Goal: Task Accomplishment & Management: Use online tool/utility

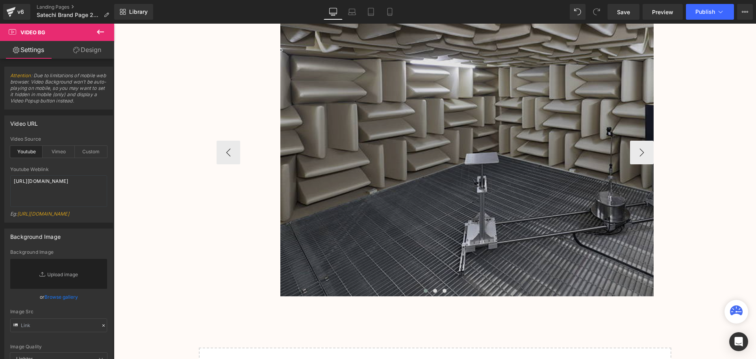
scroll to position [1691, 0]
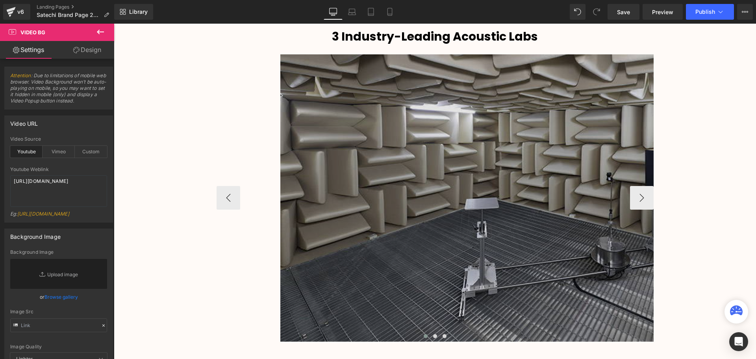
click at [447, 113] on img at bounding box center [535, 197] width 511 height 287
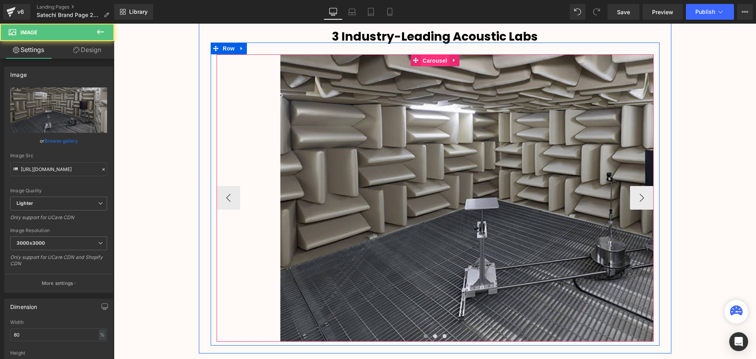
click at [434, 59] on span "Carousel" at bounding box center [435, 61] width 28 height 12
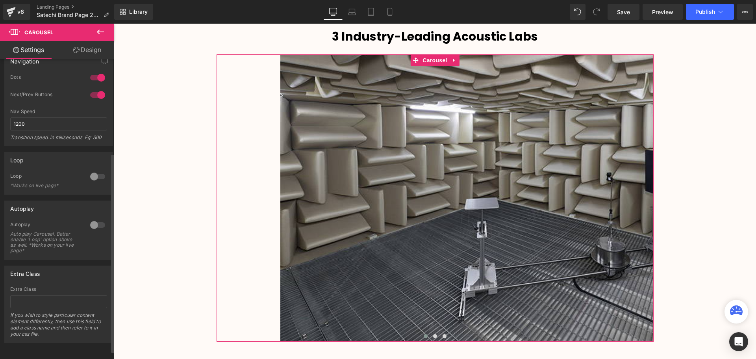
scroll to position [155, 0]
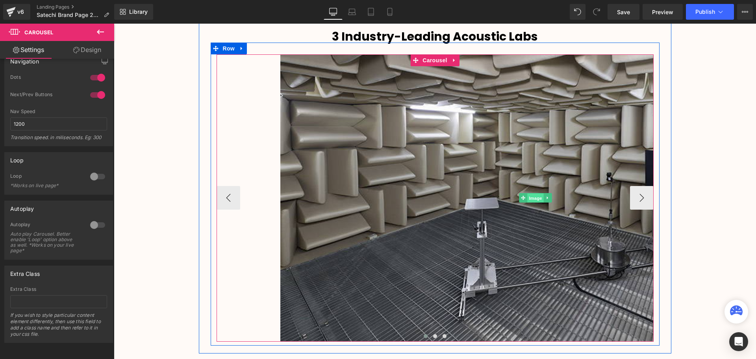
click at [534, 196] on span "Image" at bounding box center [535, 197] width 17 height 9
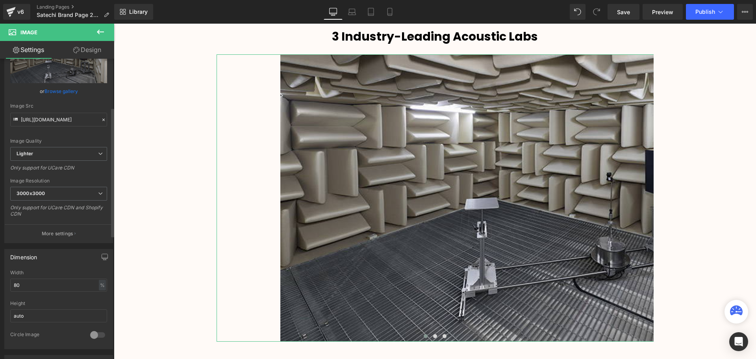
scroll to position [118, 0]
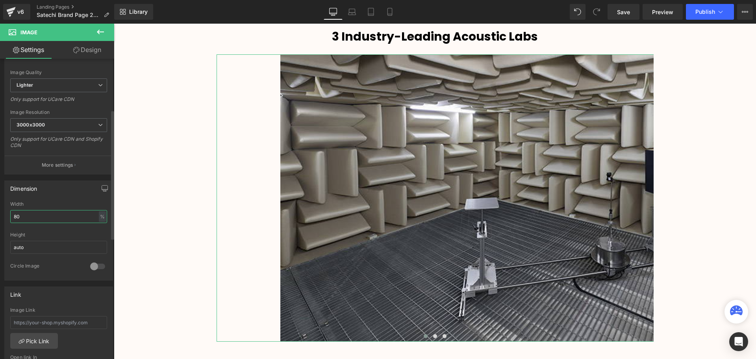
click at [14, 216] on input "80" at bounding box center [58, 216] width 97 height 13
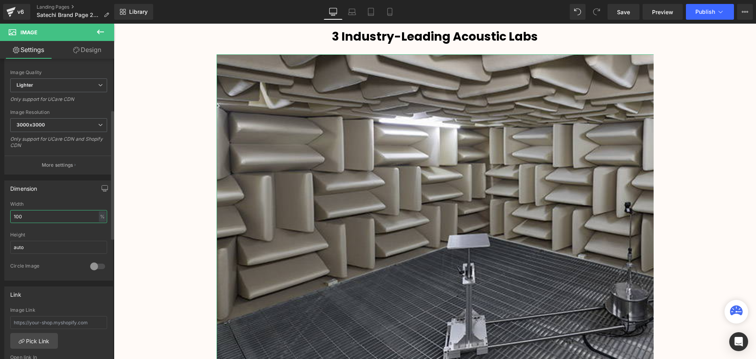
scroll to position [2255, 638]
drag, startPoint x: 28, startPoint y: 218, endPoint x: 13, endPoint y: 217, distance: 15.0
click at [13, 217] on input "100" at bounding box center [58, 216] width 97 height 13
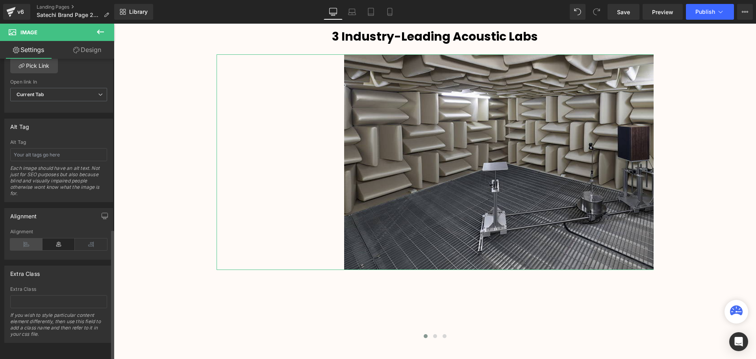
scroll to position [399, 0]
type input "60"
click at [32, 239] on icon at bounding box center [26, 244] width 32 height 12
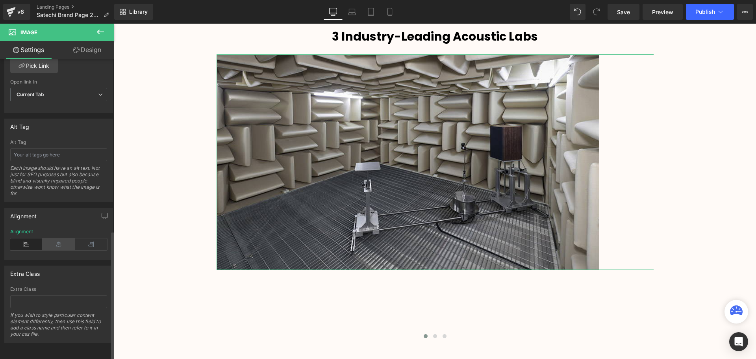
click at [58, 239] on icon at bounding box center [59, 244] width 32 height 12
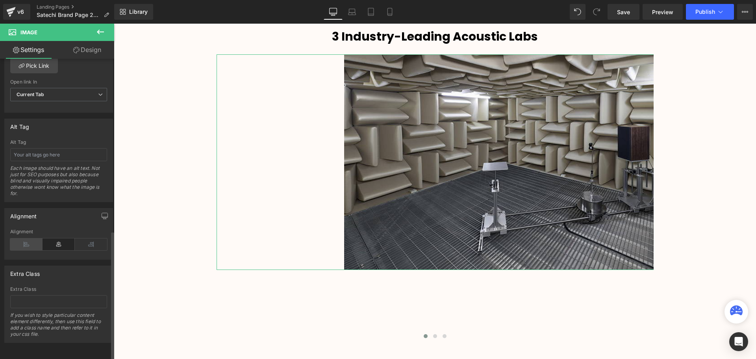
click at [28, 239] on icon at bounding box center [26, 244] width 32 height 12
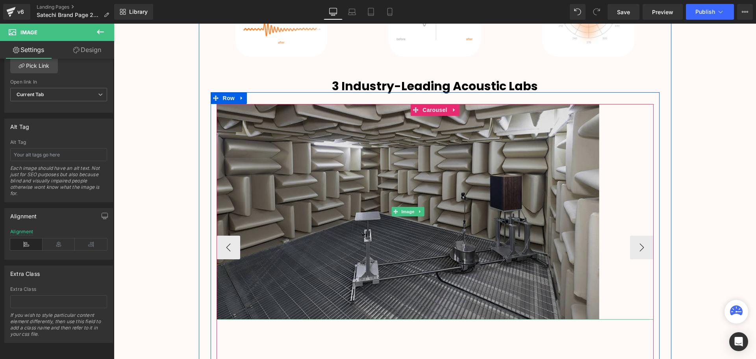
scroll to position [1612, 0]
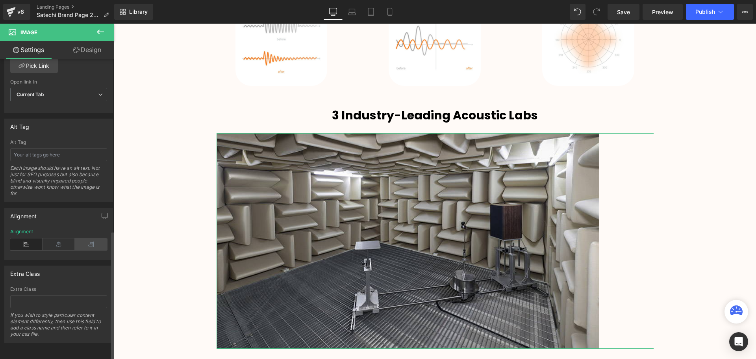
click at [88, 238] on icon at bounding box center [91, 244] width 32 height 12
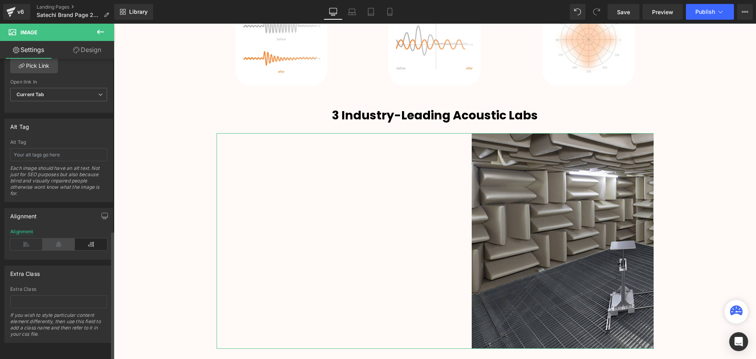
click at [56, 238] on icon at bounding box center [59, 244] width 32 height 12
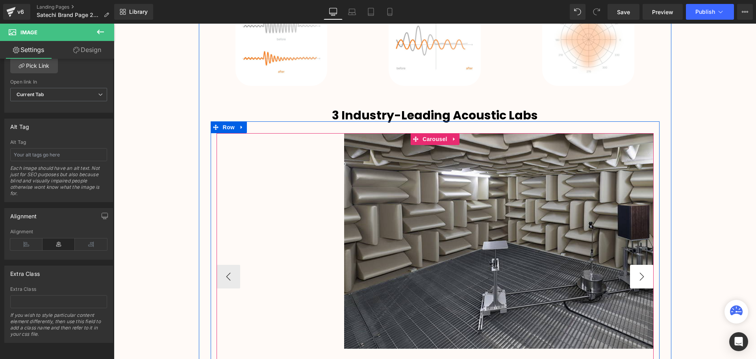
click at [639, 278] on button "›" at bounding box center [642, 277] width 24 height 24
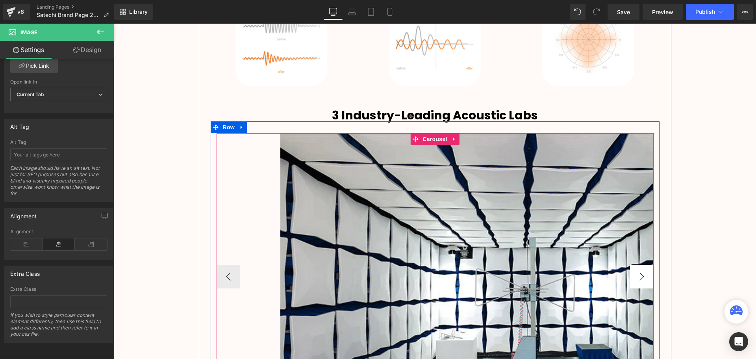
click at [639, 278] on button "›" at bounding box center [642, 277] width 24 height 24
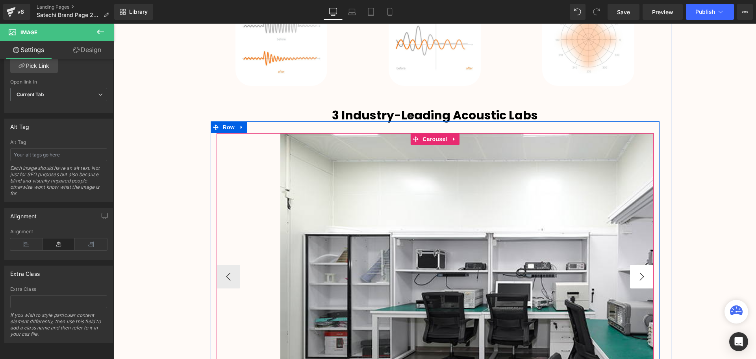
click at [639, 278] on button "›" at bounding box center [642, 277] width 24 height 24
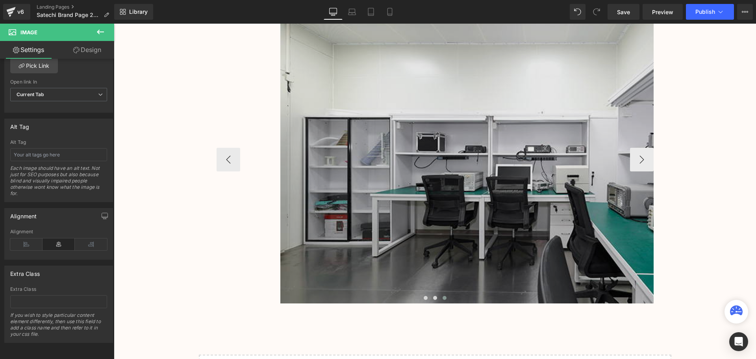
scroll to position [1691, 0]
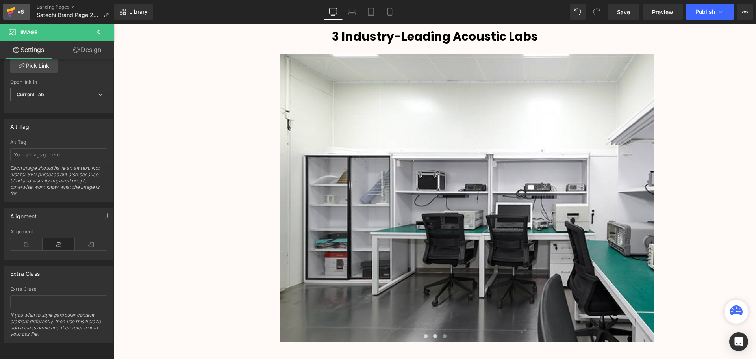
click at [13, 7] on icon at bounding box center [10, 12] width 9 height 20
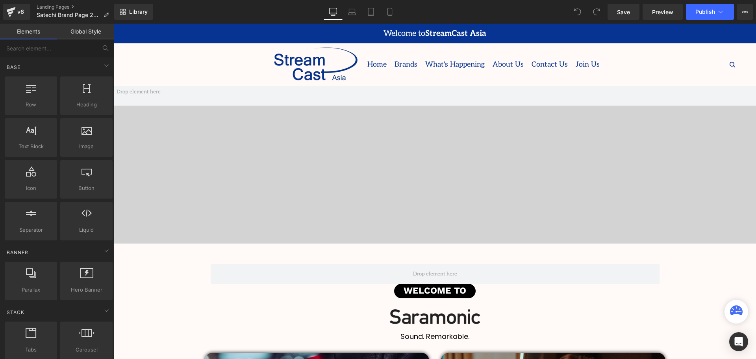
click at [438, 93] on span "Video Bg" at bounding box center [432, 91] width 23 height 9
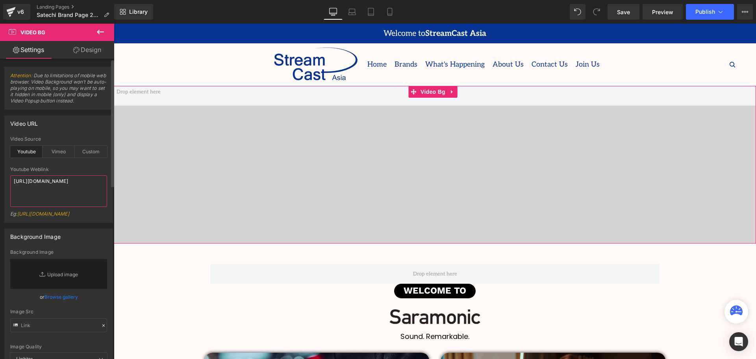
drag, startPoint x: 60, startPoint y: 189, endPoint x: 3, endPoint y: 179, distance: 58.1
click at [3, 179] on div "Video URL youtube Video Source Youtube Vimeo Custom Youtube Weblink https://www…" at bounding box center [59, 165] width 118 height 113
paste textarea "5pPHloTTyAQ"
drag, startPoint x: 89, startPoint y: 162, endPoint x: 87, endPoint y: 167, distance: 4.6
click at [89, 162] on div at bounding box center [58, 163] width 97 height 5
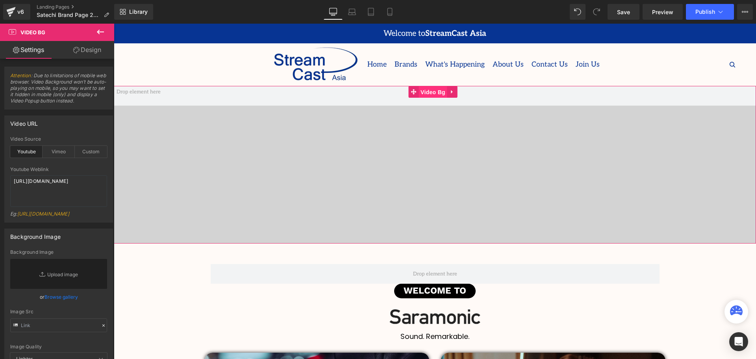
click at [426, 92] on span "Video Bg" at bounding box center [433, 92] width 29 height 12
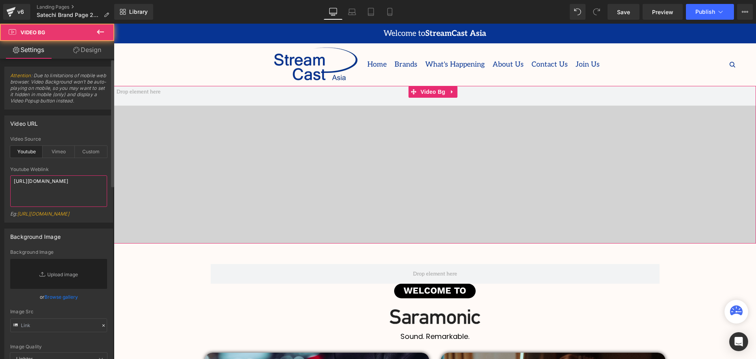
drag, startPoint x: 61, startPoint y: 191, endPoint x: 9, endPoint y: 178, distance: 53.8
click at [9, 178] on div "youtube Video Source Youtube Vimeo Custom https://www.youtube.com/watch?v=5pPHl…" at bounding box center [59, 179] width 108 height 86
paste textarea "W-6BuiCrZw"
click at [70, 167] on div "Youtube Weblink" at bounding box center [58, 170] width 97 height 6
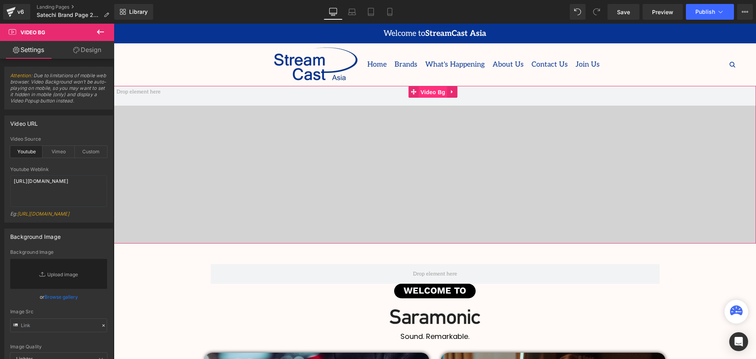
click at [438, 93] on span "Video Bg" at bounding box center [433, 92] width 29 height 12
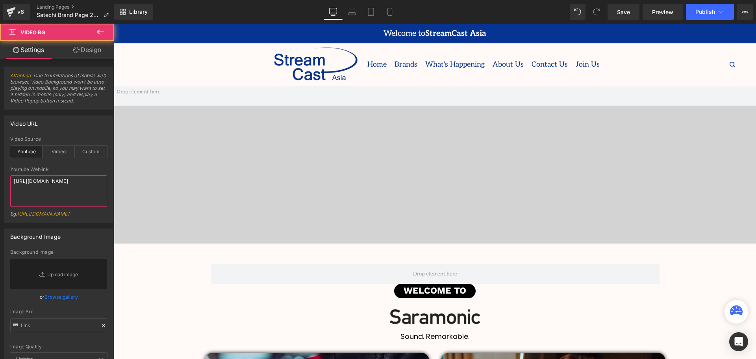
drag, startPoint x: 80, startPoint y: 186, endPoint x: -3, endPoint y: 183, distance: 82.4
click at [0, 183] on html "Video Bg You are previewing how the will restyle your page. You can not edit El…" at bounding box center [378, 179] width 756 height 359
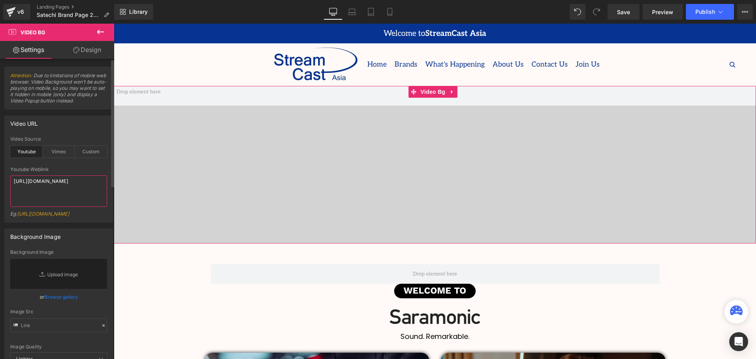
drag, startPoint x: 54, startPoint y: 192, endPoint x: 4, endPoint y: 177, distance: 52.1
click at [4, 177] on div "Video URL youtube Video Source Youtube Vimeo Custom https://www.youtube.com/wat…" at bounding box center [59, 165] width 118 height 113
click at [75, 169] on div "Youtube Weblink" at bounding box center [58, 170] width 97 height 6
drag, startPoint x: 51, startPoint y: 188, endPoint x: 11, endPoint y: 180, distance: 40.9
click at [11, 180] on textarea "https://www.youtube.com/watch?v=W-6BuiCrZwQ" at bounding box center [58, 191] width 97 height 32
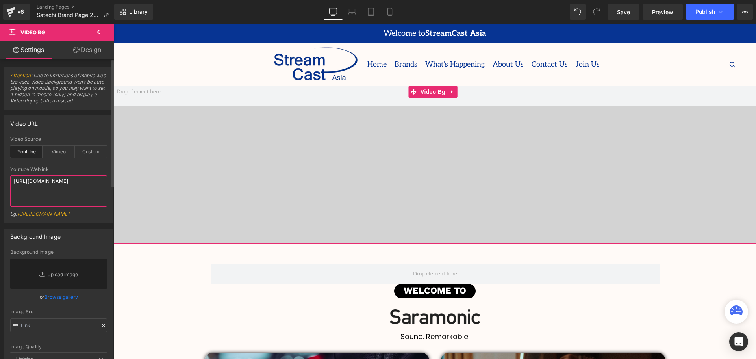
paste textarea "yMmys8UIzI"
click at [69, 163] on div at bounding box center [58, 163] width 97 height 5
click at [435, 86] on span "Video Bg" at bounding box center [433, 92] width 29 height 12
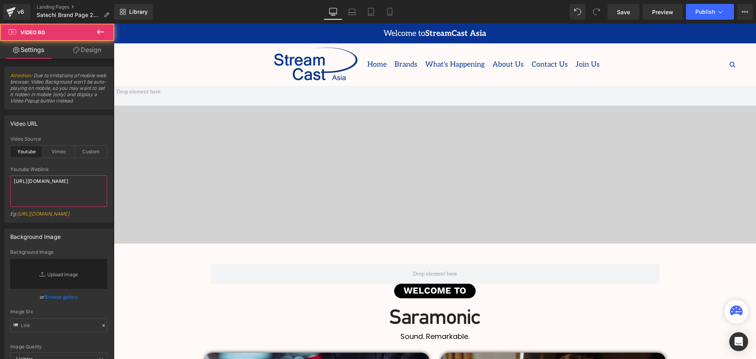
drag, startPoint x: 65, startPoint y: 187, endPoint x: -9, endPoint y: 176, distance: 75.6
click at [0, 176] on html "Video Bg You are previewing how the will restyle your page. You can not edit El…" at bounding box center [378, 179] width 756 height 359
drag, startPoint x: 9, startPoint y: 180, endPoint x: 5, endPoint y: 179, distance: 4.0
click at [5, 179] on div "youtube Video Source Youtube Vimeo Custom https://www.youtube.com/watch?v=yMmys…" at bounding box center [59, 179] width 108 height 86
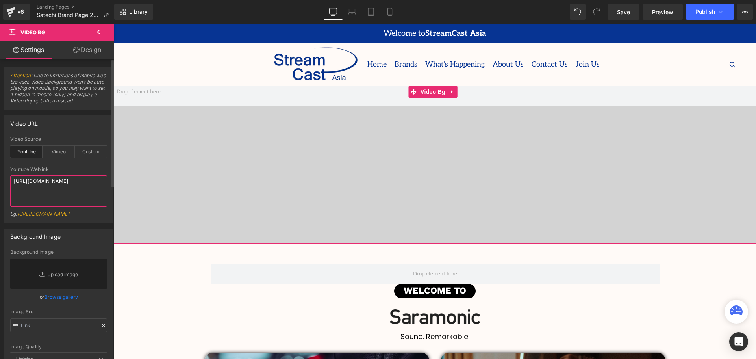
drag, startPoint x: 72, startPoint y: 186, endPoint x: 2, endPoint y: 180, distance: 71.2
click at [2, 180] on div "Video URL youtube Video Source Youtube Vimeo Custom https://www.youtube.com/wat…" at bounding box center [59, 165] width 118 height 113
paste textarea "FGZRTaxSAaU"
type textarea "https://www.youtube.com/watch?v=FGZRTaxSAaU"
click at [69, 163] on div at bounding box center [58, 163] width 97 height 5
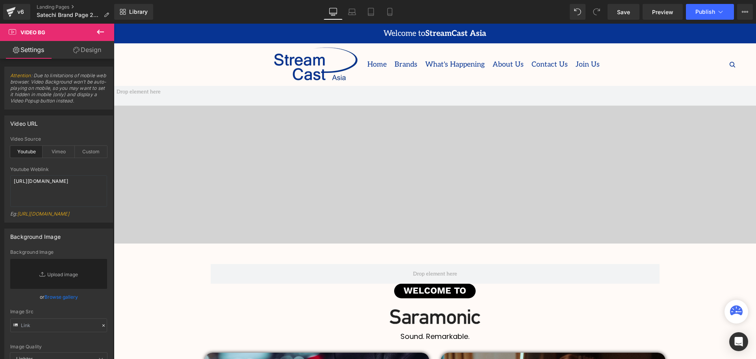
scroll to position [158, 0]
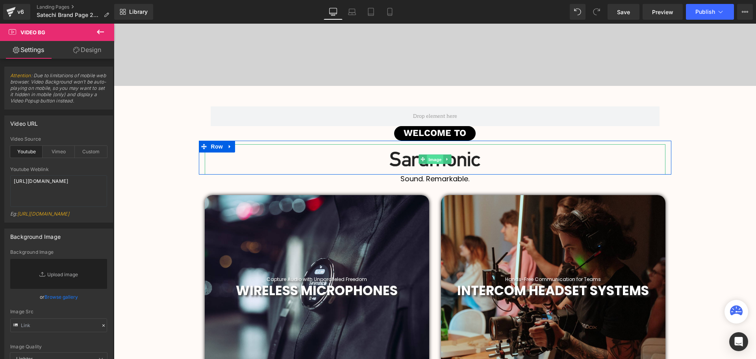
click at [433, 161] on span "Image" at bounding box center [435, 159] width 17 height 9
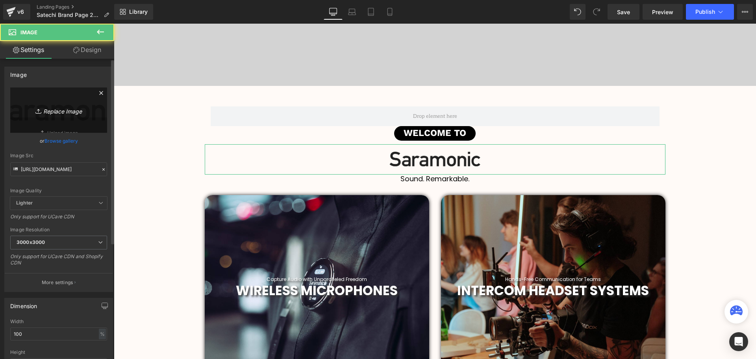
click at [48, 114] on icon "Replace Image" at bounding box center [58, 110] width 63 height 10
type input "C:\fakepath\Satechi Logo-2.png"
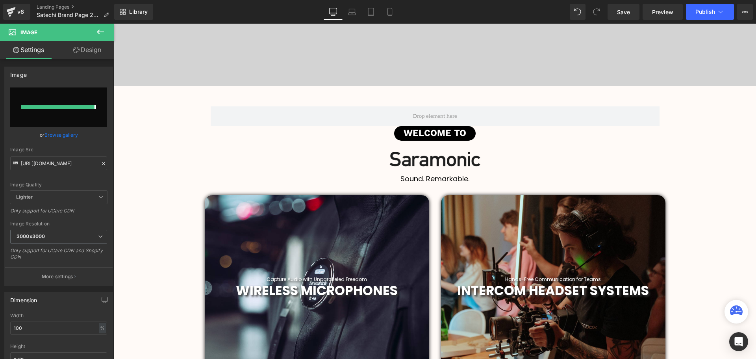
type input "https://ucarecdn.com/b3901070-b81d-4386-b934-577abe5fe098/-/format/auto/-/previ…"
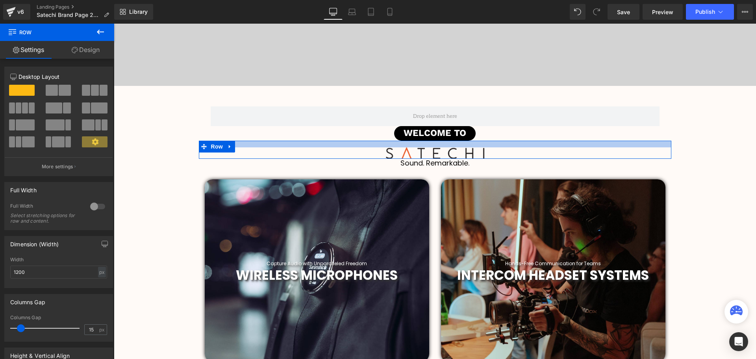
scroll to position [2167, 638]
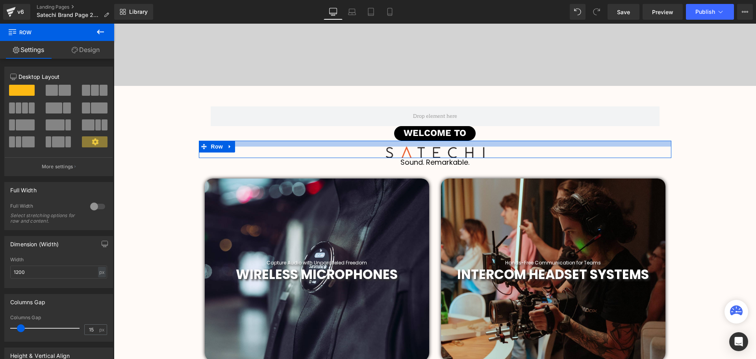
click at [488, 143] on div at bounding box center [435, 144] width 473 height 6
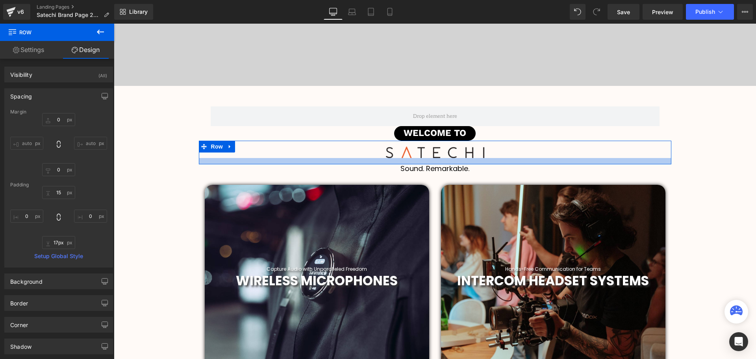
scroll to position [2174, 638]
type input "21px"
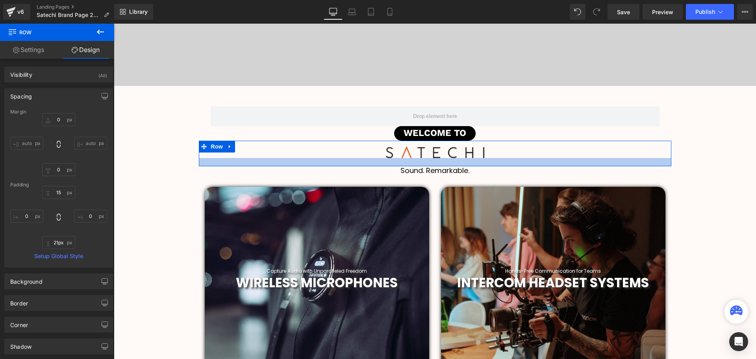
scroll to position [2175, 638]
drag, startPoint x: 497, startPoint y: 157, endPoint x: 498, endPoint y: 165, distance: 8.4
click at [498, 165] on div at bounding box center [435, 162] width 473 height 8
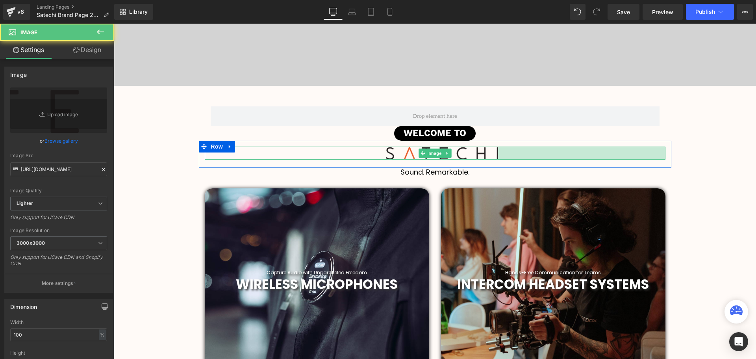
scroll to position [0, 0]
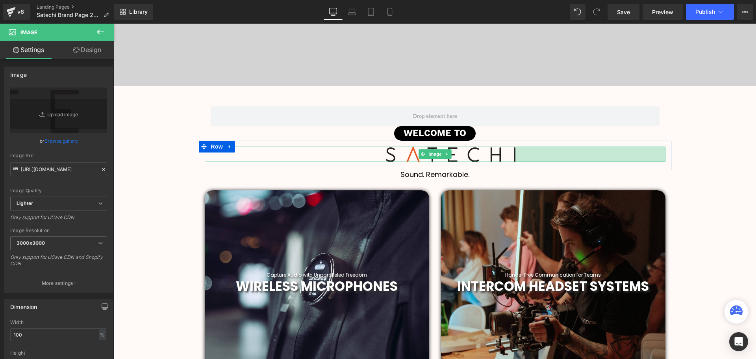
drag, startPoint x: 662, startPoint y: 150, endPoint x: 693, endPoint y: 149, distance: 31.1
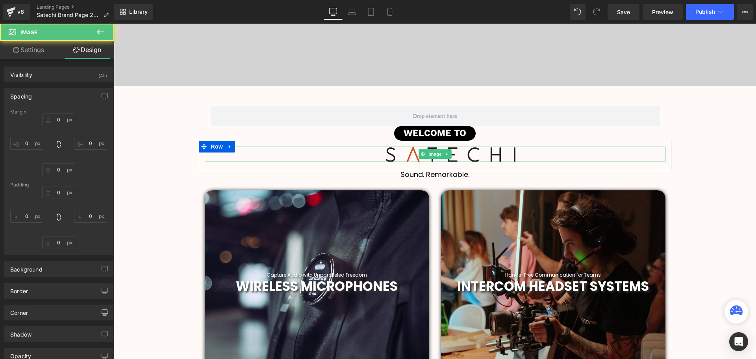
type input "0"
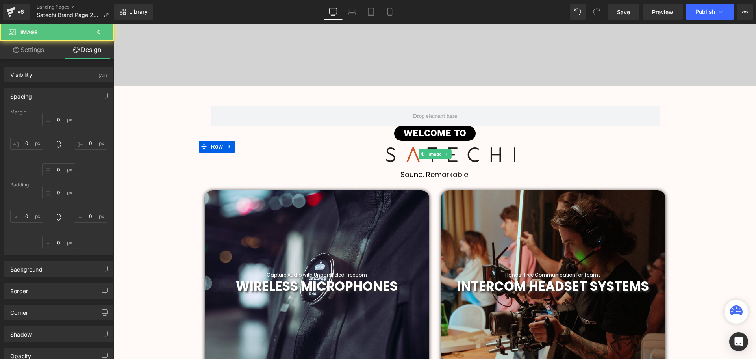
type input "381"
type input "0"
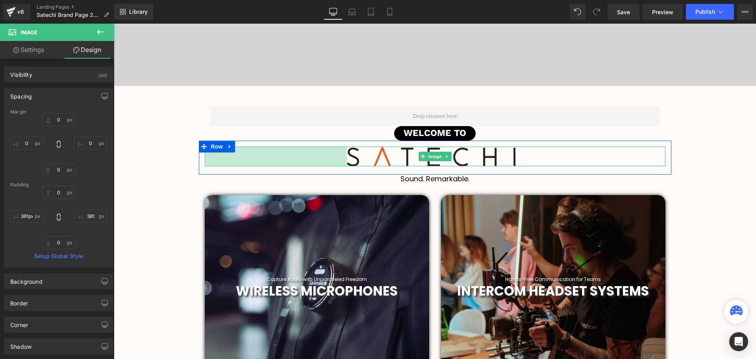
drag, startPoint x: 204, startPoint y: 157, endPoint x: 165, endPoint y: 160, distance: 39.1
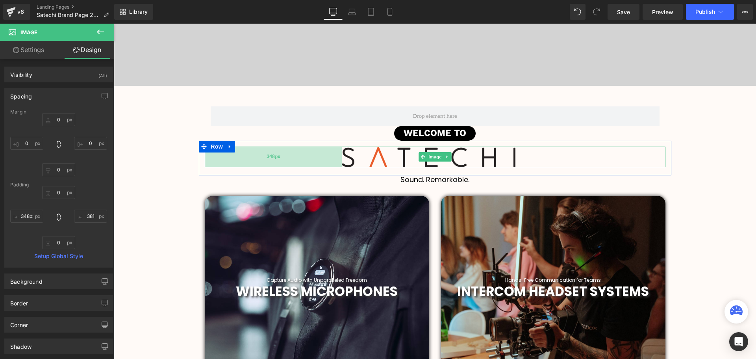
type input "350px"
drag, startPoint x: 211, startPoint y: 161, endPoint x: 207, endPoint y: 162, distance: 4.6
click at [207, 162] on div "350px" at bounding box center [274, 157] width 138 height 20
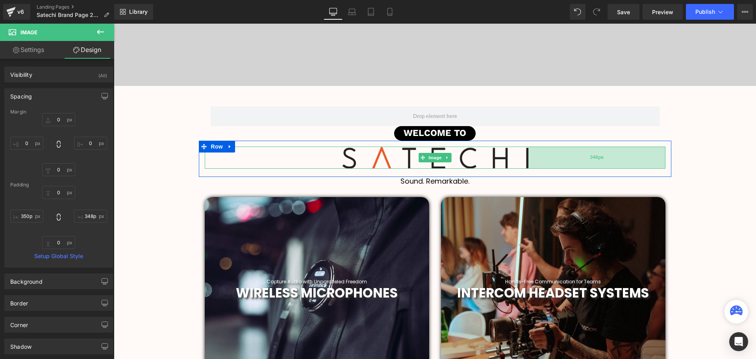
type input "350px"
drag, startPoint x: 551, startPoint y: 162, endPoint x: 563, endPoint y: 161, distance: 12.3
click at [563, 161] on div "350px" at bounding box center [597, 158] width 138 height 22
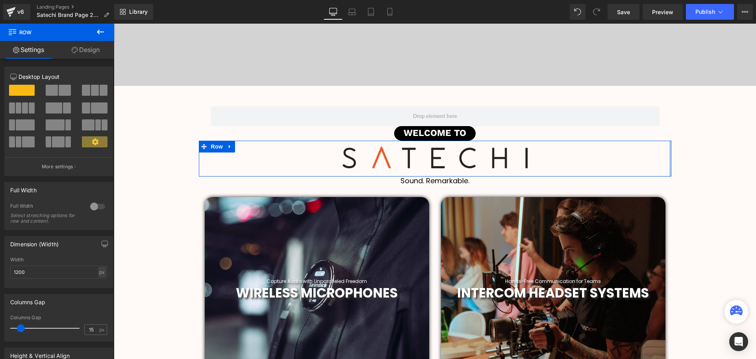
drag, startPoint x: 669, startPoint y: 160, endPoint x: 713, endPoint y: 167, distance: 44.7
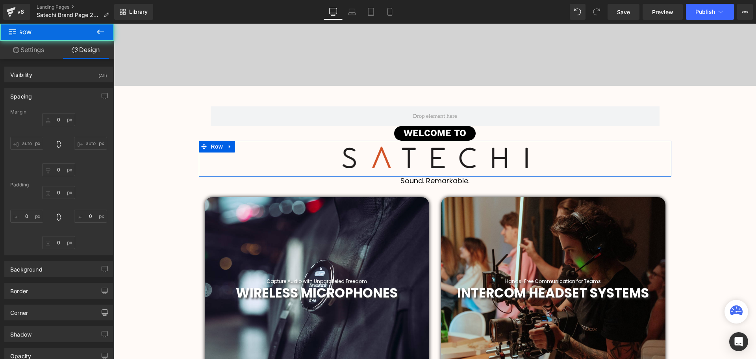
type input "0"
type input "15"
type input "0"
type input "21"
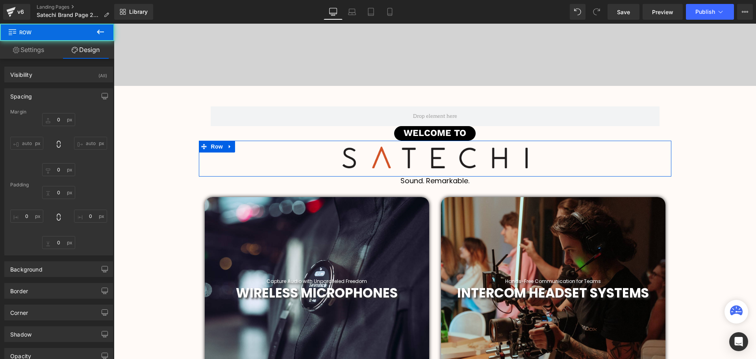
type input "0"
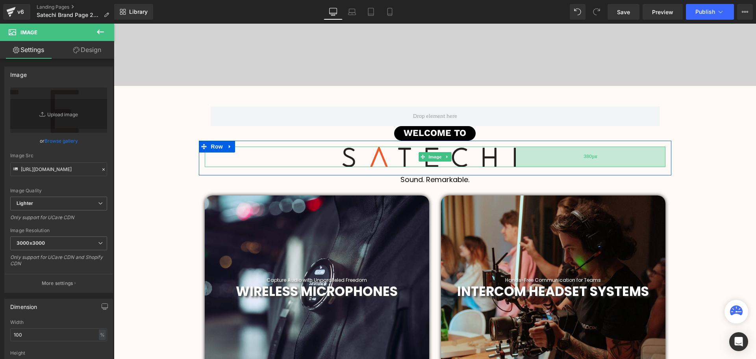
drag, startPoint x: 627, startPoint y: 161, endPoint x: 616, endPoint y: 163, distance: 11.9
click at [616, 163] on div "380px" at bounding box center [591, 157] width 150 height 20
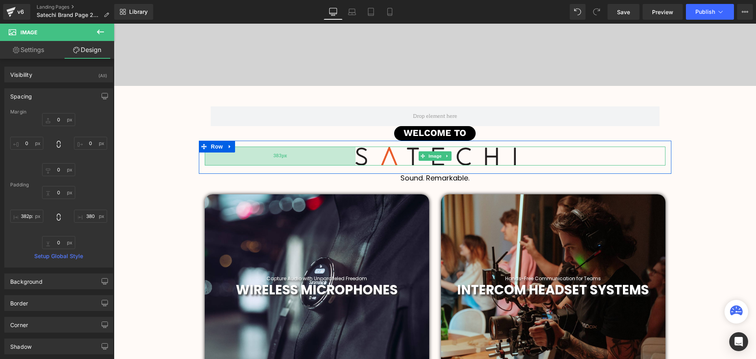
type input "380px"
drag, startPoint x: 310, startPoint y: 159, endPoint x: 317, endPoint y: 159, distance: 7.1
click at [317, 159] on div "380px" at bounding box center [280, 156] width 150 height 19
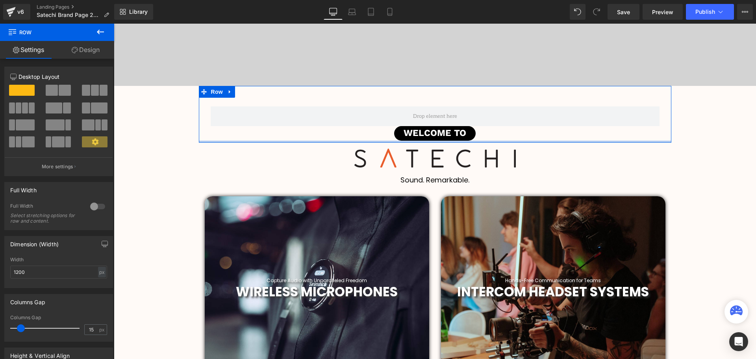
click at [514, 141] on div at bounding box center [435, 142] width 473 height 2
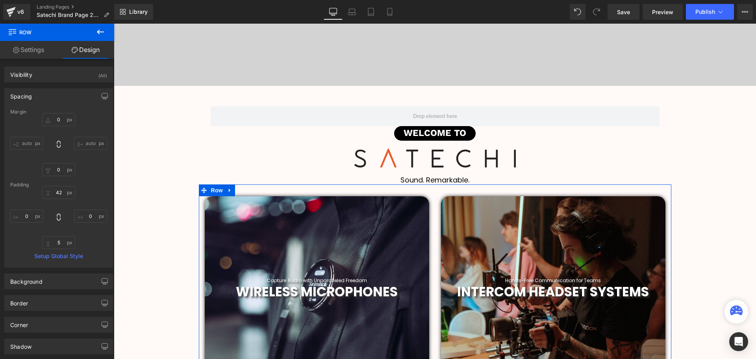
click at [477, 181] on h1 "Sound. Remarkable." at bounding box center [435, 180] width 642 height 9
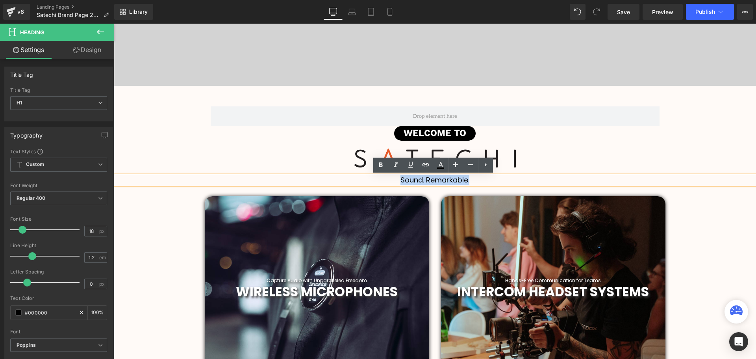
drag, startPoint x: 480, startPoint y: 179, endPoint x: 398, endPoint y: 182, distance: 82.7
click at [398, 182] on h1 "Sound. Remarkable." at bounding box center [435, 180] width 642 height 9
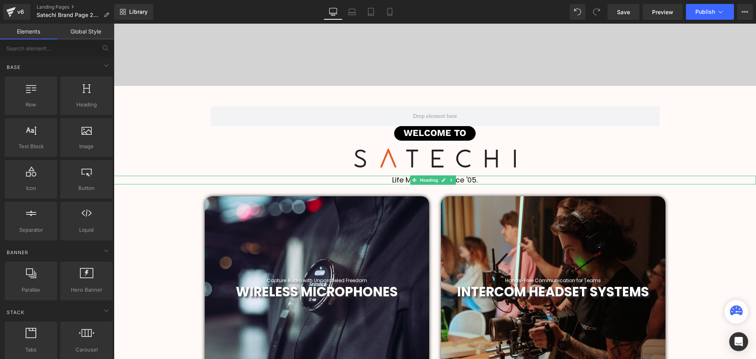
click at [490, 179] on h1 "Life Made Easy Since '05." at bounding box center [435, 180] width 642 height 9
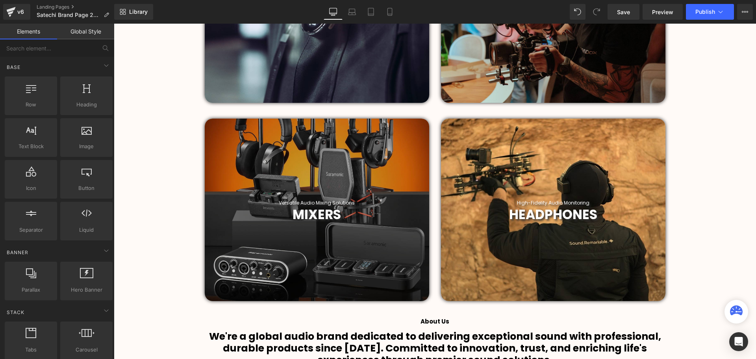
scroll to position [394, 0]
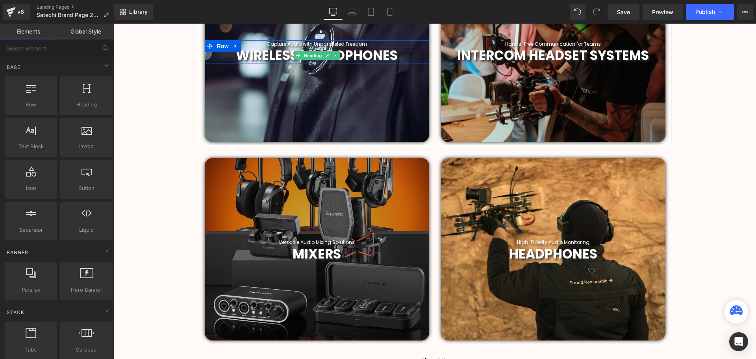
drag, startPoint x: 346, startPoint y: 56, endPoint x: 422, endPoint y: 54, distance: 76.0
click at [346, 56] on span "WIRELESS MICROPHONES" at bounding box center [317, 55] width 162 height 19
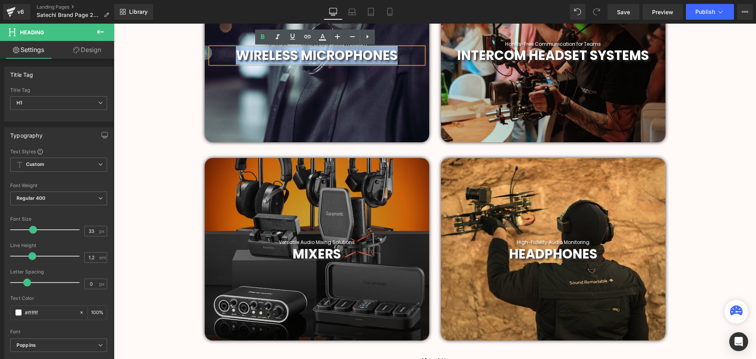
drag, startPoint x: 404, startPoint y: 55, endPoint x: 239, endPoint y: 63, distance: 165.6
click at [239, 63] on h1 "WIRELESS MICROPHONES" at bounding box center [317, 56] width 213 height 16
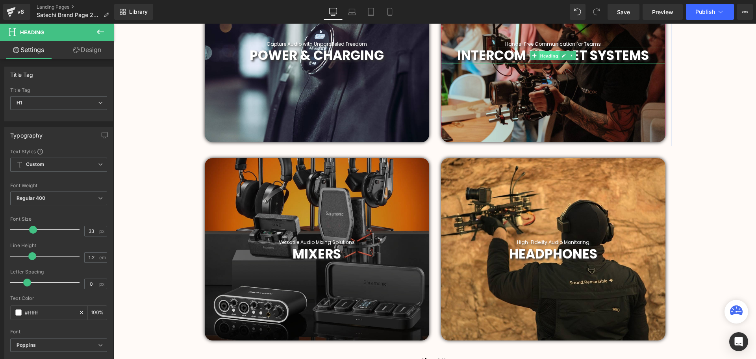
click at [548, 56] on span "Heading" at bounding box center [548, 55] width 21 height 9
click at [621, 55] on span "INTERCOM HEADSET SYSTEMS" at bounding box center [553, 55] width 192 height 19
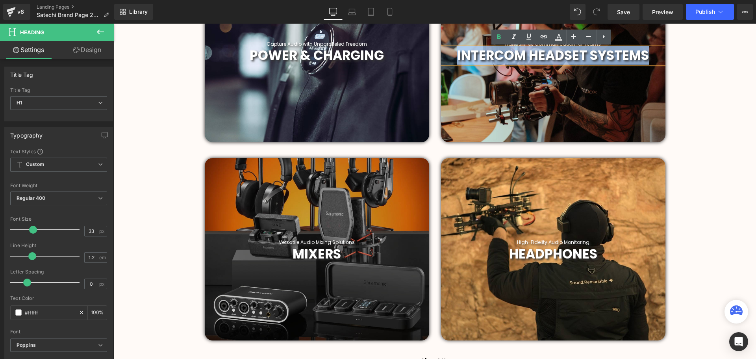
drag, startPoint x: 650, startPoint y: 55, endPoint x: 452, endPoint y: 64, distance: 198.3
click at [454, 63] on h1 "INTERCOM HEADSET SYSTEMS" at bounding box center [553, 56] width 224 height 16
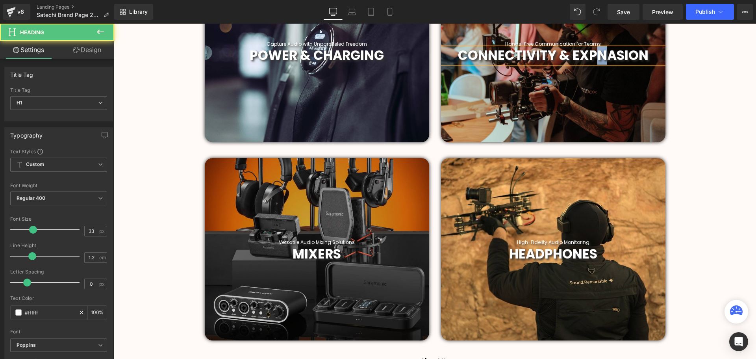
click at [600, 56] on span "CONNECTIVITY & EXPNASION" at bounding box center [553, 55] width 191 height 19
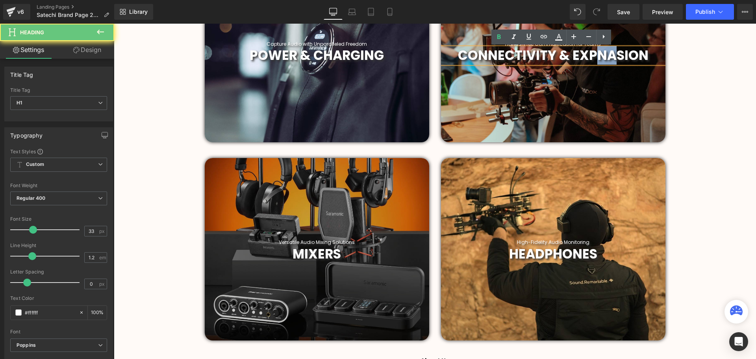
drag, startPoint x: 614, startPoint y: 55, endPoint x: 598, endPoint y: 55, distance: 15.8
click at [598, 55] on span "CONNECTIVITY & EXPNASION" at bounding box center [553, 55] width 191 height 19
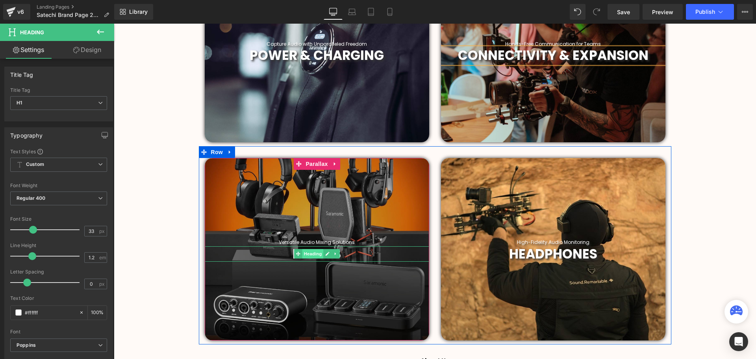
click at [313, 256] on span "Heading" at bounding box center [312, 253] width 21 height 9
click at [319, 254] on span "Heading" at bounding box center [312, 253] width 21 height 9
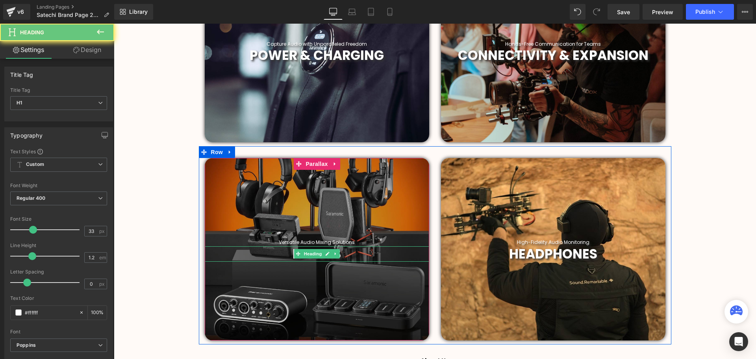
click at [351, 253] on h1 "MIXERS" at bounding box center [317, 254] width 224 height 16
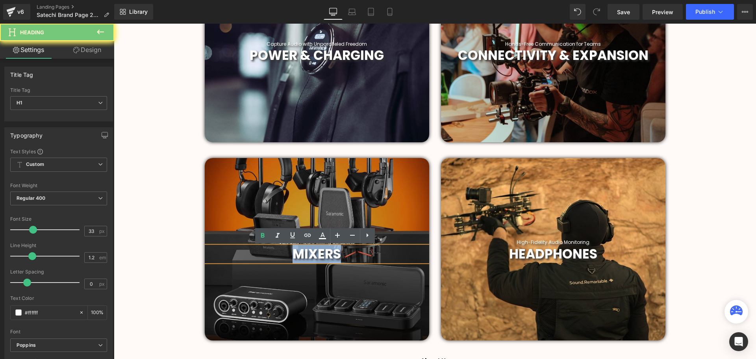
drag, startPoint x: 315, startPoint y: 253, endPoint x: 269, endPoint y: 255, distance: 46.1
click at [269, 255] on h1 "MIXERS" at bounding box center [317, 254] width 224 height 16
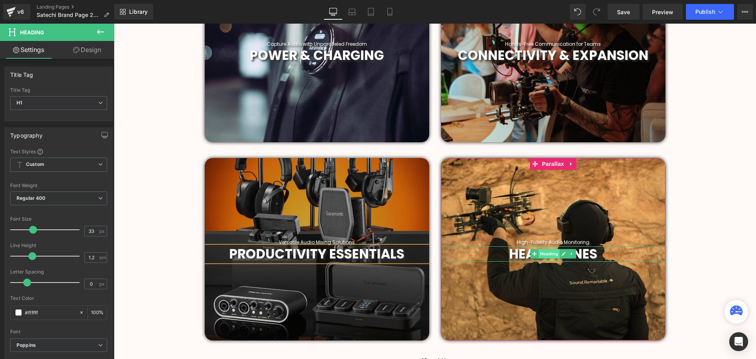
click at [554, 255] on span "Heading" at bounding box center [548, 253] width 21 height 9
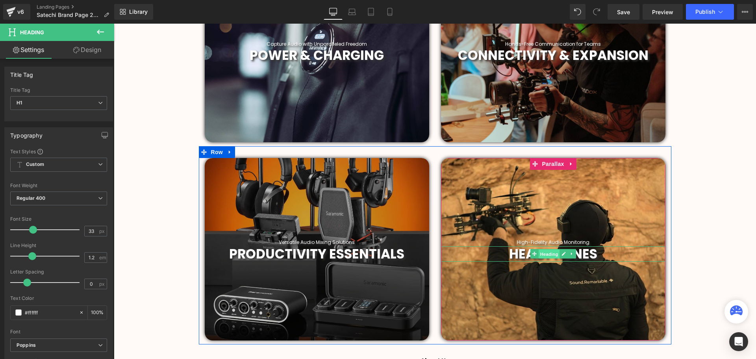
click at [549, 256] on span "Heading" at bounding box center [548, 253] width 21 height 9
click at [612, 254] on h1 "HEADPHONES" at bounding box center [553, 254] width 224 height 16
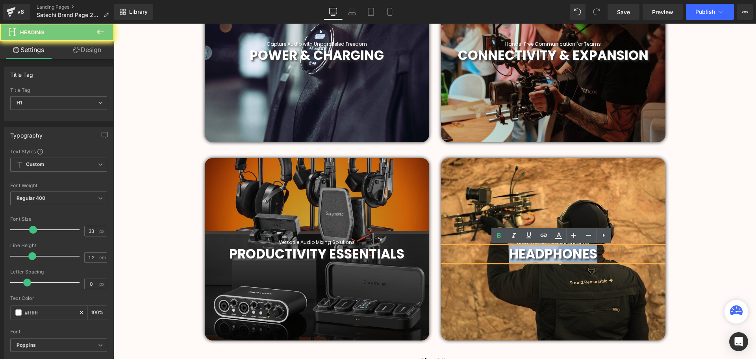
drag, startPoint x: 496, startPoint y: 257, endPoint x: 486, endPoint y: 257, distance: 9.9
click at [486, 257] on h1 "HEADPHONES" at bounding box center [553, 254] width 224 height 16
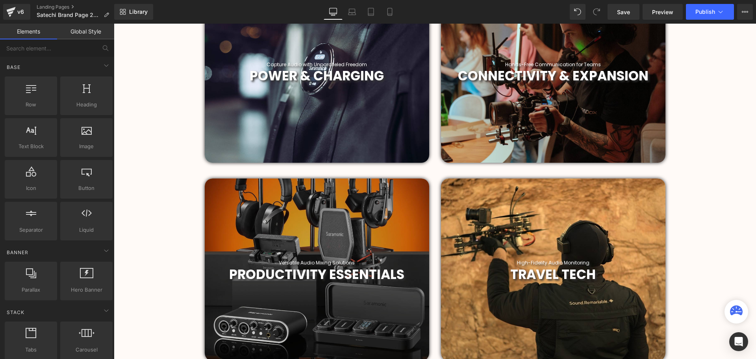
scroll to position [372, 0]
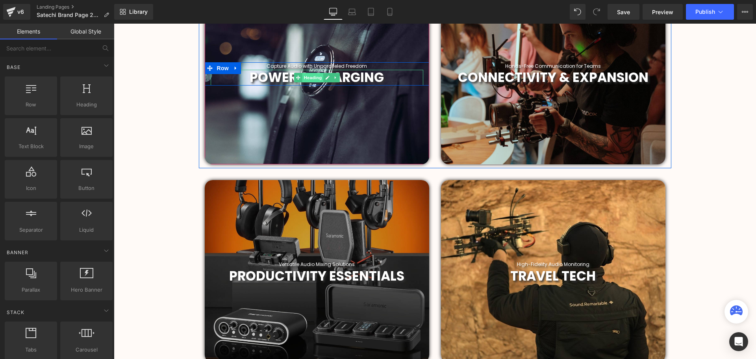
click at [310, 76] on span "Heading" at bounding box center [312, 77] width 21 height 9
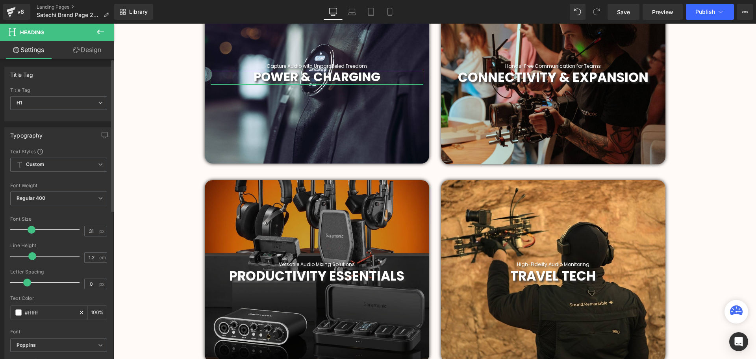
type input "30"
click at [28, 230] on span at bounding box center [31, 230] width 8 height 8
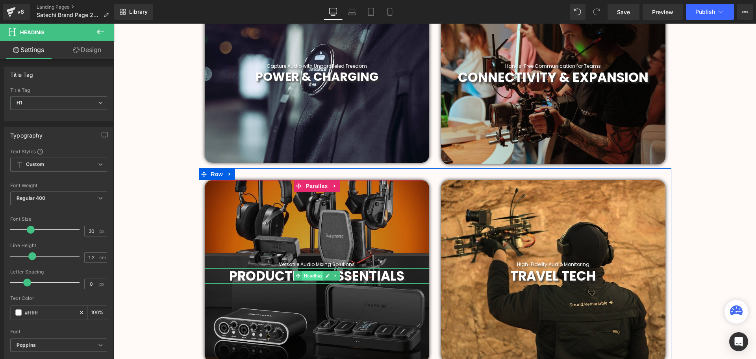
click at [316, 277] on span "Heading" at bounding box center [312, 275] width 21 height 9
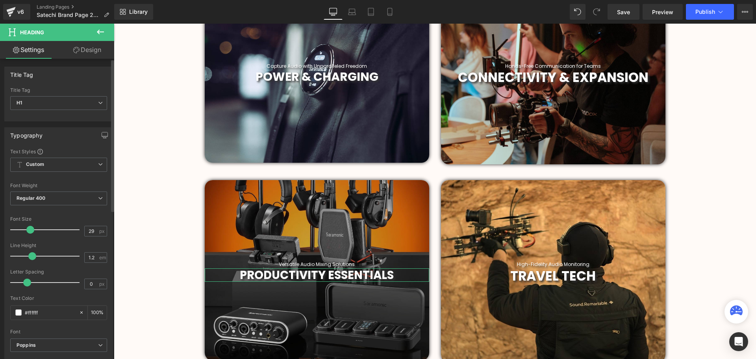
type input "30"
click at [28, 228] on span at bounding box center [31, 230] width 8 height 8
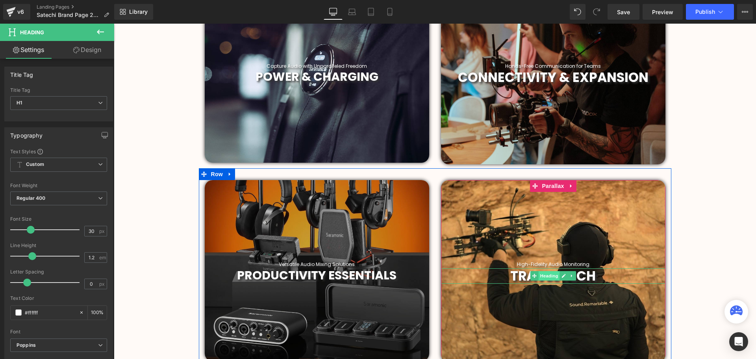
click at [546, 274] on span "Heading" at bounding box center [548, 275] width 21 height 9
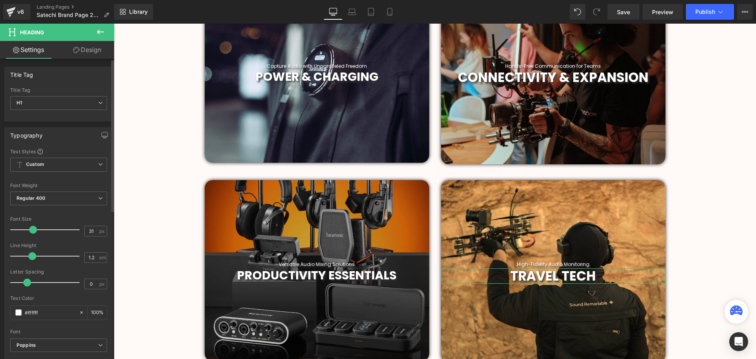
type input "30"
click at [28, 230] on span at bounding box center [31, 230] width 8 height 8
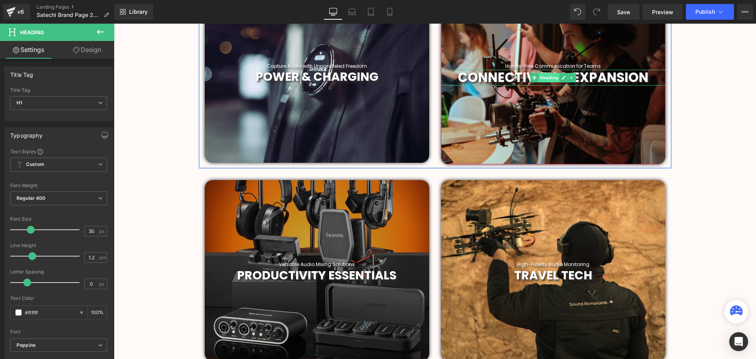
click at [549, 76] on span "Heading" at bounding box center [548, 77] width 21 height 9
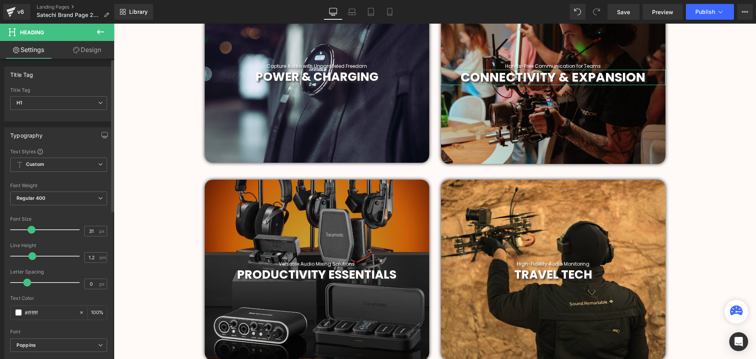
scroll to position [2182, 638]
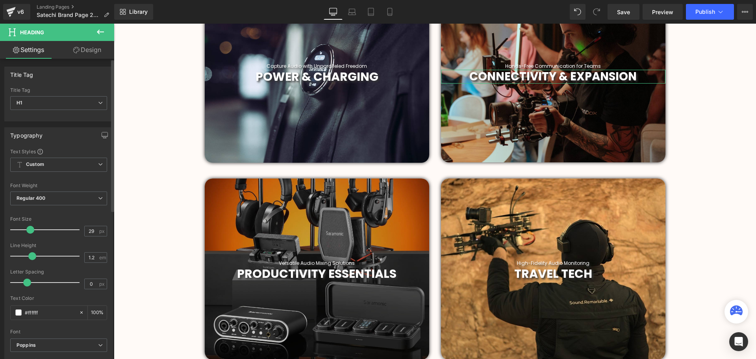
type input "30"
click at [27, 230] on span at bounding box center [31, 230] width 8 height 8
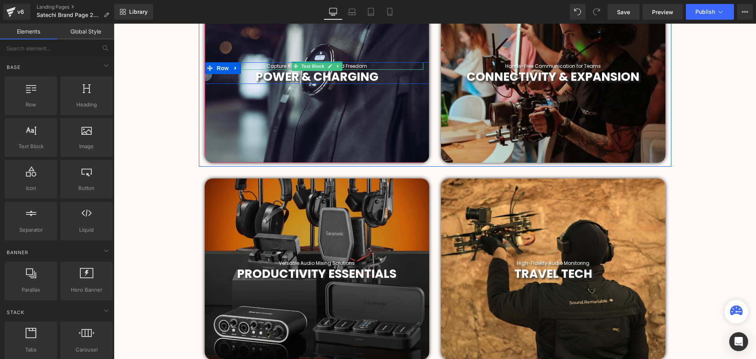
click at [315, 67] on span "Text Block" at bounding box center [313, 65] width 26 height 9
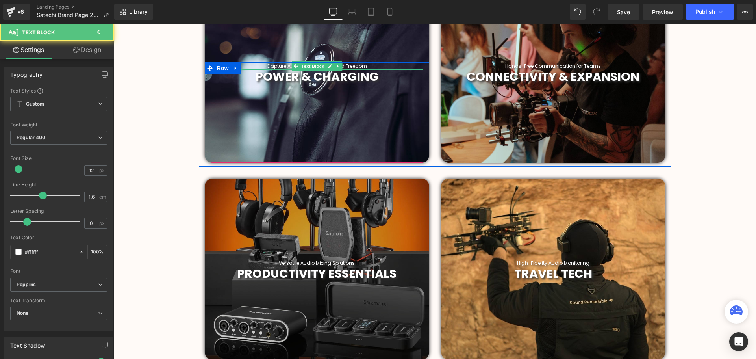
click at [372, 66] on p "Capture Audio with Unparalleled Freedom" at bounding box center [317, 65] width 213 height 7
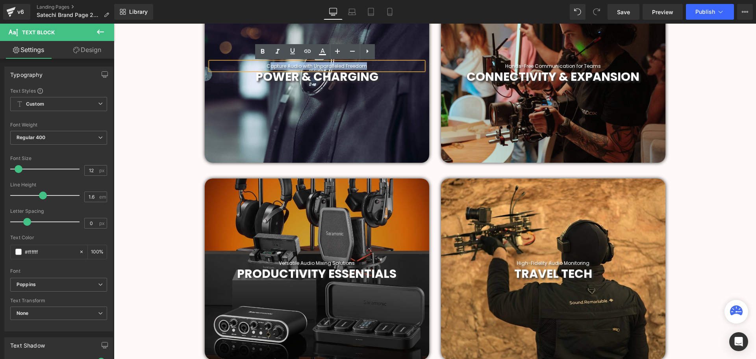
drag, startPoint x: 378, startPoint y: 65, endPoint x: 269, endPoint y: 66, distance: 109.1
click at [269, 66] on p "Capture Audio with Unparalleled Freedom" at bounding box center [317, 65] width 213 height 7
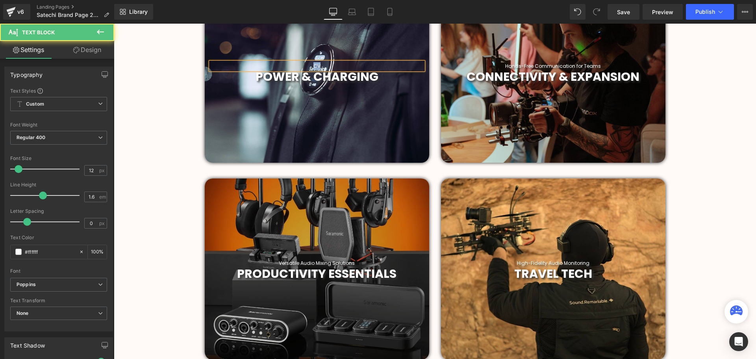
drag, startPoint x: 304, startPoint y: 66, endPoint x: 286, endPoint y: 67, distance: 18.1
click at [286, 67] on p "CV" at bounding box center [317, 65] width 213 height 7
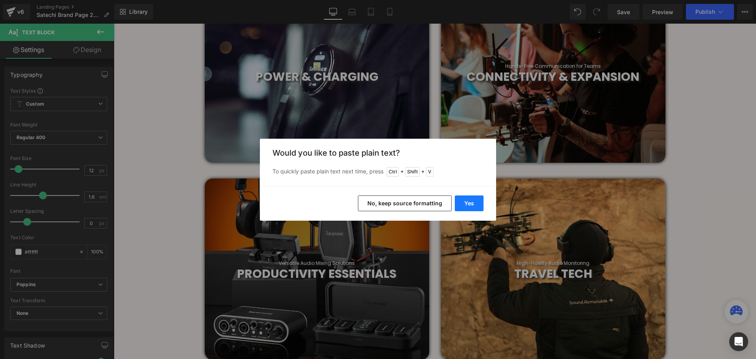
click at [478, 207] on button "Yes" at bounding box center [469, 203] width 29 height 16
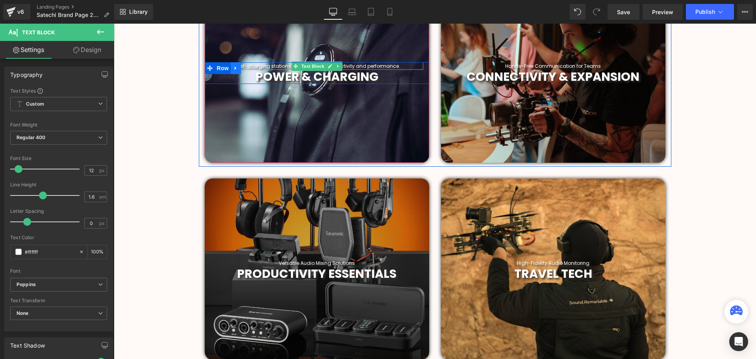
click at [235, 66] on icon at bounding box center [236, 68] width 6 height 6
click at [334, 70] on div "POWER & CHARGING Heading" at bounding box center [317, 77] width 213 height 14
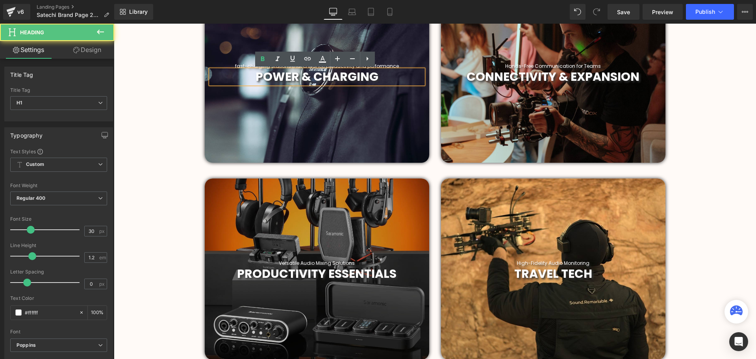
click at [317, 67] on span "Text Block" at bounding box center [313, 65] width 26 height 9
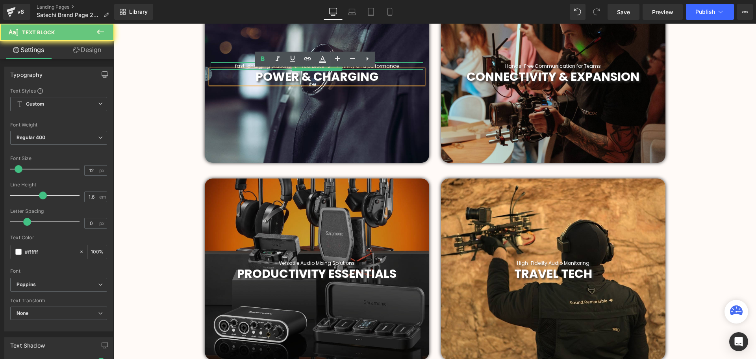
click at [237, 65] on p "fast-charging stations that enhance productivity and performance" at bounding box center [317, 65] width 213 height 7
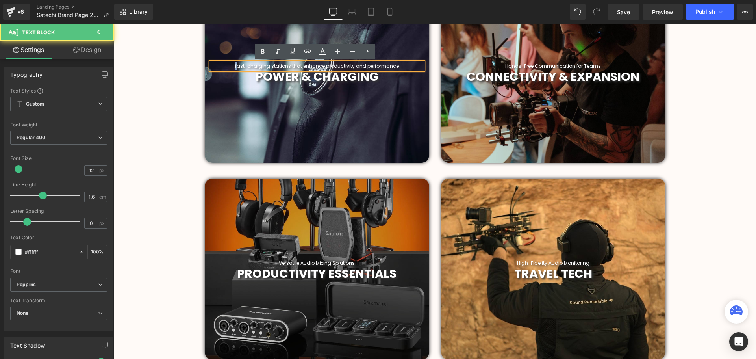
click at [235, 66] on p "fast-charging stations that enhance productivity and performance" at bounding box center [317, 65] width 213 height 7
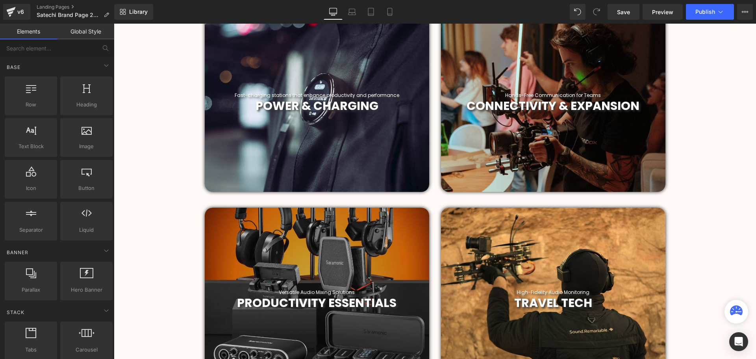
scroll to position [293, 0]
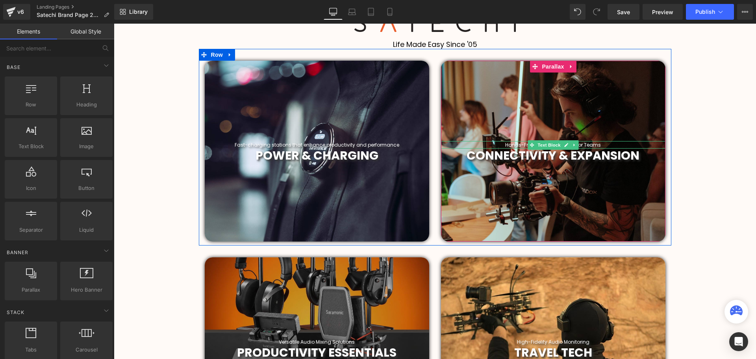
drag, startPoint x: 553, startPoint y: 145, endPoint x: 594, endPoint y: 145, distance: 41.4
click at [553, 145] on span "Text Block" at bounding box center [549, 144] width 26 height 9
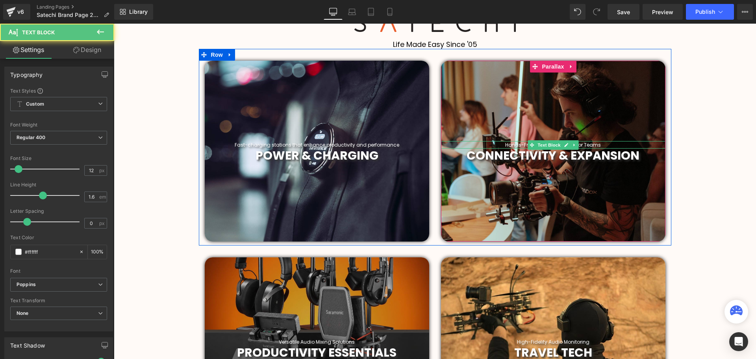
click at [595, 144] on p "Hands-Free Communication for Teams" at bounding box center [553, 144] width 224 height 7
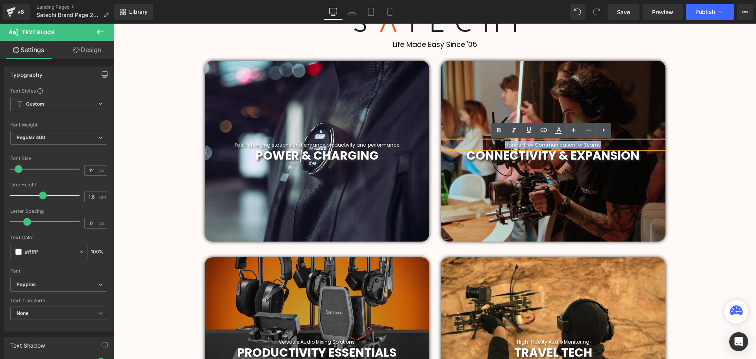
drag, startPoint x: 605, startPoint y: 144, endPoint x: 495, endPoint y: 145, distance: 110.7
click at [495, 145] on p "Hands-Free Communication for Teams" at bounding box center [553, 144] width 224 height 7
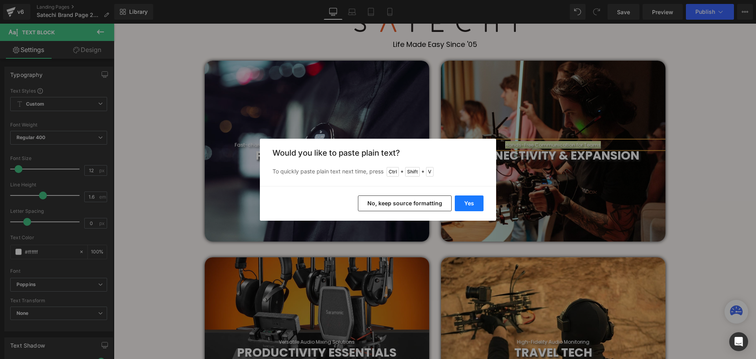
click at [477, 206] on button "Yes" at bounding box center [469, 203] width 29 height 16
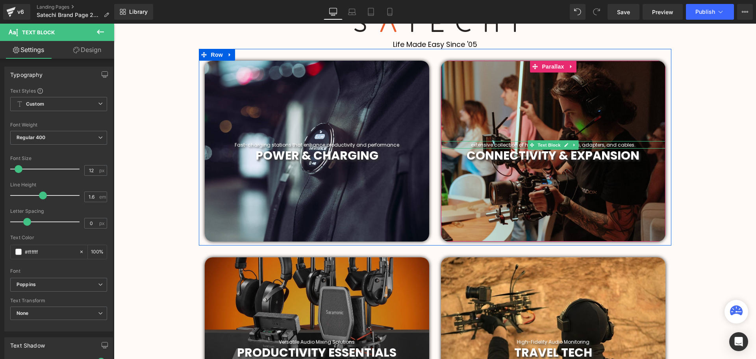
click at [475, 145] on p "extensive collection of hubs, docking stations, adapters, and cables." at bounding box center [553, 144] width 224 height 7
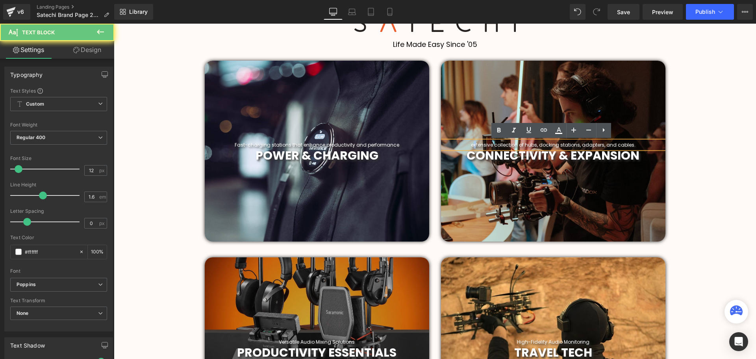
click at [473, 146] on p "extensive collection of hubs, docking stations, adapters, and cables." at bounding box center [553, 144] width 224 height 7
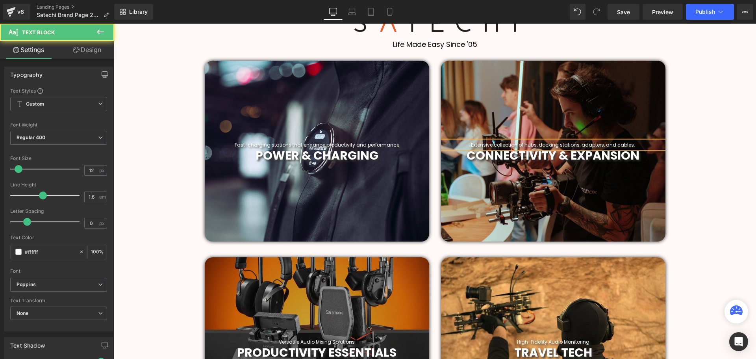
click at [497, 146] on p "Extensive collection of hubs, docking stations, adapters, and cables." at bounding box center [553, 144] width 224 height 7
click at [496, 145] on p "Extensive collection of hubs, docking stations, adapters, and cables." at bounding box center [553, 144] width 224 height 7
click at [526, 146] on p "Extensive Collection of hubs, docking stations, adapters, and cables." at bounding box center [553, 144] width 224 height 7
click at [540, 145] on p "Extensive Collection of Hubs, docking stations, adapters, and cables." at bounding box center [553, 144] width 224 height 7
click at [562, 145] on p "Extensive Collection of Hubs, Docking stations, adapters, and cables." at bounding box center [553, 144] width 224 height 7
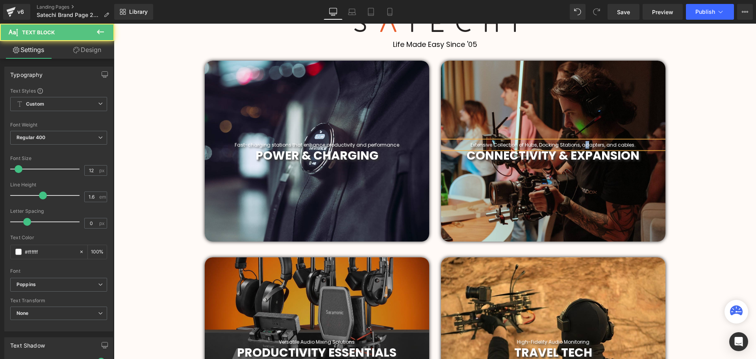
click at [581, 145] on p "Extensive Collection of Hubs, Docking Stations, adapters, and cables." at bounding box center [553, 144] width 224 height 7
click at [616, 145] on p "Extensive Collection of Hubs, Docking Stations, Adapters, and cables." at bounding box center [553, 144] width 224 height 7
click at [615, 143] on p "Extensive Collection of Hubs, Docking Stations, Adapters, and Cables." at bounding box center [553, 144] width 224 height 7
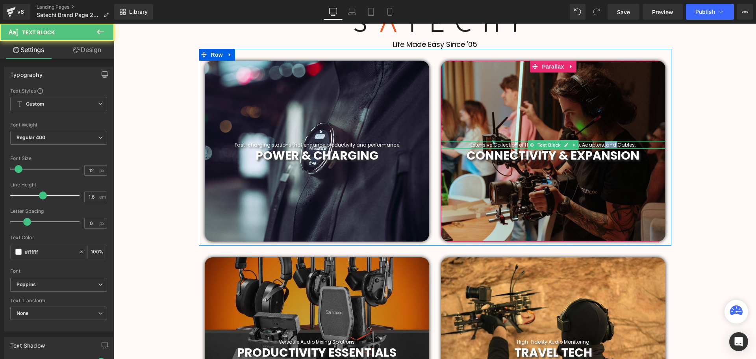
drag, startPoint x: 608, startPoint y: 144, endPoint x: 603, endPoint y: 145, distance: 5.6
click at [603, 145] on p "Extensive Collection of Hubs, Docking Stations, Adapters, and Cables." at bounding box center [553, 144] width 224 height 7
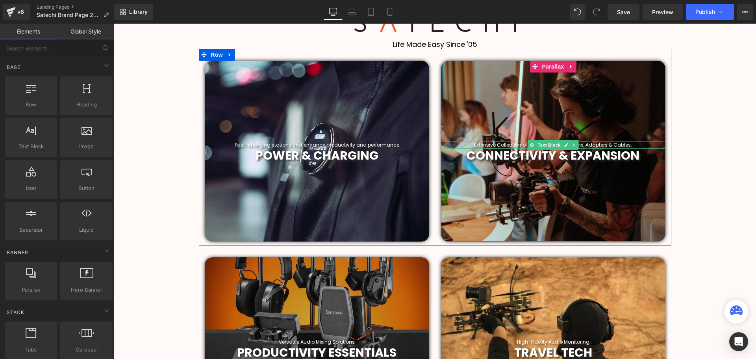
click at [639, 146] on p "Extensive Collection of Hubs, Docking Stations, Adapters & Cables." at bounding box center [553, 144] width 224 height 7
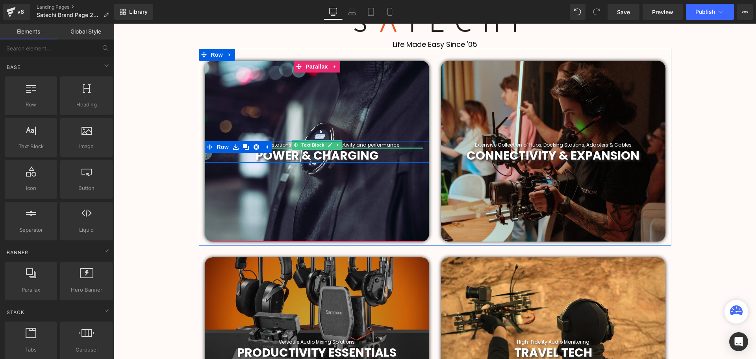
click at [277, 145] on p "Fast-charging stations that enhance productivity and performance" at bounding box center [317, 144] width 213 height 7
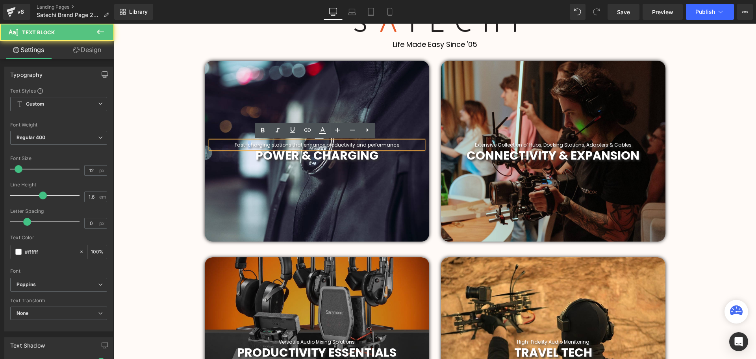
click at [249, 145] on p "Fast-charging stations that enhance productivity and performance" at bounding box center [317, 144] width 213 height 7
click at [271, 145] on p "Fast-Charging stations that enhance productivity and performance" at bounding box center [317, 144] width 213 height 7
click at [291, 145] on p "Fast-Charging Stations that enhance productivity and performance" at bounding box center [317, 144] width 213 height 7
drag, startPoint x: 323, startPoint y: 145, endPoint x: 292, endPoint y: 145, distance: 31.5
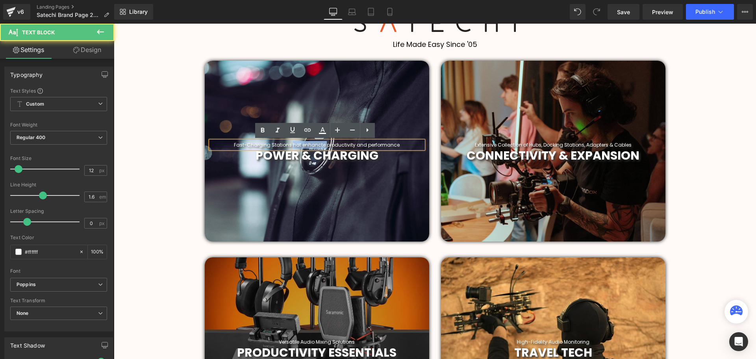
click at [292, 145] on p "Fast-Charging Stations hat enhanc t e productivity and performance" at bounding box center [317, 144] width 213 height 7
click at [307, 145] on p "Fast-Charging Stations TO productivity and performance" at bounding box center [317, 144] width 213 height 7
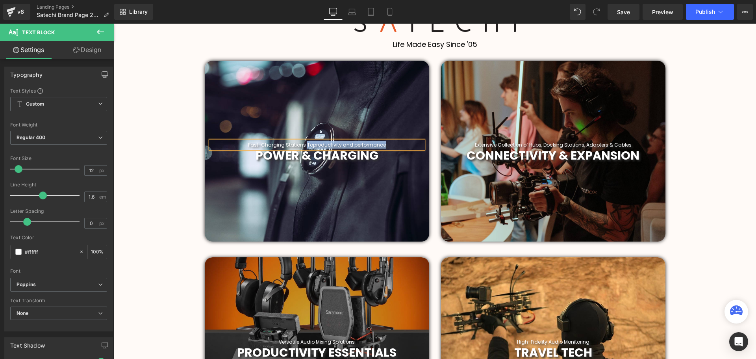
drag, startPoint x: 389, startPoint y: 145, endPoint x: 304, endPoint y: 146, distance: 85.9
click at [304, 146] on p "Fast-Charging Stations To productivity and performance" at bounding box center [317, 144] width 213 height 7
click at [315, 145] on span "productivity and performance" at bounding box center [349, 144] width 73 height 7
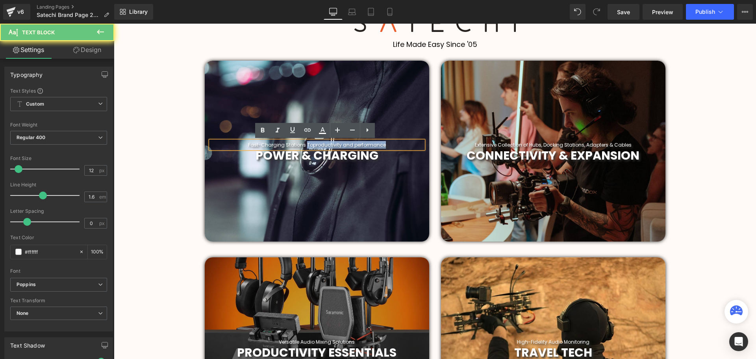
drag, startPoint x: 310, startPoint y: 145, endPoint x: 306, endPoint y: 146, distance: 4.0
click at [306, 146] on p "Fast-Charging Stations To productivity and performance" at bounding box center [317, 144] width 213 height 7
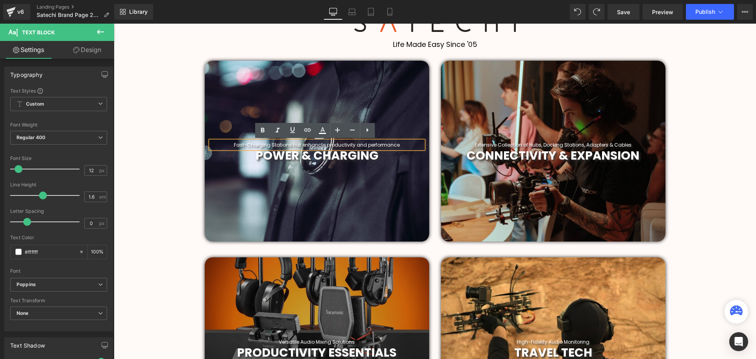
click at [293, 146] on p "Fast-Charging Stations hat enhanc t e productivity and performance" at bounding box center [317, 144] width 213 height 7
drag, startPoint x: 298, startPoint y: 144, endPoint x: 291, endPoint y: 147, distance: 8.0
click at [291, 147] on p "Fast-Charging Stations hat enhanc t e productivity and performance" at bounding box center [317, 144] width 213 height 7
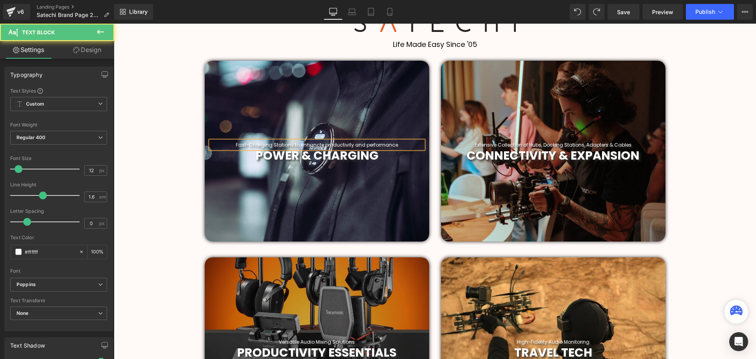
click at [298, 146] on p "Fast-Charging Stations to enhanc t e productivity and performance" at bounding box center [317, 144] width 213 height 7
click at [324, 145] on span "e productivity and performance" at bounding box center [359, 144] width 77 height 7
drag, startPoint x: 362, startPoint y: 143, endPoint x: 352, endPoint y: 144, distance: 10.3
click at [352, 144] on span "e Productivity and performance" at bounding box center [359, 144] width 76 height 7
click at [360, 146] on span "e Productivity & performance" at bounding box center [359, 144] width 69 height 7
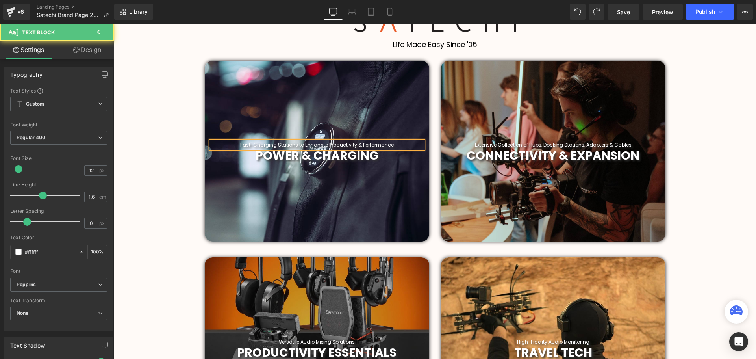
click at [325, 145] on span "e Productivity & Performance" at bounding box center [359, 144] width 69 height 7
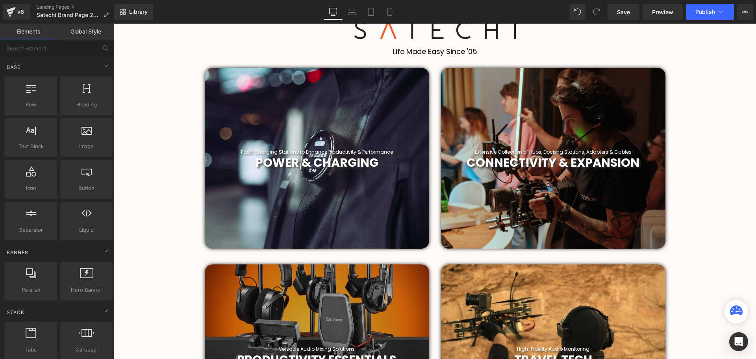
scroll to position [332, 0]
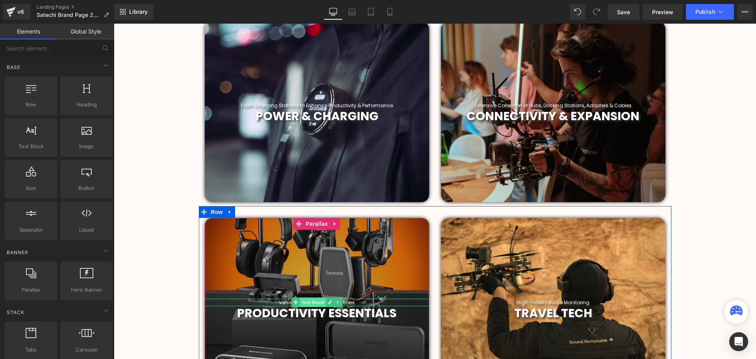
click at [311, 300] on span "Text Block" at bounding box center [313, 301] width 26 height 9
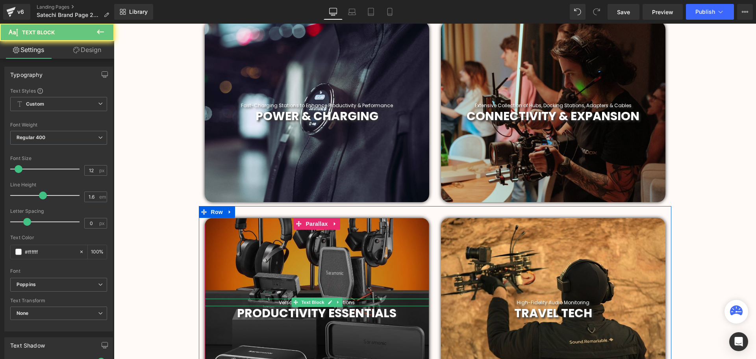
click at [356, 300] on p "Versatile Audio Mixing Solutions" at bounding box center [317, 302] width 224 height 7
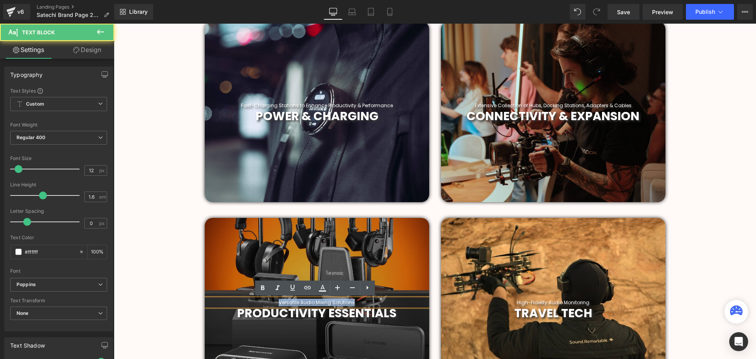
drag, startPoint x: 372, startPoint y: 302, endPoint x: 270, endPoint y: 300, distance: 101.6
click at [270, 300] on p "Versatile Audio Mixing Solutions" at bounding box center [317, 302] width 224 height 7
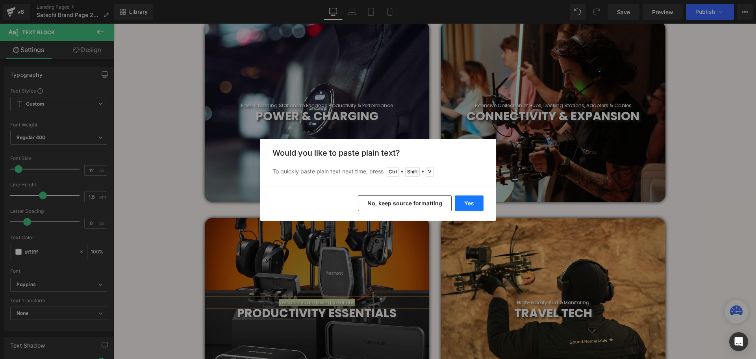
click at [474, 201] on button "Yes" at bounding box center [469, 203] width 29 height 16
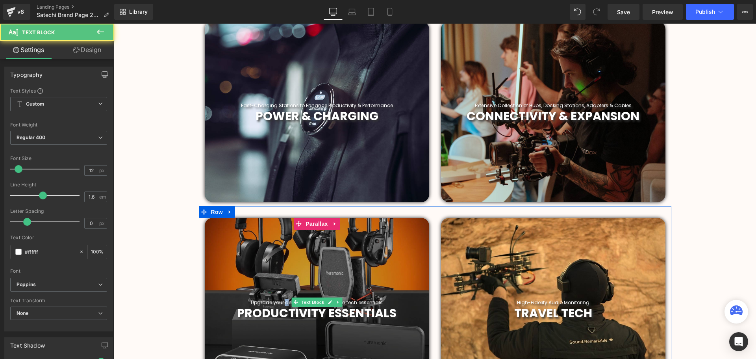
click at [283, 303] on p "Upgrade your desk setup with premium tech essentials" at bounding box center [317, 302] width 224 height 7
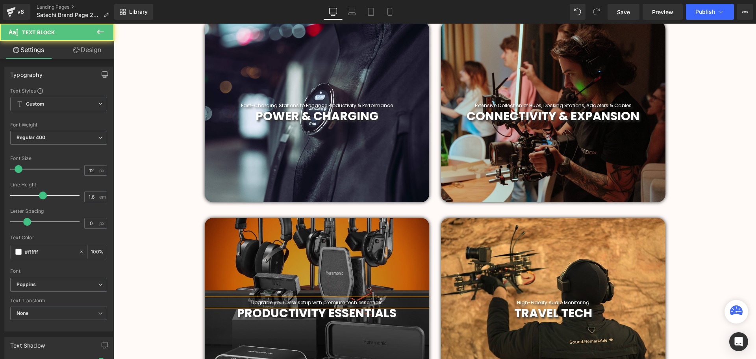
click at [273, 302] on p "Upgrade your Desk setup with premium tech essentials" at bounding box center [317, 302] width 224 height 7
click at [296, 304] on p "Upgrade Your Desk setup with premium tech essentials" at bounding box center [317, 302] width 224 height 7
click at [312, 302] on p "Upgrade Your Desk Setup with premium tech essentials" at bounding box center [317, 302] width 224 height 7
click at [323, 303] on p "Upgrade Your Desk Setup With premium tech essentials" at bounding box center [317, 302] width 224 height 7
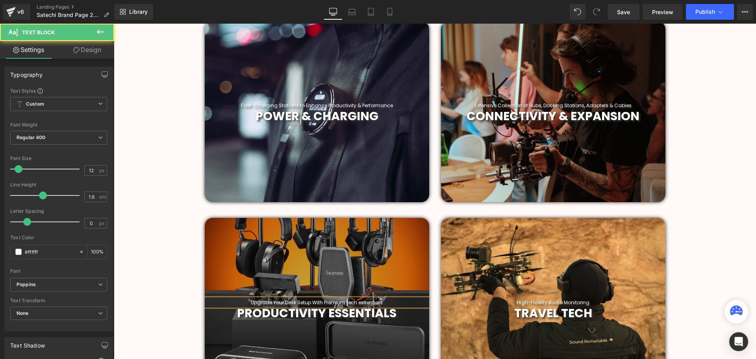
click at [344, 302] on p "Upgrade Your Desk Setup With Premium tech essentials" at bounding box center [317, 302] width 224 height 7
click at [358, 303] on p "Upgrade Your Desk Setup With Premium Tech essentials" at bounding box center [317, 302] width 224 height 7
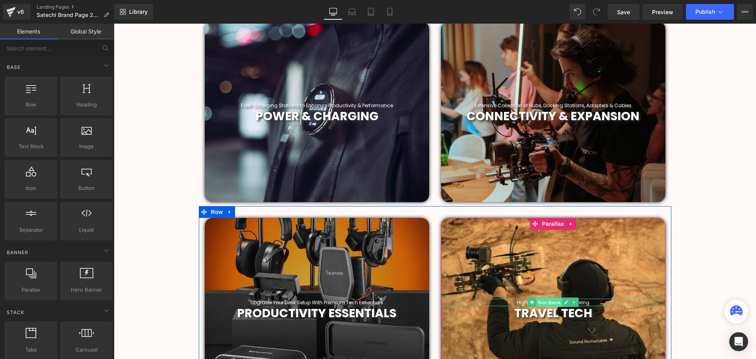
click at [552, 302] on span "Text Block" at bounding box center [549, 302] width 26 height 9
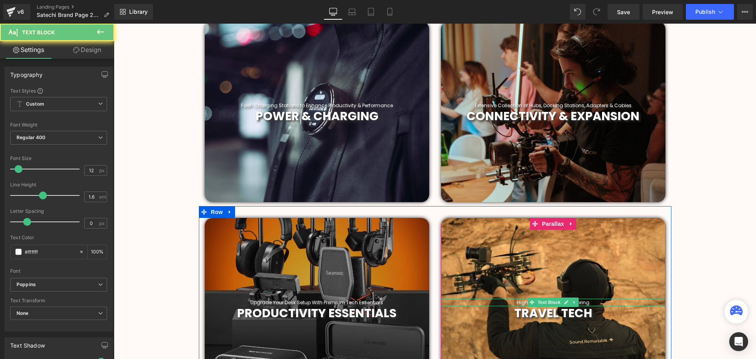
click at [590, 302] on p "High-Fidelity Audio Monitoring" at bounding box center [553, 302] width 224 height 7
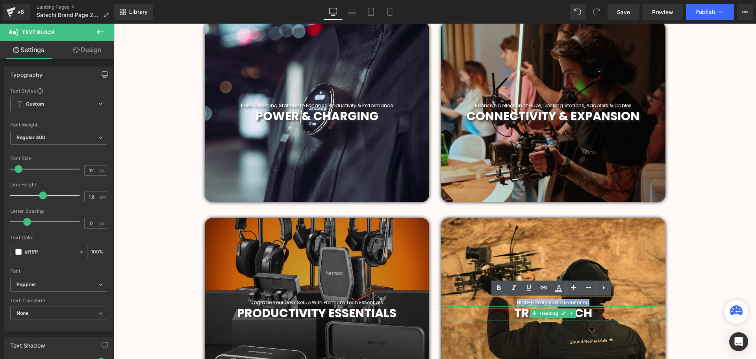
drag, startPoint x: 603, startPoint y: 303, endPoint x: 515, endPoint y: 304, distance: 88.2
click at [515, 304] on span "Heading High-Fidelity Audio Monitoring Text Block TRAVEL TECH Heading" at bounding box center [553, 307] width 224 height 28
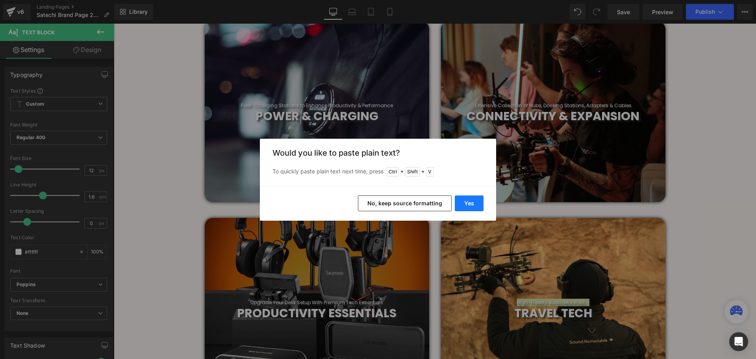
click at [474, 203] on button "Yes" at bounding box center [469, 203] width 29 height 16
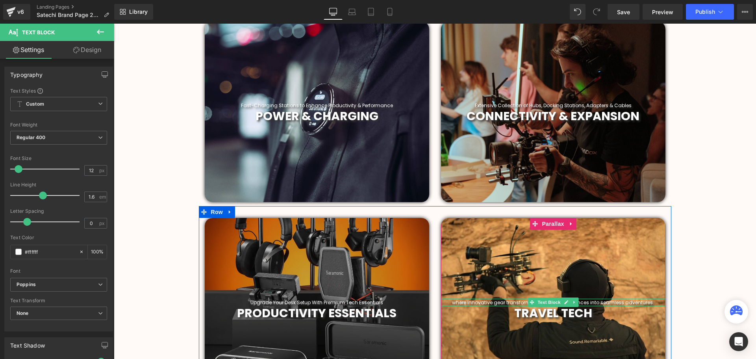
click at [472, 303] on p "where innovative gear transforms your travel experiences into seamless adventur…" at bounding box center [553, 302] width 224 height 7
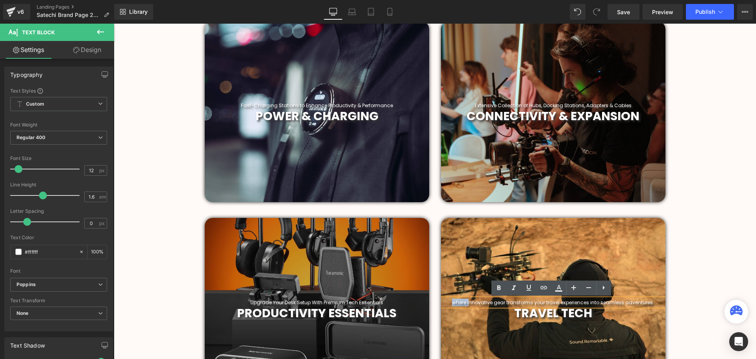
drag, startPoint x: 469, startPoint y: 302, endPoint x: 447, endPoint y: 305, distance: 22.2
click at [447, 305] on p "where innovative gear transforms your travel experiences into seamless adventur…" at bounding box center [553, 302] width 224 height 7
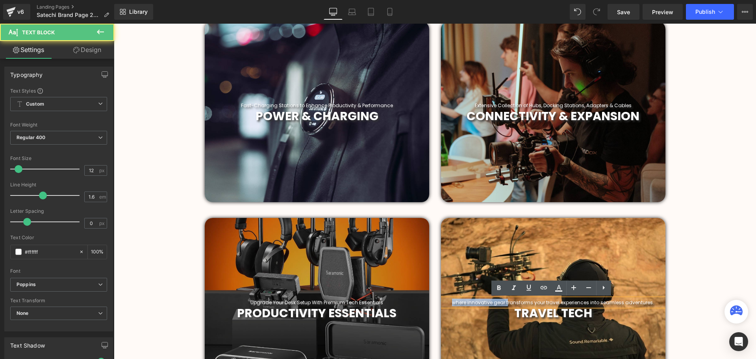
drag, startPoint x: 498, startPoint y: 304, endPoint x: 450, endPoint y: 304, distance: 48.4
click at [450, 304] on p "where innovative gear transforms your travel experiences into seamless adventur…" at bounding box center [553, 302] width 224 height 7
click at [507, 303] on p "Transforms your travel experiences into seamless adventures." at bounding box center [553, 302] width 224 height 7
click at [520, 301] on p "Transforms Your travel experiences into seamless adventures." at bounding box center [553, 302] width 224 height 7
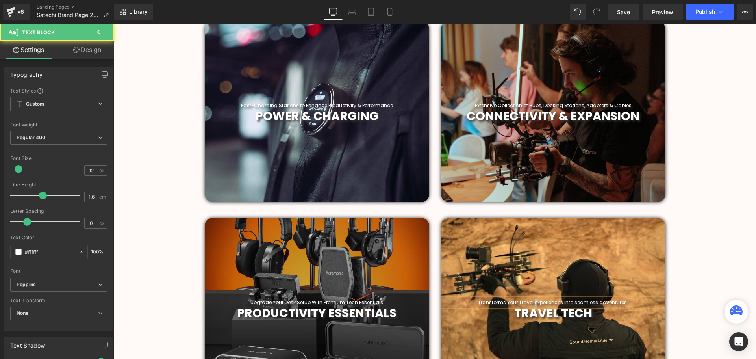
click at [534, 304] on p "Transforms Your Travel experiences into seamless adventures." at bounding box center [553, 302] width 224 height 7
click at [573, 303] on p "Transforms Your Travel Experiences into seamless adventures." at bounding box center [553, 302] width 224 height 7
click at [597, 304] on p "Transforms Your Travel Experiences into Seamless adventures." at bounding box center [553, 302] width 224 height 7
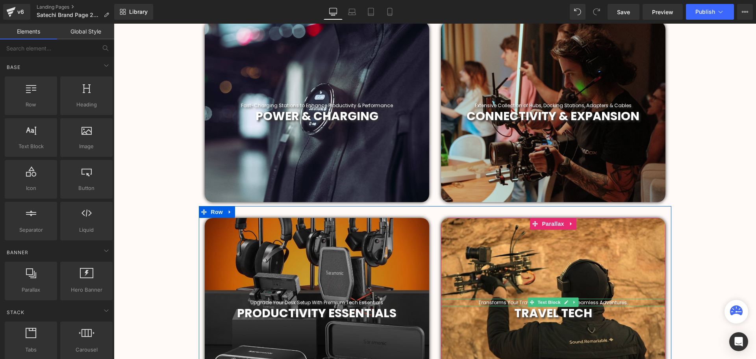
click at [594, 300] on p "Transforms Your Travel Experiences into Seamless Adventures." at bounding box center [553, 302] width 224 height 7
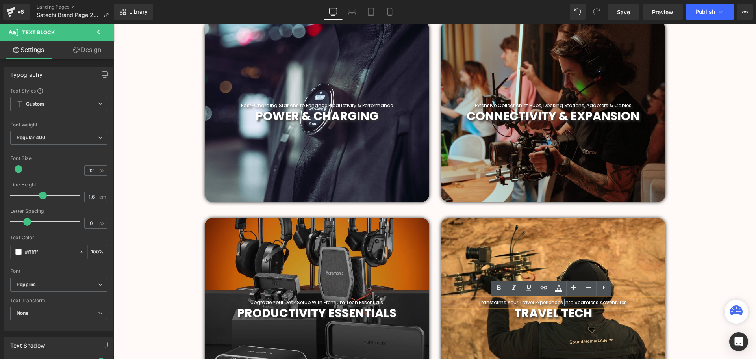
click at [562, 302] on p "Transforms Your Travel Experiences into Seamless Adventures." at bounding box center [553, 302] width 224 height 7
click at [353, 303] on p "Upgrade Your Desk Setup With Premium Tech Essentials" at bounding box center [317, 302] width 224 height 7
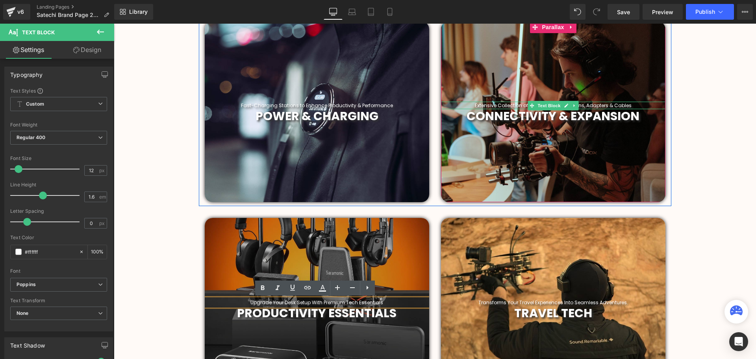
click at [516, 106] on p "Extensive Collection of Hubs, Docking Stations, Adapters & Cables" at bounding box center [553, 105] width 224 height 7
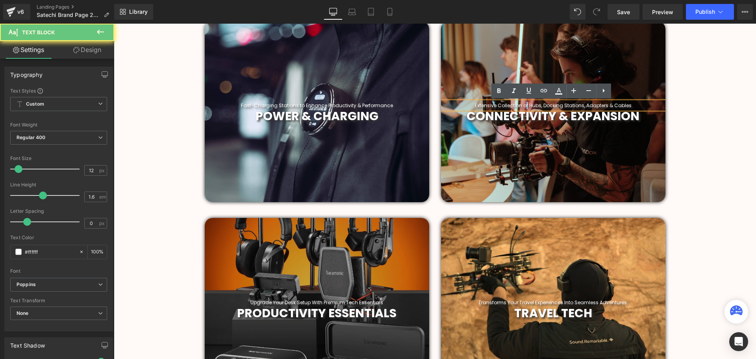
click at [523, 105] on p "Extensive Collection of Hubs, Docking Stations, Adapters & Cables" at bounding box center [553, 105] width 224 height 7
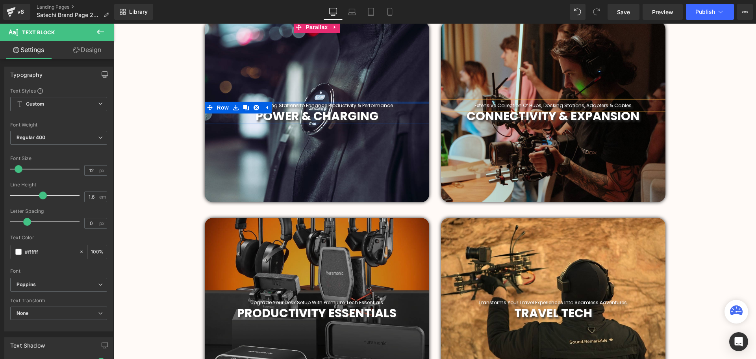
click at [291, 104] on div at bounding box center [317, 103] width 224 height 2
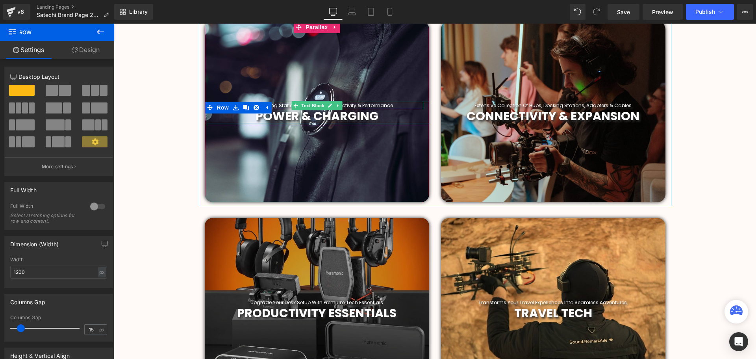
click at [362, 105] on span "e Productivity & Performance" at bounding box center [359, 105] width 69 height 7
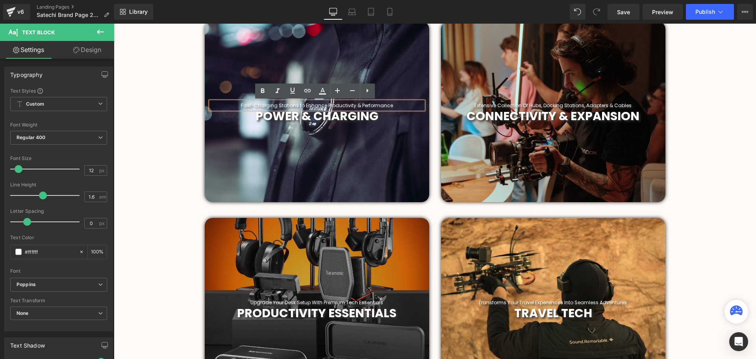
click at [297, 106] on p "Fast-Charging Stations to Enhanc e Productivity & Performance" at bounding box center [317, 105] width 213 height 7
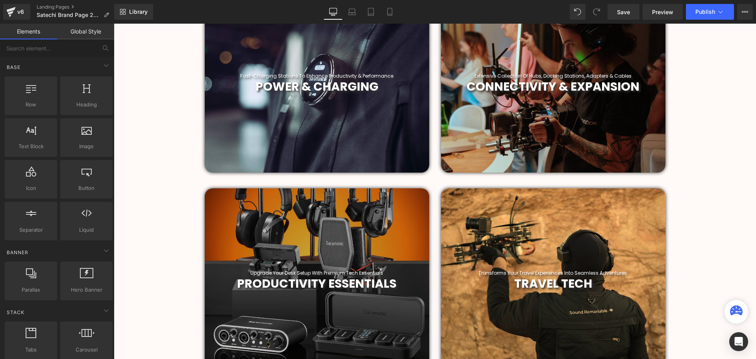
scroll to position [411, 0]
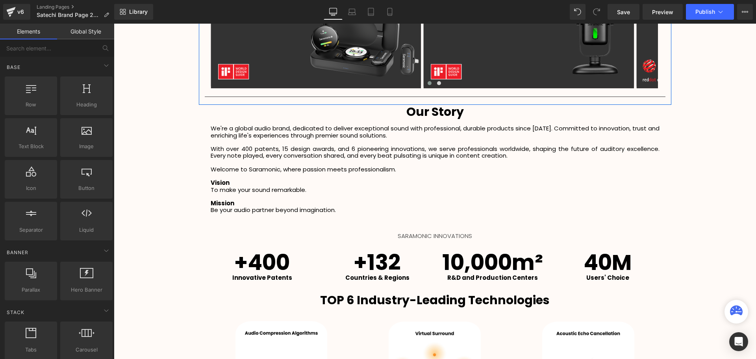
scroll to position [1081, 0]
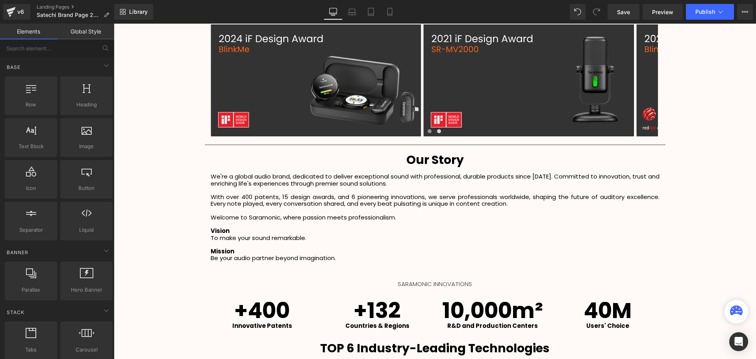
click at [323, 226] on p at bounding box center [549, 214] width 642 height 335
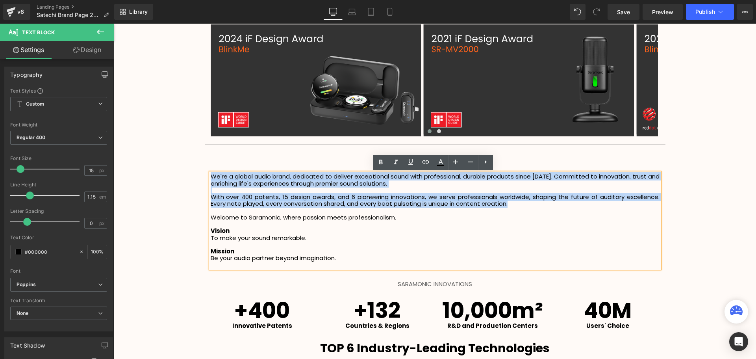
drag, startPoint x: 512, startPoint y: 204, endPoint x: 210, endPoint y: 176, distance: 303.8
click at [211, 176] on div "We're a global audio brand, dedicated to deliver exceptional sound with profess…" at bounding box center [435, 220] width 449 height 95
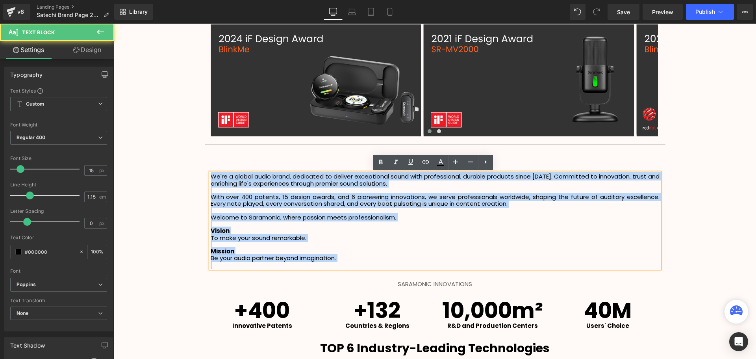
drag, startPoint x: 349, startPoint y: 261, endPoint x: 210, endPoint y: 176, distance: 162.6
click at [211, 176] on div "We're a global audio brand, dedicated to deliver exceptional sound with profess…" at bounding box center [435, 220] width 449 height 95
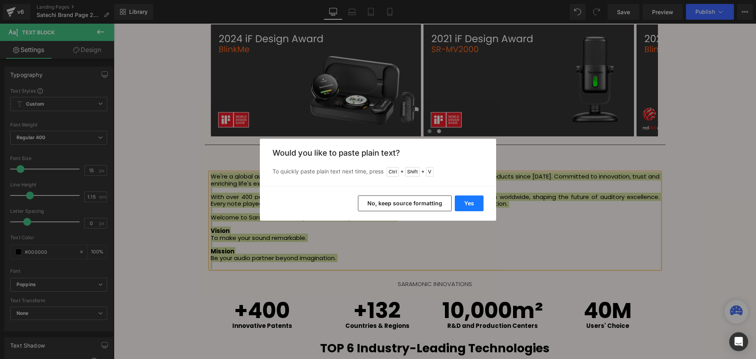
click at [469, 207] on button "Yes" at bounding box center [469, 203] width 29 height 16
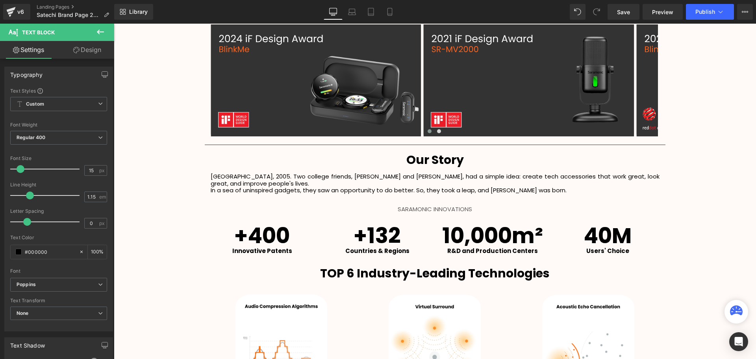
scroll to position [2101, 638]
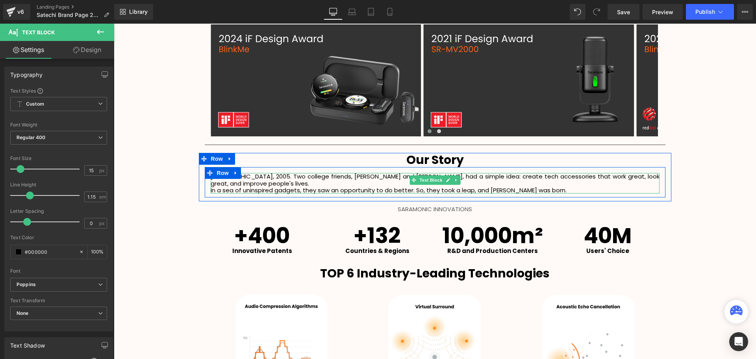
drag, startPoint x: 561, startPoint y: 185, endPoint x: 554, endPoint y: 183, distance: 7.7
click at [561, 185] on div "San Diego, 2005. Two college friends, Brock and Alan, had a simple idea: create…" at bounding box center [435, 183] width 449 height 20
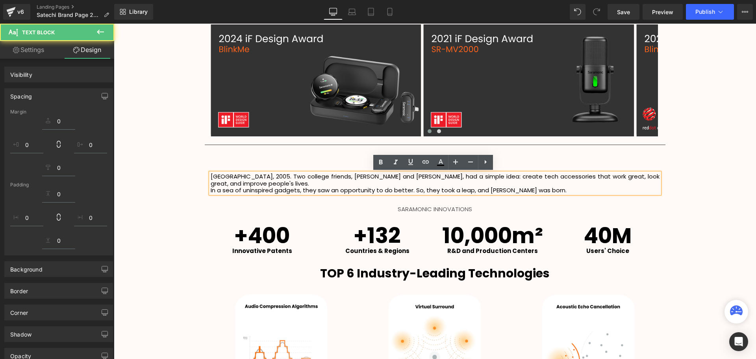
click at [554, 187] on p "In a sea of uninspired gadgets, they saw an opportunity to do better. So, they …" at bounding box center [435, 190] width 449 height 7
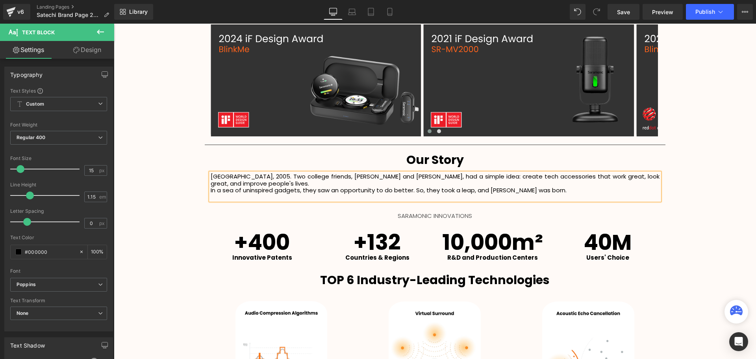
scroll to position [2114, 638]
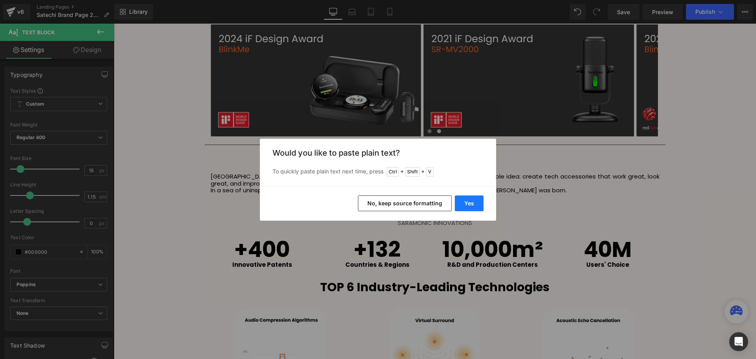
click at [460, 202] on button "Yes" at bounding box center [469, 203] width 29 height 16
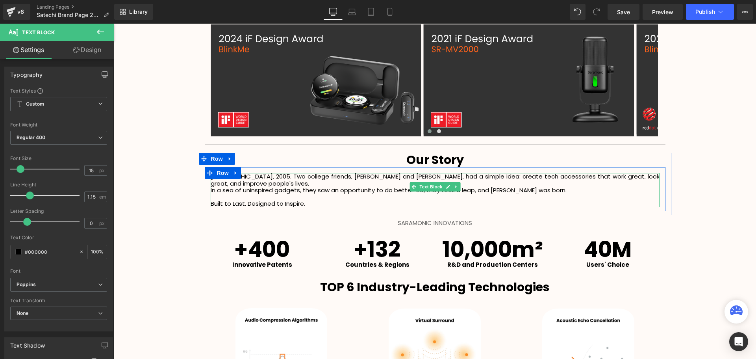
click at [318, 200] on p "Built to Last. Designed to Inspire." at bounding box center [435, 203] width 449 height 7
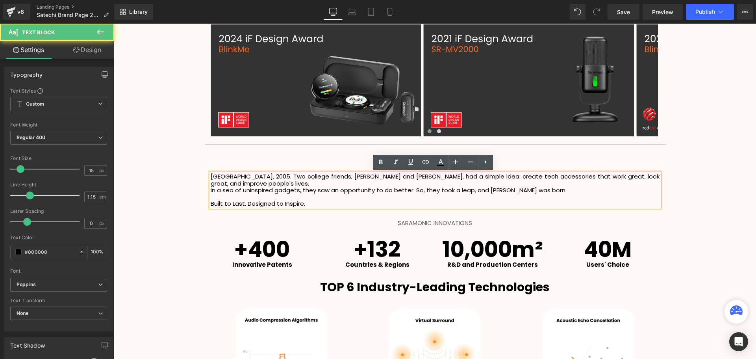
scroll to position [2121, 638]
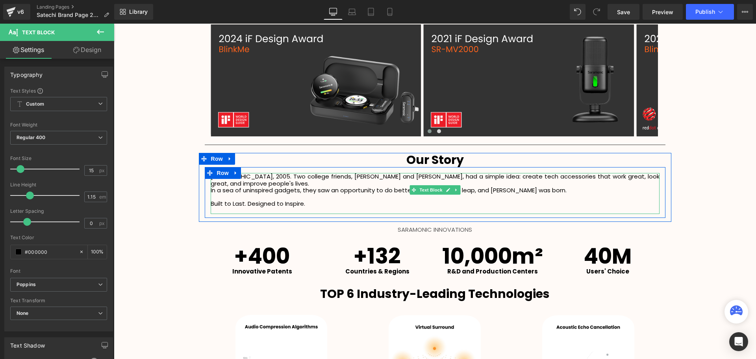
click at [236, 207] on p at bounding box center [435, 210] width 449 height 7
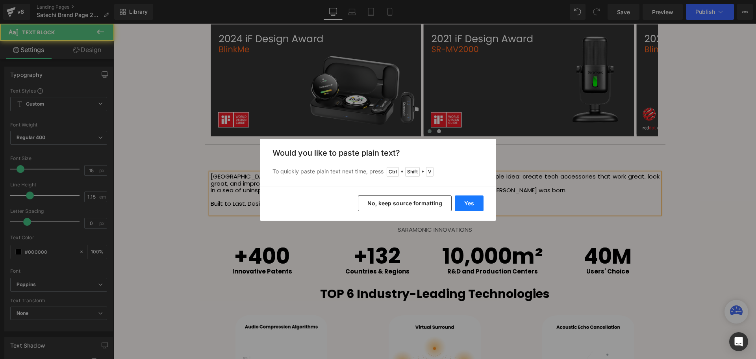
click at [472, 205] on button "Yes" at bounding box center [469, 203] width 29 height 16
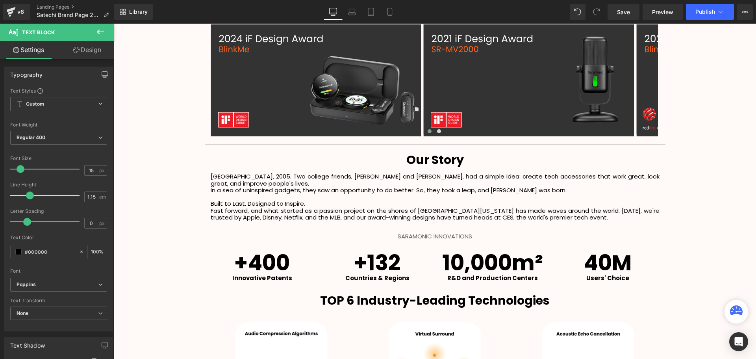
scroll to position [2128, 638]
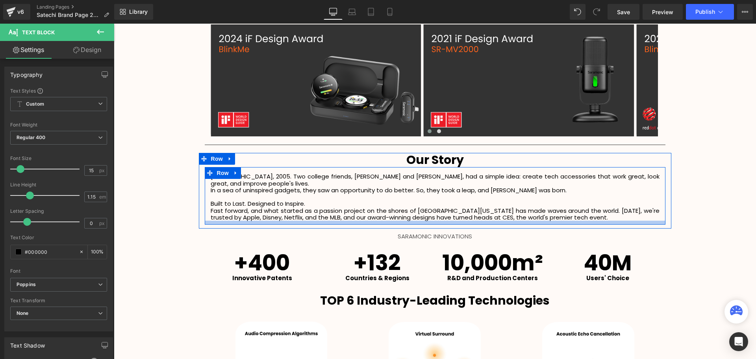
click at [594, 213] on div "San Diego, 2005. Two college friends, Brock and Alan, had a simple idea: create…" at bounding box center [435, 197] width 449 height 48
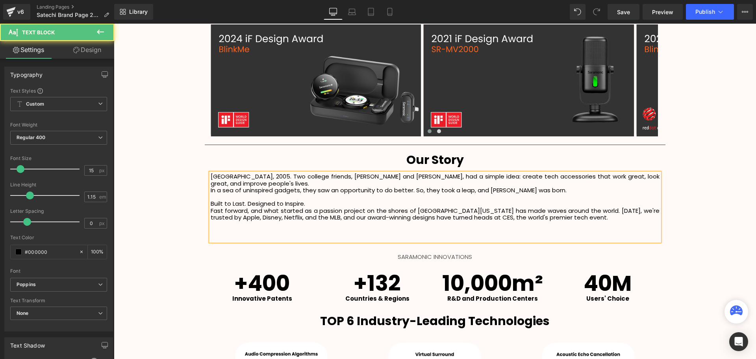
scroll to position [2155, 638]
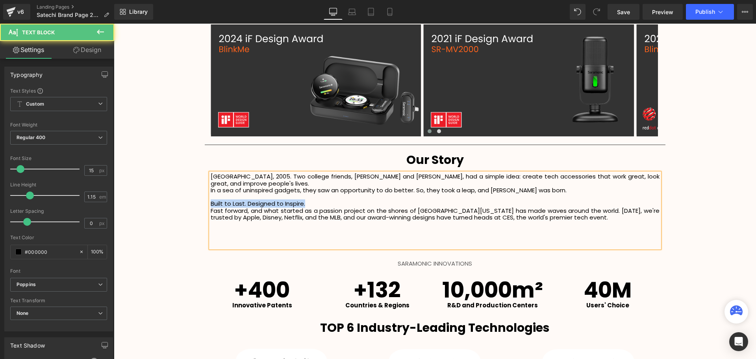
drag, startPoint x: 324, startPoint y: 197, endPoint x: 209, endPoint y: 198, distance: 115.4
click at [211, 200] on p "Built to Last. Designed to Inspire." at bounding box center [435, 203] width 449 height 7
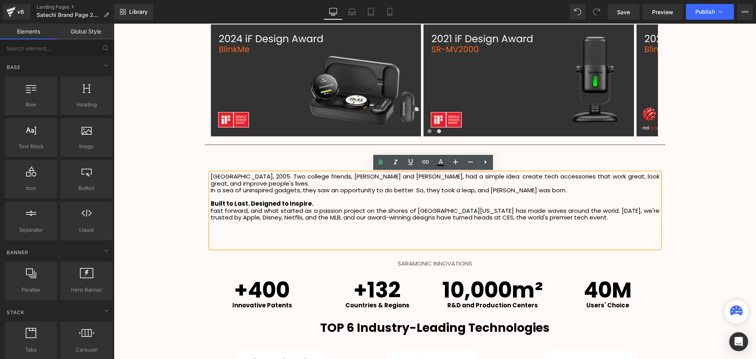
click at [180, 212] on div "Video Bg Row Welcome to Button Row Image 380px 380px Row Life Made Easy Since '…" at bounding box center [435, 25] width 642 height 2040
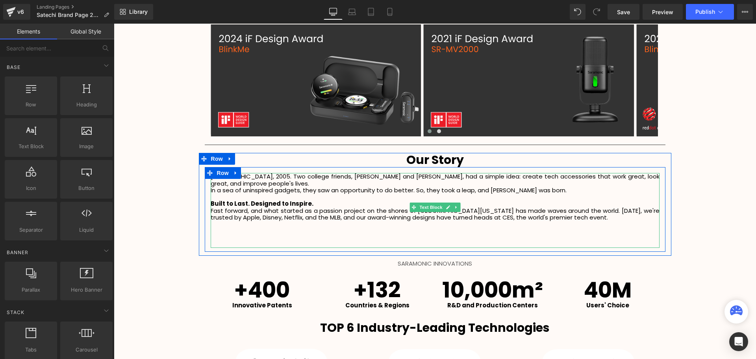
click at [225, 227] on p at bounding box center [435, 230] width 449 height 7
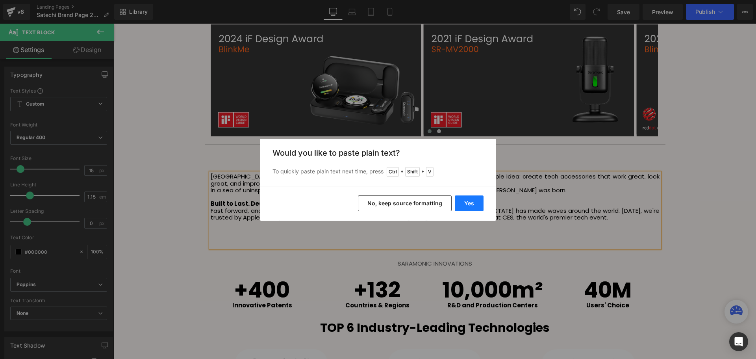
click at [459, 202] on div "Yes No, keep source formatting" at bounding box center [378, 203] width 236 height 35
click at [461, 202] on button "Yes" at bounding box center [469, 203] width 29 height 16
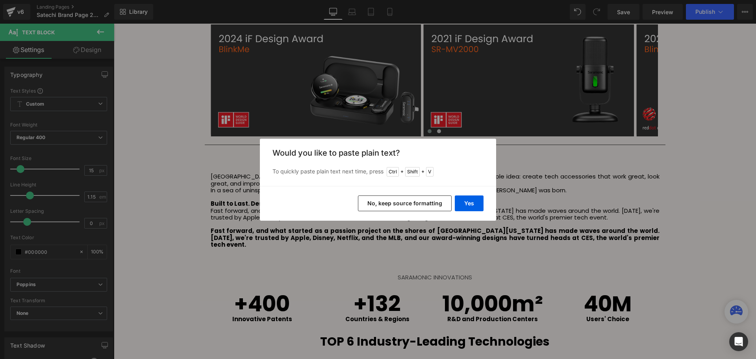
scroll to position [2161, 638]
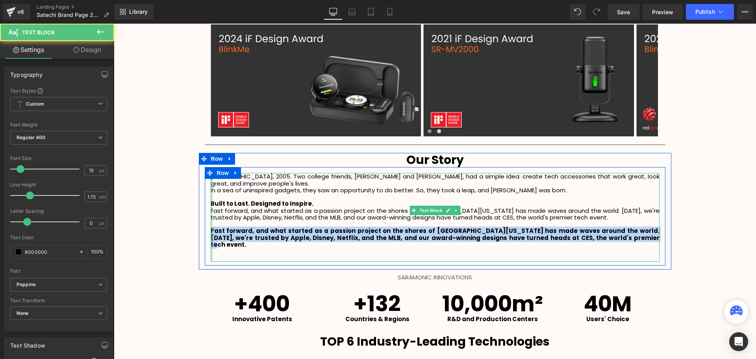
drag, startPoint x: 594, startPoint y: 232, endPoint x: 210, endPoint y: 226, distance: 384.0
click at [211, 226] on div "San Diego, 2005. Two college friends, Brock and Alan, had a simple idea: create…" at bounding box center [435, 217] width 449 height 88
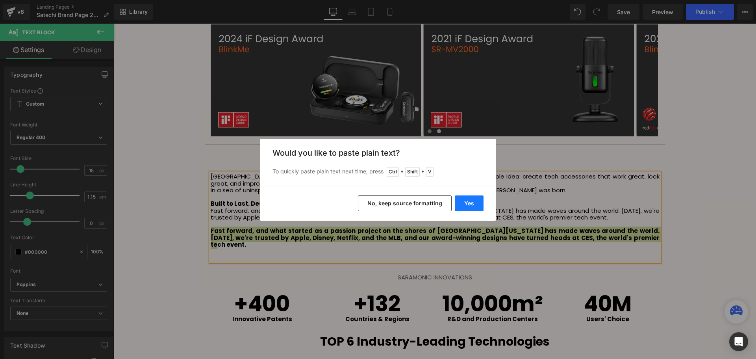
drag, startPoint x: 474, startPoint y: 200, endPoint x: 263, endPoint y: 197, distance: 211.5
click at [474, 200] on button "Yes" at bounding box center [469, 203] width 29 height 16
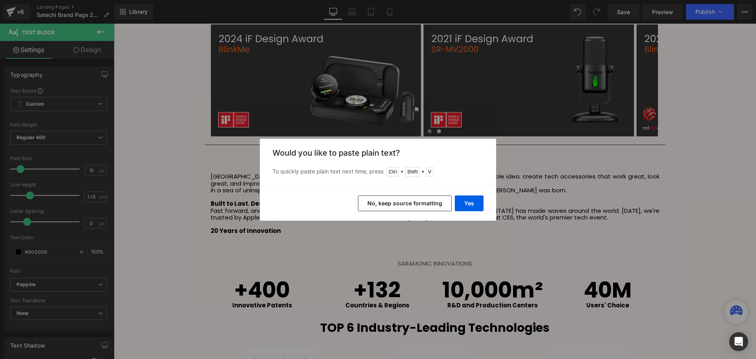
scroll to position [2155, 638]
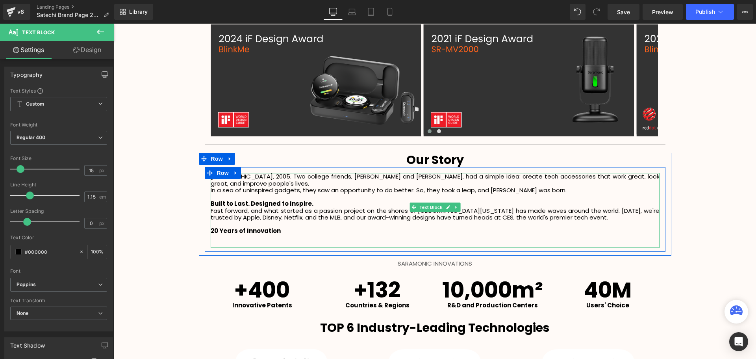
click at [293, 227] on p "20 Years of Innovation" at bounding box center [435, 230] width 449 height 7
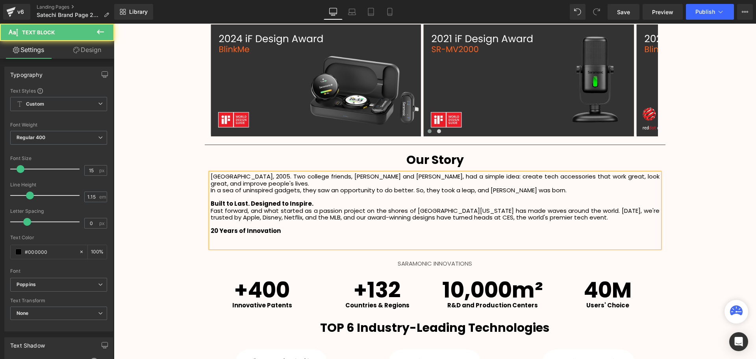
scroll to position [2161, 638]
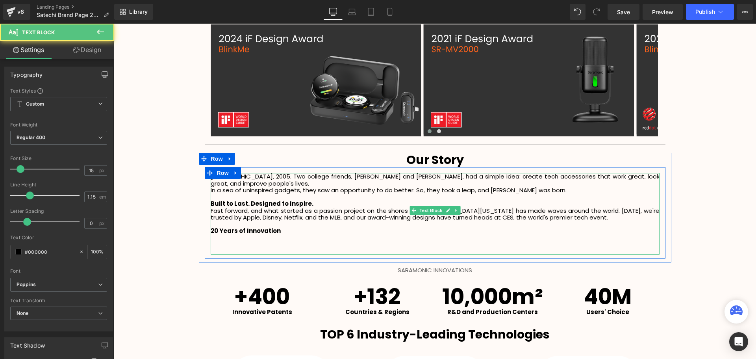
click at [231, 234] on p at bounding box center [435, 237] width 449 height 7
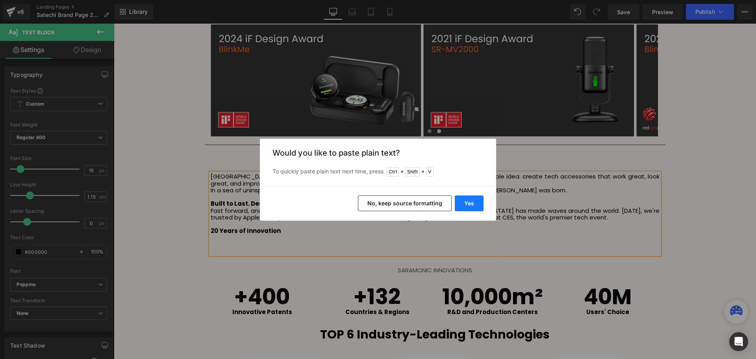
click at [475, 209] on button "Yes" at bounding box center [469, 203] width 29 height 16
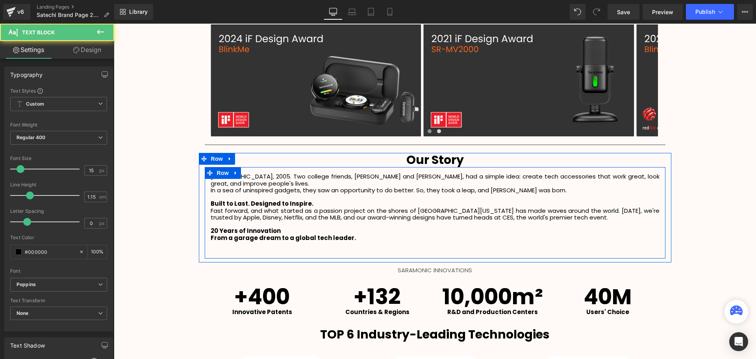
drag, startPoint x: 360, startPoint y: 230, endPoint x: 206, endPoint y: 231, distance: 154.8
click at [206, 231] on div "San Diego, 2005. Two college friends, Brock and Alan, had a simple idea: create…" at bounding box center [435, 214] width 461 height 82
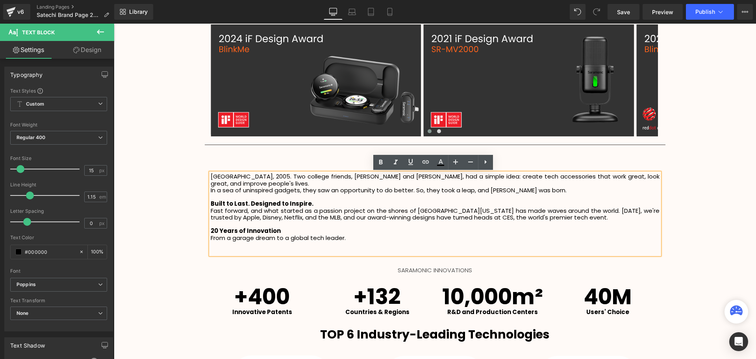
click at [180, 248] on div "Video Bg Row Welcome to Button Row Image 380px 380px Row Life Made Easy Since '…" at bounding box center [435, 28] width 642 height 2047
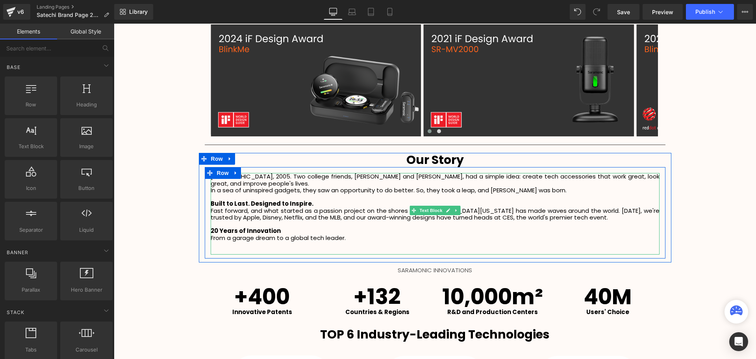
click at [367, 234] on p "From a garage dream to a global tech leader." at bounding box center [435, 237] width 449 height 7
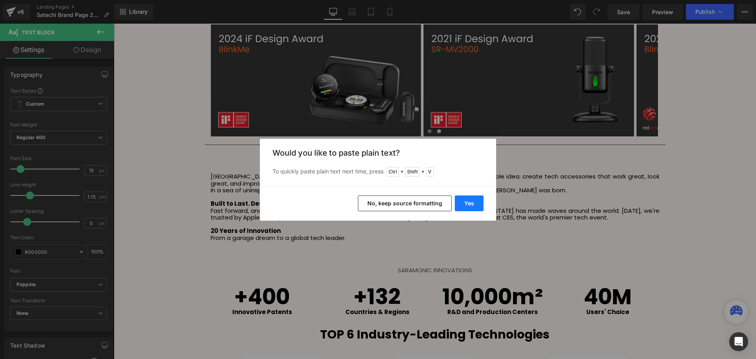
click at [462, 199] on button "Yes" at bounding box center [469, 203] width 29 height 16
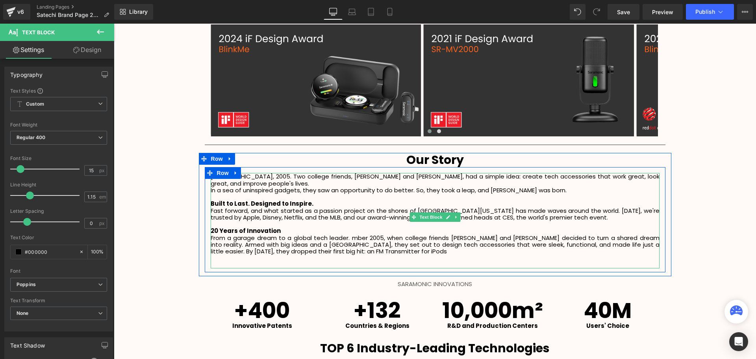
click at [348, 234] on p "From a garage dream to a global tech leader. mber 2005, when college friends Al…" at bounding box center [435, 244] width 449 height 20
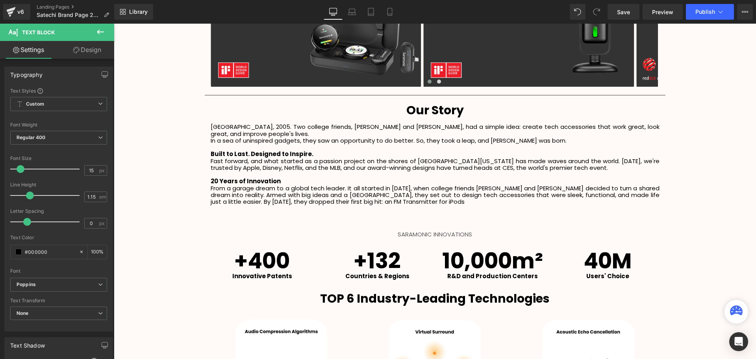
scroll to position [1120, 0]
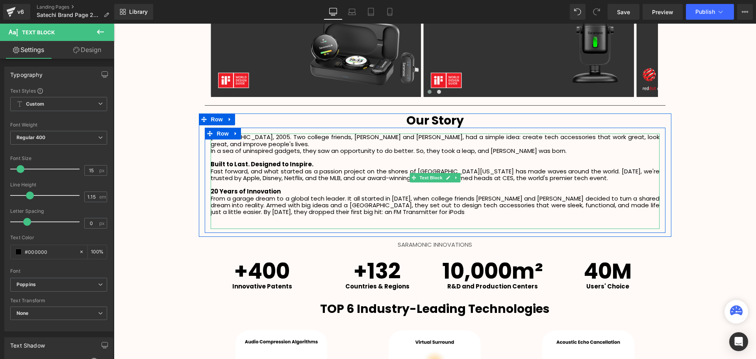
click at [471, 204] on p "From a garage dream to a global tech leader. It all started in December 2005, w…" at bounding box center [435, 205] width 449 height 20
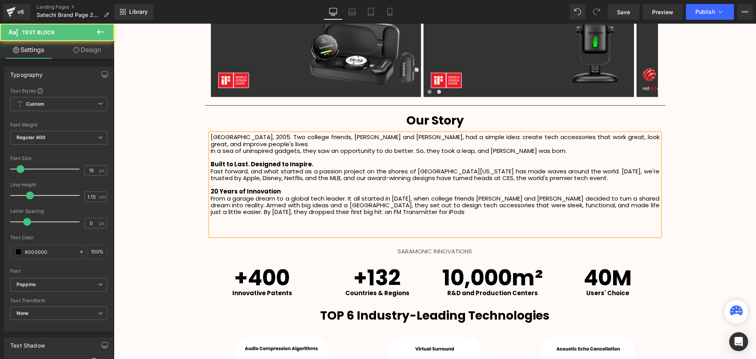
scroll to position [2189, 638]
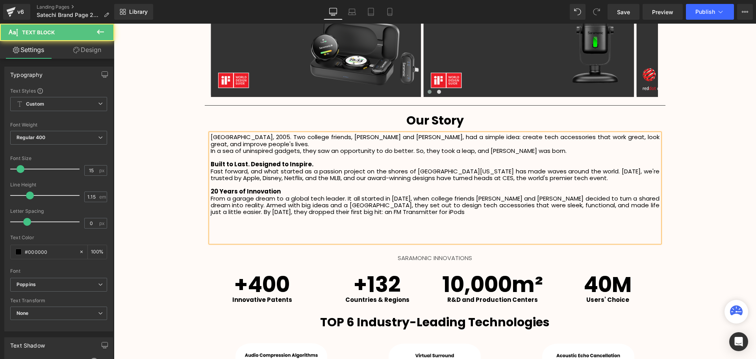
click at [450, 206] on p "From a garage dream to a global tech leader. It all started in December 2005, w…" at bounding box center [435, 205] width 449 height 20
click at [236, 229] on p at bounding box center [435, 232] width 449 height 7
click at [228, 222] on p at bounding box center [435, 225] width 449 height 7
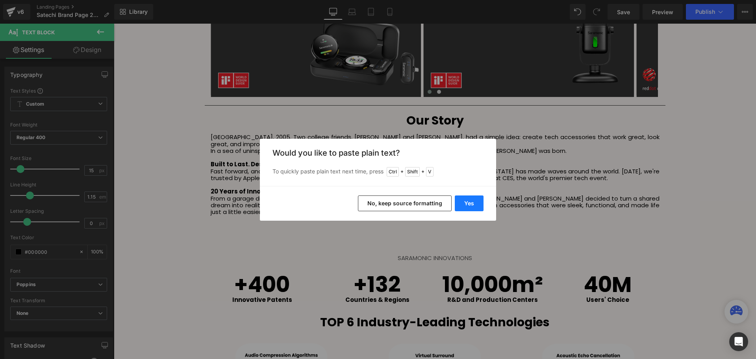
click at [466, 201] on button "Yes" at bounding box center [469, 203] width 29 height 16
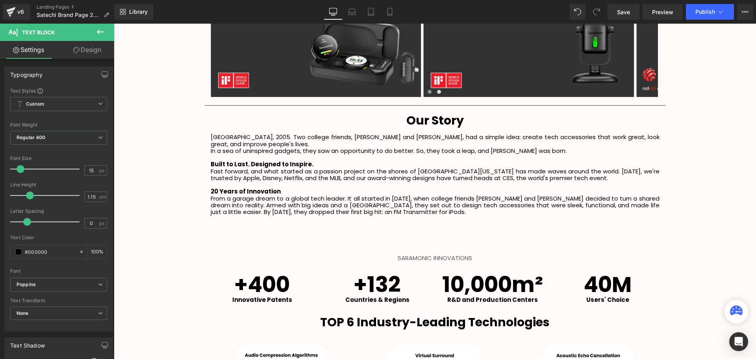
scroll to position [2196, 638]
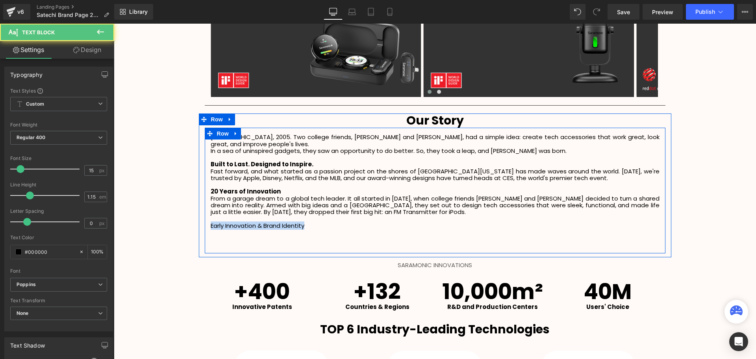
drag, startPoint x: 319, startPoint y: 218, endPoint x: 206, endPoint y: 217, distance: 112.2
click at [206, 217] on div "San Diego, 2005. Two college friends, Brock and Alan, had a simple idea: create…" at bounding box center [435, 191] width 461 height 115
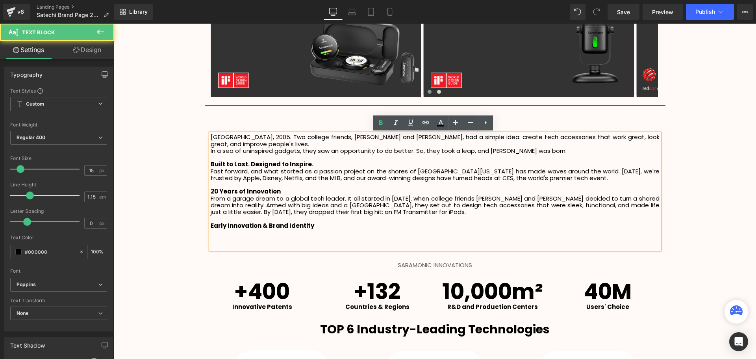
click at [323, 222] on p "Early Innovation & Brand Identity" at bounding box center [435, 225] width 449 height 7
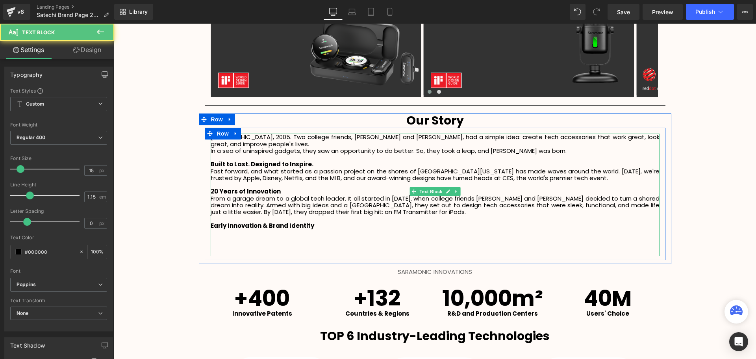
click at [227, 236] on p at bounding box center [435, 239] width 449 height 7
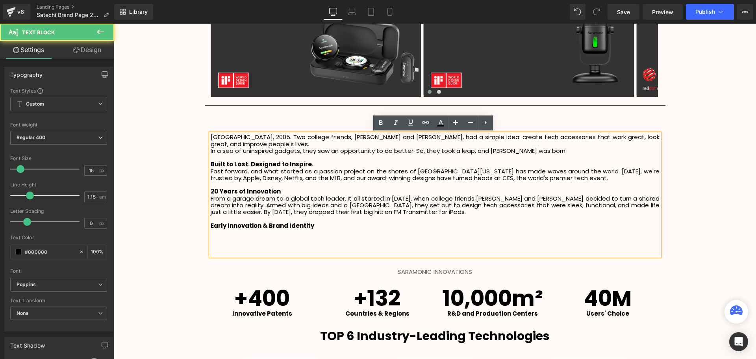
click at [224, 229] on p at bounding box center [435, 232] width 449 height 7
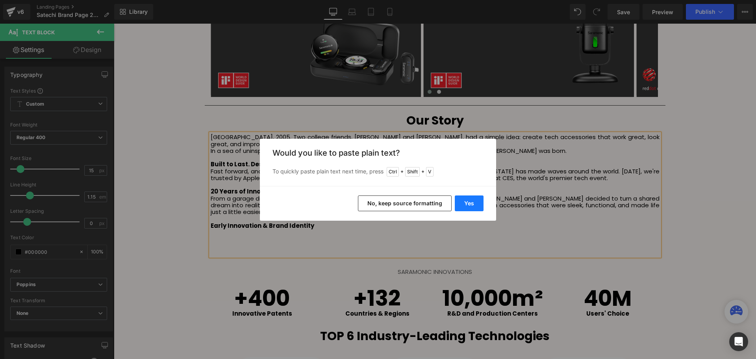
drag, startPoint x: 475, startPoint y: 203, endPoint x: 220, endPoint y: 202, distance: 255.6
click at [475, 203] on button "Yes" at bounding box center [469, 203] width 29 height 16
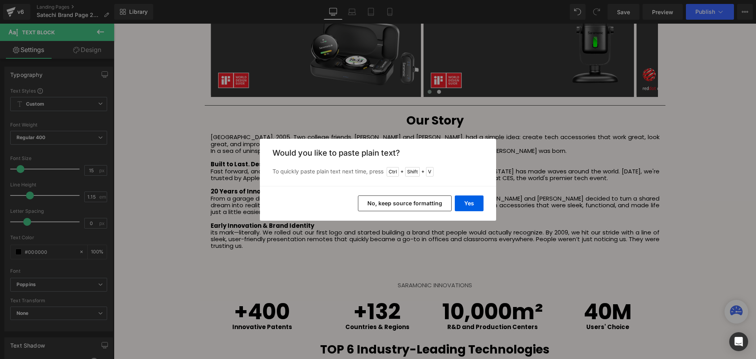
scroll to position [2216, 638]
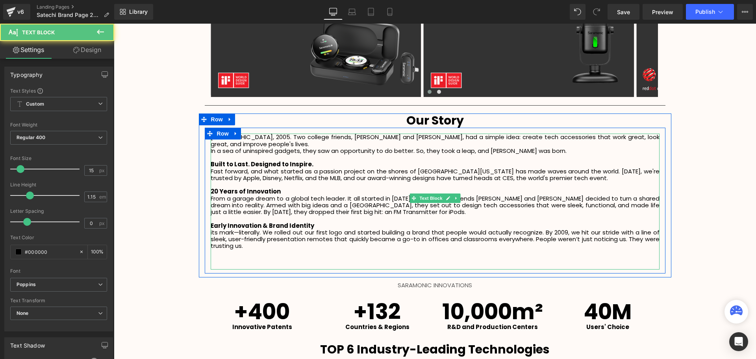
click at [211, 229] on p "its mark—literally. We rolled out our first logo and started building a brand t…" at bounding box center [435, 239] width 449 height 20
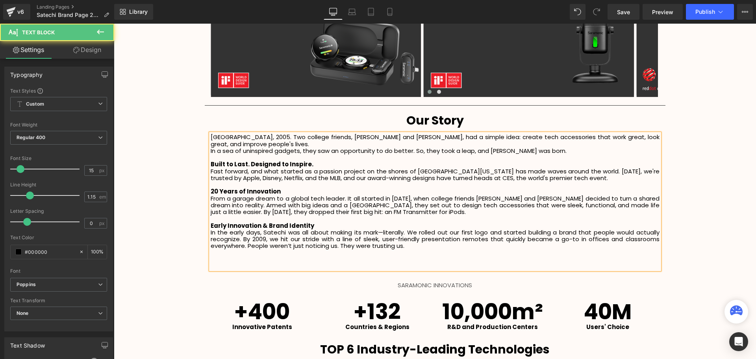
click at [428, 236] on p "In the early days, Satechi was all about making its mark—literally. We rolled o…" at bounding box center [435, 239] width 449 height 20
click at [420, 249] on p at bounding box center [435, 252] width 449 height 7
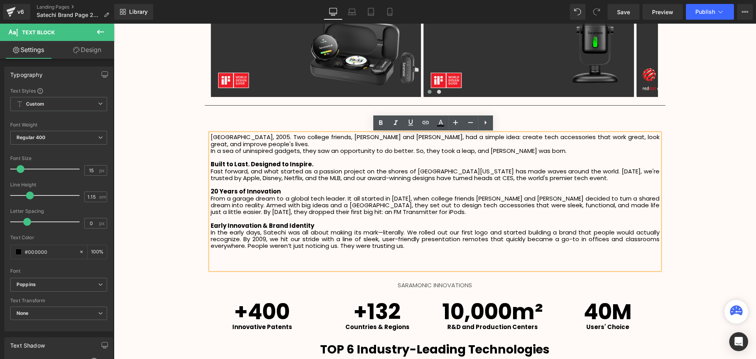
scroll to position [2223, 638]
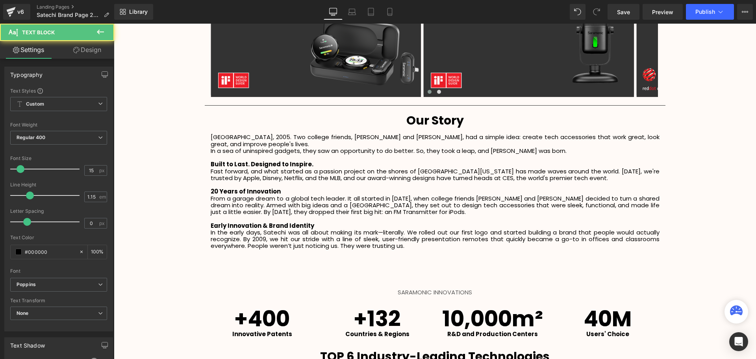
click at [230, 256] on p at bounding box center [435, 259] width 449 height 7
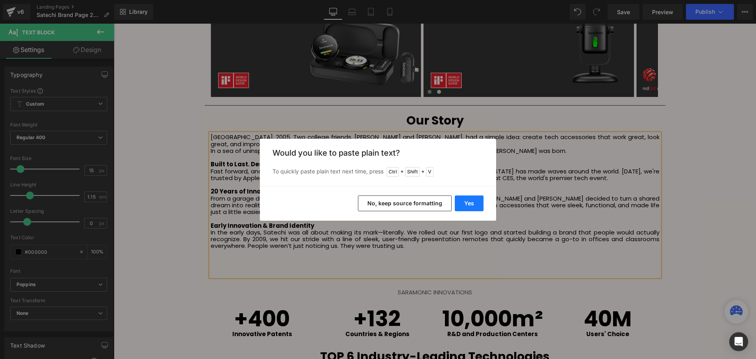
click at [468, 207] on button "Yes" at bounding box center [469, 203] width 29 height 16
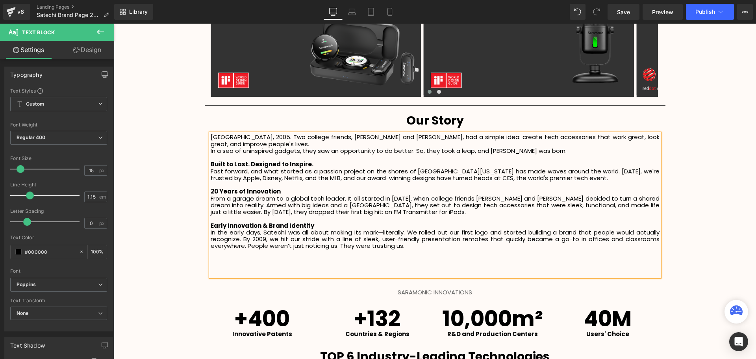
scroll to position [2229, 638]
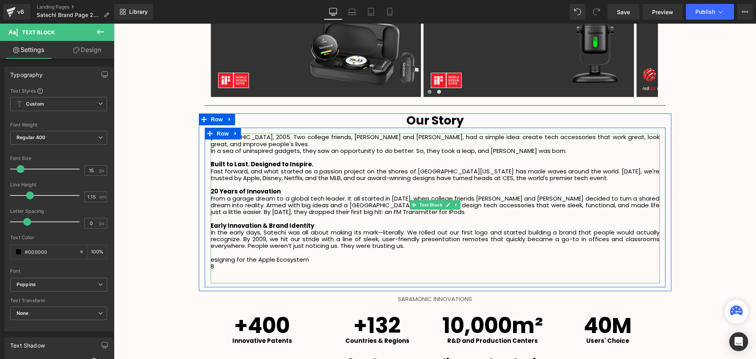
click at [245, 263] on p "B" at bounding box center [435, 266] width 449 height 7
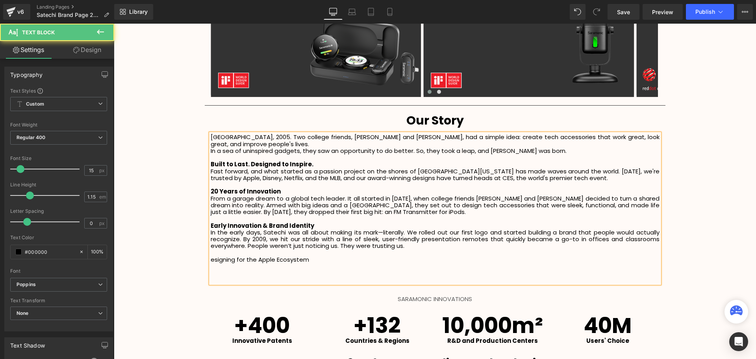
click at [211, 256] on p "esigning for the Apple Ecosystem" at bounding box center [435, 259] width 449 height 7
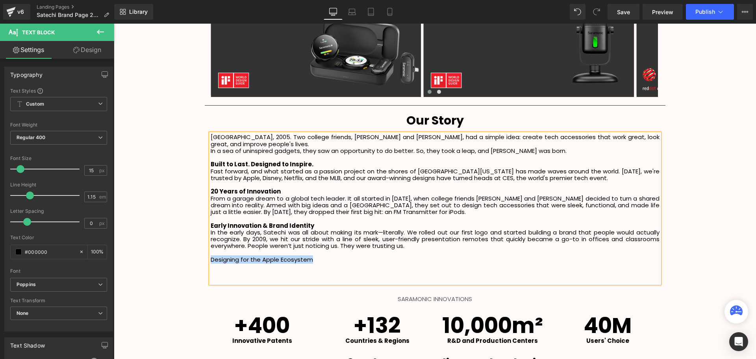
drag, startPoint x: 315, startPoint y: 251, endPoint x: 210, endPoint y: 255, distance: 104.4
click at [211, 256] on p "Designing for the Apple Ecosystem" at bounding box center [435, 259] width 449 height 7
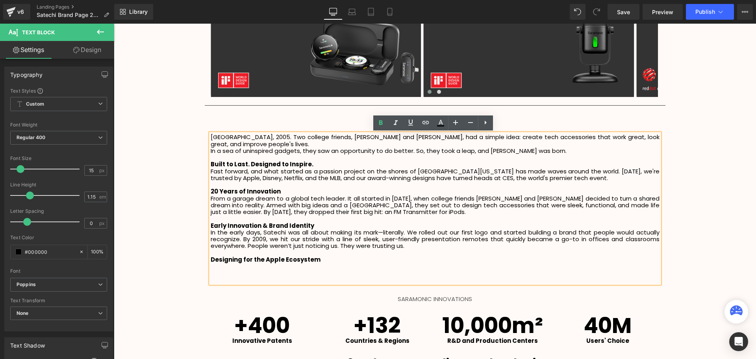
click at [340, 263] on p at bounding box center [435, 266] width 449 height 7
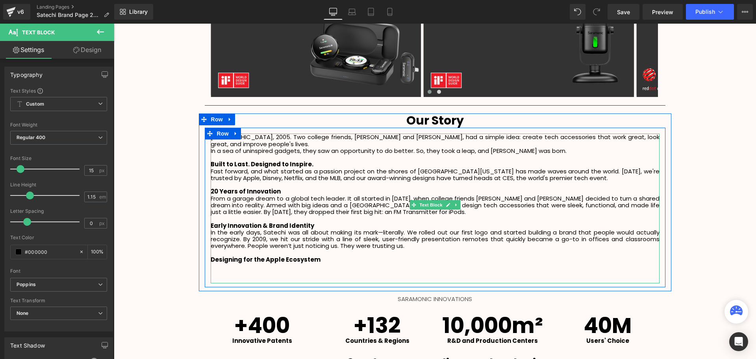
click at [223, 269] on p at bounding box center [435, 272] width 449 height 7
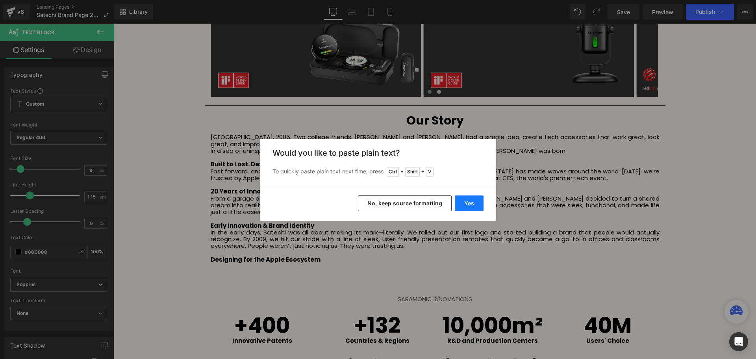
click at [470, 205] on button "Yes" at bounding box center [469, 203] width 29 height 16
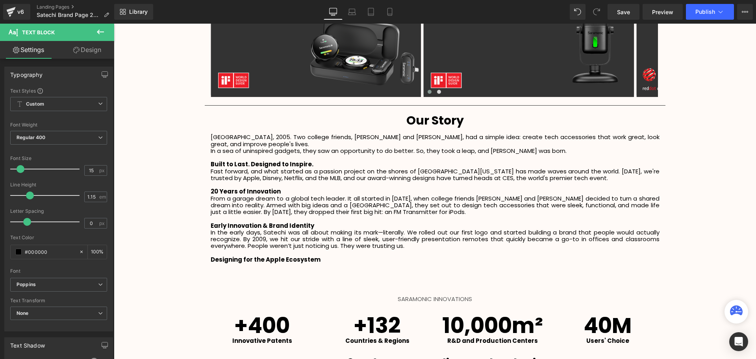
scroll to position [2243, 638]
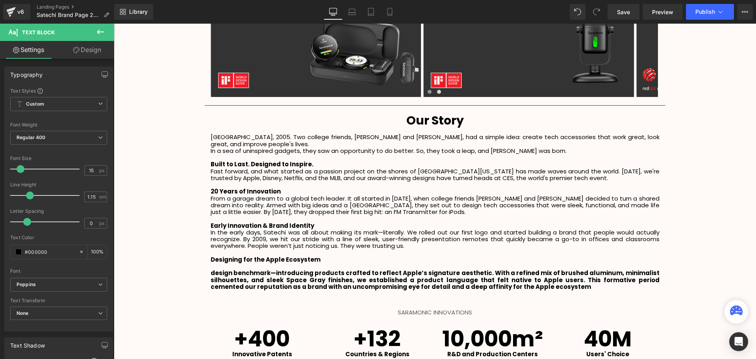
click at [214, 269] on b "design benchmark—introducing products crafted to reflect Apple’s signature aest…" at bounding box center [435, 280] width 449 height 22
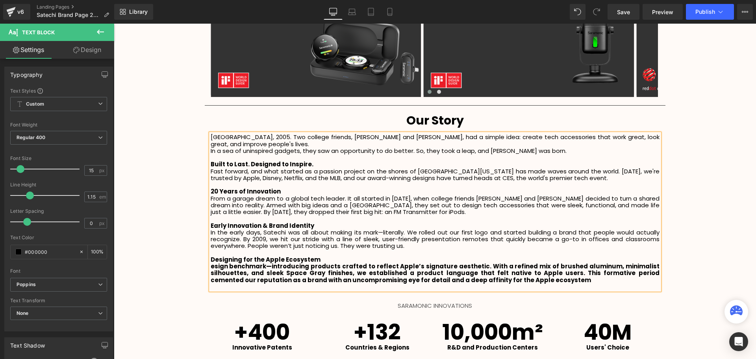
scroll to position [2237, 638]
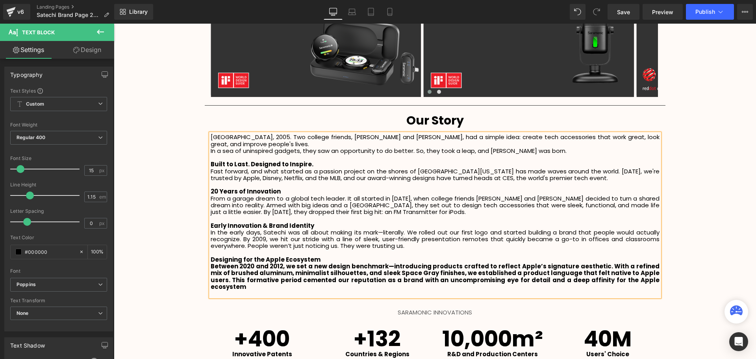
click at [628, 274] on p "Between 2020 and 2012, we set a new design benchmark—introducing products craft…" at bounding box center [435, 276] width 449 height 27
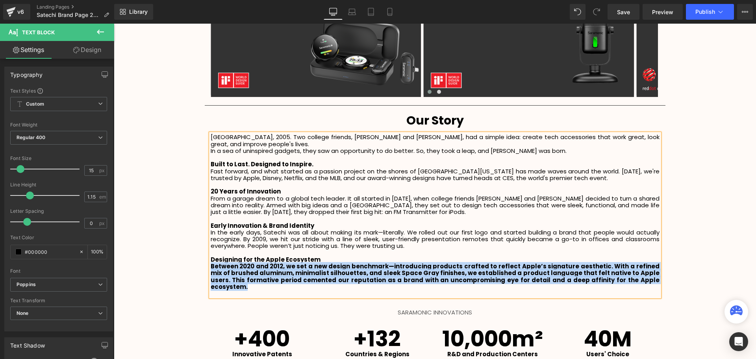
drag, startPoint x: 628, startPoint y: 274, endPoint x: 202, endPoint y: 259, distance: 426.4
click at [202, 259] on div "Our Story Heading San Diego, 2005. Two college friends, Brock and Alan, had a s…" at bounding box center [435, 206] width 473 height 187
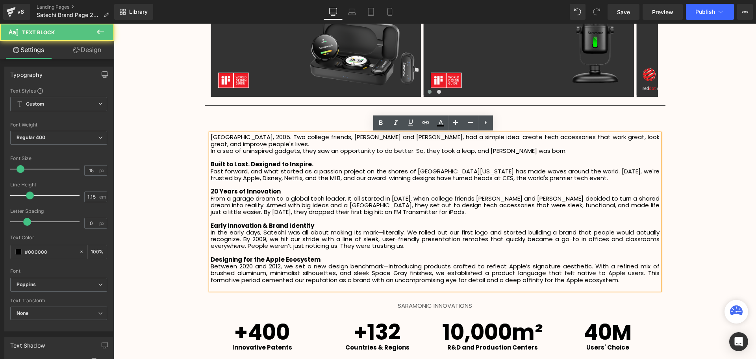
click at [626, 273] on p "Between 2020 and 2012, we set a new design benchmark—introducing products craft…" at bounding box center [435, 273] width 449 height 20
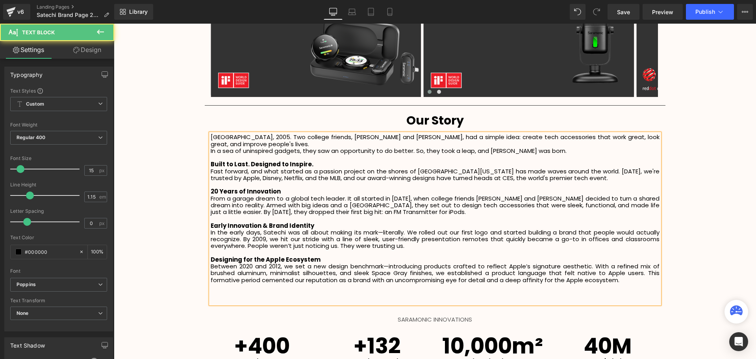
scroll to position [2250, 638]
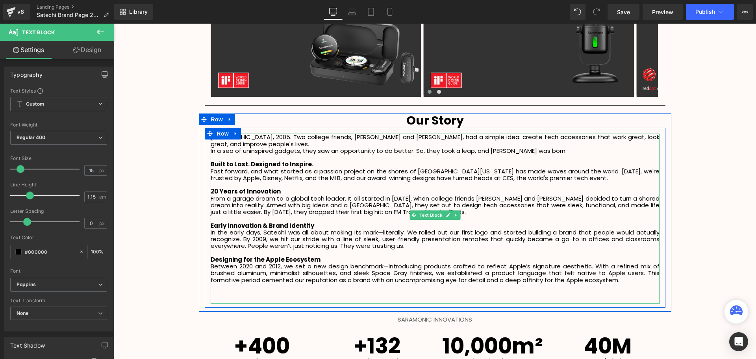
click at [234, 290] on p at bounding box center [435, 293] width 449 height 7
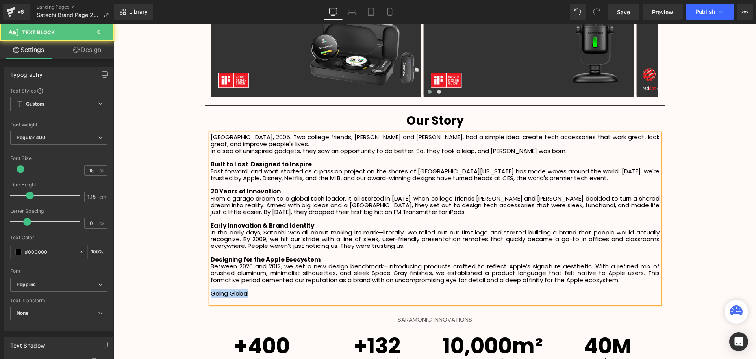
drag, startPoint x: 250, startPoint y: 288, endPoint x: 210, endPoint y: 288, distance: 40.2
click at [211, 290] on p "Going Global" at bounding box center [435, 293] width 449 height 7
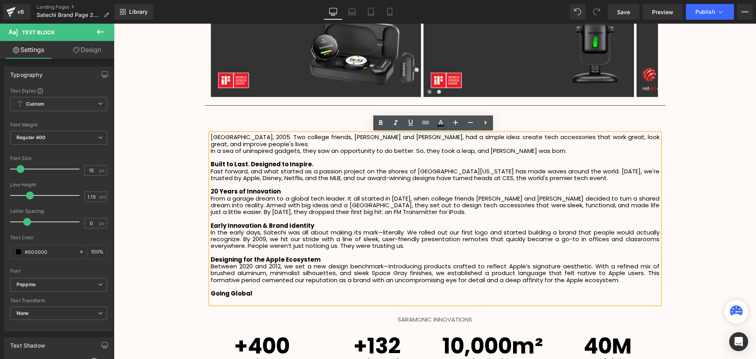
click at [211, 297] on p at bounding box center [435, 300] width 449 height 7
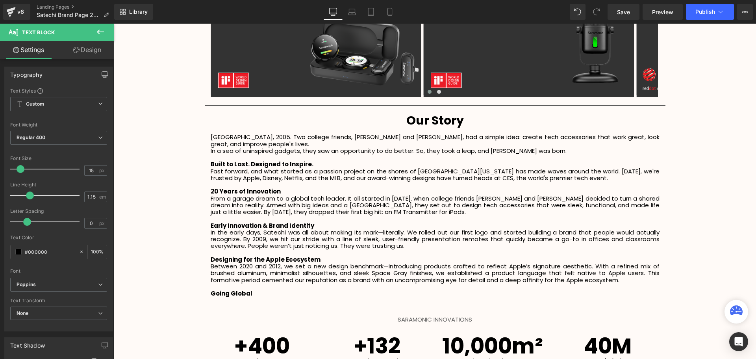
click at [218, 297] on p at bounding box center [435, 300] width 449 height 7
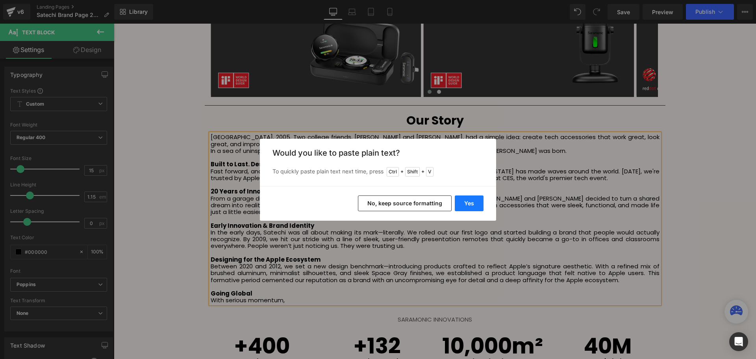
click at [473, 203] on button "Yes" at bounding box center [469, 203] width 29 height 16
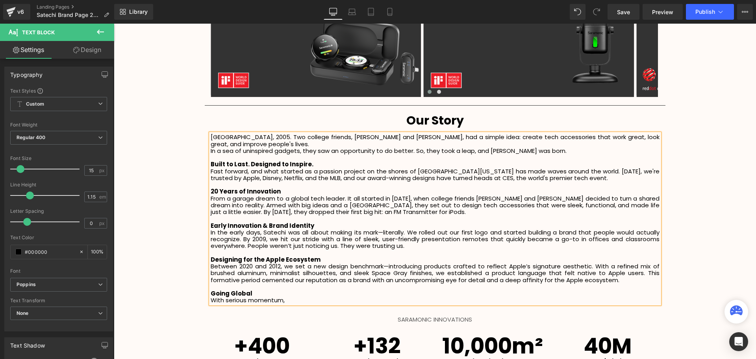
scroll to position [2264, 638]
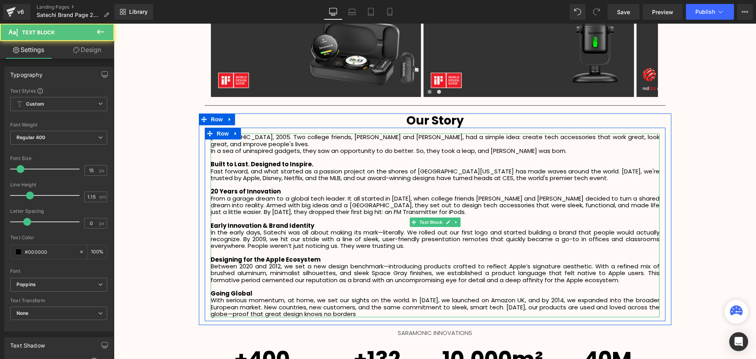
click at [284, 297] on p "With serious momentum, at home, we set our sights on the world. In 2012, we lau…" at bounding box center [435, 307] width 449 height 20
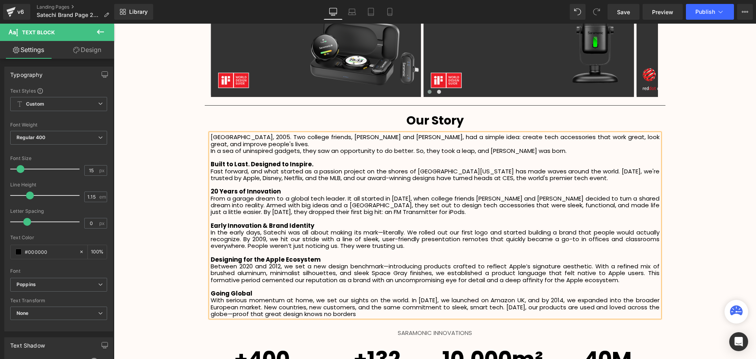
click at [386, 306] on p "With serious momentum at home, we set our sights on the world. In 2012, we laun…" at bounding box center [435, 307] width 449 height 20
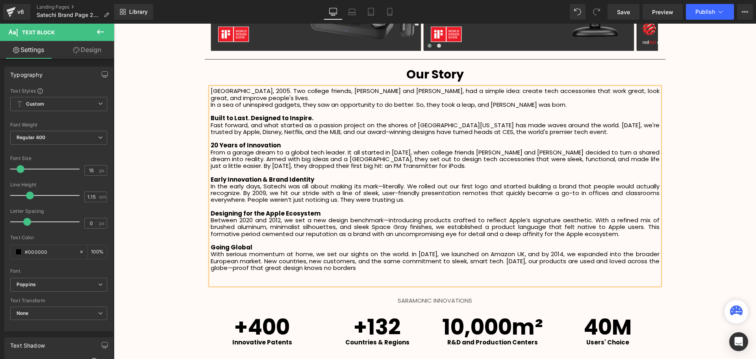
scroll to position [1199, 0]
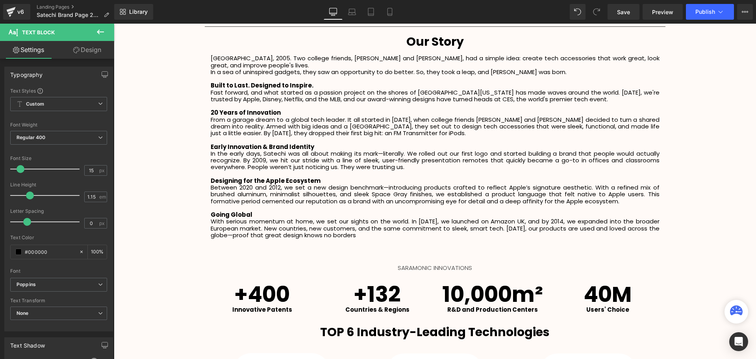
click at [226, 245] on p at bounding box center [435, 248] width 449 height 7
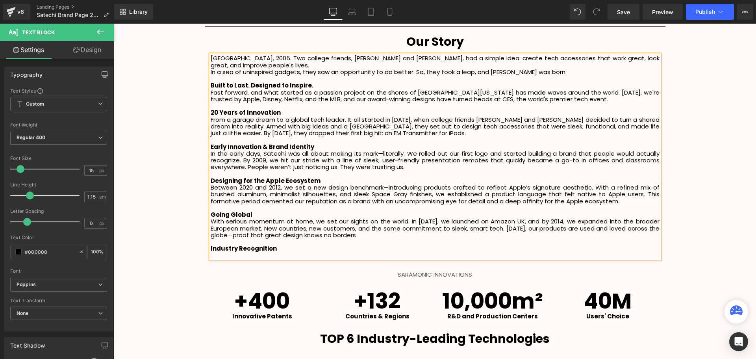
scroll to position [2284, 638]
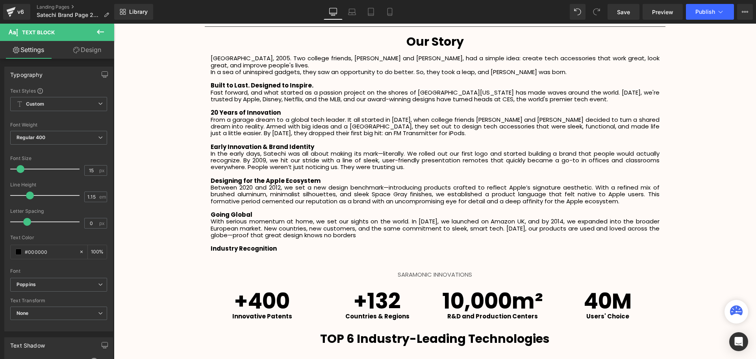
click at [114, 24] on div at bounding box center [114, 24] width 0 height 0
click at [226, 251] on div "San Diego, 2005. Two college friends, Brock and Alan, had a simple idea: create…" at bounding box center [435, 157] width 449 height 204
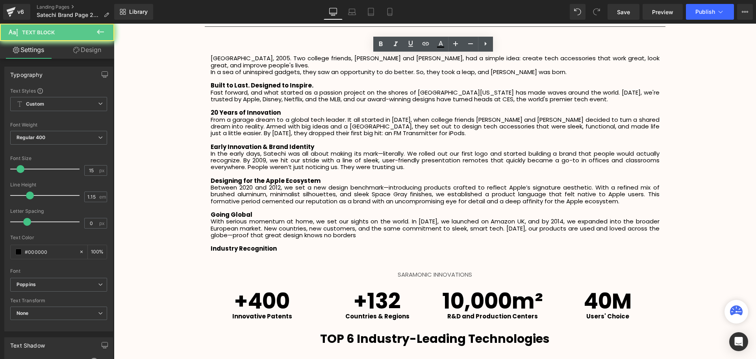
click at [225, 252] on p at bounding box center [435, 255] width 449 height 7
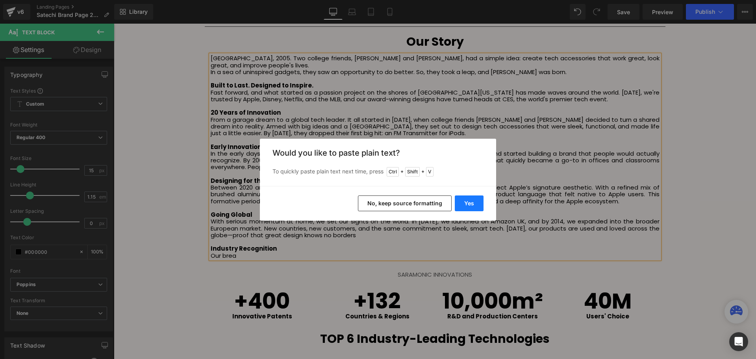
click at [477, 202] on button "Yes" at bounding box center [469, 203] width 29 height 16
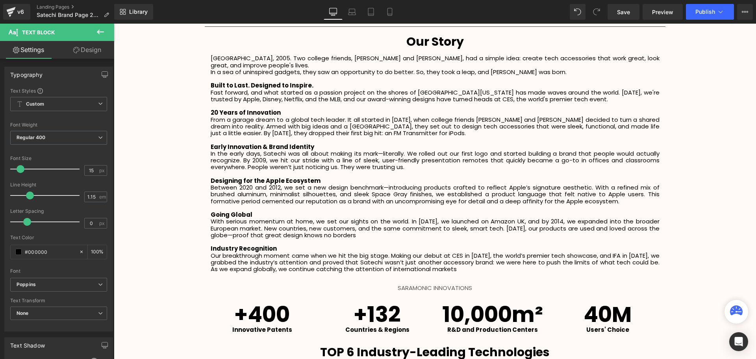
scroll to position [2297, 638]
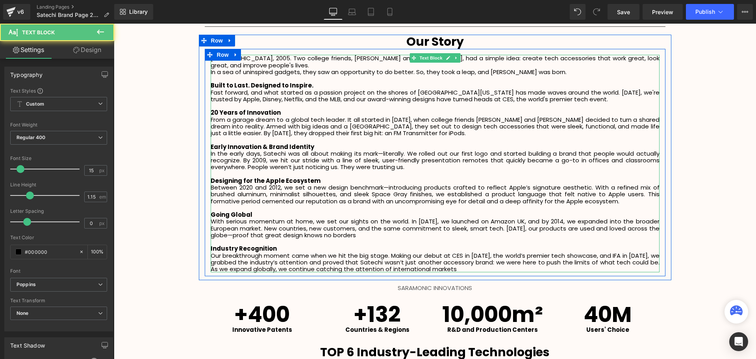
click at [447, 263] on p "Our breakthrough moment came when we hit the big stage. Making our debut at CES…" at bounding box center [435, 262] width 449 height 20
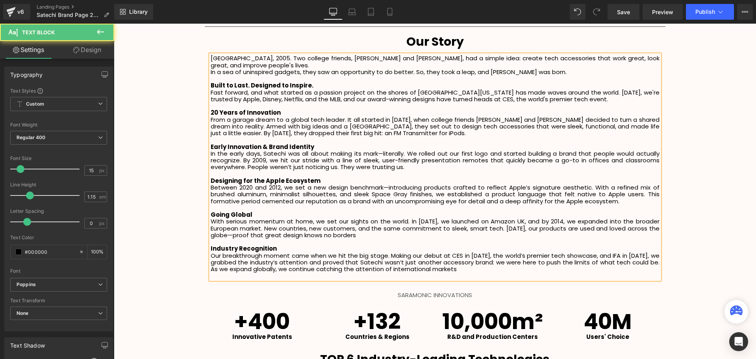
scroll to position [2311, 638]
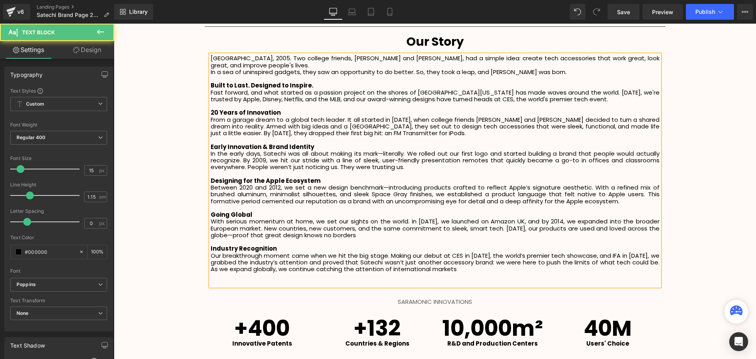
click at [229, 252] on p "Our breakthrough moment came when we hit the big stage. Making our debut at CES…" at bounding box center [435, 262] width 449 height 20
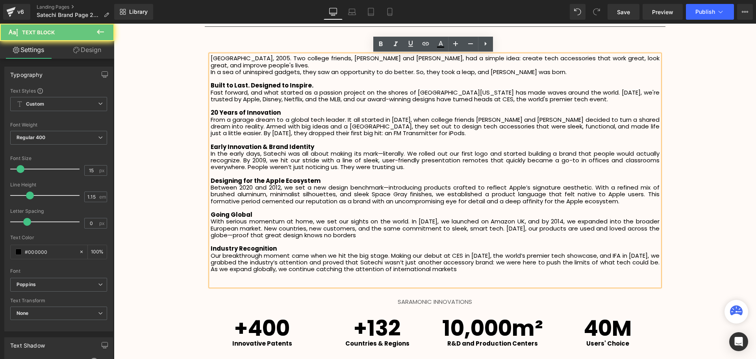
click at [234, 252] on p "Our breakthrough moment came when we hit the big stage. Making our debut at CES…" at bounding box center [435, 262] width 449 height 20
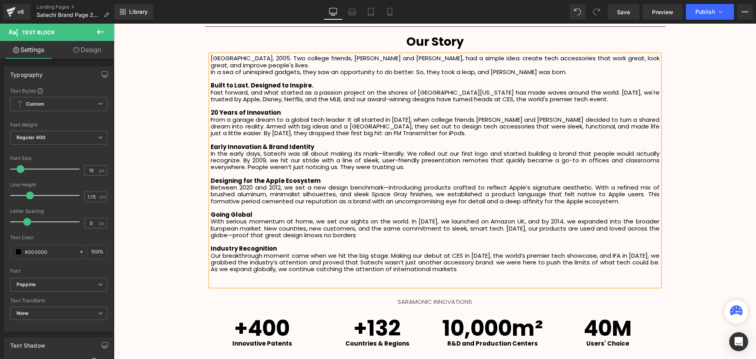
click at [487, 272] on p at bounding box center [435, 275] width 449 height 7
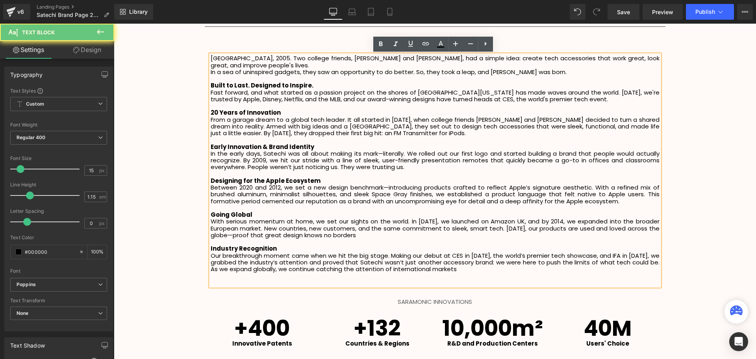
click at [468, 262] on p "Our breakthrough moment came when we hit the big stage. Making our debut at CES…" at bounding box center [435, 262] width 449 height 20
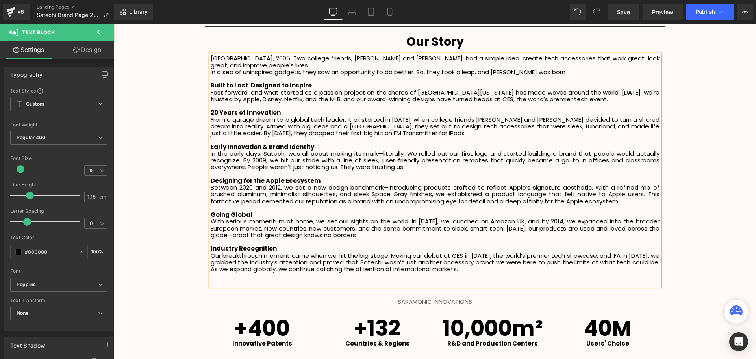
click at [360, 228] on p "With serious momentum at home, we set our sights on the world. In 2012, we laun…" at bounding box center [435, 228] width 449 height 20
click at [471, 261] on p "Our breakthrough moment came when we hit the big stage. Making our debut at CES…" at bounding box center [435, 262] width 449 height 20
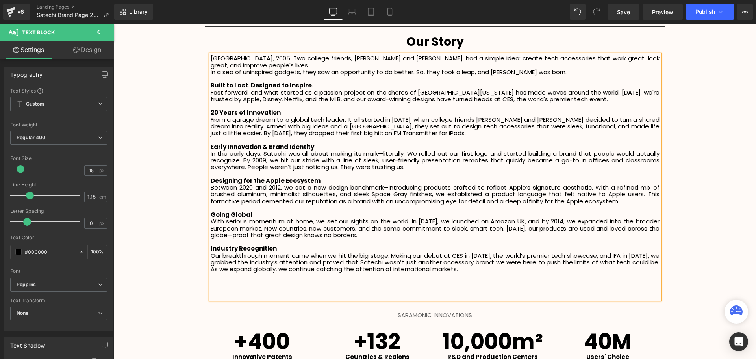
scroll to position [2324, 638]
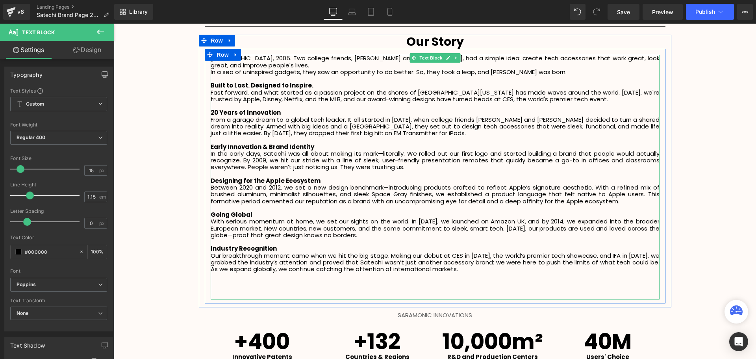
click at [229, 286] on p at bounding box center [435, 289] width 449 height 7
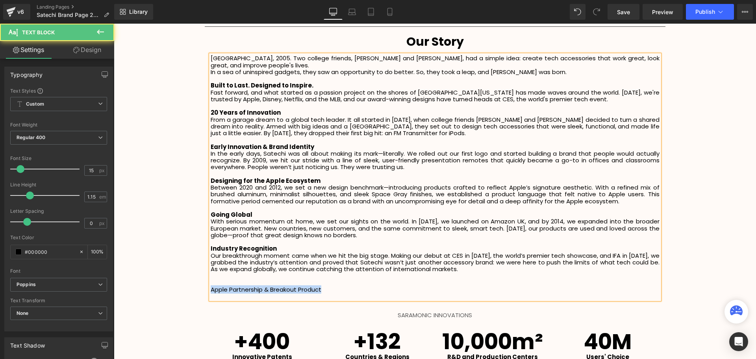
drag, startPoint x: 321, startPoint y: 284, endPoint x: 209, endPoint y: 284, distance: 112.6
click at [211, 286] on p "Apple Partnership & Breakout Product" at bounding box center [435, 289] width 449 height 7
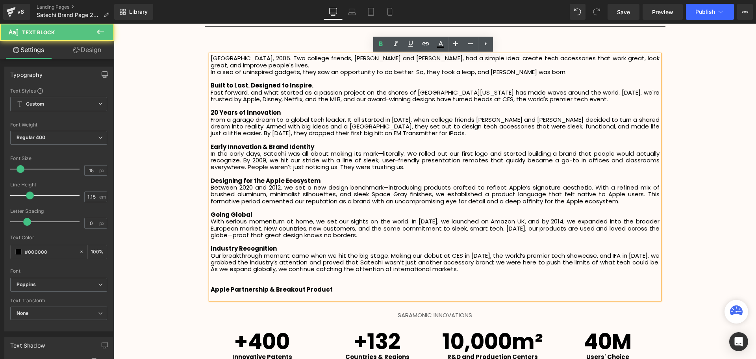
click at [233, 272] on p at bounding box center [435, 275] width 449 height 7
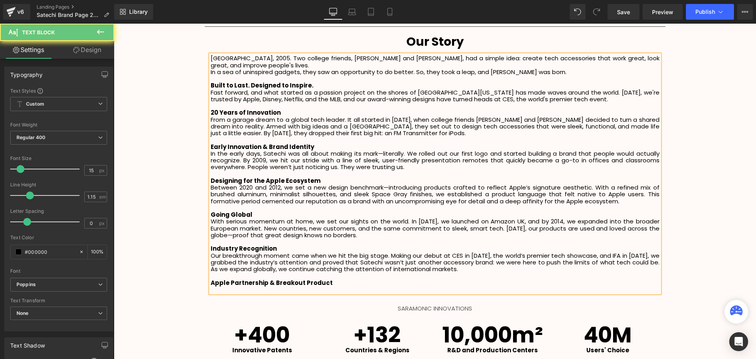
click at [340, 279] on p "Apple Partnership & Breakout Product" at bounding box center [435, 282] width 449 height 7
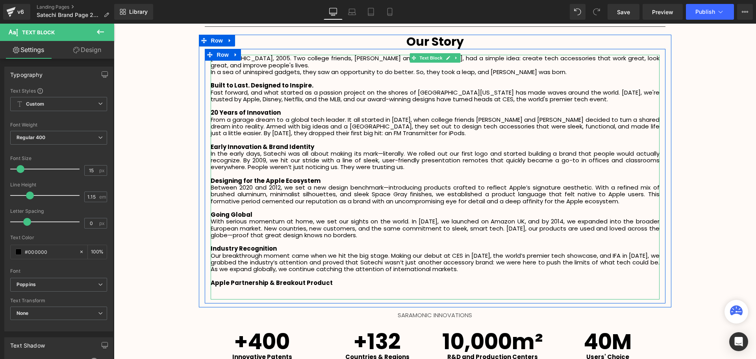
click at [253, 293] on p at bounding box center [435, 296] width 449 height 7
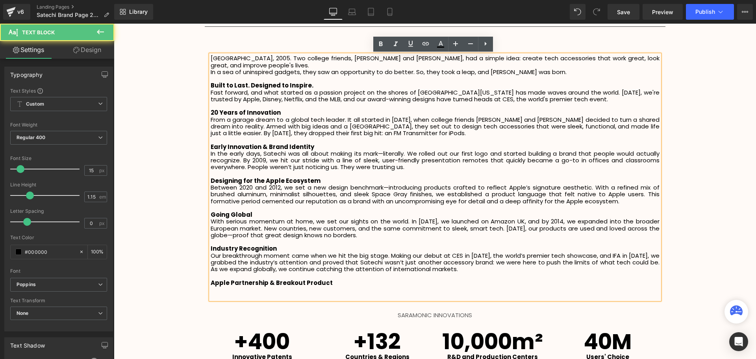
click at [249, 286] on p at bounding box center [435, 289] width 449 height 7
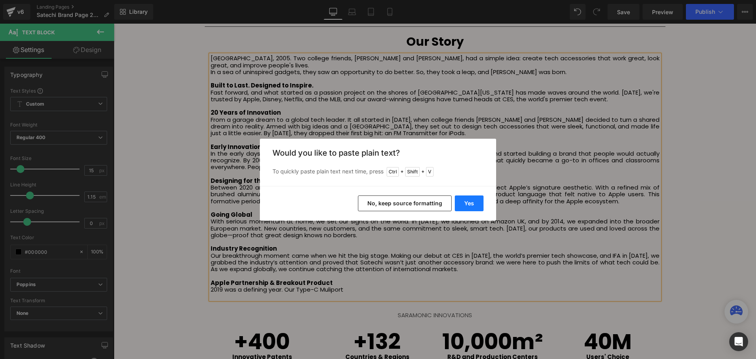
click at [474, 205] on button "Yes" at bounding box center [469, 203] width 29 height 16
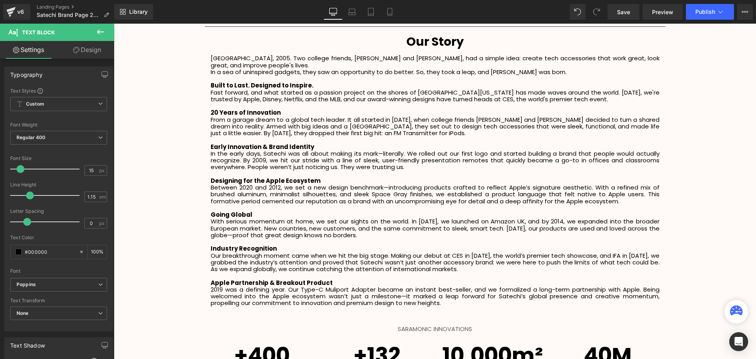
scroll to position [2338, 638]
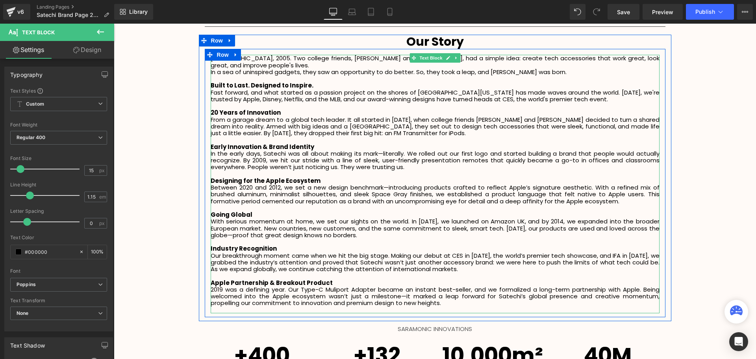
click at [335, 286] on p "2019 was a defining year. Our Type-C Muliport Adapter became an instant best-se…" at bounding box center [435, 296] width 449 height 20
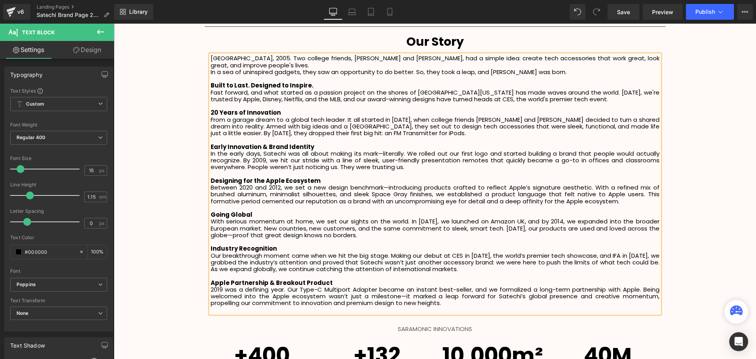
click at [488, 306] on p at bounding box center [435, 309] width 449 height 7
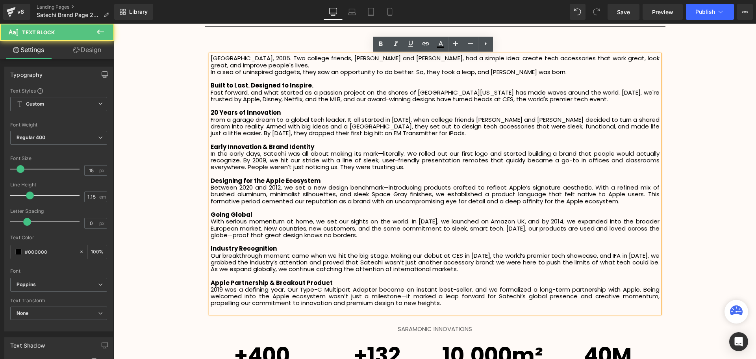
click at [488, 297] on p "2019 was a defining year. Our Type-C Multiport Adapter became an instant best-s…" at bounding box center [435, 296] width 449 height 20
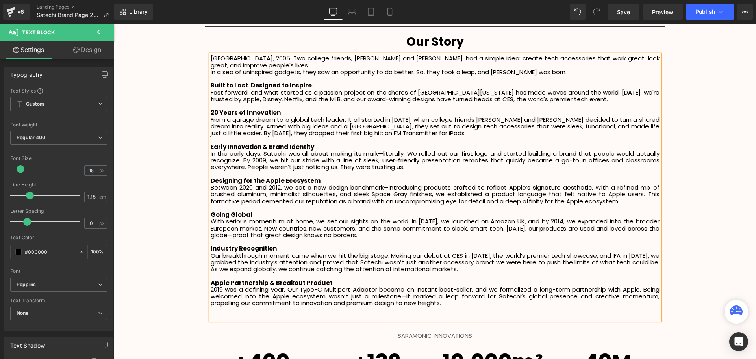
scroll to position [2352, 638]
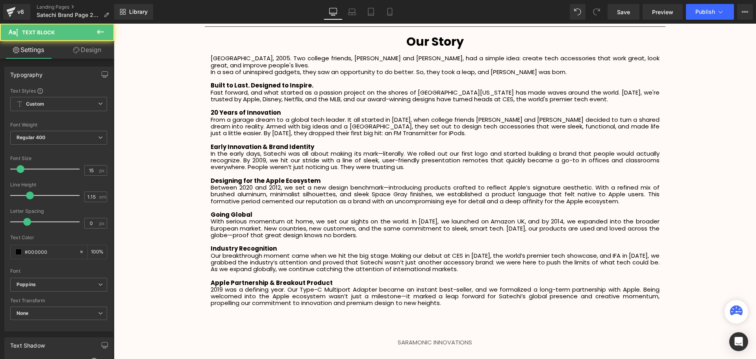
click at [212, 313] on p at bounding box center [435, 316] width 449 height 7
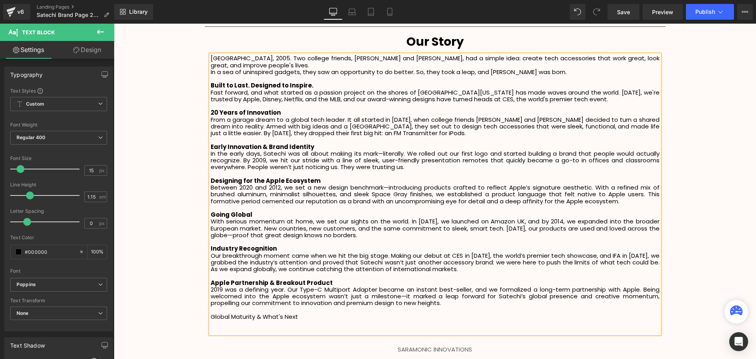
scroll to position [2359, 638]
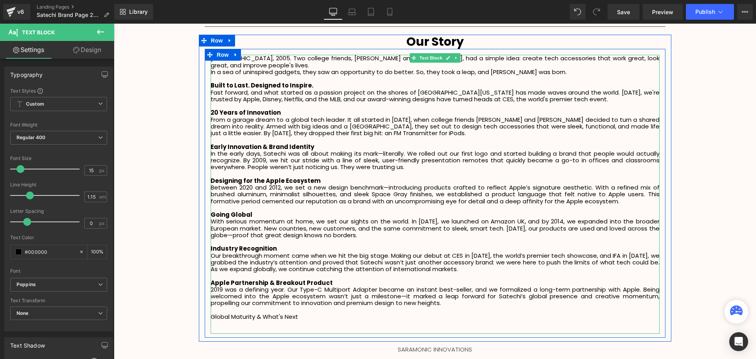
click at [220, 320] on p at bounding box center [435, 323] width 449 height 7
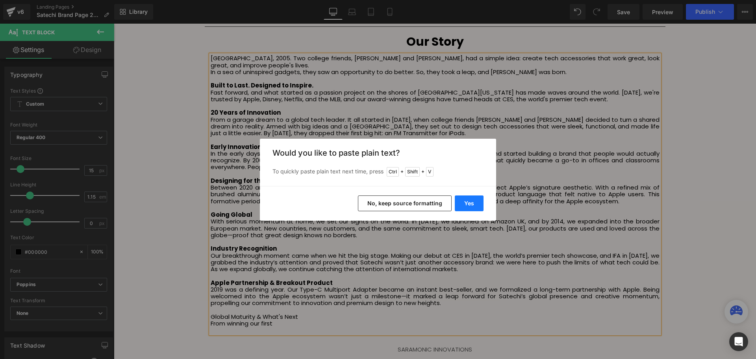
drag, startPoint x: 464, startPoint y: 205, endPoint x: 314, endPoint y: 219, distance: 150.0
click at [464, 205] on button "Yes" at bounding box center [469, 203] width 29 height 16
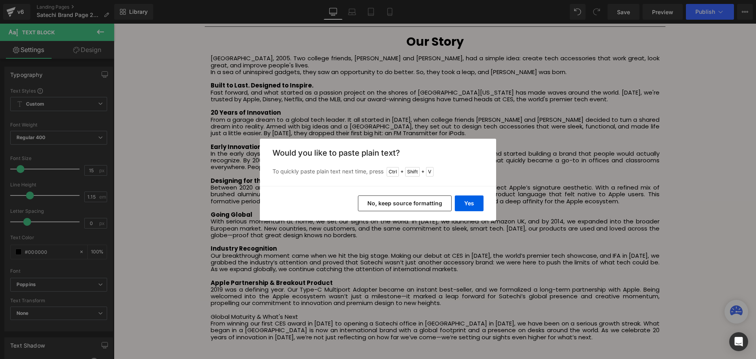
scroll to position [2372, 638]
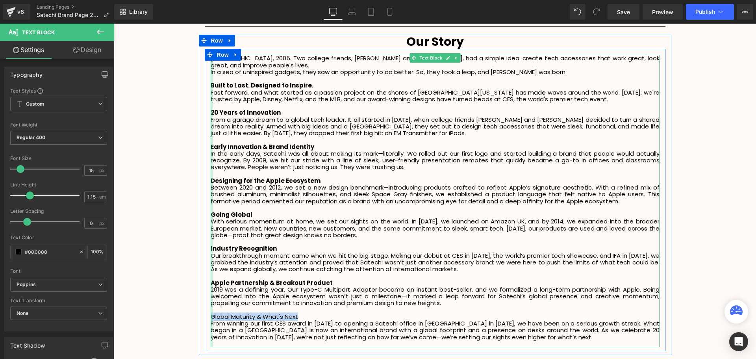
drag, startPoint x: 321, startPoint y: 309, endPoint x: 210, endPoint y: 310, distance: 111.1
click at [211, 310] on div "San Diego, 2005. Two college friends, Brock and Alan, had a simple idea: create…" at bounding box center [435, 201] width 449 height 292
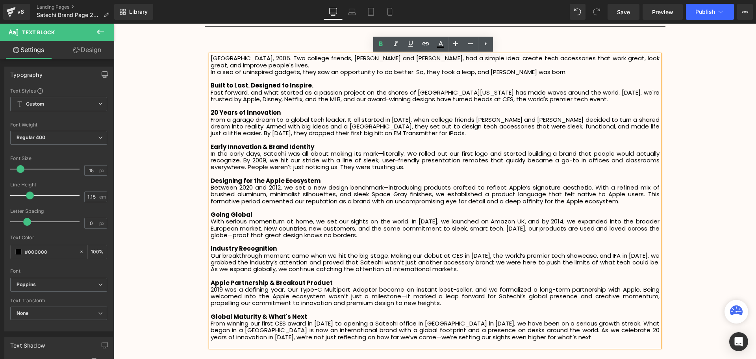
click at [537, 332] on p "From winning our first CES award in [DATE] to opening a Satechi office in [GEOG…" at bounding box center [435, 330] width 449 height 20
click at [686, 296] on div "Video Bg Row Welcome to Button Row Image 380px 380px Row Life Made Easy Since '…" at bounding box center [435, 15] width 642 height 2257
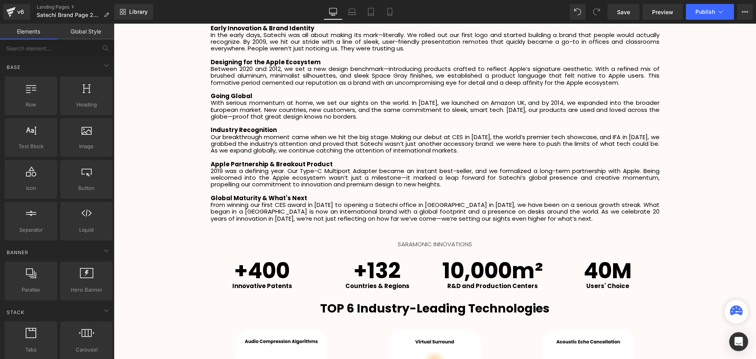
scroll to position [1396, 0]
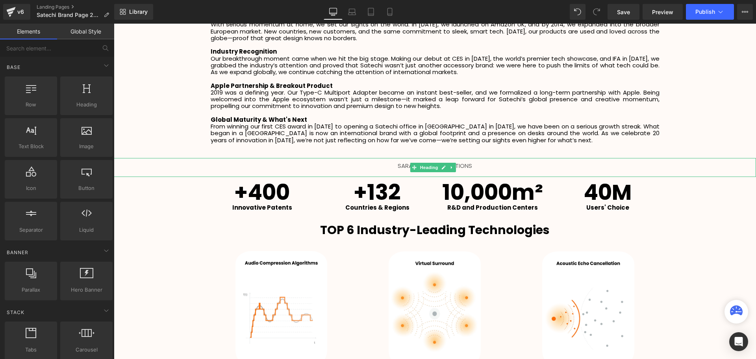
click at [482, 163] on h1 "SARAMONIC INNOVATIONS" at bounding box center [435, 166] width 642 height 6
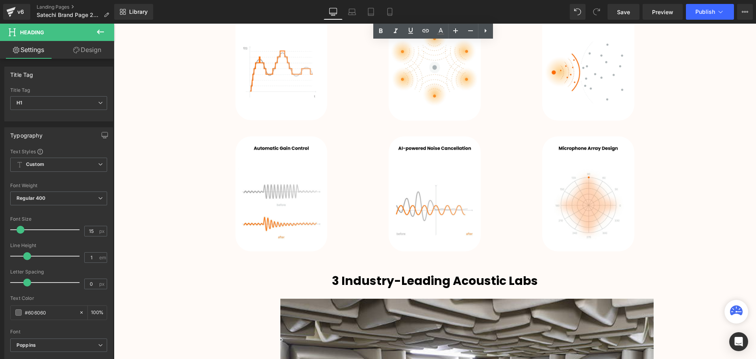
scroll to position [1671, 0]
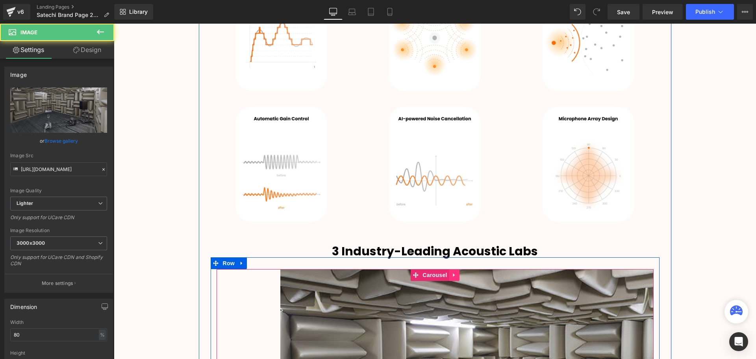
click at [454, 272] on icon at bounding box center [455, 275] width 6 height 6
click at [459, 272] on icon at bounding box center [460, 275] width 6 height 6
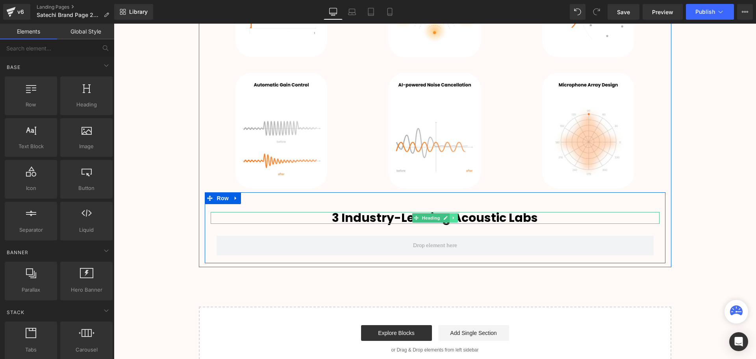
scroll to position [2071, 638]
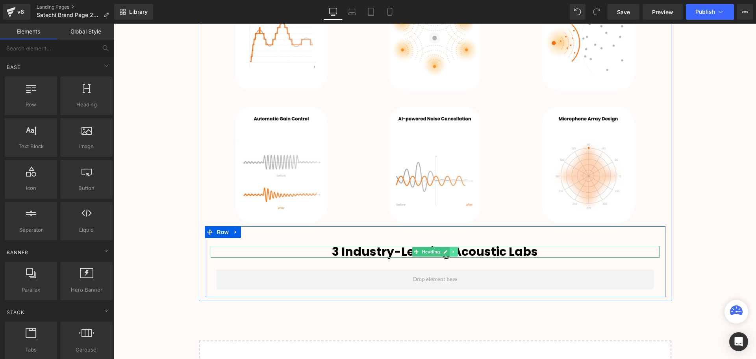
click at [453, 250] on icon at bounding box center [453, 251] width 1 height 3
click at [456, 249] on icon at bounding box center [458, 251] width 4 height 4
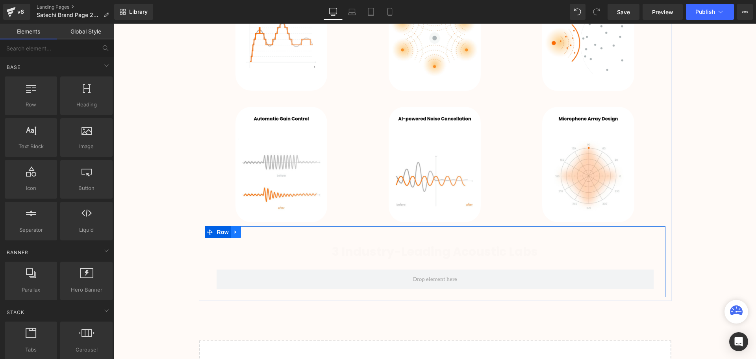
scroll to position [2059, 638]
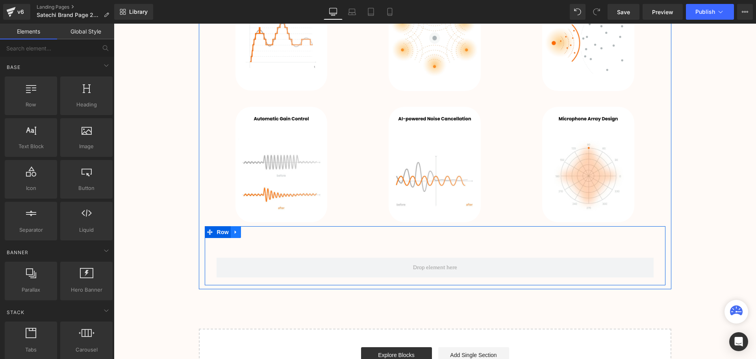
click at [235, 230] on icon at bounding box center [236, 232] width 2 height 4
click at [257, 229] on icon at bounding box center [257, 232] width 6 height 6
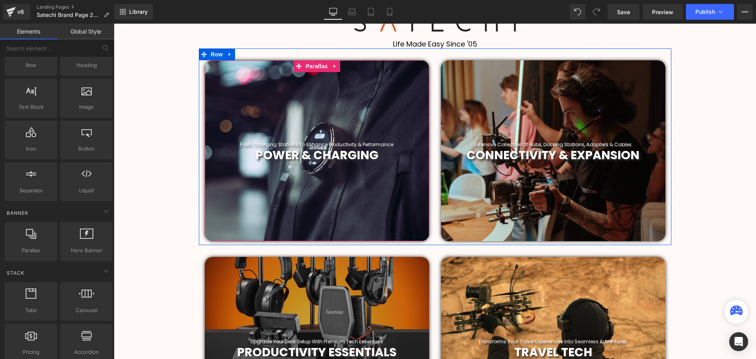
scroll to position [276, 0]
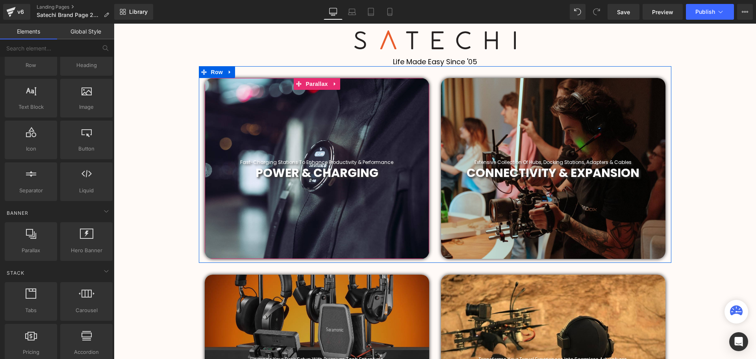
drag, startPoint x: 311, startPoint y: 82, endPoint x: 286, endPoint y: 122, distance: 47.0
click at [311, 82] on span "Parallax" at bounding box center [317, 84] width 26 height 12
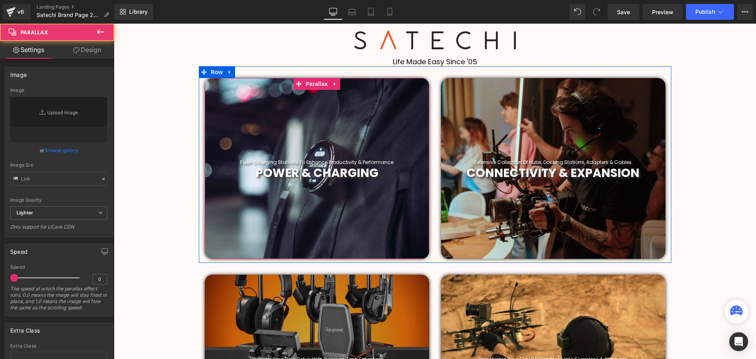
type input "https://ucarecdn.com/df6d7aa5-82bd-48cb-825a-d9bcb36096ac/-/format/auto/-/previ…"
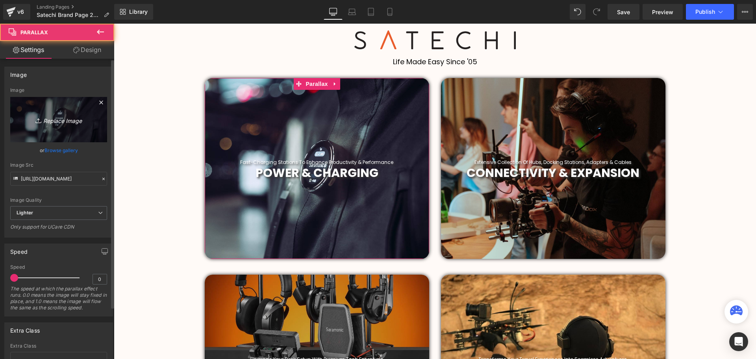
click at [56, 121] on icon "Replace Image" at bounding box center [58, 120] width 63 height 10
type input "C:\fakepath\download (11).webp"
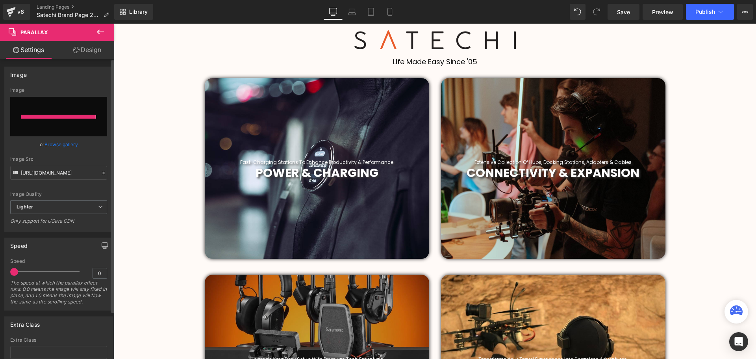
type input "https://ucarecdn.com/cc605dbd-a048-4c3c-808e-b49384d8bcb2/-/format/auto/-/previ…"
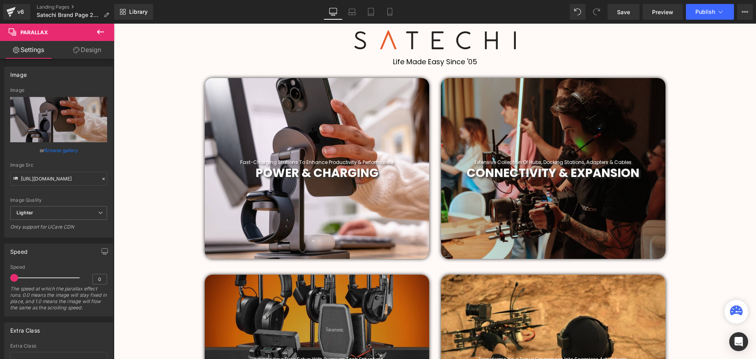
scroll to position [354, 0]
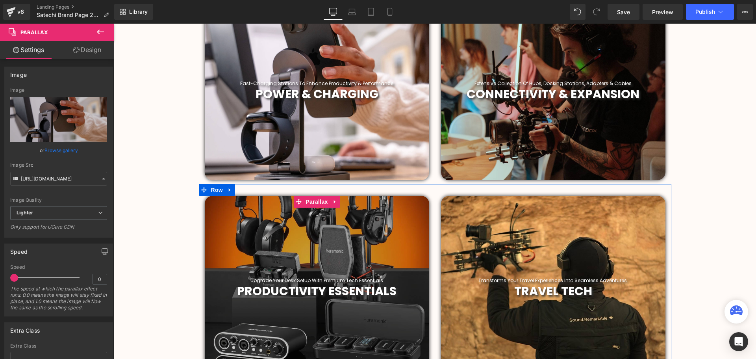
drag, startPoint x: 309, startPoint y: 248, endPoint x: 315, endPoint y: 229, distance: 19.7
click at [309, 248] on div at bounding box center [317, 286] width 224 height 181
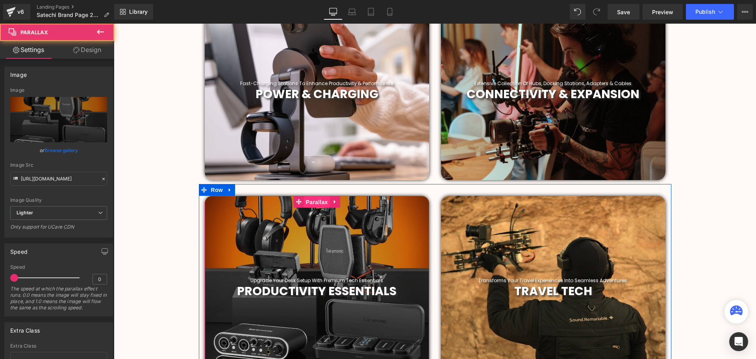
click at [315, 200] on span "Parallax" at bounding box center [317, 202] width 26 height 12
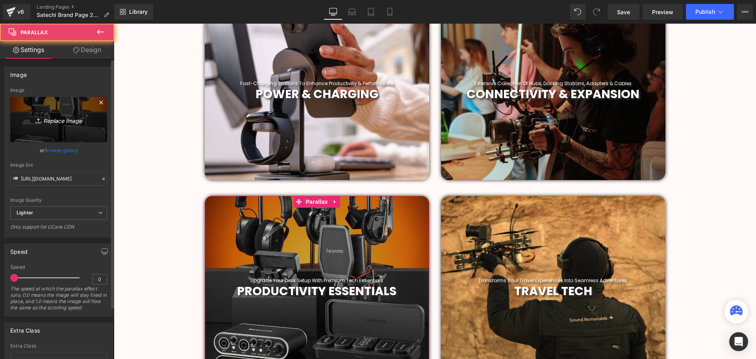
click at [74, 124] on link "Replace Image" at bounding box center [58, 119] width 97 height 45
type input "C:\fakepath\download (13).webp"
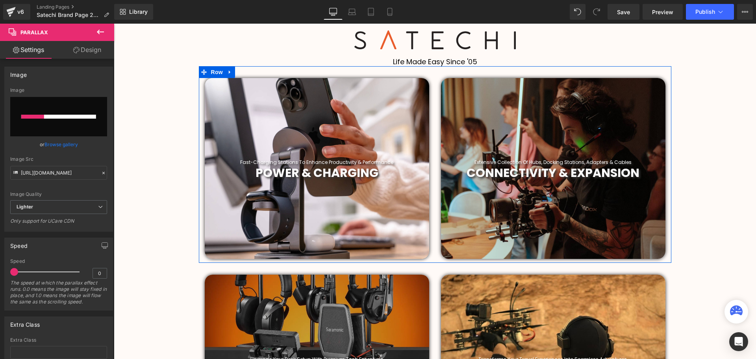
scroll to position [315, 0]
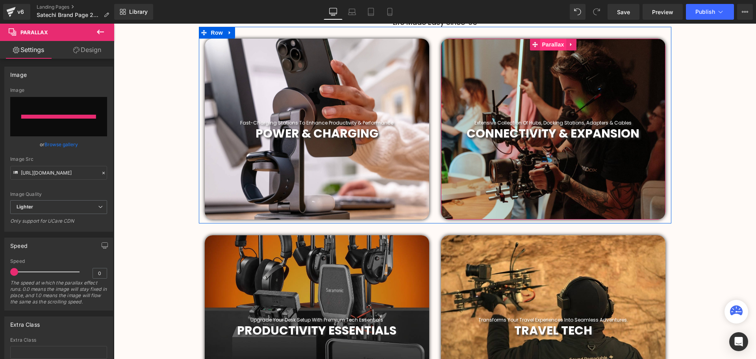
type input "https://ucarecdn.com/10f36e1e-4f1d-47be-933c-86975b5726a3/-/format/auto/-/previ…"
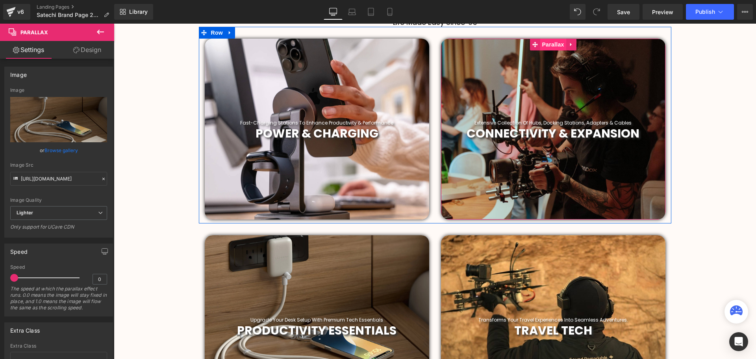
click at [551, 47] on span "Parallax" at bounding box center [553, 45] width 26 height 12
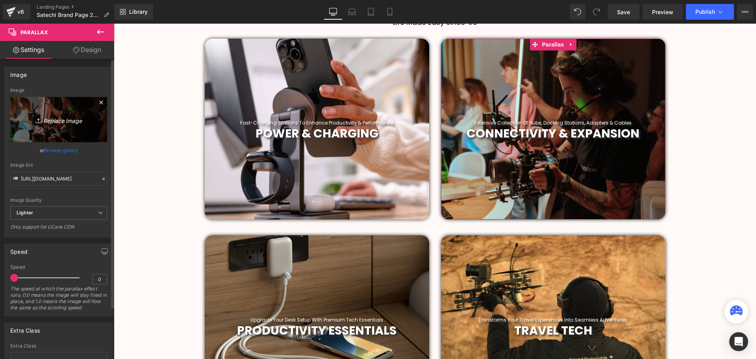
click at [67, 122] on icon "Replace Image" at bounding box center [58, 120] width 63 height 10
type input "C:\fakepath\download (12).webp"
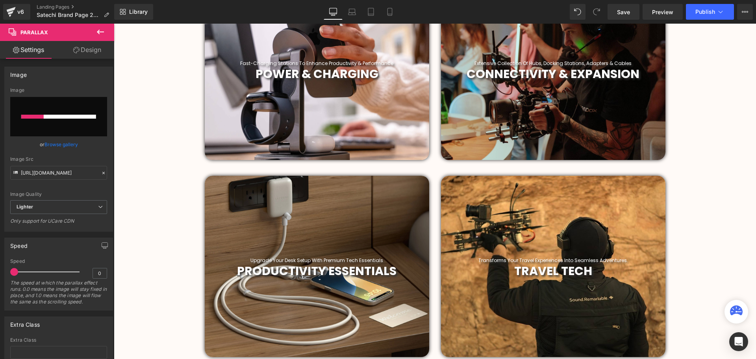
scroll to position [394, 0]
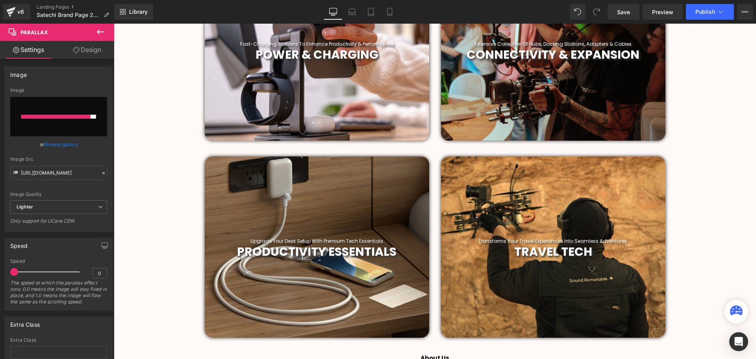
type input "https://ucarecdn.com/9cd6ff8c-8f43-43cb-9458-54901e57e8af/-/format/auto/-/previ…"
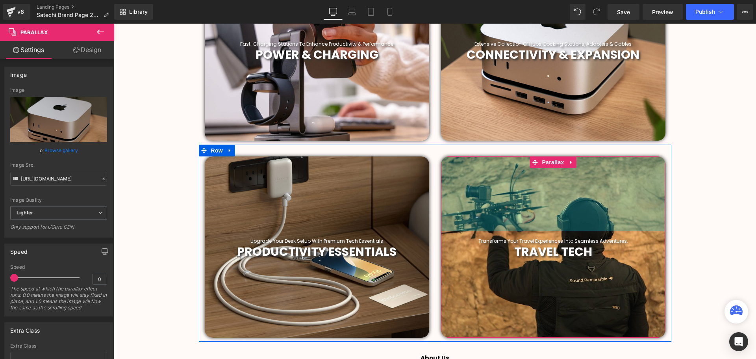
drag, startPoint x: 555, startPoint y: 165, endPoint x: 308, endPoint y: 148, distance: 247.5
click at [555, 165] on span "Parallax" at bounding box center [553, 162] width 26 height 12
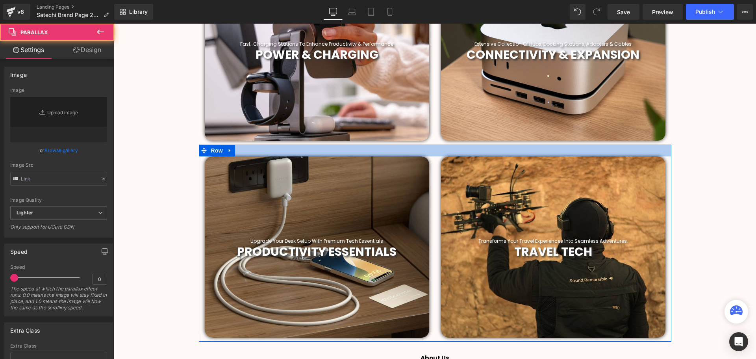
type input "https://ucarecdn.com/2dbc775e-0c21-4dd8-b737-68e3ea432ee5/-/format/auto/-/previ…"
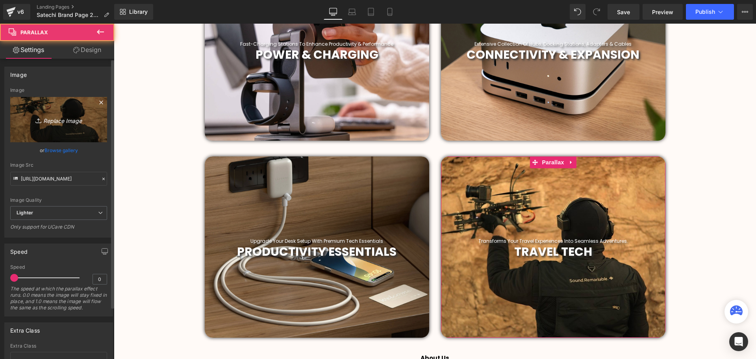
click at [54, 122] on icon "Replace Image" at bounding box center [58, 120] width 63 height 10
type input "C:\fakepath\download (13).webp"
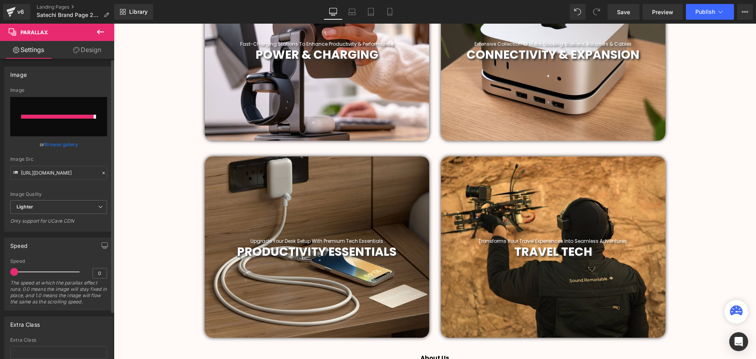
type input "https://ucarecdn.com/60bbe140-35cd-4e40-aa6c-4c3b5f798441/-/format/auto/-/previ…"
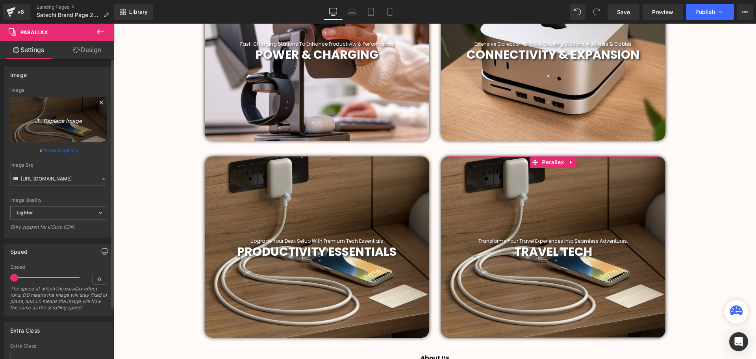
click at [49, 116] on icon "Replace Image" at bounding box center [58, 120] width 63 height 10
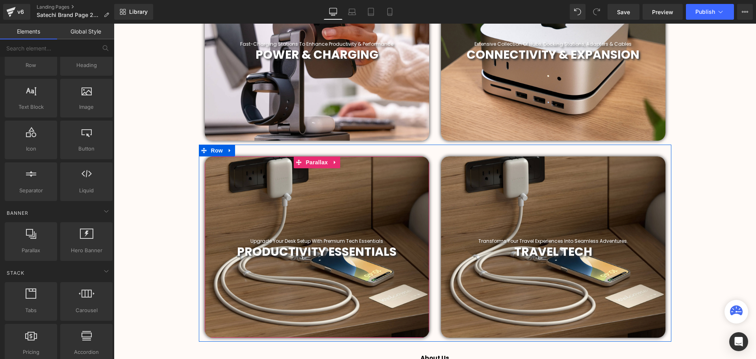
click at [326, 221] on div at bounding box center [317, 246] width 224 height 181
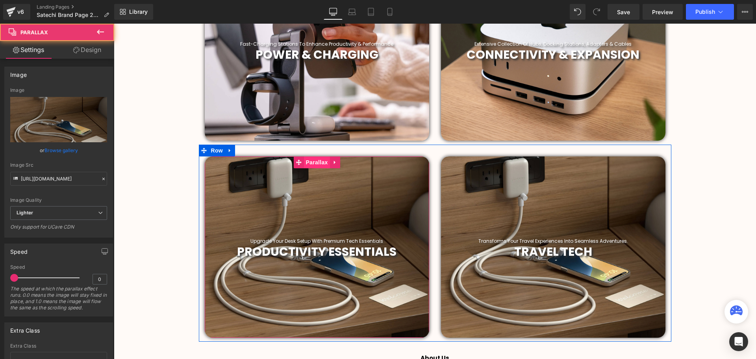
click at [317, 167] on span "Parallax" at bounding box center [317, 162] width 26 height 12
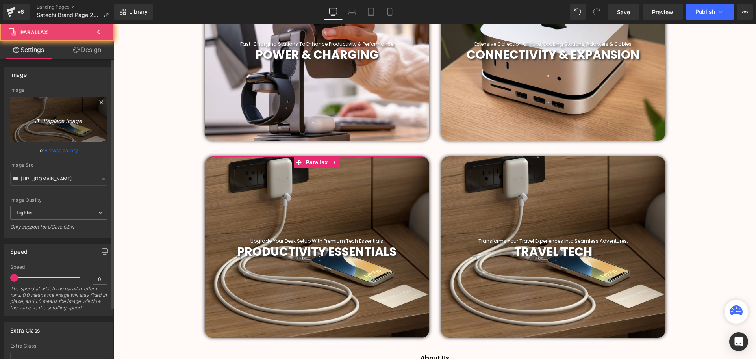
click at [59, 122] on icon "Replace Image" at bounding box center [58, 120] width 63 height 10
type input "C:\fakepath\sm3-slim-mechanical-backlit-bluetooth-keyboard-keyboards-satechi-98…"
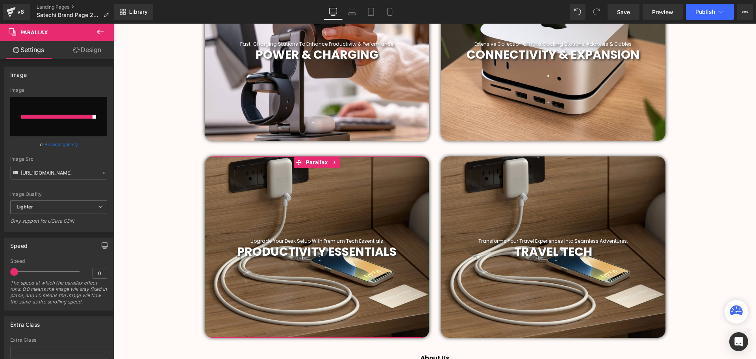
type input "https://ucarecdn.com/a30b4d4a-e16d-4440-ba28-ab54ad66d94d/-/format/auto/-/previ…"
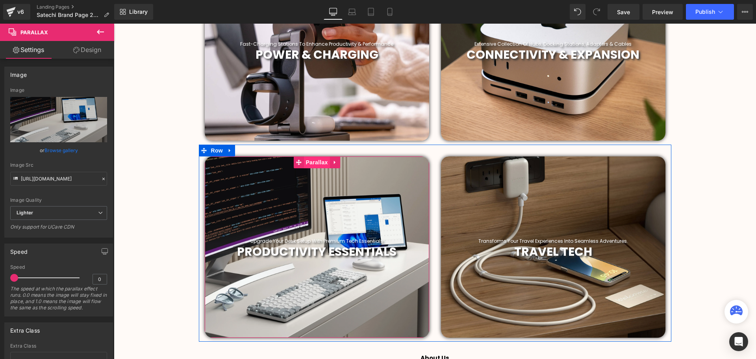
click at [318, 160] on span "Parallax" at bounding box center [317, 162] width 26 height 12
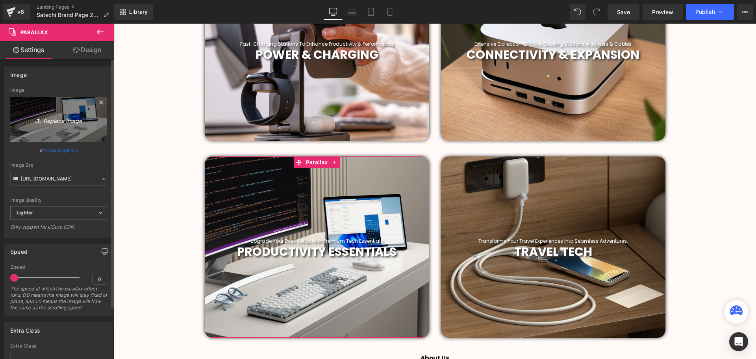
click at [61, 121] on icon "Replace Image" at bounding box center [58, 120] width 63 height 10
type input "C:\fakepath\download (14).webp"
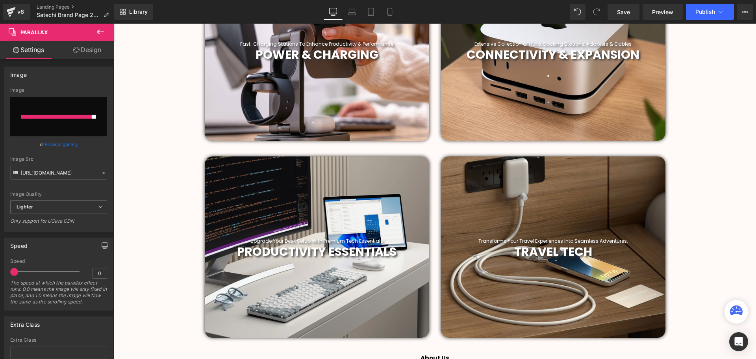
type input "https://ucarecdn.com/5bd5b852-1eed-4b01-a98e-b76b65d53570/-/format/auto/-/previ…"
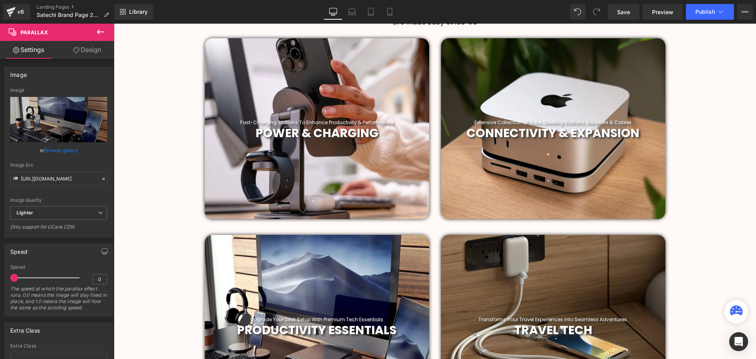
scroll to position [310, 0]
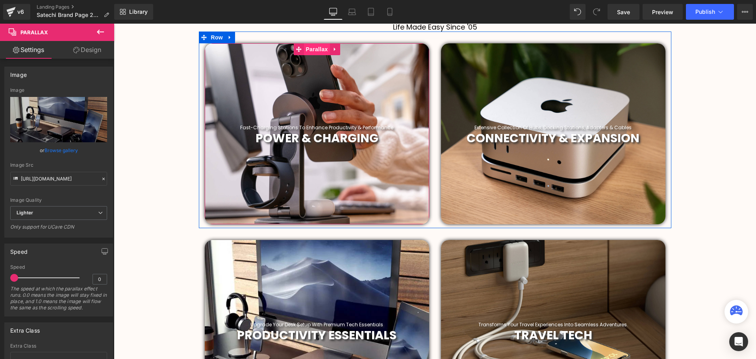
click at [319, 50] on span "Parallax" at bounding box center [317, 49] width 26 height 12
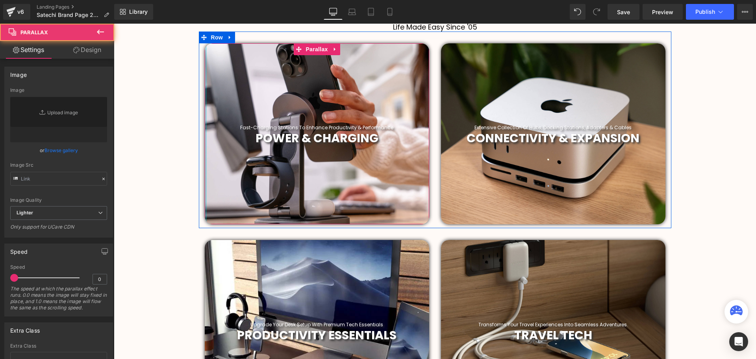
type input "https://ucarecdn.com/cc605dbd-a048-4c3c-808e-b49384d8bcb2/-/format/auto/-/previ…"
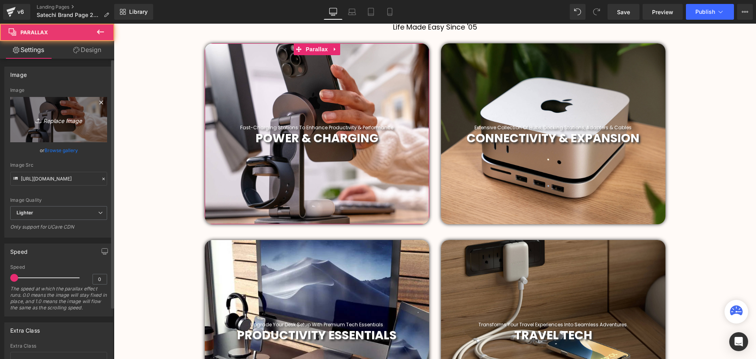
click at [70, 119] on icon "Replace Image" at bounding box center [58, 120] width 63 height 10
type input "C:\fakepath\download (15).webp"
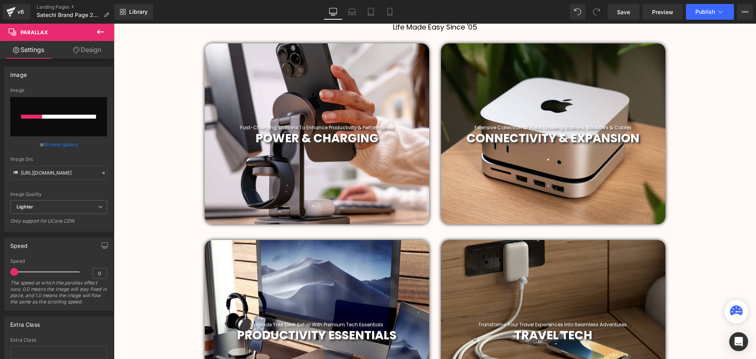
scroll to position [389, 0]
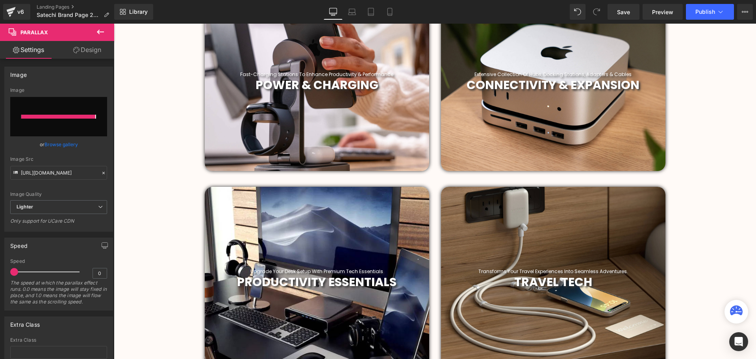
type input "https://ucarecdn.com/b9ee9509-f284-4f18-904f-2320cfc1773e/-/format/auto/-/previ…"
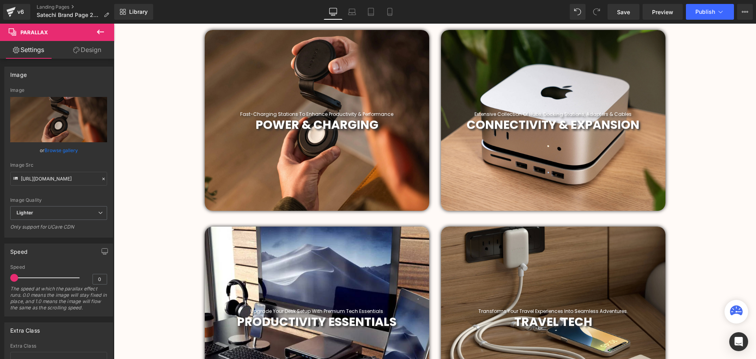
scroll to position [310, 0]
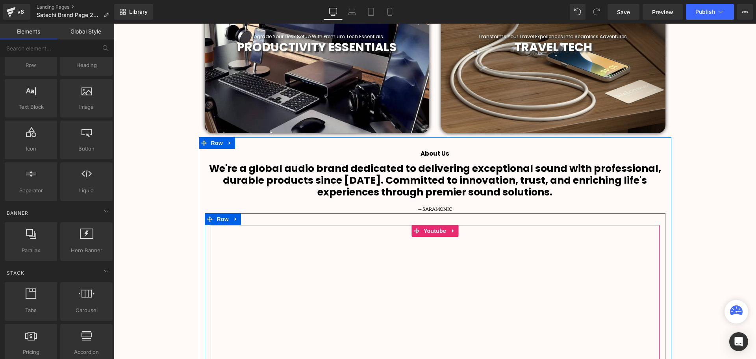
scroll to position [591, 0]
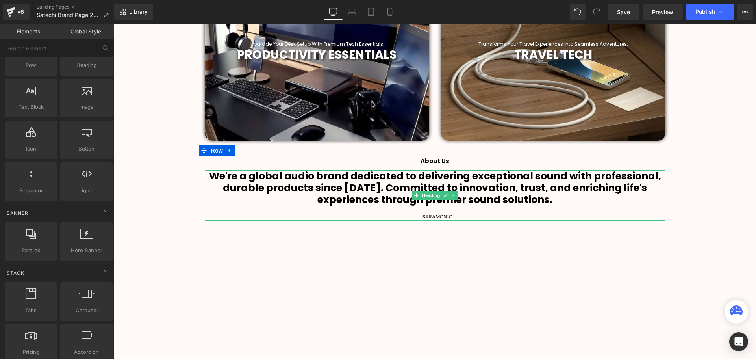
click at [466, 218] on div "— SARAMONIC" at bounding box center [435, 216] width 461 height 7
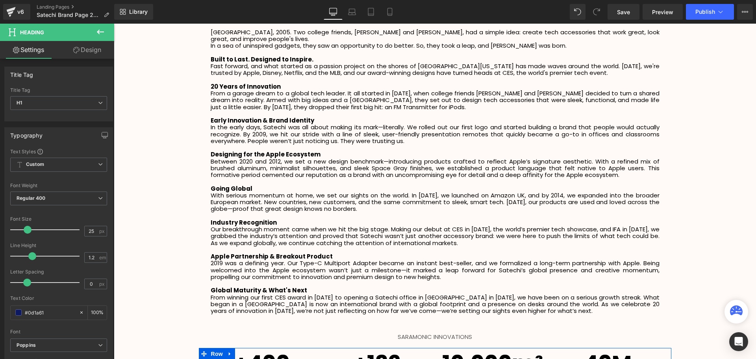
scroll to position [1142, 0]
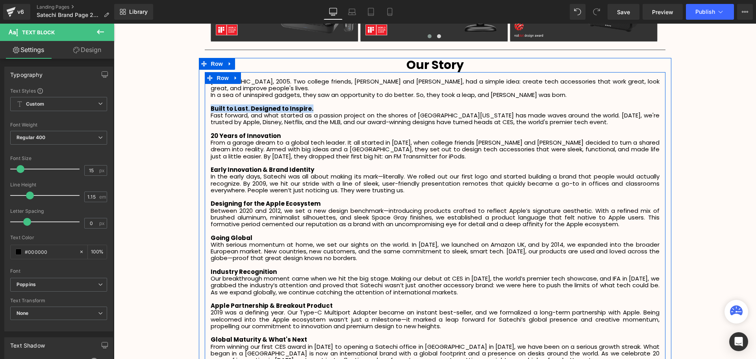
drag, startPoint x: 217, startPoint y: 102, endPoint x: 207, endPoint y: 103, distance: 9.5
click at [207, 103] on div "San Diego, 2005. Two college friends, Brock and Alan, had a simple idea: create…" at bounding box center [435, 224] width 461 height 292
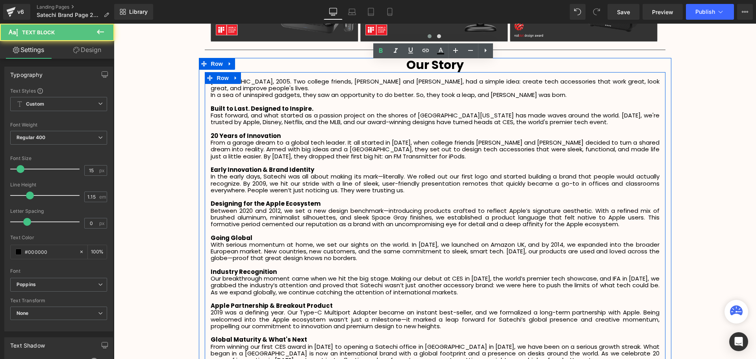
click at [597, 118] on p "Fast forward, and what started as a passion project on the shores of [GEOGRAPHI…" at bounding box center [435, 119] width 449 height 14
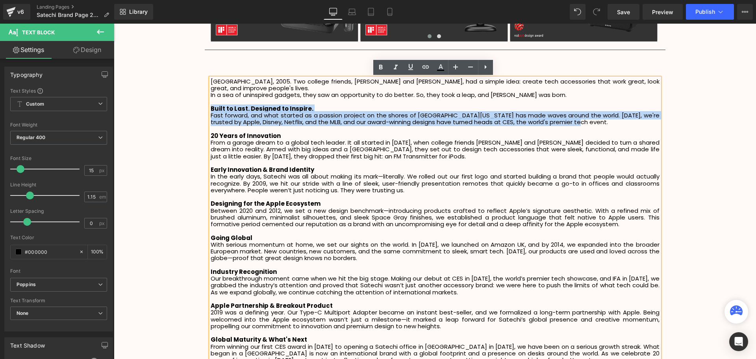
drag, startPoint x: 549, startPoint y: 121, endPoint x: 206, endPoint y: 102, distance: 344.0
click at [206, 102] on div "San Diego, 2005. Two college friends, Brock and Alan, had a simple idea: create…" at bounding box center [435, 224] width 461 height 292
copy div "Built to Last. Designed to Inspire. Fast forward, and what started as a passion…"
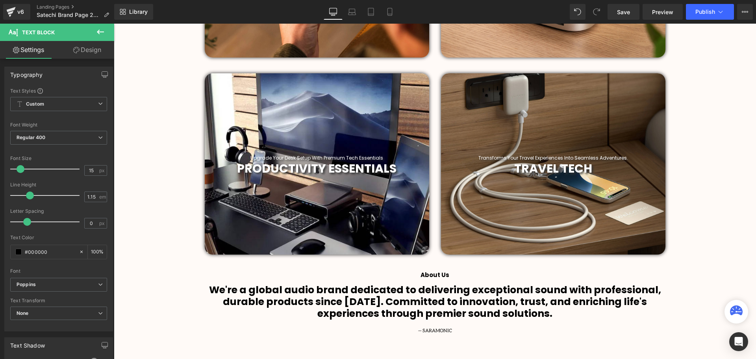
scroll to position [512, 0]
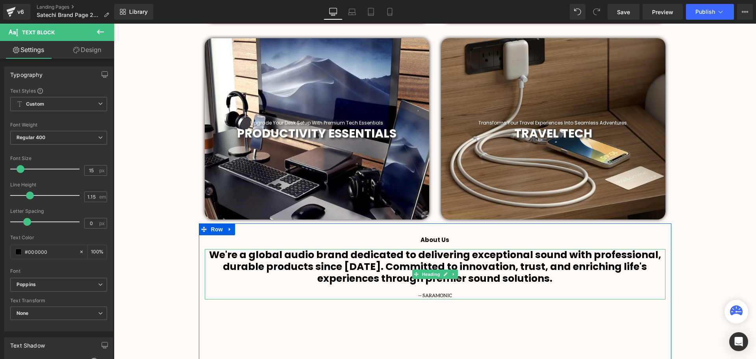
click at [538, 274] on b "We're a global audio brand dedicated to delivering exceptional sound with profe…" at bounding box center [435, 266] width 452 height 37
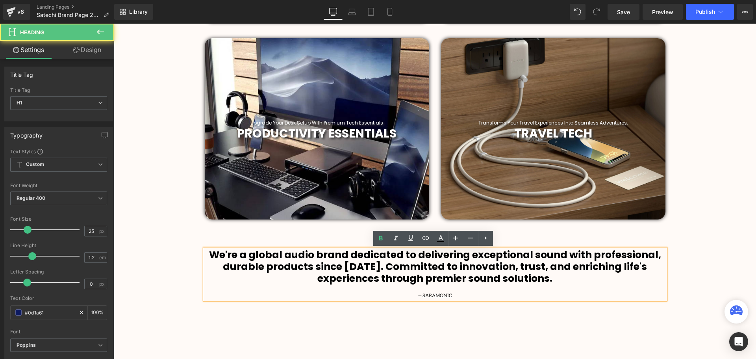
click at [558, 279] on h1 "We're a global audio brand dedicated to delivering exceptional sound with profe…" at bounding box center [435, 266] width 461 height 35
paste div
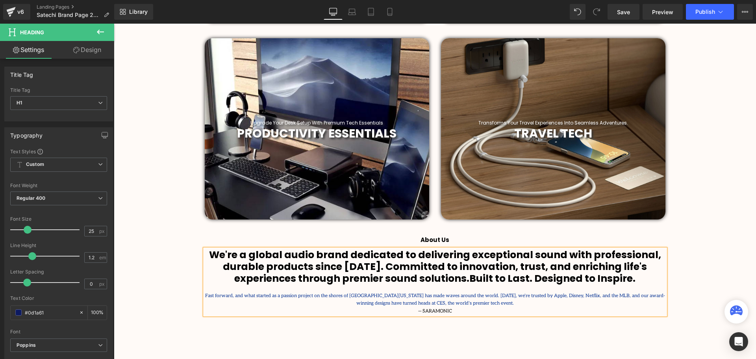
scroll to position [1988, 638]
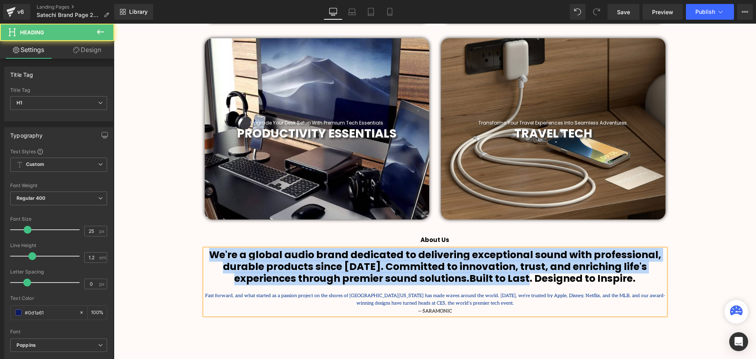
drag, startPoint x: 532, startPoint y: 278, endPoint x: 212, endPoint y: 249, distance: 321.5
click at [212, 249] on b "We're a global audio brand dedicated to delivering exceptional sound with profe…" at bounding box center [435, 266] width 452 height 37
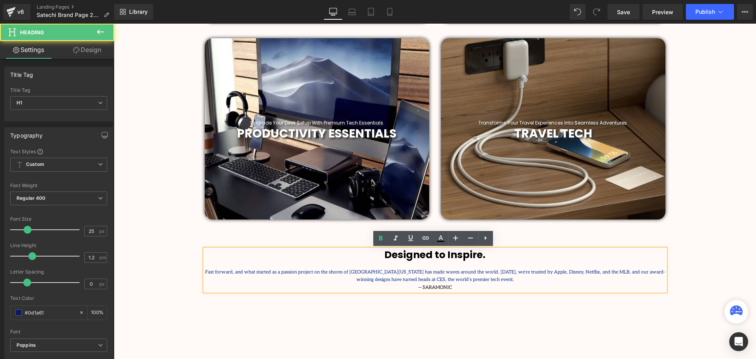
scroll to position [1964, 638]
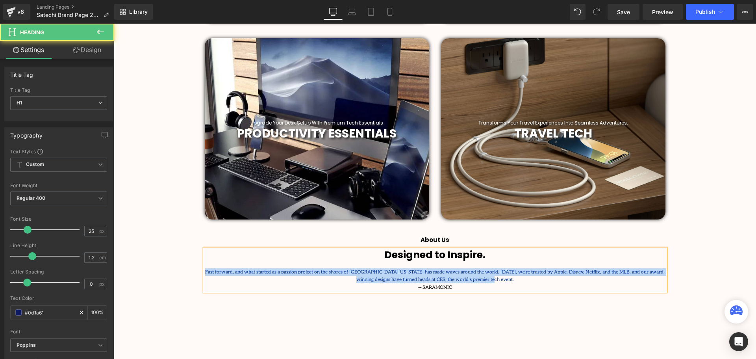
drag, startPoint x: 203, startPoint y: 272, endPoint x: 474, endPoint y: 282, distance: 271.1
click at [474, 282] on div "Fast forward, and what started as a passion project on the shores of [GEOGRAPHI…" at bounding box center [435, 275] width 461 height 15
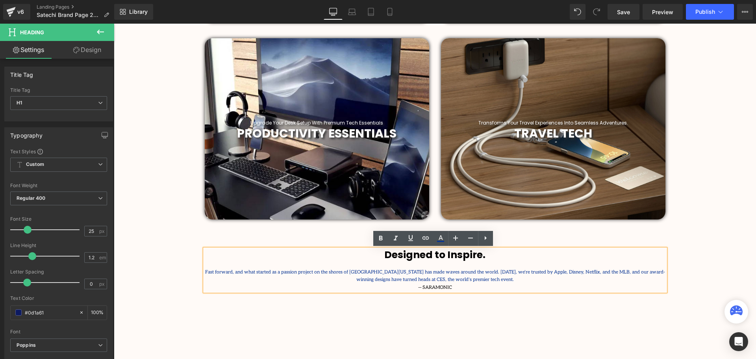
scroll to position [1957, 638]
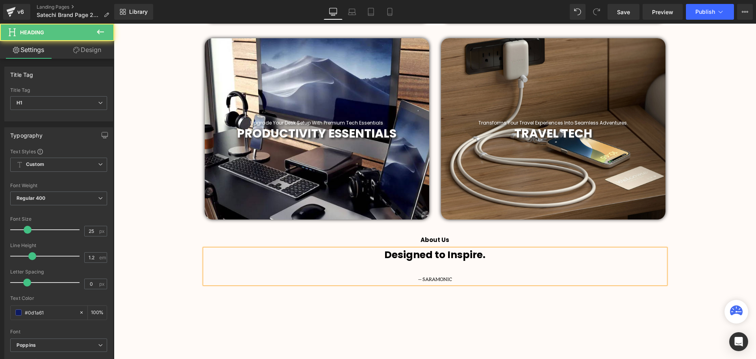
click at [486, 259] on h1 "Designed to Inspire." at bounding box center [435, 255] width 461 height 12
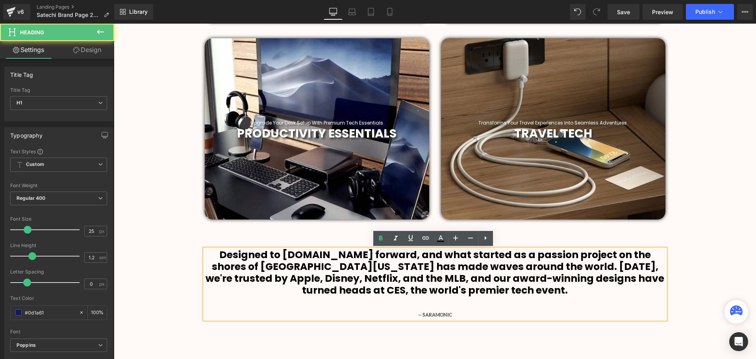
scroll to position [1992, 638]
click at [312, 256] on b "Designed to Inspire.Fast forward, and what started as a passion project on the …" at bounding box center [435, 272] width 459 height 49
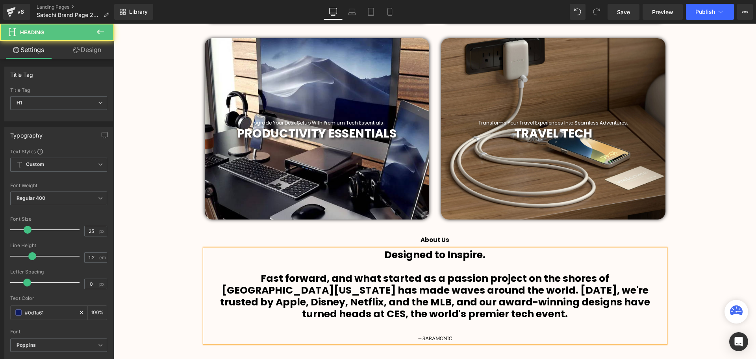
scroll to position [2016, 638]
drag, startPoint x: 454, startPoint y: 336, endPoint x: 428, endPoint y: 338, distance: 26.9
click at [428, 338] on div "— SARAMONIC" at bounding box center [435, 338] width 461 height 7
click at [436, 324] on div at bounding box center [435, 323] width 461 height 7
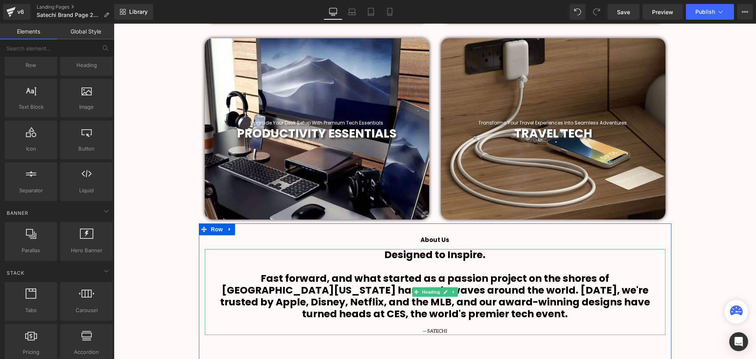
click at [478, 306] on b "Fast forward, and what started as a passion project on the shores of [GEOGRAPHI…" at bounding box center [435, 295] width 430 height 49
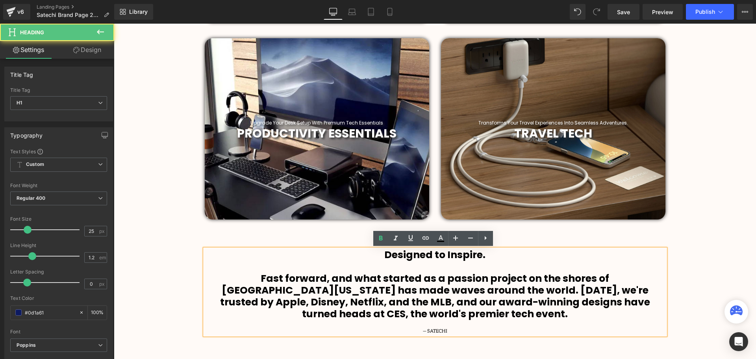
click at [434, 269] on h1 at bounding box center [435, 267] width 461 height 12
click at [430, 253] on b "Designed to Inspire." at bounding box center [434, 255] width 101 height 14
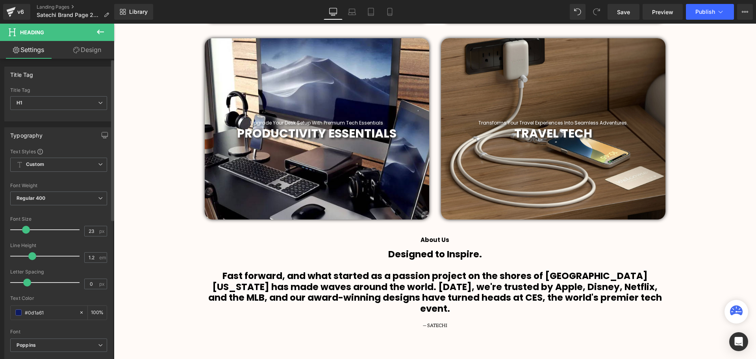
type input "22"
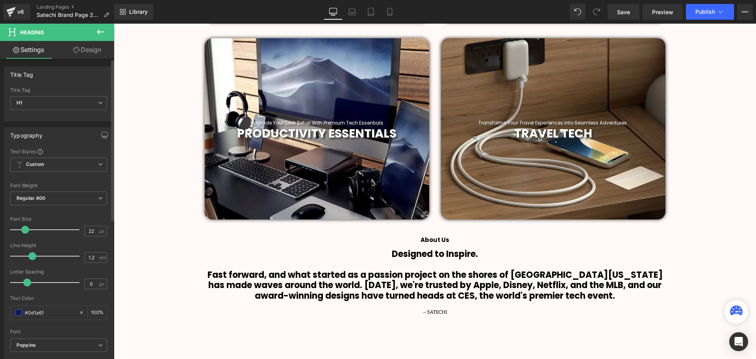
scroll to position [1989, 638]
click at [21, 231] on span at bounding box center [25, 230] width 8 height 8
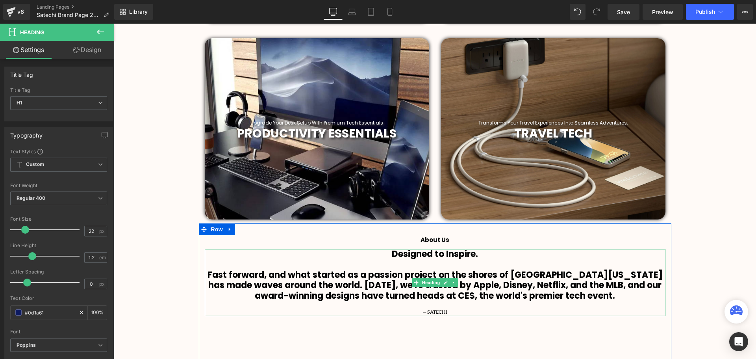
click at [395, 263] on h1 at bounding box center [435, 264] width 461 height 10
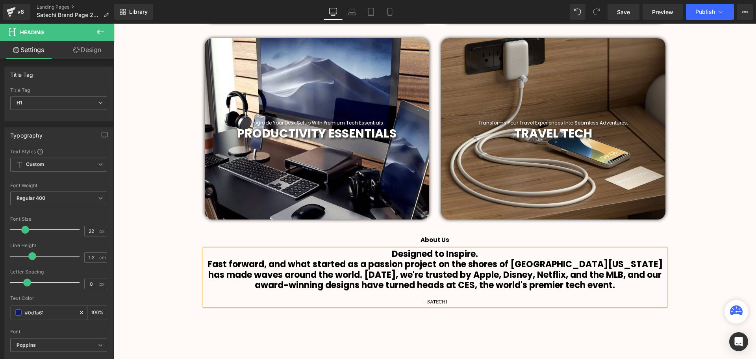
scroll to position [1987, 638]
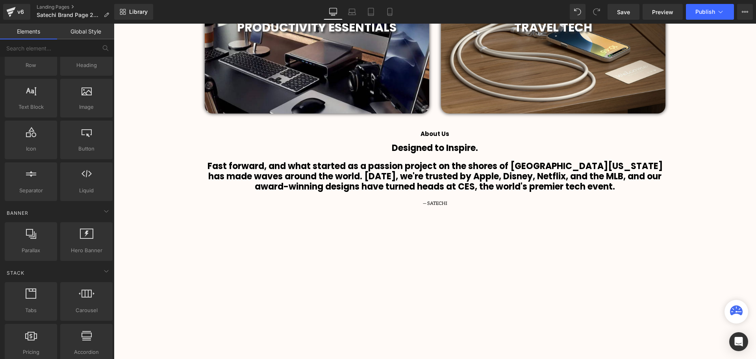
scroll to position [670, 0]
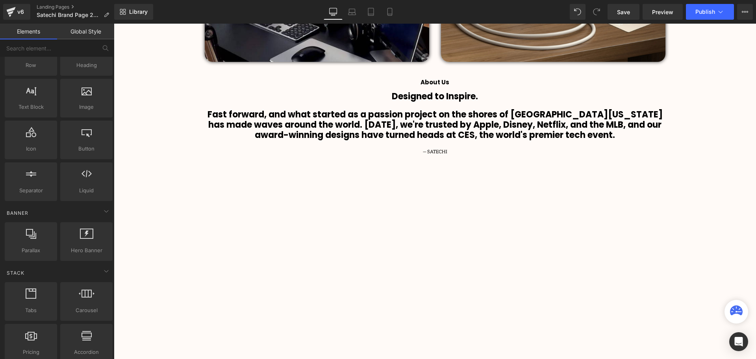
drag, startPoint x: 436, startPoint y: 221, endPoint x: 434, endPoint y: 216, distance: 4.8
click at [436, 221] on div at bounding box center [435, 293] width 449 height 253
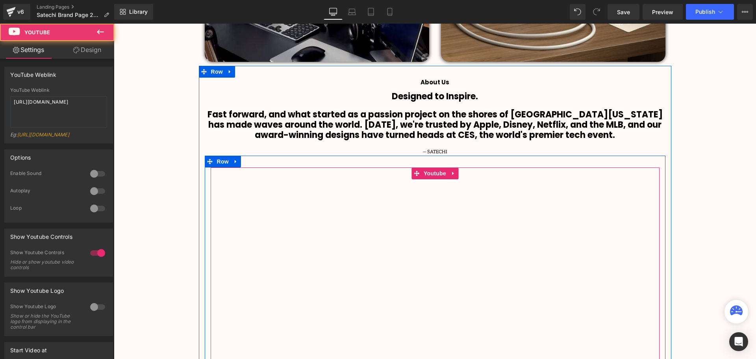
click at [430, 176] on div at bounding box center [435, 293] width 449 height 253
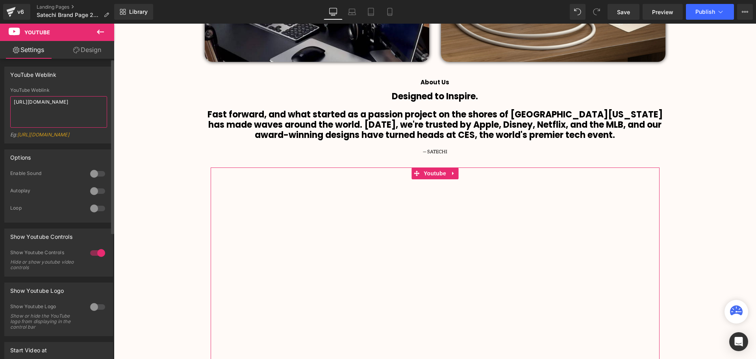
drag, startPoint x: 70, startPoint y: 113, endPoint x: 0, endPoint y: 98, distance: 71.3
click at [0, 98] on div "YouTube Weblink YouTube Weblink https://www.youtube.com/watch?v=CSWtYo5jfQk Eg:…" at bounding box center [59, 102] width 118 height 83
paste textarea "locTc9OS3Zg"
click at [82, 89] on div "YouTube Weblink" at bounding box center [58, 90] width 97 height 6
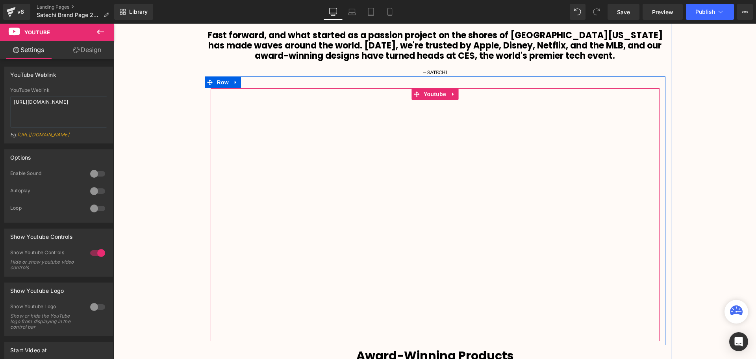
scroll to position [748, 0]
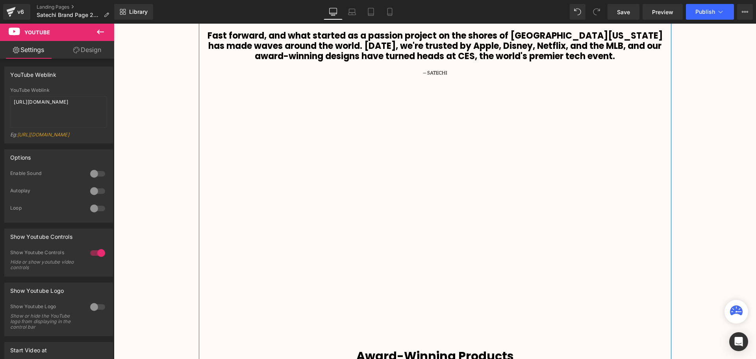
drag, startPoint x: 420, startPoint y: 100, endPoint x: 410, endPoint y: 101, distance: 9.9
click at [425, 97] on span "Youtube" at bounding box center [435, 94] width 21 height 9
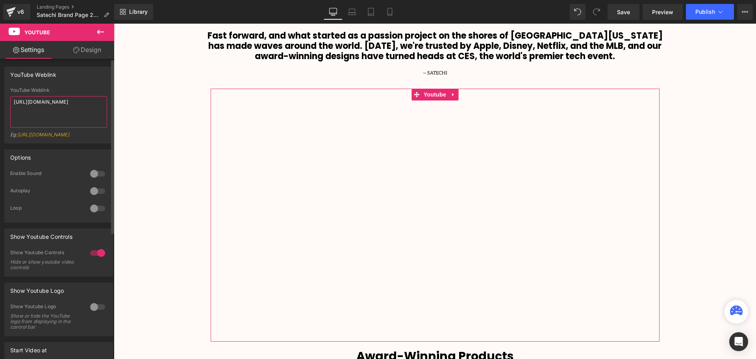
drag, startPoint x: 62, startPoint y: 118, endPoint x: 9, endPoint y: 103, distance: 54.4
click at [9, 103] on div "https://www.youtube.com/watch?v=locTc9OS3Zg YouTube Weblink https://www.youtube…" at bounding box center [59, 115] width 108 height 56
paste textarea "6t6KZxv8nVY"
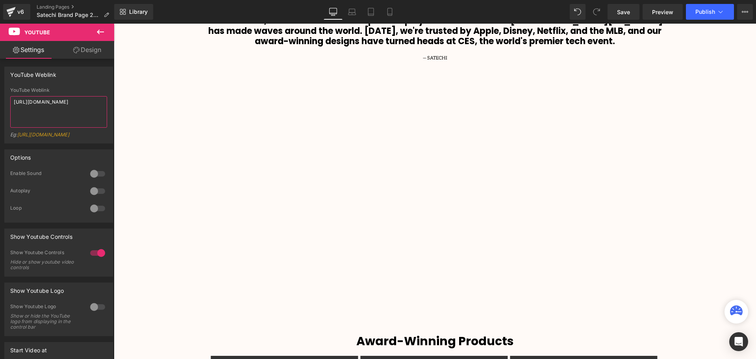
scroll to position [827, 0]
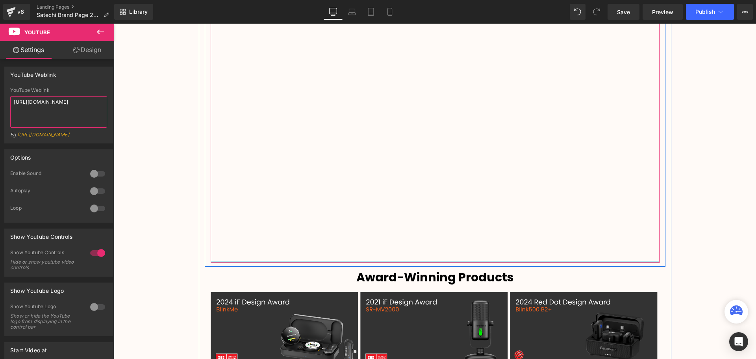
type textarea "[URL][DOMAIN_NAME]"
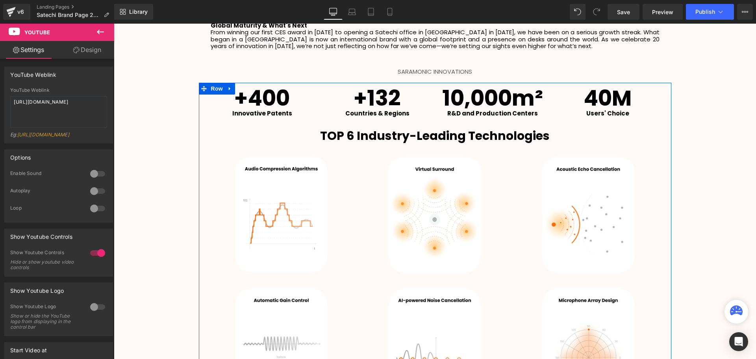
scroll to position [1339, 0]
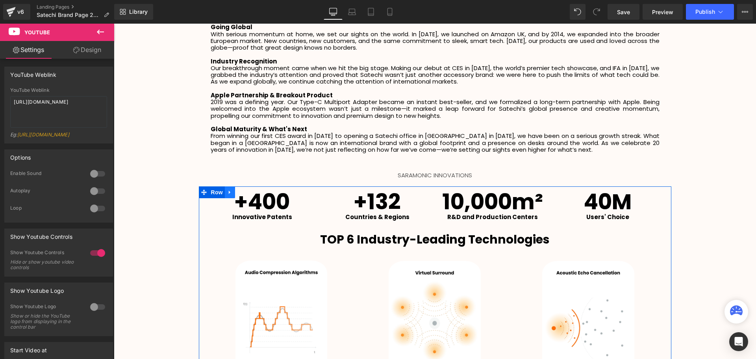
click at [228, 189] on icon at bounding box center [230, 192] width 6 height 6
click at [245, 186] on link at bounding box center [250, 192] width 10 height 12
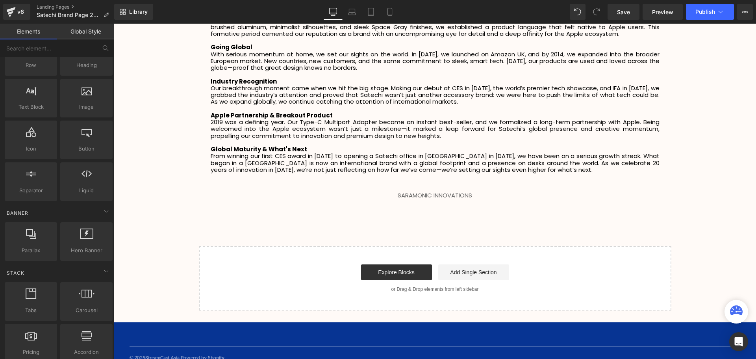
scroll to position [1658, 638]
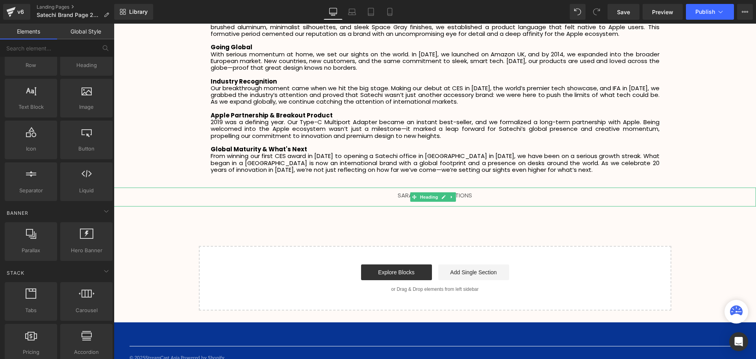
click at [475, 192] on h1 "SARAMONIC INNOVATIONS" at bounding box center [435, 195] width 642 height 6
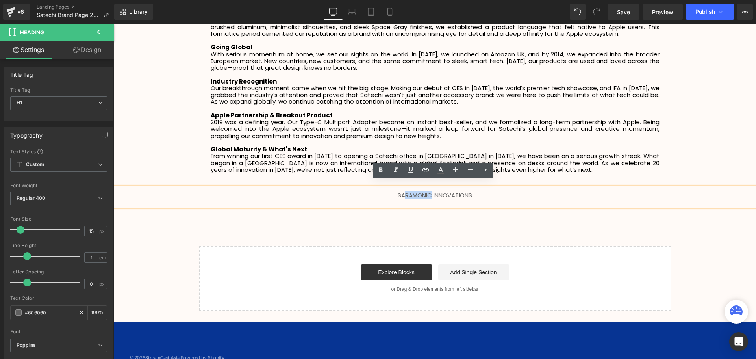
drag, startPoint x: 403, startPoint y: 187, endPoint x: 430, endPoint y: 187, distance: 26.8
click at [430, 192] on h1 "SARAMONIC INNOVATIONS" at bounding box center [435, 195] width 642 height 6
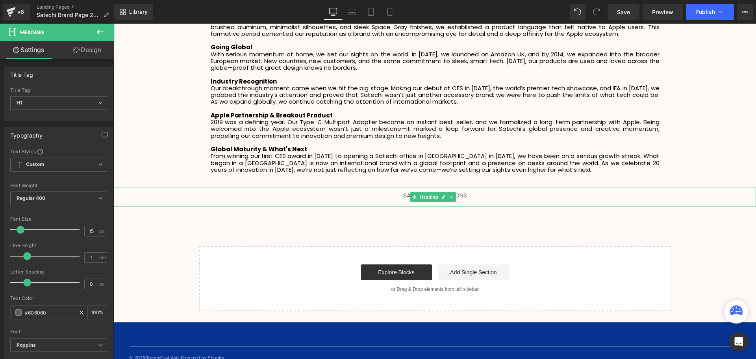
click at [486, 192] on h1 "SATECHI INNOVATIONS" at bounding box center [435, 195] width 642 height 6
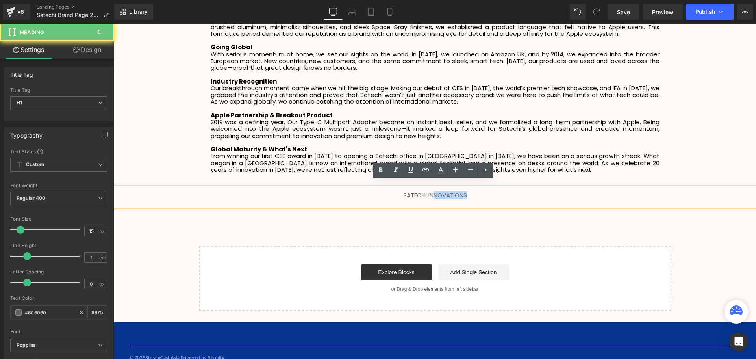
drag, startPoint x: 488, startPoint y: 188, endPoint x: 433, endPoint y: 186, distance: 55.2
click at [433, 192] on h1 "SATECHI INNOVATIONS" at bounding box center [435, 195] width 642 height 6
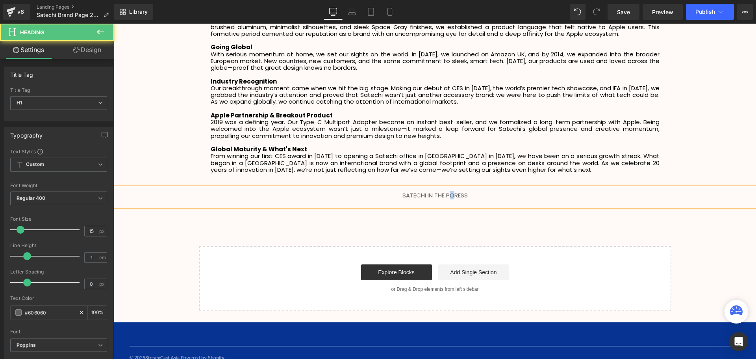
click at [449, 192] on h1 "SATECHI IN THE PORESS" at bounding box center [435, 195] width 642 height 6
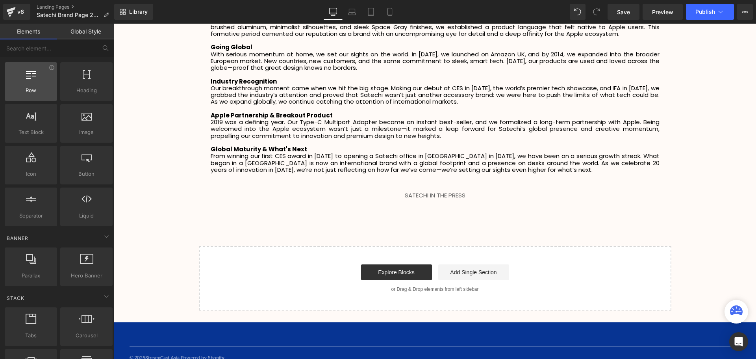
scroll to position [0, 0]
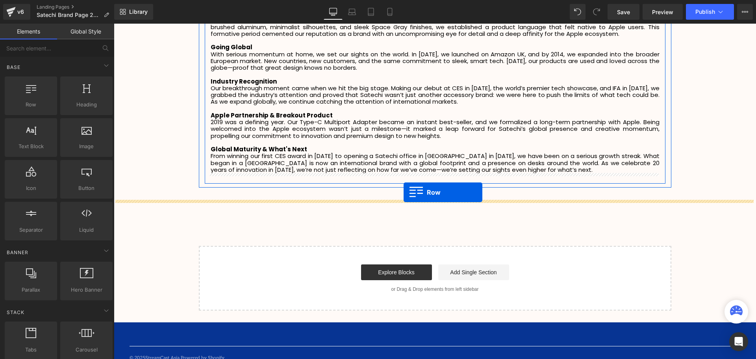
drag, startPoint x: 202, startPoint y: 127, endPoint x: 404, endPoint y: 192, distance: 212.3
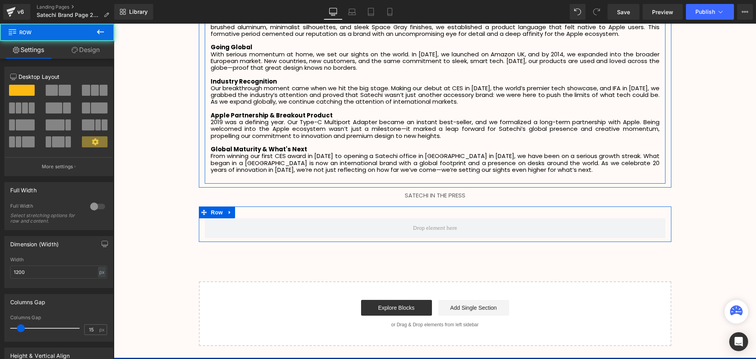
scroll to position [1694, 638]
click at [96, 107] on span at bounding box center [99, 107] width 17 height 11
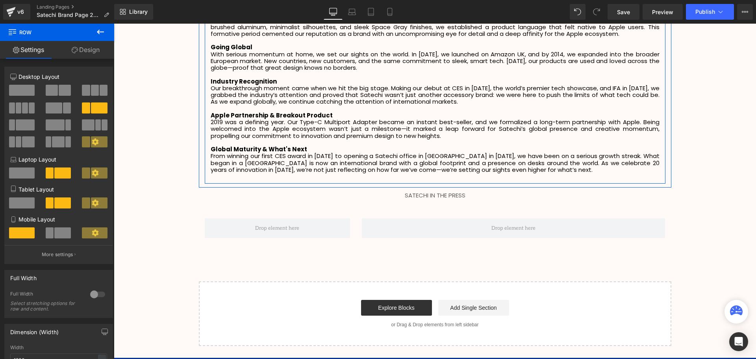
click at [101, 31] on icon at bounding box center [100, 31] width 9 height 9
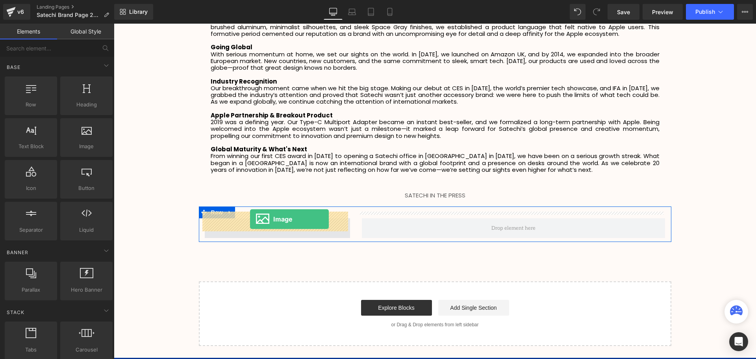
drag, startPoint x: 193, startPoint y: 162, endPoint x: 250, endPoint y: 219, distance: 80.8
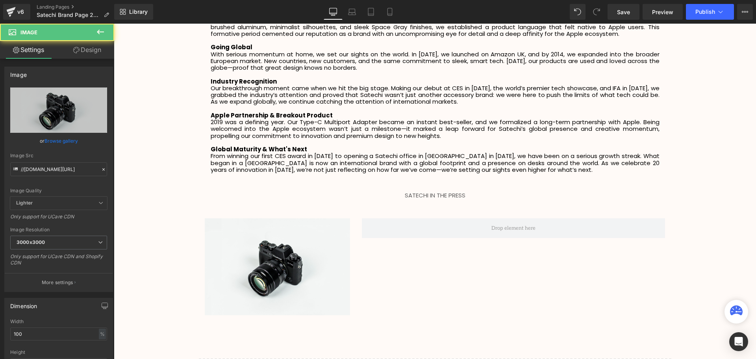
scroll to position [4, 4]
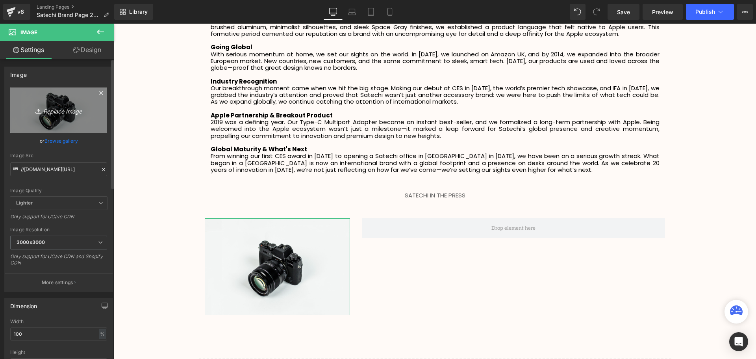
click at [61, 109] on icon "Replace Image" at bounding box center [58, 110] width 63 height 10
type input "C:\fakepath\download (16).webp"
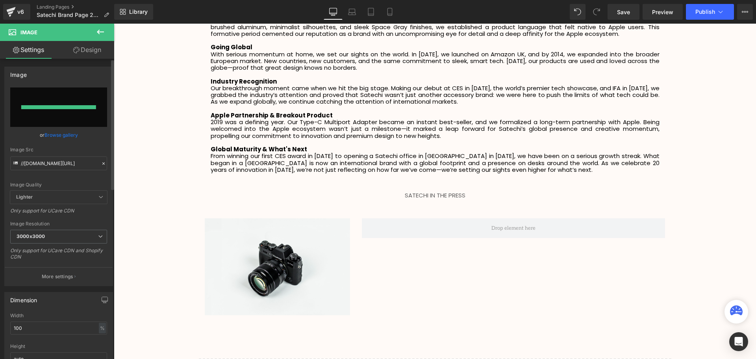
type input "https://ucarecdn.com/546cddac-67f4-4d8e-81e3-9daccfd664c2/-/format/auto/-/previ…"
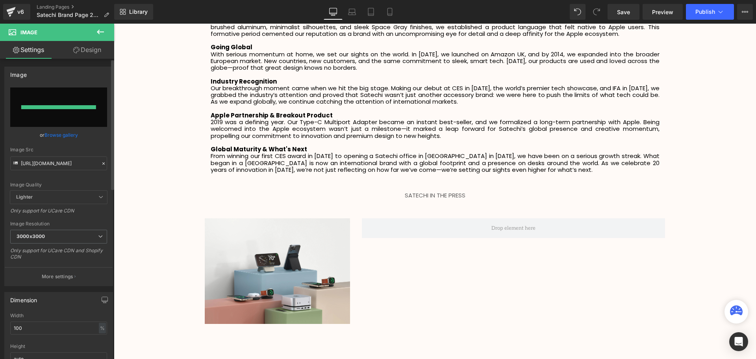
scroll to position [1779, 638]
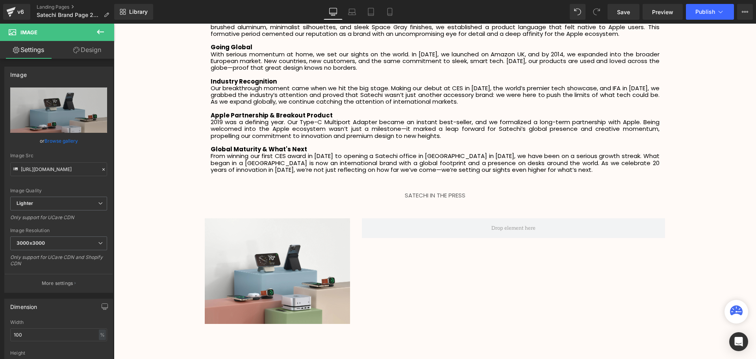
drag, startPoint x: 98, startPoint y: 33, endPoint x: 98, endPoint y: 44, distance: 10.7
click at [98, 33] on icon at bounding box center [100, 32] width 7 height 5
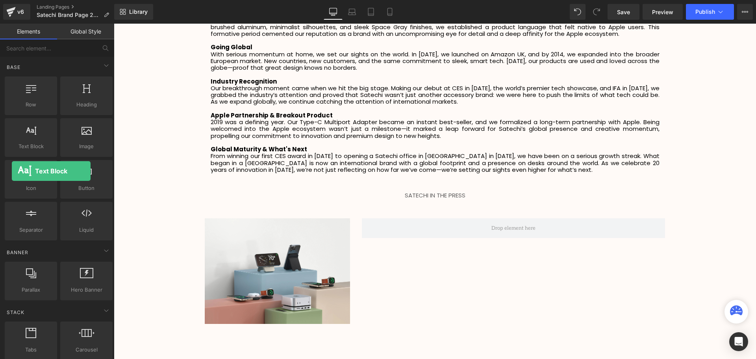
drag, startPoint x: 38, startPoint y: 139, endPoint x: 4, endPoint y: 139, distance: 34.3
click at [0, 142] on html "Text Block You are previewing how the will restyle your page. You can not edit …" at bounding box center [378, 179] width 756 height 359
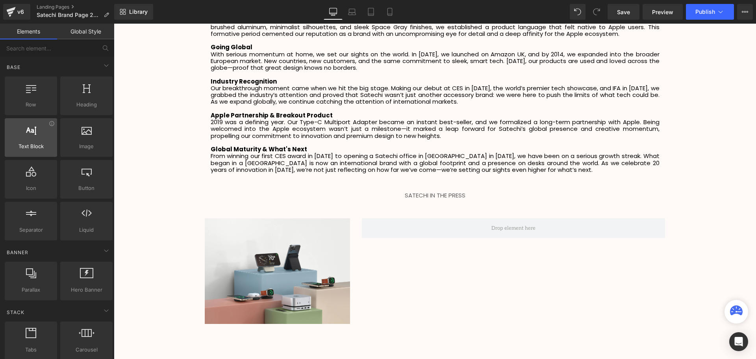
click at [23, 130] on div at bounding box center [31, 133] width 48 height 18
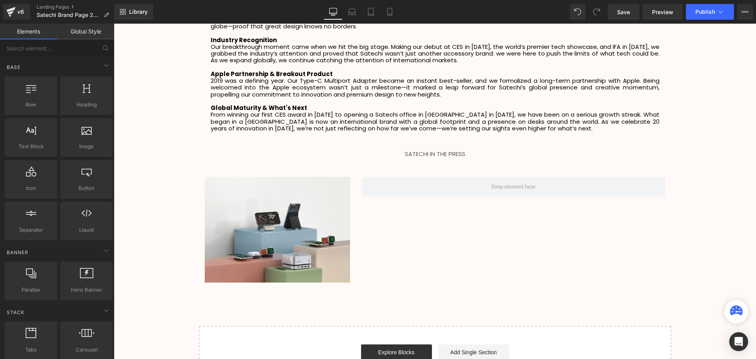
scroll to position [1398, 0]
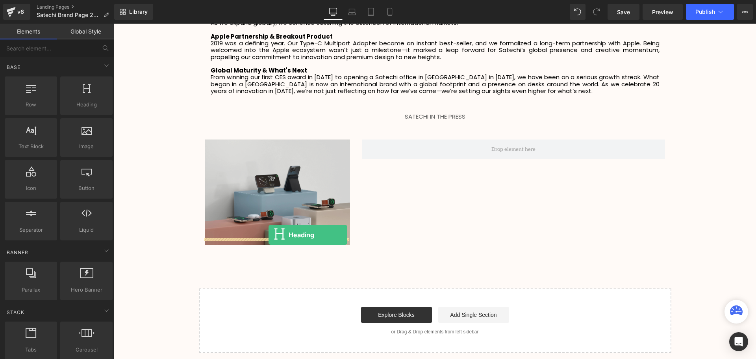
drag, startPoint x: 228, startPoint y: 153, endPoint x: 269, endPoint y: 235, distance: 91.6
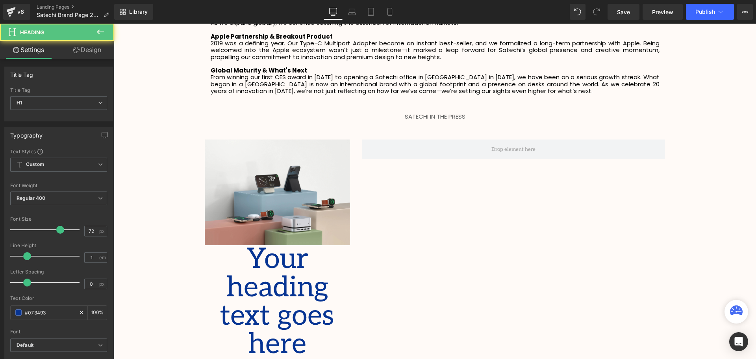
scroll to position [1864, 638]
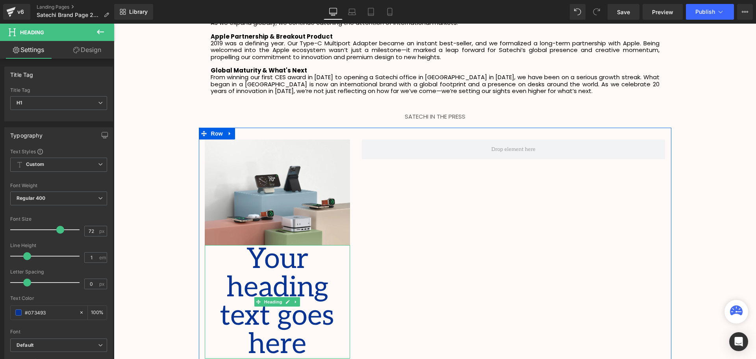
click at [327, 305] on h1 "Your heading text goes here" at bounding box center [278, 301] width 146 height 113
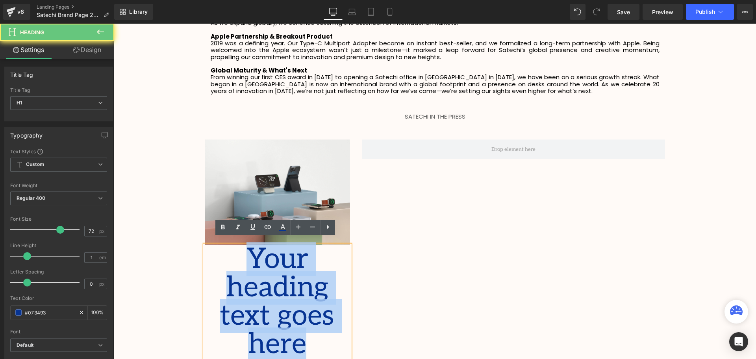
drag, startPoint x: 336, startPoint y: 312, endPoint x: 248, endPoint y: 254, distance: 104.9
click at [248, 254] on h1 "Your heading text goes here" at bounding box center [278, 301] width 146 height 113
paste div
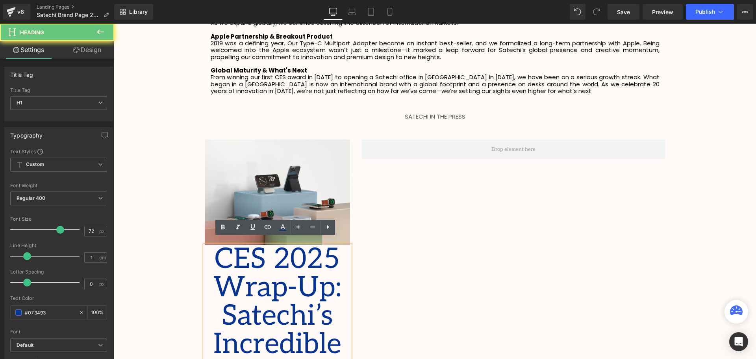
scroll to position [4, 4]
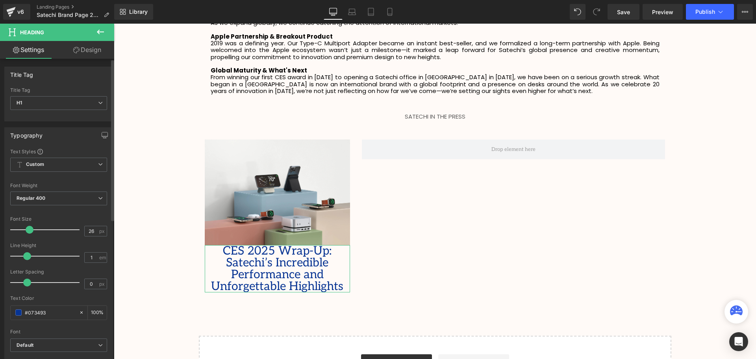
type input "24"
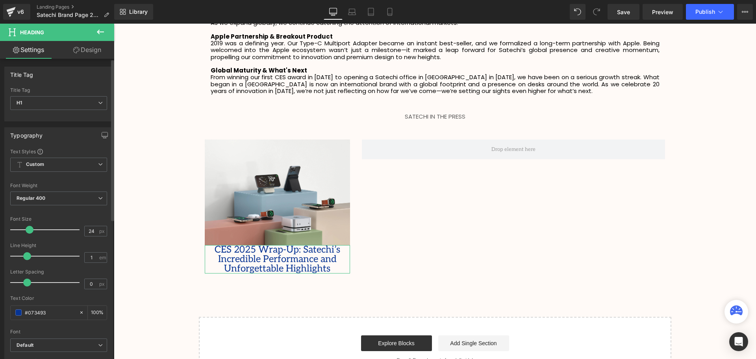
scroll to position [1807, 638]
drag, startPoint x: 57, startPoint y: 231, endPoint x: 25, endPoint y: 235, distance: 32.1
click at [25, 235] on div at bounding box center [46, 230] width 65 height 16
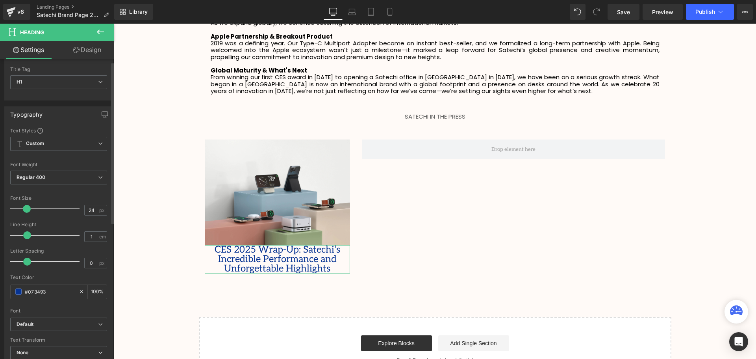
scroll to position [39, 0]
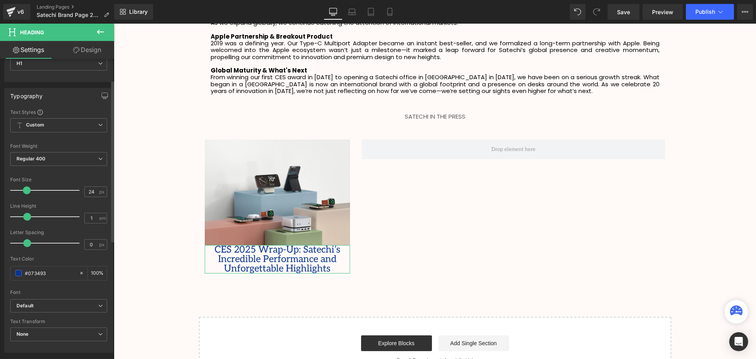
click at [58, 297] on div "Font Default Poppins Work Sans Rajdhani Akatab Adamina Default Default Poppins …" at bounding box center [58, 204] width 97 height 190
click at [59, 305] on b "Default" at bounding box center [58, 305] width 82 height 7
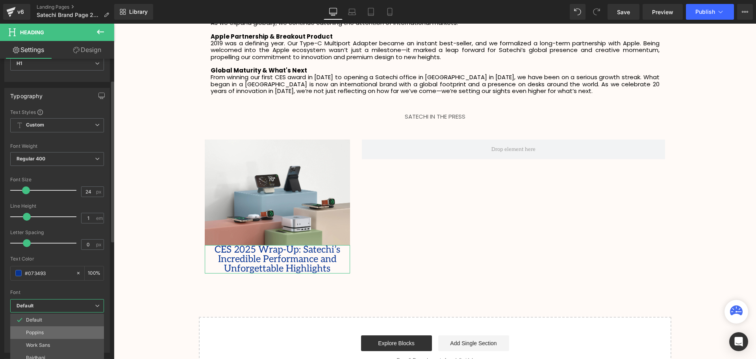
click at [58, 329] on li "Poppins" at bounding box center [58, 332] width 97 height 13
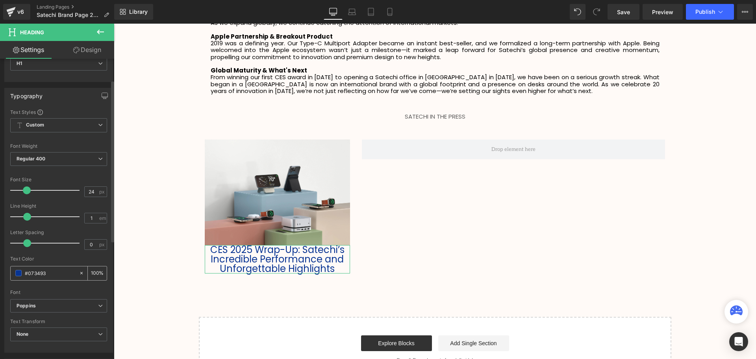
click at [39, 275] on input "#073493" at bounding box center [50, 273] width 50 height 9
click at [17, 274] on span at bounding box center [18, 273] width 6 height 6
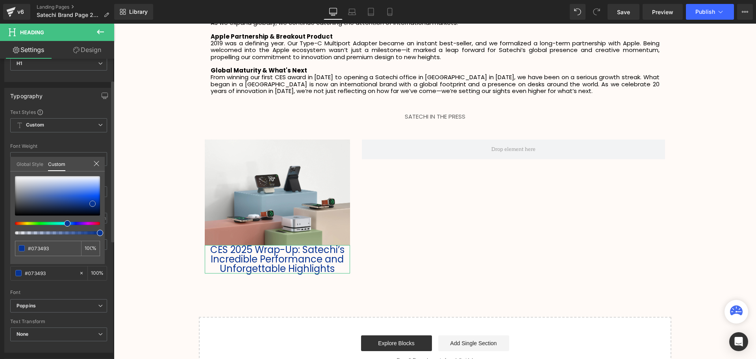
type input "#16409c"
type input "#1c3262"
type input "#000000"
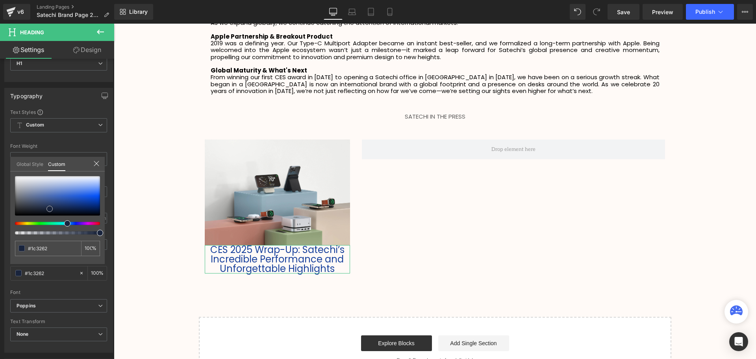
type input "#000000"
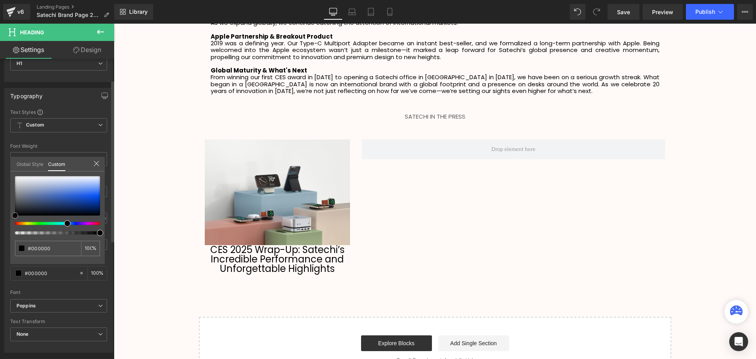
drag, startPoint x: 50, startPoint y: 209, endPoint x: 74, endPoint y: 298, distance: 92.2
click at [0, 241] on html "Heading You are previewing how the will restyle your page. You can not edit Ele…" at bounding box center [378, 179] width 756 height 359
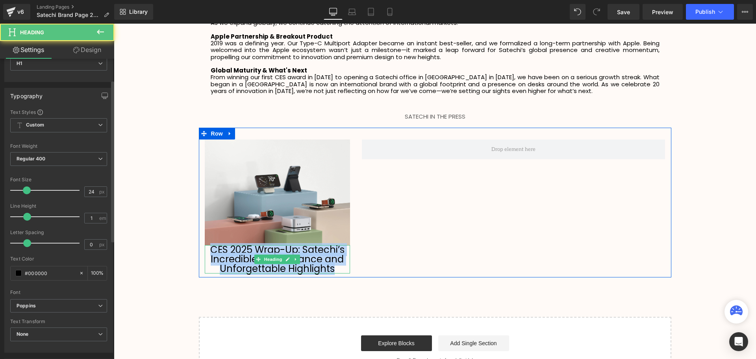
drag, startPoint x: 341, startPoint y: 260, endPoint x: 206, endPoint y: 244, distance: 135.7
click at [206, 245] on h1 "CES 2025 Wrap-Up: Satechi’s Incredible Performance and Unforgettable Highlights" at bounding box center [278, 259] width 146 height 28
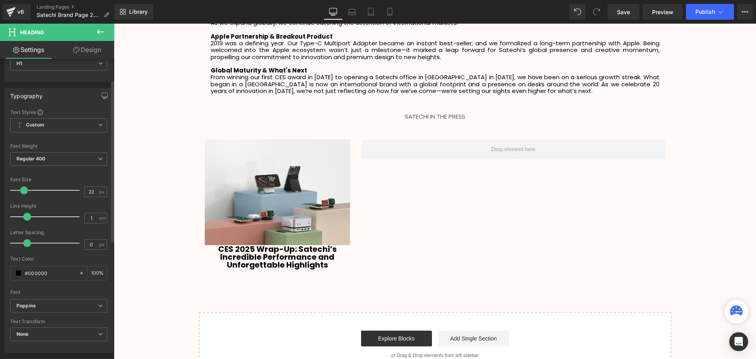
scroll to position [4, 4]
type input "20"
click at [24, 192] on span at bounding box center [24, 190] width 8 height 8
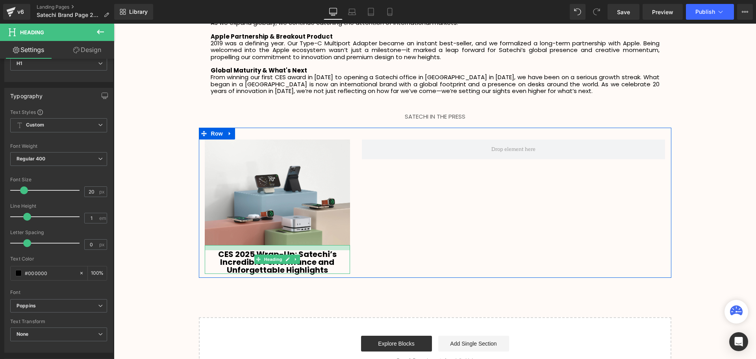
scroll to position [1807, 638]
drag, startPoint x: 299, startPoint y: 239, endPoint x: 298, endPoint y: 244, distance: 4.8
click at [298, 245] on div "CES 2025 Wrap-Up: Satechi’s Incredible Performance and Unforgettable Highlights…" at bounding box center [278, 259] width 146 height 29
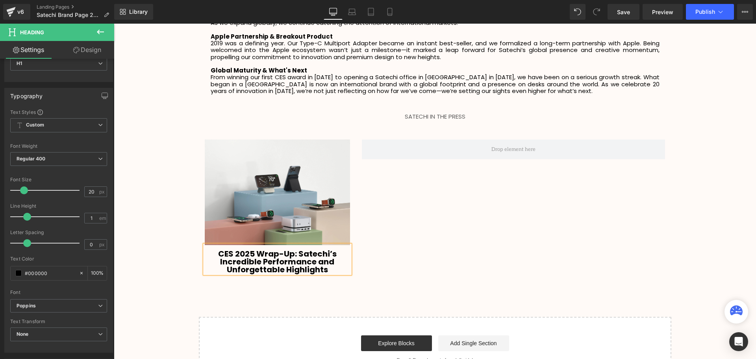
click at [427, 270] on div "Image CES 2025 Wrap-Up: Satechi’s Incredible Performance and Unforgettable High…" at bounding box center [435, 202] width 473 height 149
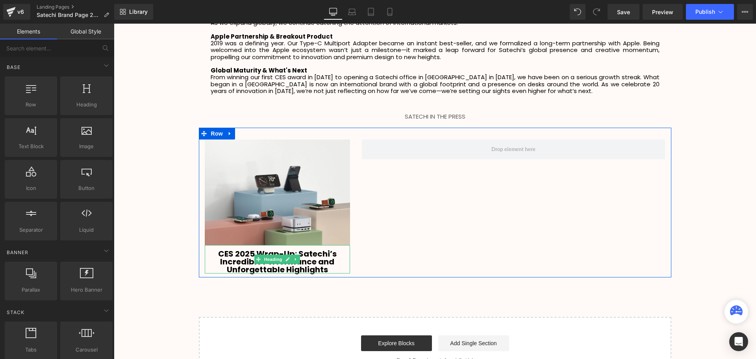
click at [331, 261] on h1 "CES 2025 Wrap-Up: Satechi’s Incredible Performance and Unforgettable Highlights" at bounding box center [278, 262] width 146 height 24
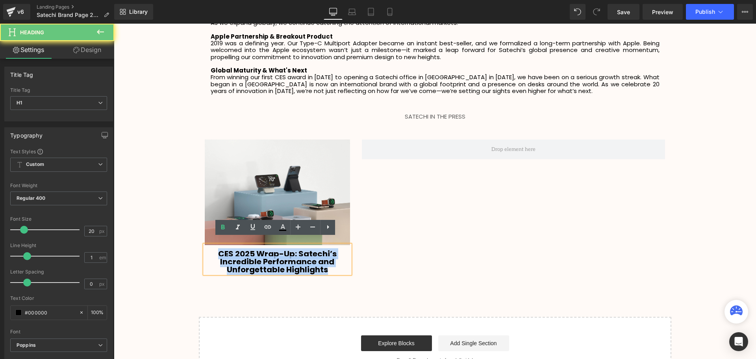
drag, startPoint x: 335, startPoint y: 262, endPoint x: 207, endPoint y: 245, distance: 128.7
click at [207, 250] on h1 "CES 2025 Wrap-Up: Satechi’s Incredible Performance and Unforgettable Highlights" at bounding box center [278, 262] width 146 height 24
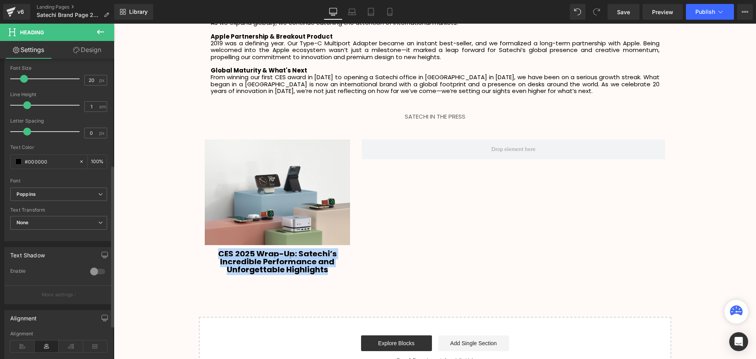
scroll to position [197, 0]
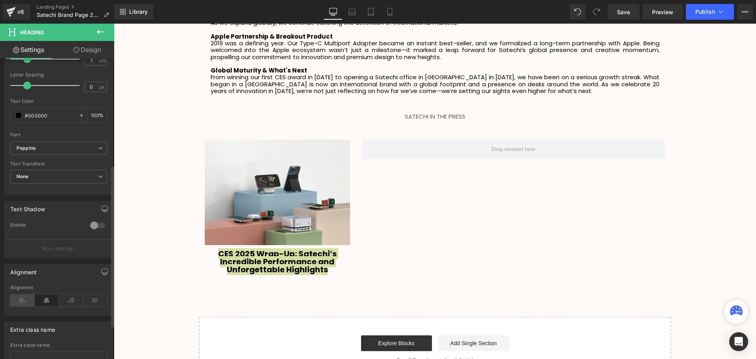
click at [16, 299] on icon at bounding box center [22, 300] width 24 height 12
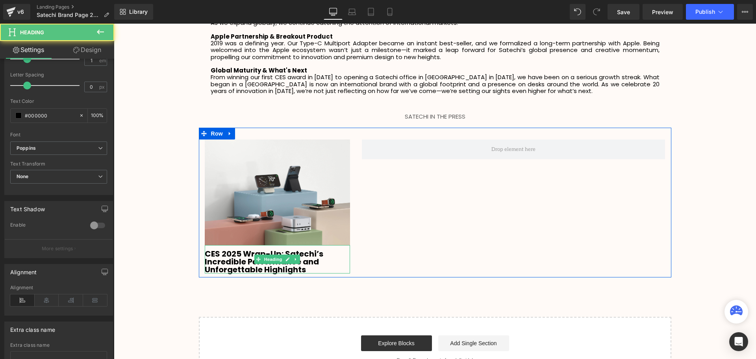
click at [312, 259] on strong "CES 2025 Wrap-Up: Satechi’s Incredible Performance and Unforgettable Highlights" at bounding box center [264, 261] width 119 height 27
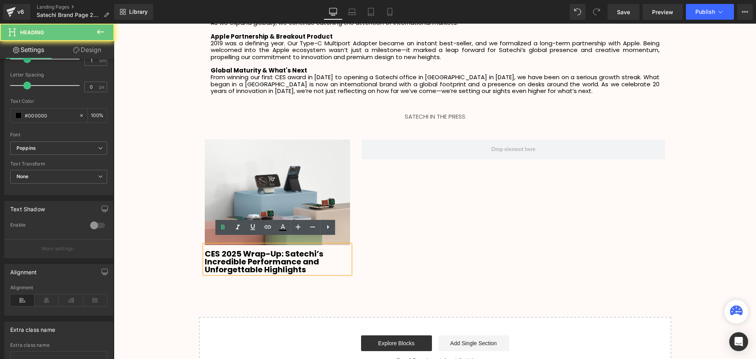
click at [313, 262] on h1 "CES 2025 Wrap-Up: Satechi’s Incredible Performance and Unforgettable Highlights" at bounding box center [278, 262] width 146 height 24
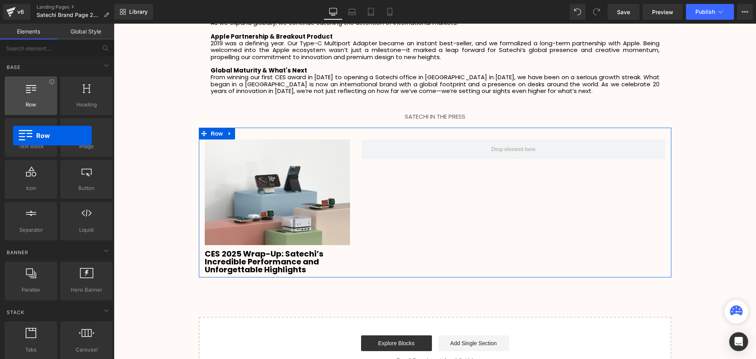
drag, startPoint x: 38, startPoint y: 104, endPoint x: 46, endPoint y: 107, distance: 8.5
click at [27, 115] on div "Row rows, columns, layouts, div" at bounding box center [31, 96] width 56 height 42
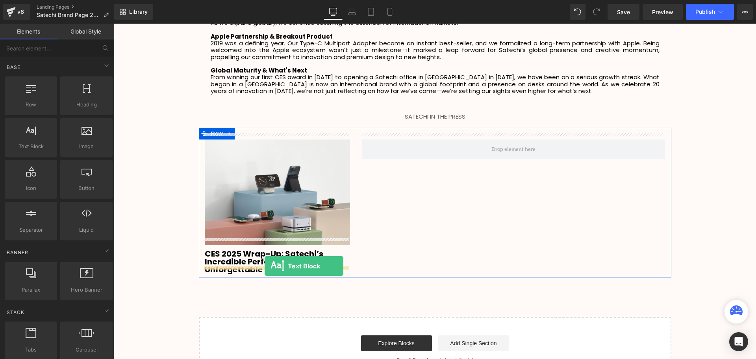
drag, startPoint x: 147, startPoint y: 169, endPoint x: 265, endPoint y: 266, distance: 152.2
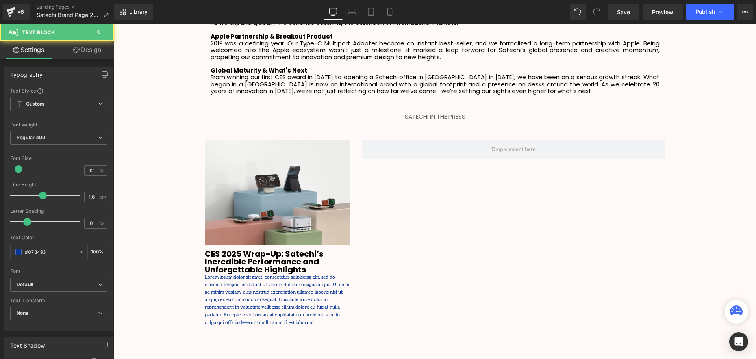
scroll to position [1853, 638]
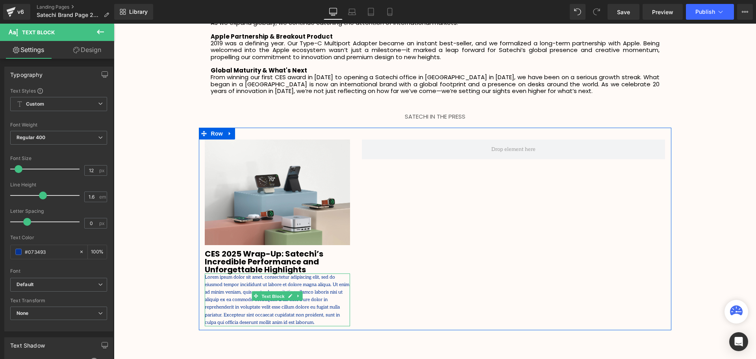
click at [276, 293] on span "Text Block" at bounding box center [273, 295] width 26 height 9
click at [341, 307] on p "Lorem ipsum dolor sit amet, consectetur adipiscing elit, sed do eiusmod tempor …" at bounding box center [278, 299] width 146 height 53
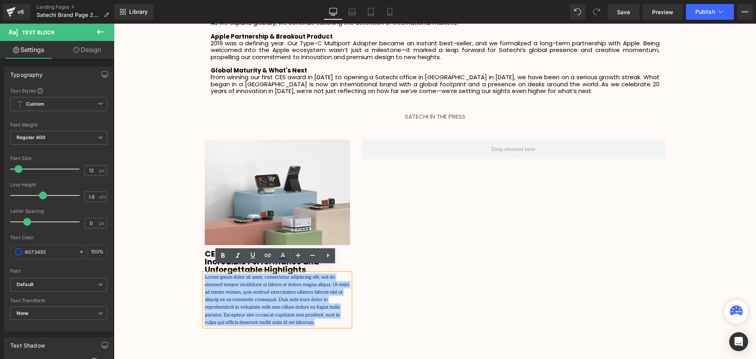
drag, startPoint x: 347, startPoint y: 310, endPoint x: 203, endPoint y: 270, distance: 149.5
click at [205, 273] on p "Lorem ipsum dolor sit amet, consectetur adipiscing elit, sed do eiusmod tempor …" at bounding box center [278, 299] width 146 height 53
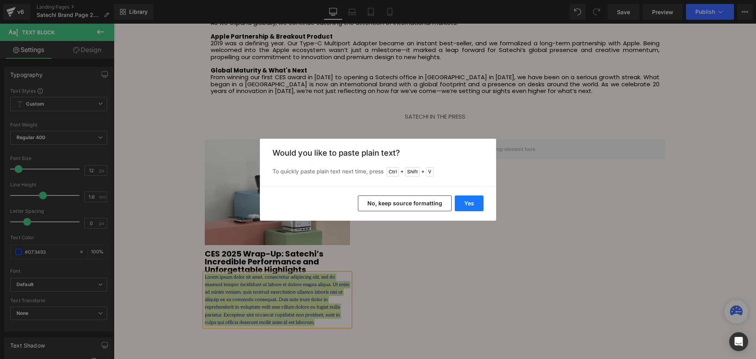
click at [466, 204] on button "Yes" at bounding box center [469, 203] width 29 height 16
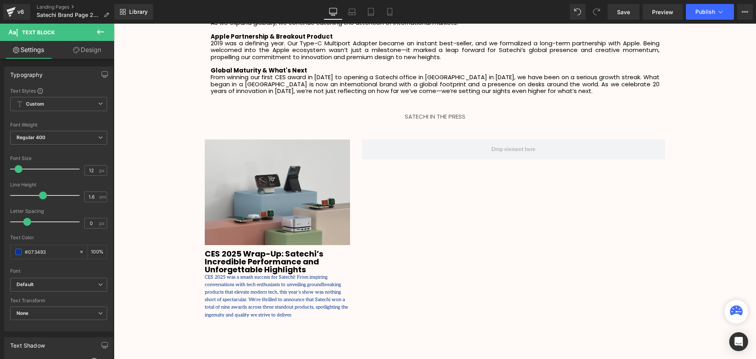
scroll to position [1845, 638]
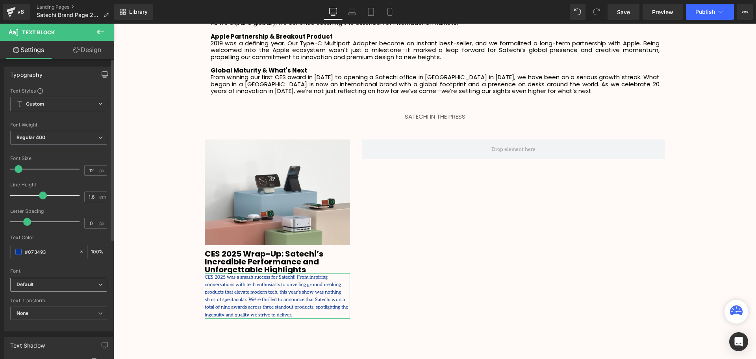
click at [37, 283] on b "Default" at bounding box center [58, 284] width 82 height 7
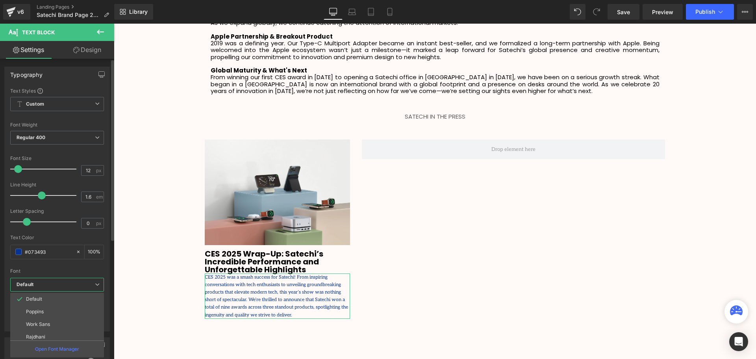
click at [48, 310] on li "Poppins" at bounding box center [58, 311] width 97 height 13
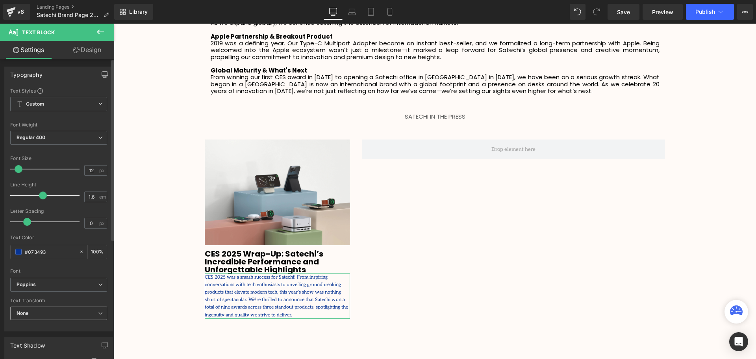
scroll to position [1860, 638]
click at [18, 249] on span at bounding box center [18, 252] width 6 height 6
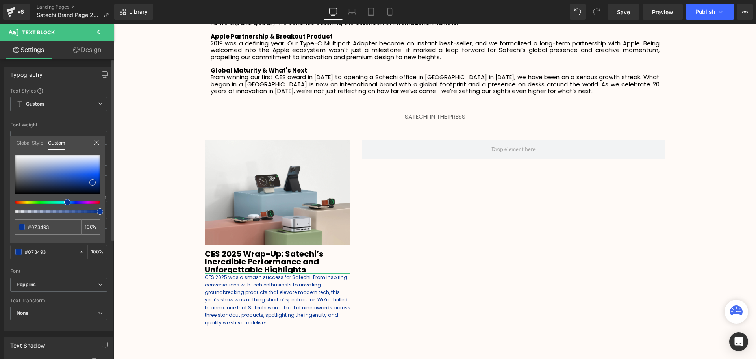
type input "#063292"
type input "#000000"
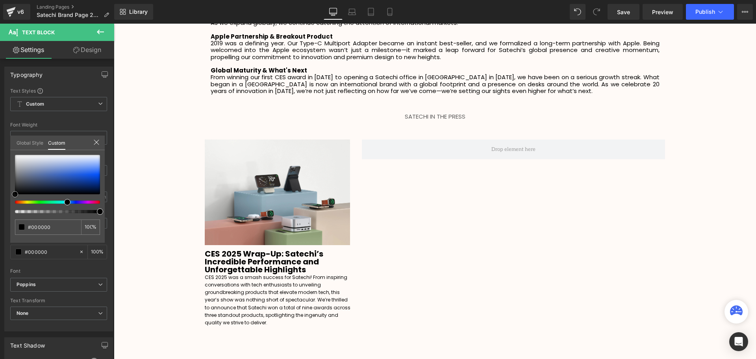
drag, startPoint x: 32, startPoint y: 197, endPoint x: -23, endPoint y: 223, distance: 61.1
click at [0, 223] on html "Text Block You are previewing how the will restyle your page. You can not edit …" at bounding box center [378, 179] width 756 height 359
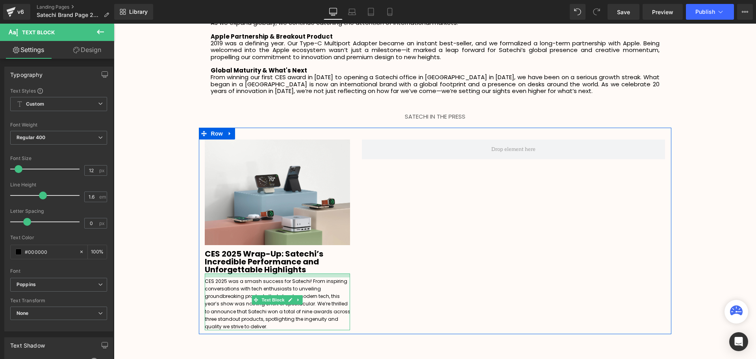
scroll to position [1864, 638]
click at [313, 273] on div "CES 2025 was a smash success for Satechi! From inspiring conversations with tec…" at bounding box center [278, 301] width 146 height 56
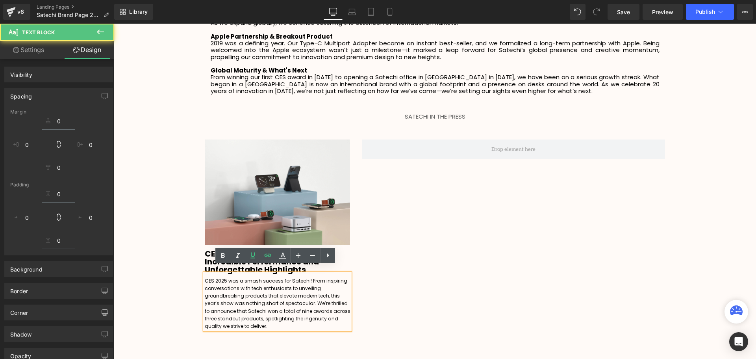
click at [283, 319] on p "CES 2025 was a smash success for Satechi! From inspiring conversations with tec…" at bounding box center [278, 303] width 146 height 53
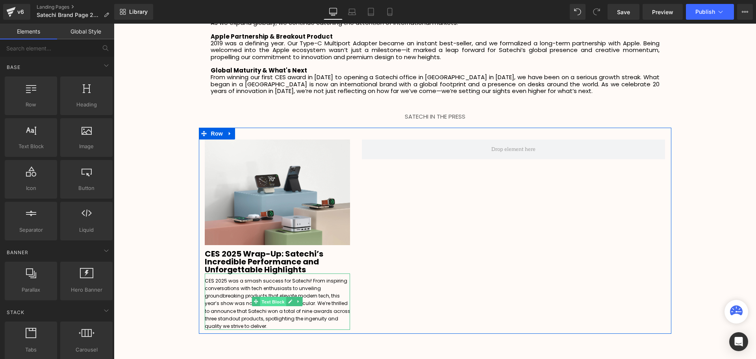
click at [260, 297] on span "Text Block" at bounding box center [273, 301] width 26 height 9
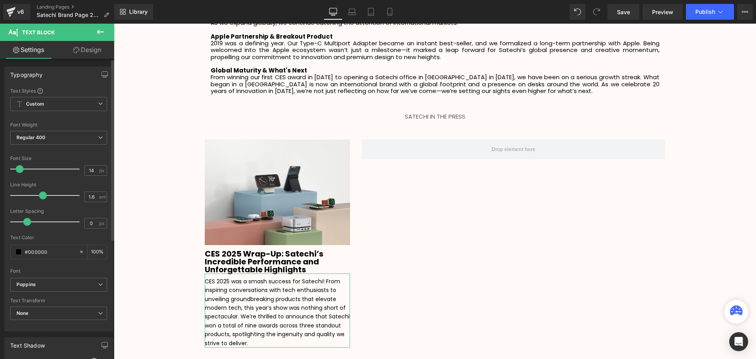
scroll to position [4, 4]
type input "13"
click at [20, 168] on span at bounding box center [19, 169] width 8 height 8
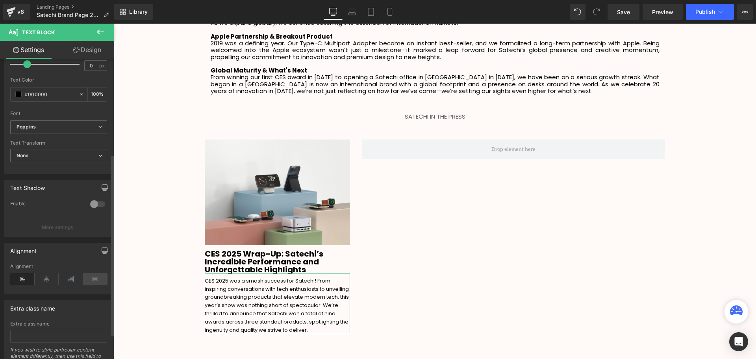
click at [98, 278] on icon at bounding box center [95, 279] width 24 height 12
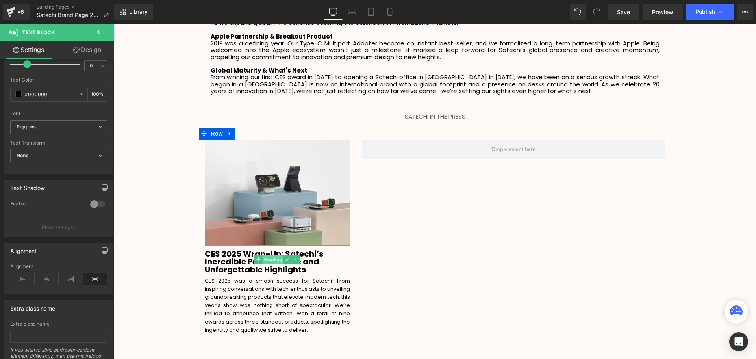
click at [274, 255] on span "Heading" at bounding box center [273, 259] width 21 height 9
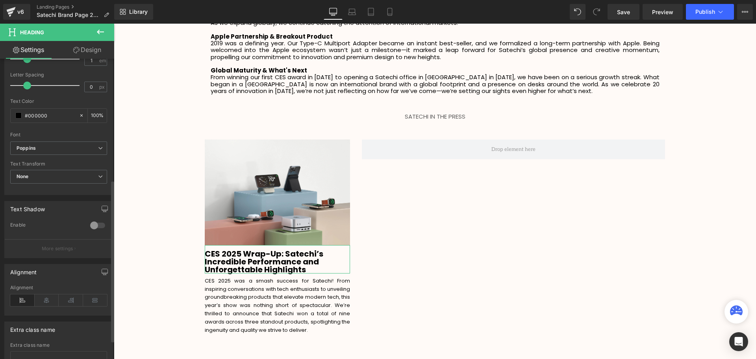
scroll to position [259, 0]
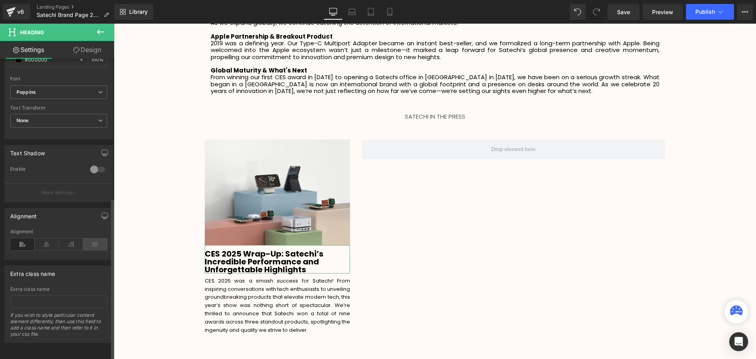
click at [93, 238] on icon at bounding box center [95, 244] width 24 height 12
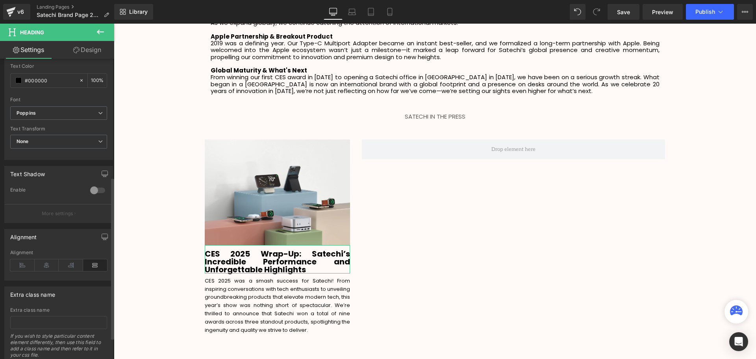
scroll to position [219, 0]
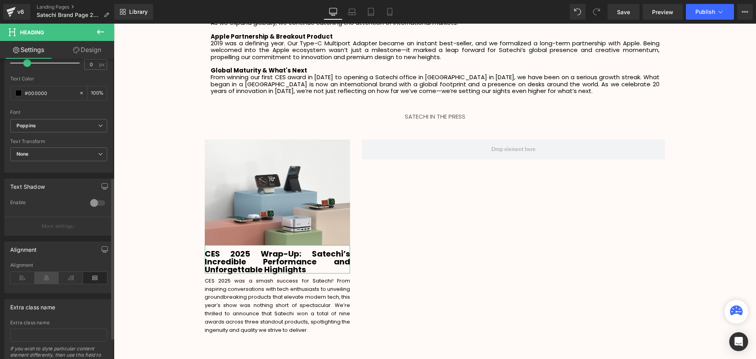
click at [48, 280] on icon at bounding box center [47, 278] width 24 height 12
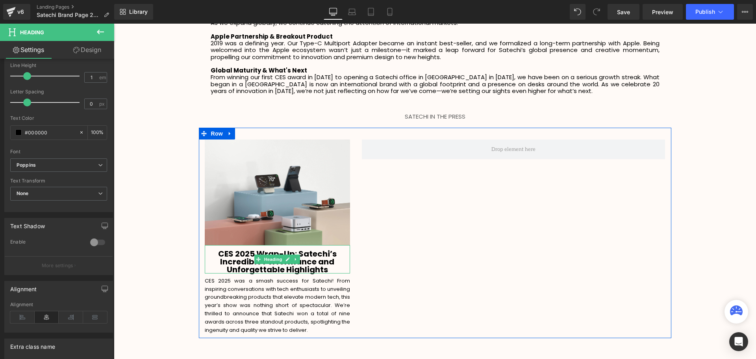
click at [297, 248] on strong "CES 2025 Wrap-Up: Satechi’s Incredible Performance and Unforgettable Highlights" at bounding box center [277, 261] width 119 height 27
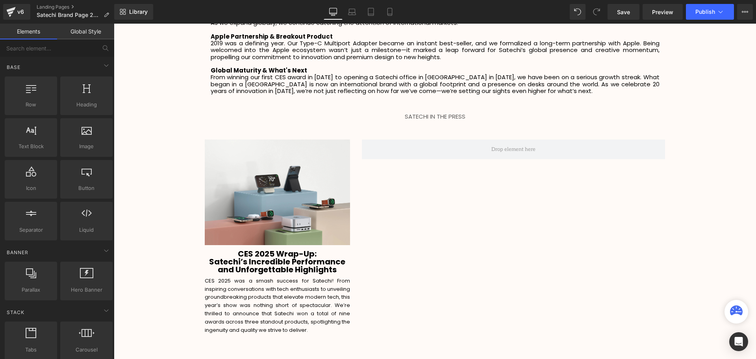
click at [351, 260] on div "Image CES 2025 Wrap-Up: Satechi’s Incredible Performance and Unforgettable High…" at bounding box center [278, 236] width 158 height 195
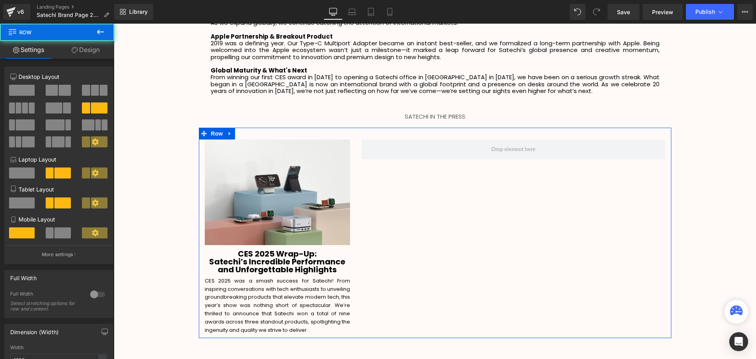
click at [331, 263] on strong "Satechi’s Incredible Performance and Unforgettable Highlights" at bounding box center [277, 265] width 136 height 19
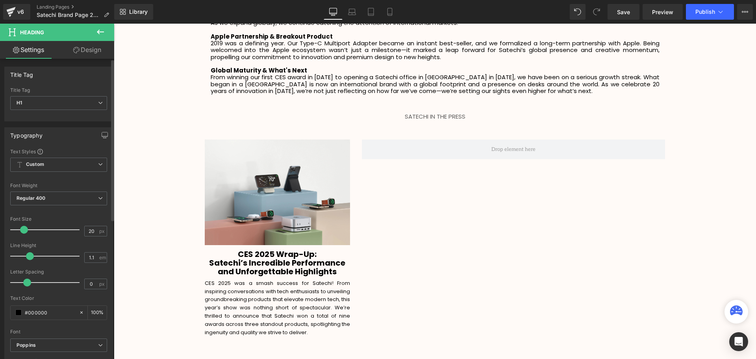
scroll to position [4, 4]
type input "1.1"
click at [28, 258] on span at bounding box center [30, 256] width 8 height 8
click at [96, 29] on icon at bounding box center [100, 31] width 9 height 9
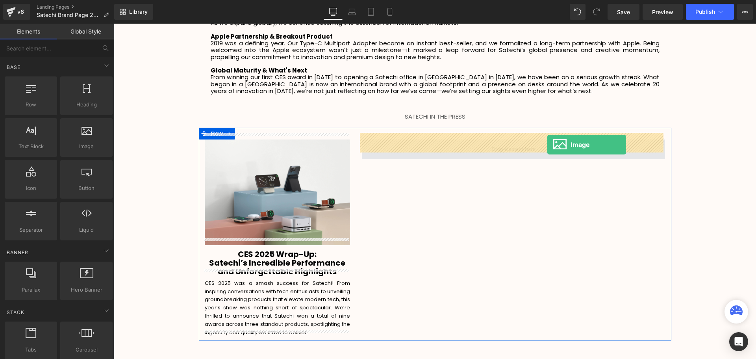
drag, startPoint x: 194, startPoint y: 171, endPoint x: 547, endPoint y: 145, distance: 354.7
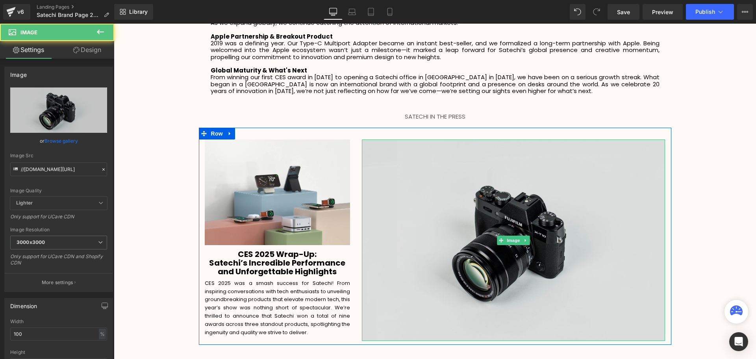
scroll to position [1875, 638]
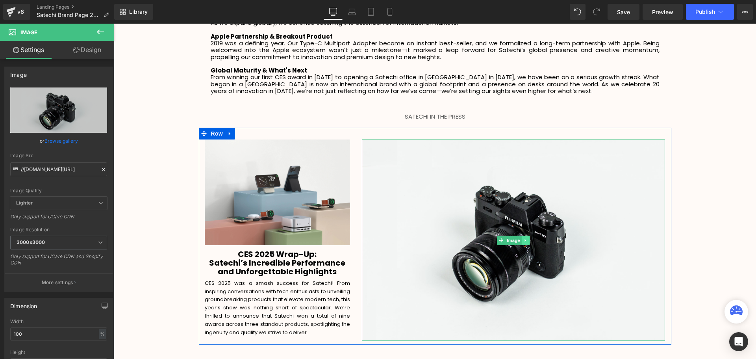
click at [525, 238] on icon at bounding box center [526, 240] width 4 height 5
click at [526, 236] on link at bounding box center [530, 240] width 8 height 9
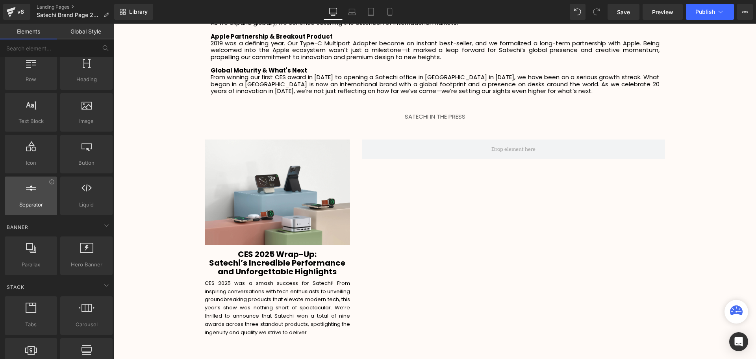
scroll to position [39, 0]
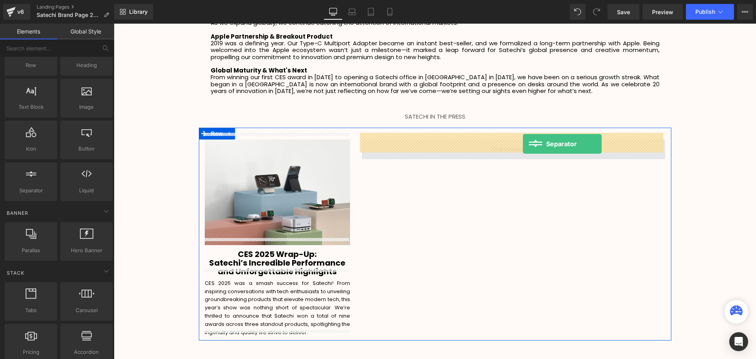
drag, startPoint x: 145, startPoint y: 215, endPoint x: 523, endPoint y: 144, distance: 384.3
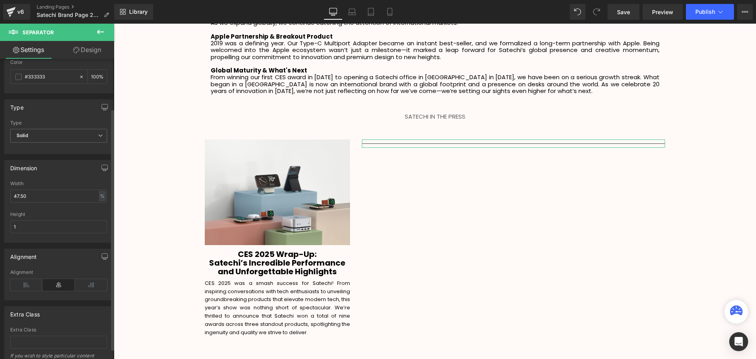
scroll to position [0, 0]
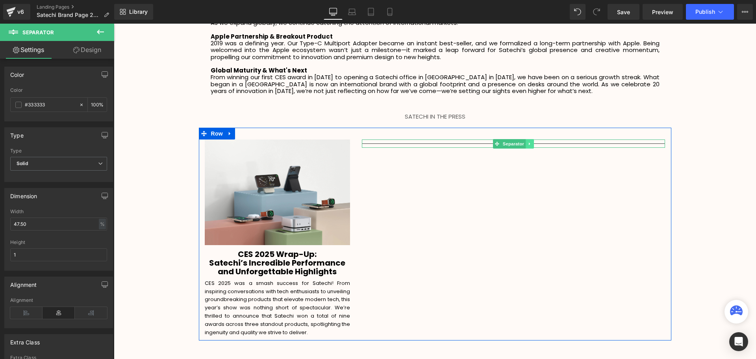
click at [528, 141] on icon at bounding box center [530, 143] width 4 height 5
click at [532, 141] on icon at bounding box center [534, 143] width 4 height 4
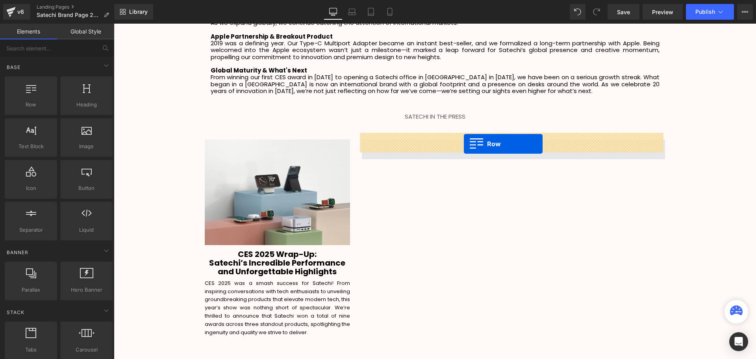
drag, startPoint x: 142, startPoint y: 125, endPoint x: 464, endPoint y: 144, distance: 322.3
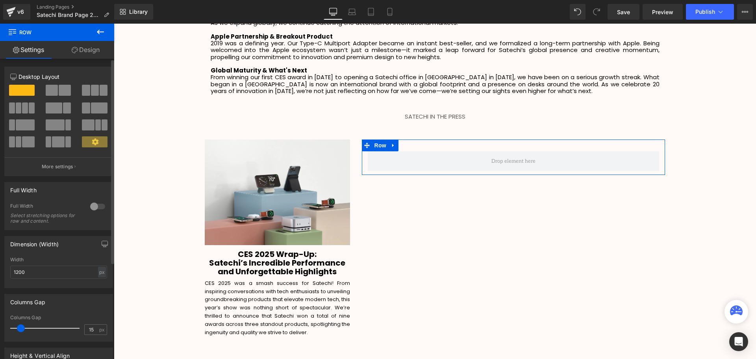
click at [86, 146] on span at bounding box center [95, 141] width 26 height 11
click at [51, 162] on button "More settings" at bounding box center [59, 166] width 108 height 19
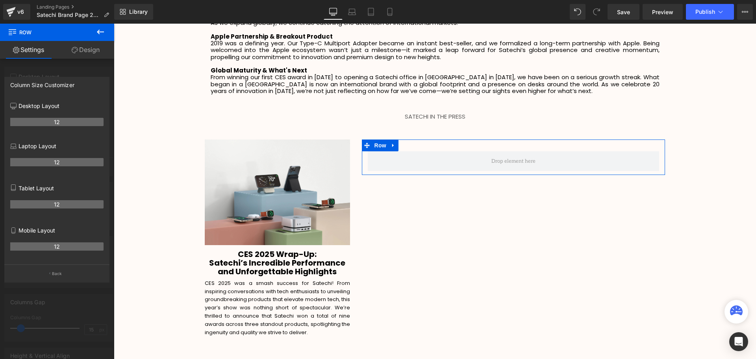
click at [68, 66] on div at bounding box center [57, 193] width 114 height 339
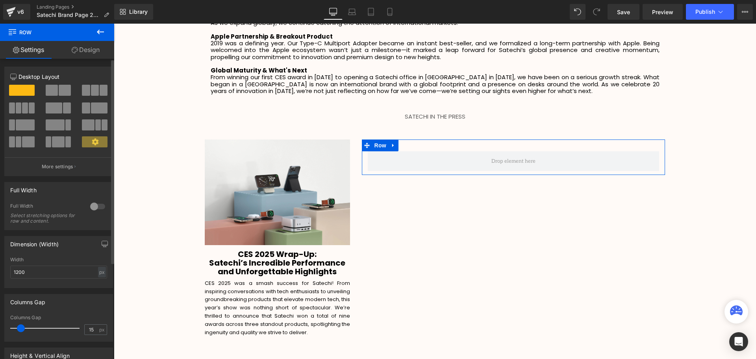
drag, startPoint x: 26, startPoint y: 109, endPoint x: 26, endPoint y: 113, distance: 4.3
click at [26, 109] on span at bounding box center [25, 107] width 6 height 11
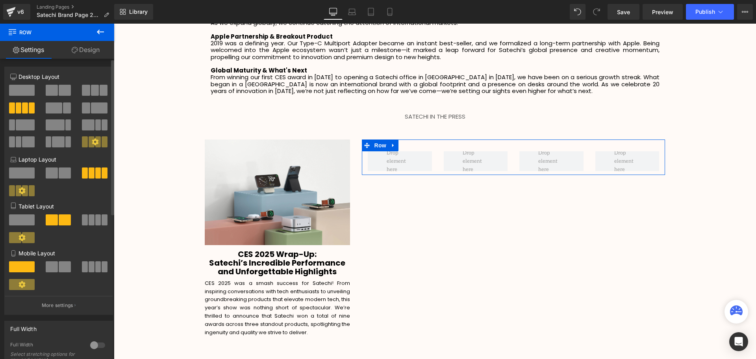
click at [97, 110] on span at bounding box center [99, 107] width 17 height 11
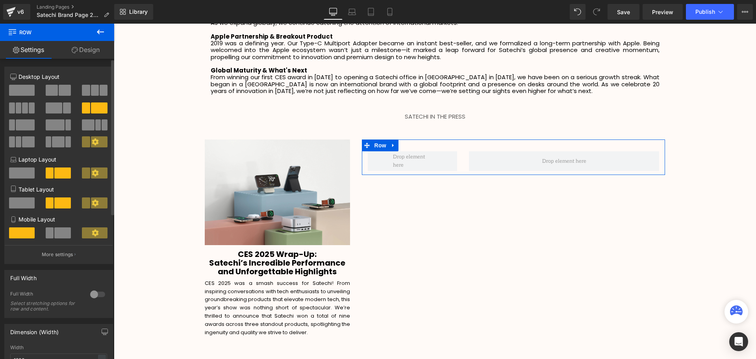
click at [91, 90] on span at bounding box center [95, 90] width 8 height 11
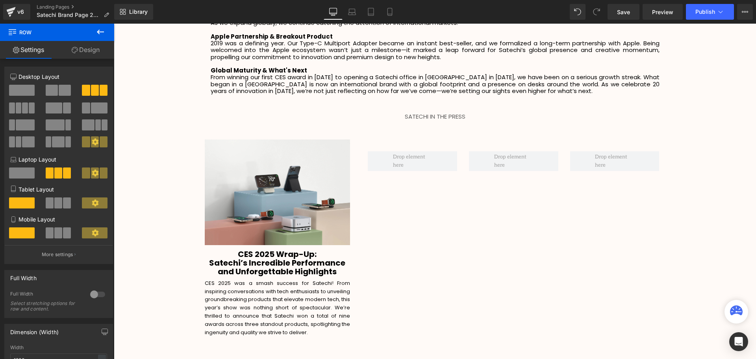
click at [105, 33] on icon at bounding box center [100, 31] width 9 height 9
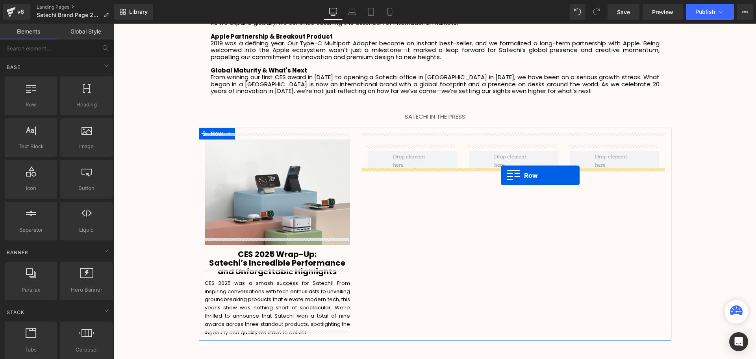
drag, startPoint x: 144, startPoint y: 116, endPoint x: 501, endPoint y: 175, distance: 361.7
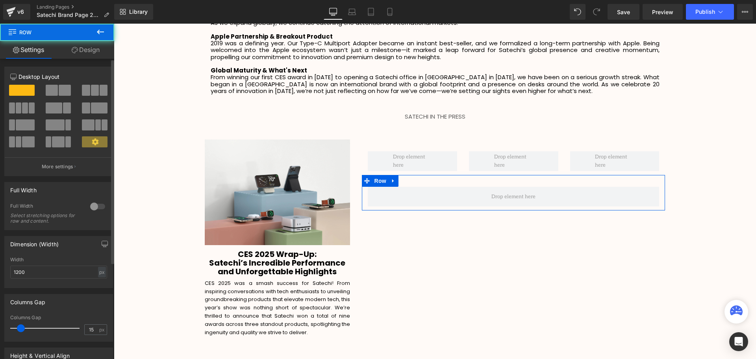
click at [96, 89] on button at bounding box center [95, 90] width 26 height 11
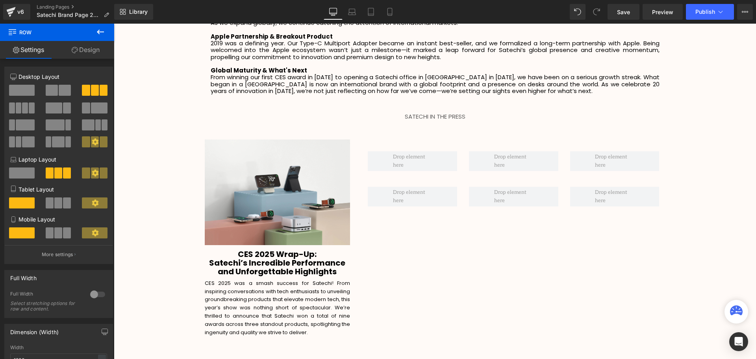
click at [99, 32] on icon at bounding box center [100, 32] width 7 height 5
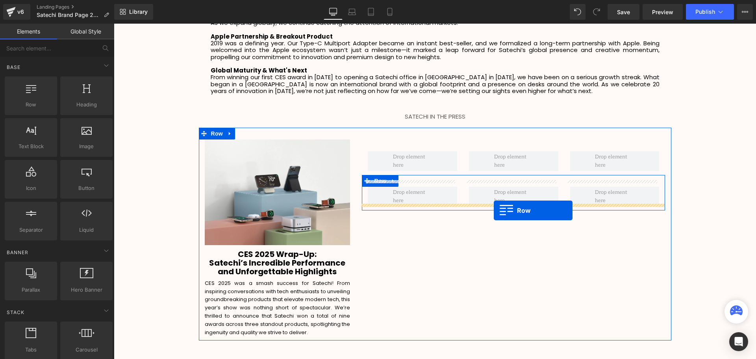
drag, startPoint x: 159, startPoint y: 120, endPoint x: 494, endPoint y: 210, distance: 347.1
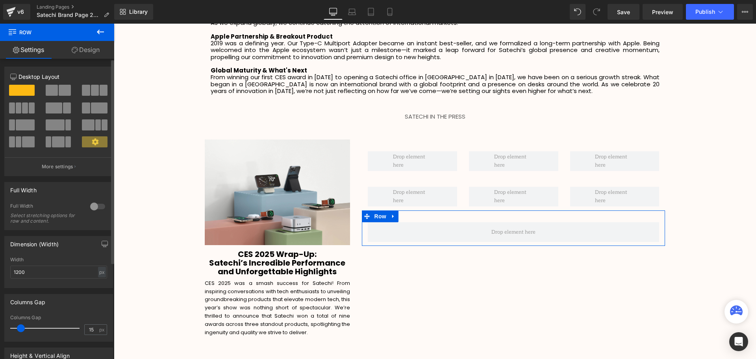
click at [91, 98] on div at bounding box center [95, 93] width 37 height 17
click at [93, 91] on span at bounding box center [95, 90] width 8 height 11
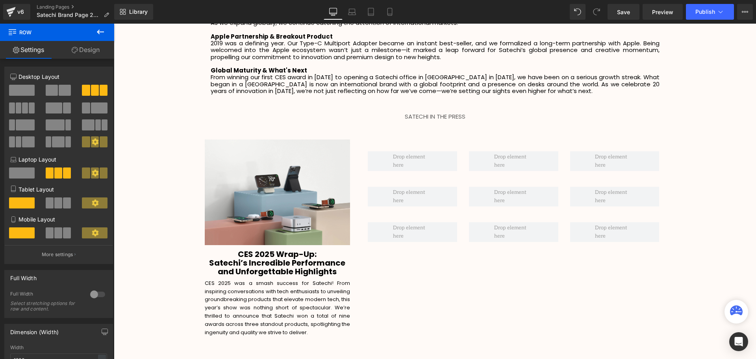
click at [102, 28] on icon at bounding box center [100, 31] width 9 height 9
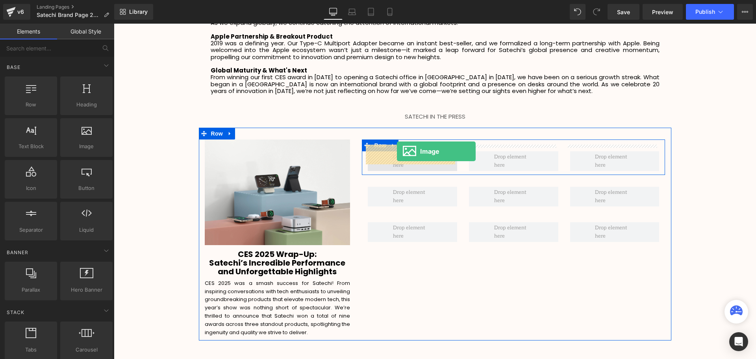
drag, startPoint x: 202, startPoint y: 162, endPoint x: 397, endPoint y: 151, distance: 195.6
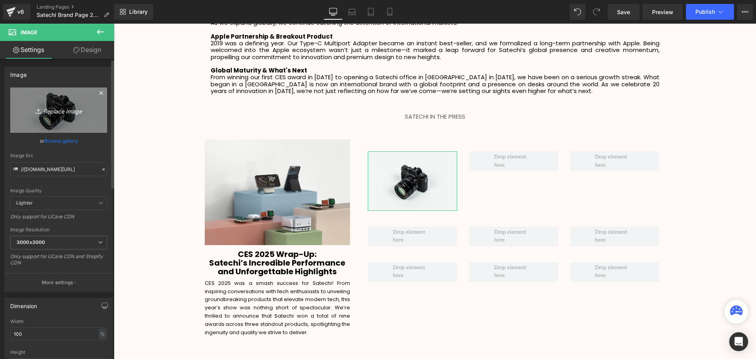
click at [67, 107] on icon "Replace Image" at bounding box center [58, 110] width 63 height 10
type input "C:\fakepath\download (17).webp"
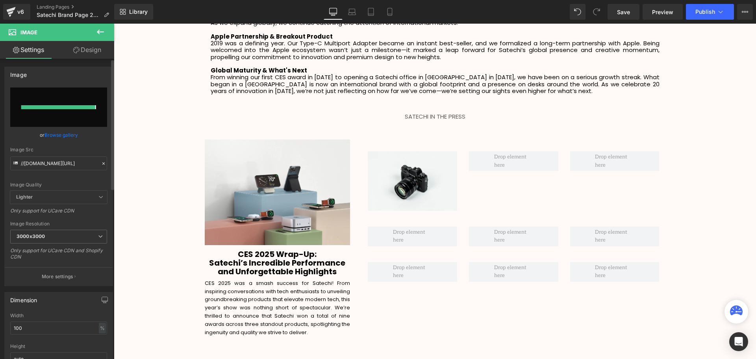
type input "https://ucarecdn.com/023ee6e1-2b2d-4891-a1b0-c126de6176e0/-/format/auto/-/previ…"
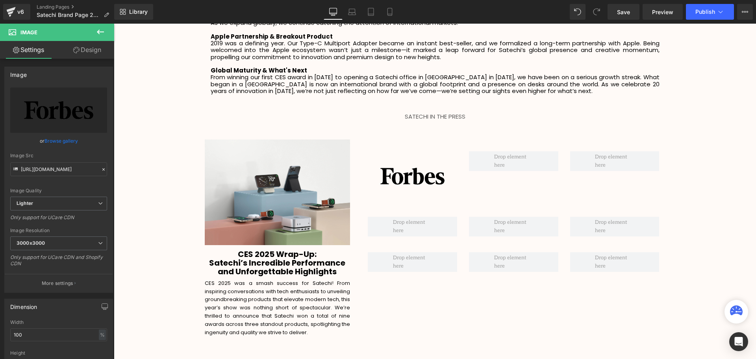
click at [106, 27] on button at bounding box center [101, 32] width 28 height 17
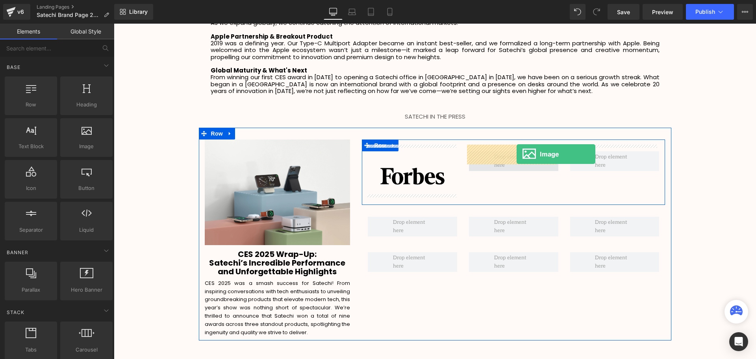
drag, startPoint x: 207, startPoint y: 169, endPoint x: 517, endPoint y: 154, distance: 309.9
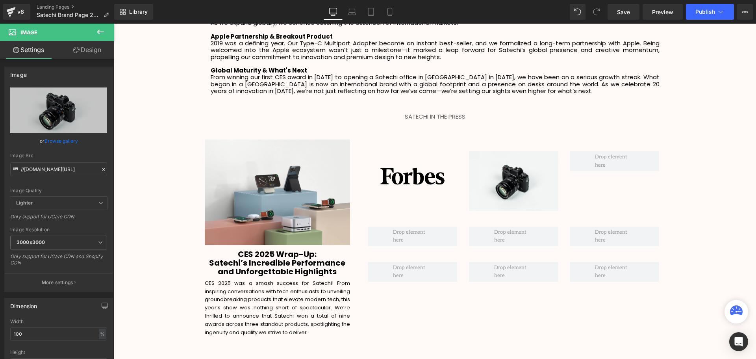
click at [95, 34] on button at bounding box center [101, 32] width 28 height 17
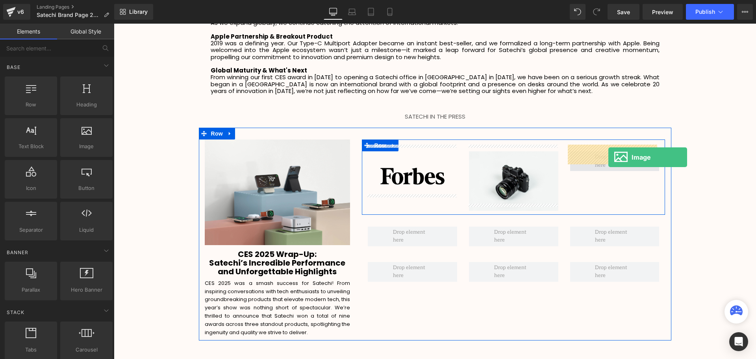
drag, startPoint x: 217, startPoint y: 165, endPoint x: 608, endPoint y: 157, distance: 391.2
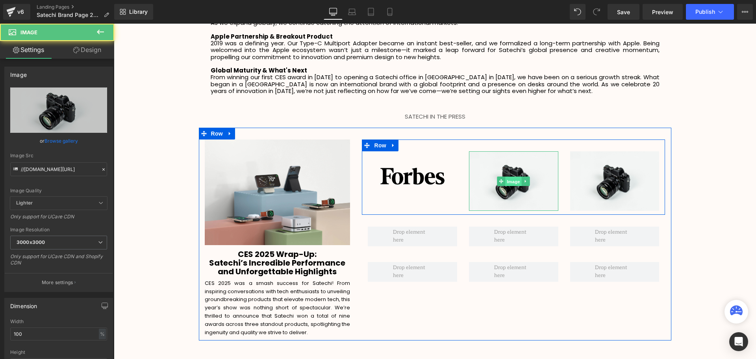
click at [507, 176] on span "Image" at bounding box center [514, 180] width 17 height 9
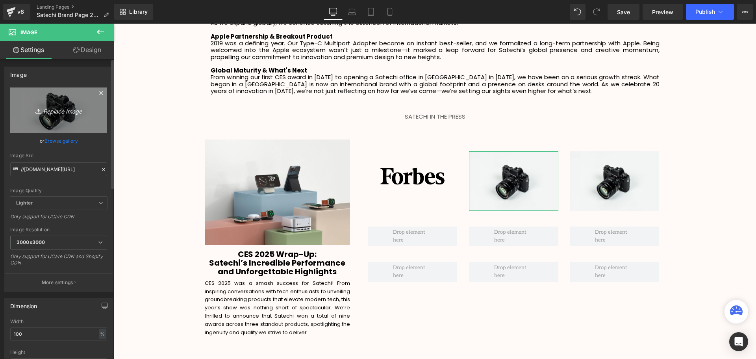
click at [58, 103] on link "Replace Image" at bounding box center [58, 109] width 97 height 45
type input "C:\fakepath\download (18).webp"
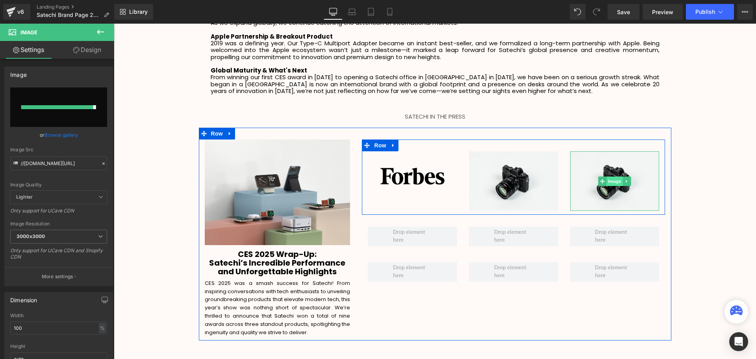
type input "https://ucarecdn.com/18ec91b2-1fbf-4b15-acfd-b4482c16862e/-/format/auto/-/previ…"
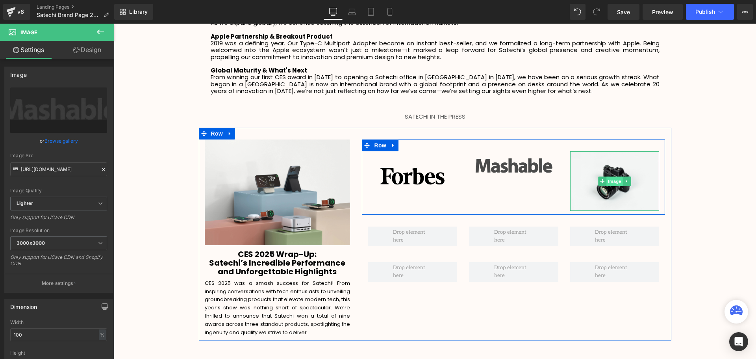
click at [615, 176] on span "Image" at bounding box center [614, 180] width 17 height 9
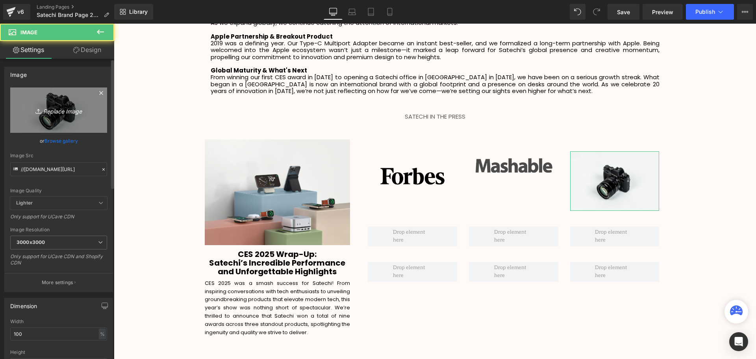
click at [63, 115] on icon "Replace Image" at bounding box center [58, 110] width 63 height 10
type input "C:\fakepath\download (19).webp"
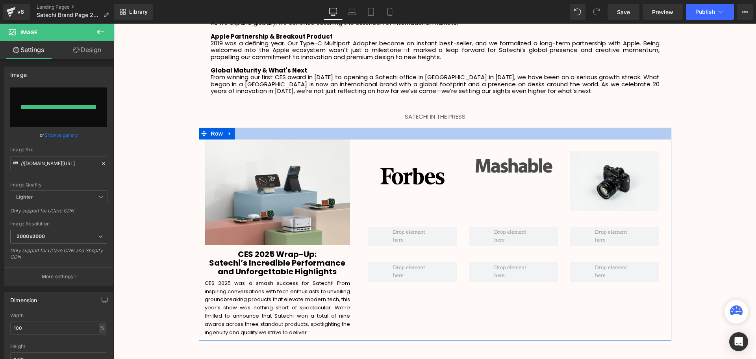
type input "[URL][DOMAIN_NAME]"
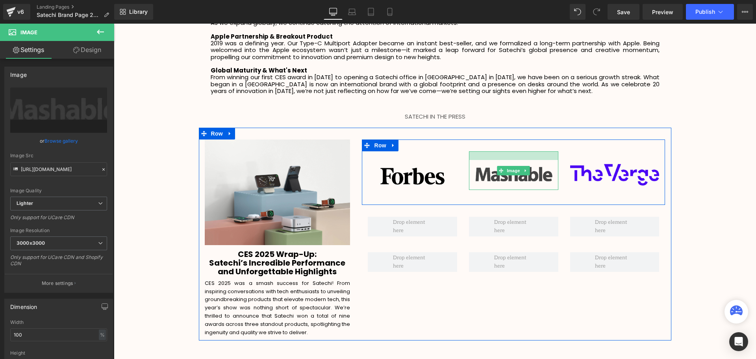
drag, startPoint x: 506, startPoint y: 145, endPoint x: 504, endPoint y: 154, distance: 8.7
click at [504, 154] on div "Image" at bounding box center [513, 170] width 89 height 38
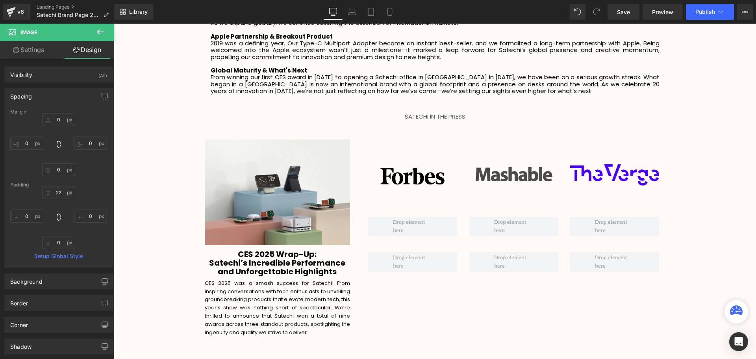
click at [99, 28] on icon at bounding box center [100, 31] width 9 height 9
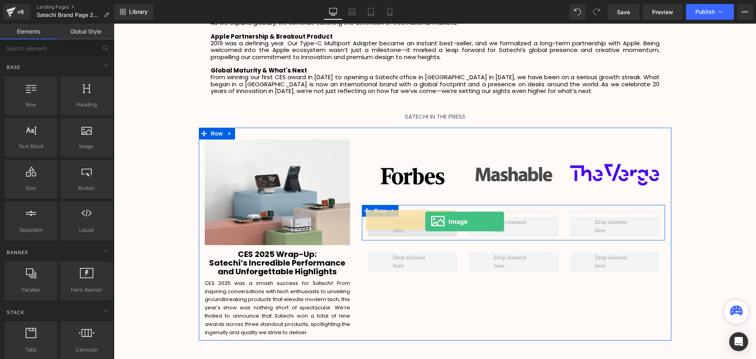
drag, startPoint x: 198, startPoint y: 158, endPoint x: 421, endPoint y: 221, distance: 231.7
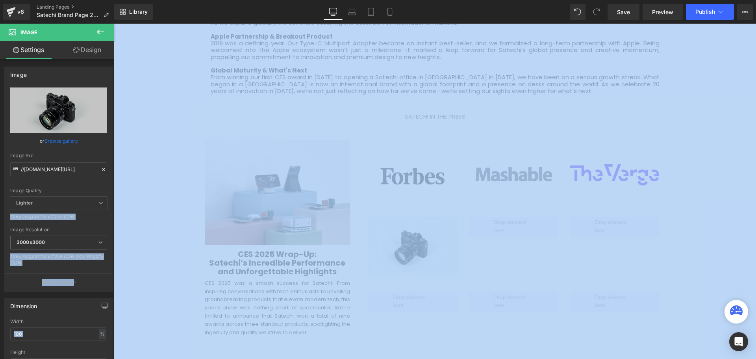
click at [102, 34] on icon at bounding box center [100, 31] width 9 height 9
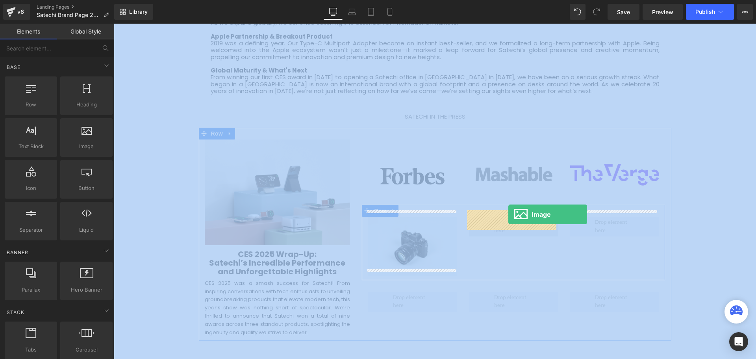
drag, startPoint x: 214, startPoint y: 169, endPoint x: 508, endPoint y: 220, distance: 298.2
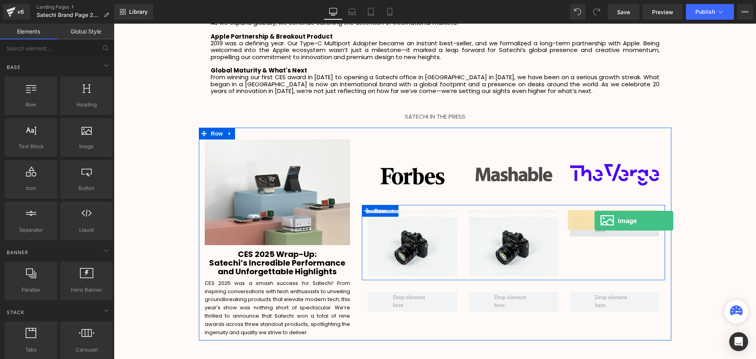
drag, startPoint x: 210, startPoint y: 168, endPoint x: 595, endPoint y: 221, distance: 388.7
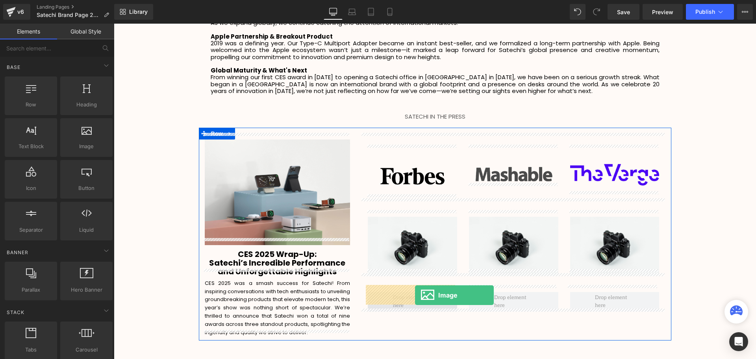
drag, startPoint x: 188, startPoint y: 160, endPoint x: 415, endPoint y: 295, distance: 264.4
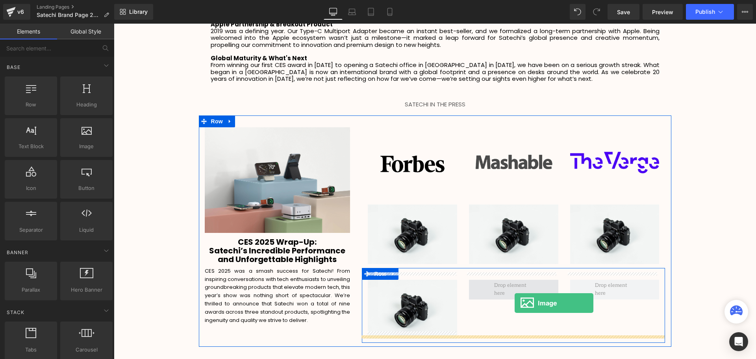
scroll to position [1410, 0]
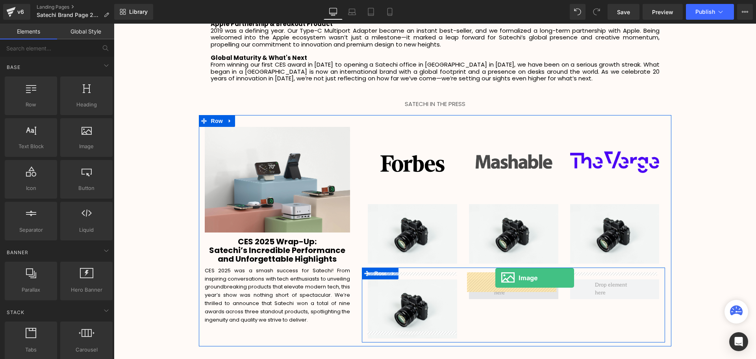
drag, startPoint x: 201, startPoint y: 160, endPoint x: 495, endPoint y: 278, distance: 317.0
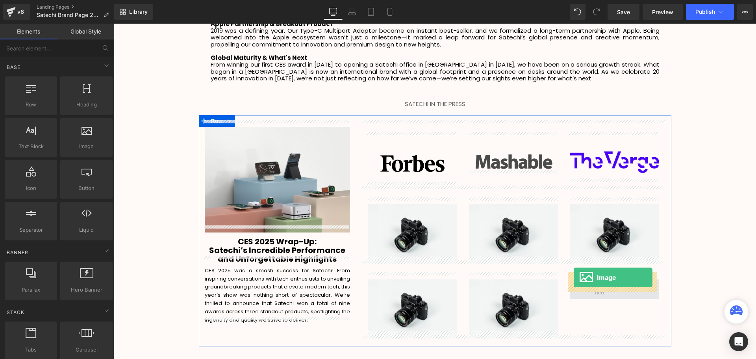
drag, startPoint x: 192, startPoint y: 159, endPoint x: 574, endPoint y: 277, distance: 400.0
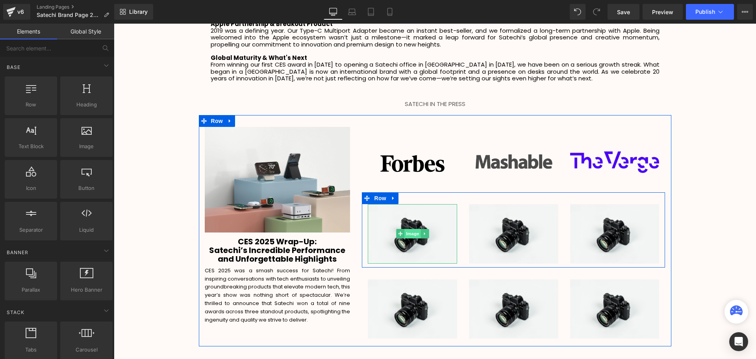
click at [412, 229] on span "Image" at bounding box center [412, 233] width 17 height 9
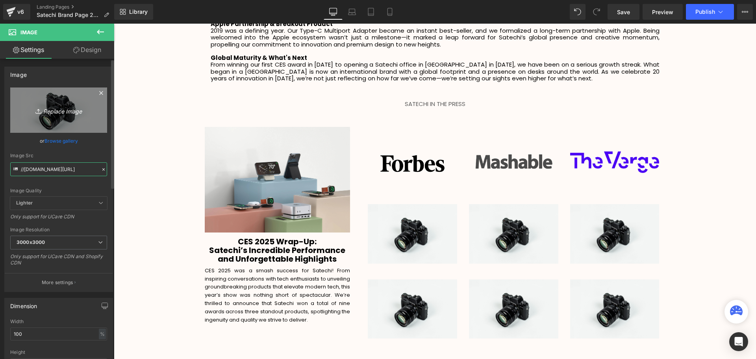
drag, startPoint x: 299, startPoint y: 204, endPoint x: 60, endPoint y: 111, distance: 256.1
click at [60, 111] on div "//d1um8515vdn9kb.cloudfront.net/images/parallax.jpg Replace Image Upload image …" at bounding box center [59, 189] width 108 height 204
click at [60, 111] on icon "Replace Image" at bounding box center [58, 110] width 63 height 10
type input "C:\fakepath\download (20).webp"
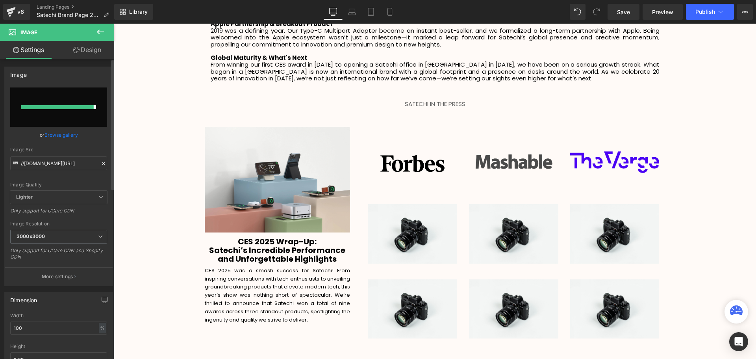
type input "https://ucarecdn.com/70a537b7-a457-4239-9649-da520ee6151c/-/format/auto/-/previ…"
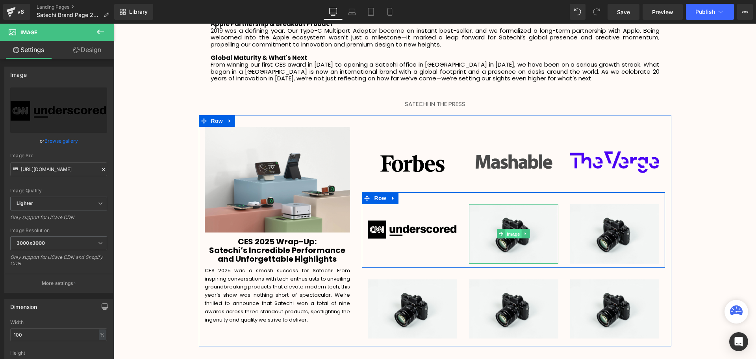
click at [510, 229] on span "Image" at bounding box center [514, 233] width 17 height 9
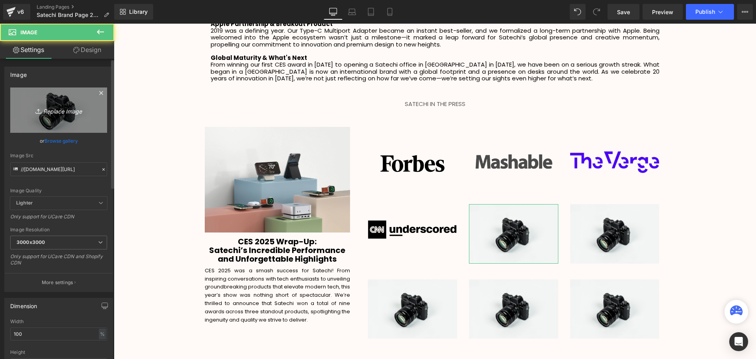
click at [66, 107] on icon "Replace Image" at bounding box center [58, 110] width 63 height 10
type input "C:\fakepath\download (21).webp"
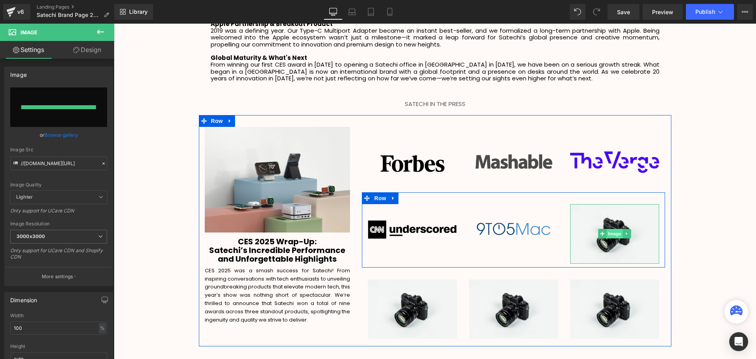
type input "https://ucarecdn.com/d53ec9c4-d720-4ddf-94ee-2971dafabb7b/-/format/auto/-/previ…"
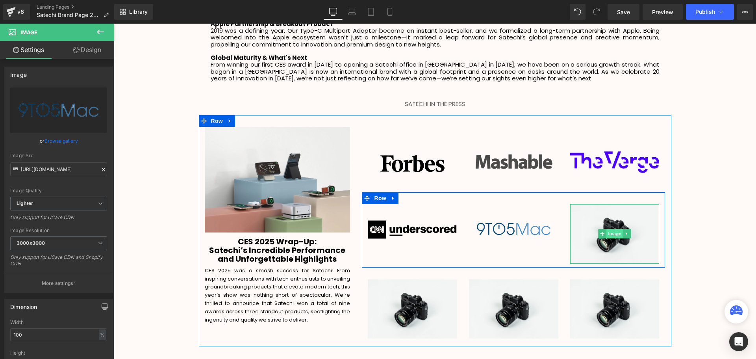
click at [611, 229] on span "Image" at bounding box center [614, 233] width 17 height 9
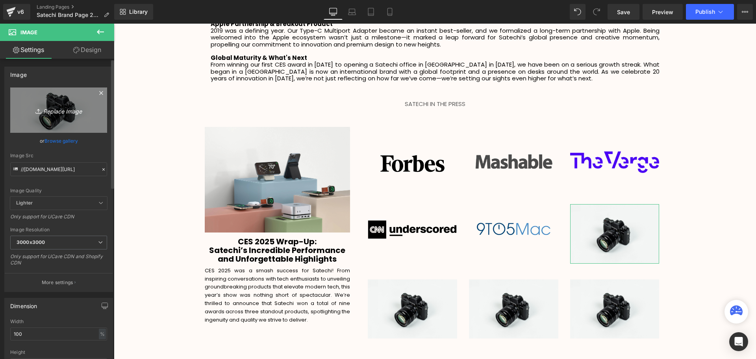
click at [57, 114] on icon "Replace Image" at bounding box center [58, 110] width 63 height 10
type input "C:\fakepath\download (22).webp"
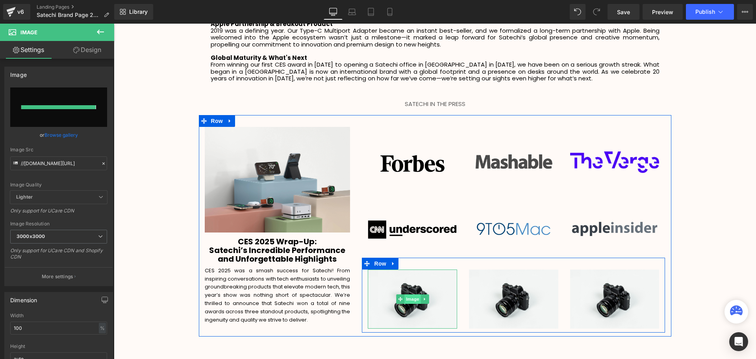
type input "https://ucarecdn.com/18f649c3-6b6f-412f-80d1-faeb0a1bba44/-/format/auto/-/previ…"
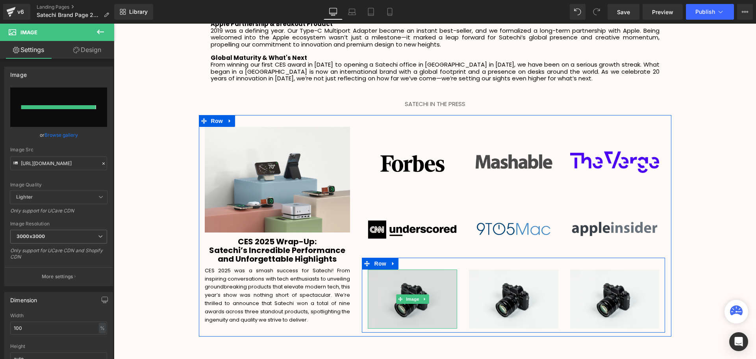
scroll to position [1880, 638]
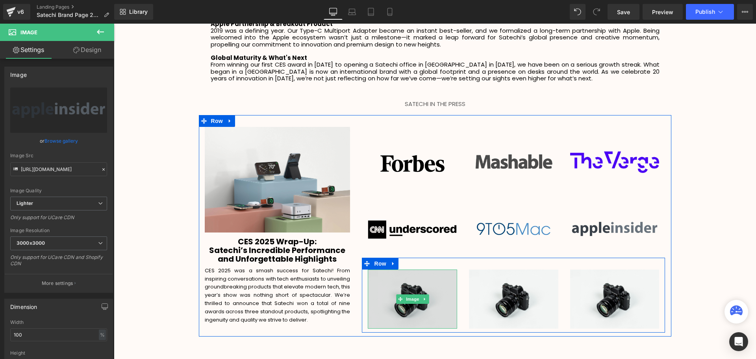
click at [408, 301] on img at bounding box center [412, 298] width 89 height 59
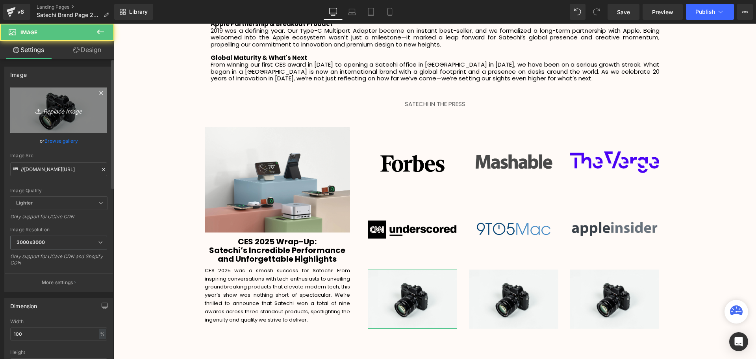
click at [56, 114] on icon "Replace Image" at bounding box center [58, 110] width 63 height 10
type input "C:\fakepath\download (23).webp"
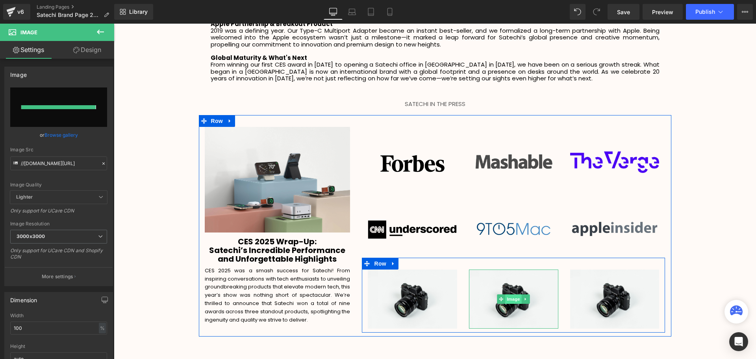
type input "https://ucarecdn.com/83fd74a7-deef-4679-b480-ddc26e288463/-/format/auto/-/previ…"
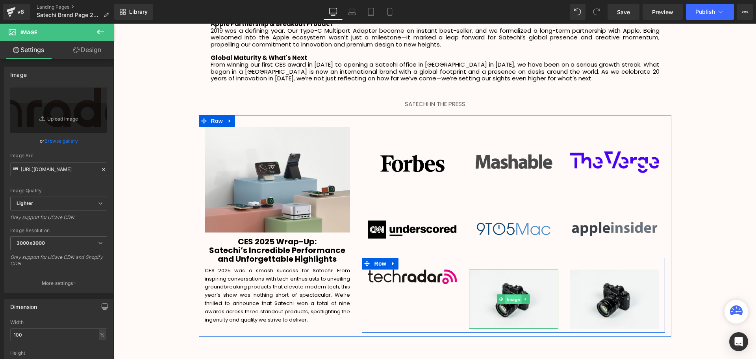
click at [509, 295] on span "Image" at bounding box center [514, 299] width 17 height 9
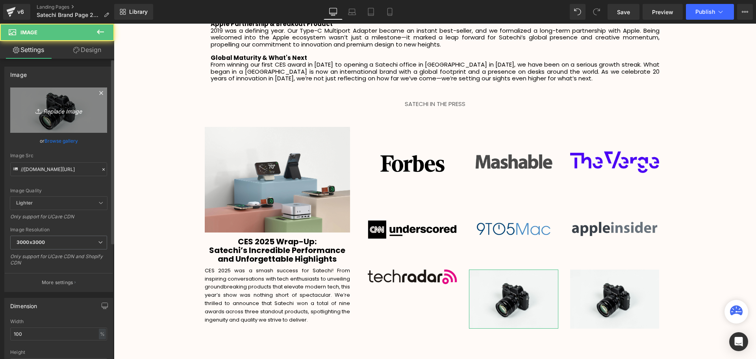
click at [57, 108] on icon "Replace Image" at bounding box center [58, 110] width 63 height 10
type input "C:\fakepath\download (24).webp"
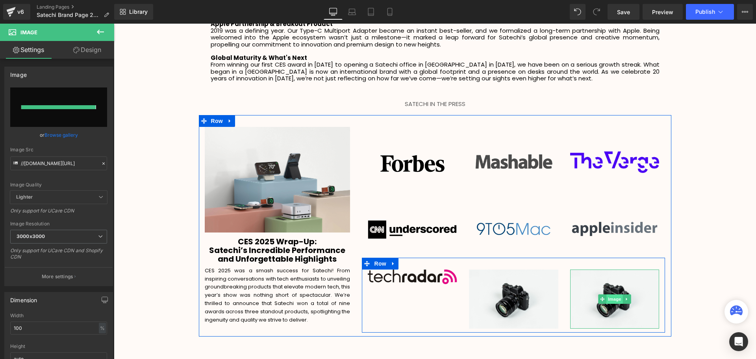
type input "https://ucarecdn.com/246ae3f3-81b6-409a-bb02-f3729a7eaac8/-/format/auto/-/previ…"
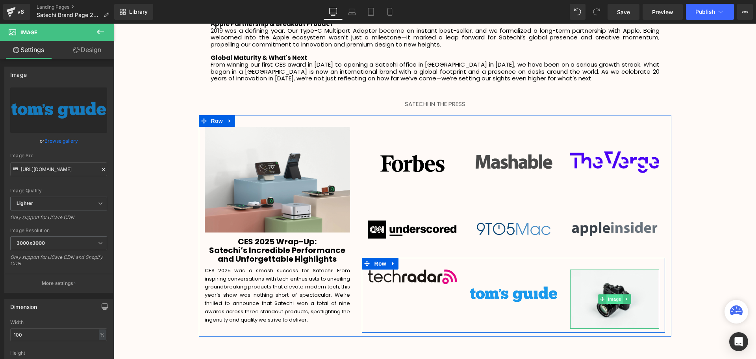
click at [610, 295] on span "Image" at bounding box center [614, 298] width 17 height 9
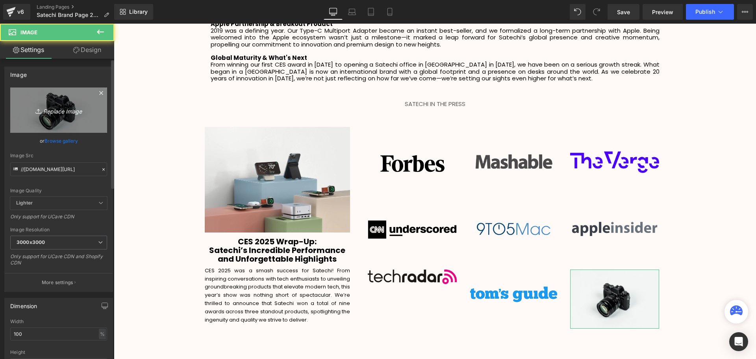
click at [69, 111] on icon "Replace Image" at bounding box center [58, 110] width 63 height 10
type input "C:\fakepath\download (25).webp"
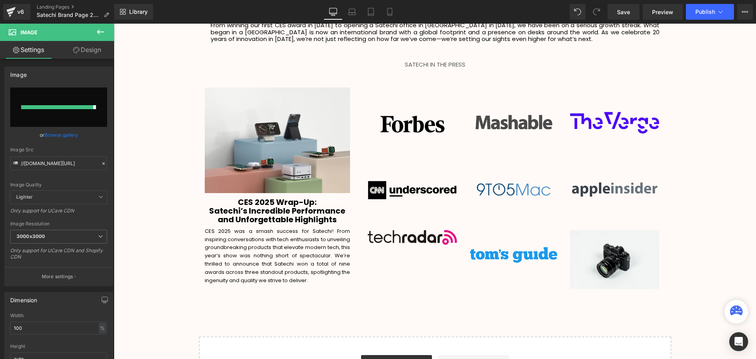
type input "https://ucarecdn.com/00193841-2c23-4f24-8b4c-0b8ee5bc5dab/-/format/auto/-/previ…"
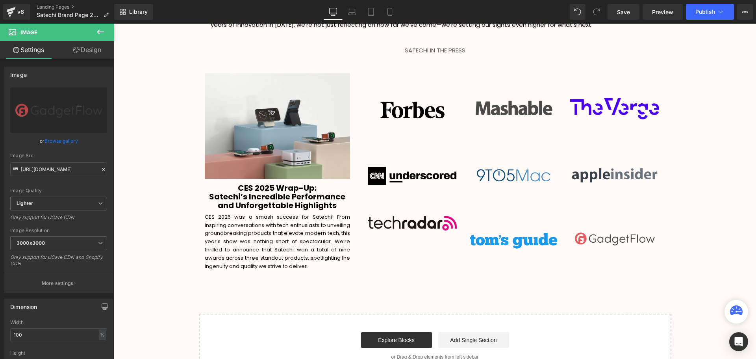
scroll to position [1450, 0]
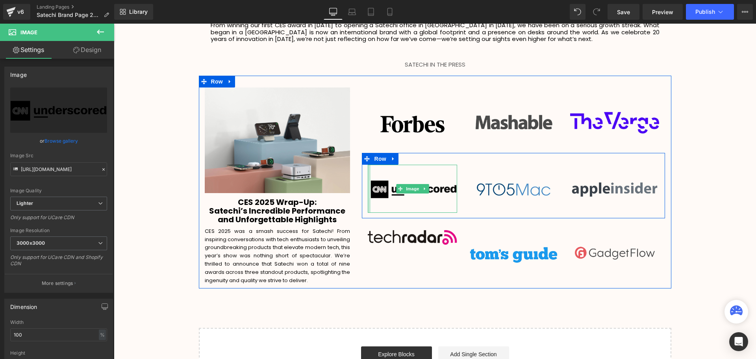
click at [369, 184] on div at bounding box center [369, 189] width 3 height 48
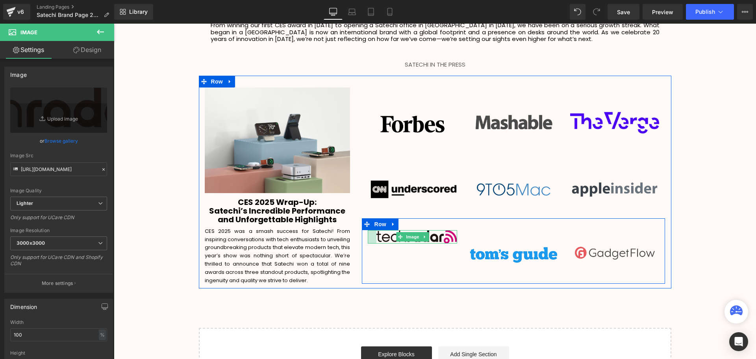
drag, startPoint x: 367, startPoint y: 232, endPoint x: 375, endPoint y: 233, distance: 8.7
click at [375, 233] on div "Image" at bounding box center [412, 236] width 89 height 13
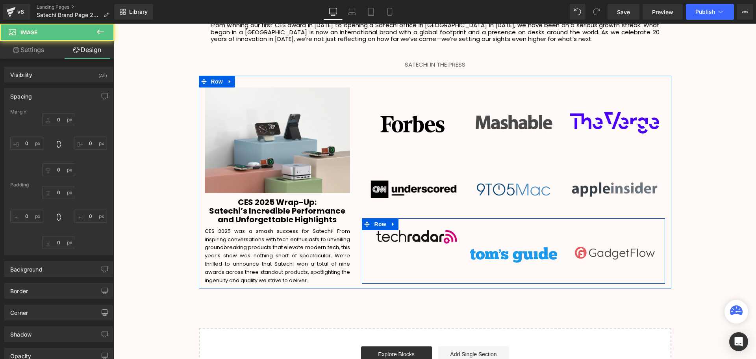
type input "0"
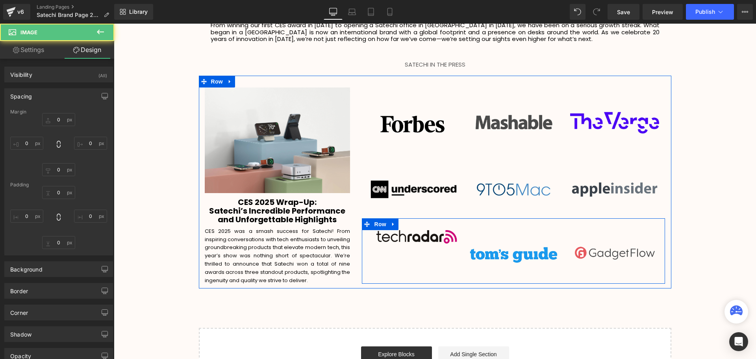
type input "0"
type input "22"
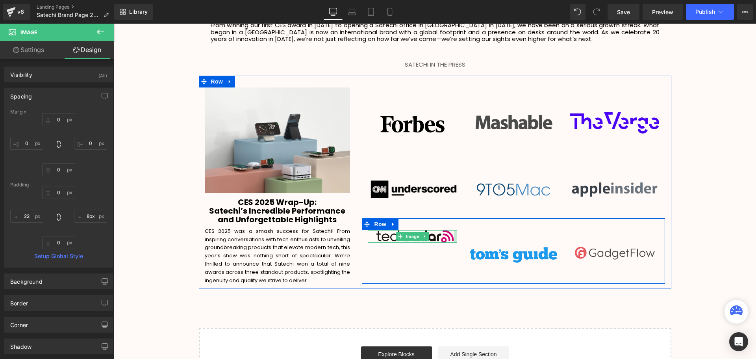
type input "12px"
drag, startPoint x: 454, startPoint y: 230, endPoint x: 449, endPoint y: 232, distance: 4.9
click at [449, 232] on div "Image" at bounding box center [412, 236] width 89 height 12
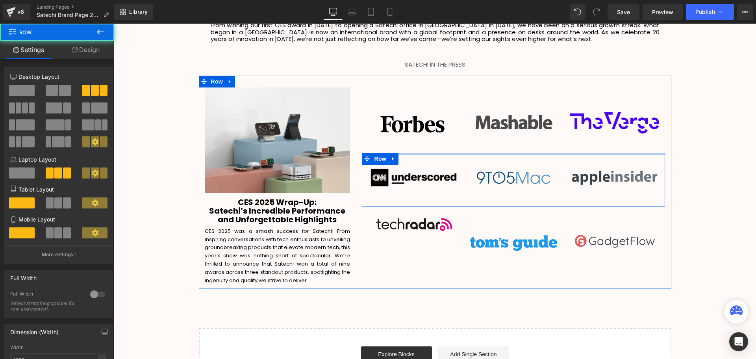
drag, startPoint x: 415, startPoint y: 147, endPoint x: 423, endPoint y: 195, distance: 48.7
click at [414, 124] on div "Image Image Image Row Image Image Image Row Image Image Image Row" at bounding box center [513, 179] width 315 height 184
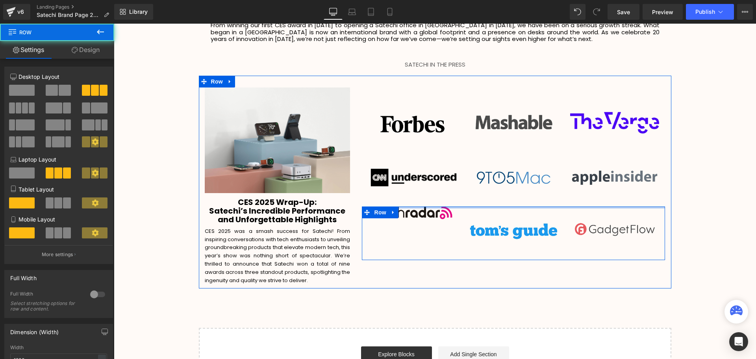
drag, startPoint x: 415, startPoint y: 205, endPoint x: 417, endPoint y: 150, distance: 54.4
click at [415, 176] on div "Image Image Image Row Image Image Image Row Image Image Image Row" at bounding box center [513, 173] width 315 height 172
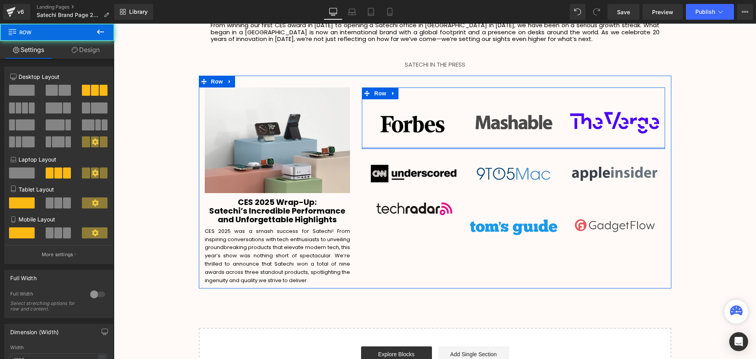
drag, startPoint x: 423, startPoint y: 144, endPoint x: 437, endPoint y: 107, distance: 39.6
click at [423, 127] on div "Image Image Image Row" at bounding box center [513, 117] width 303 height 61
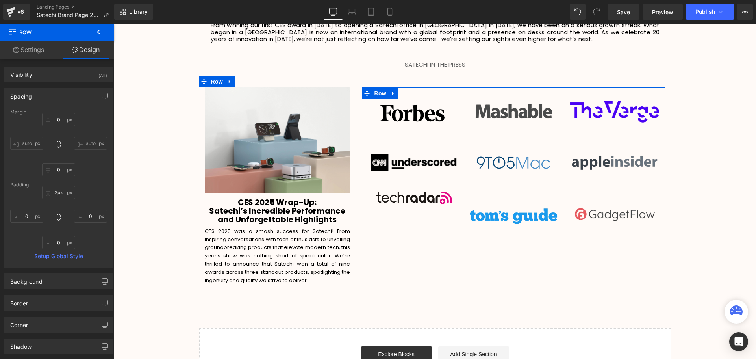
type input "0px"
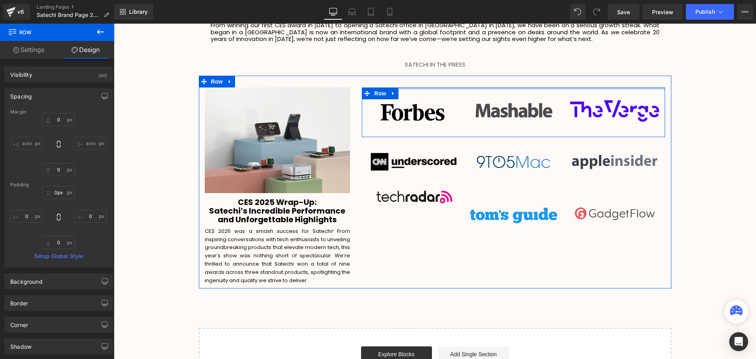
drag, startPoint x: 410, startPoint y: 87, endPoint x: 411, endPoint y: 66, distance: 20.5
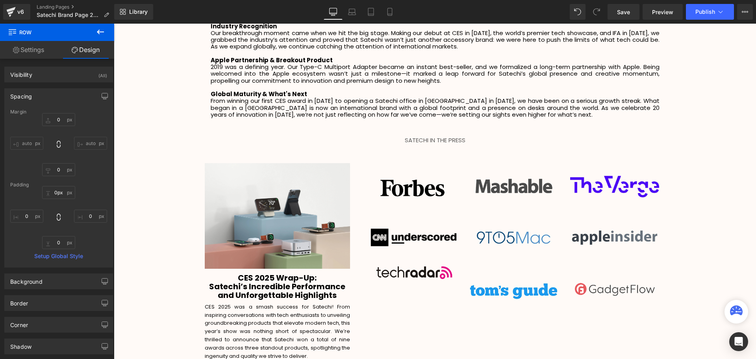
scroll to position [1371, 0]
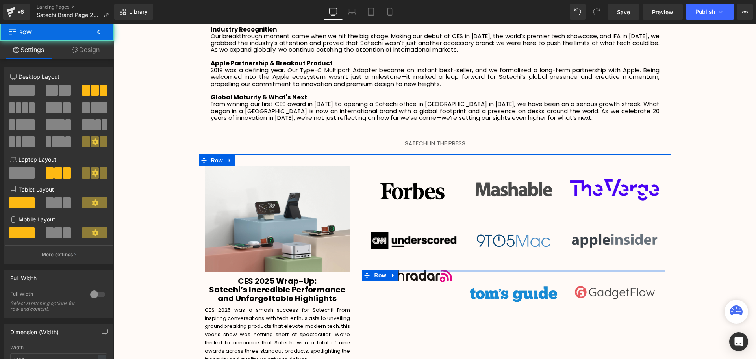
drag, startPoint x: 506, startPoint y: 263, endPoint x: 525, endPoint y: 279, distance: 24.6
click at [508, 253] on div "Image Image Image Row Image Image Image Row Image Image Image Row" at bounding box center [513, 244] width 315 height 157
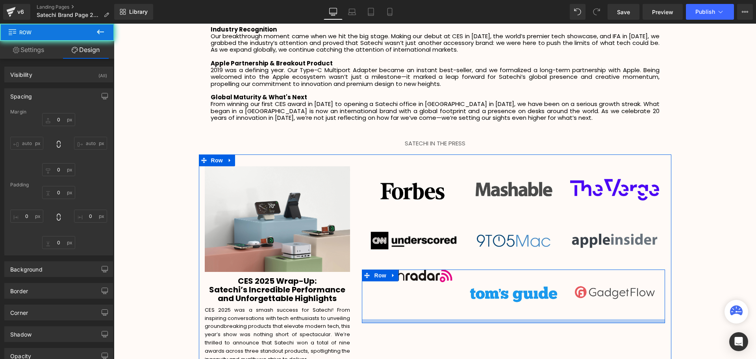
type input "0"
type input "10"
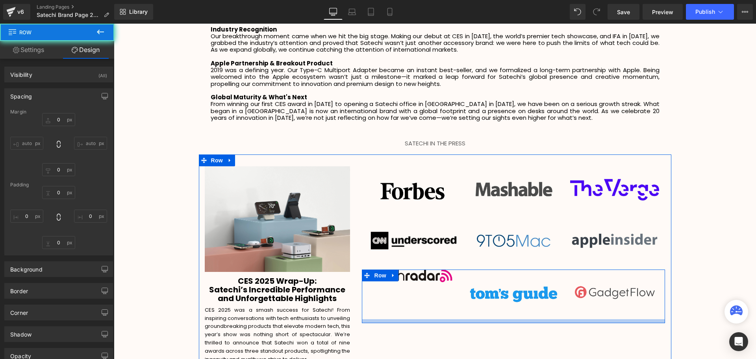
type input "0"
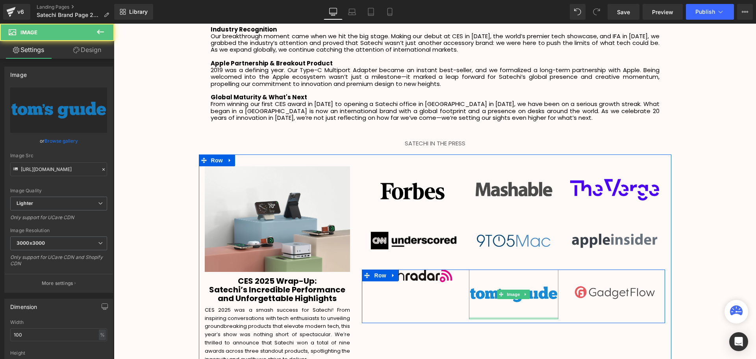
drag, startPoint x: 510, startPoint y: 311, endPoint x: 512, endPoint y: 299, distance: 12.0
click at [512, 299] on div "Image" at bounding box center [513, 294] width 89 height 50
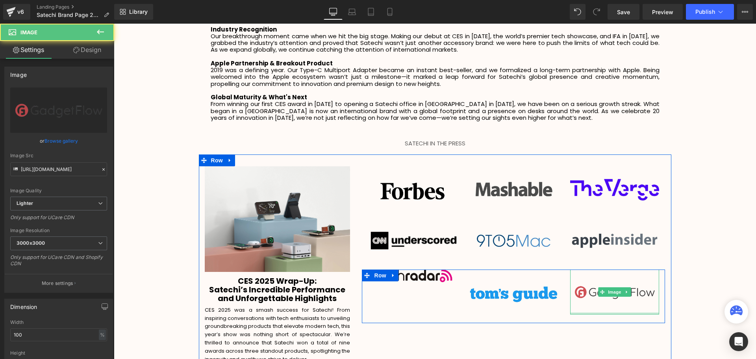
drag, startPoint x: 598, startPoint y: 307, endPoint x: 598, endPoint y: 294, distance: 13.0
click at [598, 294] on div "Image" at bounding box center [614, 291] width 89 height 45
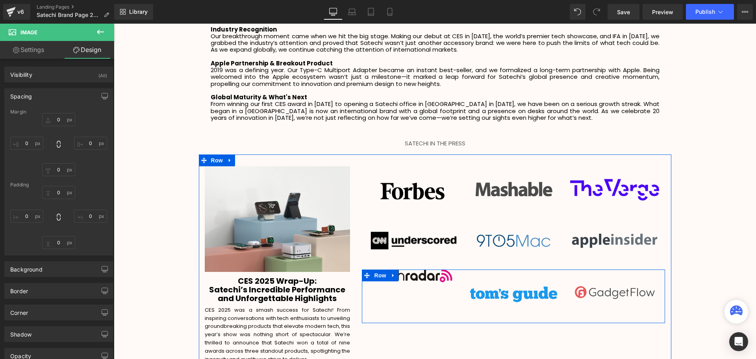
type input "0"
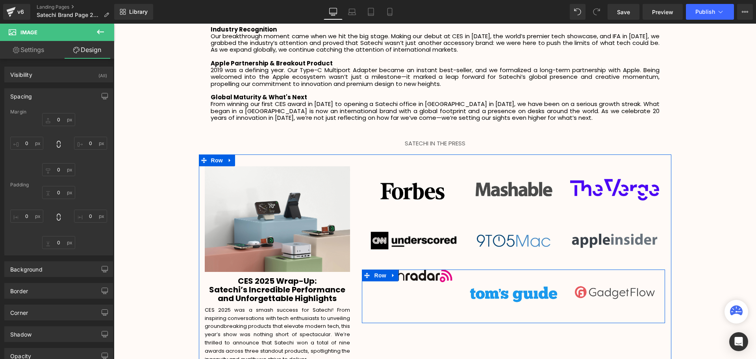
type input "0"
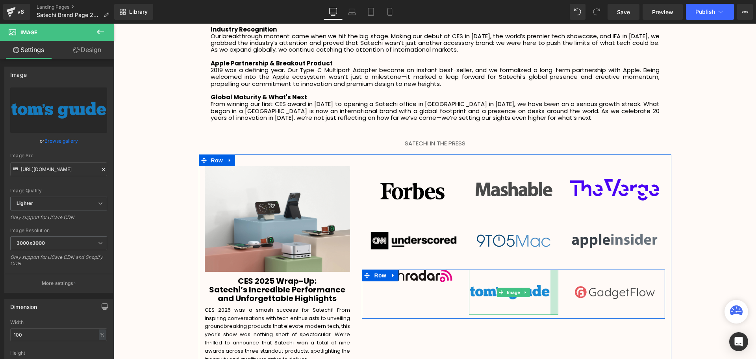
drag, startPoint x: 555, startPoint y: 281, endPoint x: 547, endPoint y: 280, distance: 7.9
click at [547, 280] on div "Image" at bounding box center [513, 291] width 89 height 45
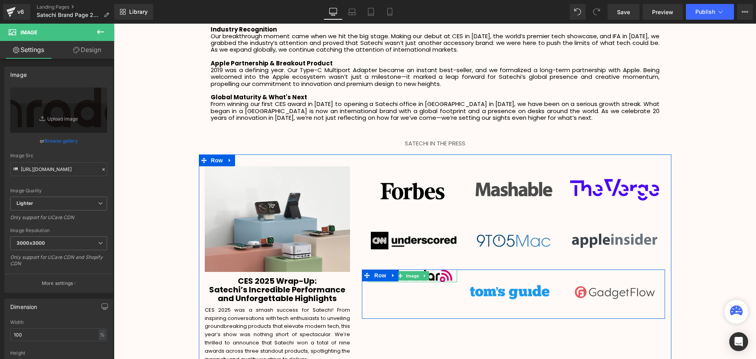
click at [424, 274] on icon at bounding box center [424, 275] width 1 height 3
click at [428, 273] on icon at bounding box center [429, 275] width 4 height 4
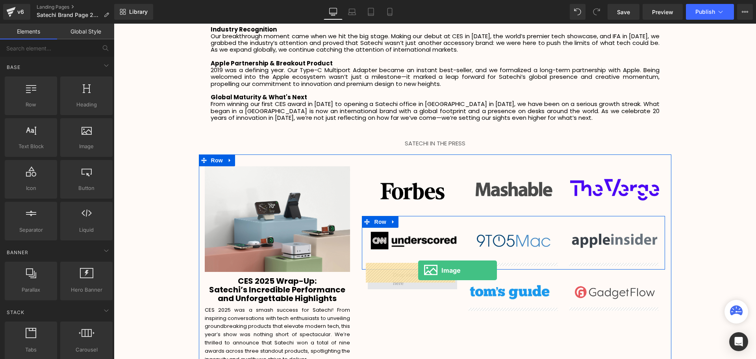
drag, startPoint x: 211, startPoint y: 163, endPoint x: 418, endPoint y: 270, distance: 233.0
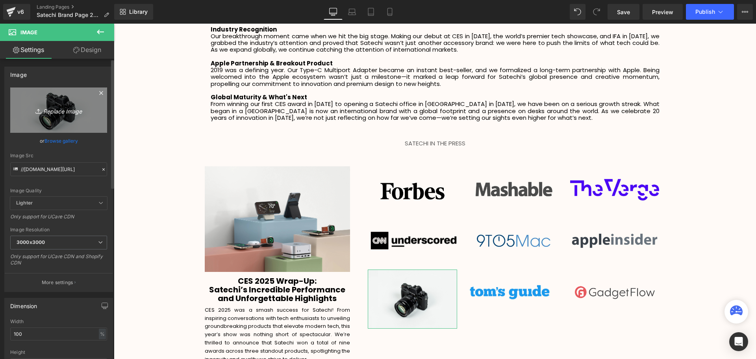
click at [56, 112] on icon "Replace Image" at bounding box center [58, 110] width 63 height 10
type input "C:\fakepath\download (23).webp"
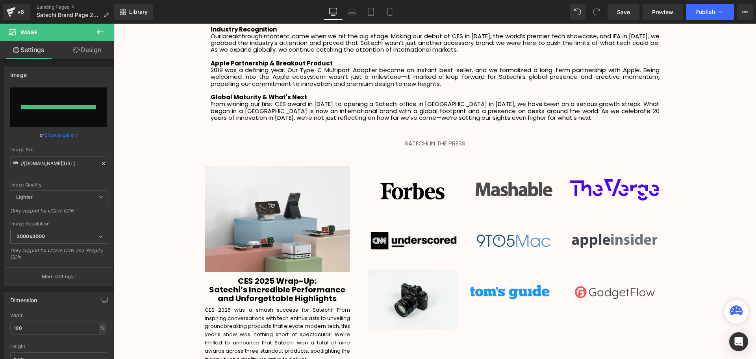
type input "https://ucarecdn.com/f2e5de10-f4df-4de3-8f60-5a8bdd5273ac/-/format/auto/-/previ…"
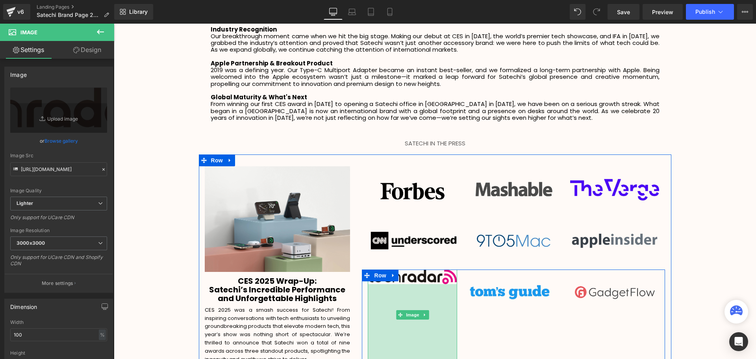
drag, startPoint x: 412, startPoint y: 277, endPoint x: 419, endPoint y: 353, distance: 75.9
click at [419, 353] on div "Image 192px Image Image Row" at bounding box center [513, 316] width 303 height 94
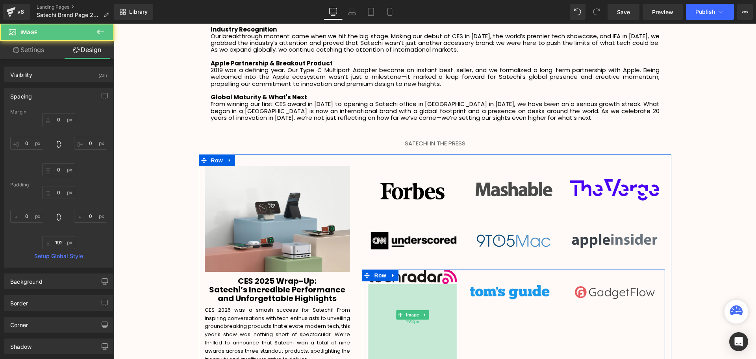
scroll to position [4, 4]
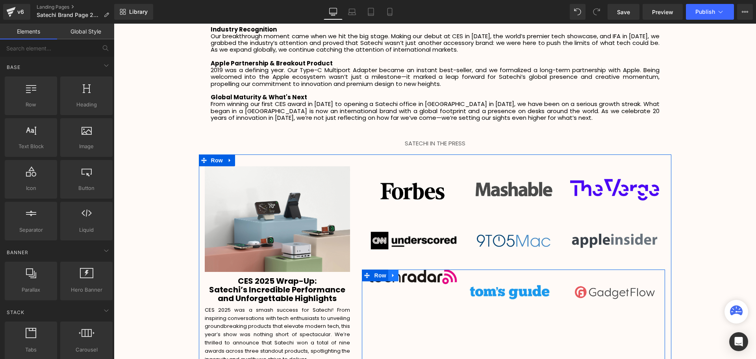
click at [393, 273] on icon at bounding box center [394, 276] width 6 height 6
click at [409, 269] on link at bounding box center [414, 275] width 10 height 12
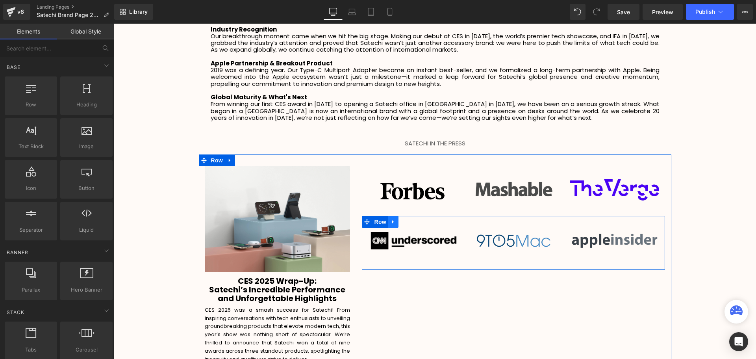
click at [394, 219] on link at bounding box center [393, 222] width 10 height 12
click at [403, 218] on link at bounding box center [404, 222] width 10 height 12
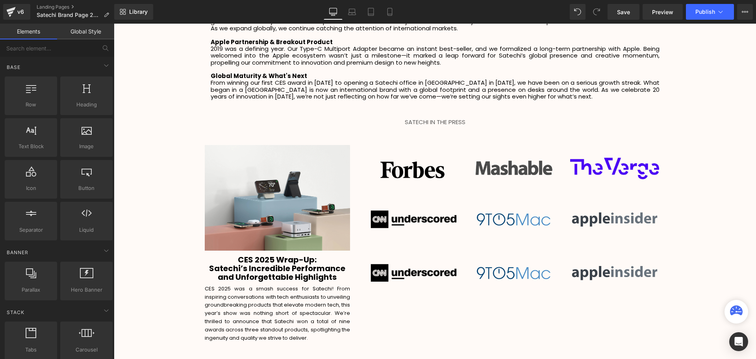
scroll to position [1378, 0]
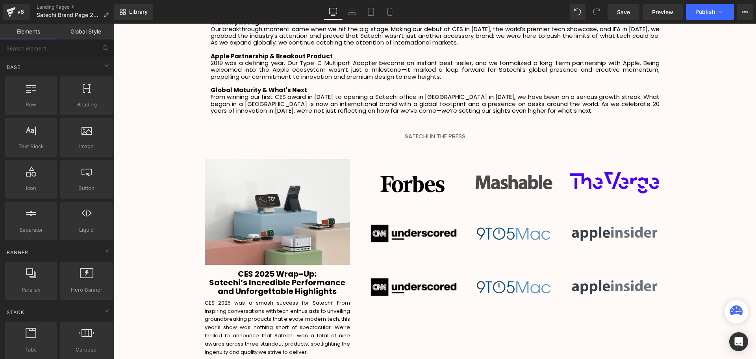
click at [410, 282] on div "Image" at bounding box center [412, 286] width 89 height 48
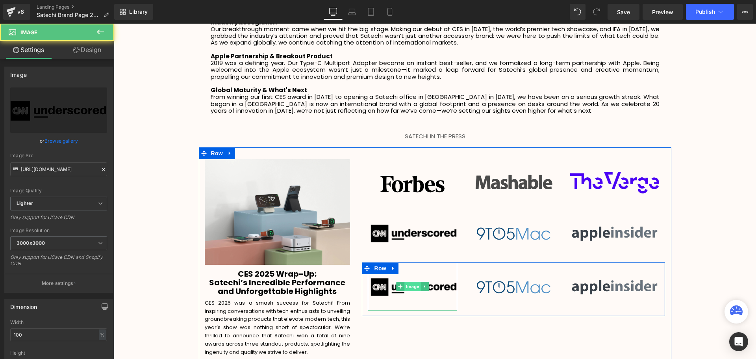
click at [412, 282] on span "Image" at bounding box center [412, 286] width 17 height 9
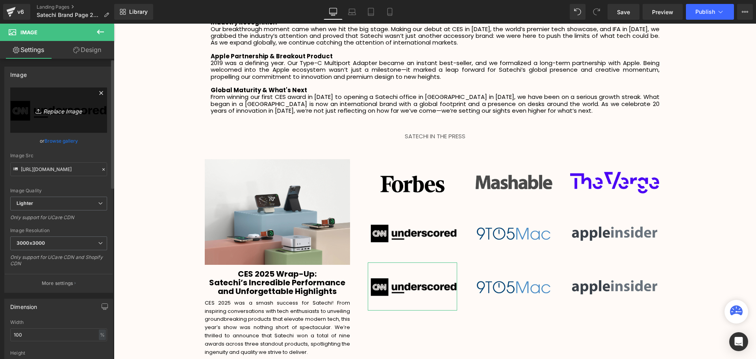
click at [46, 110] on icon "Replace Image" at bounding box center [58, 110] width 63 height 10
type input "C:\fakepath\download (23).webp"
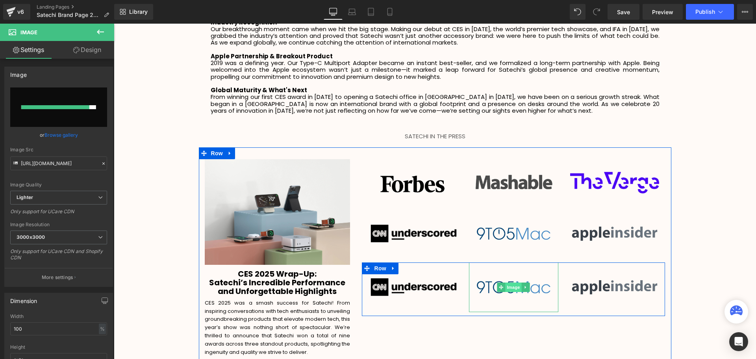
type input "https://ucarecdn.com/2c613058-42c5-4c03-9f2f-d70e8364aa32/-/format/auto/-/previ…"
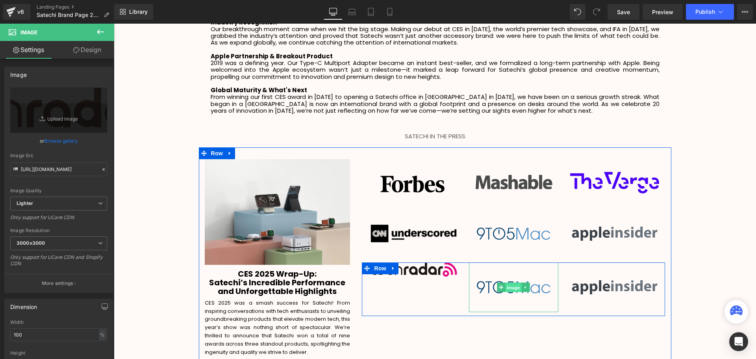
click at [515, 283] on span "Image" at bounding box center [514, 287] width 17 height 9
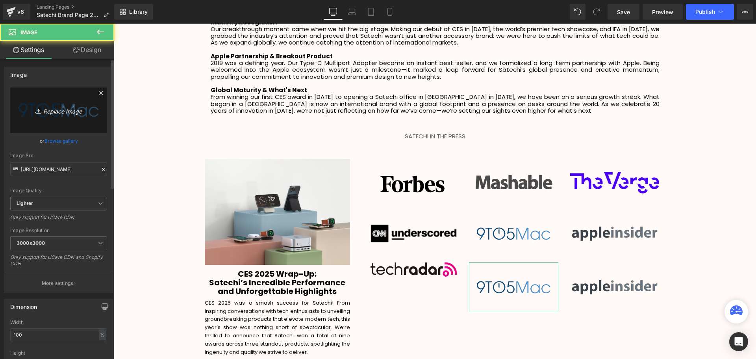
click at [52, 113] on icon "Replace Image" at bounding box center [58, 110] width 63 height 10
type input "C:\fakepath\download (24).webp"
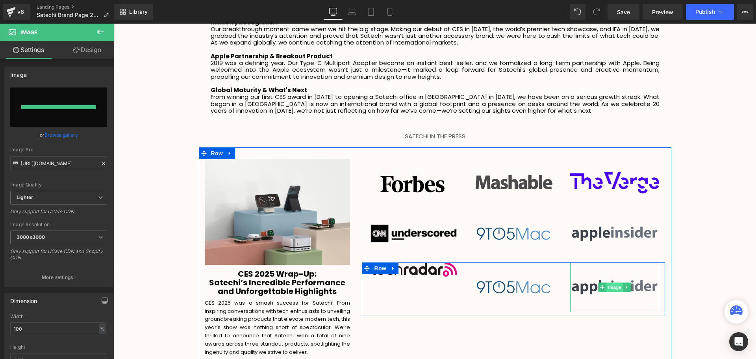
type input "https://ucarecdn.com/453d88df-25a3-44fc-9d69-ecf9f465252e/-/format/auto/-/previ…"
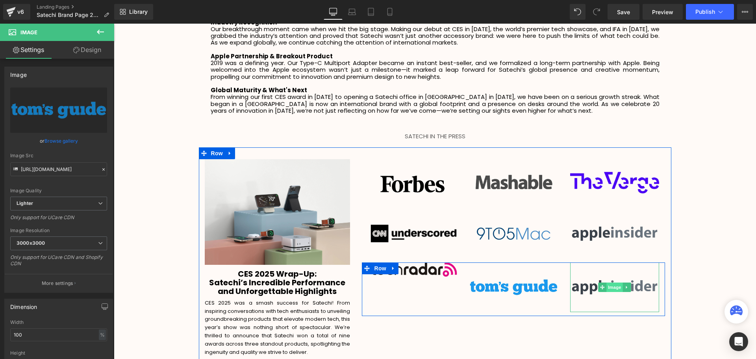
click at [615, 282] on span "Image" at bounding box center [614, 286] width 17 height 9
click at [610, 282] on span "Image" at bounding box center [614, 286] width 17 height 9
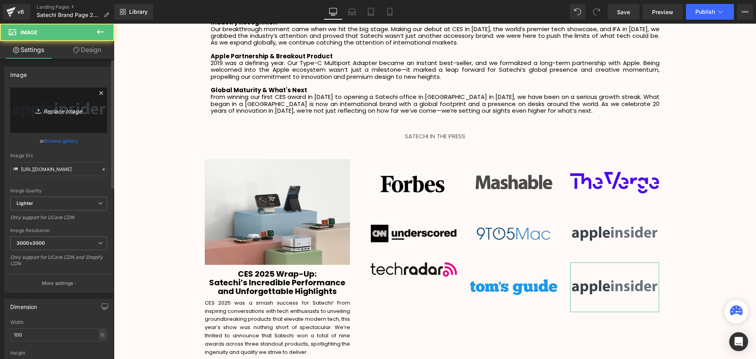
click at [59, 109] on icon "Replace Image" at bounding box center [58, 110] width 63 height 10
type input "C:\fakepath\download (25).webp"
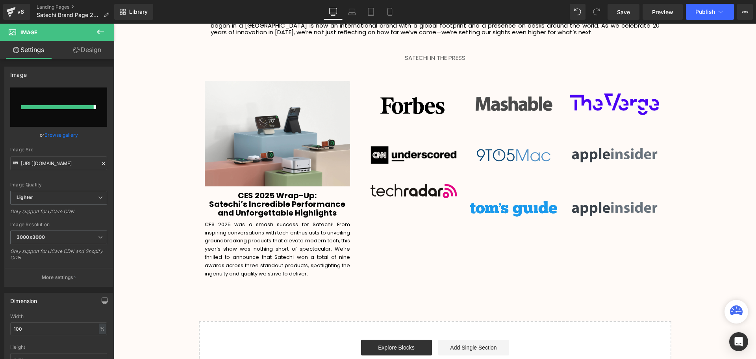
type input "https://ucarecdn.com/5d5f55bd-492a-41d9-abfd-41ff6bd0430d/-/format/auto/-/previ…"
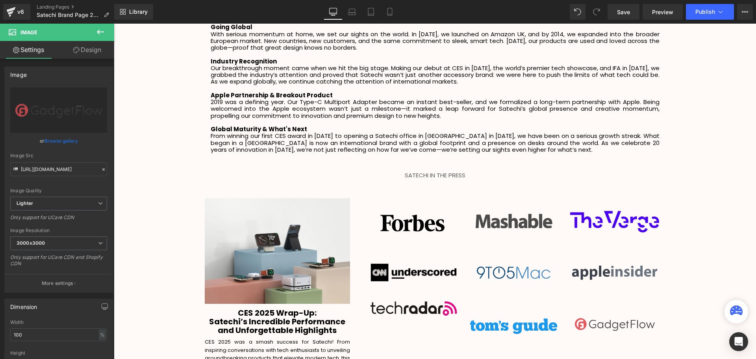
scroll to position [1417, 0]
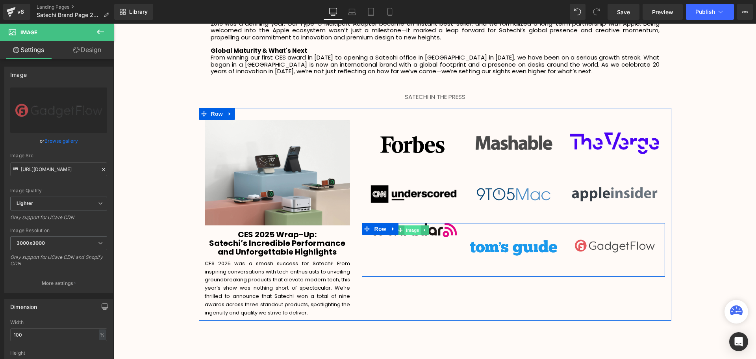
click at [407, 225] on span "Image" at bounding box center [412, 229] width 17 height 9
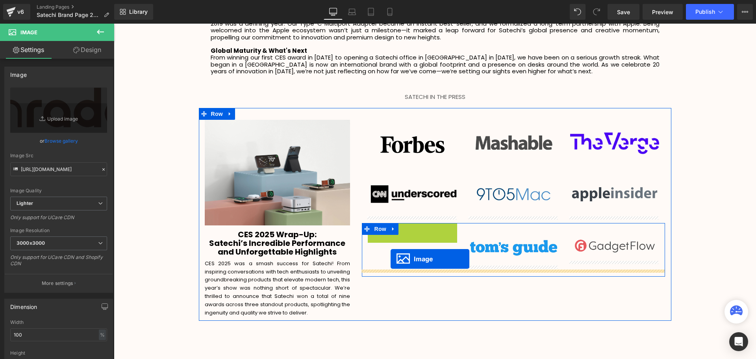
drag, startPoint x: 399, startPoint y: 221, endPoint x: 391, endPoint y: 259, distance: 38.6
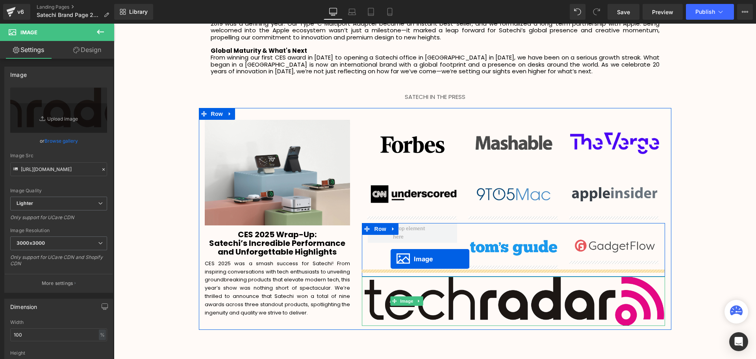
scroll to position [1879, 638]
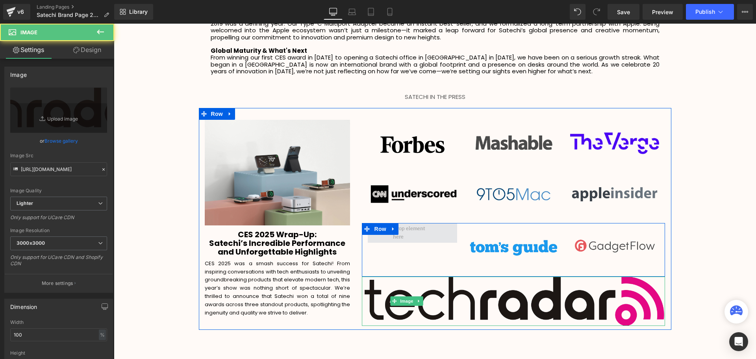
click at [412, 226] on span at bounding box center [412, 233] width 45 height 20
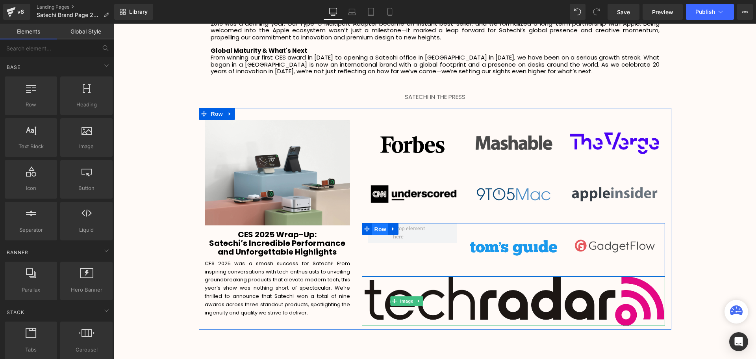
click at [380, 223] on span "Row" at bounding box center [380, 229] width 16 height 12
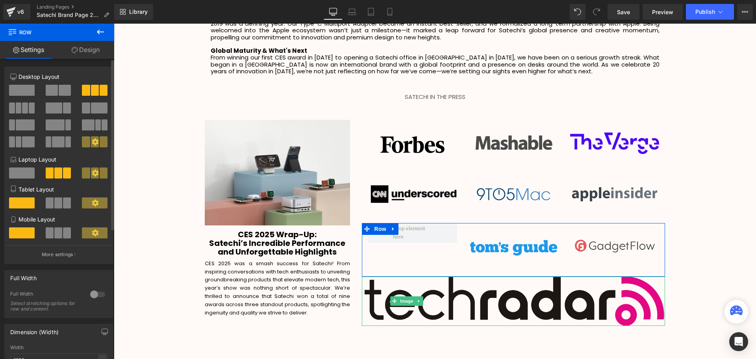
click at [52, 108] on span at bounding box center [54, 107] width 17 height 11
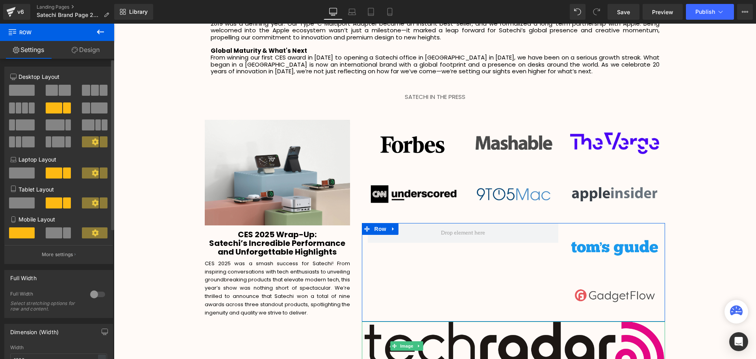
scroll to position [1924, 638]
click at [91, 94] on span at bounding box center [95, 90] width 8 height 11
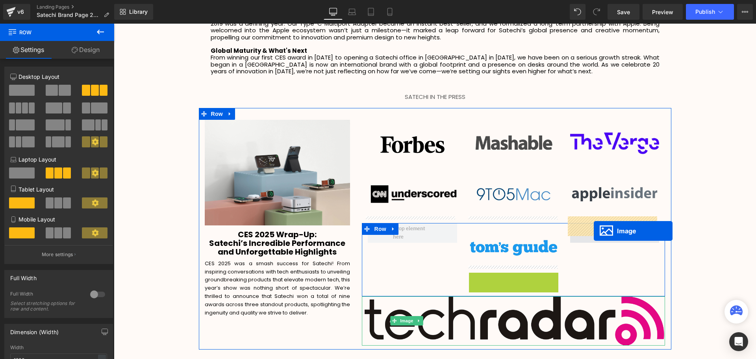
drag, startPoint x: 500, startPoint y: 289, endPoint x: 592, endPoint y: 228, distance: 110.7
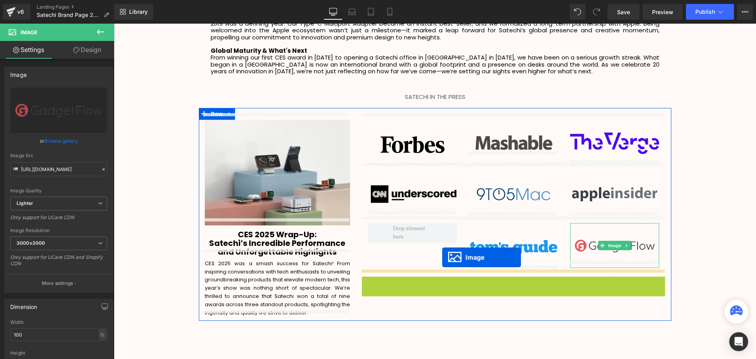
scroll to position [1871, 638]
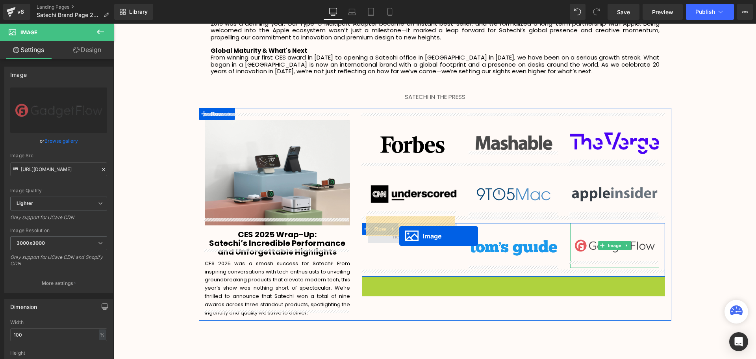
drag, startPoint x: 501, startPoint y: 293, endPoint x: 395, endPoint y: 232, distance: 122.6
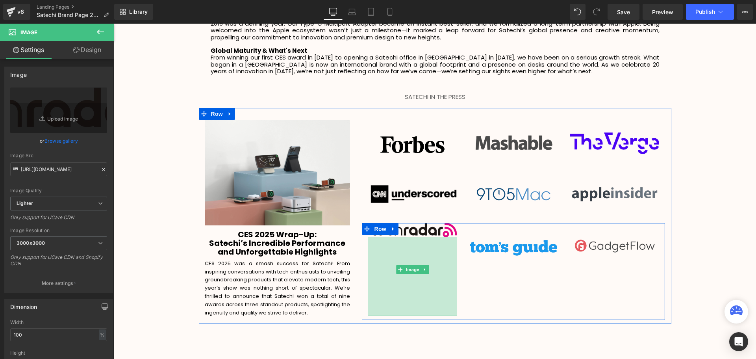
drag, startPoint x: 414, startPoint y: 230, endPoint x: 412, endPoint y: 309, distance: 78.8
click at [412, 309] on div "Image CES 2025 Wrap-Up: Satechi’s Incredible Performance and Unforgettable High…" at bounding box center [435, 216] width 473 height 216
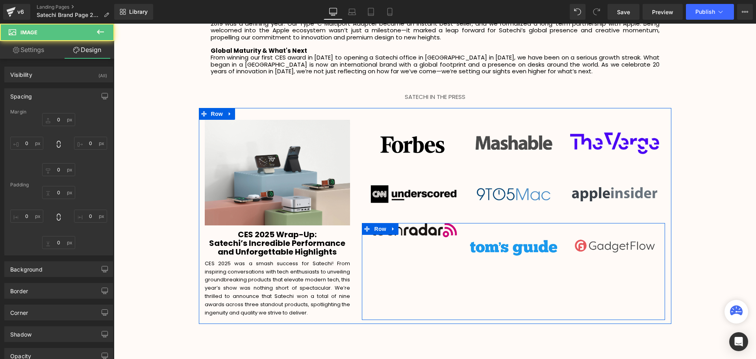
type input "0"
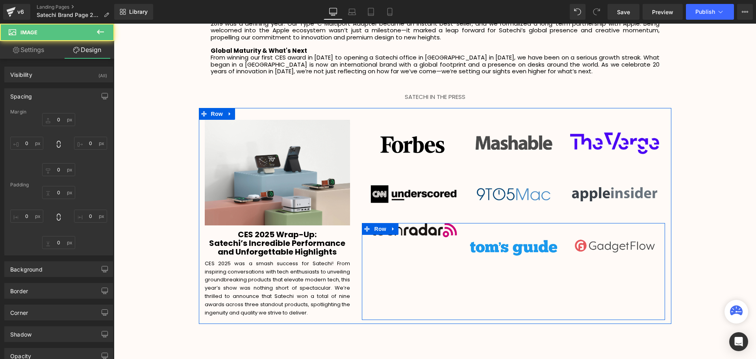
type input "0"
type input "200"
type input "7"
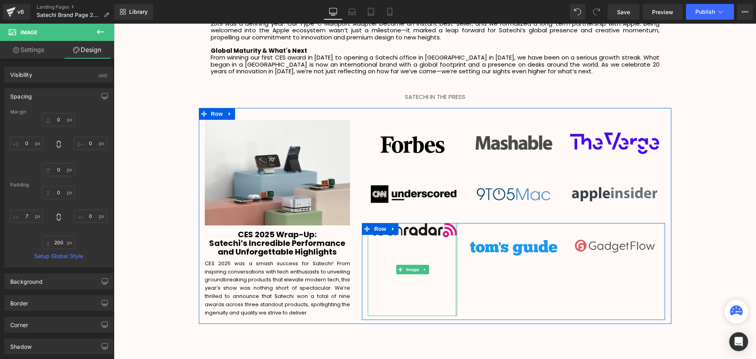
scroll to position [1874, 638]
type input "0px"
click at [454, 223] on div "Image 200px Image Image Row" at bounding box center [513, 271] width 303 height 97
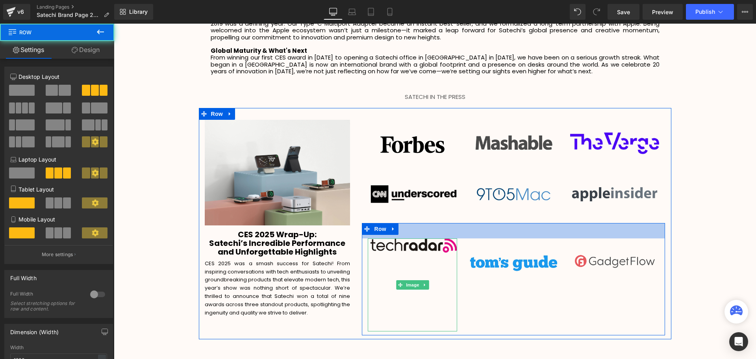
drag, startPoint x: 453, startPoint y: 223, endPoint x: 453, endPoint y: 232, distance: 8.7
click at [453, 232] on div "Image 200px Image Image Row 39px" at bounding box center [513, 279] width 303 height 112
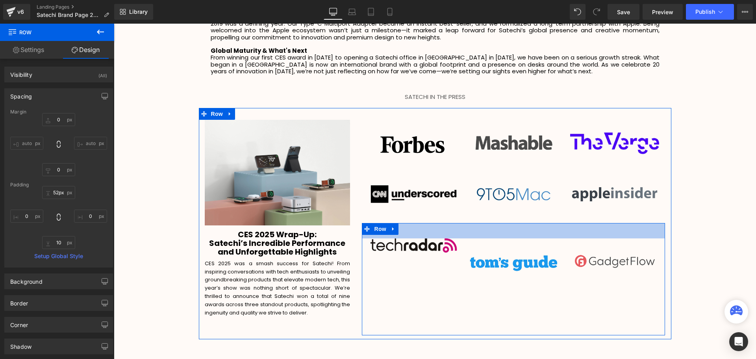
scroll to position [1900, 638]
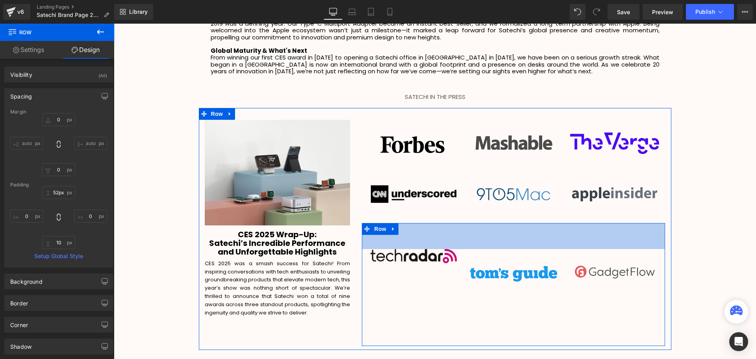
drag, startPoint x: 427, startPoint y: 231, endPoint x: 427, endPoint y: 242, distance: 10.6
click at [427, 242] on div "66px" at bounding box center [513, 236] width 303 height 26
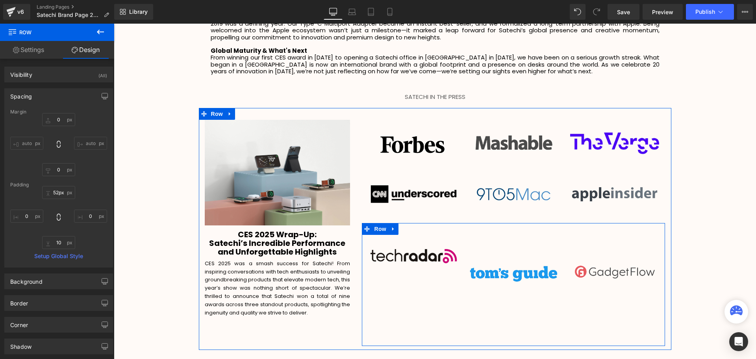
type input "66px"
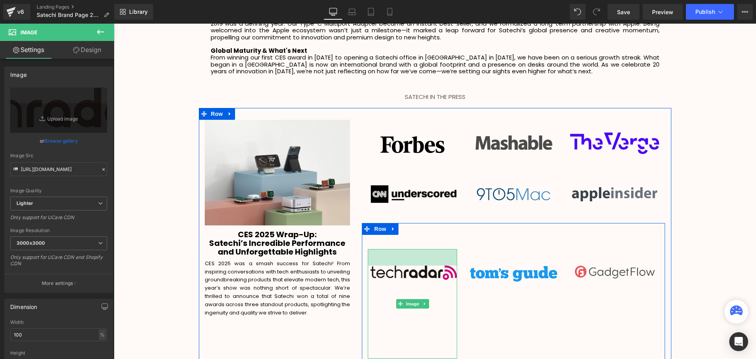
scroll to position [4, 4]
drag, startPoint x: 425, startPoint y: 243, endPoint x: 425, endPoint y: 260, distance: 16.9
click at [425, 260] on div "Image 43px 200px" at bounding box center [412, 304] width 89 height 110
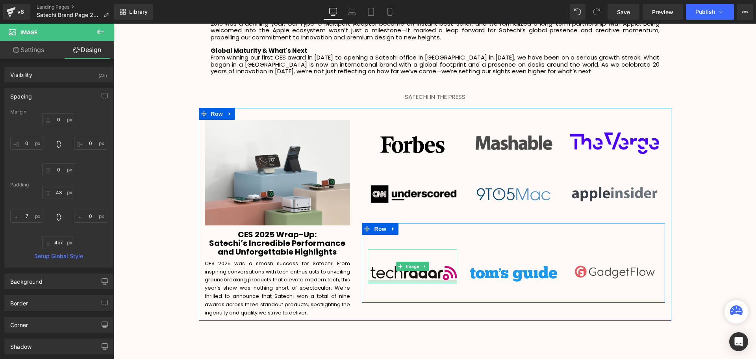
type input "0px"
drag, startPoint x: 428, startPoint y: 351, endPoint x: 425, endPoint y: 259, distance: 91.4
click at [425, 259] on div "Image 43px" at bounding box center [412, 264] width 89 height 31
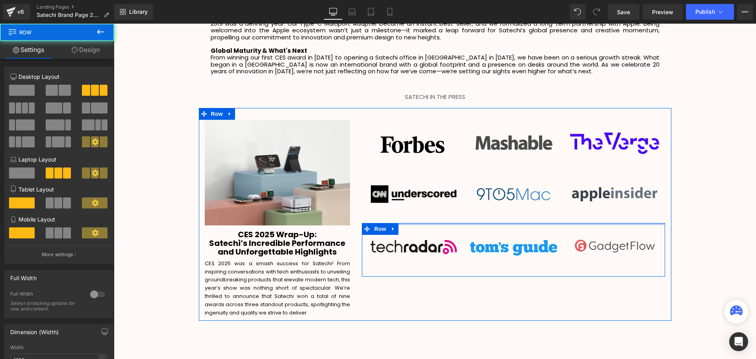
drag, startPoint x: 458, startPoint y: 238, endPoint x: 708, endPoint y: 225, distance: 250.0
click at [452, 190] on div "Image Image Image Row Image Image Image Row Image 43px Image Image Row" at bounding box center [513, 198] width 315 height 157
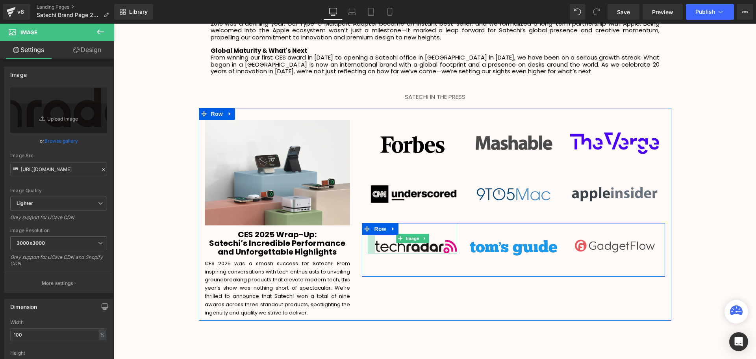
drag, startPoint x: 366, startPoint y: 241, endPoint x: 370, endPoint y: 241, distance: 4.3
click at [370, 241] on div at bounding box center [371, 238] width 7 height 30
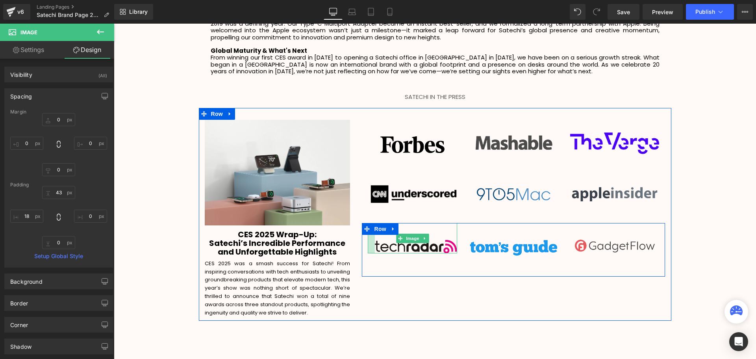
type input "23px"
click at [371, 234] on div at bounding box center [372, 238] width 9 height 30
click at [467, 229] on div "Image" at bounding box center [513, 248] width 101 height 50
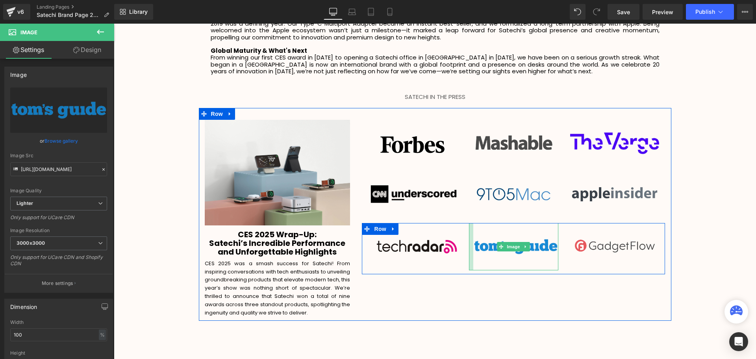
drag, startPoint x: 469, startPoint y: 229, endPoint x: 473, endPoint y: 228, distance: 4.3
click at [473, 228] on div "Image" at bounding box center [513, 246] width 89 height 47
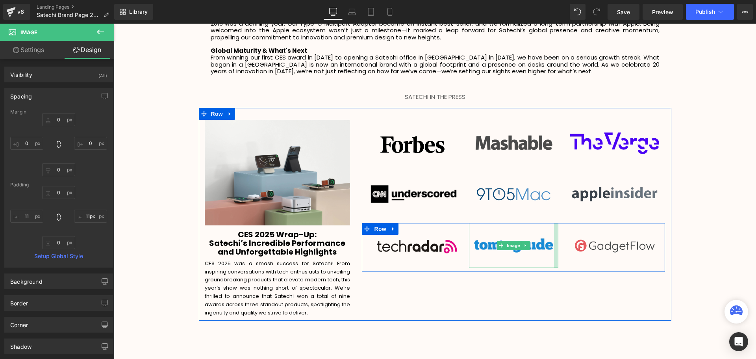
type input "19px"
drag, startPoint x: 555, startPoint y: 228, endPoint x: 548, endPoint y: 228, distance: 7.5
click at [548, 228] on div "Image" at bounding box center [513, 244] width 89 height 43
click at [469, 224] on div at bounding box center [471, 244] width 5 height 43
type input "26px"
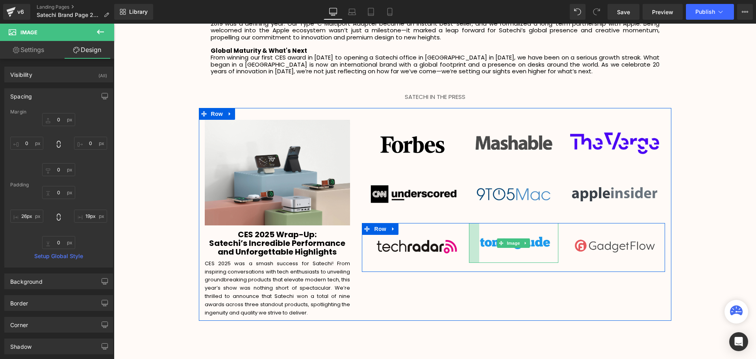
drag, startPoint x: 468, startPoint y: 227, endPoint x: 473, endPoint y: 226, distance: 5.1
click at [473, 226] on div at bounding box center [474, 243] width 10 height 40
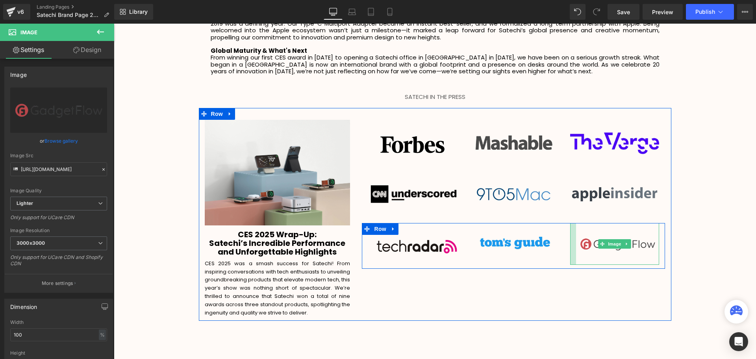
drag, startPoint x: 568, startPoint y: 228, endPoint x: 574, endPoint y: 226, distance: 6.2
click at [574, 226] on div at bounding box center [573, 244] width 6 height 42
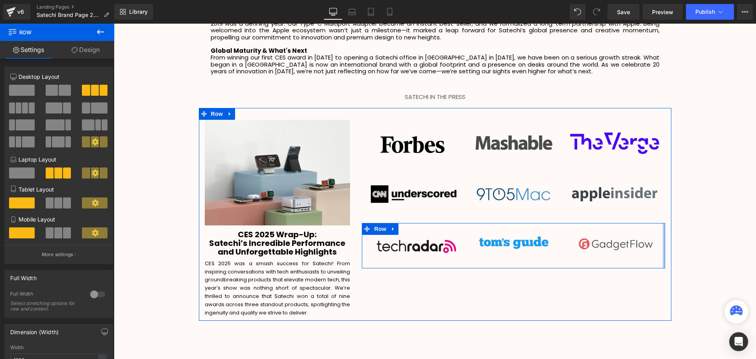
click at [659, 230] on div "Image 43px Image Image Row" at bounding box center [513, 245] width 303 height 45
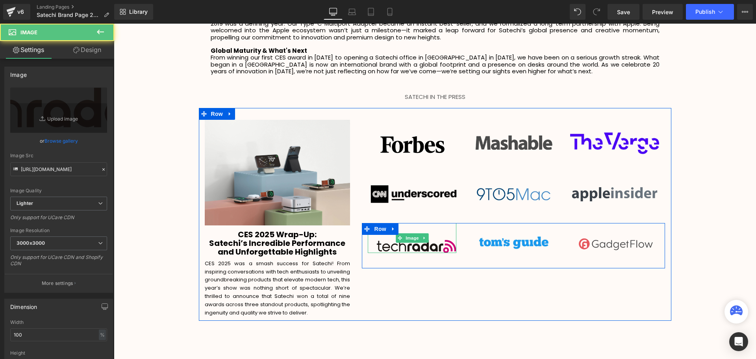
drag, startPoint x: 419, startPoint y: 245, endPoint x: 422, endPoint y: 236, distance: 9.4
click at [422, 236] on div "Image 43px" at bounding box center [412, 238] width 89 height 30
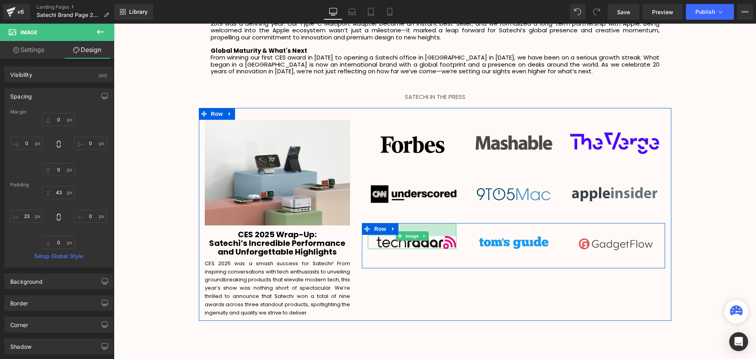
drag, startPoint x: 427, startPoint y: 219, endPoint x: 427, endPoint y: 215, distance: 4.0
click at [427, 215] on div "Image Image Image Row Image Image Image Row Image 33px Image Image Row" at bounding box center [513, 194] width 315 height 148
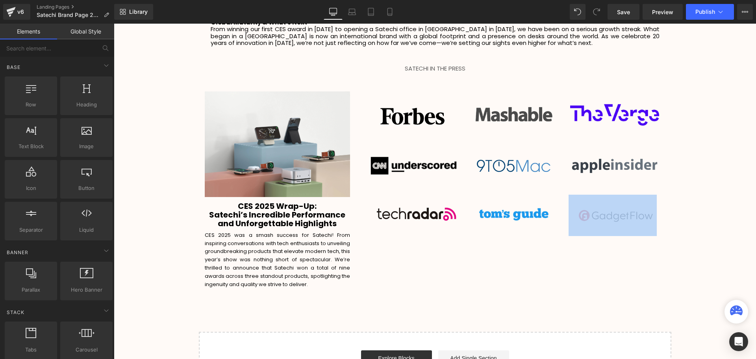
scroll to position [1378, 0]
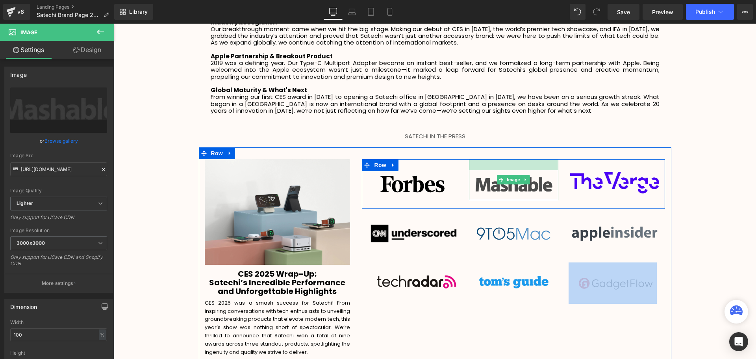
click at [494, 160] on div at bounding box center [513, 164] width 89 height 11
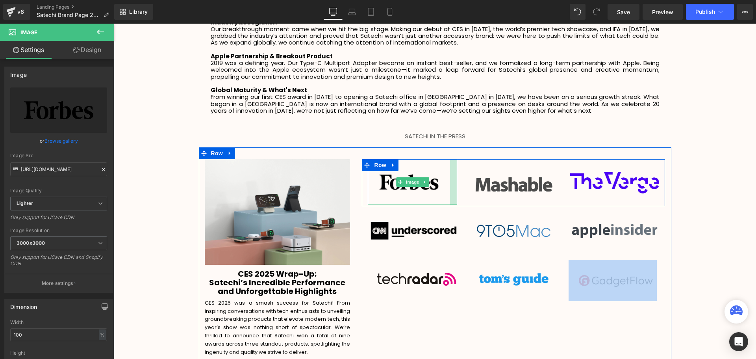
drag, startPoint x: 454, startPoint y: 176, endPoint x: 448, endPoint y: 177, distance: 5.6
click at [450, 177] on div at bounding box center [453, 182] width 7 height 46
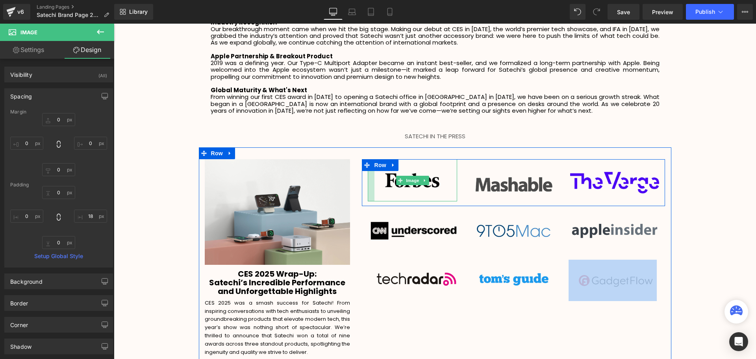
drag, startPoint x: 368, startPoint y: 177, endPoint x: 375, endPoint y: 177, distance: 6.7
click at [375, 177] on div "Image" at bounding box center [412, 180] width 89 height 42
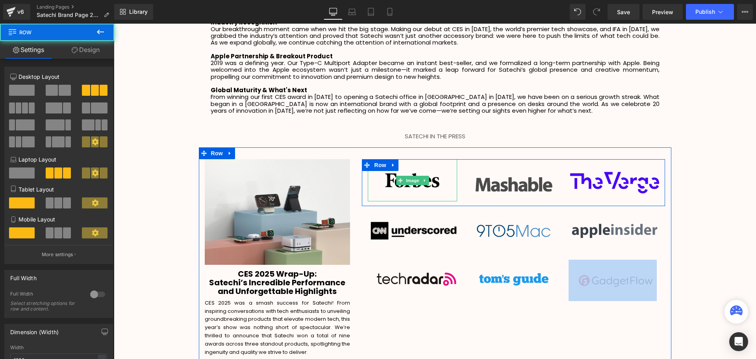
drag, startPoint x: 425, startPoint y: 198, endPoint x: 427, endPoint y: 190, distance: 7.7
click at [427, 190] on div "Image Image Image Row" at bounding box center [513, 182] width 303 height 47
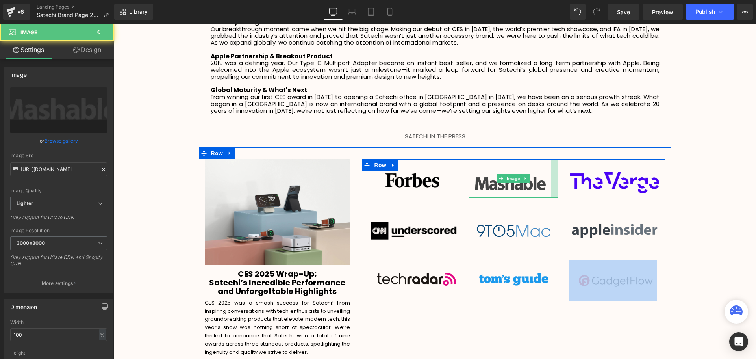
drag, startPoint x: 556, startPoint y: 177, endPoint x: 549, endPoint y: 177, distance: 7.1
click at [551, 177] on div at bounding box center [554, 178] width 7 height 38
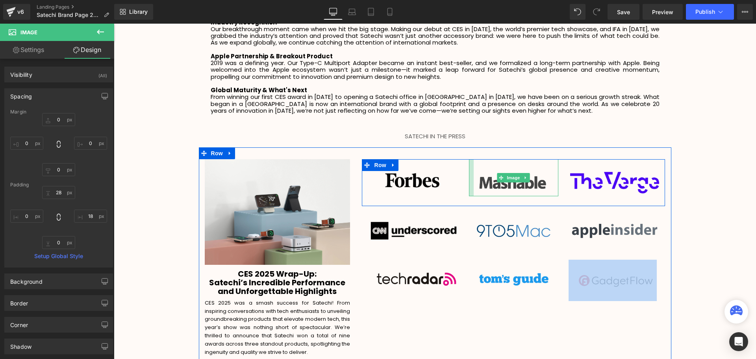
drag, startPoint x: 467, startPoint y: 177, endPoint x: 472, endPoint y: 176, distance: 4.7
click at [472, 176] on div at bounding box center [471, 177] width 5 height 37
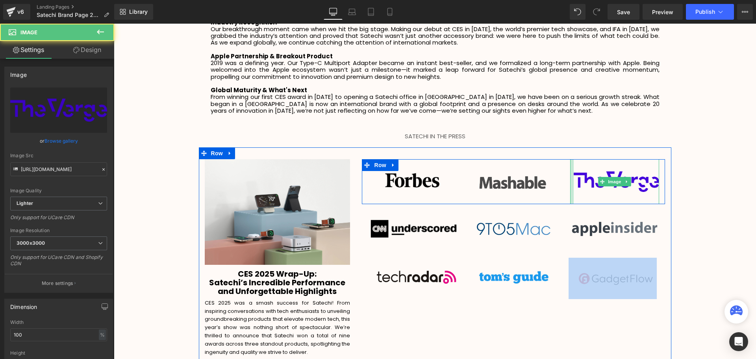
click at [572, 179] on div "Image" at bounding box center [614, 181] width 89 height 45
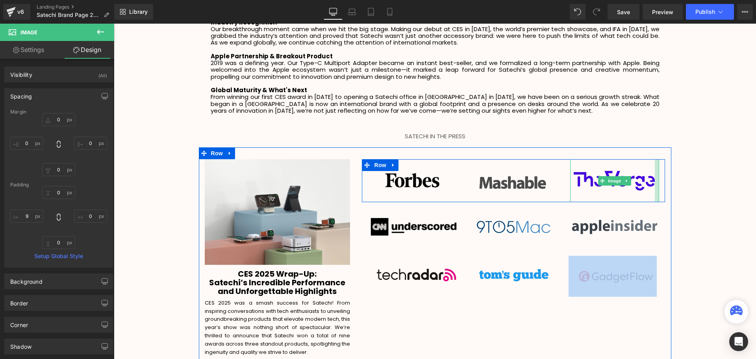
drag, startPoint x: 656, startPoint y: 181, endPoint x: 652, endPoint y: 182, distance: 4.5
click at [652, 182] on div "Image" at bounding box center [614, 180] width 89 height 43
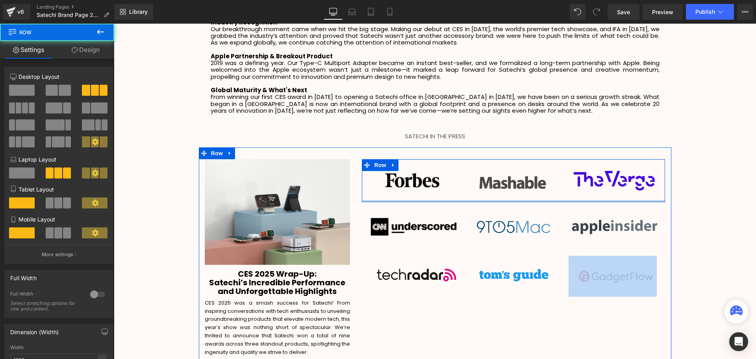
drag, startPoint x: 595, startPoint y: 194, endPoint x: 596, endPoint y: 187, distance: 6.7
click at [596, 187] on div "Image Image Image Row" at bounding box center [513, 180] width 303 height 43
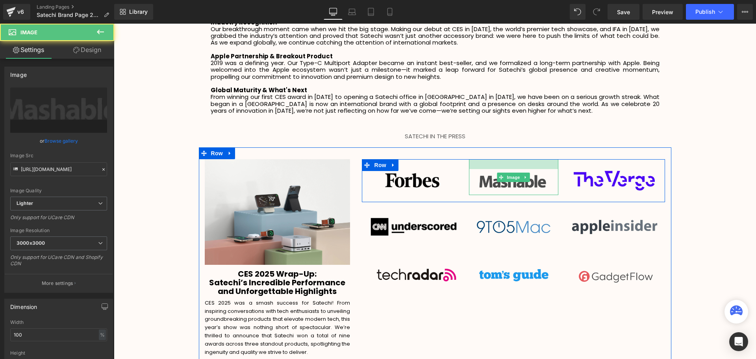
click at [507, 159] on div at bounding box center [513, 164] width 89 height 10
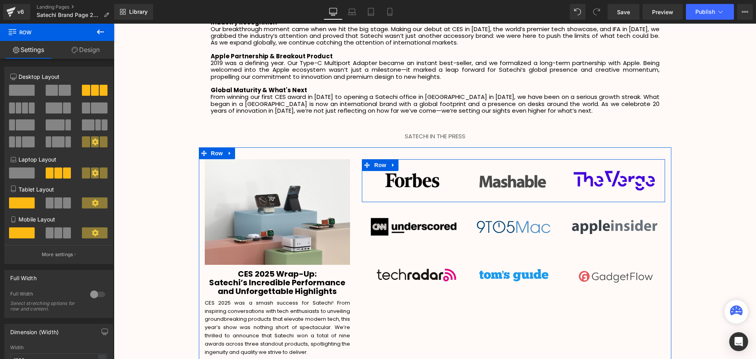
drag, startPoint x: 586, startPoint y: 194, endPoint x: 653, endPoint y: 164, distance: 73.0
click at [579, 167] on div "Image Image Image Row" at bounding box center [513, 180] width 303 height 43
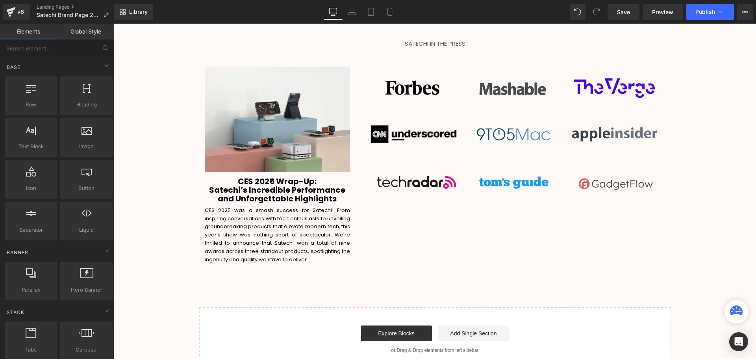
scroll to position [1457, 0]
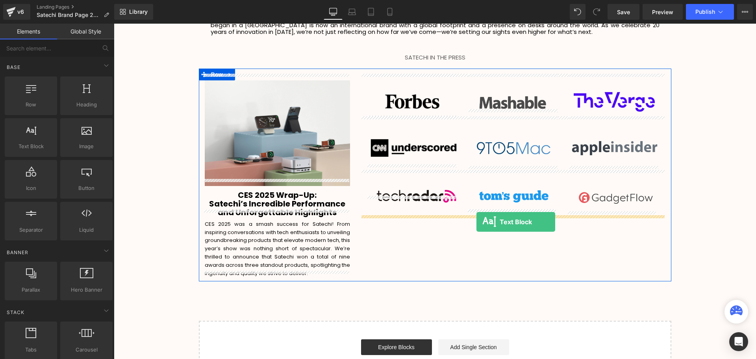
drag, startPoint x: 168, startPoint y: 169, endPoint x: 475, endPoint y: 220, distance: 311.8
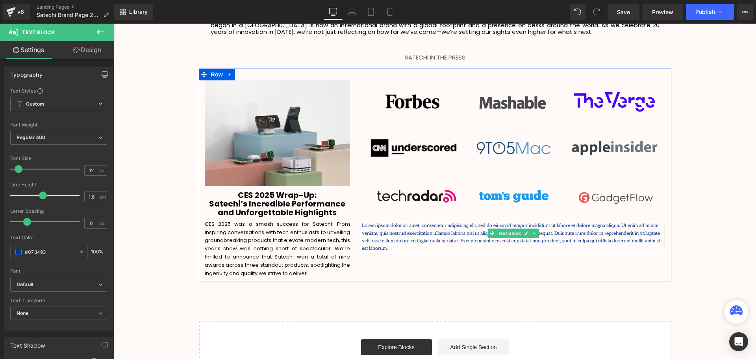
drag, startPoint x: 598, startPoint y: 231, endPoint x: 608, endPoint y: 231, distance: 9.8
click at [598, 231] on p "Lorem ipsum dolor sit amet, consectetur adipiscing elit, sed do eiusmod tempor …" at bounding box center [513, 237] width 303 height 30
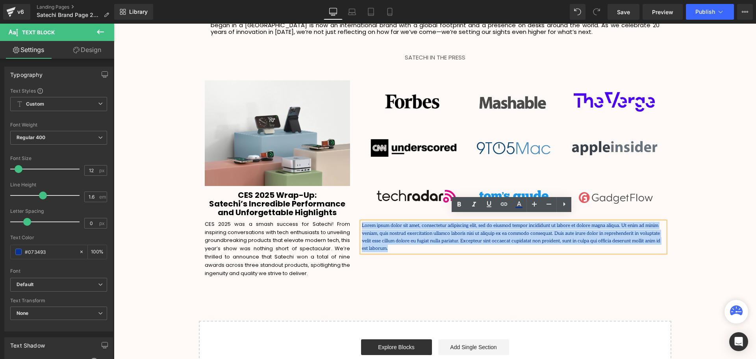
drag, startPoint x: 614, startPoint y: 232, endPoint x: 362, endPoint y: 219, distance: 253.2
click at [362, 222] on p "Lorem ipsum dolor sit amet, consectetur adipiscing elit, sed do eiusmod tempor …" at bounding box center [513, 237] width 303 height 30
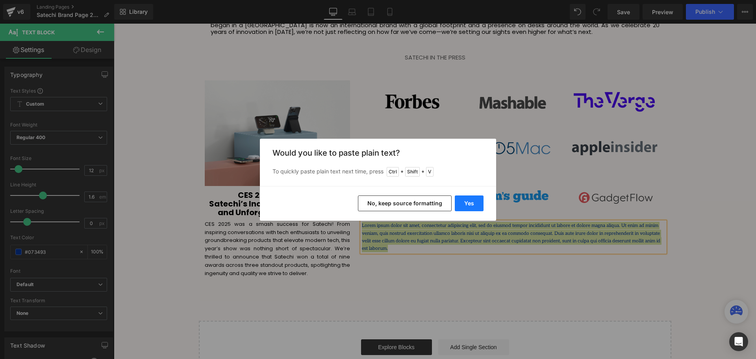
click at [466, 204] on button "Yes" at bounding box center [469, 203] width 29 height 16
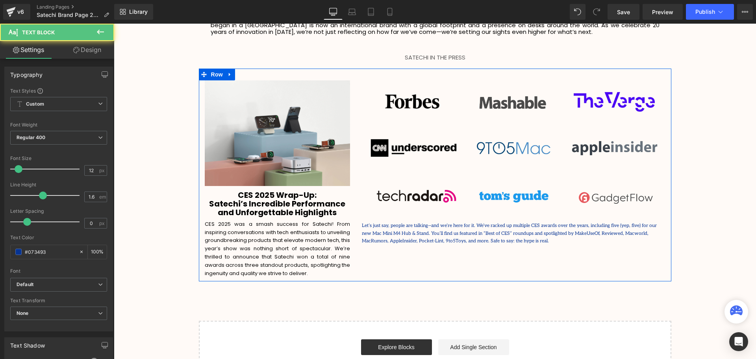
drag, startPoint x: 479, startPoint y: 235, endPoint x: 358, endPoint y: 221, distance: 122.6
click at [358, 221] on div "Image Image Image Row Image Image Image Row Image 33px Image Image Row Let’s ju…" at bounding box center [513, 162] width 315 height 164
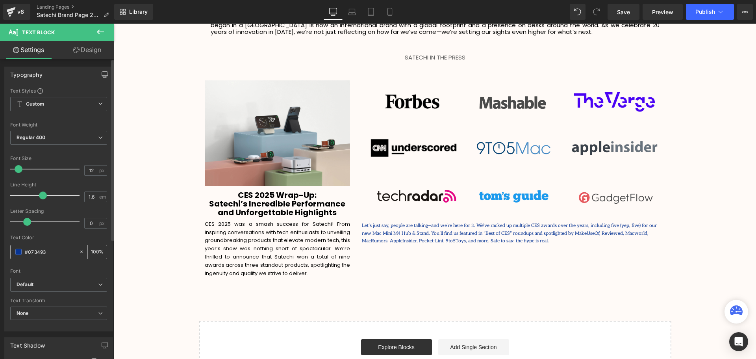
click at [17, 252] on span at bounding box center [18, 252] width 6 height 6
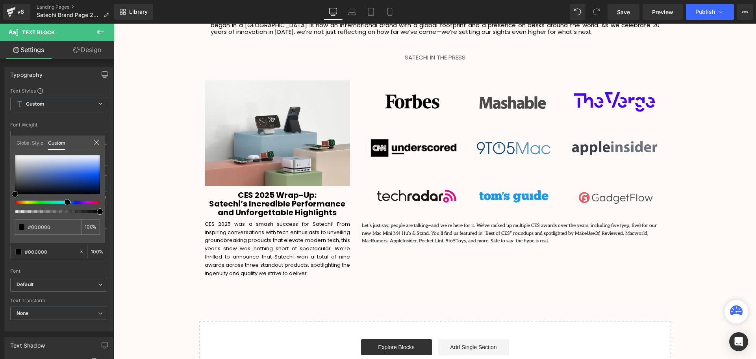
drag, startPoint x: 16, startPoint y: 200, endPoint x: -13, endPoint y: 264, distance: 69.9
click at [0, 264] on html "Text Block You are previewing how the will restyle your page. You can not edit …" at bounding box center [378, 179] width 756 height 359
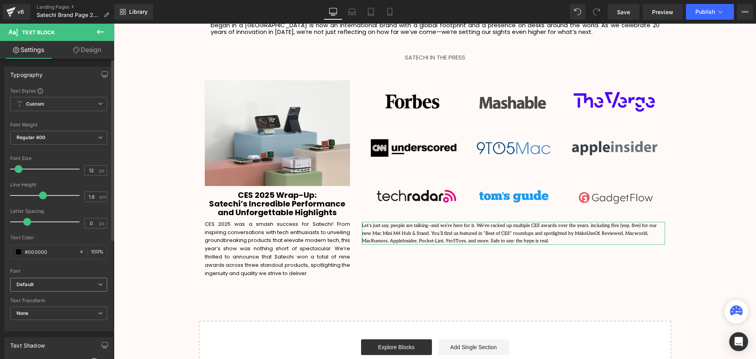
click at [39, 286] on b "Default" at bounding box center [58, 284] width 82 height 7
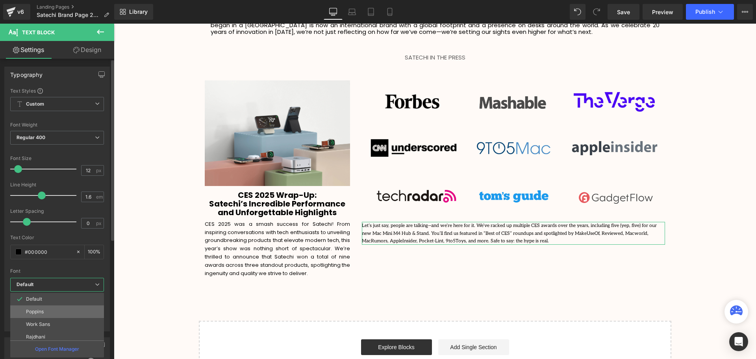
click at [42, 308] on li "Poppins" at bounding box center [58, 311] width 97 height 13
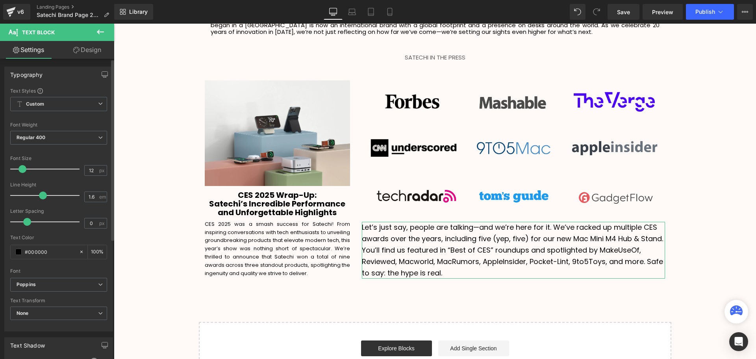
scroll to position [1871, 638]
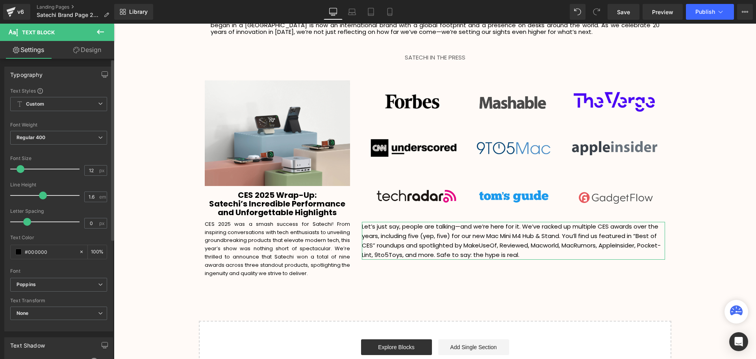
click at [20, 170] on div at bounding box center [46, 169] width 65 height 16
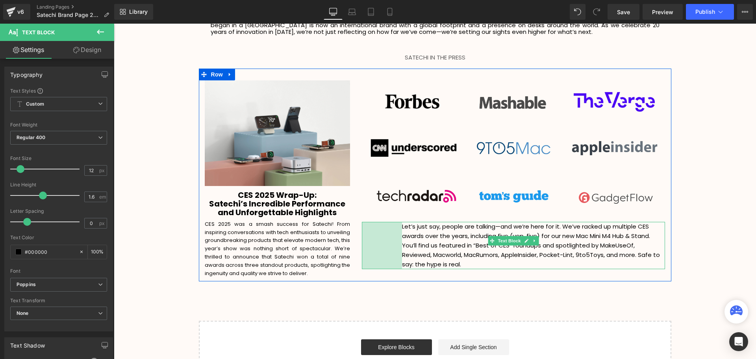
drag, startPoint x: 360, startPoint y: 227, endPoint x: 401, endPoint y: 224, distance: 40.3
click at [401, 224] on div "Let’s just say, people are talking—and we’re here for it. We’ve racked up multi…" at bounding box center [513, 245] width 303 height 47
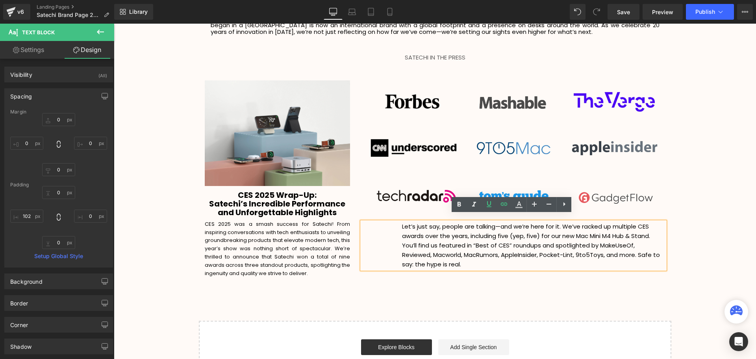
click at [444, 274] on div "Image CES 2025 Wrap-Up: Satechi’s Incredible Performance and Unforgettable High…" at bounding box center [435, 175] width 473 height 213
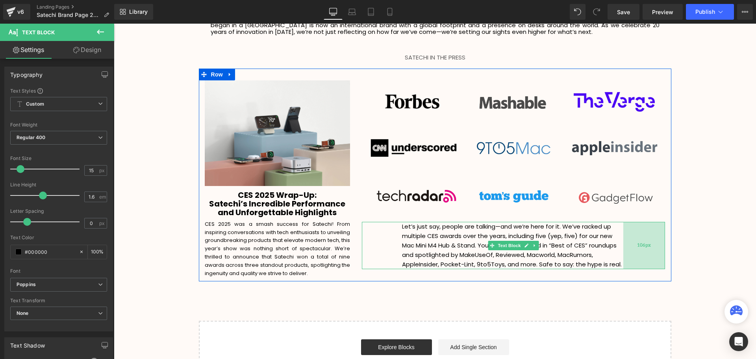
drag, startPoint x: 663, startPoint y: 232, endPoint x: 621, endPoint y: 236, distance: 42.0
click at [621, 236] on div "Let’s just say, people are talking—and we’re here for it. We’ve racked up multi…" at bounding box center [513, 245] width 303 height 47
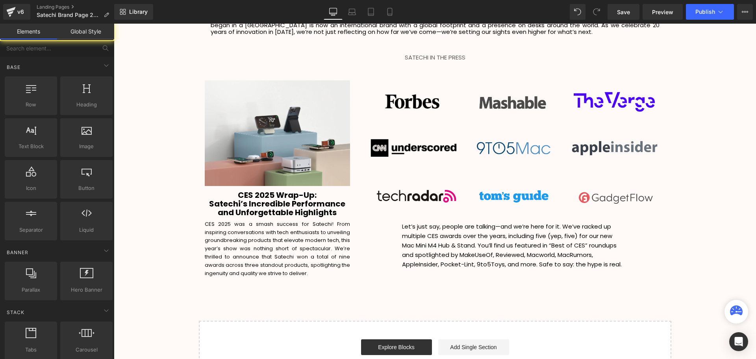
click at [584, 246] on p "Let’s just say, people are talking—and we’re here for it. We’ve racked up multi…" at bounding box center [512, 245] width 221 height 47
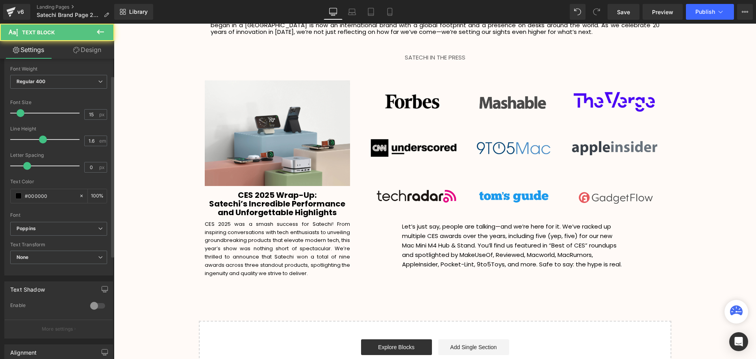
scroll to position [118, 0]
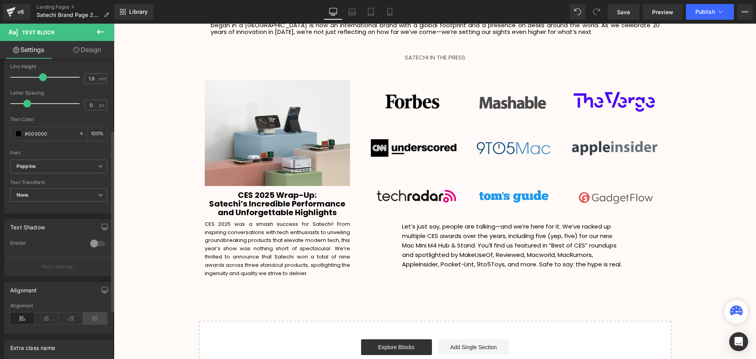
click at [92, 323] on icon at bounding box center [95, 318] width 24 height 12
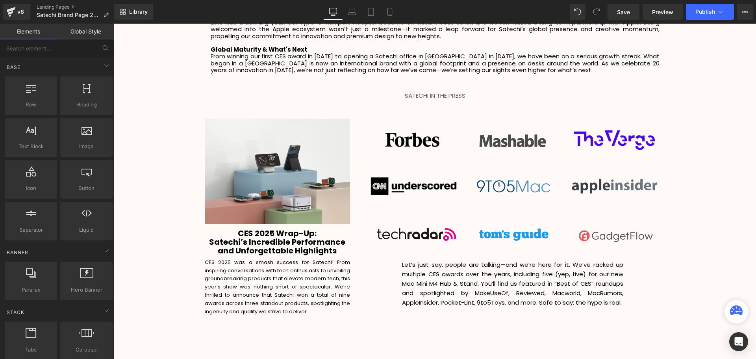
scroll to position [1457, 0]
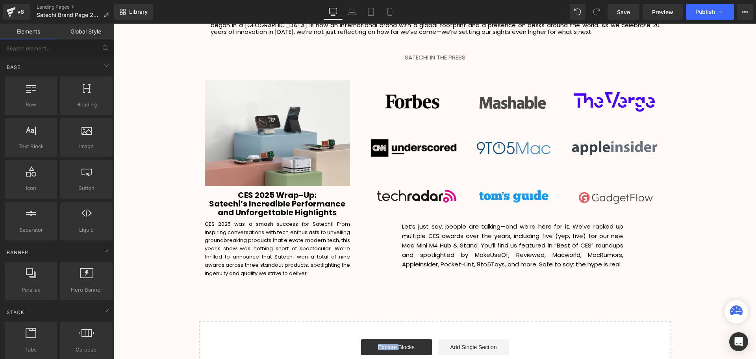
click at [114, 24] on div "106px" at bounding box center [114, 24] width 0 height 0
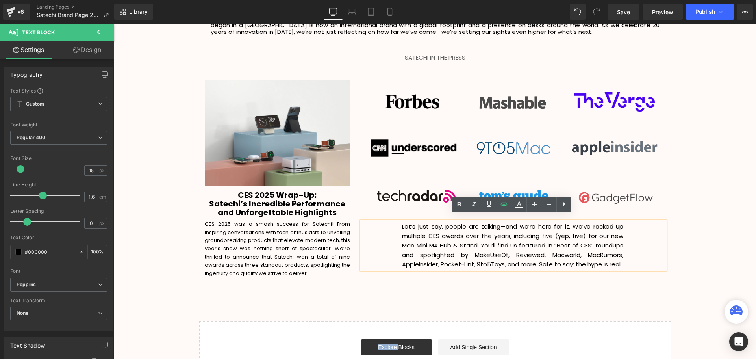
click at [650, 274] on div "Image CES 2025 Wrap-Up: Satechi’s Incredible Performance and Unforgettable High…" at bounding box center [435, 175] width 473 height 213
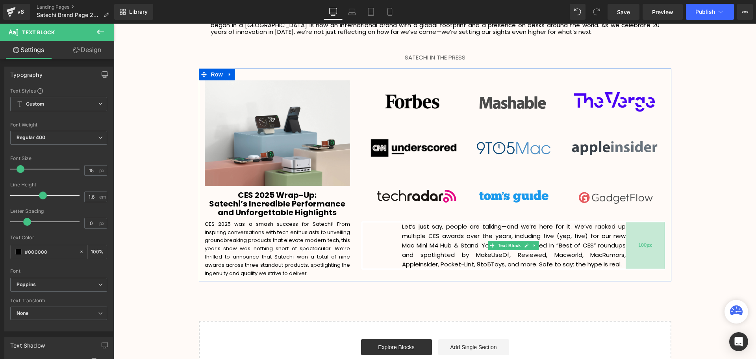
click at [629, 239] on div "100px" at bounding box center [645, 245] width 39 height 47
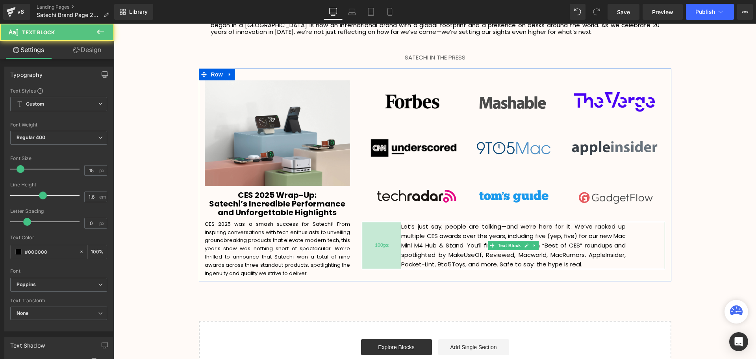
click at [397, 241] on div "100px" at bounding box center [381, 245] width 39 height 47
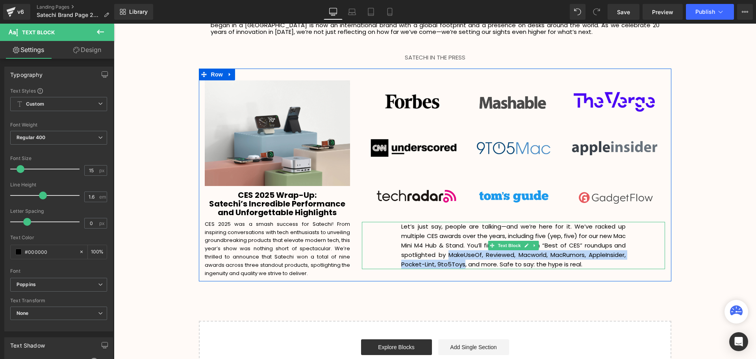
drag, startPoint x: 474, startPoint y: 249, endPoint x: 501, endPoint y: 257, distance: 28.2
click at [501, 257] on p "Let’s just say, people are talking—and we’re here for it. We’ve racked up multi…" at bounding box center [513, 245] width 224 height 47
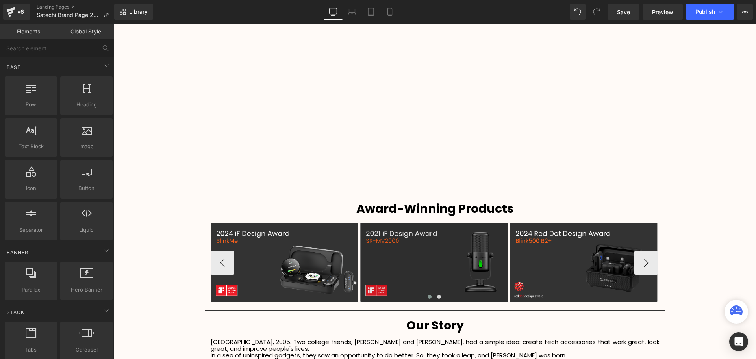
scroll to position [984, 0]
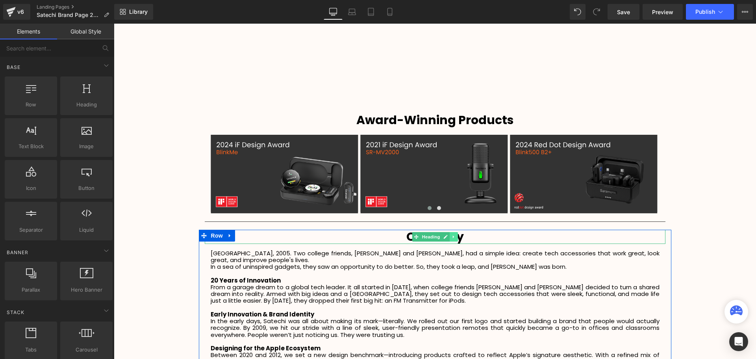
click at [453, 237] on icon at bounding box center [453, 236] width 1 height 3
click at [449, 237] on icon at bounding box center [449, 236] width 4 height 4
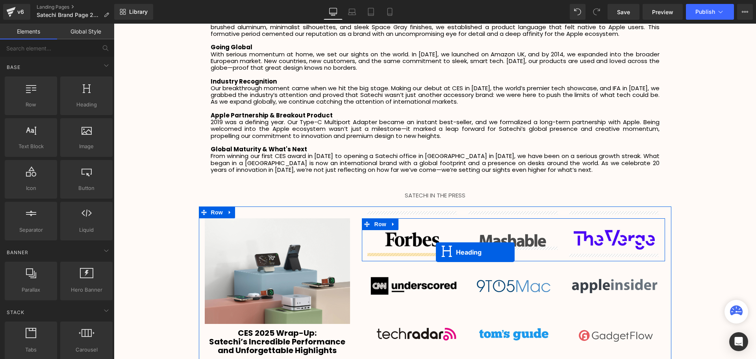
scroll to position [1496, 0]
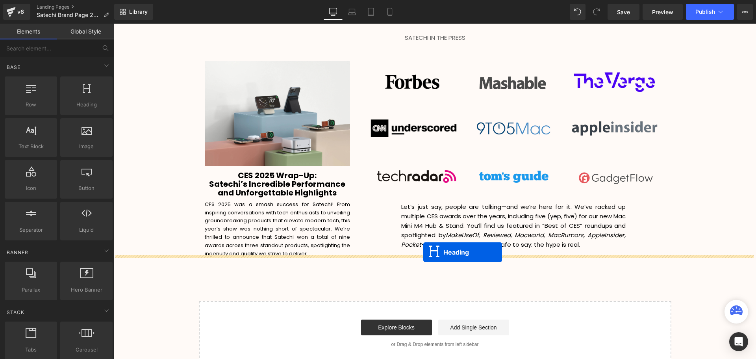
drag, startPoint x: 414, startPoint y: 252, endPoint x: 423, endPoint y: 252, distance: 9.9
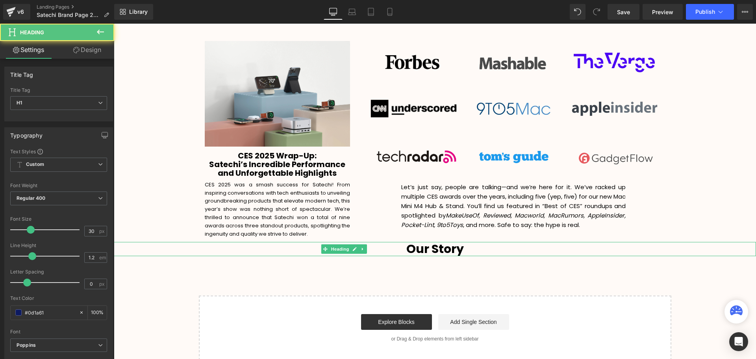
scroll to position [1885, 638]
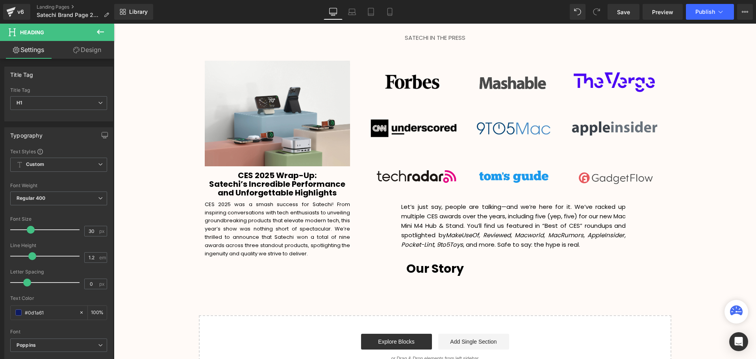
click at [98, 30] on icon at bounding box center [100, 31] width 9 height 9
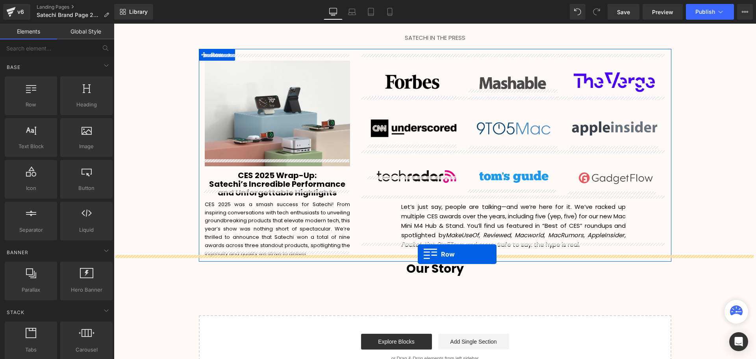
drag, startPoint x: 157, startPoint y: 129, endPoint x: 418, endPoint y: 254, distance: 289.2
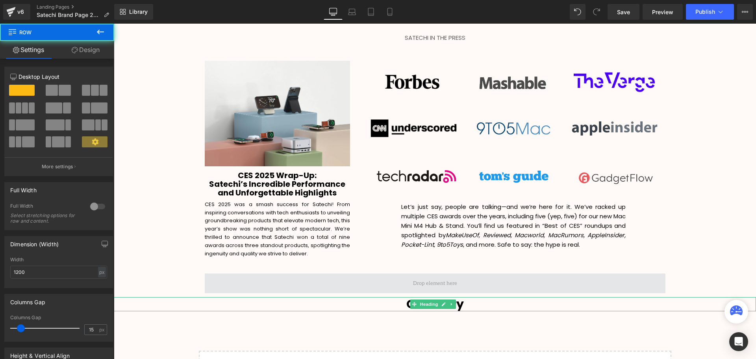
scroll to position [4, 4]
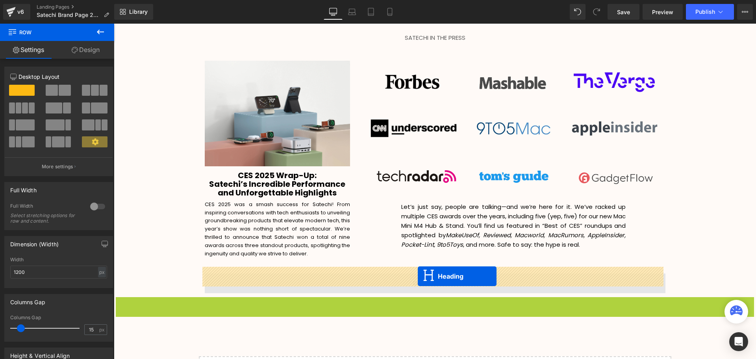
drag, startPoint x: 415, startPoint y: 296, endPoint x: 418, endPoint y: 276, distance: 20.3
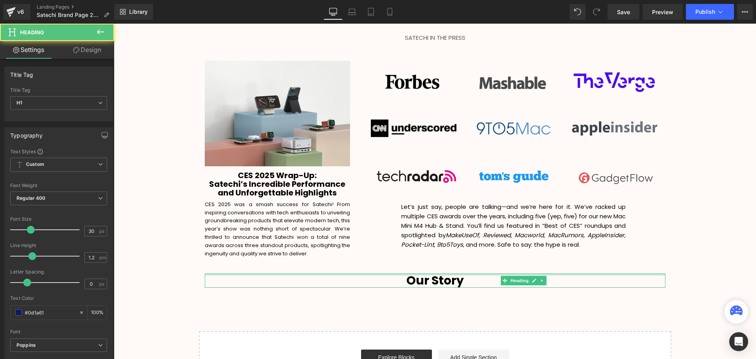
scroll to position [1901, 638]
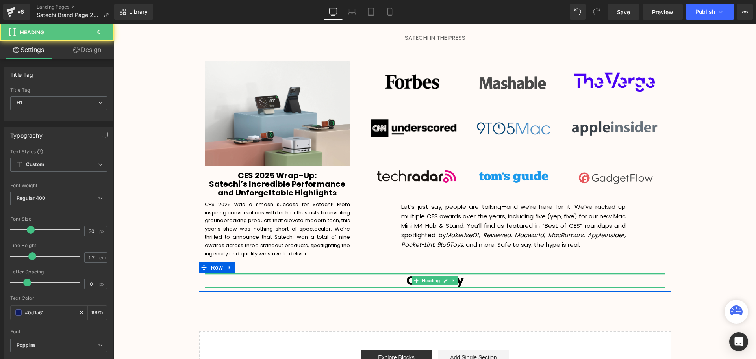
click at [464, 273] on h1 "Our Story" at bounding box center [435, 280] width 461 height 14
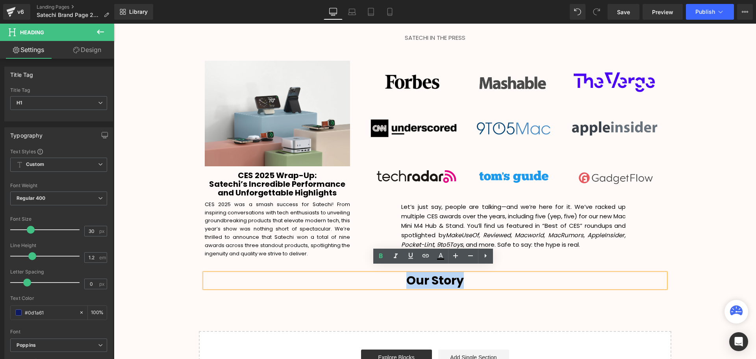
drag, startPoint x: 474, startPoint y: 274, endPoint x: 382, endPoint y: 276, distance: 92.2
click at [387, 278] on h1 "Our Story" at bounding box center [435, 280] width 461 height 14
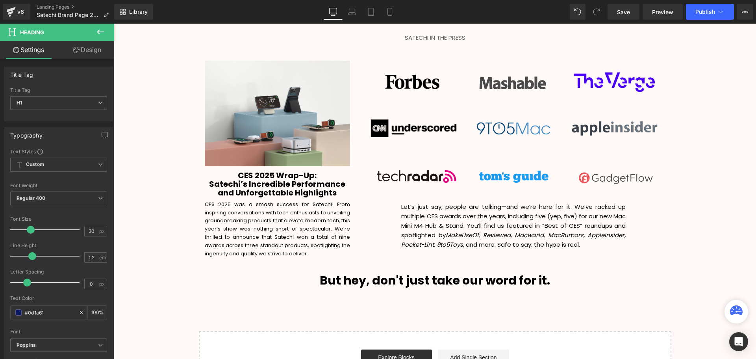
click at [105, 30] on icon at bounding box center [100, 31] width 9 height 9
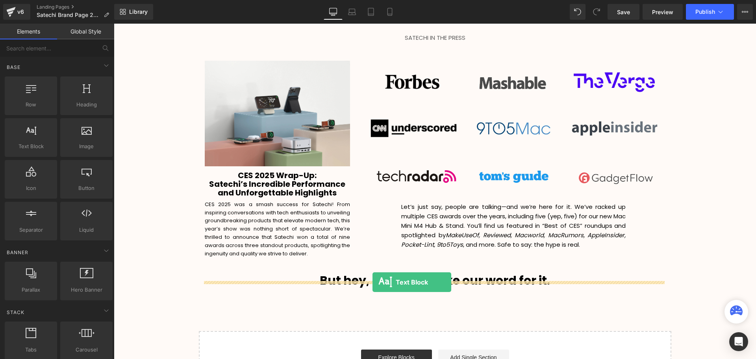
drag, startPoint x: 179, startPoint y: 181, endPoint x: 373, endPoint y: 282, distance: 218.6
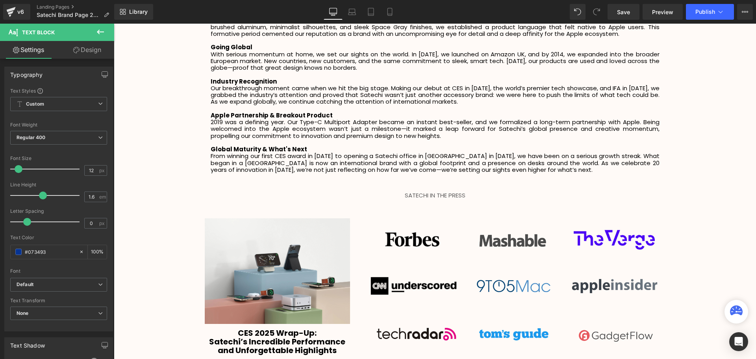
scroll to position [1476, 0]
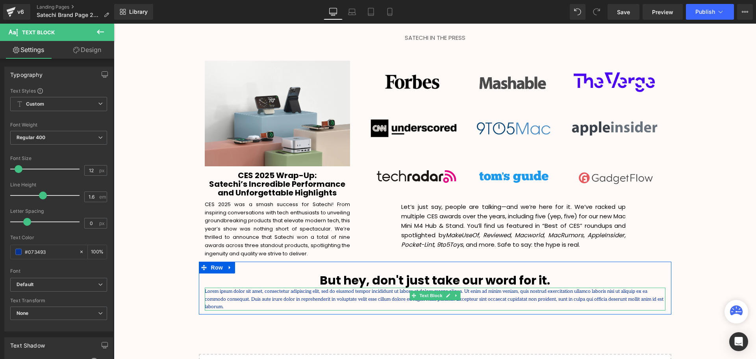
click at [588, 292] on p "Lorem ipsum dolor sit amet, consectetur adipiscing elit, sed do eiusmod tempor …" at bounding box center [435, 298] width 461 height 23
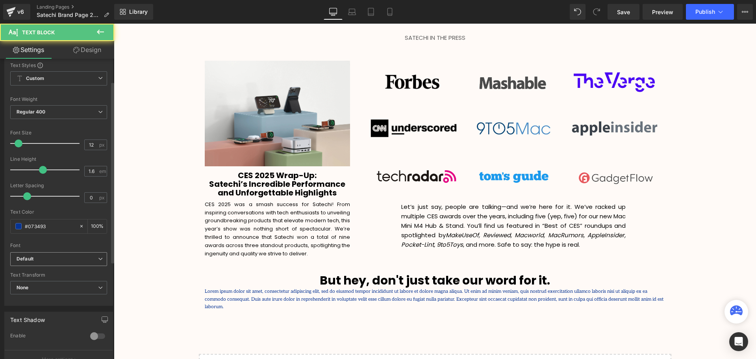
scroll to position [39, 0]
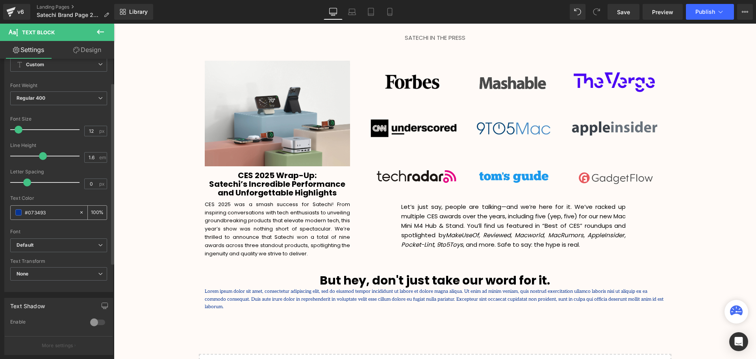
click at [16, 215] on span at bounding box center [18, 212] width 6 height 6
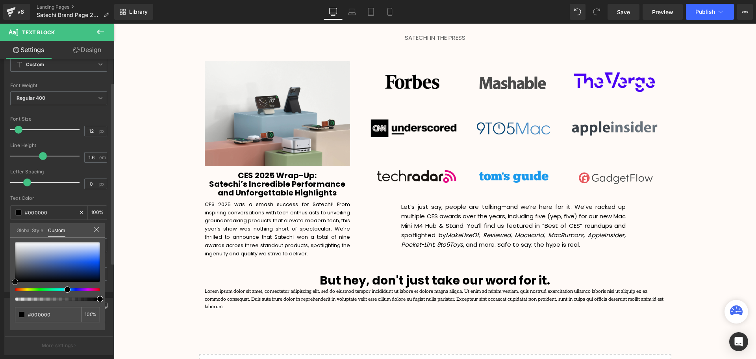
drag, startPoint x: 25, startPoint y: 285, endPoint x: 46, endPoint y: 223, distance: 65.6
click at [0, 299] on html "Text Block You are previewing how the will restyle your page. You can not edit …" at bounding box center [378, 179] width 756 height 359
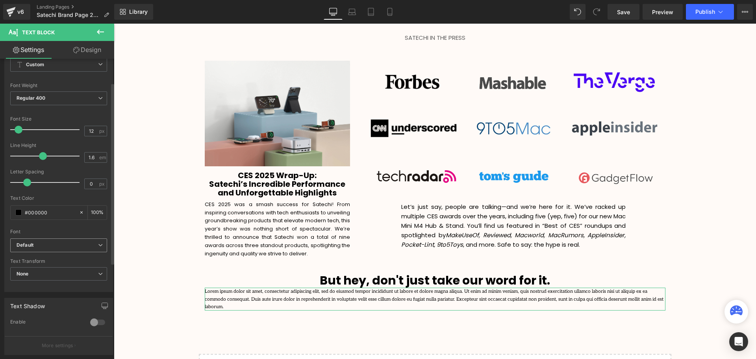
click at [46, 245] on b "Default" at bounding box center [58, 245] width 82 height 7
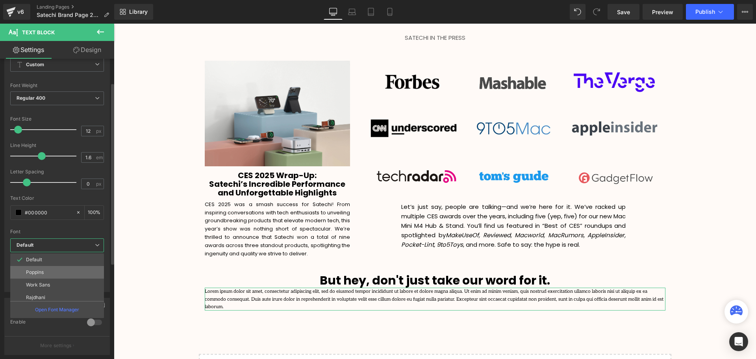
click at [53, 273] on li "Poppins" at bounding box center [58, 272] width 97 height 13
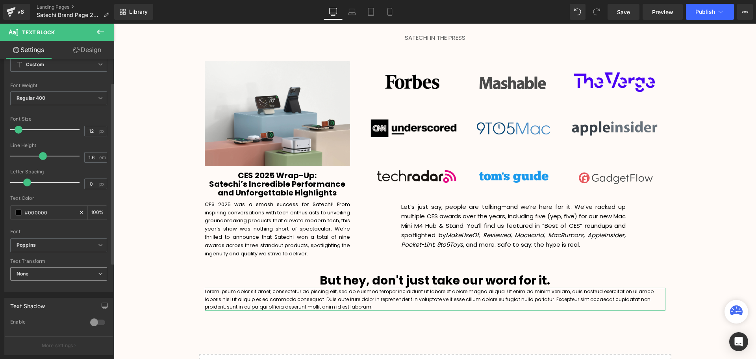
scroll to position [1923, 638]
drag, startPoint x: 363, startPoint y: 303, endPoint x: 345, endPoint y: 301, distance: 18.6
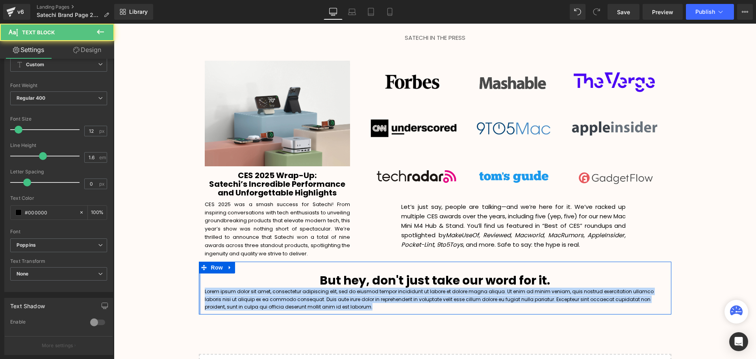
drag, startPoint x: 336, startPoint y: 301, endPoint x: 197, endPoint y: 278, distance: 140.1
click at [199, 278] on div "But hey, don't just take our word for it. Heading Lorem ipsum dolor sit amet, c…" at bounding box center [435, 288] width 473 height 53
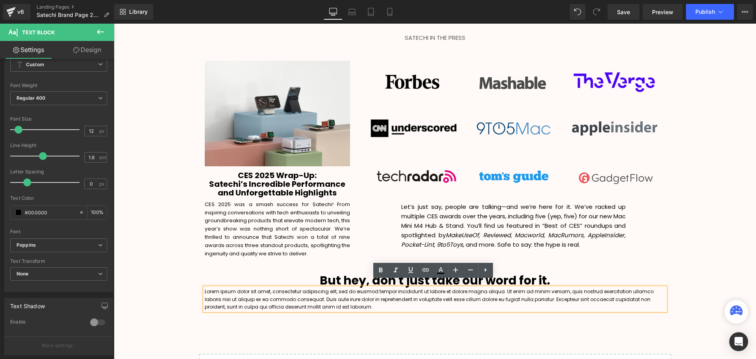
scroll to position [1908, 638]
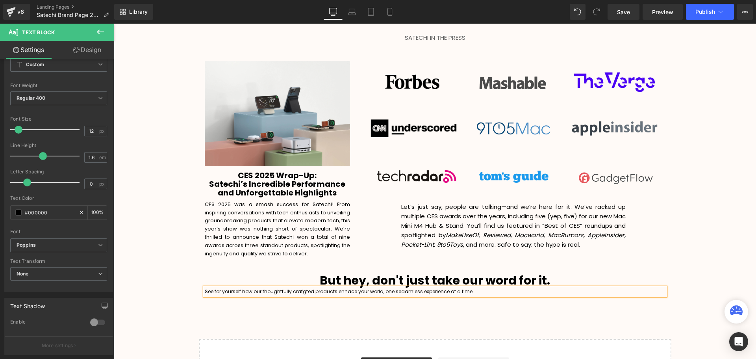
click at [401, 287] on p "See for yourself how our thoughtfully crafgted products enhace your world, one …" at bounding box center [435, 290] width 461 height 7
click at [345, 287] on p "See for yourself how our thoughtfully crafgted products enhace your world, one …" at bounding box center [435, 290] width 461 height 7
click at [300, 287] on p "See for yourself how our thoughtfully crafgted products enhance your world, one…" at bounding box center [435, 290] width 461 height 7
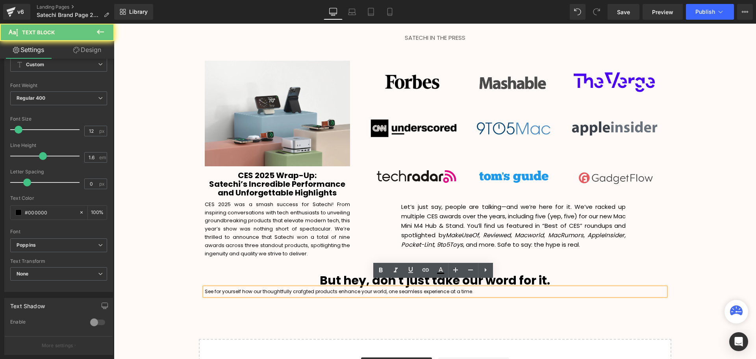
click at [302, 287] on p "See for yourself how our thoughtfully crafgted products enhance your world, one…" at bounding box center [435, 290] width 461 height 7
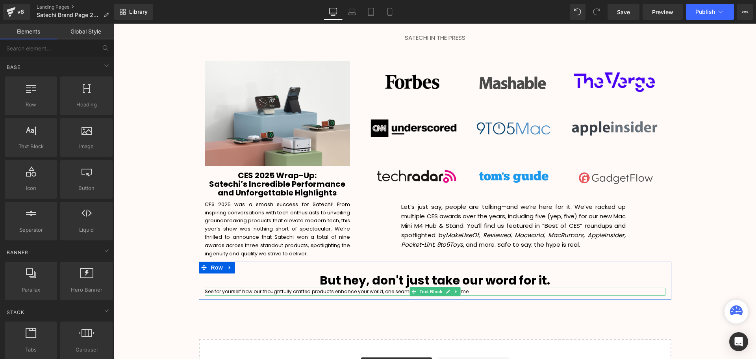
click at [471, 287] on p "See for yourself how our thoughtfully crafted products enhance your world, one …" at bounding box center [435, 290] width 461 height 7
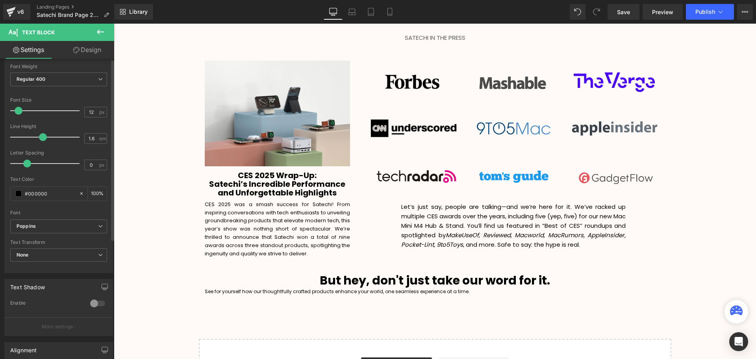
scroll to position [118, 0]
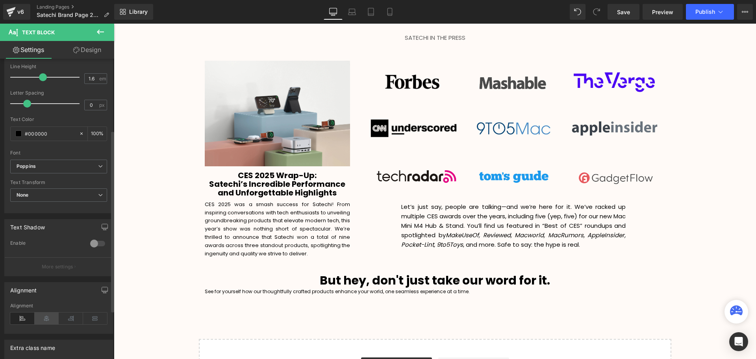
click at [45, 317] on icon at bounding box center [47, 318] width 24 height 12
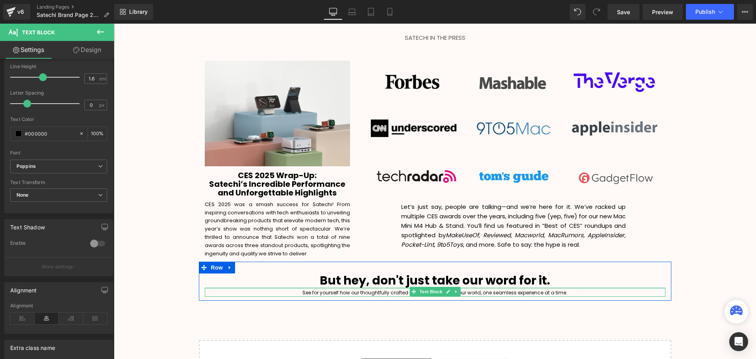
scroll to position [1910, 638]
click at [460, 287] on div "See for yourself how our thoughtfully crafted products enhance your world, one …" at bounding box center [435, 291] width 461 height 9
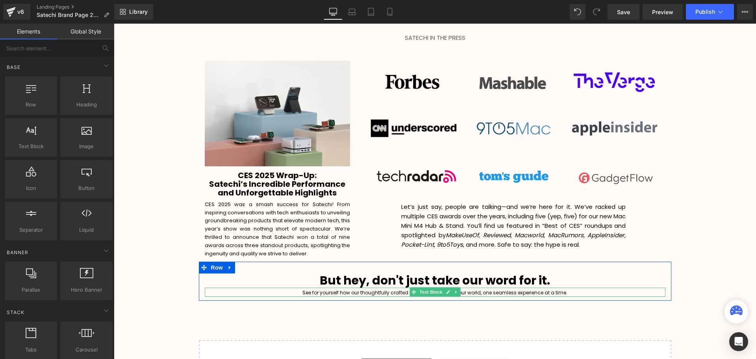
click at [432, 287] on span "Text Block" at bounding box center [431, 291] width 26 height 9
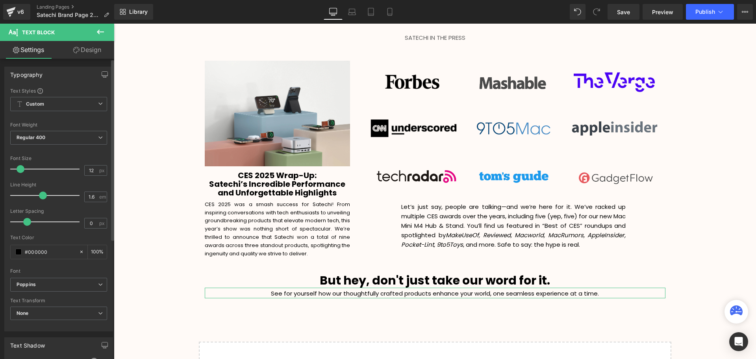
scroll to position [1912, 638]
click at [21, 170] on span at bounding box center [21, 169] width 8 height 8
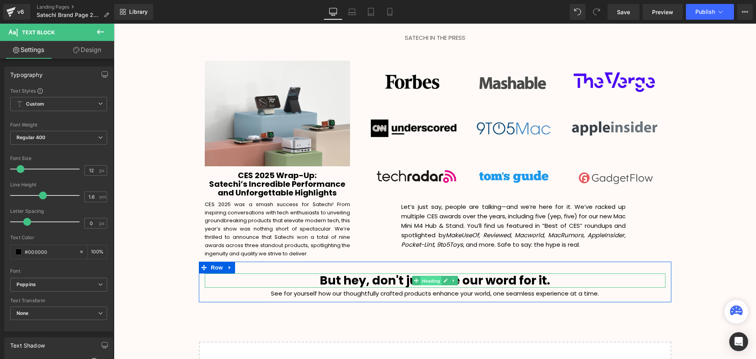
click at [431, 276] on span "Heading" at bounding box center [430, 280] width 21 height 9
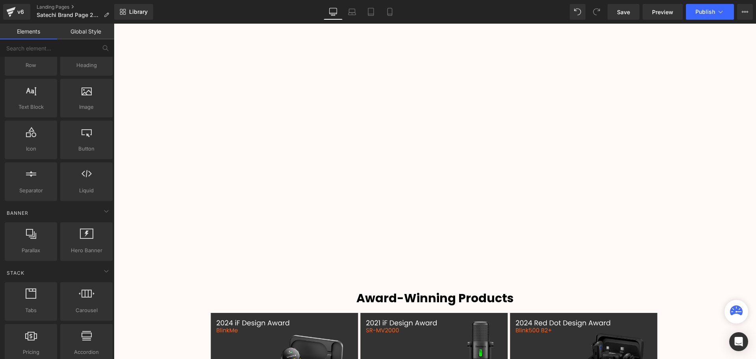
scroll to position [728, 0]
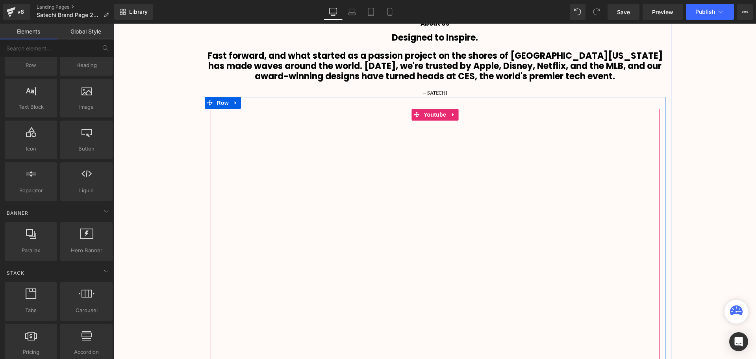
click at [435, 114] on div at bounding box center [435, 235] width 449 height 253
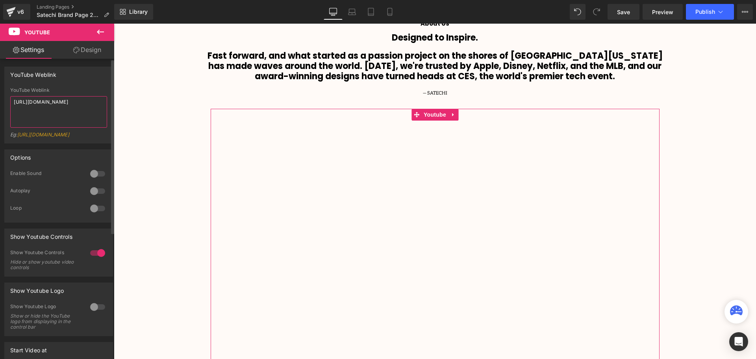
drag, startPoint x: 40, startPoint y: 107, endPoint x: 11, endPoint y: 103, distance: 29.4
click at [11, 103] on textarea "[URL][DOMAIN_NAME]" at bounding box center [58, 112] width 97 height 32
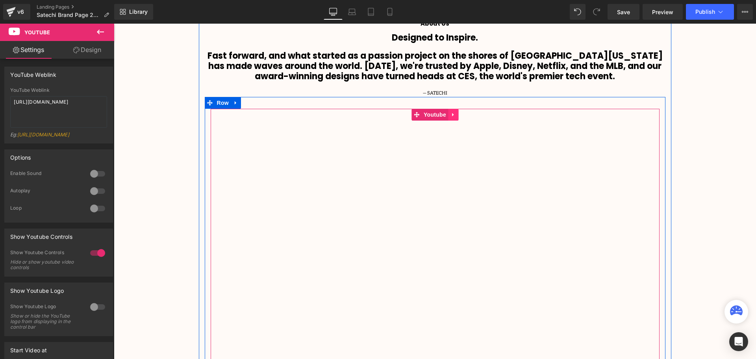
click at [454, 114] on link at bounding box center [453, 115] width 10 height 12
click at [448, 115] on icon at bounding box center [448, 115] width 6 height 6
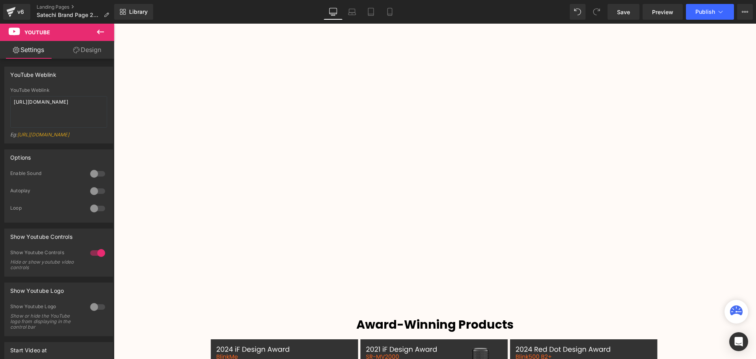
scroll to position [1035, 0]
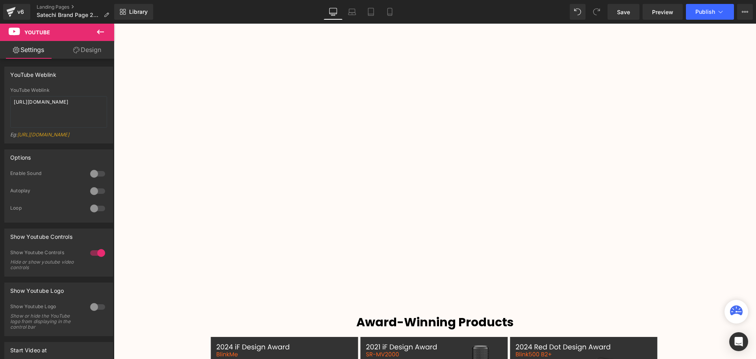
click at [713, 158] on div "Video Bg Row Welcome to Button Row Image 380px 380px Row Life Made Easy Since '…" at bounding box center [435, 75] width 642 height 2049
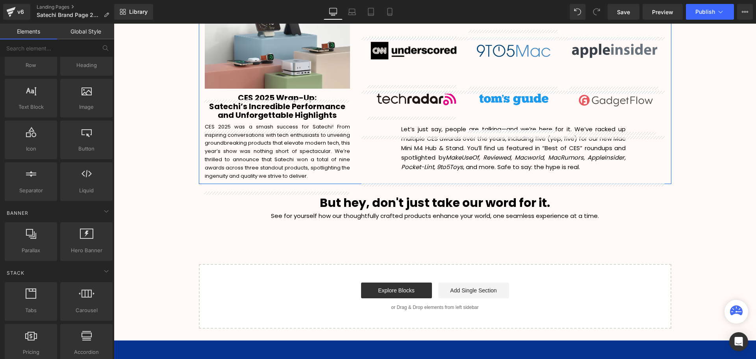
scroll to position [1596, 0]
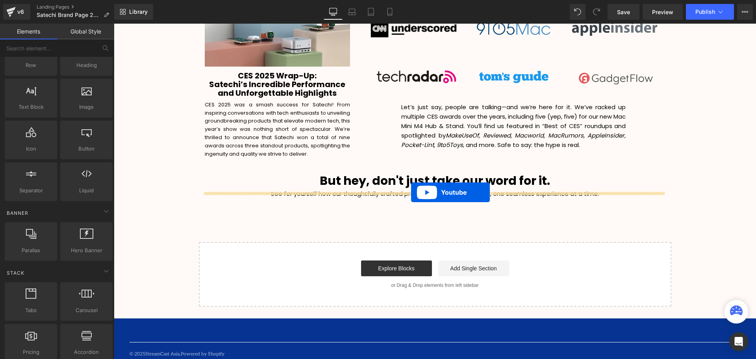
drag, startPoint x: 415, startPoint y: 63, endPoint x: 411, endPoint y: 192, distance: 128.8
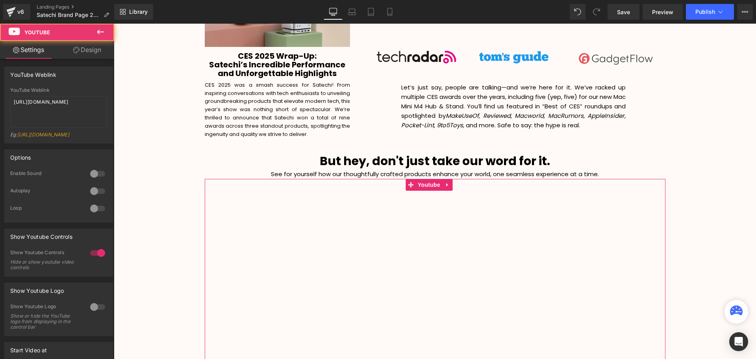
scroll to position [2170, 638]
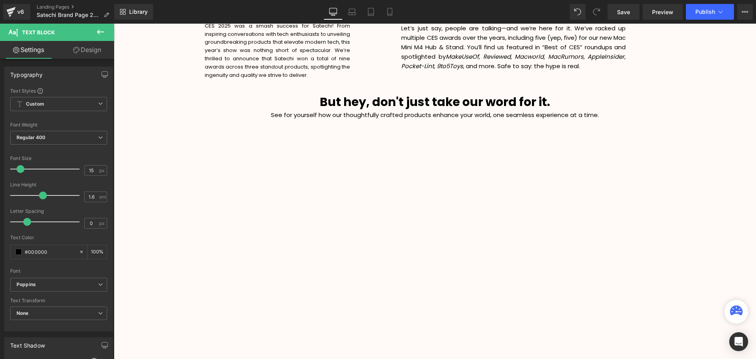
drag, startPoint x: 104, startPoint y: 35, endPoint x: 92, endPoint y: 44, distance: 14.6
click at [104, 35] on icon at bounding box center [100, 31] width 9 height 9
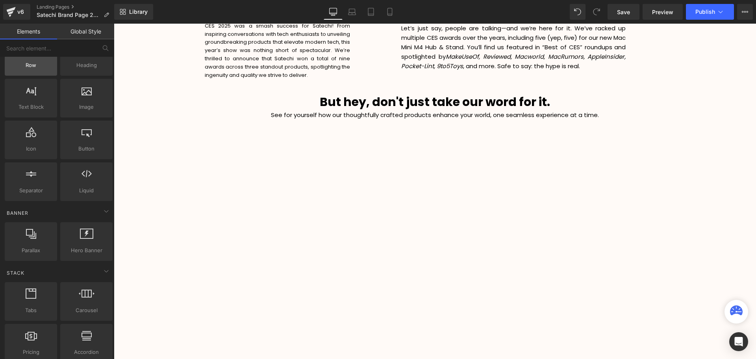
drag, startPoint x: 34, startPoint y: 78, endPoint x: 55, endPoint y: 72, distance: 21.7
click at [68, 73] on div "Row rows, columns, layouts, div Heading headings, titles, h1,h2,h3,h4,h5,h6 Tex…" at bounding box center [58, 118] width 111 height 167
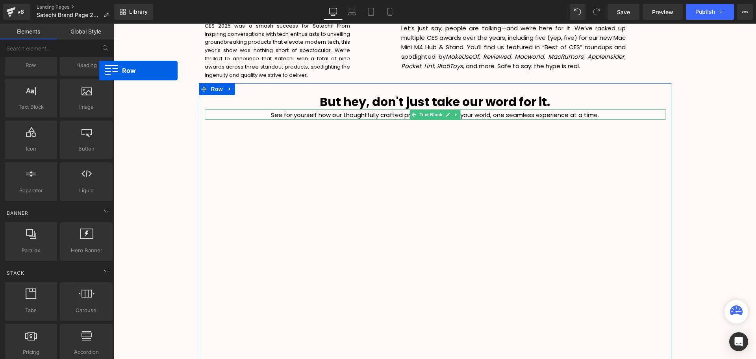
drag, startPoint x: 156, startPoint y: 93, endPoint x: 282, endPoint y: 95, distance: 125.6
click at [282, 95] on div "But hey, don't just take our word for it. Heading See for yourself how our thou…" at bounding box center [435, 237] width 473 height 284
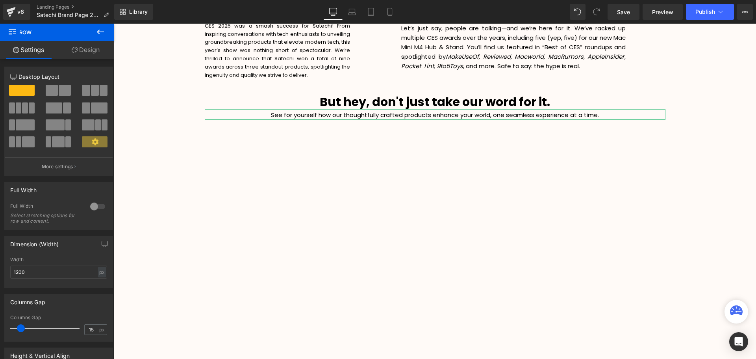
click at [104, 33] on icon at bounding box center [100, 31] width 9 height 9
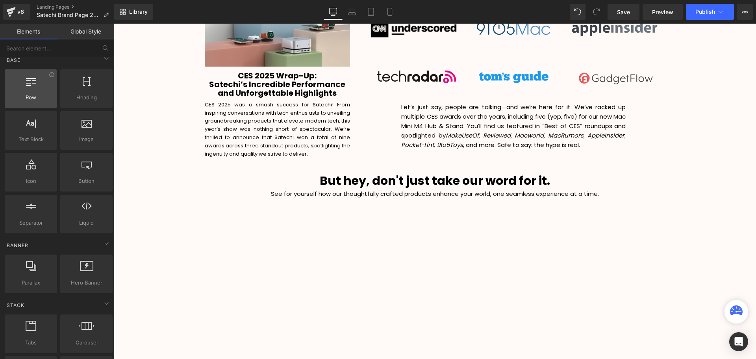
scroll to position [0, 0]
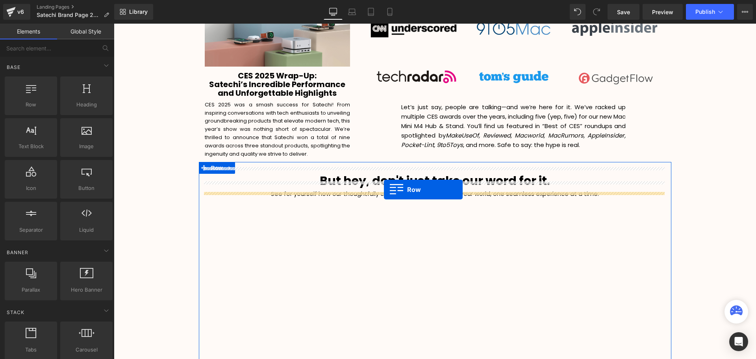
drag, startPoint x: 152, startPoint y: 128, endPoint x: 401, endPoint y: 189, distance: 256.2
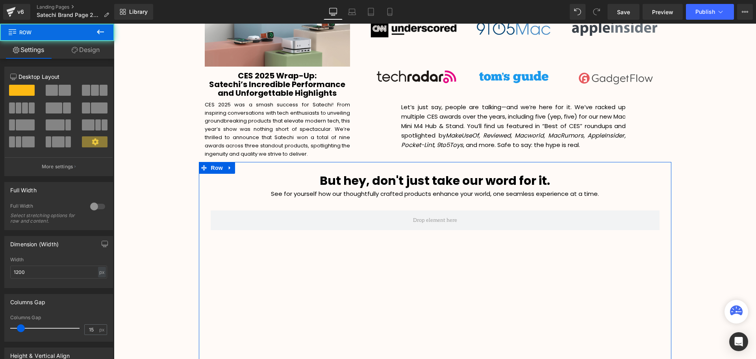
scroll to position [2206, 638]
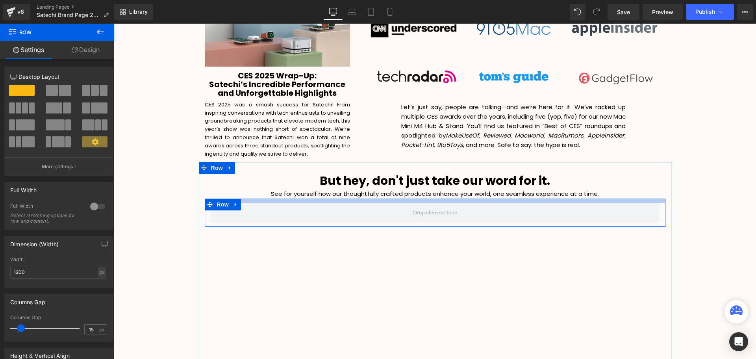
drag, startPoint x: 444, startPoint y: 193, endPoint x: 446, endPoint y: 185, distance: 7.6
click at [446, 185] on div "But hey, don't just take our word for it. Heading See for yourself how our thou…" at bounding box center [435, 330] width 473 height 312
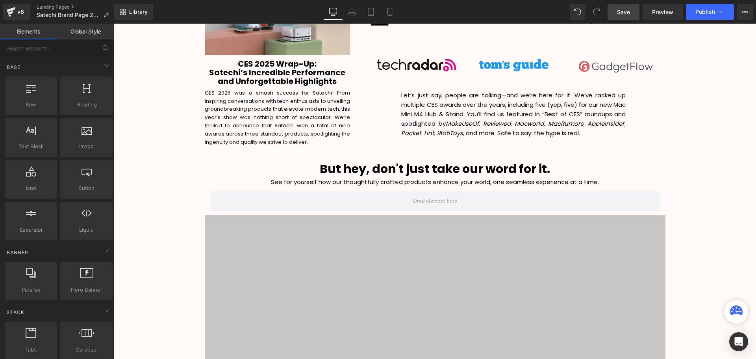
click at [629, 15] on span "Save" at bounding box center [623, 12] width 13 height 8
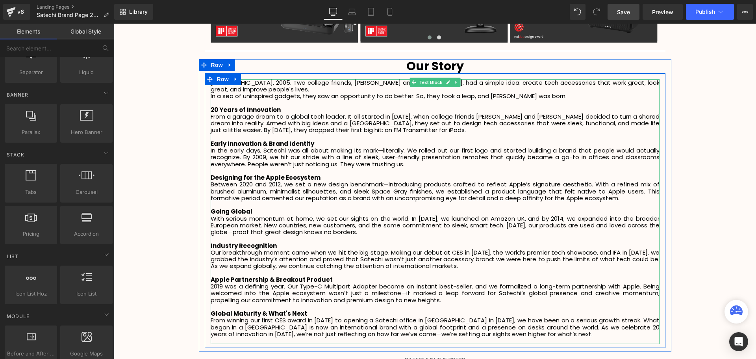
scroll to position [1194, 0]
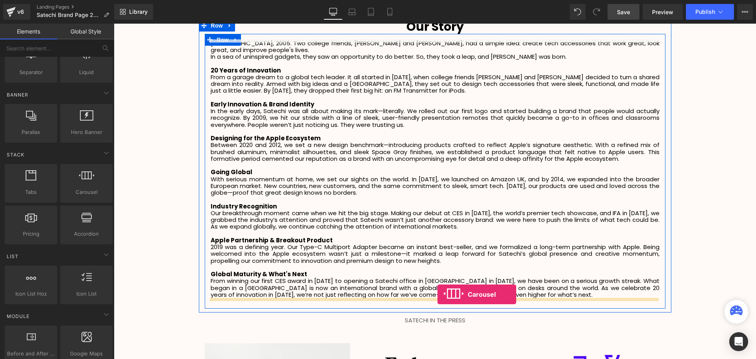
drag, startPoint x: 206, startPoint y: 215, endPoint x: 438, endPoint y: 294, distance: 245.2
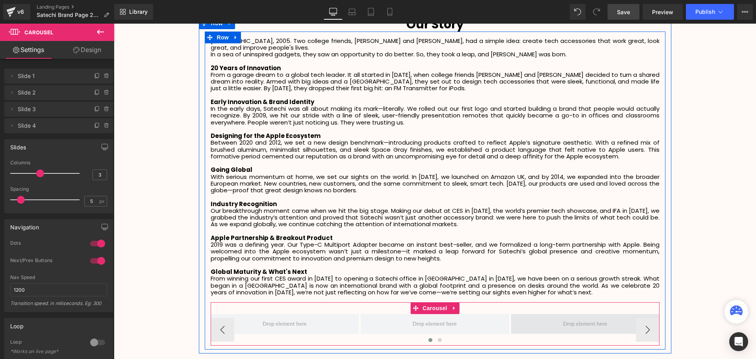
scroll to position [1233, 0]
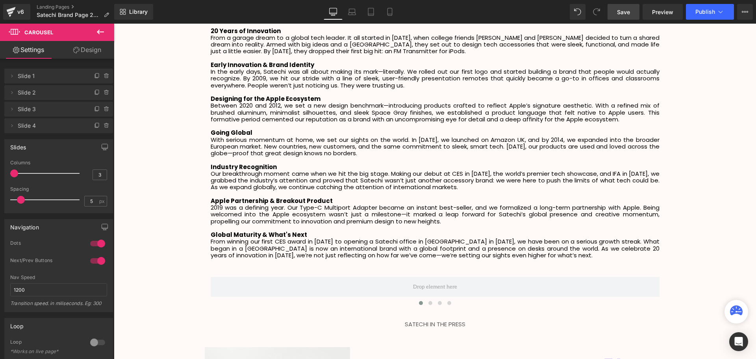
drag, startPoint x: 38, startPoint y: 174, endPoint x: -13, endPoint y: 175, distance: 51.2
click at [0, 175] on html "Carousel You are previewing how the will restyle your page. You can not edit El…" at bounding box center [378, 179] width 756 height 359
click at [103, 34] on icon at bounding box center [100, 31] width 9 height 9
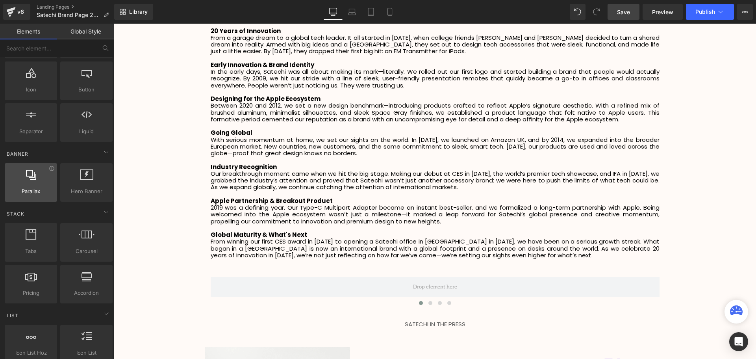
scroll to position [0, 0]
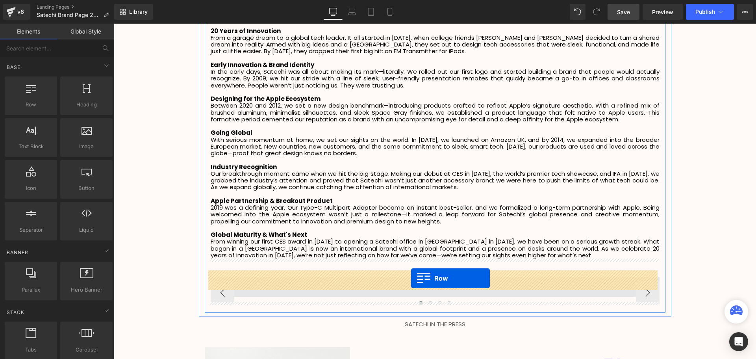
drag, startPoint x: 198, startPoint y: 146, endPoint x: 411, endPoint y: 278, distance: 250.9
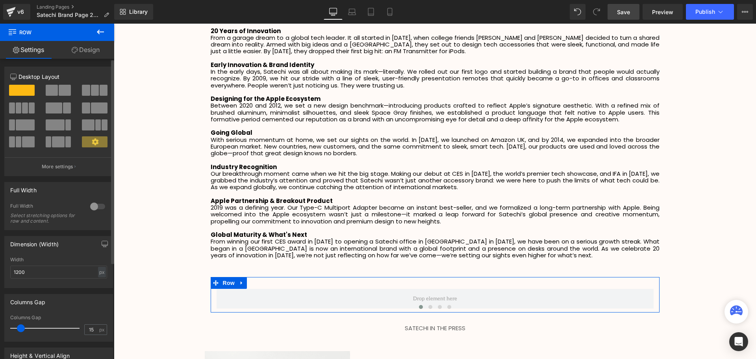
drag, startPoint x: 88, startPoint y: 106, endPoint x: 22, endPoint y: 102, distance: 66.7
click at [91, 106] on span at bounding box center [99, 107] width 17 height 11
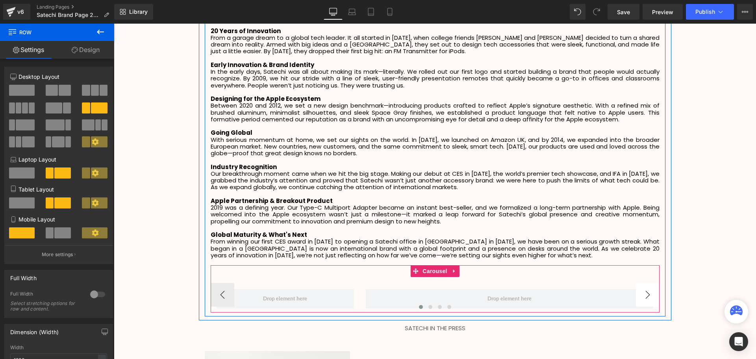
scroll to position [2246, 638]
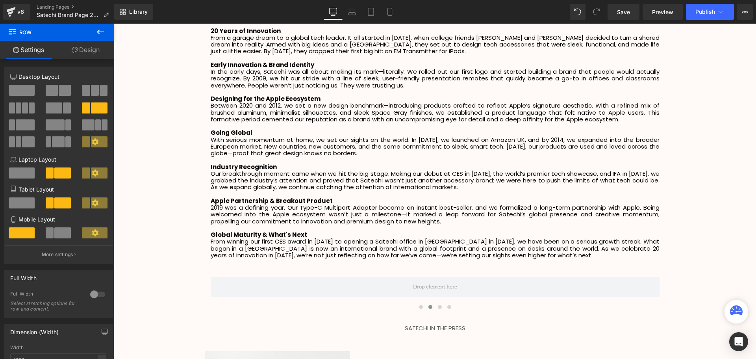
click at [98, 30] on icon at bounding box center [100, 31] width 9 height 9
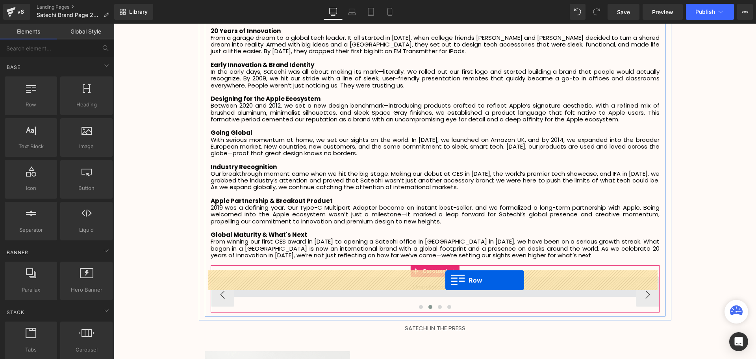
drag, startPoint x: 218, startPoint y: 146, endPoint x: 445, endPoint y: 280, distance: 263.8
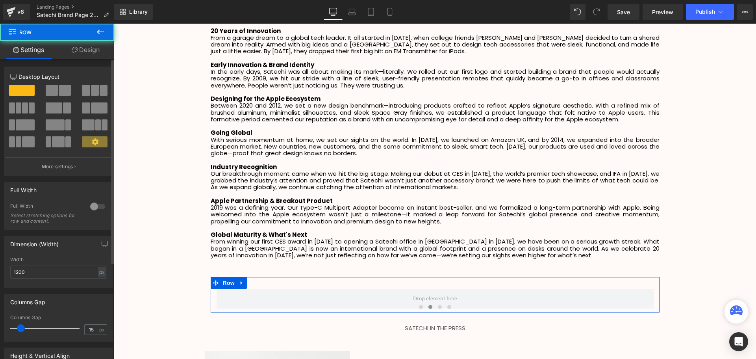
drag, startPoint x: 92, startPoint y: 110, endPoint x: 105, endPoint y: 114, distance: 13.6
click at [92, 110] on span at bounding box center [99, 107] width 17 height 11
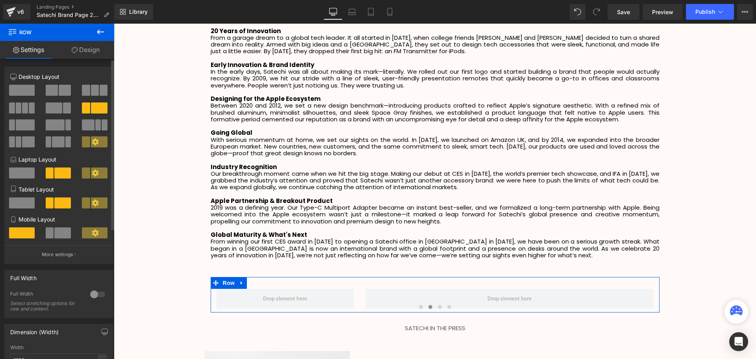
drag, startPoint x: 51, startPoint y: 106, endPoint x: 86, endPoint y: 150, distance: 56.9
click at [51, 106] on span at bounding box center [54, 107] width 17 height 11
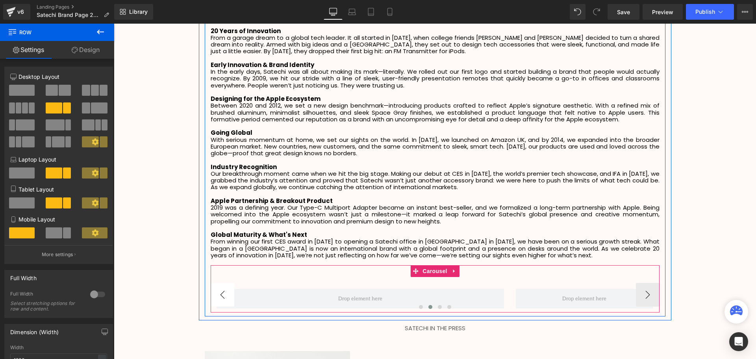
click at [219, 287] on button "‹" at bounding box center [223, 295] width 24 height 24
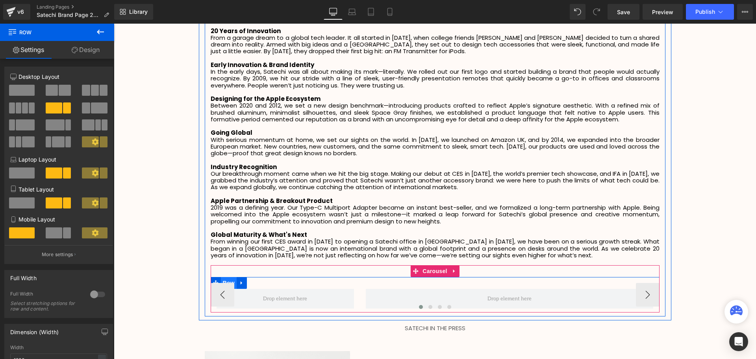
click at [231, 277] on span "Row" at bounding box center [229, 283] width 16 height 12
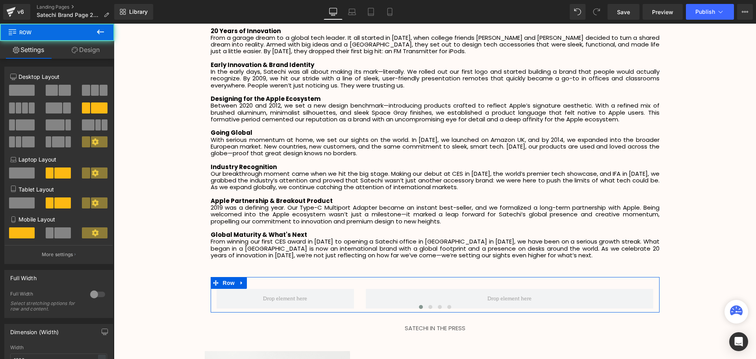
click at [61, 109] on button at bounding box center [59, 107] width 26 height 11
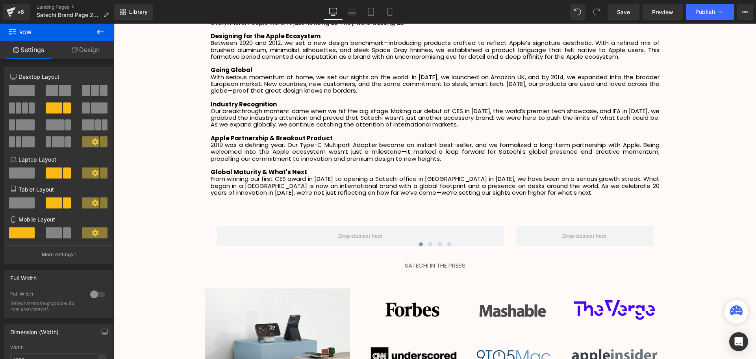
scroll to position [1312, 0]
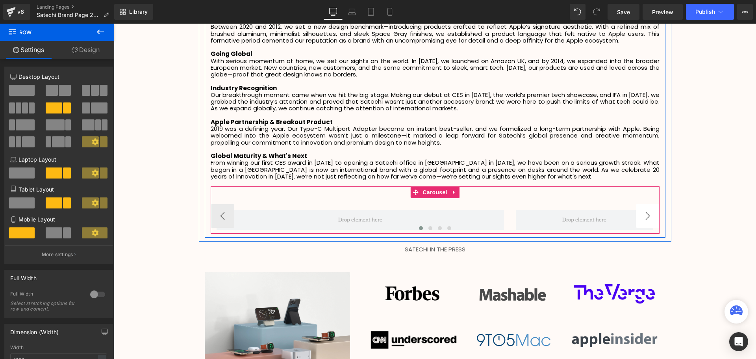
click at [636, 209] on button "›" at bounding box center [648, 216] width 24 height 24
click at [639, 208] on button "›" at bounding box center [648, 216] width 24 height 24
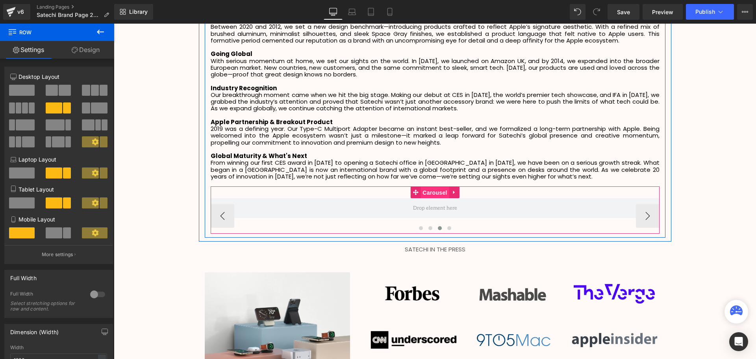
click at [432, 187] on span "Carousel" at bounding box center [435, 193] width 28 height 12
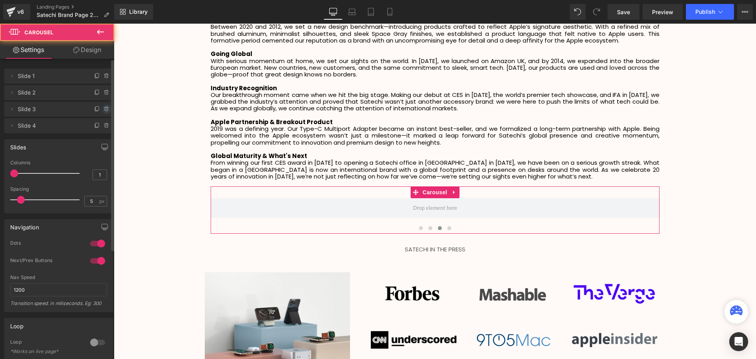
click at [104, 109] on icon at bounding box center [107, 109] width 6 height 6
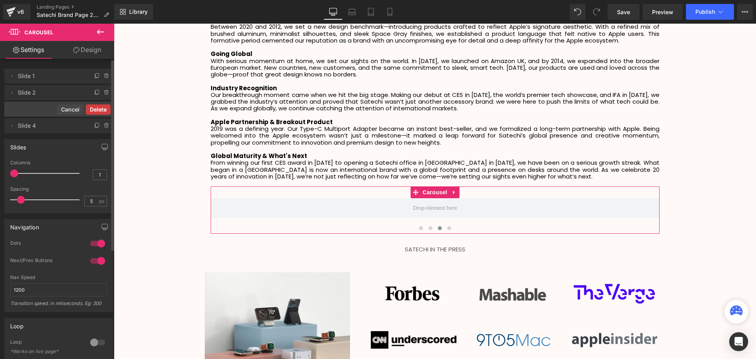
click at [101, 110] on button "Delete" at bounding box center [98, 109] width 25 height 10
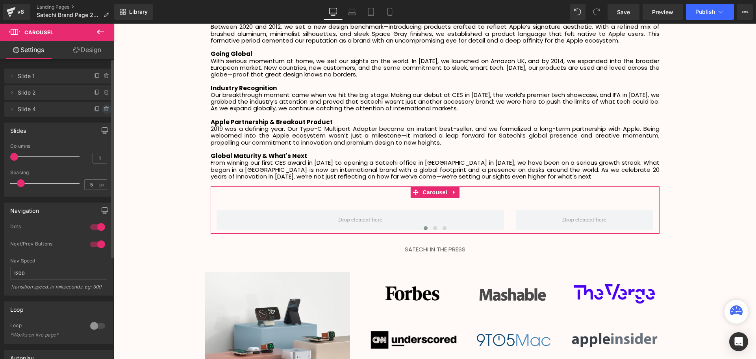
click at [104, 109] on icon at bounding box center [107, 109] width 6 height 6
click at [102, 109] on button "Delete" at bounding box center [98, 109] width 25 height 10
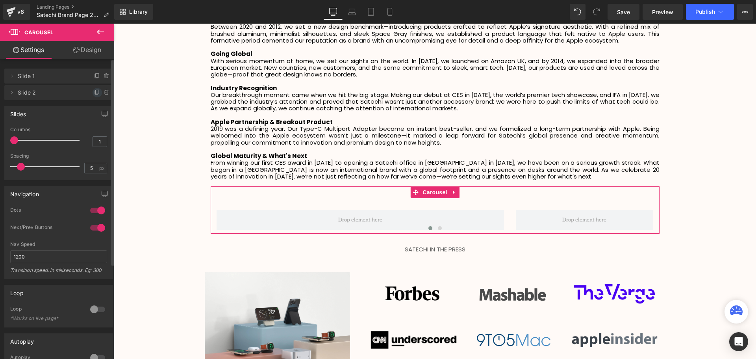
click at [94, 92] on icon at bounding box center [97, 92] width 6 height 6
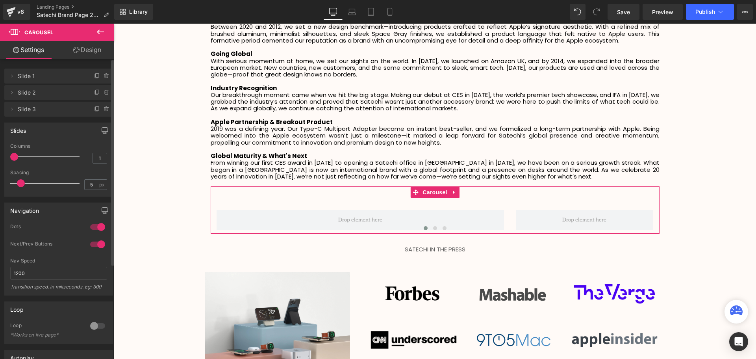
click at [94, 92] on icon at bounding box center [97, 92] width 6 height 6
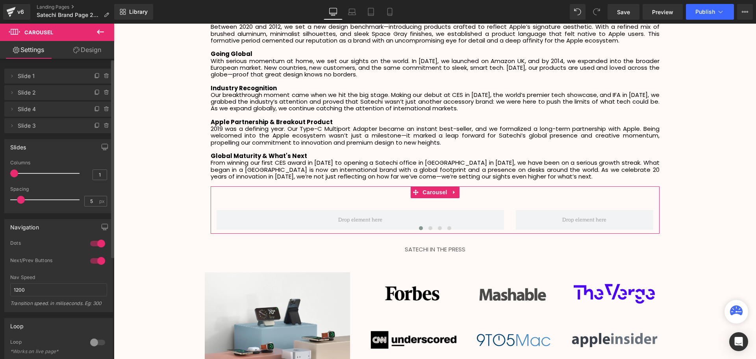
click at [94, 92] on icon at bounding box center [97, 92] width 6 height 6
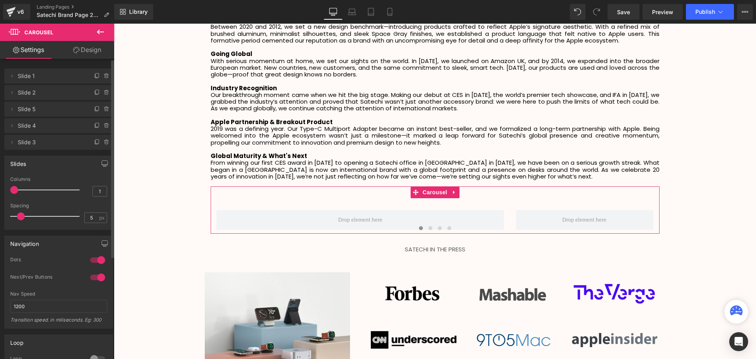
scroll to position [4, 4]
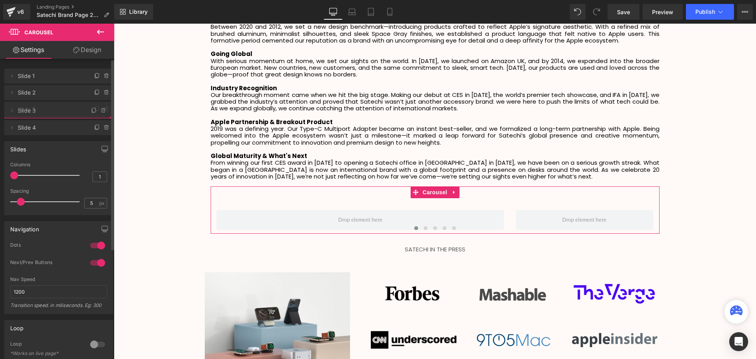
drag, startPoint x: 41, startPoint y: 142, endPoint x: 43, endPoint y: 106, distance: 35.9
drag, startPoint x: 50, startPoint y: 135, endPoint x: 50, endPoint y: 120, distance: 15.8
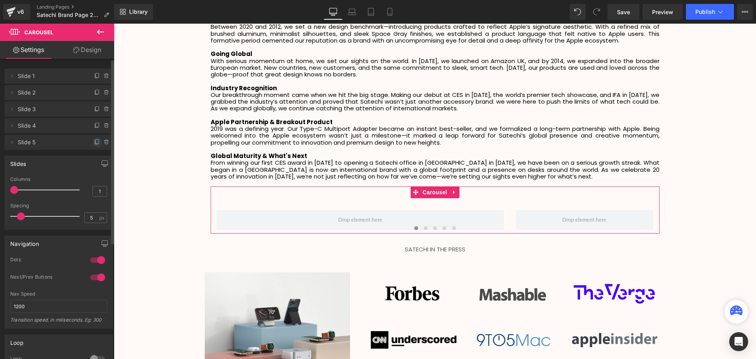
click at [96, 143] on icon at bounding box center [97, 141] width 3 height 4
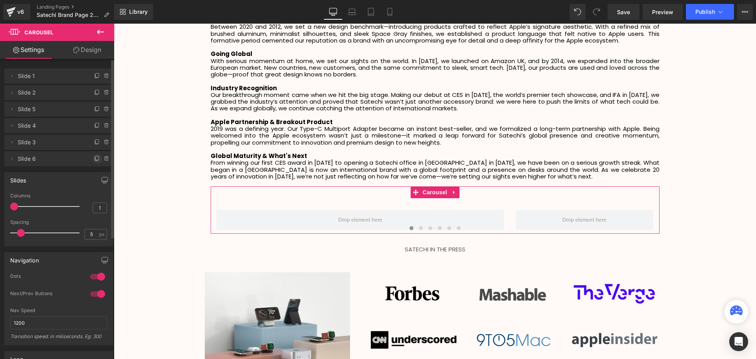
click at [94, 158] on icon at bounding box center [97, 159] width 6 height 6
drag, startPoint x: 43, startPoint y: 141, endPoint x: 46, endPoint y: 121, distance: 20.7
drag, startPoint x: 45, startPoint y: 112, endPoint x: 50, endPoint y: 143, distance: 30.8
drag, startPoint x: 57, startPoint y: 160, endPoint x: 56, endPoint y: 143, distance: 17.0
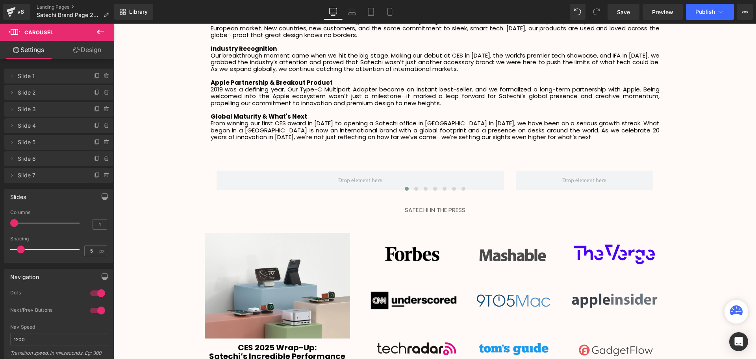
scroll to position [1312, 0]
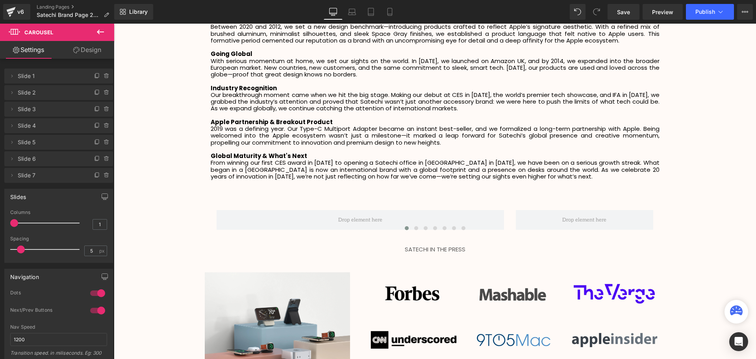
click at [104, 30] on icon at bounding box center [100, 31] width 9 height 9
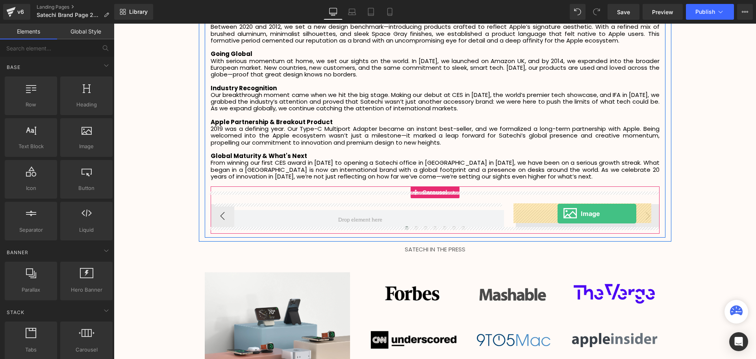
drag, startPoint x: 191, startPoint y: 166, endPoint x: 558, endPoint y: 213, distance: 369.3
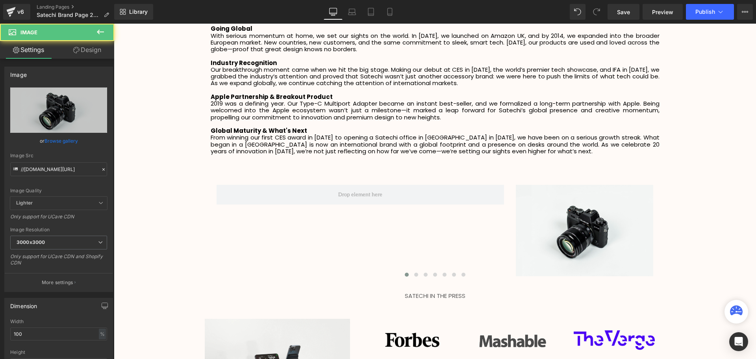
scroll to position [1352, 0]
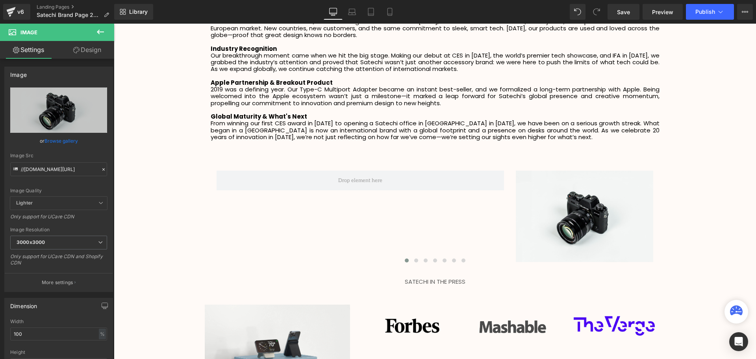
click at [98, 34] on icon at bounding box center [100, 31] width 9 height 9
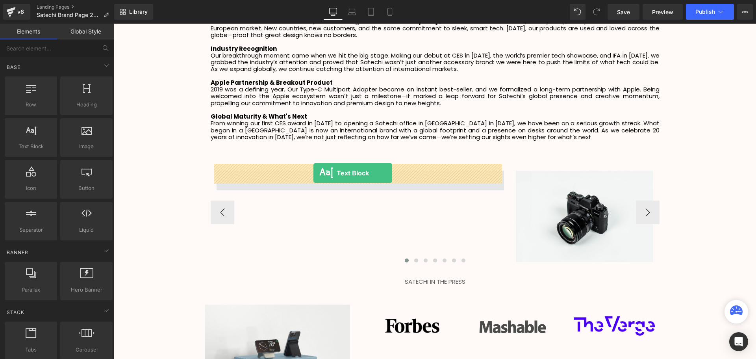
drag, startPoint x: 153, startPoint y: 159, endPoint x: 313, endPoint y: 173, distance: 161.3
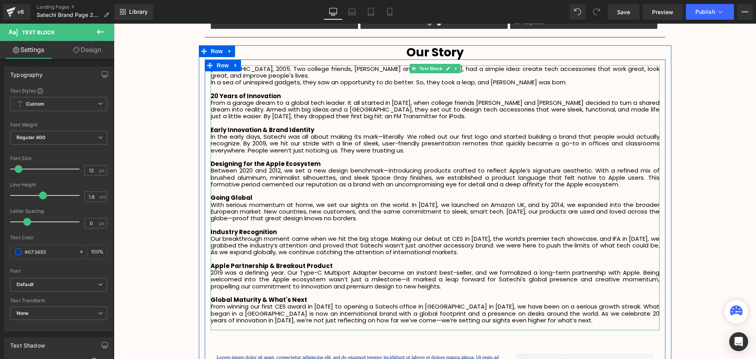
scroll to position [1155, 0]
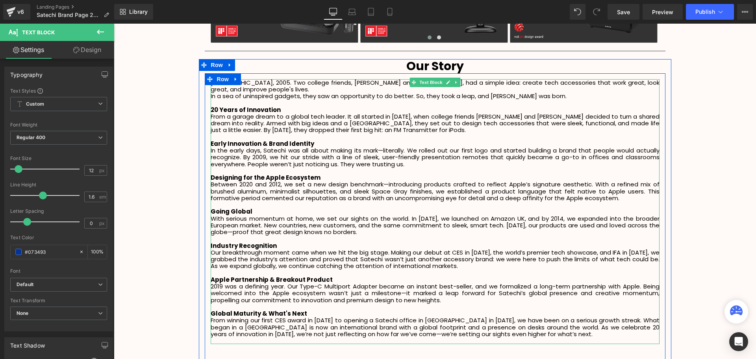
click at [296, 114] on p "From a garage dream to a global tech leader. It all started in [DATE], when col…" at bounding box center [435, 123] width 449 height 20
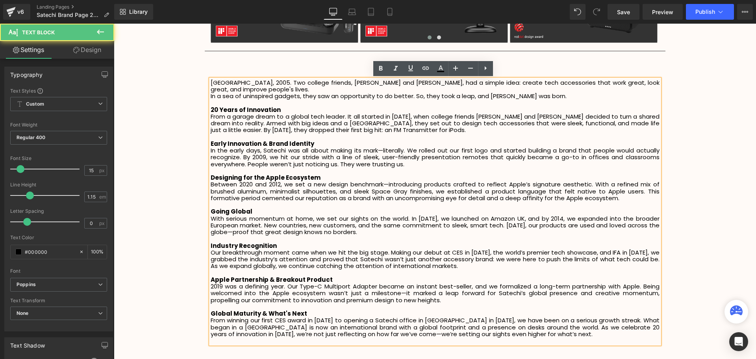
click at [320, 134] on p at bounding box center [435, 137] width 449 height 7
drag, startPoint x: 328, startPoint y: 105, endPoint x: 209, endPoint y: 102, distance: 119.0
click at [211, 106] on p "20 Years of Innovation" at bounding box center [435, 109] width 449 height 7
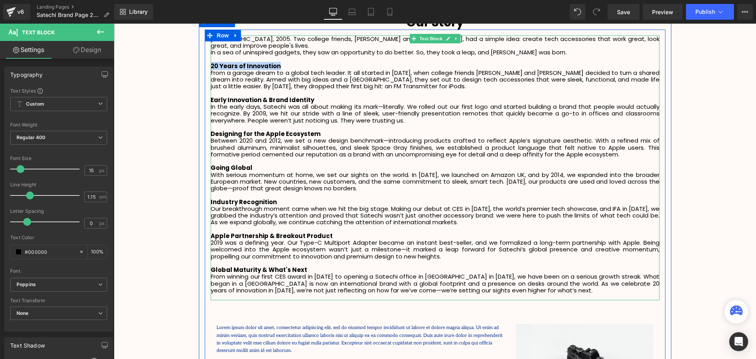
scroll to position [1273, 0]
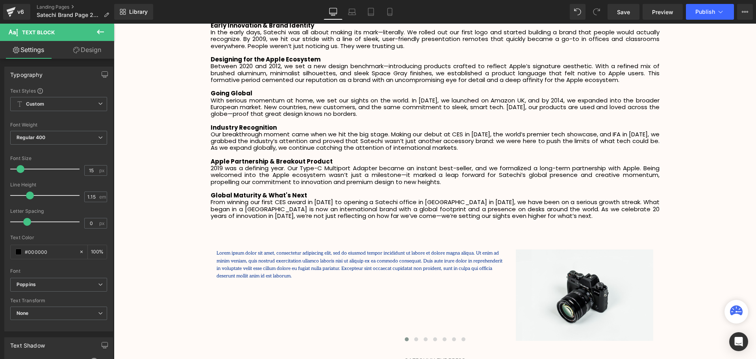
click at [106, 32] on button at bounding box center [101, 32] width 28 height 17
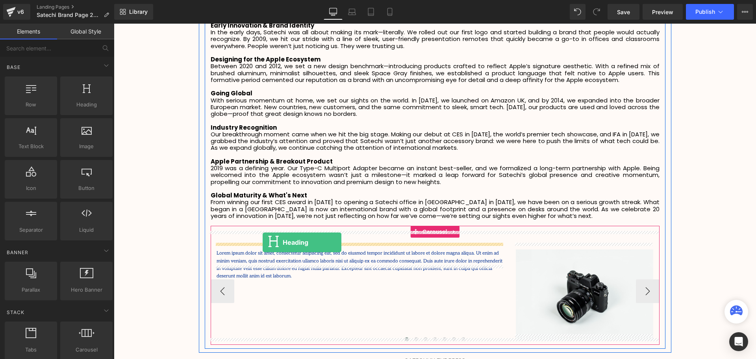
drag, startPoint x: 210, startPoint y: 107, endPoint x: 263, endPoint y: 242, distance: 145.2
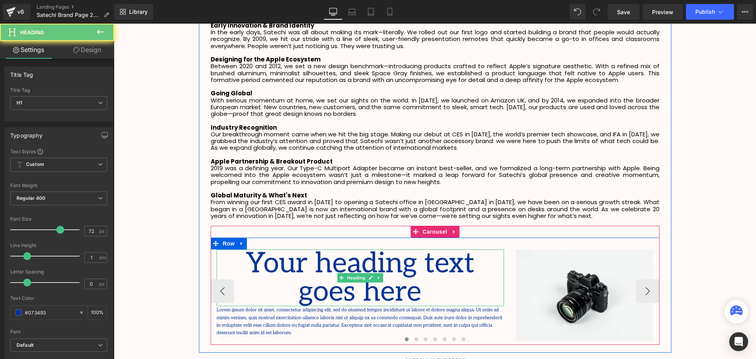
click at [399, 287] on h1 "Your heading text goes here" at bounding box center [360, 277] width 287 height 57
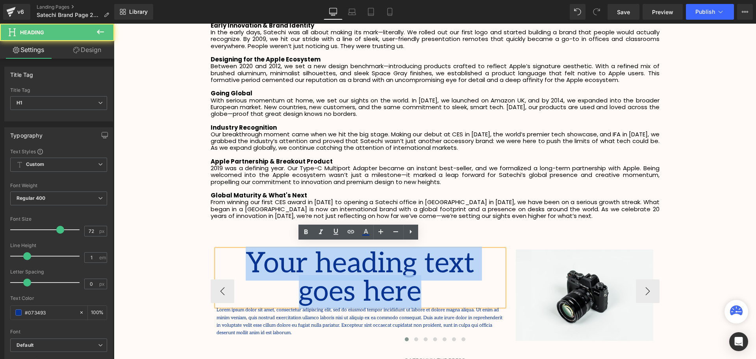
drag, startPoint x: 307, startPoint y: 280, endPoint x: 216, endPoint y: 260, distance: 93.0
click at [217, 260] on h1 "Your heading text goes here" at bounding box center [360, 277] width 287 height 57
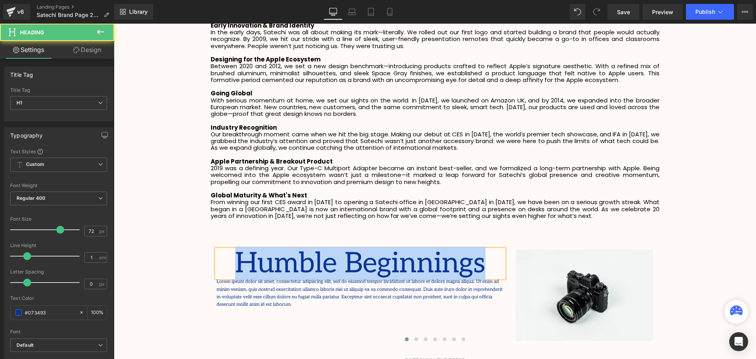
drag, startPoint x: 477, startPoint y: 261, endPoint x: 202, endPoint y: 250, distance: 275.5
click at [202, 250] on div "Our Story Heading [GEOGRAPHIC_DATA], 2005. Two college friends, [PERSON_NAME] a…" at bounding box center [435, 145] width 473 height 408
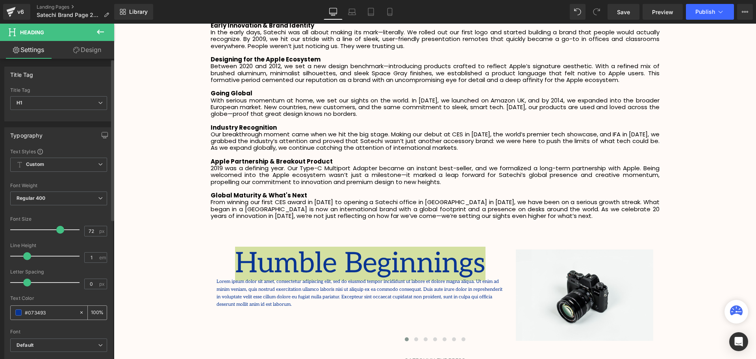
click at [17, 310] on span at bounding box center [18, 312] width 6 height 6
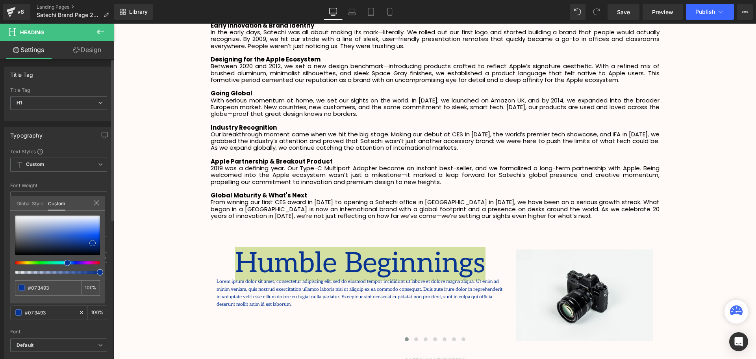
type input "#4873cf"
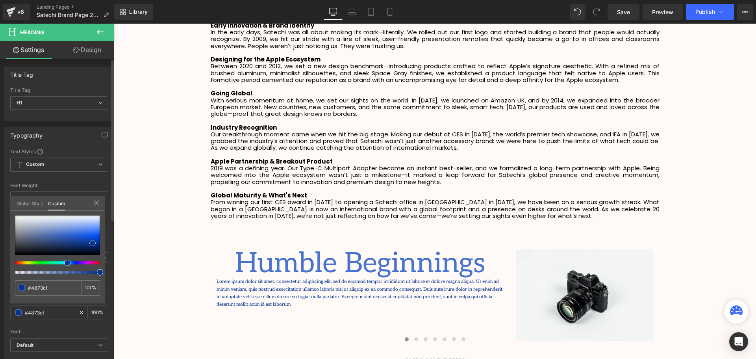
type input "#4570cd"
type input "#000000"
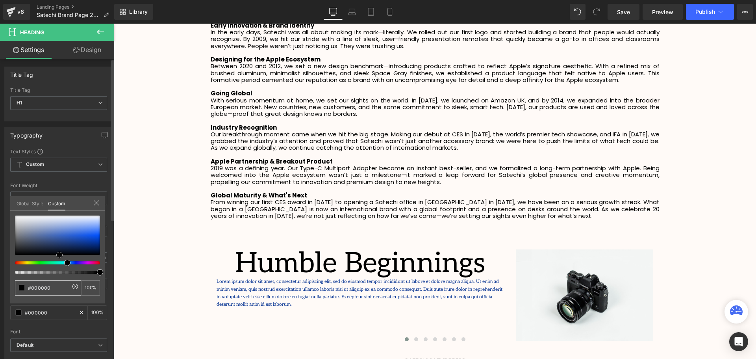
drag, startPoint x: 65, startPoint y: 233, endPoint x: 57, endPoint y: 315, distance: 82.3
click at [56, 302] on div "#000000 100 %" at bounding box center [57, 259] width 95 height 88
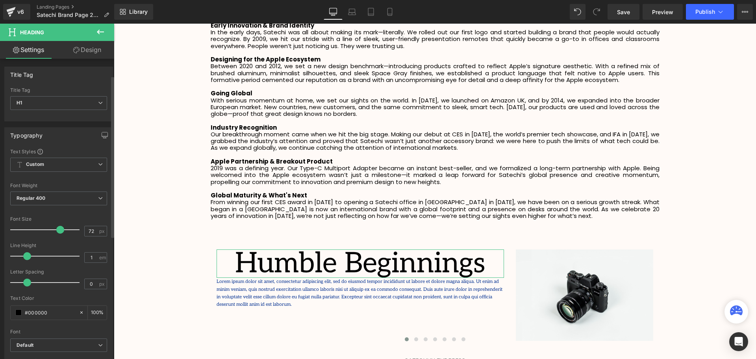
scroll to position [79, 0]
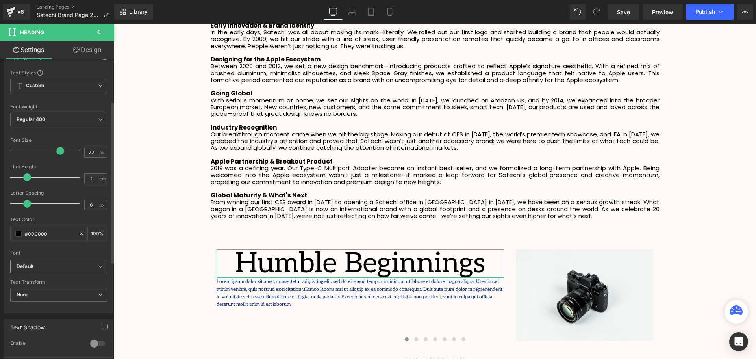
click at [41, 273] on span "Default" at bounding box center [58, 267] width 97 height 14
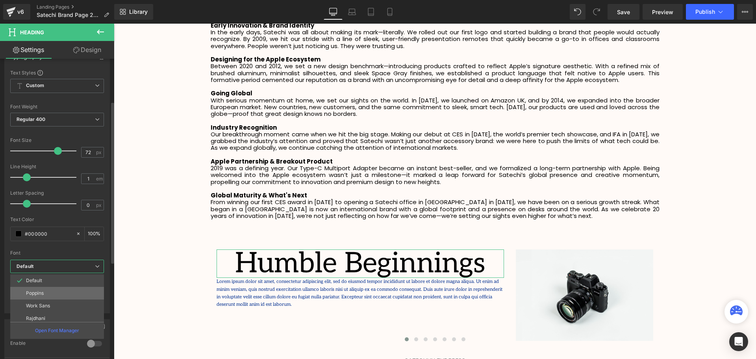
click at [43, 292] on p "Poppins" at bounding box center [35, 293] width 18 height 6
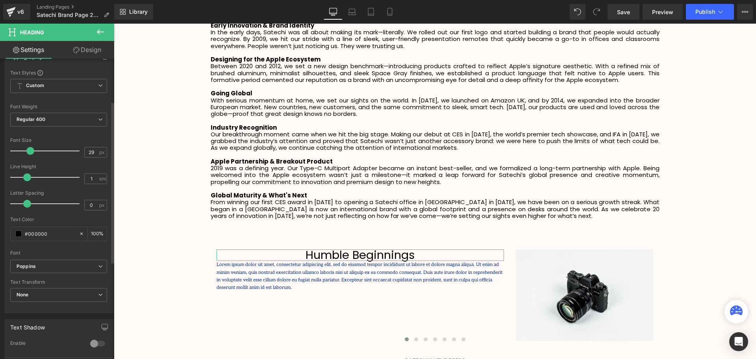
type input "30"
drag, startPoint x: 59, startPoint y: 150, endPoint x: 31, endPoint y: 154, distance: 28.2
click at [31, 154] on span at bounding box center [31, 151] width 8 height 8
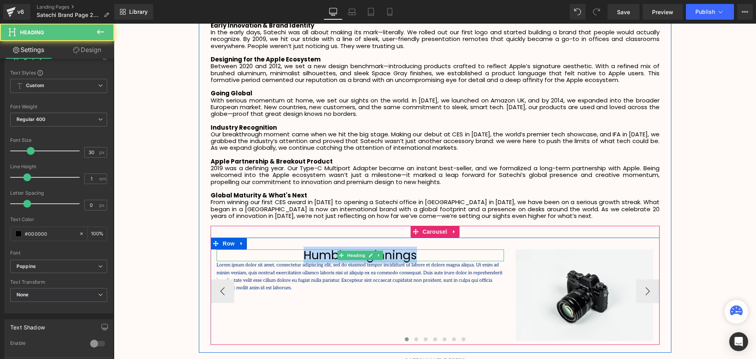
drag, startPoint x: 356, startPoint y: 246, endPoint x: 291, endPoint y: 246, distance: 65.4
click at [291, 249] on h1 "Humble Beginnings" at bounding box center [360, 255] width 287 height 12
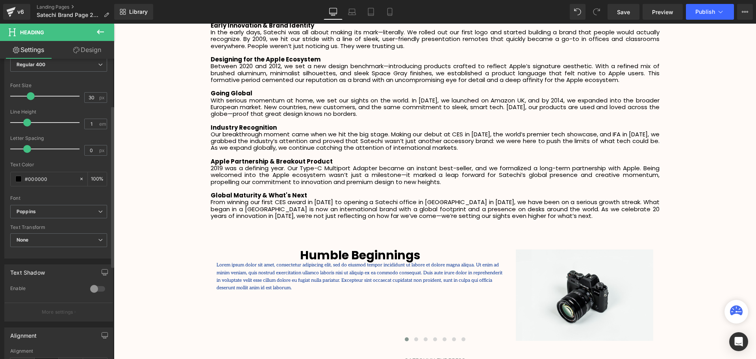
scroll to position [197, 0]
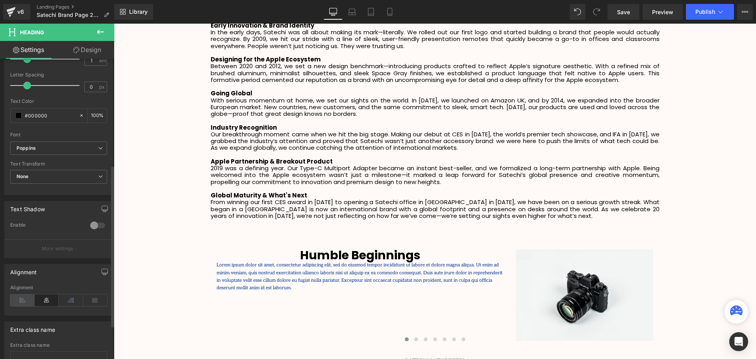
click at [30, 297] on icon at bounding box center [22, 300] width 24 height 12
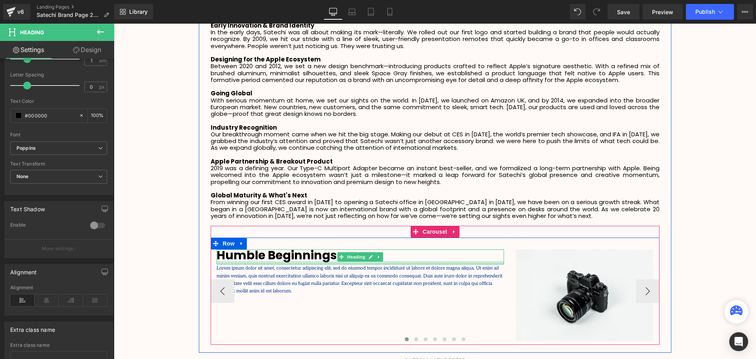
click at [380, 261] on div at bounding box center [360, 262] width 287 height 3
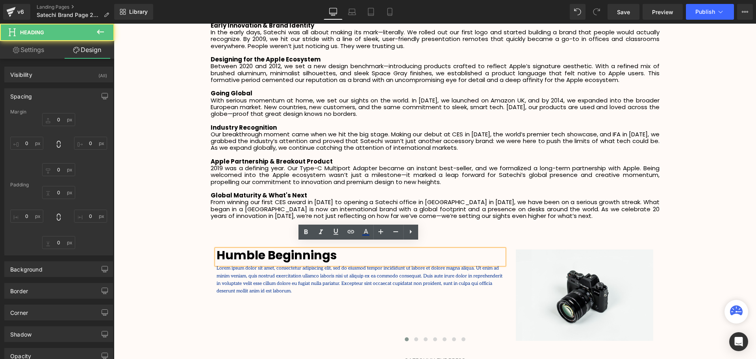
type input "0"
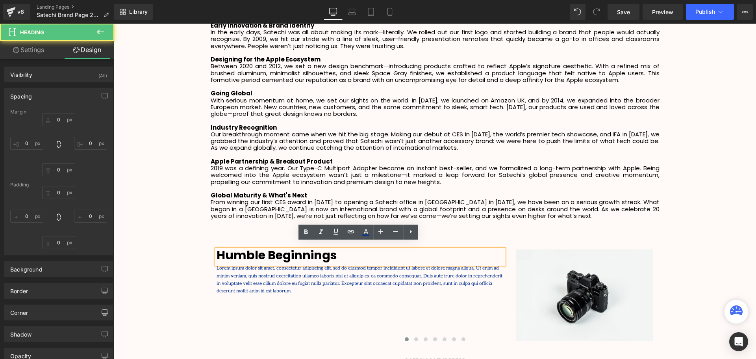
type input "0"
type input "8"
type input "0"
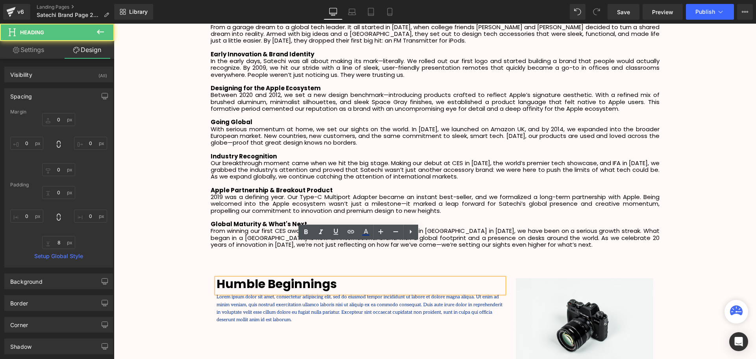
scroll to position [1194, 0]
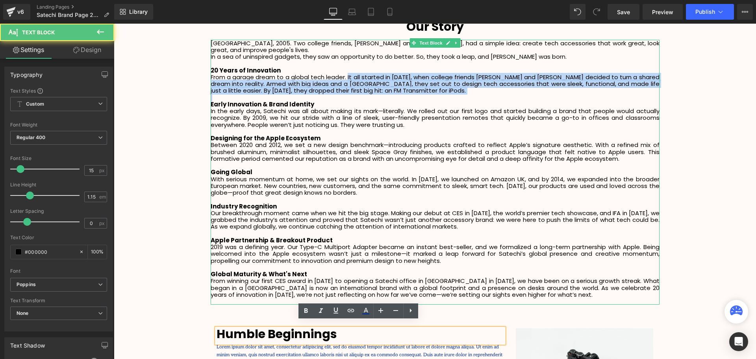
drag, startPoint x: 373, startPoint y: 77, endPoint x: 451, endPoint y: 89, distance: 78.5
click at [451, 89] on div "[GEOGRAPHIC_DATA], 2005. Two college friends, [PERSON_NAME] and [PERSON_NAME], …" at bounding box center [435, 172] width 449 height 265
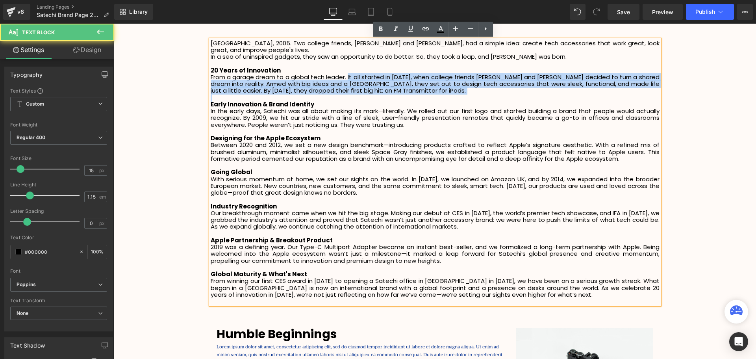
copy p "It all started in [DATE], when college friends [PERSON_NAME] and [PERSON_NAME] …"
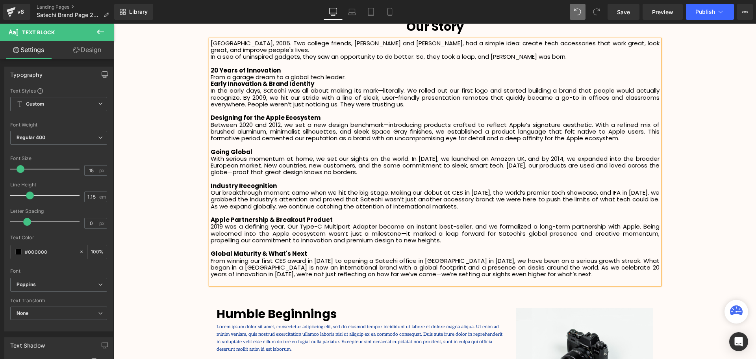
scroll to position [2318, 638]
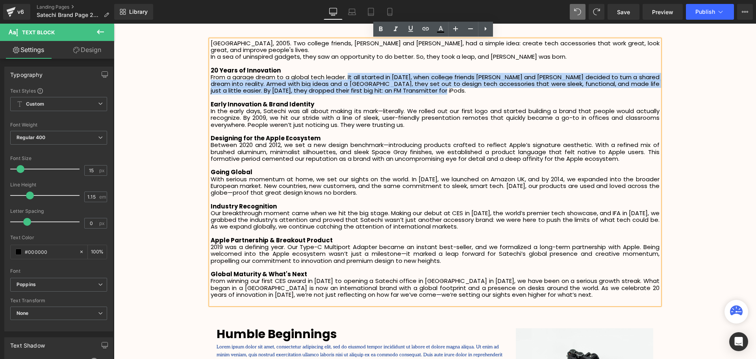
drag, startPoint x: 452, startPoint y: 86, endPoint x: 346, endPoint y: 71, distance: 107.4
click at [346, 74] on p "From a garage dream to a global tech leader. It all started in [DATE], when col…" at bounding box center [435, 84] width 449 height 20
copy p "It all started in [DATE], when college friends [PERSON_NAME] and [PERSON_NAME] …"
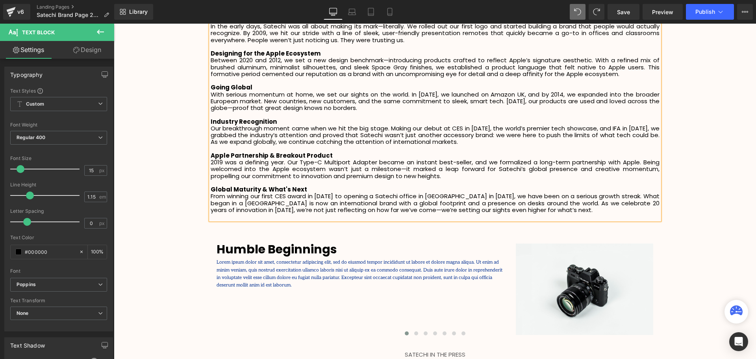
scroll to position [1352, 0]
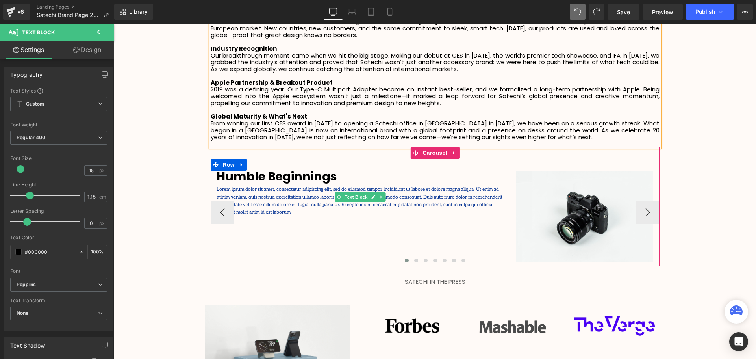
click at [478, 194] on p "Lorem ipsum dolor sit amet, consectetur adipiscing elit, sed do eiusmod tempor …" at bounding box center [360, 200] width 287 height 30
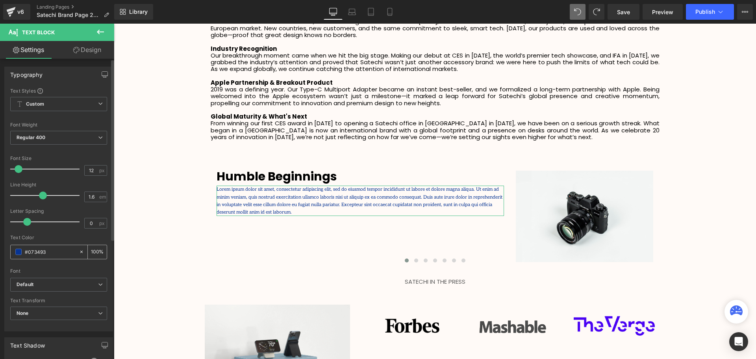
click at [20, 251] on span at bounding box center [18, 252] width 6 height 6
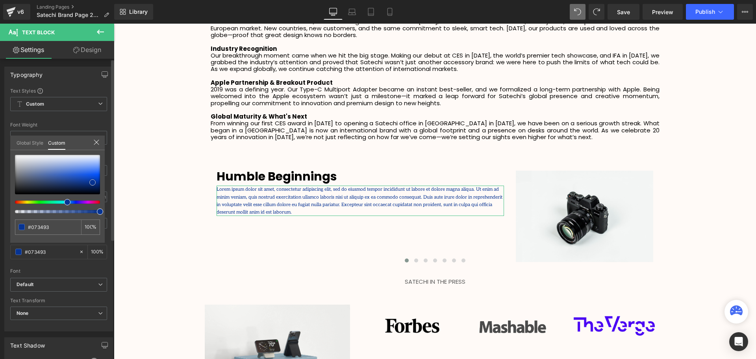
type input "#17419b"
type input "#184199"
type input "#1f2b46"
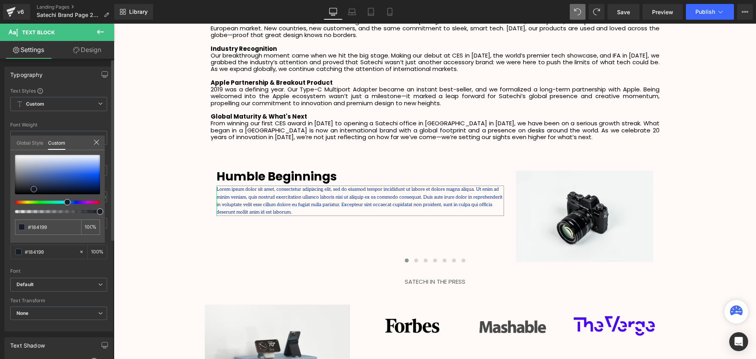
type input "#1f2b46"
type input "#000000"
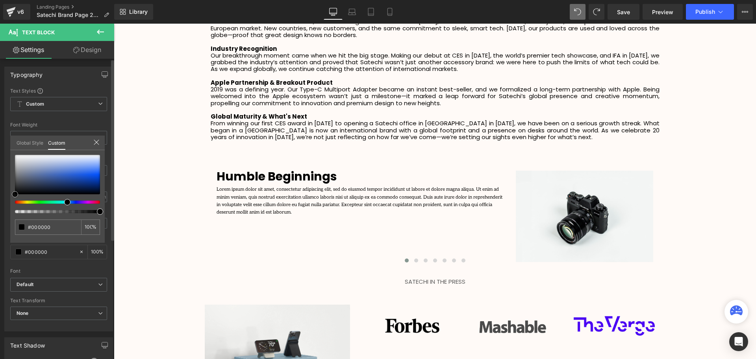
drag, startPoint x: 69, startPoint y: 182, endPoint x: 7, endPoint y: 275, distance: 112.4
click at [6, 273] on div "Typography Text Styles Custom Custom Setup Global Style Custom Setup Global Sty…" at bounding box center [59, 196] width 118 height 271
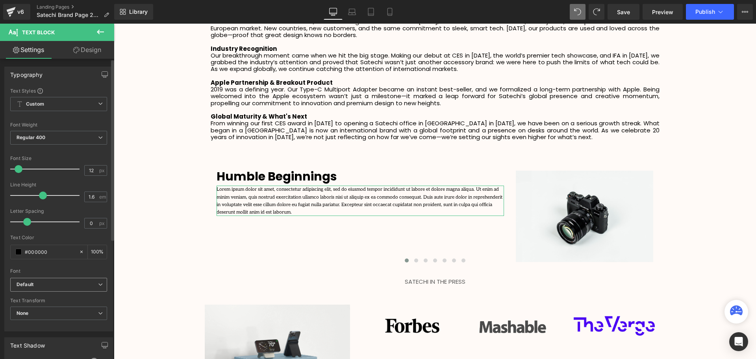
click at [40, 287] on b "Default" at bounding box center [58, 284] width 82 height 7
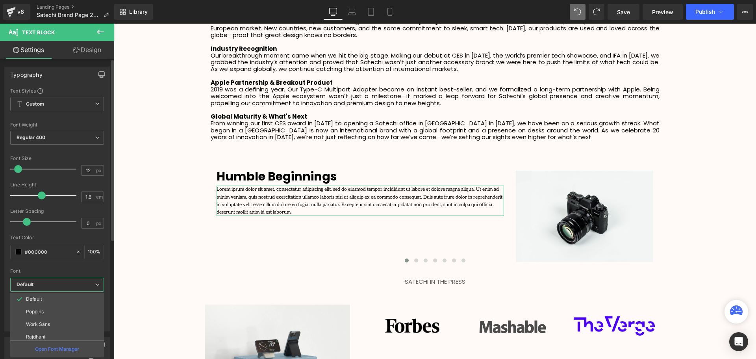
click at [47, 307] on li "Poppins" at bounding box center [58, 311] width 97 height 13
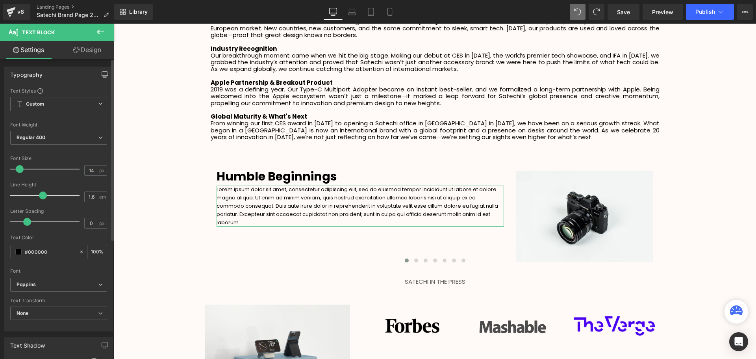
type input "15"
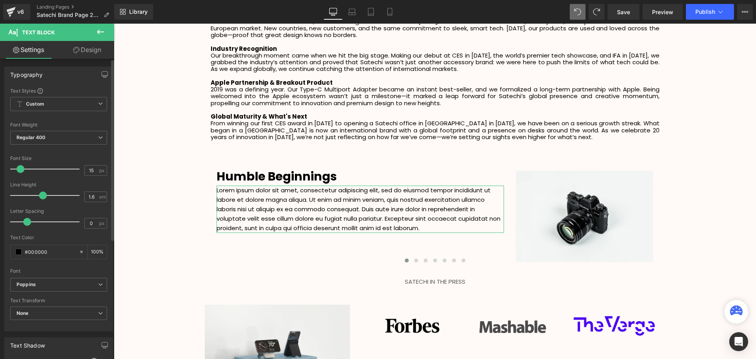
click at [24, 169] on span at bounding box center [21, 169] width 8 height 8
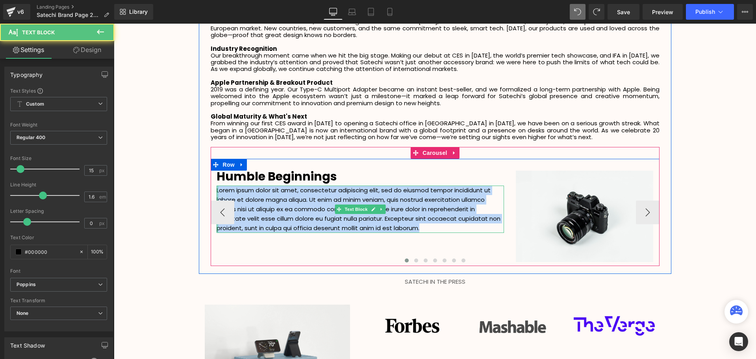
drag, startPoint x: 435, startPoint y: 223, endPoint x: 215, endPoint y: 181, distance: 224.1
click at [217, 185] on div "Lorem ipsum dolor sit amet, consectetur adipiscing elit, sed do eiusmod tempor …" at bounding box center [360, 208] width 287 height 47
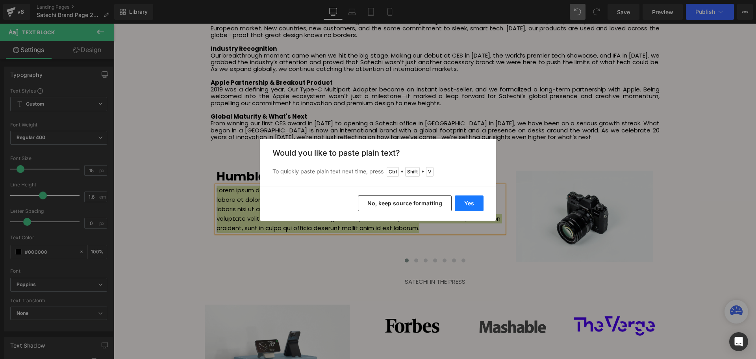
click at [456, 203] on button "Yes" at bounding box center [469, 203] width 29 height 16
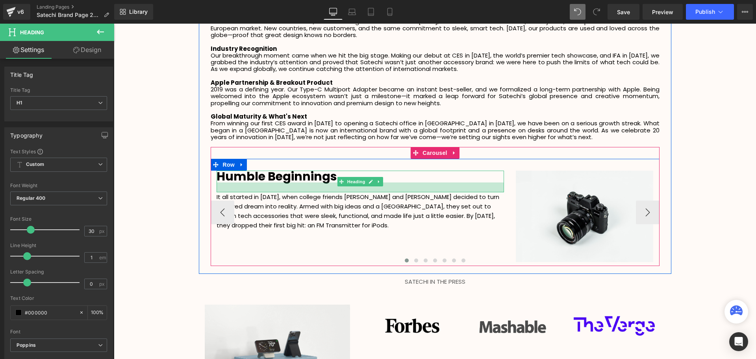
drag, startPoint x: 341, startPoint y: 177, endPoint x: 341, endPoint y: 184, distance: 6.7
click at [341, 184] on div at bounding box center [360, 187] width 287 height 10
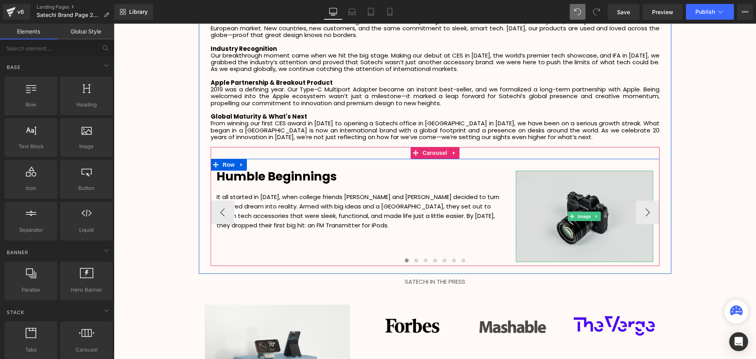
click at [579, 213] on span "Image" at bounding box center [585, 215] width 17 height 9
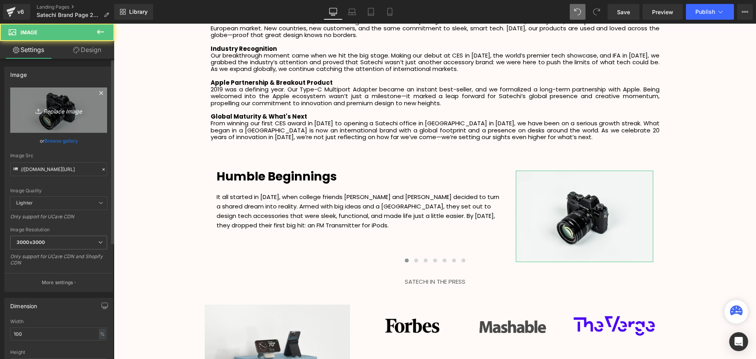
click at [60, 109] on icon "Replace Image" at bounding box center [58, 110] width 63 height 10
type input "C:\fakepath\download (26).webp"
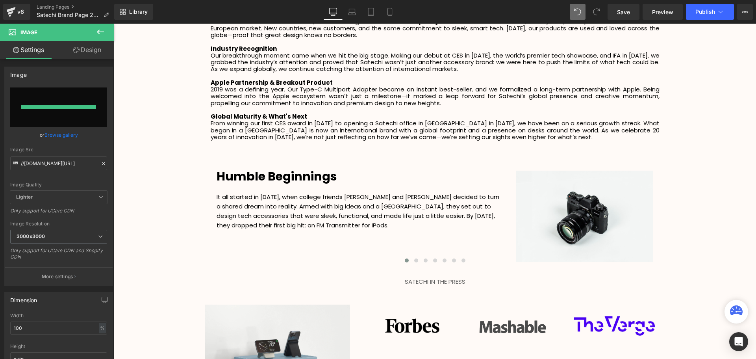
type input "[URL][DOMAIN_NAME]"
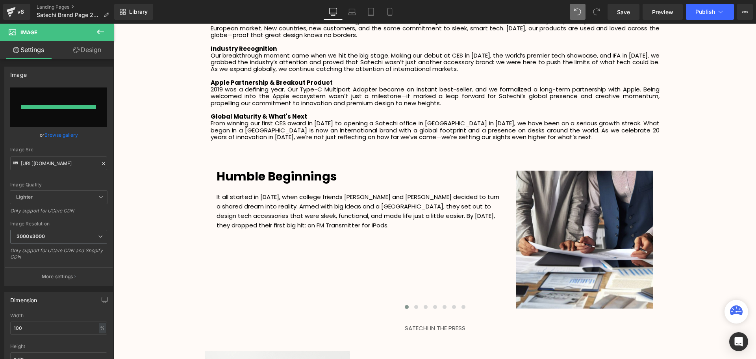
scroll to position [2364, 638]
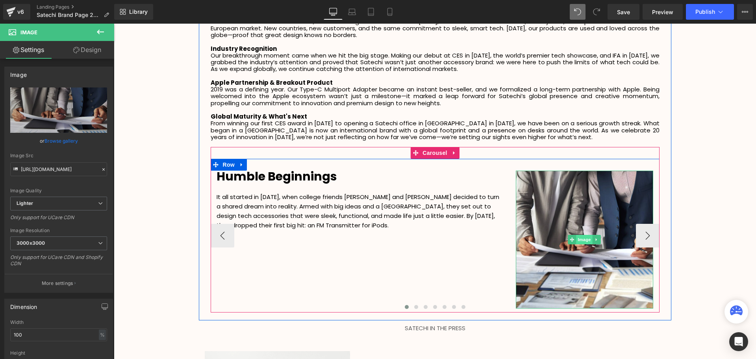
click at [582, 235] on span "Image" at bounding box center [585, 239] width 17 height 9
click at [578, 235] on span "Image" at bounding box center [585, 239] width 17 height 9
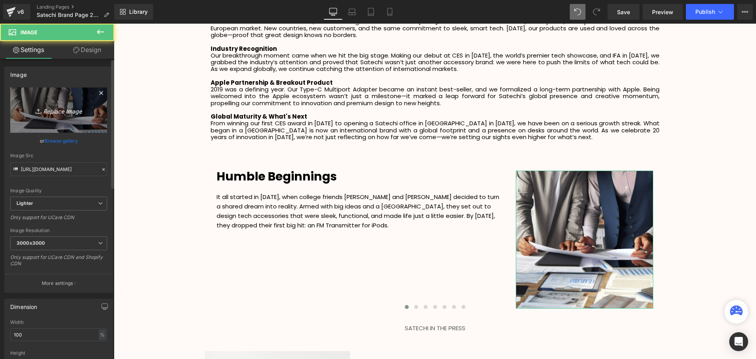
click at [59, 110] on icon "Replace Image" at bounding box center [58, 110] width 63 height 10
type input "C:\fakepath\SCA Giveaway Voucher (90 x 48 mm).svg"
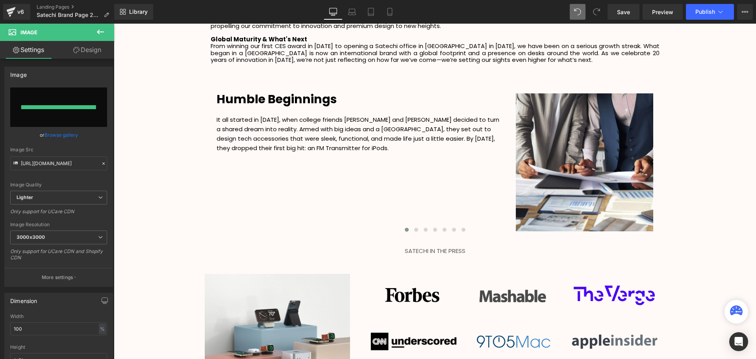
type input "[URL][DOMAIN_NAME]"
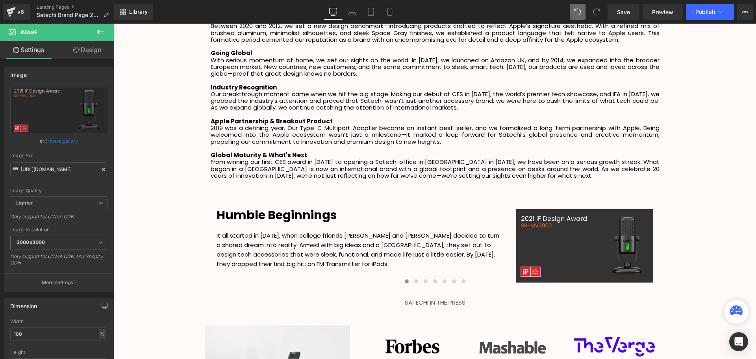
scroll to position [1312, 0]
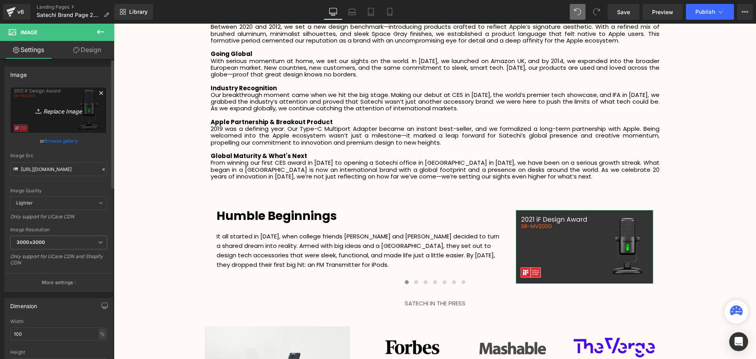
click at [61, 109] on icon "Replace Image" at bounding box center [58, 110] width 63 height 10
type input "C:\fakepath\SCA Giveaway Voucher (90 x 48 mm) (1).svg"
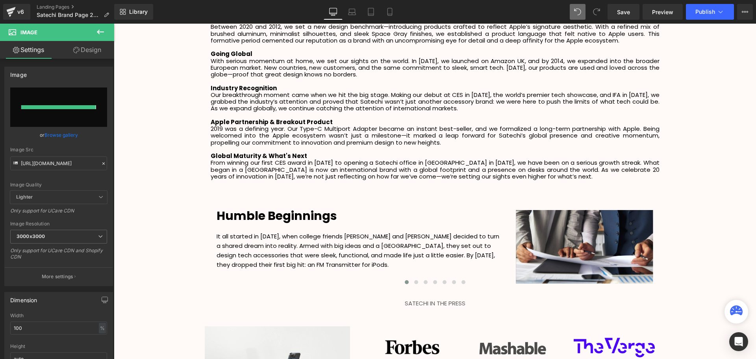
type input "[URL][DOMAIN_NAME]"
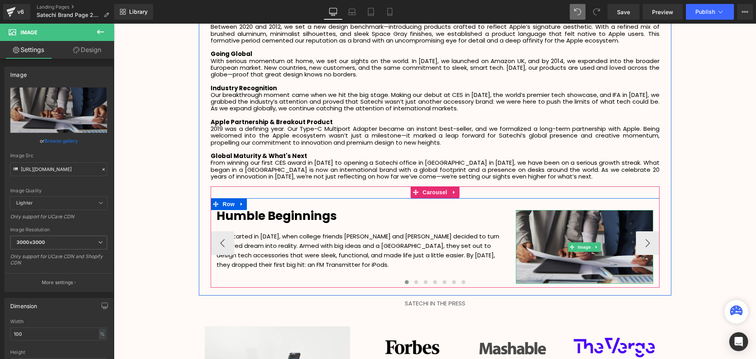
click at [581, 238] on div "Image" at bounding box center [585, 246] width 138 height 73
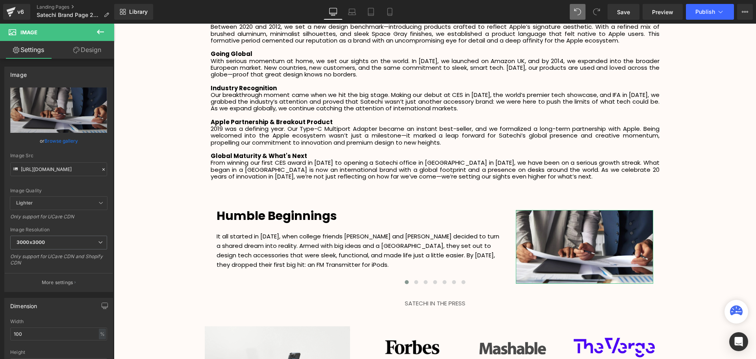
drag, startPoint x: 84, startPoint y: 56, endPoint x: 91, endPoint y: 60, distance: 8.5
click at [84, 56] on link "Design" at bounding box center [87, 50] width 57 height 18
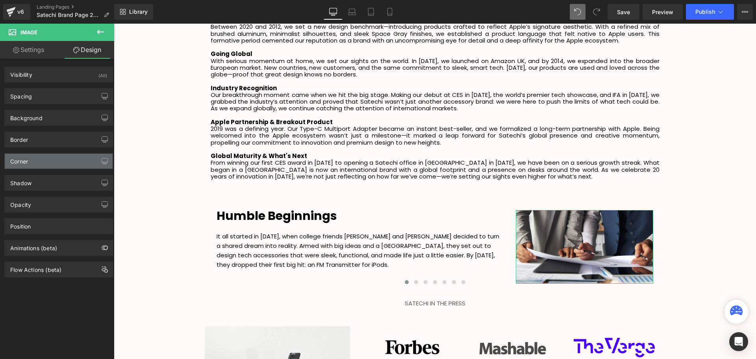
click at [51, 160] on div "Corner" at bounding box center [59, 161] width 108 height 15
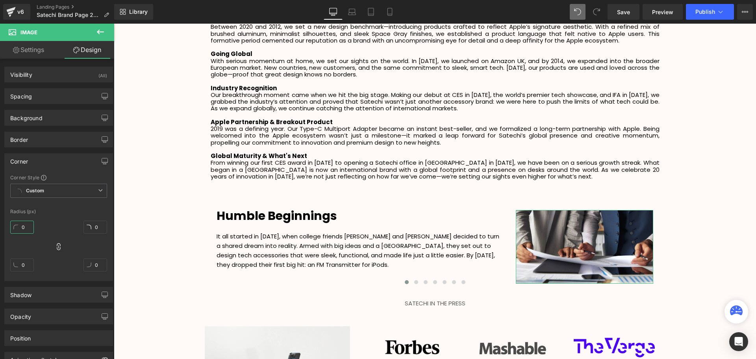
click at [20, 226] on input "0" at bounding box center [22, 227] width 24 height 13
type input "2"
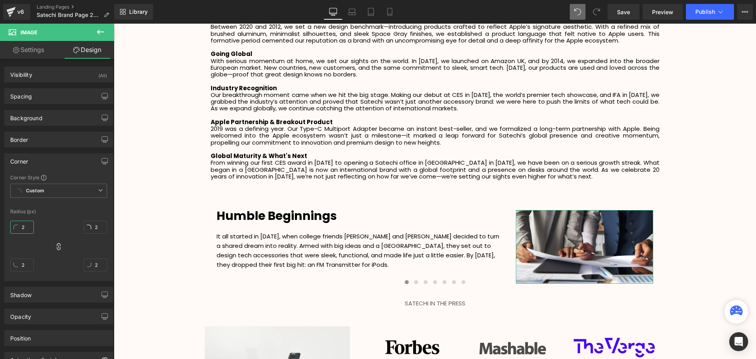
type input "20"
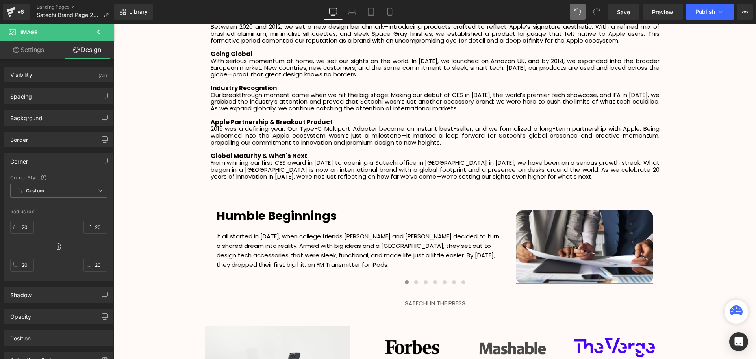
click at [76, 209] on div "Radius (px)" at bounding box center [58, 212] width 97 height 6
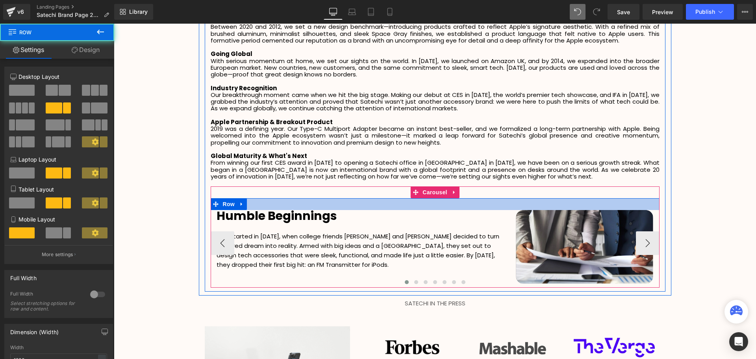
scroll to position [2297, 638]
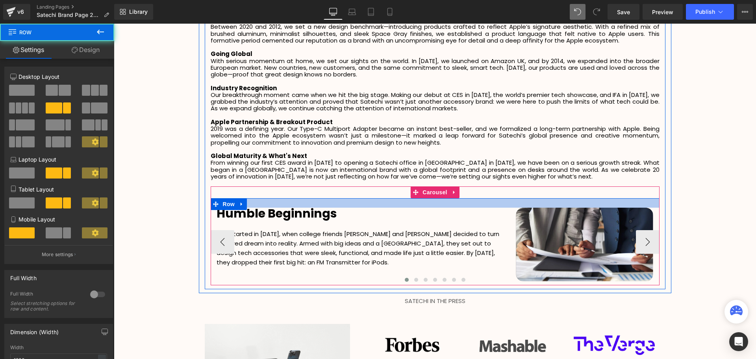
click at [577, 198] on div at bounding box center [435, 202] width 449 height 9
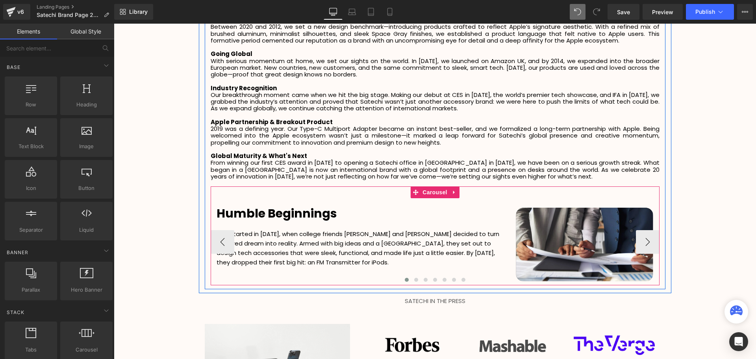
click at [434, 191] on li "Carousel" at bounding box center [429, 192] width 39 height 12
click at [430, 186] on span "Carousel" at bounding box center [435, 192] width 28 height 12
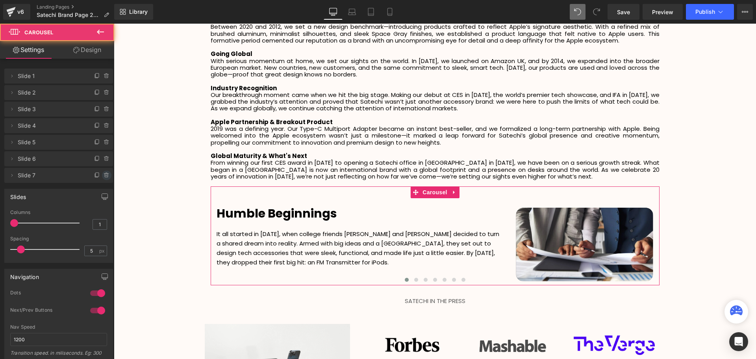
click at [105, 174] on icon at bounding box center [107, 175] width 6 height 6
click at [96, 175] on button "Delete" at bounding box center [98, 176] width 25 height 10
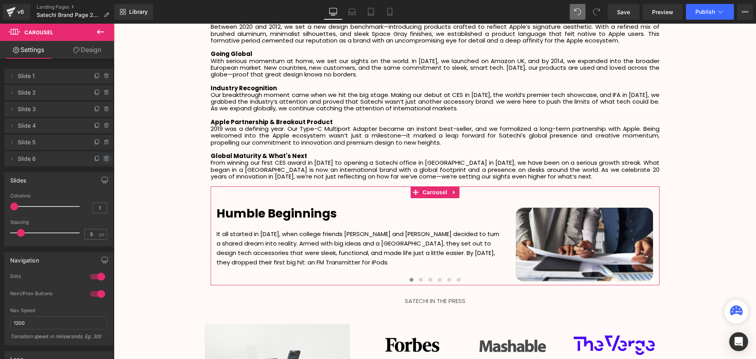
click at [106, 159] on icon at bounding box center [106, 159] width 0 height 2
click at [103, 159] on button "Delete" at bounding box center [98, 159] width 25 height 10
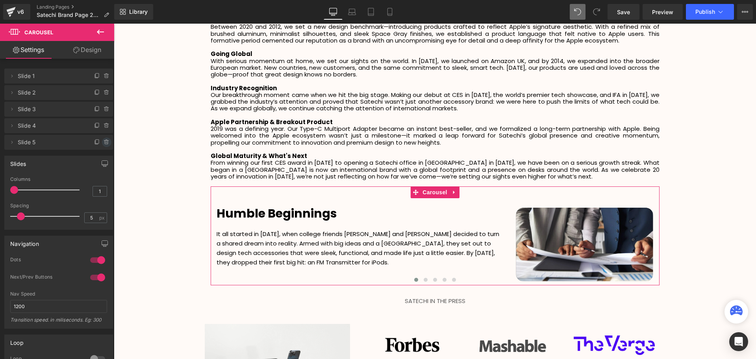
click at [105, 144] on icon at bounding box center [106, 143] width 3 height 4
click at [102, 144] on button "Delete" at bounding box center [98, 142] width 25 height 10
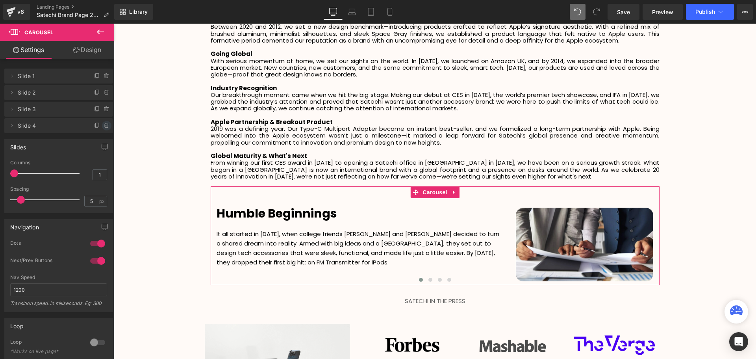
click at [106, 123] on icon at bounding box center [107, 123] width 2 height 1
click at [104, 123] on button "Delete" at bounding box center [98, 126] width 25 height 10
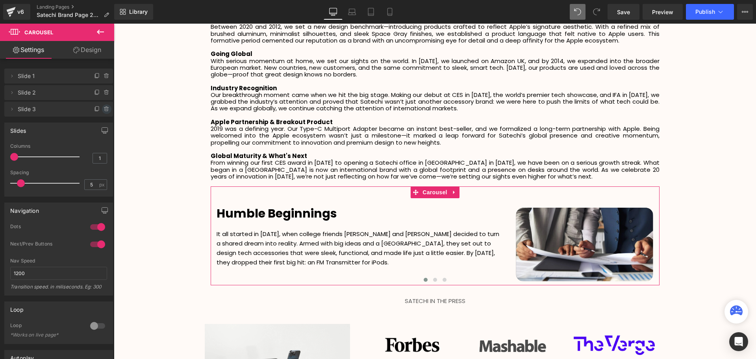
click at [104, 108] on icon at bounding box center [106, 108] width 4 height 0
click at [102, 108] on button "Delete" at bounding box center [98, 109] width 25 height 10
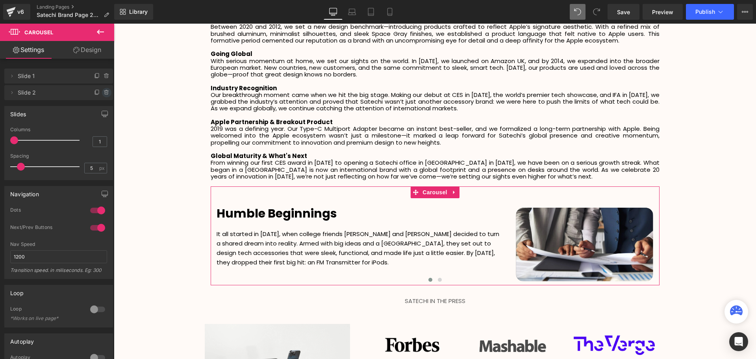
scroll to position [4, 4]
click at [105, 93] on icon at bounding box center [106, 93] width 3 height 4
click at [102, 93] on button "Delete" at bounding box center [98, 93] width 25 height 10
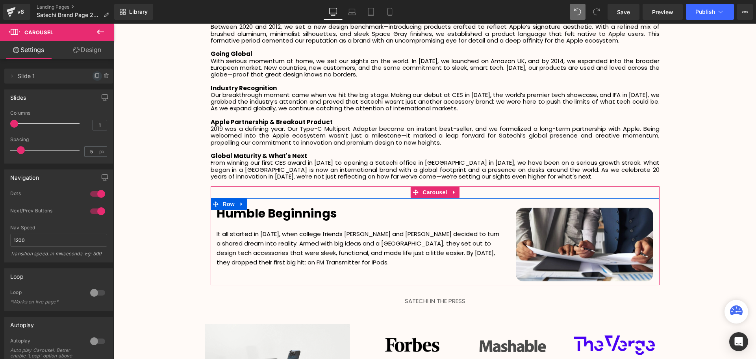
click at [94, 79] on icon at bounding box center [97, 76] width 6 height 6
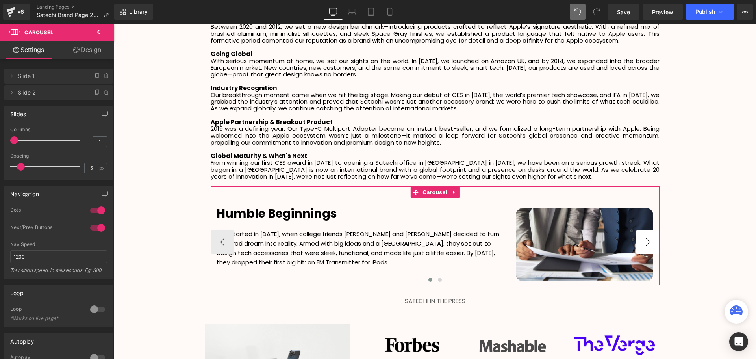
click at [650, 239] on button "›" at bounding box center [648, 242] width 24 height 24
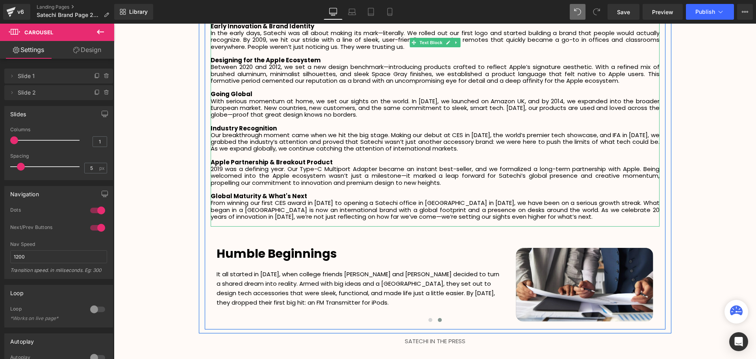
scroll to position [1233, 0]
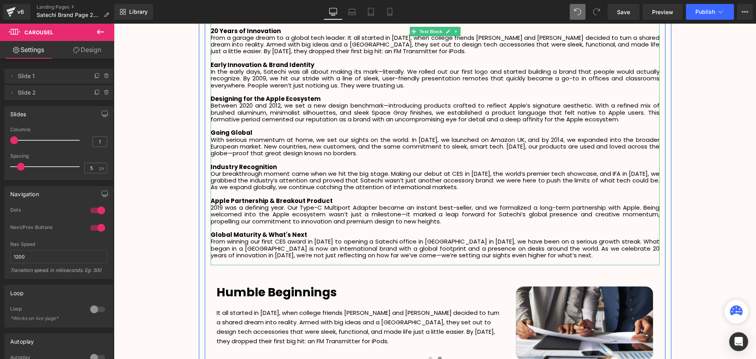
drag, startPoint x: 313, startPoint y: 57, endPoint x: 323, endPoint y: 57, distance: 9.8
click at [313, 61] on p "Early Innovation & Brand Identity" at bounding box center [435, 64] width 449 height 7
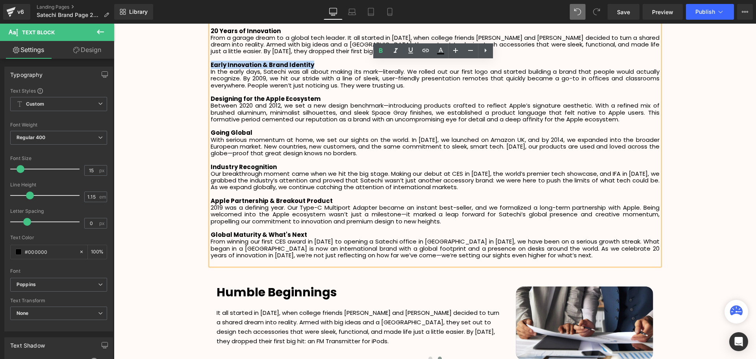
drag, startPoint x: 321, startPoint y: 57, endPoint x: 209, endPoint y: 56, distance: 111.5
click at [211, 61] on p "Early Innovation & Brand Identity" at bounding box center [435, 64] width 449 height 7
copy strong "Early Innovation & Brand Identity"
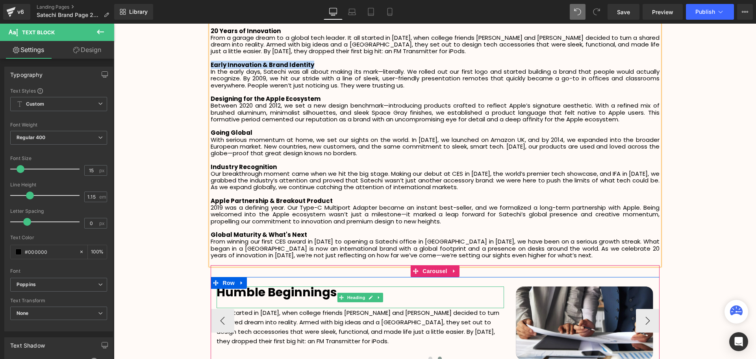
click at [337, 286] on h1 "Humble Beginnings" at bounding box center [360, 292] width 287 height 12
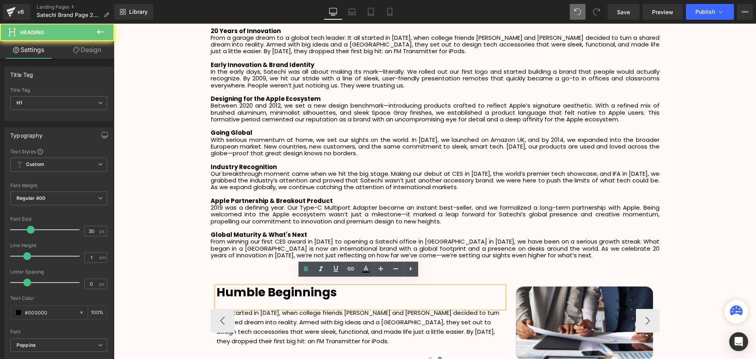
click at [334, 286] on h1 "Humble Beginnings" at bounding box center [360, 292] width 287 height 12
paste div
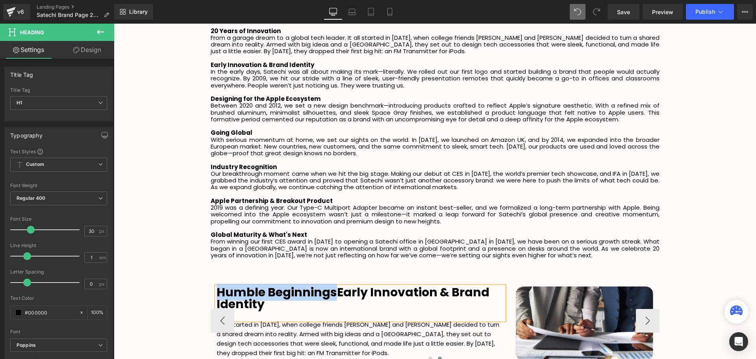
drag, startPoint x: 332, startPoint y: 287, endPoint x: 218, endPoint y: 287, distance: 114.2
click at [218, 287] on strong "Humble BeginningsEarly Innovation & Brand Identity" at bounding box center [353, 298] width 273 height 29
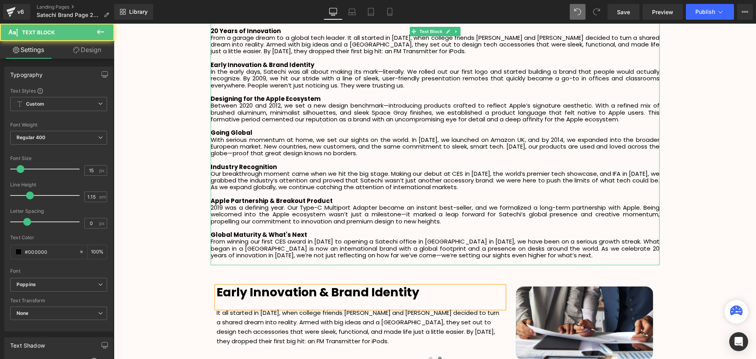
click at [211, 68] on p "In the early days, Satechi was all about making its mark—literally. We rolled o…" at bounding box center [435, 78] width 449 height 20
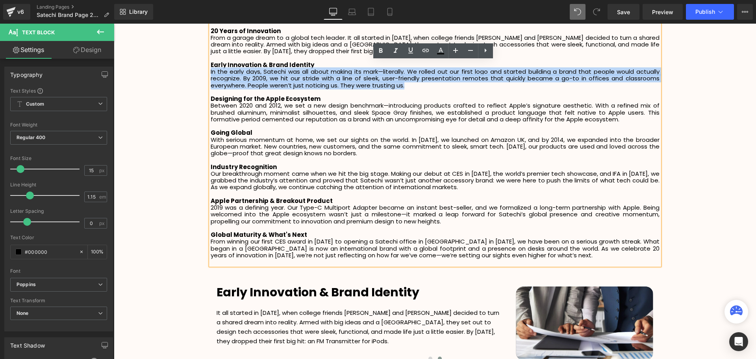
drag, startPoint x: 381, startPoint y: 80, endPoint x: 208, endPoint y: 67, distance: 173.0
click at [211, 68] on p "In the early days, Satechi was all about making its mark—literally. We rolled o…" at bounding box center [435, 78] width 449 height 20
copy p "In the early days, Satechi was all about making its mark—literally. We rolled o…"
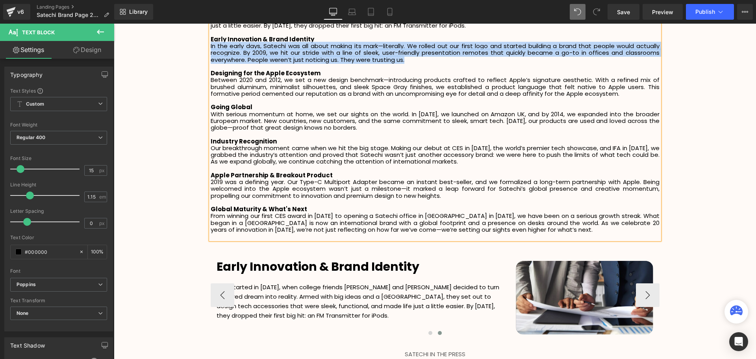
scroll to position [1273, 0]
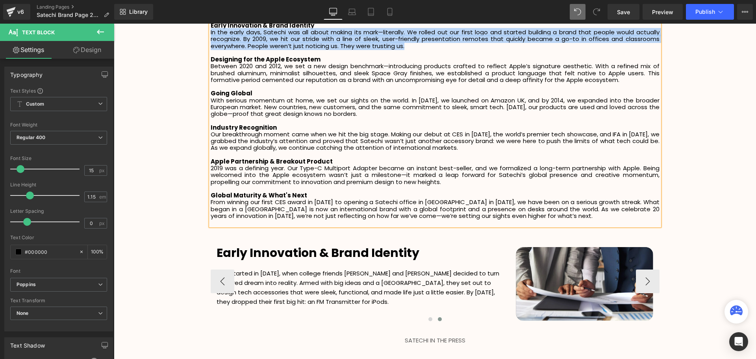
click at [378, 297] on p "It all started in [DATE], when college friends [PERSON_NAME] and [PERSON_NAME] …" at bounding box center [360, 288] width 287 height 38
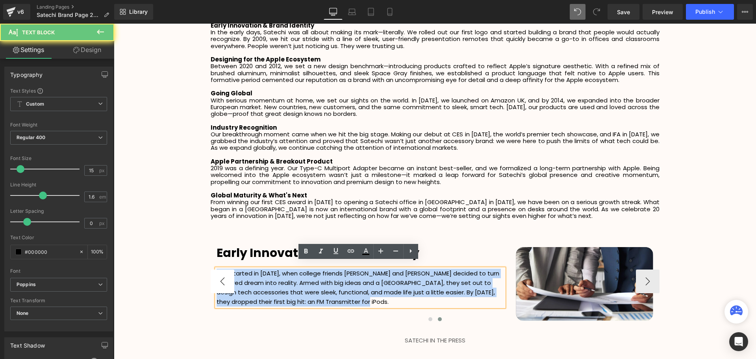
drag, startPoint x: 369, startPoint y: 295, endPoint x: 210, endPoint y: 266, distance: 162.2
click at [211, 266] on div "Humble Beginnings Heading It all started in [DATE], when college friends [PERSO…" at bounding box center [435, 280] width 449 height 87
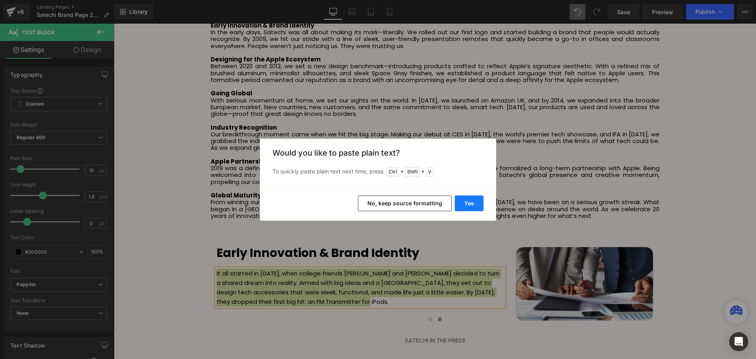
click at [466, 203] on button "Yes" at bounding box center [469, 203] width 29 height 16
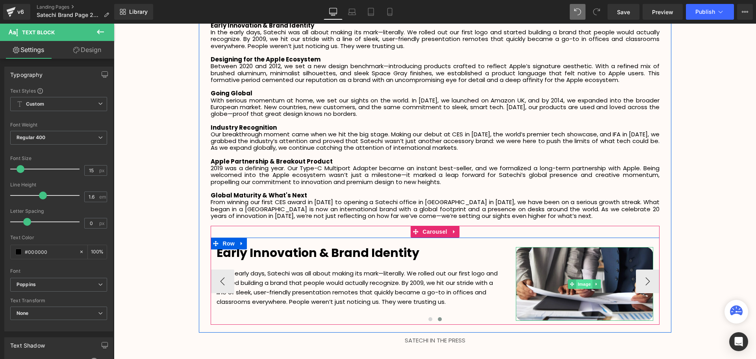
click at [582, 279] on span "Image" at bounding box center [585, 283] width 17 height 9
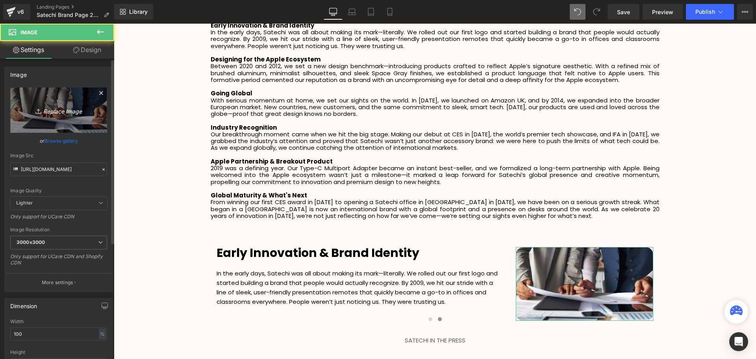
click at [65, 111] on icon "Replace Image" at bounding box center [58, 110] width 63 height 10
type input "C:\fakepath\SCA Giveaway Voucher (90 x 48 mm) (2).svg"
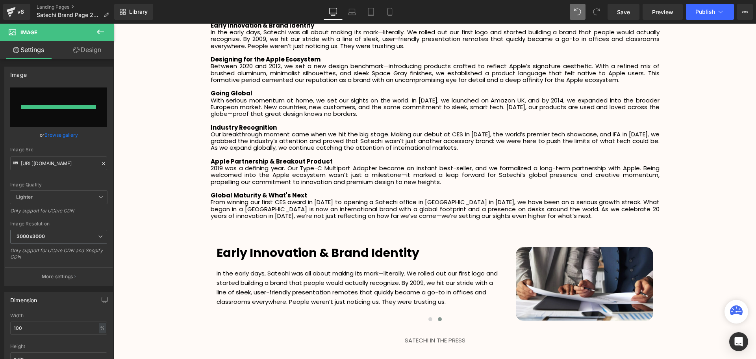
type input "[URL][DOMAIN_NAME]"
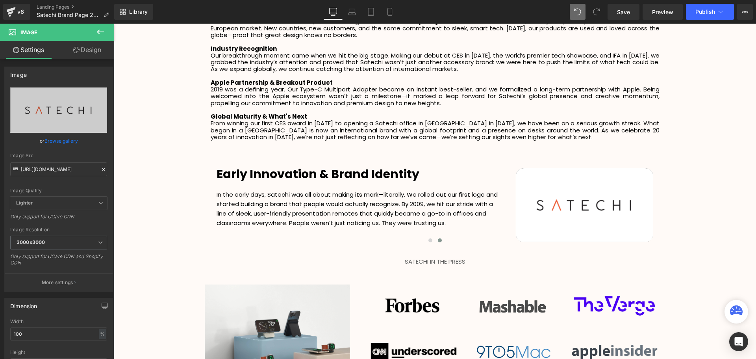
scroll to position [1312, 0]
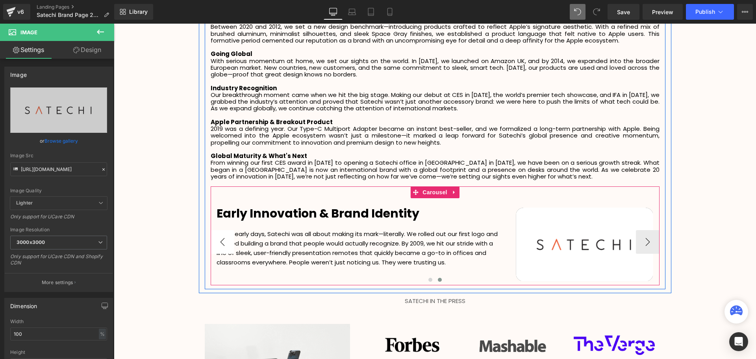
click at [217, 235] on button "‹" at bounding box center [223, 242] width 24 height 24
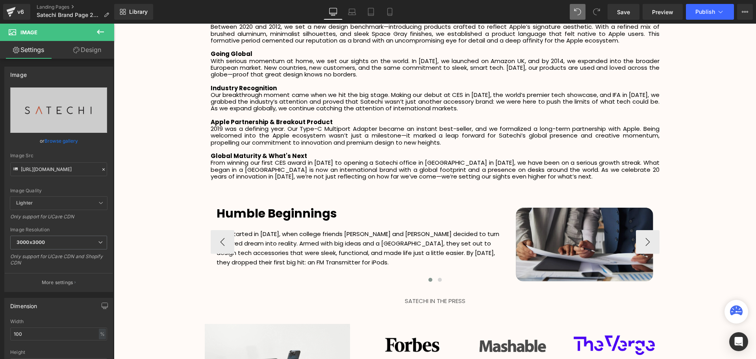
click at [635, 243] on div "Humble Beginnings Heading It all started in [DATE], when college friends [PERSO…" at bounding box center [435, 241] width 449 height 87
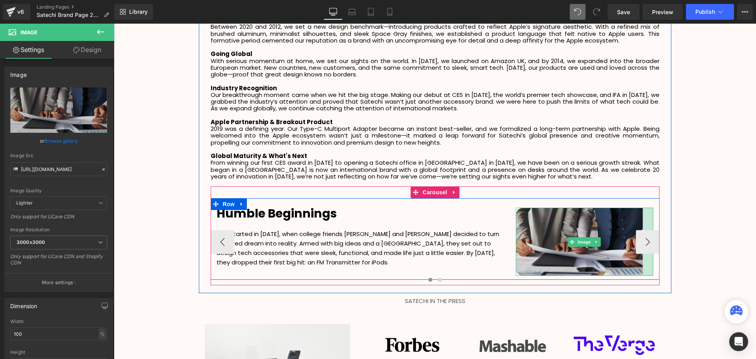
drag, startPoint x: 651, startPoint y: 214, endPoint x: 641, endPoint y: 215, distance: 10.3
click at [641, 215] on div "Image" at bounding box center [585, 242] width 138 height 68
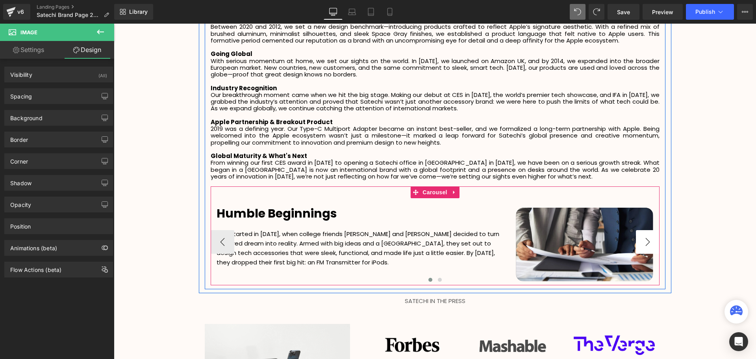
click at [647, 234] on button "›" at bounding box center [648, 242] width 24 height 24
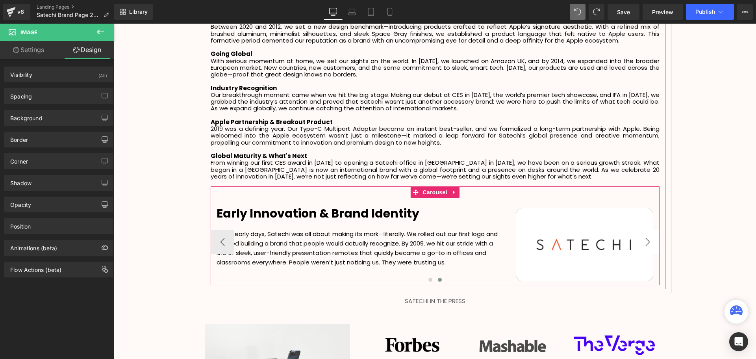
click at [642, 234] on button "›" at bounding box center [648, 242] width 24 height 24
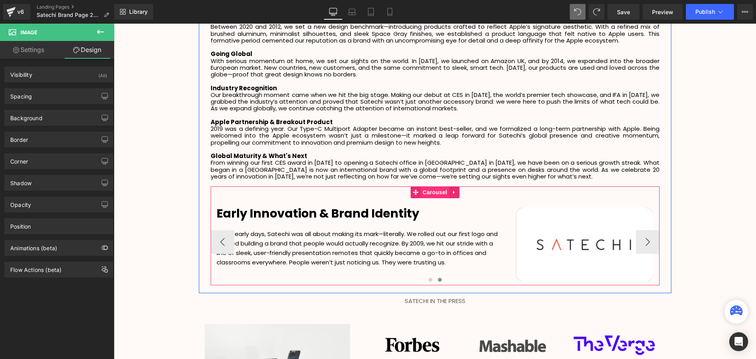
click at [424, 188] on span "Carousel" at bounding box center [435, 192] width 28 height 12
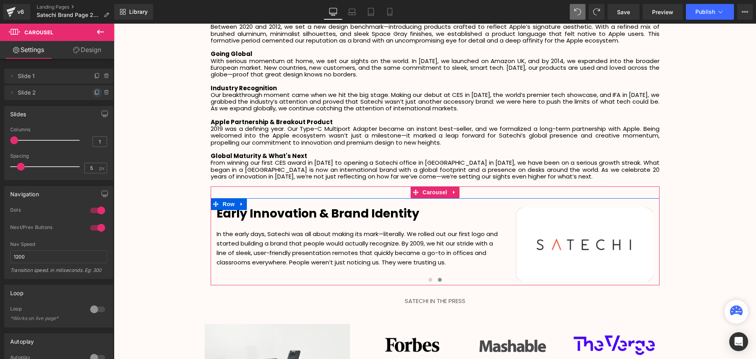
click at [94, 92] on icon at bounding box center [97, 92] width 6 height 6
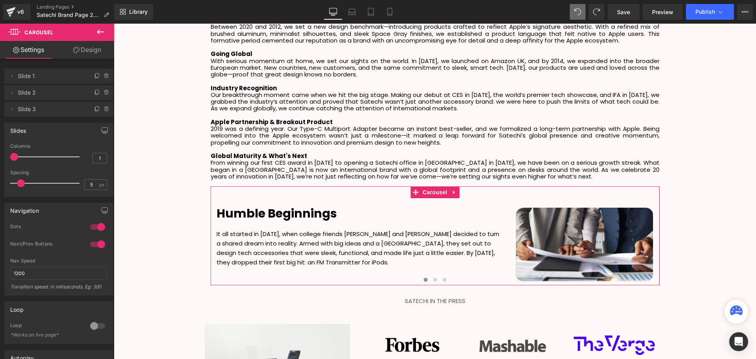
scroll to position [4, 4]
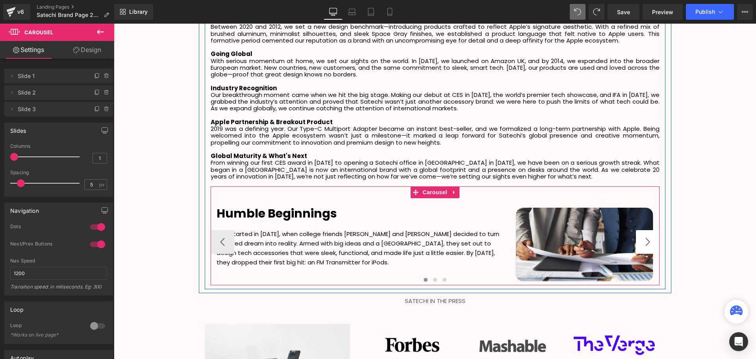
click at [642, 241] on button "›" at bounding box center [648, 242] width 24 height 24
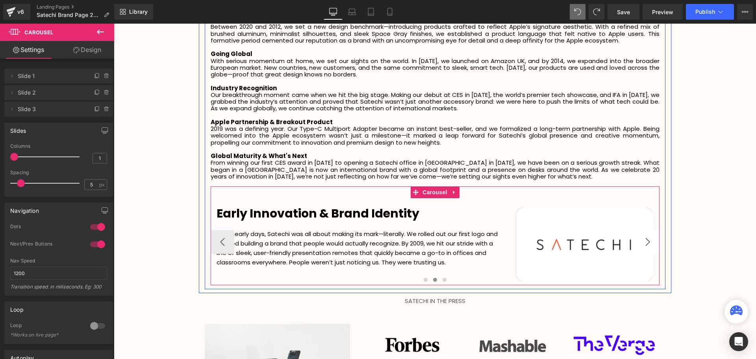
click at [642, 240] on button "›" at bounding box center [648, 242] width 24 height 24
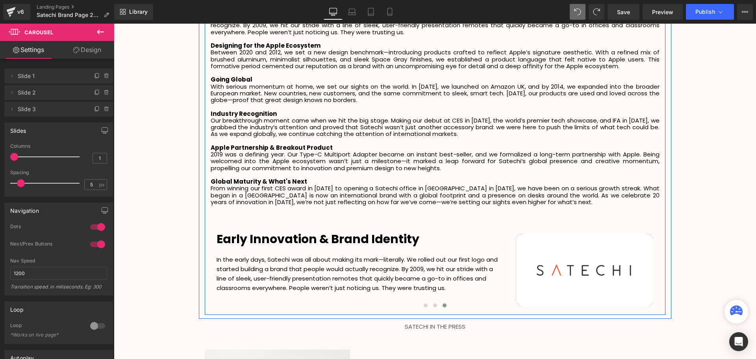
scroll to position [1273, 0]
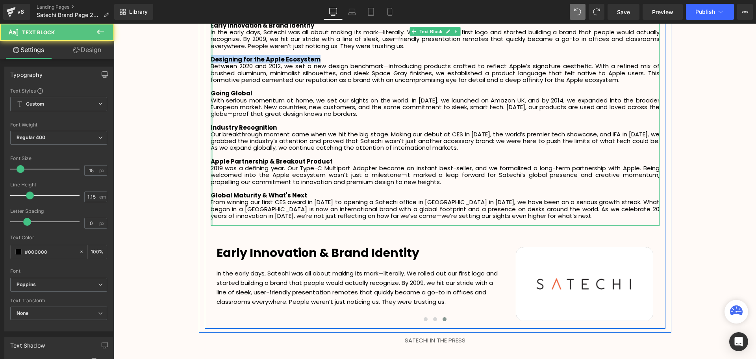
drag, startPoint x: 264, startPoint y: 52, endPoint x: 210, endPoint y: 53, distance: 54.0
click at [211, 53] on div "[GEOGRAPHIC_DATA], 2005. Two college friends, [PERSON_NAME] and [PERSON_NAME], …" at bounding box center [435, 93] width 449 height 265
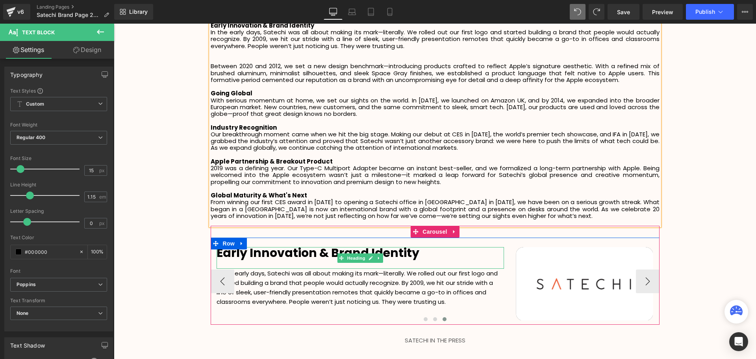
click at [417, 247] on h1 "Early Innovation & Brand Identity" at bounding box center [360, 253] width 287 height 12
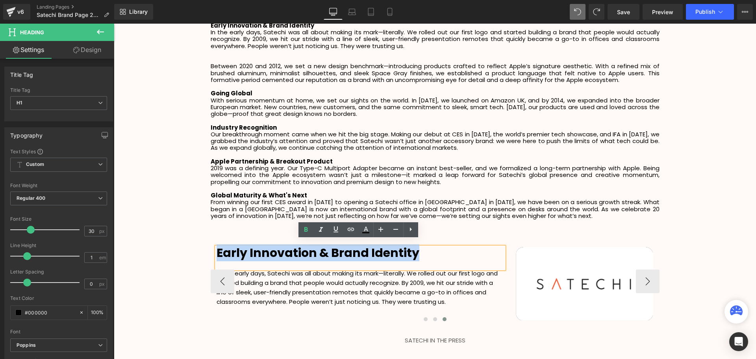
drag, startPoint x: 414, startPoint y: 245, endPoint x: 217, endPoint y: 250, distance: 197.4
click at [217, 250] on strong "Early Innovation & Brand Identity" at bounding box center [318, 252] width 203 height 17
paste div
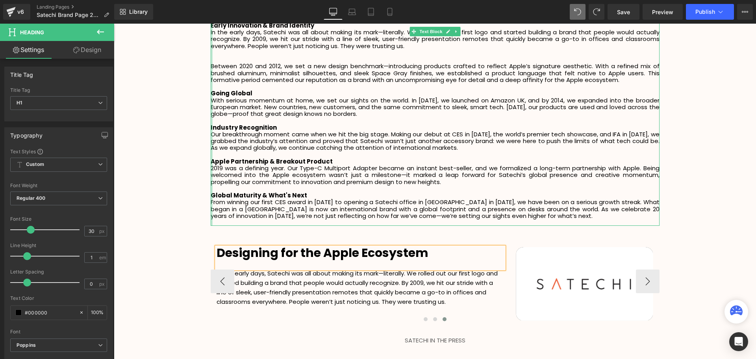
click at [211, 63] on p "Between 2020 and 2012, we set a new design benchmark—introducing products craft…" at bounding box center [435, 73] width 449 height 20
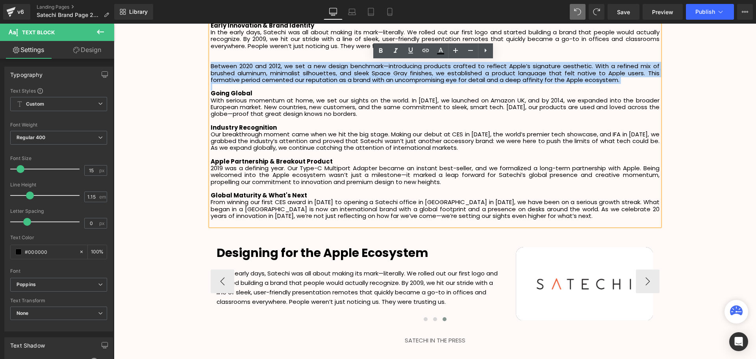
drag, startPoint x: 210, startPoint y: 58, endPoint x: 619, endPoint y: 78, distance: 409.7
click at [619, 78] on div "[GEOGRAPHIC_DATA], 2005. Two college friends, [PERSON_NAME] and [PERSON_NAME], …" at bounding box center [435, 93] width 449 height 265
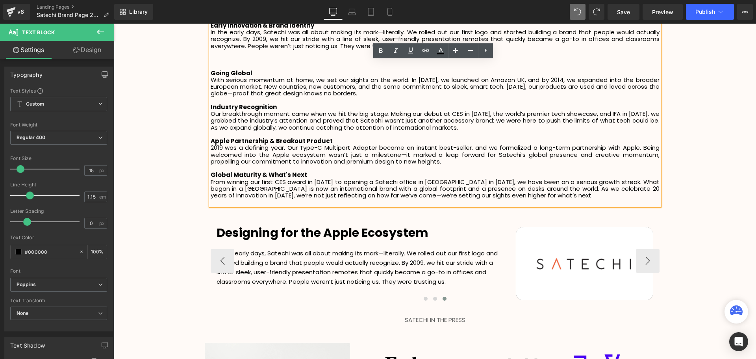
scroll to position [2277, 638]
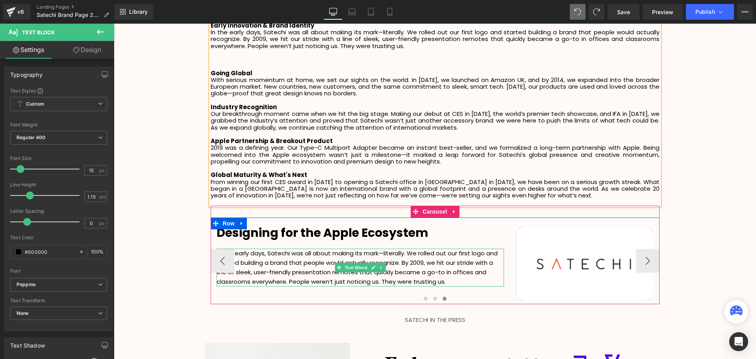
click at [429, 271] on p "In the early days, Satechi was all about making its mark—literally. We rolled o…" at bounding box center [360, 268] width 287 height 38
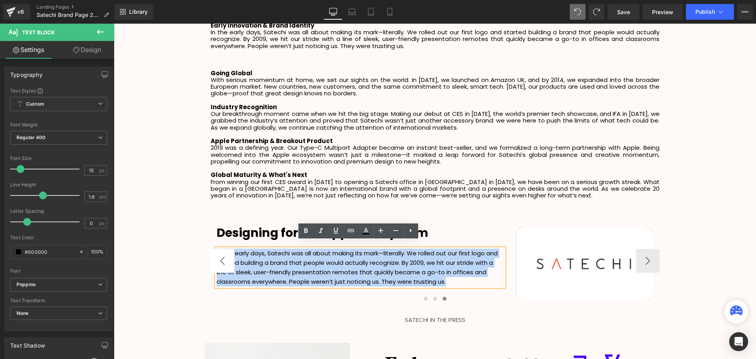
drag, startPoint x: 454, startPoint y: 274, endPoint x: 214, endPoint y: 249, distance: 241.9
click at [214, 249] on div "Humble Beginnings Heading It all started in [DATE], when college friends [PERSO…" at bounding box center [435, 260] width 449 height 87
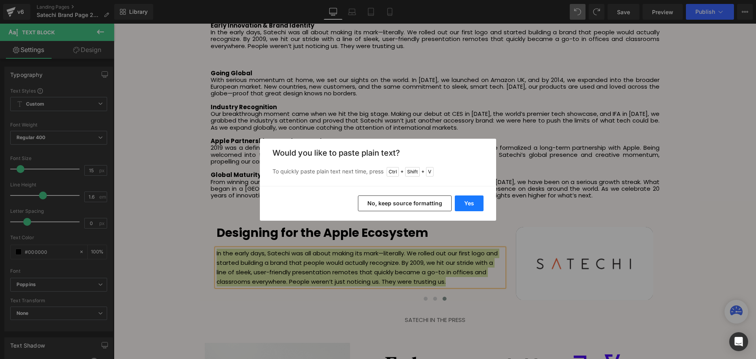
click at [464, 201] on button "Yes" at bounding box center [469, 203] width 29 height 16
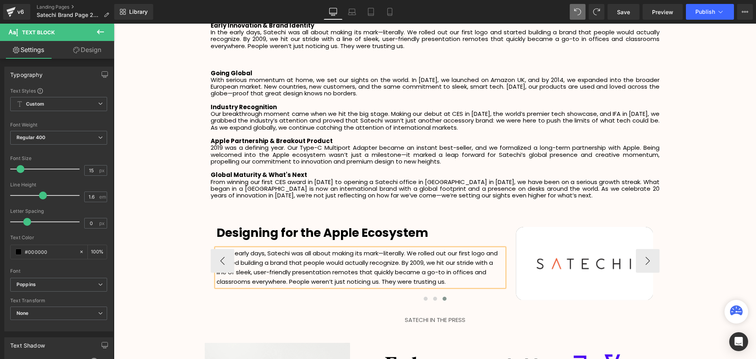
scroll to position [2282, 638]
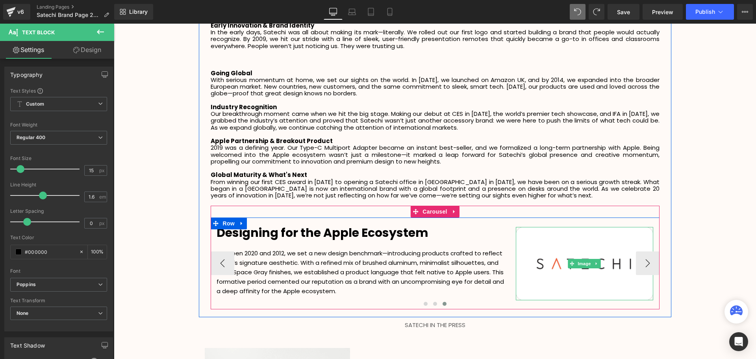
drag, startPoint x: 585, startPoint y: 257, endPoint x: 338, endPoint y: 217, distance: 250.5
click at [585, 259] on span "Image" at bounding box center [585, 263] width 17 height 9
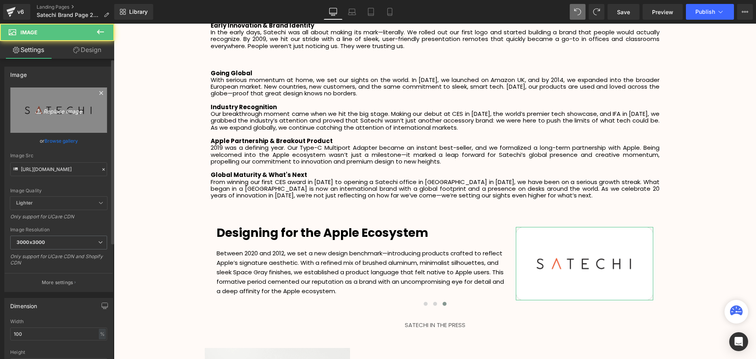
click at [61, 116] on link "Replace Image" at bounding box center [58, 109] width 97 height 45
type input "C:\fakepath\download (28).webp"
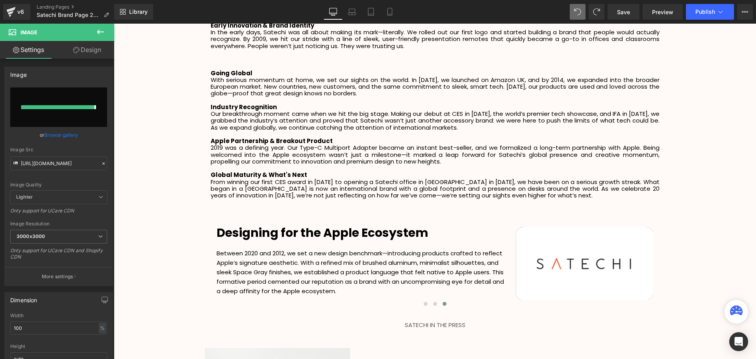
type input "[URL][DOMAIN_NAME]"
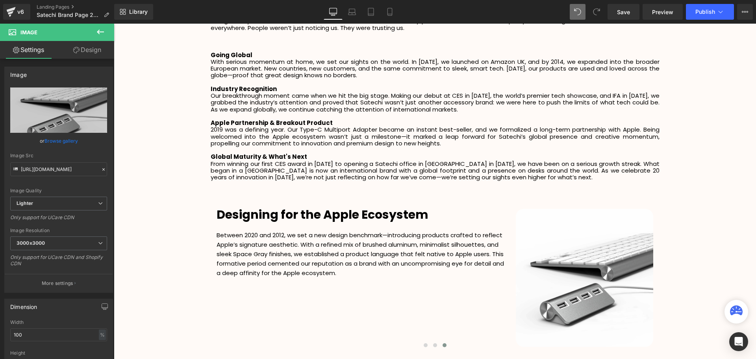
scroll to position [1273, 0]
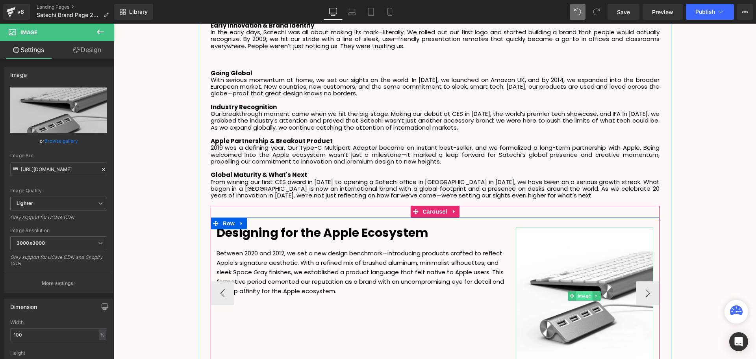
click at [587, 291] on span "Image" at bounding box center [585, 295] width 17 height 9
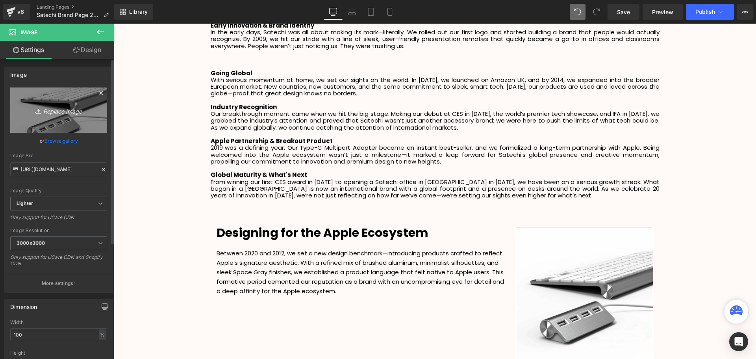
click at [65, 109] on icon "Replace Image" at bounding box center [58, 110] width 63 height 10
type input "C:\fakepath\SCA Giveaway Voucher (90 x 48 mm) (3).svg"
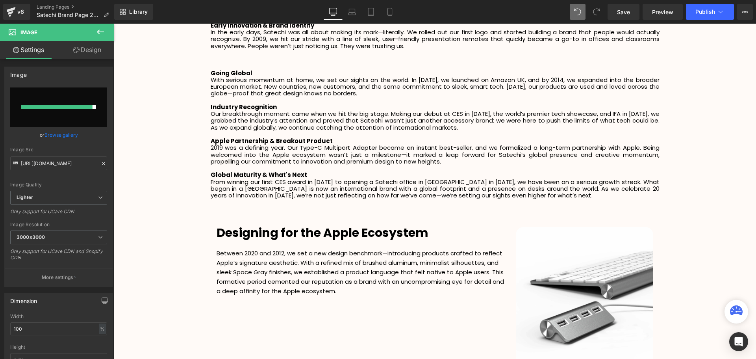
type input "[URL][DOMAIN_NAME]"
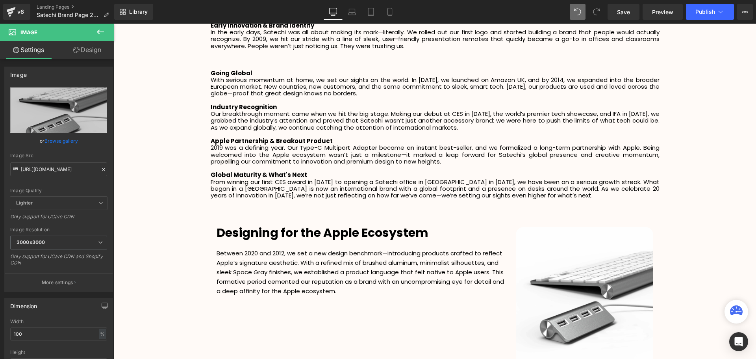
scroll to position [2282, 638]
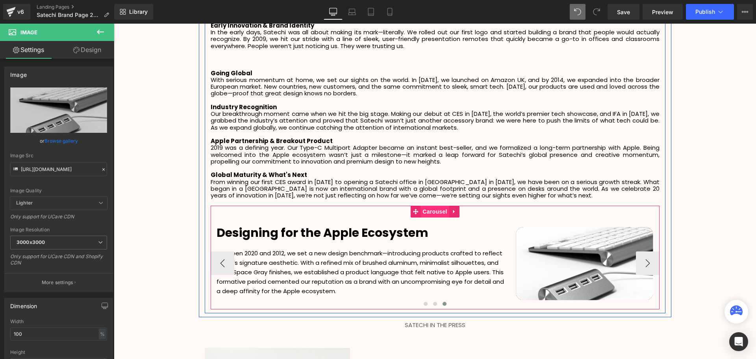
click at [443, 206] on span "Carousel" at bounding box center [435, 212] width 28 height 12
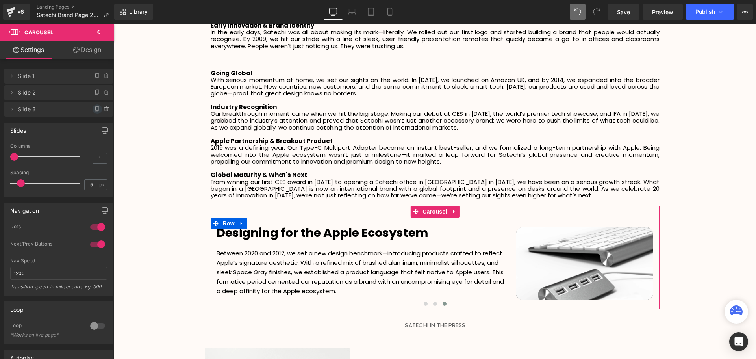
click at [94, 111] on icon at bounding box center [97, 109] width 6 height 6
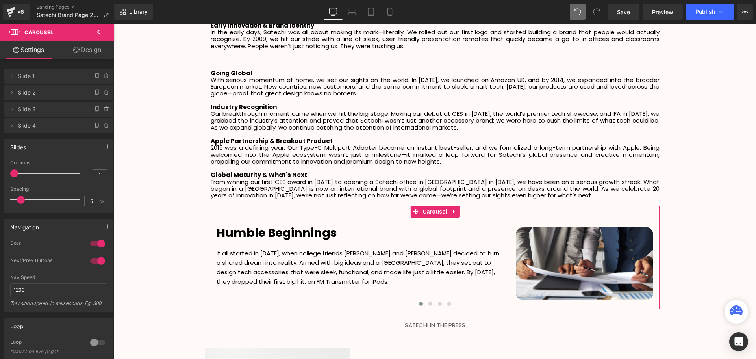
scroll to position [4, 4]
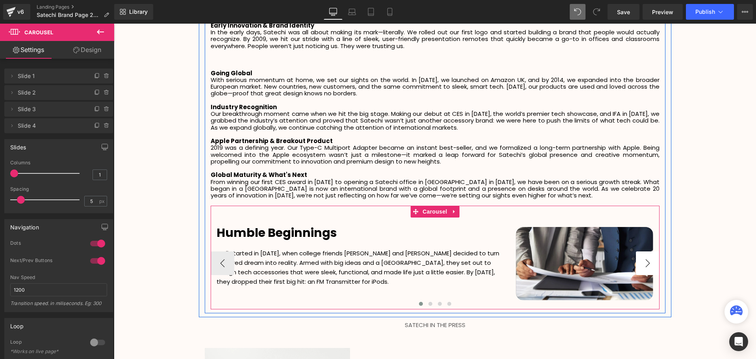
click at [644, 251] on button "›" at bounding box center [648, 263] width 24 height 24
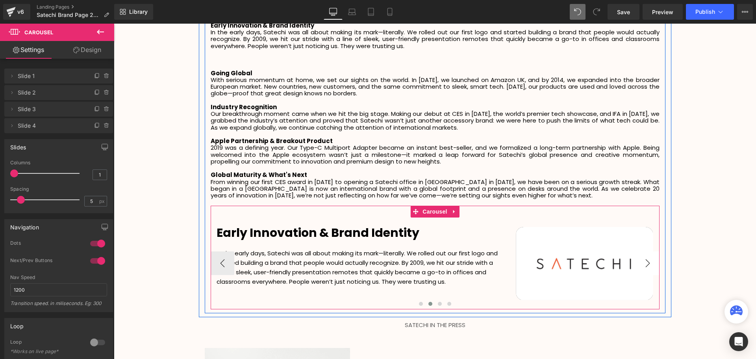
click at [644, 253] on button "›" at bounding box center [648, 263] width 24 height 24
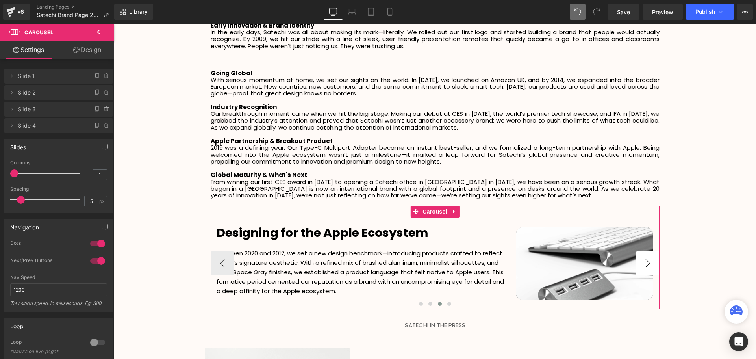
click at [644, 253] on button "›" at bounding box center [648, 263] width 24 height 24
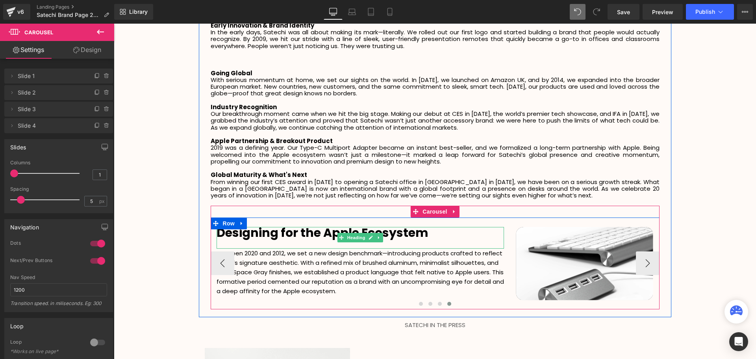
click at [437, 233] on div "Designing for the Apple Ecosystem" at bounding box center [360, 238] width 287 height 22
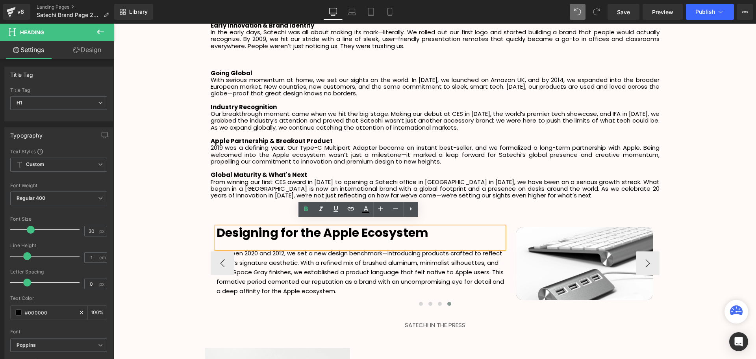
drag, startPoint x: 439, startPoint y: 227, endPoint x: 213, endPoint y: 224, distance: 226.5
click at [217, 227] on div "Designing for the Apple Ecosystem" at bounding box center [360, 238] width 287 height 22
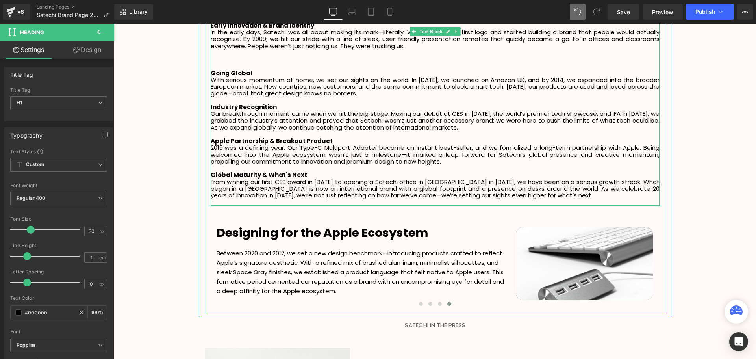
drag, startPoint x: 252, startPoint y: 68, endPoint x: 260, endPoint y: 66, distance: 7.5
click at [252, 70] on p "Going Global" at bounding box center [435, 73] width 449 height 7
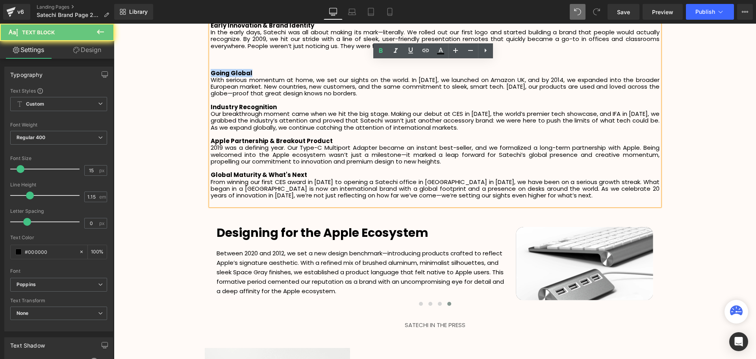
drag, startPoint x: 260, startPoint y: 66, endPoint x: 211, endPoint y: 66, distance: 48.8
click at [211, 70] on p "Going Global" at bounding box center [435, 73] width 449 height 7
copy strong "Going Global"
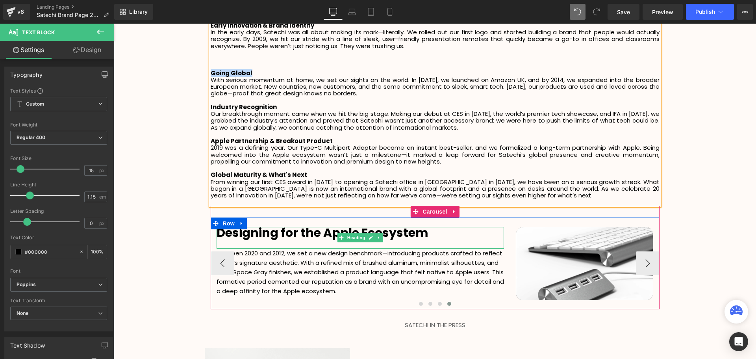
click at [413, 225] on b "Designing for the Apple Ecosystem" at bounding box center [323, 232] width 212 height 17
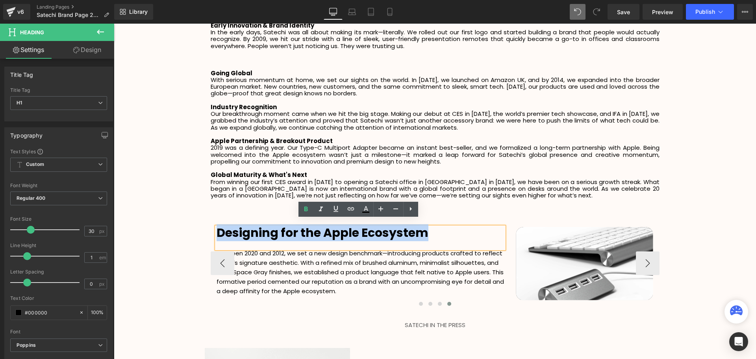
paste div
drag, startPoint x: 359, startPoint y: 226, endPoint x: 212, endPoint y: 226, distance: 147.3
click at [212, 227] on div "Designing for the Apple Ecosystem Heading Between 2020 and 2012, we set a new d…" at bounding box center [360, 266] width 299 height 78
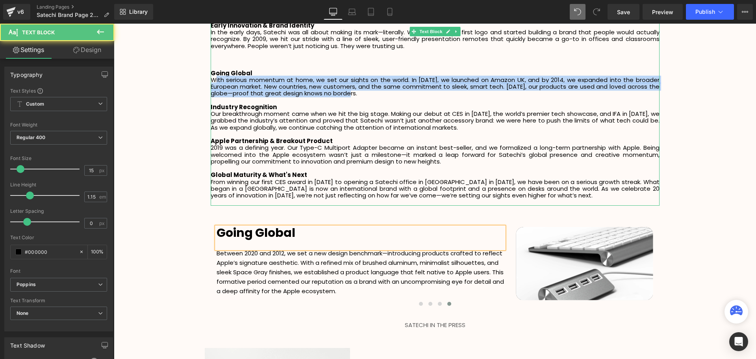
drag, startPoint x: 211, startPoint y: 73, endPoint x: 365, endPoint y: 85, distance: 154.1
click at [365, 85] on p "With serious momentum at home, we set our sights on the world. In [DATE], we la…" at bounding box center [435, 86] width 449 height 20
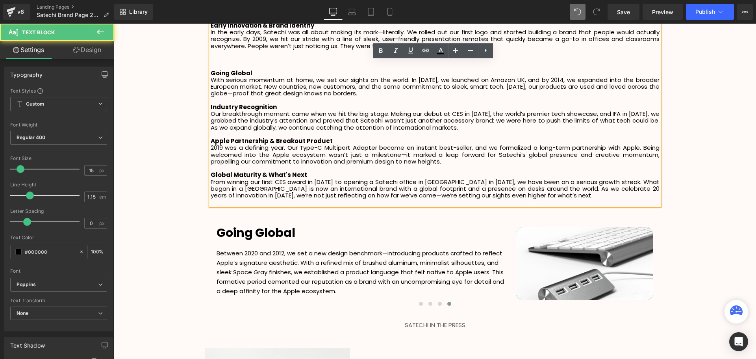
scroll to position [2268, 638]
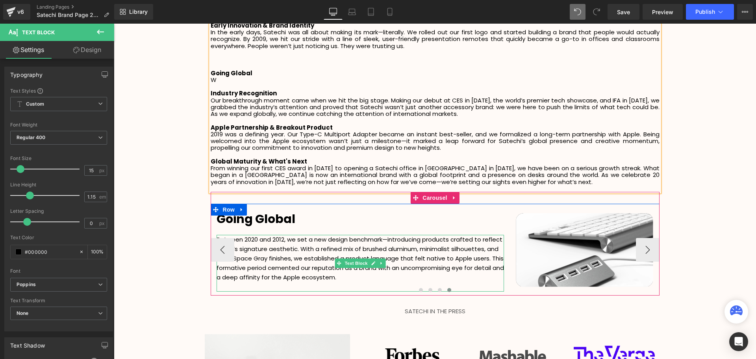
click at [236, 235] on p "Between 2020 and 2012, we set a new design benchmark—introducing products craft…" at bounding box center [360, 258] width 287 height 47
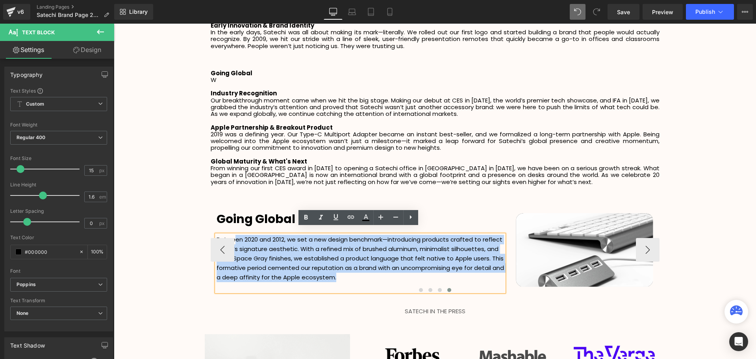
drag, startPoint x: 348, startPoint y: 269, endPoint x: 234, endPoint y: 232, distance: 119.9
click at [234, 235] on p "Between 2020 and 2012, we set a new design benchmark—introducing products craft…" at bounding box center [360, 258] width 287 height 47
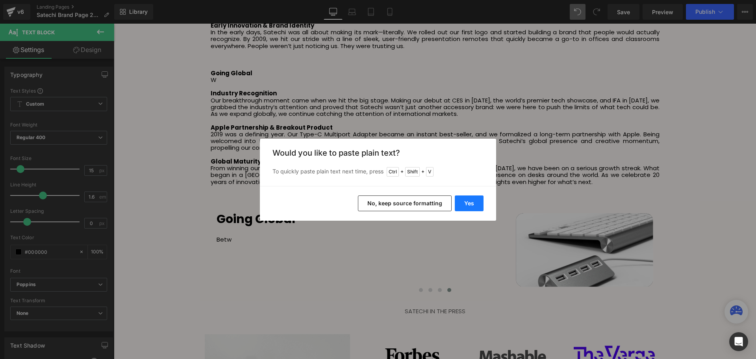
click at [461, 206] on button "Yes" at bounding box center [469, 203] width 29 height 16
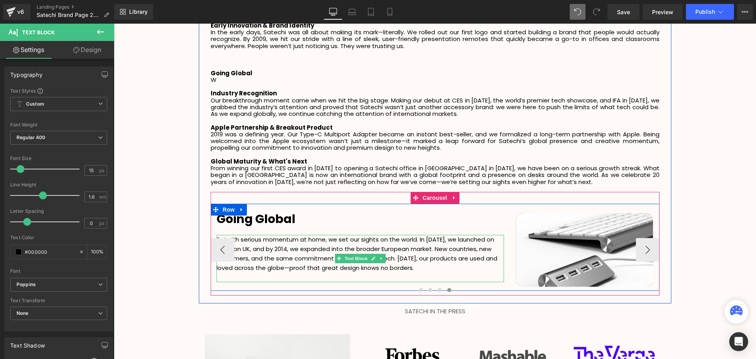
click at [239, 235] on p "Betwith serious momentum at home, we set our sights on the world. In [DATE], we…" at bounding box center [360, 254] width 287 height 38
click at [586, 245] on span "Image" at bounding box center [585, 249] width 17 height 9
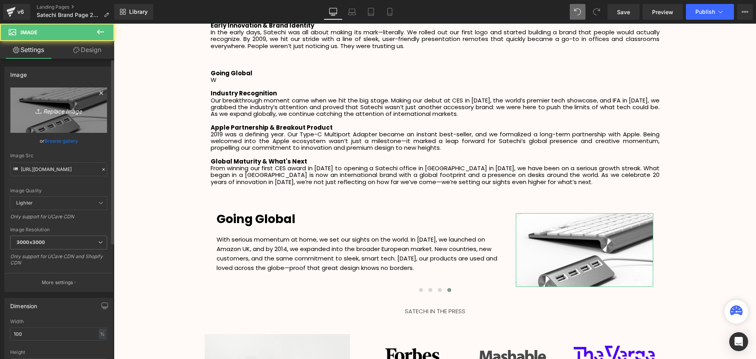
click at [60, 113] on icon "Replace Image" at bounding box center [58, 110] width 63 height 10
type input "C:\fakepath\SCA Giveaway Voucher (90 x 48 mm) (4).svg"
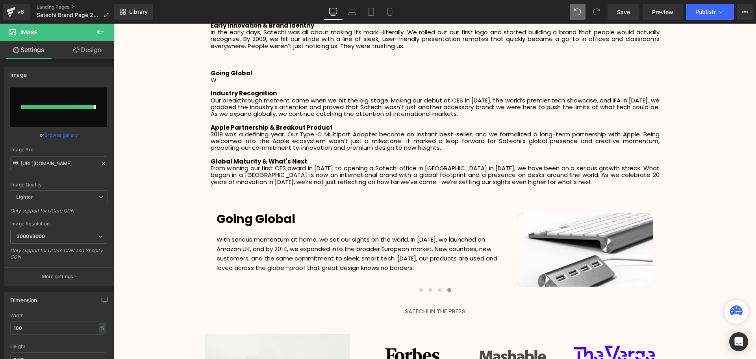
type input "[URL][DOMAIN_NAME]"
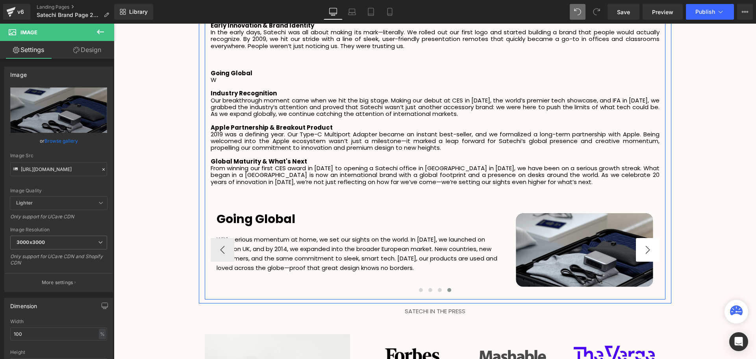
click at [647, 245] on button "›" at bounding box center [648, 250] width 24 height 24
click at [645, 242] on button "›" at bounding box center [648, 250] width 24 height 24
click at [436, 196] on span "Carousel" at bounding box center [435, 198] width 28 height 12
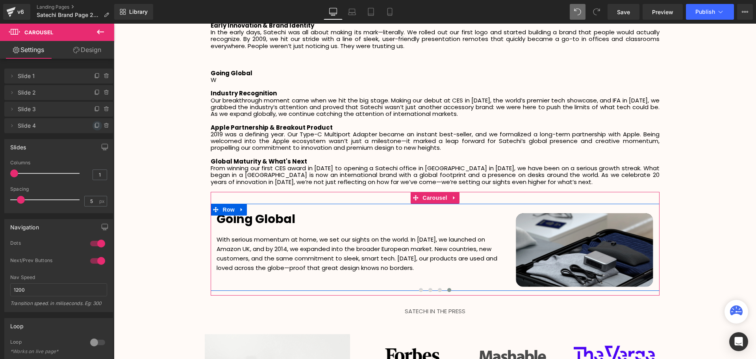
click at [95, 129] on span at bounding box center [97, 125] width 9 height 9
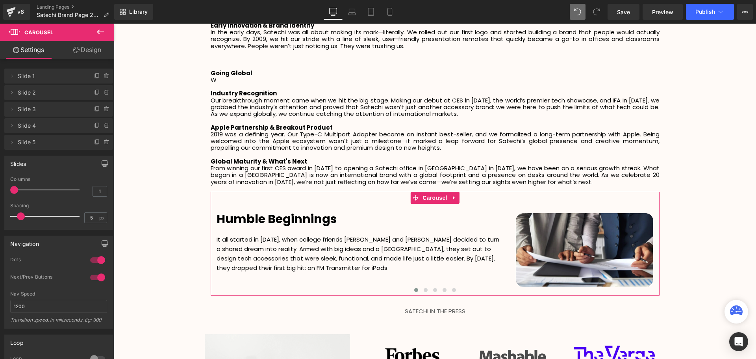
scroll to position [4, 4]
click at [55, 146] on span "Slide 5" at bounding box center [51, 142] width 66 height 15
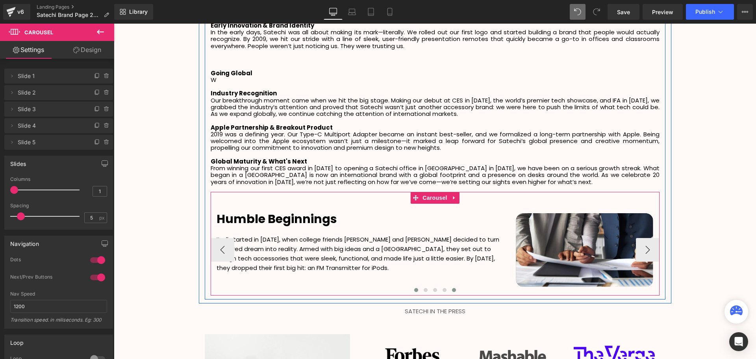
click at [452, 288] on span at bounding box center [454, 290] width 4 height 4
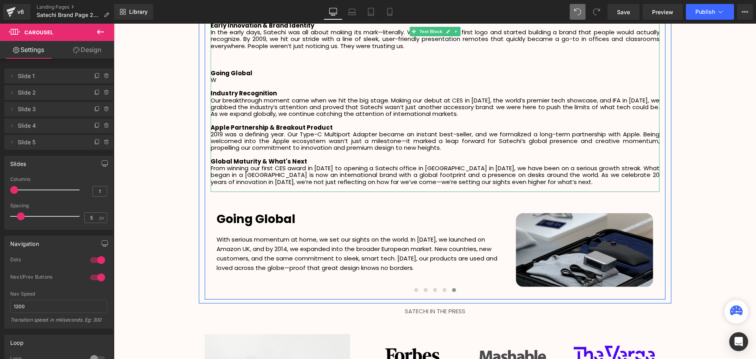
drag, startPoint x: 270, startPoint y: 83, endPoint x: 279, endPoint y: 85, distance: 9.7
click at [270, 89] on b "Industry Recognition" at bounding box center [244, 93] width 66 height 8
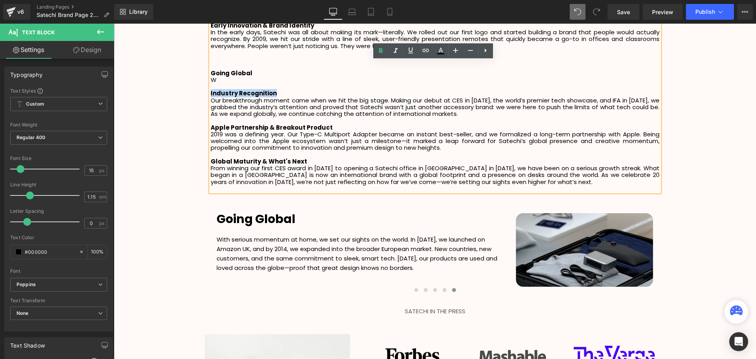
drag, startPoint x: 279, startPoint y: 85, endPoint x: 209, endPoint y: 87, distance: 70.1
click at [211, 90] on p "Industry Recognition" at bounding box center [435, 93] width 449 height 7
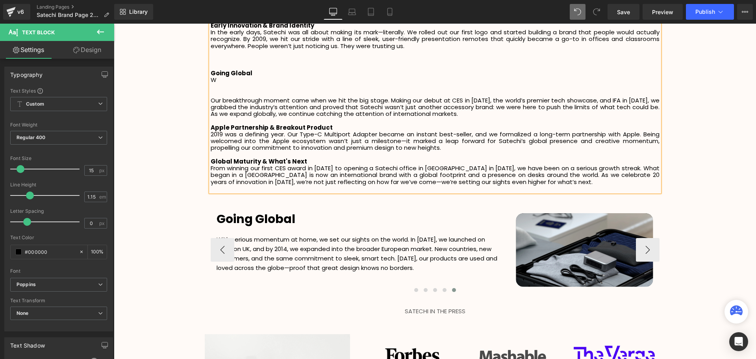
click at [306, 213] on h1 "Going Global" at bounding box center [360, 219] width 287 height 12
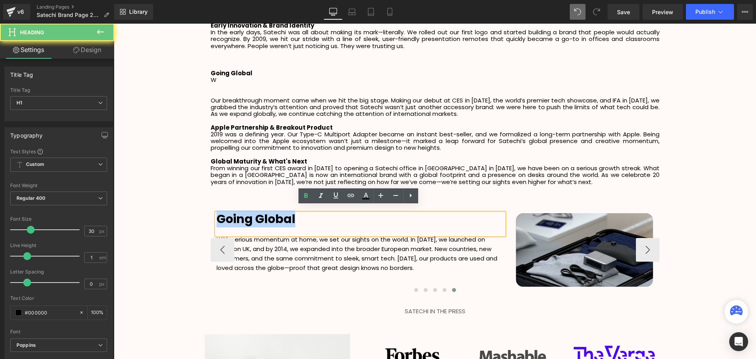
drag, startPoint x: 302, startPoint y: 211, endPoint x: 215, endPoint y: 213, distance: 87.5
click at [217, 213] on h1 "Going Global" at bounding box center [360, 219] width 287 height 12
paste div
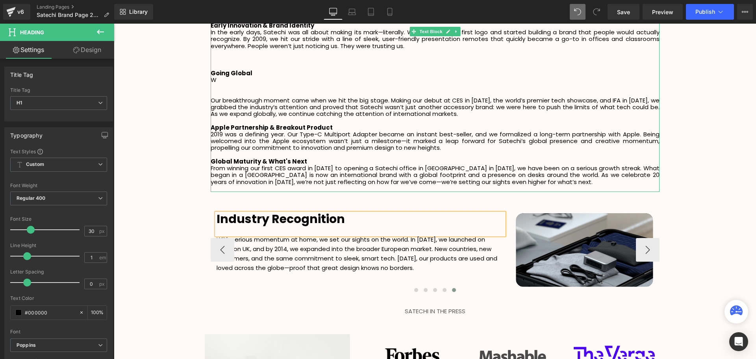
click at [449, 106] on p "Our breakthrough moment came when we hit the big stage. Making our debut at CES…" at bounding box center [435, 107] width 449 height 20
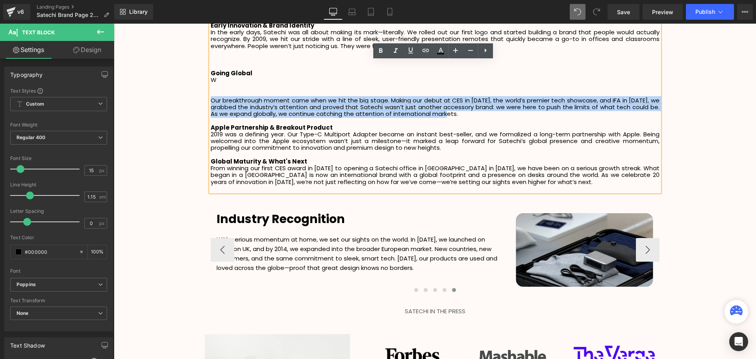
drag, startPoint x: 452, startPoint y: 108, endPoint x: 209, endPoint y: 93, distance: 243.0
click at [211, 97] on p "Our breakthrough moment came when we hit the big stage. Making our debut at CES…" at bounding box center [435, 107] width 449 height 20
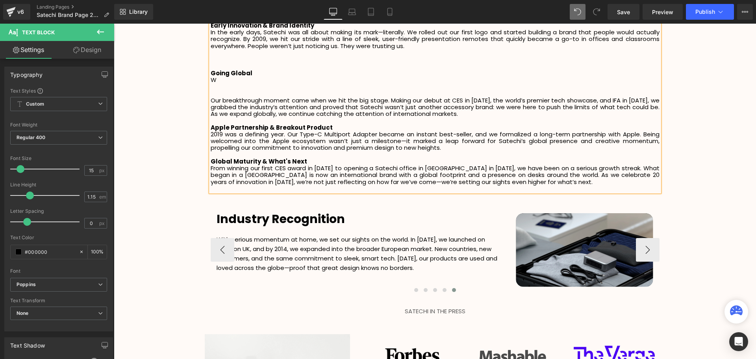
scroll to position [2255, 638]
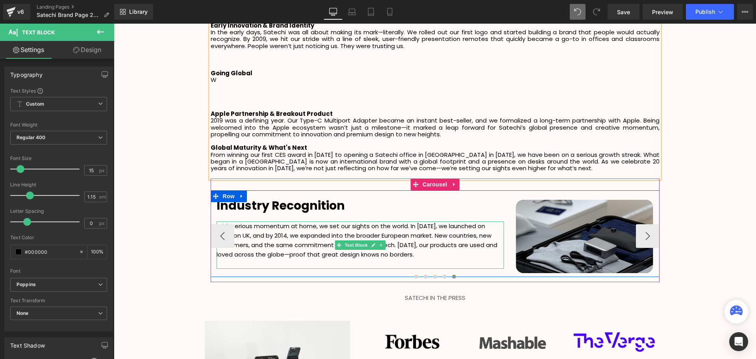
click at [424, 246] on p "With serious momentum at home, we set our sights on the world. In [DATE], we la…" at bounding box center [360, 240] width 287 height 38
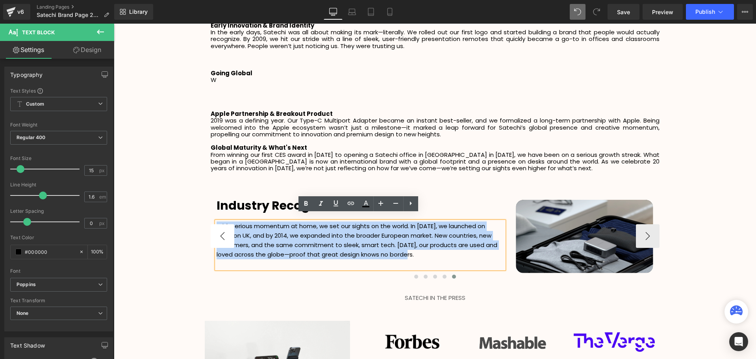
drag, startPoint x: 420, startPoint y: 249, endPoint x: 212, endPoint y: 217, distance: 210.0
click at [212, 217] on div "Humble Beginnings Heading It all started in [DATE], when college friends [PERSO…" at bounding box center [435, 236] width 449 height 92
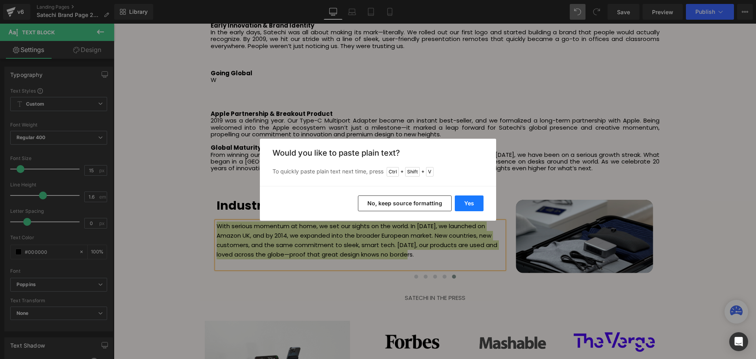
click at [465, 201] on button "Yes" at bounding box center [469, 203] width 29 height 16
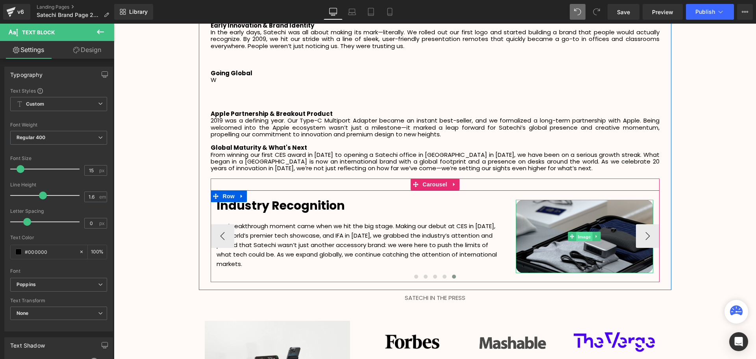
click at [583, 232] on span "Image" at bounding box center [585, 236] width 17 height 9
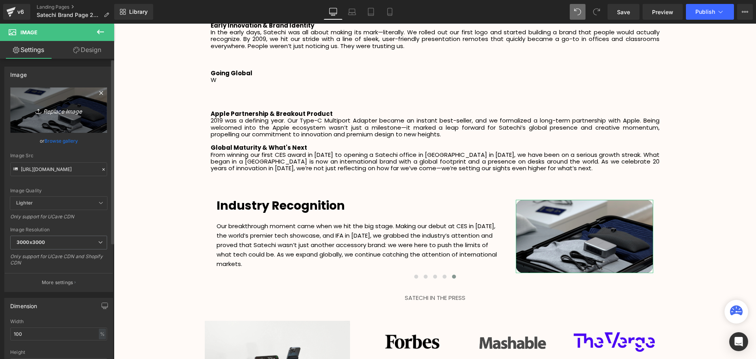
click at [57, 111] on icon "Replace Image" at bounding box center [58, 110] width 63 height 10
type input "C:\fakepath\SCA Giveaway Voucher (90 x 48 mm) (5).svg"
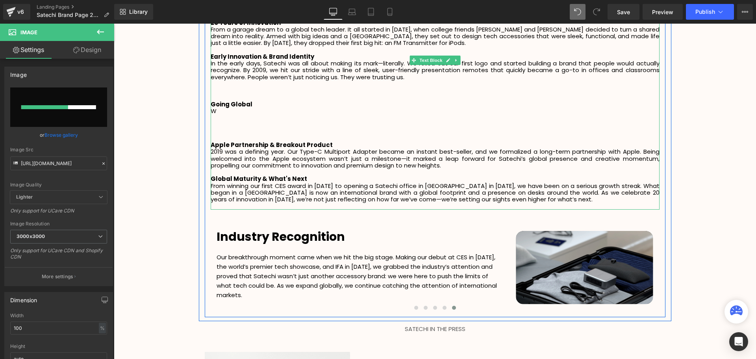
scroll to position [1194, 0]
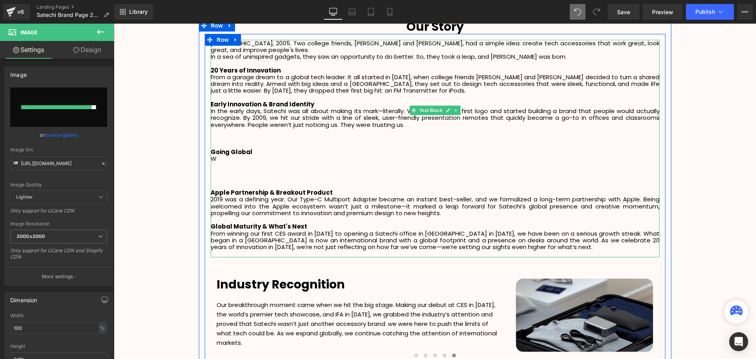
click at [231, 169] on p at bounding box center [435, 172] width 449 height 7
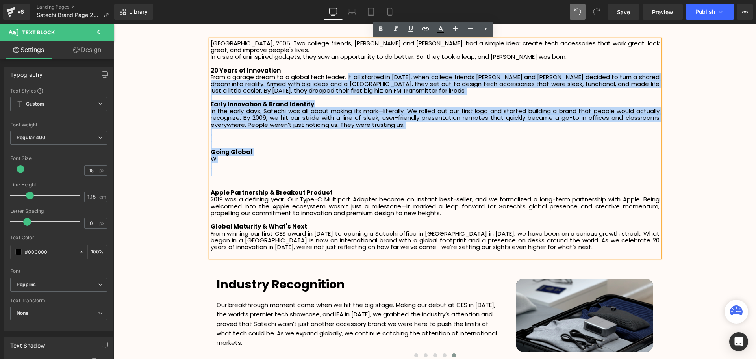
drag, startPoint x: 232, startPoint y: 167, endPoint x: 346, endPoint y: 71, distance: 149.3
click at [346, 71] on div "[GEOGRAPHIC_DATA], 2005. Two college friends, [PERSON_NAME] and [PERSON_NAME], …" at bounding box center [435, 148] width 449 height 217
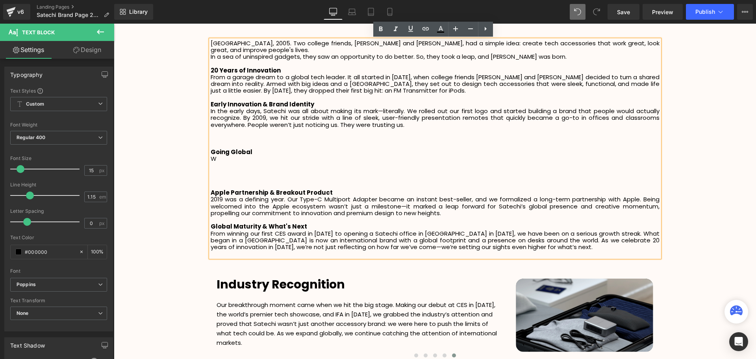
scroll to position [2160, 638]
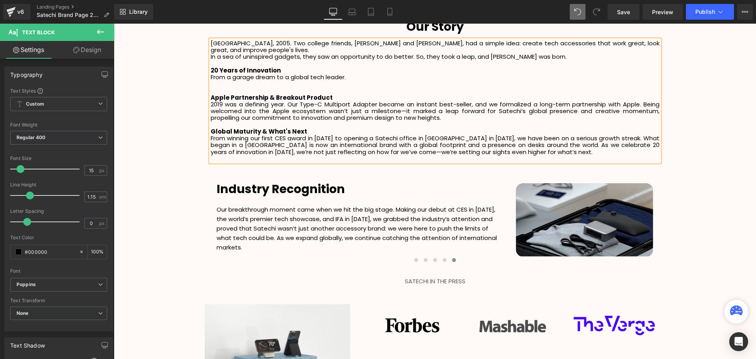
click at [234, 87] on p at bounding box center [435, 90] width 449 height 7
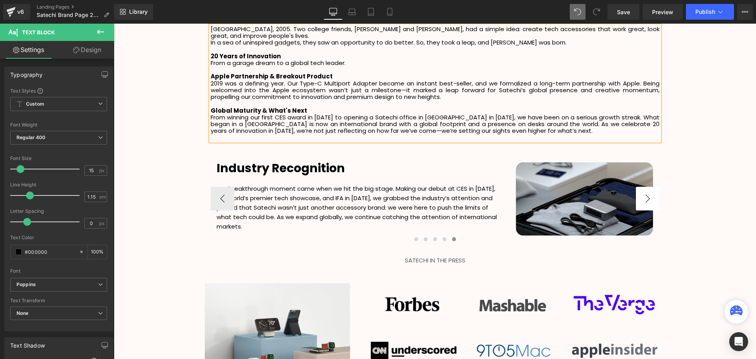
scroll to position [1194, 0]
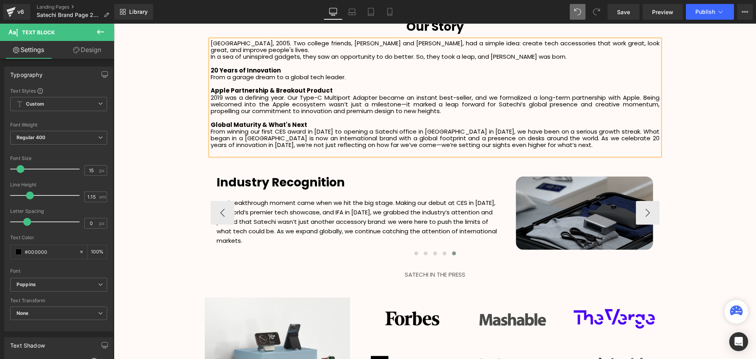
click at [587, 206] on div "Image" at bounding box center [585, 212] width 138 height 73
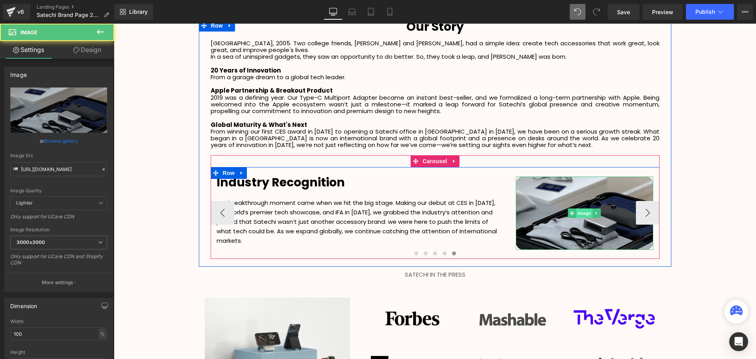
click at [582, 208] on span "Image" at bounding box center [585, 212] width 17 height 9
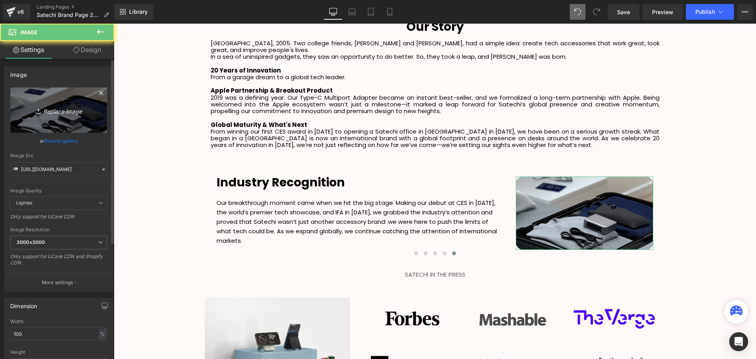
click at [62, 113] on icon "Replace Image" at bounding box center [58, 110] width 63 height 10
type input "C:\fakepath\SCA Giveaway Voucher (90 x 48 mm) (5).svg"
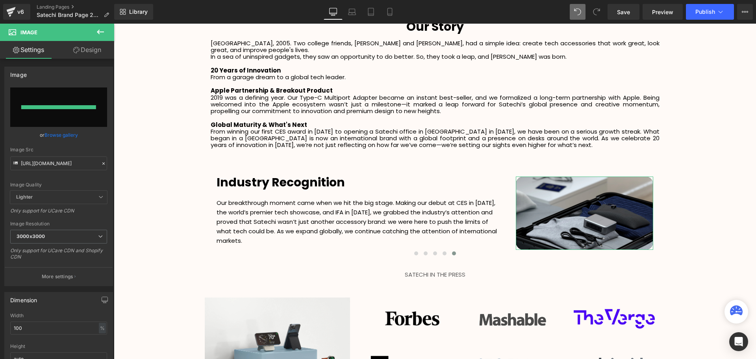
type input "[URL][DOMAIN_NAME]"
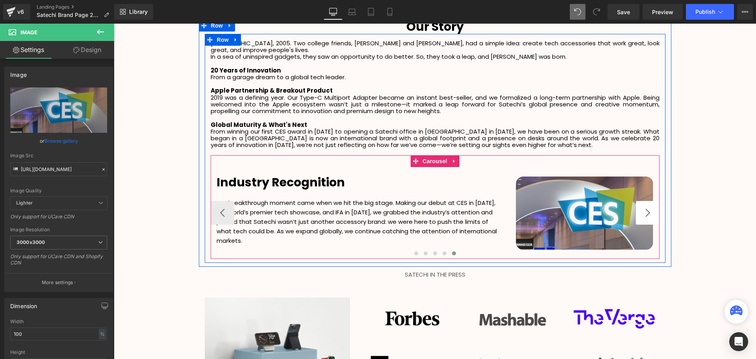
click at [650, 208] on button "›" at bounding box center [648, 213] width 24 height 24
click at [431, 156] on span "Carousel" at bounding box center [435, 162] width 28 height 12
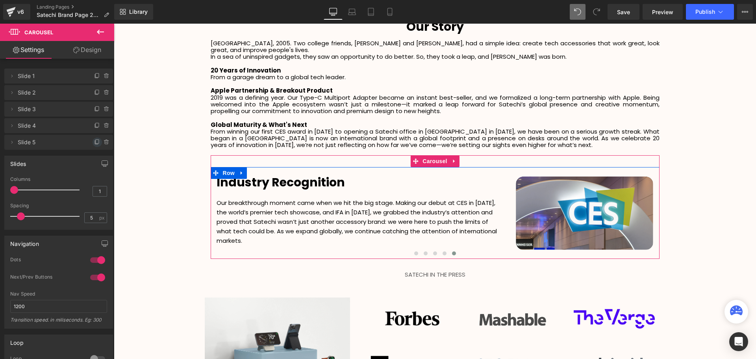
click at [93, 142] on span at bounding box center [97, 141] width 9 height 9
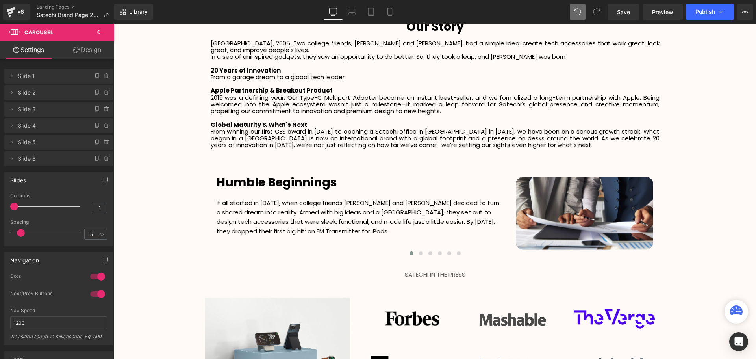
scroll to position [4, 4]
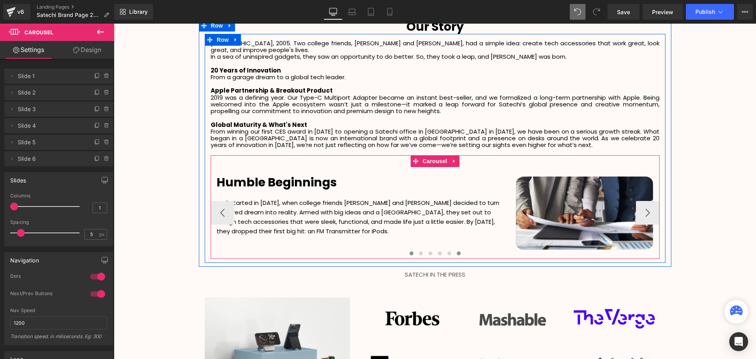
click at [457, 251] on span at bounding box center [459, 253] width 4 height 4
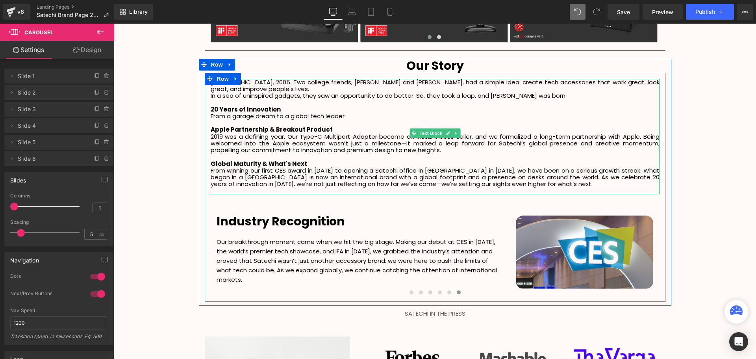
scroll to position [1155, 0]
click at [330, 126] on p "Apple Partnership & Breakout Product" at bounding box center [435, 129] width 449 height 7
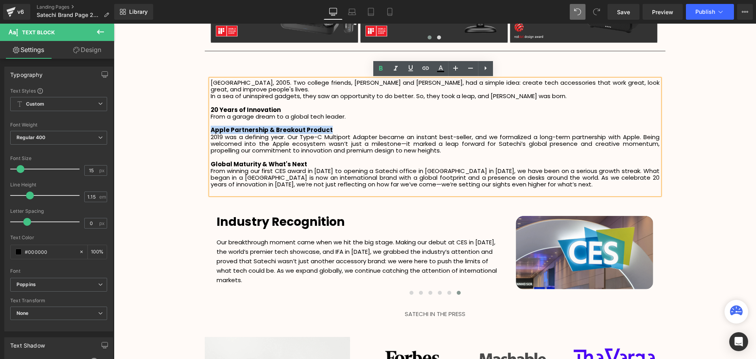
drag, startPoint x: 341, startPoint y: 122, endPoint x: 209, endPoint y: 125, distance: 132.0
click at [211, 126] on p "Apple Partnership & Breakout Product" at bounding box center [435, 129] width 449 height 7
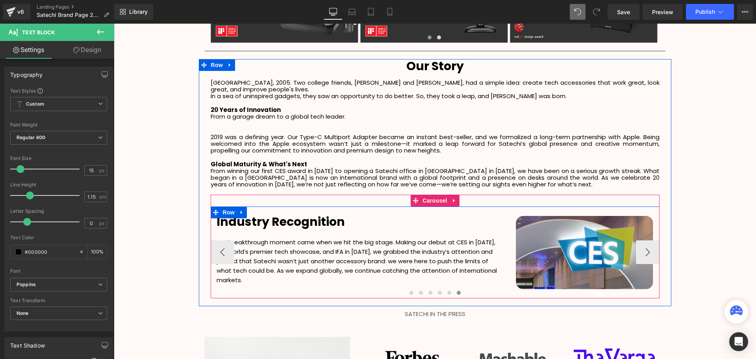
drag, startPoint x: 359, startPoint y: 215, endPoint x: 349, endPoint y: 213, distance: 9.7
click at [359, 216] on div "Industry Recognition Heading" at bounding box center [360, 227] width 287 height 22
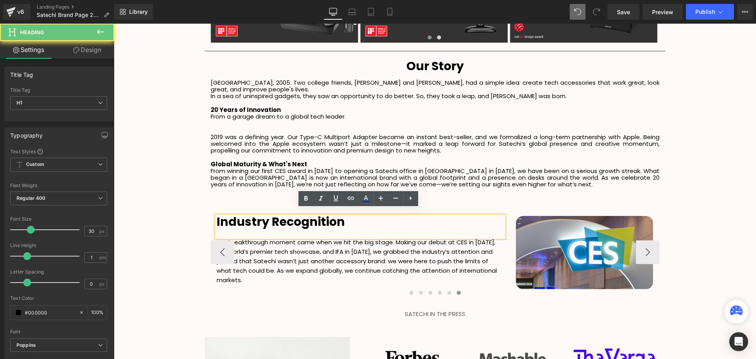
click at [340, 214] on b "Industry Recognition" at bounding box center [281, 221] width 128 height 17
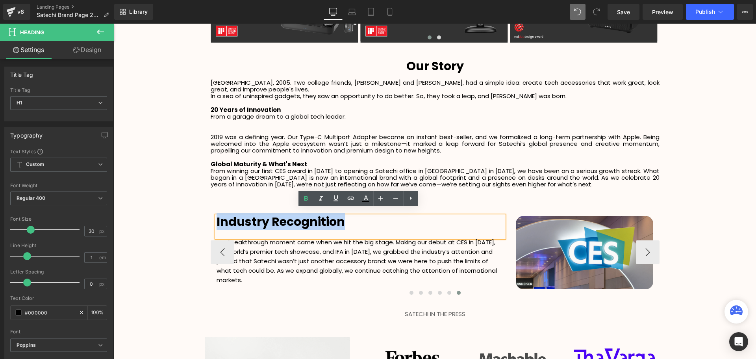
drag, startPoint x: 303, startPoint y: 213, endPoint x: 215, endPoint y: 220, distance: 87.7
click at [217, 220] on h1 "Industry Recognition" at bounding box center [360, 222] width 287 height 12
paste div
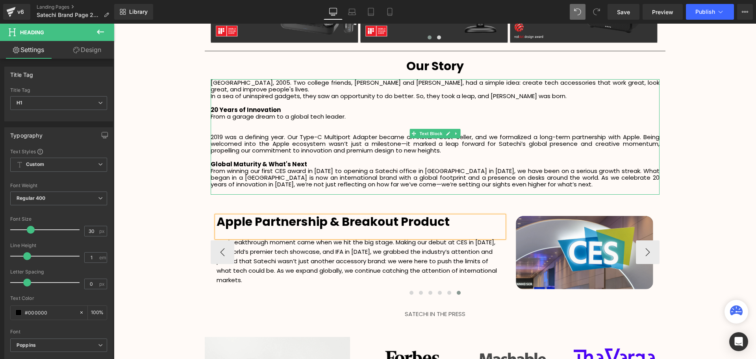
click at [451, 154] on p at bounding box center [435, 157] width 449 height 7
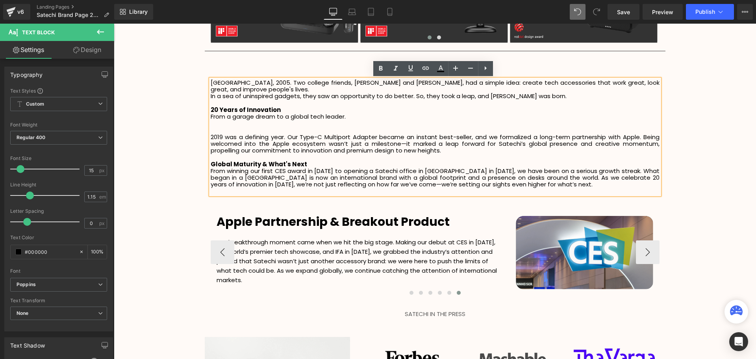
drag, startPoint x: 454, startPoint y: 145, endPoint x: 209, endPoint y: 130, distance: 245.4
click at [211, 134] on p "2019 was a defining year. Our Type-C Multiport Adapter became an instant best-s…" at bounding box center [435, 144] width 449 height 20
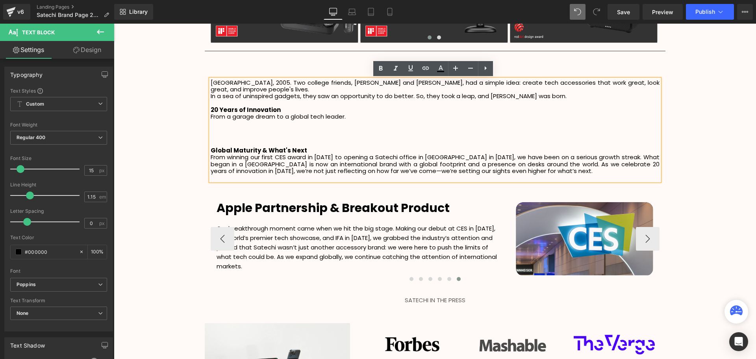
scroll to position [2139, 638]
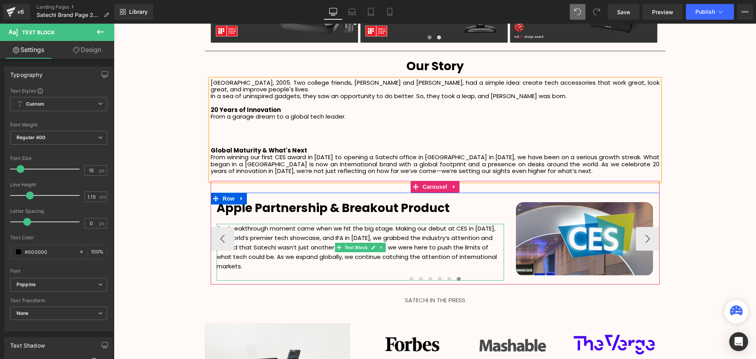
click at [428, 240] on p "Our breakthrough moment came when we hit the big stage. Making our debut at CES…" at bounding box center [360, 247] width 287 height 47
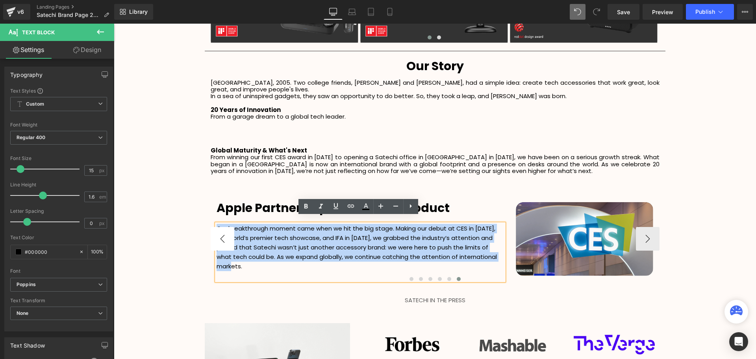
drag, startPoint x: 490, startPoint y: 249, endPoint x: 210, endPoint y: 220, distance: 282.0
click at [211, 220] on div "Humble Beginnings Heading It all started in [DATE], when college friends [PERSO…" at bounding box center [435, 239] width 449 height 92
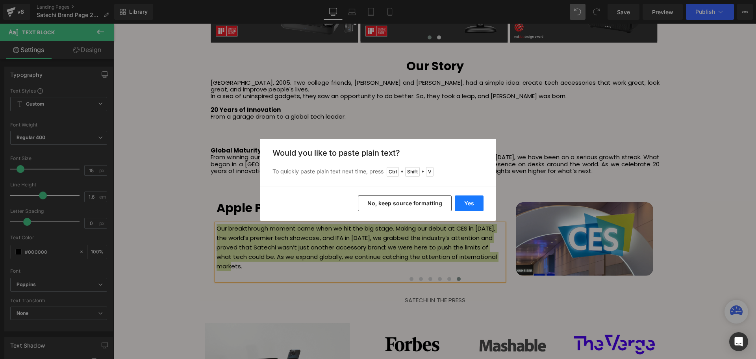
click at [475, 196] on button "Yes" at bounding box center [469, 203] width 29 height 16
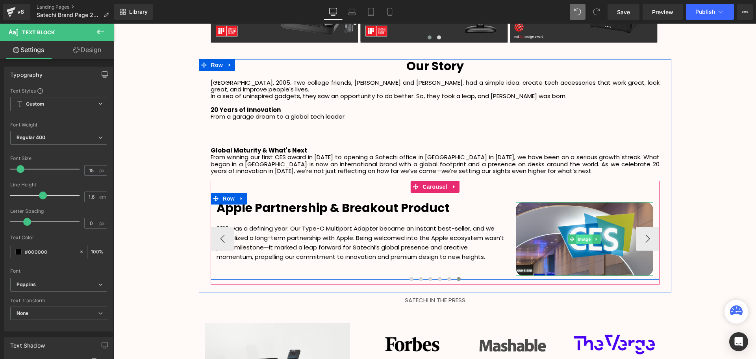
click at [584, 234] on span "Image" at bounding box center [585, 238] width 17 height 9
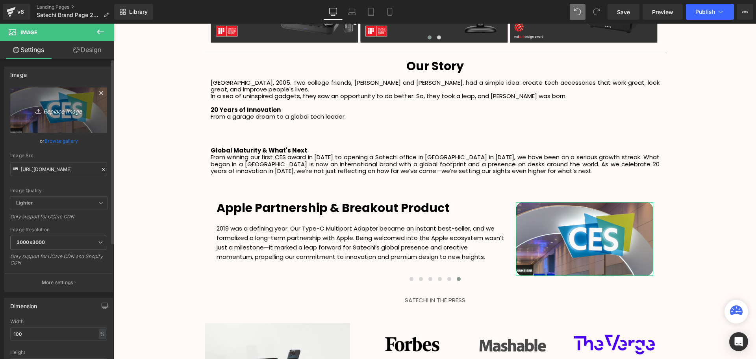
click at [60, 109] on icon "Replace Image" at bounding box center [58, 110] width 63 height 10
type input "C:\fakepath\SCA Giveaway Voucher (90 x 48 mm) (6).svg"
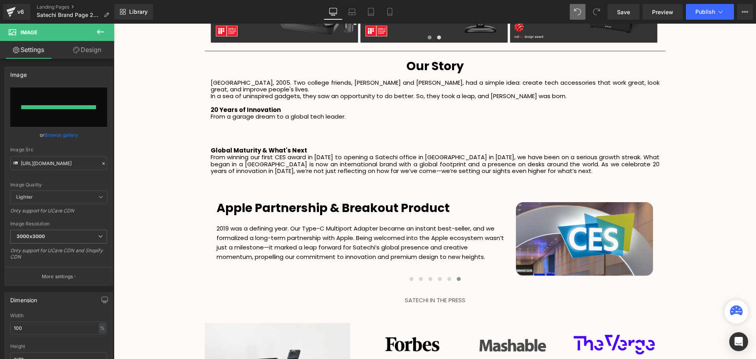
type input "[URL][DOMAIN_NAME]"
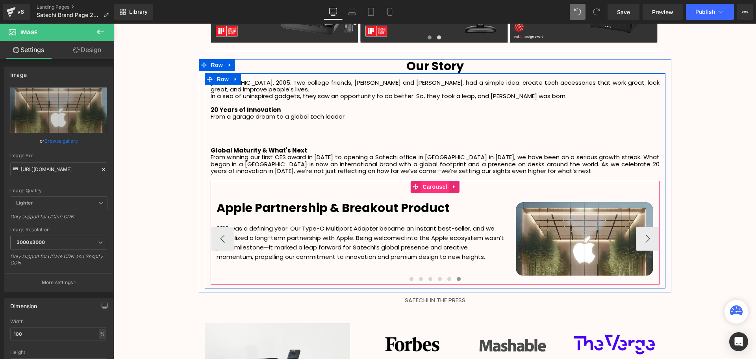
click at [427, 181] on span "Carousel" at bounding box center [435, 187] width 28 height 12
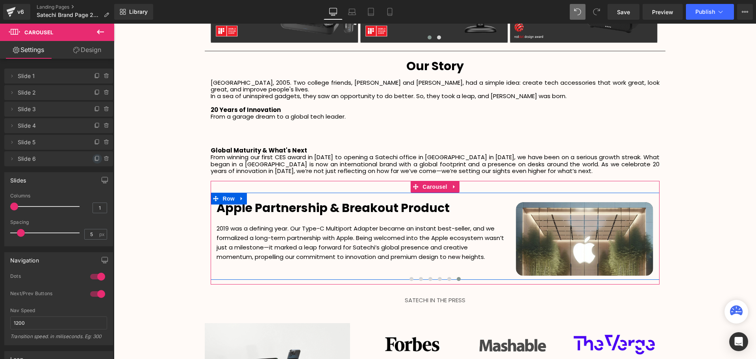
click at [94, 159] on icon at bounding box center [97, 159] width 6 height 6
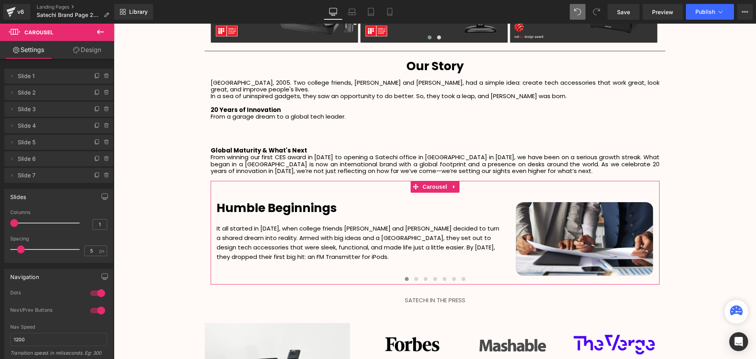
scroll to position [4, 4]
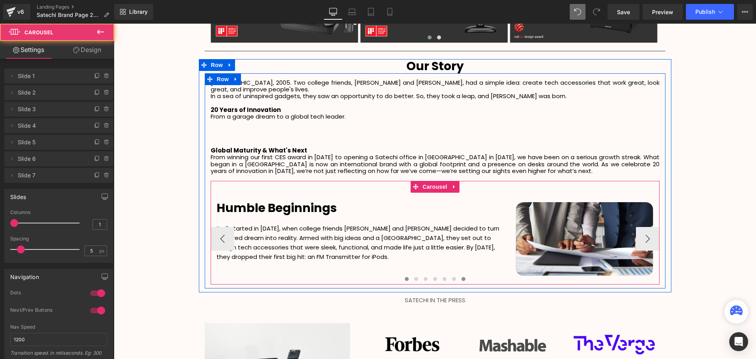
click at [462, 277] on span at bounding box center [464, 279] width 4 height 4
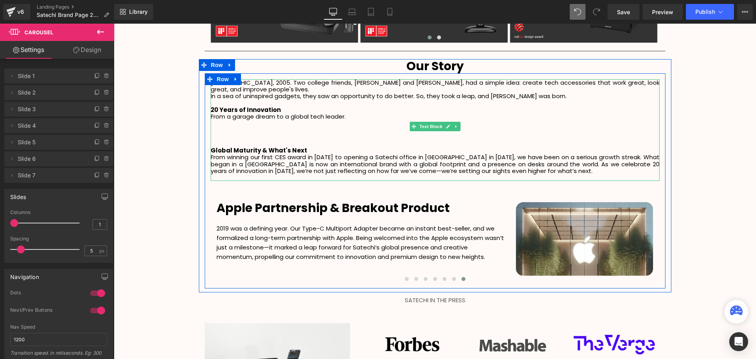
click at [309, 147] on p "Global Maturity & What's Next" at bounding box center [435, 150] width 449 height 7
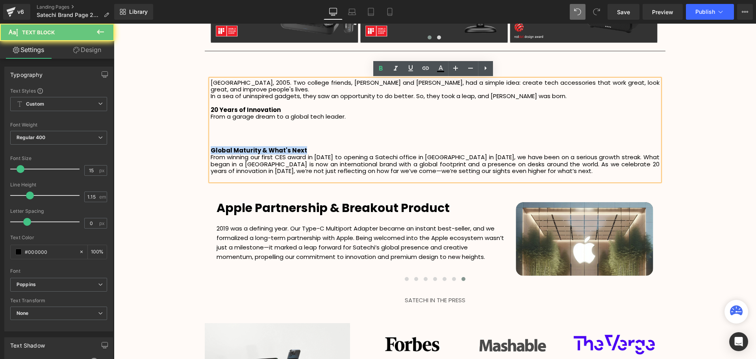
drag, startPoint x: 315, startPoint y: 142, endPoint x: 211, endPoint y: 143, distance: 104.0
click at [211, 147] on p "Global Maturity & What's Next" at bounding box center [435, 150] width 449 height 7
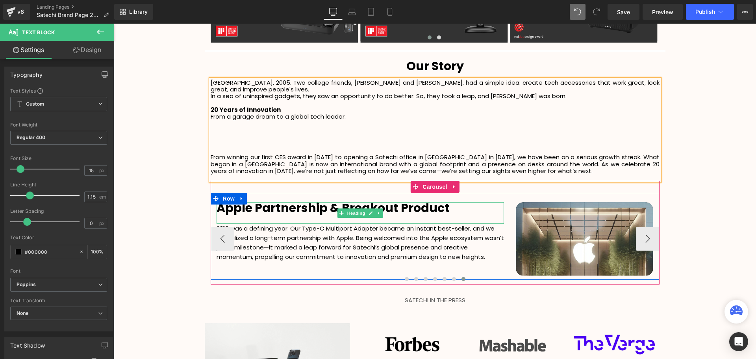
click at [450, 202] on h1 "Apple Partnership & Breakout Product" at bounding box center [360, 208] width 287 height 12
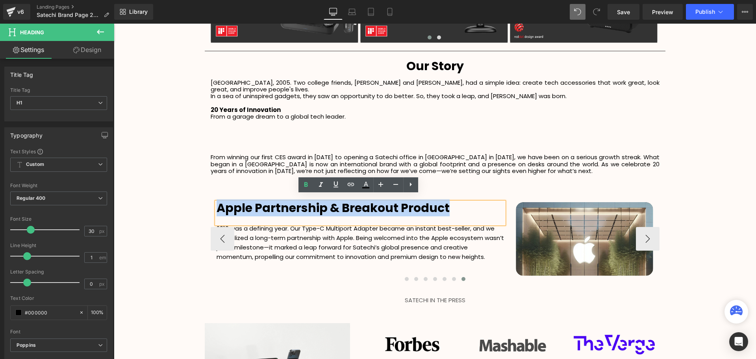
drag, startPoint x: 452, startPoint y: 201, endPoint x: 217, endPoint y: 206, distance: 234.4
click at [217, 206] on h1 "Apple Partnership & Breakout Product" at bounding box center [360, 208] width 287 height 12
paste div
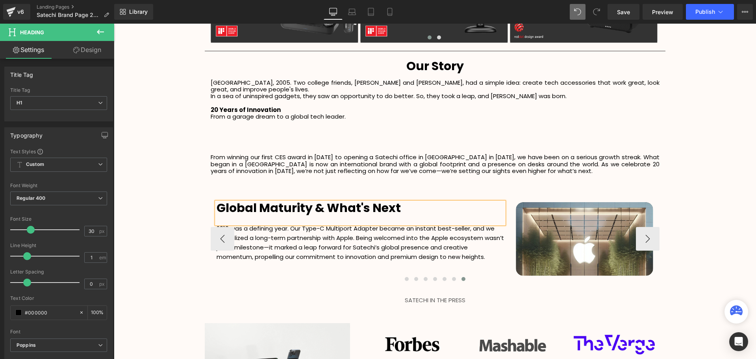
click at [254, 163] on p "From winning our first CES award in [DATE] to opening a Satechi office in [GEOG…" at bounding box center [435, 164] width 449 height 20
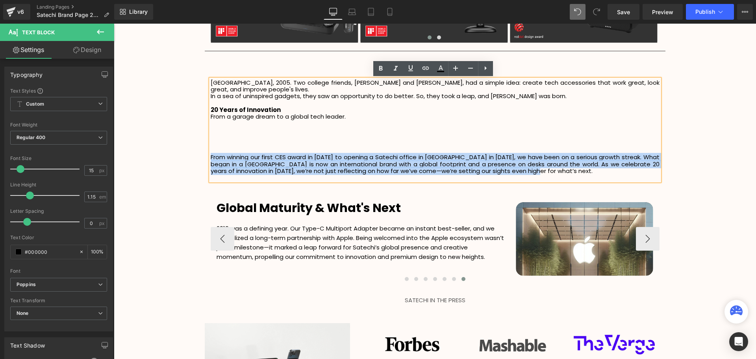
drag, startPoint x: 526, startPoint y: 165, endPoint x: 210, endPoint y: 151, distance: 316.9
click at [211, 154] on p "From winning our first CES award in [DATE] to opening a Satechi office in [GEOG…" at bounding box center [435, 164] width 449 height 20
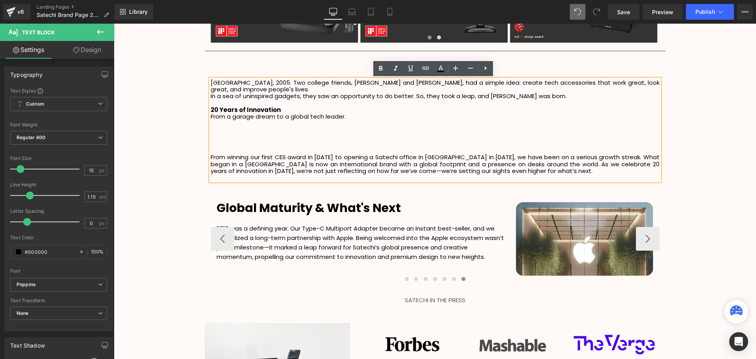
scroll to position [2125, 638]
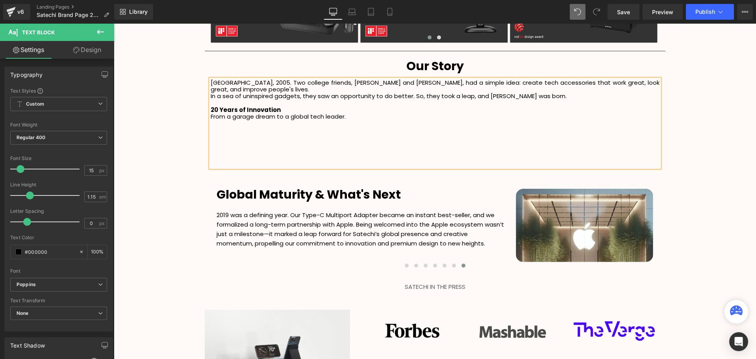
click at [430, 228] on p "2019 was a defining year. Our Type-C Multiport Adapter became an instant best-s…" at bounding box center [360, 229] width 287 height 38
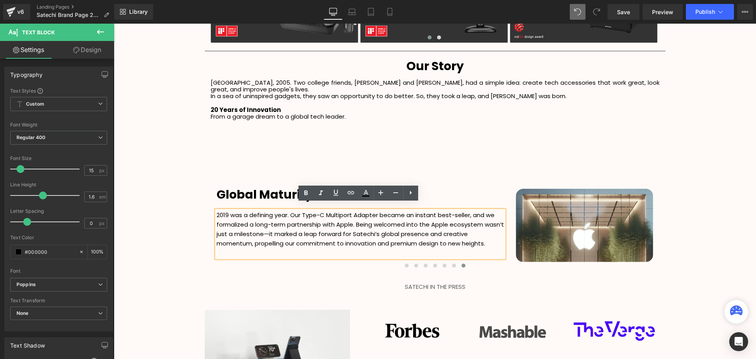
drag, startPoint x: 473, startPoint y: 234, endPoint x: 211, endPoint y: 204, distance: 264.0
click at [211, 204] on div "Global Maturity & What's Next Heading 2019 was a defining year. Our Type-C Mult…" at bounding box center [360, 223] width 299 height 69
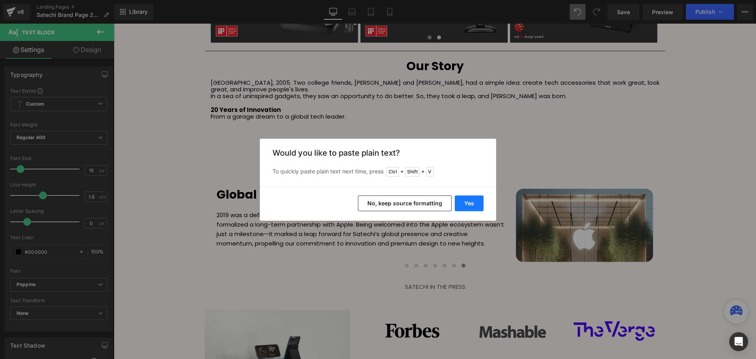
click at [470, 206] on button "Yes" at bounding box center [469, 203] width 29 height 16
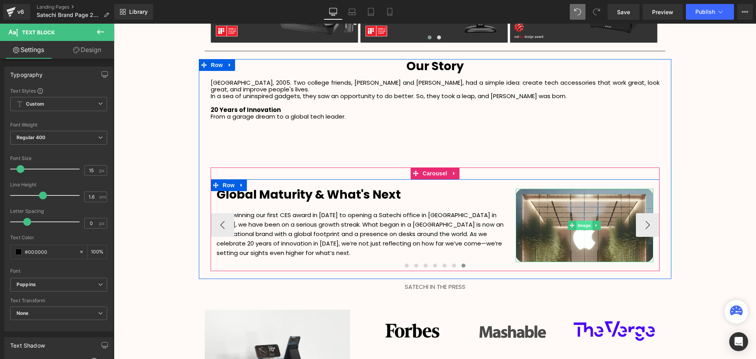
click at [579, 221] on span "Image" at bounding box center [585, 225] width 17 height 9
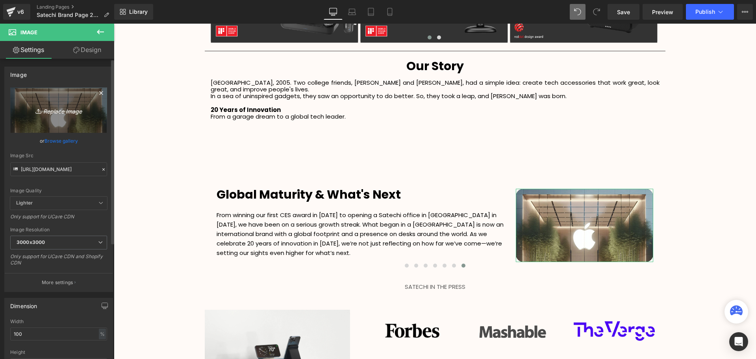
click at [57, 111] on icon "Replace Image" at bounding box center [58, 110] width 63 height 10
type input "C:\fakepath\SCA Giveaway Voucher (90 x 48 mm) (7).svg"
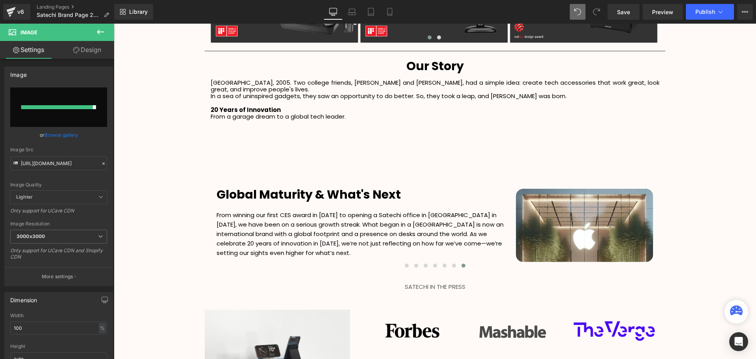
type input "[URL][DOMAIN_NAME]"
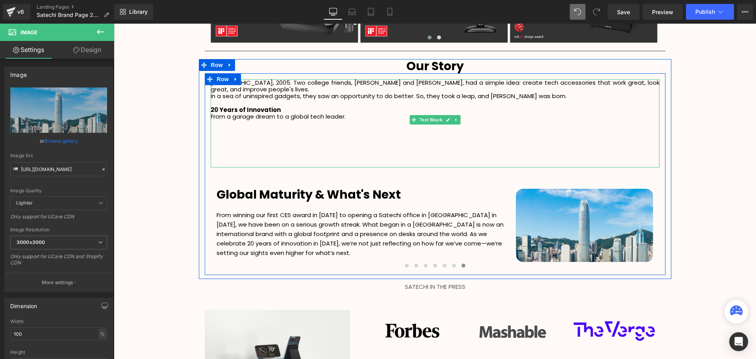
click at [348, 161] on p at bounding box center [435, 164] width 449 height 7
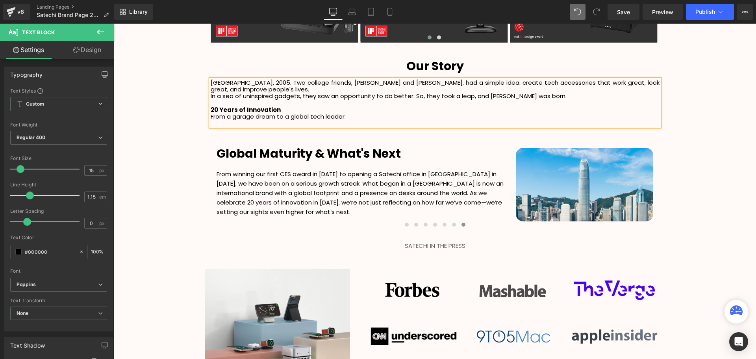
scroll to position [2078, 638]
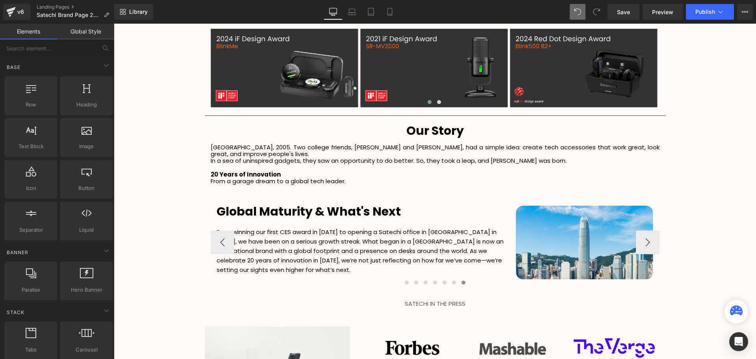
scroll to position [1076, 0]
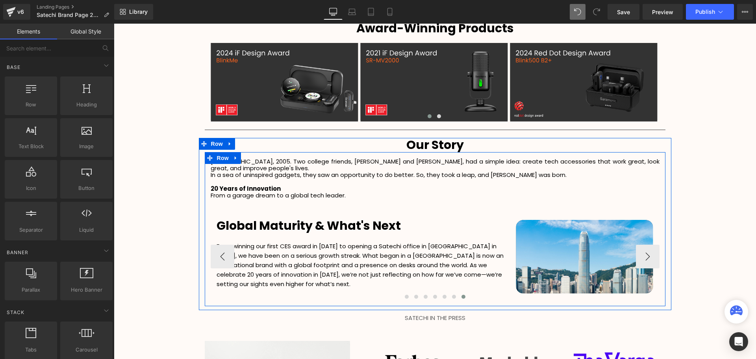
click at [114, 24] on div at bounding box center [114, 24] width 0 height 0
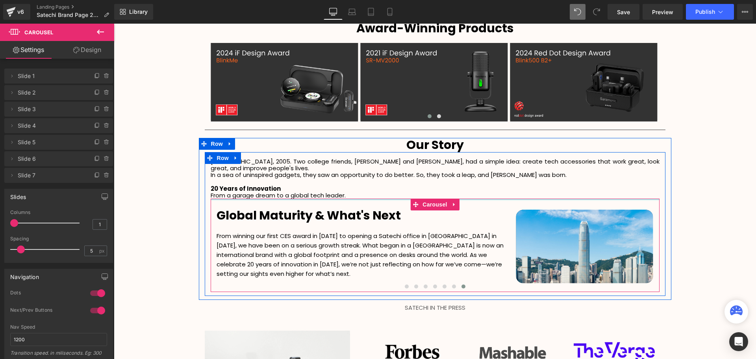
drag, startPoint x: 521, startPoint y: 199, endPoint x: 692, endPoint y: 199, distance: 170.5
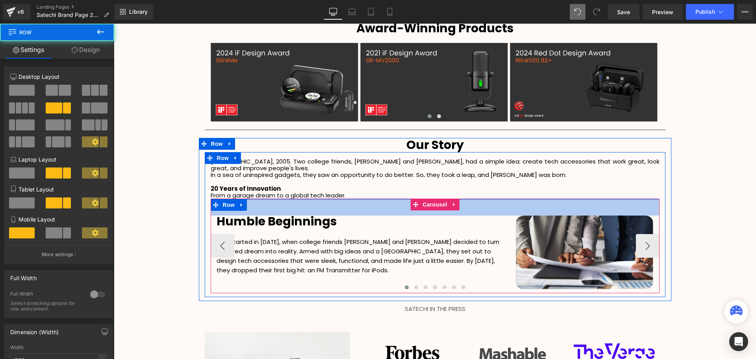
scroll to position [2069, 638]
drag, startPoint x: 470, startPoint y: 193, endPoint x: 470, endPoint y: 201, distance: 7.5
click at [470, 201] on div "43px" at bounding box center [435, 207] width 449 height 17
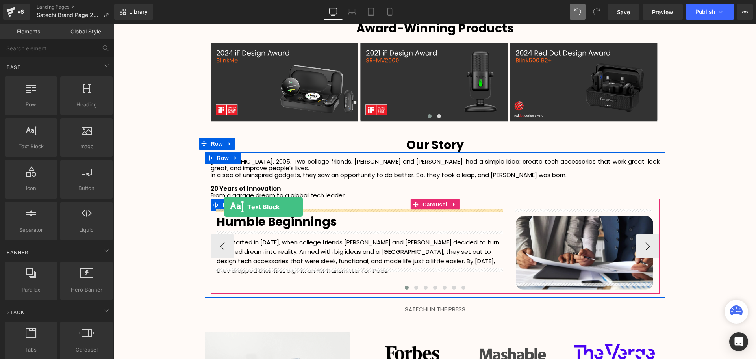
drag, startPoint x: 144, startPoint y: 159, endPoint x: 224, endPoint y: 207, distance: 93.3
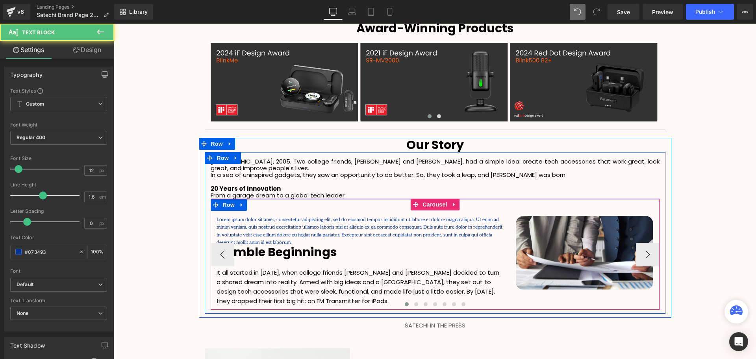
scroll to position [2078, 638]
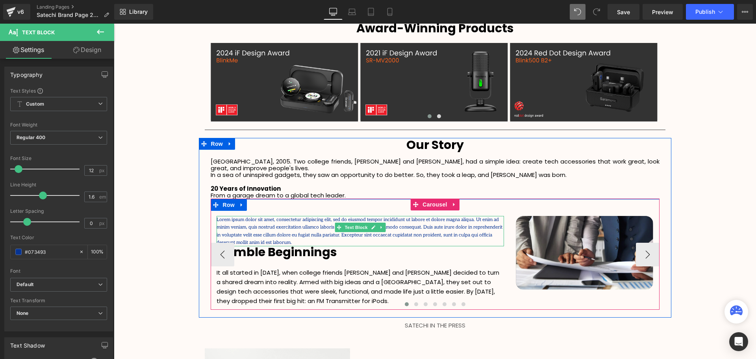
click at [481, 229] on p "Lorem ipsum dolor sit amet, consectetur adipiscing elit, sed do eiusmod tempor …" at bounding box center [360, 231] width 287 height 30
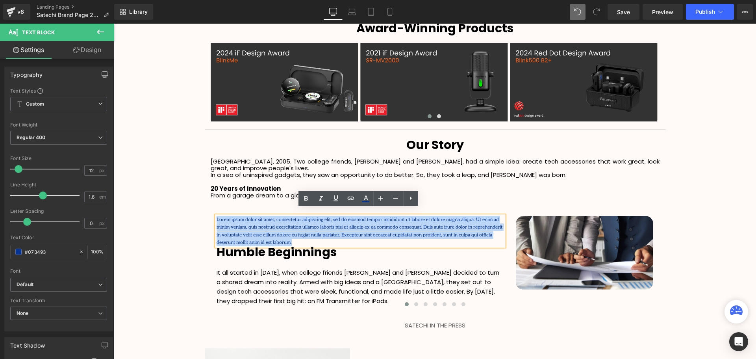
drag, startPoint x: 464, startPoint y: 227, endPoint x: 202, endPoint y: 211, distance: 261.6
click at [205, 211] on div "[GEOGRAPHIC_DATA], 2005. Two college friends, [PERSON_NAME] and [PERSON_NAME], …" at bounding box center [435, 234] width 461 height 152
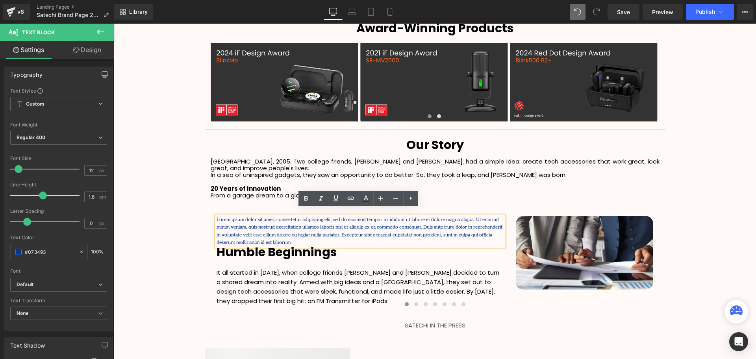
scroll to position [2069, 638]
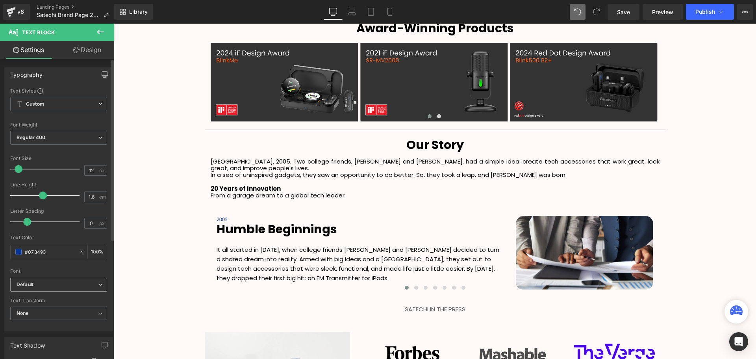
click at [53, 281] on b "Default" at bounding box center [58, 284] width 82 height 7
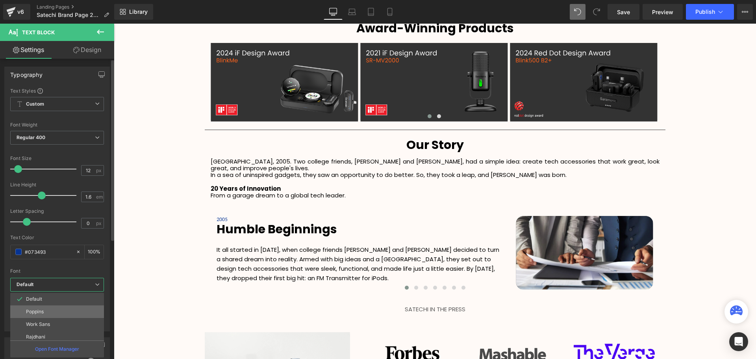
click at [47, 311] on li "Poppins" at bounding box center [58, 311] width 97 height 13
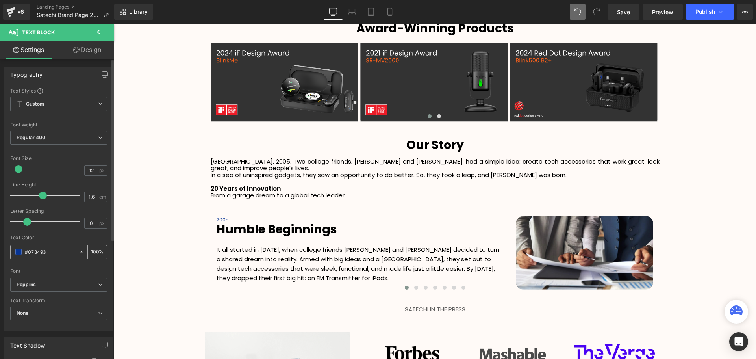
click at [19, 253] on span at bounding box center [18, 252] width 6 height 6
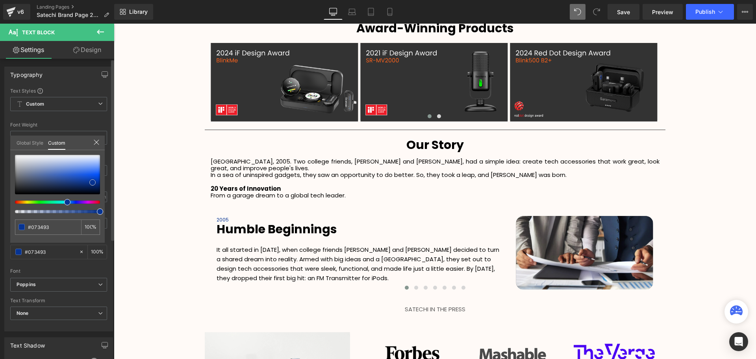
type input "#164cbf"
type input "#000000"
drag, startPoint x: 17, startPoint y: 204, endPoint x: -31, endPoint y: 247, distance: 64.4
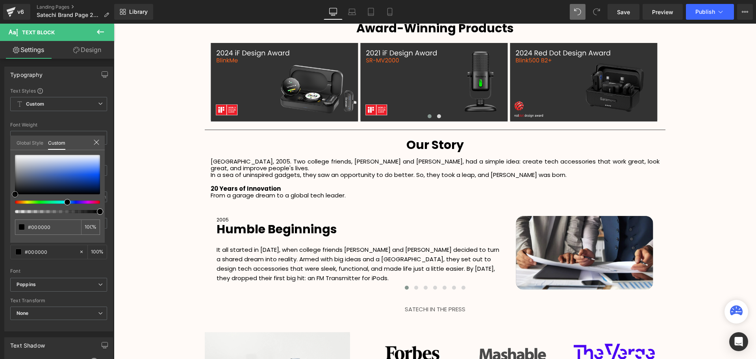
click at [0, 247] on html "Text Block You are previewing how the will restyle your page. You can not edit …" at bounding box center [378, 179] width 756 height 359
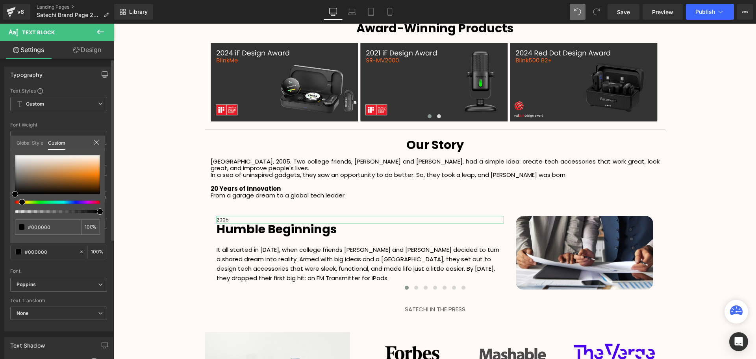
drag, startPoint x: 54, startPoint y: 201, endPoint x: 19, endPoint y: 208, distance: 35.3
click at [19, 208] on div at bounding box center [57, 184] width 85 height 58
drag, startPoint x: 20, startPoint y: 204, endPoint x: 16, endPoint y: 207, distance: 4.9
click at [16, 207] on div at bounding box center [57, 184] width 85 height 58
type input "#0e0c0a"
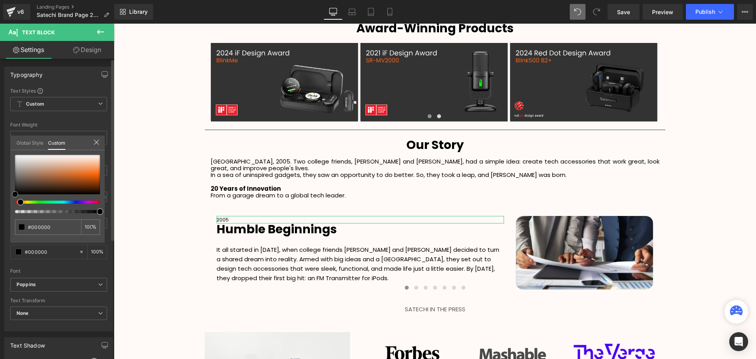
type input "#0e0c0a"
type input "#693a0b"
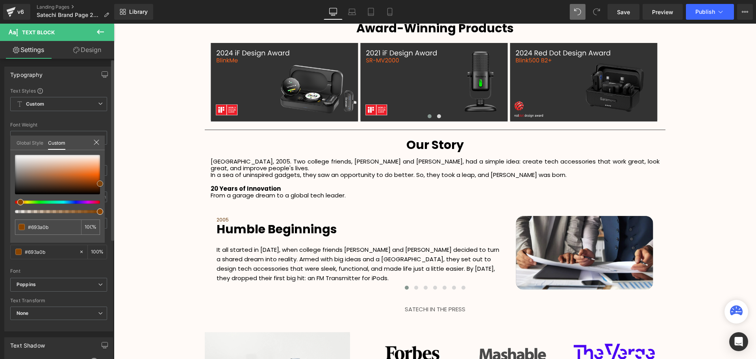
type input "#fe9123"
type input "#fd9124"
type input "#fd8e1f"
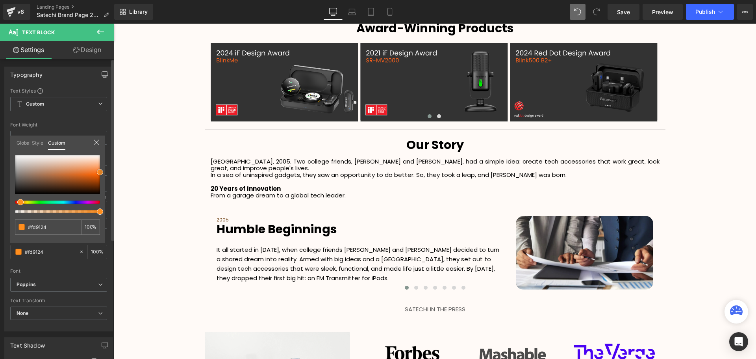
type input "#fd8e1f"
type input "#ff8e1e"
type input "#fd9934"
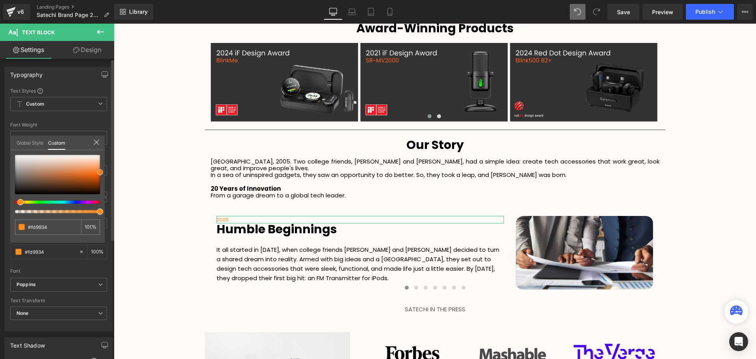
type input "#ffa347"
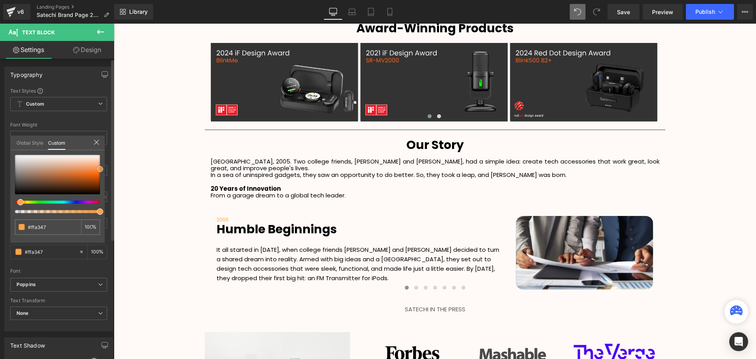
type input "#d66b00"
type input "#d16800"
drag, startPoint x: 127, startPoint y: 219, endPoint x: 116, endPoint y: 178, distance: 42.4
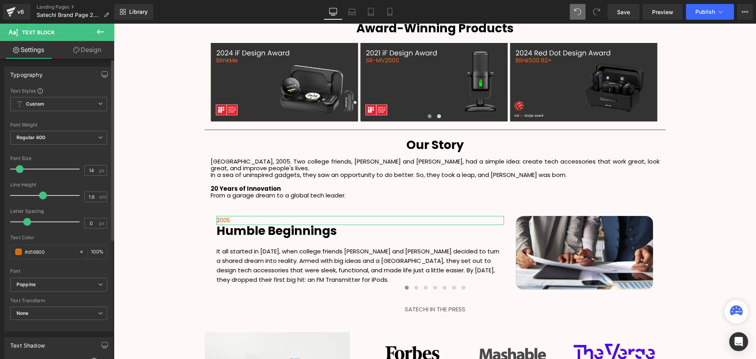
type input "15"
click at [23, 172] on span at bounding box center [21, 169] width 8 height 8
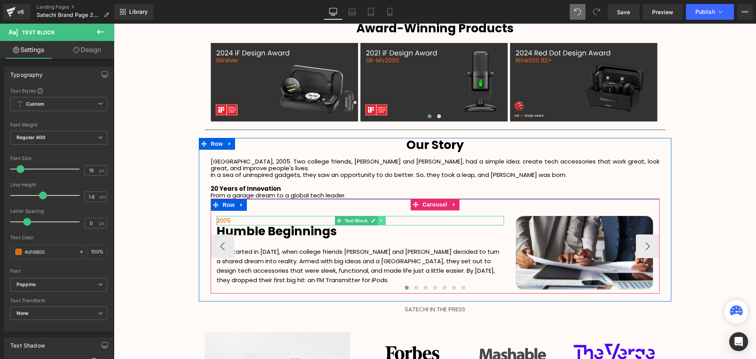
click at [379, 218] on icon at bounding box center [381, 220] width 4 height 5
click at [376, 219] on icon at bounding box center [377, 221] width 4 height 4
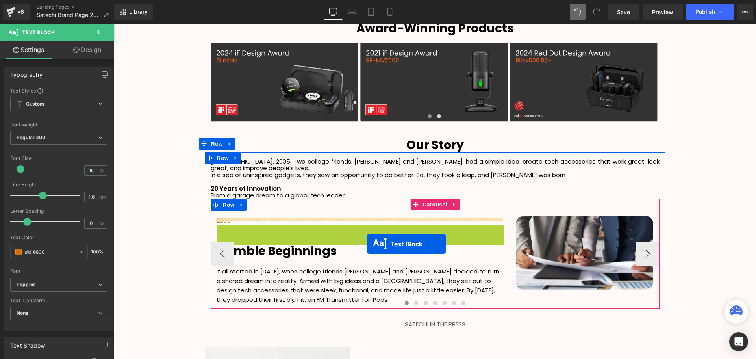
scroll to position [2085, 638]
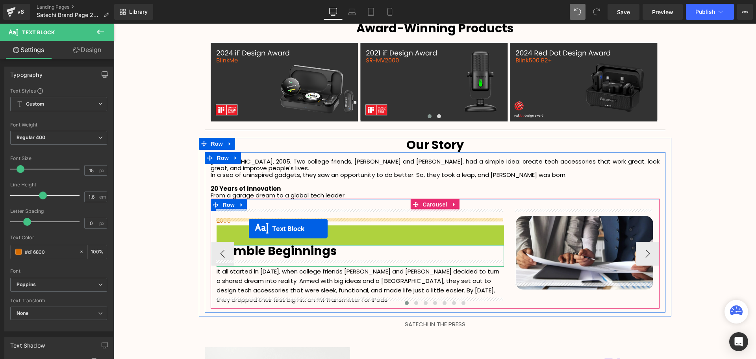
drag, startPoint x: 337, startPoint y: 222, endPoint x: 256, endPoint y: 228, distance: 81.0
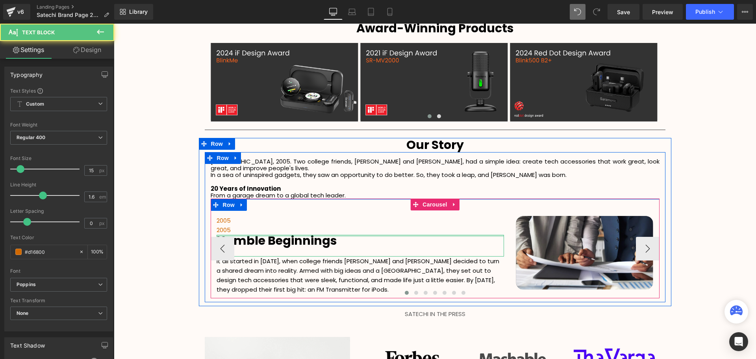
scroll to position [2074, 638]
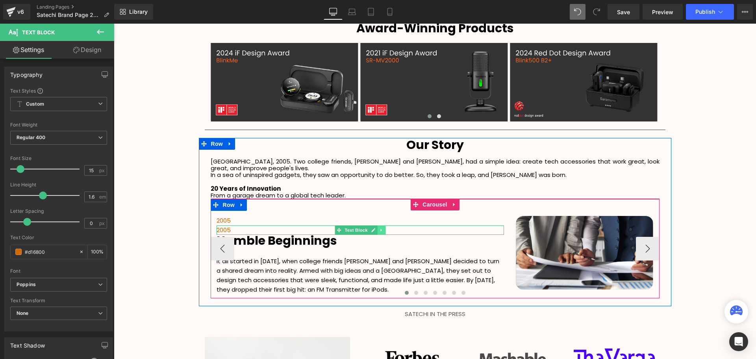
click at [382, 228] on icon at bounding box center [381, 230] width 4 height 5
click at [384, 228] on icon at bounding box center [385, 230] width 4 height 4
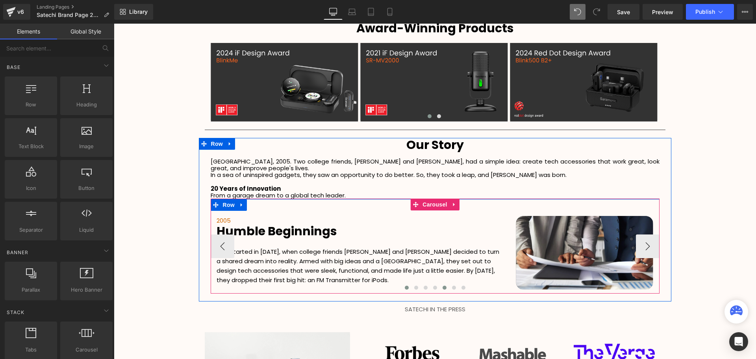
scroll to position [2069, 638]
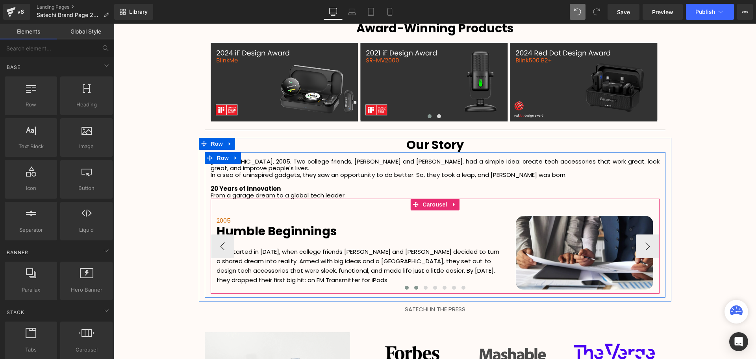
click at [412, 284] on button at bounding box center [416, 288] width 9 height 8
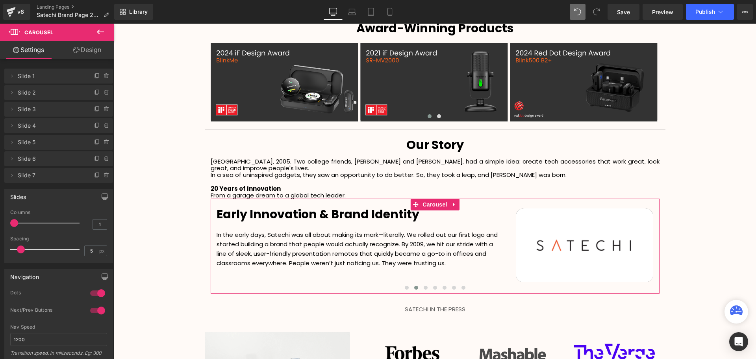
click at [102, 38] on button at bounding box center [101, 32] width 28 height 17
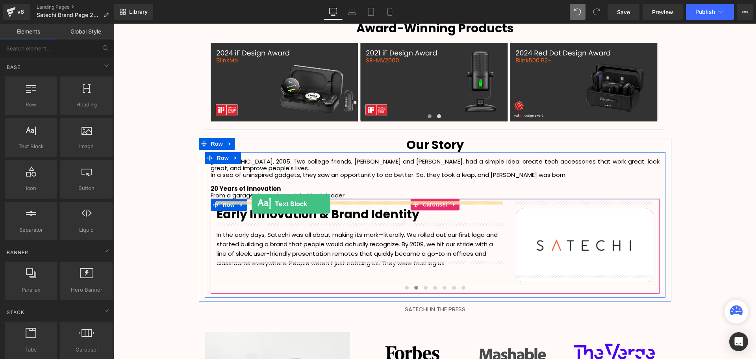
drag, startPoint x: 153, startPoint y: 166, endPoint x: 252, endPoint y: 204, distance: 105.5
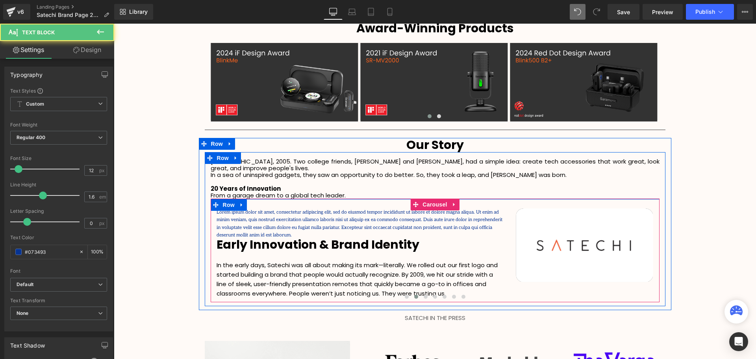
scroll to position [2070, 638]
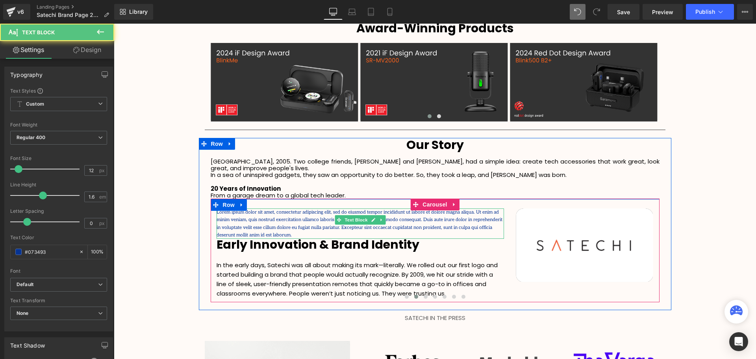
click at [479, 220] on p "Lorem ipsum dolor sit amet, consectetur adipiscing elit, sed do eiusmod tempor …" at bounding box center [360, 223] width 287 height 30
click at [487, 219] on p "Lorem ipsum dolor sit amet, consectetur adipiscing elit, sed do eiusmod tempor …" at bounding box center [360, 223] width 287 height 30
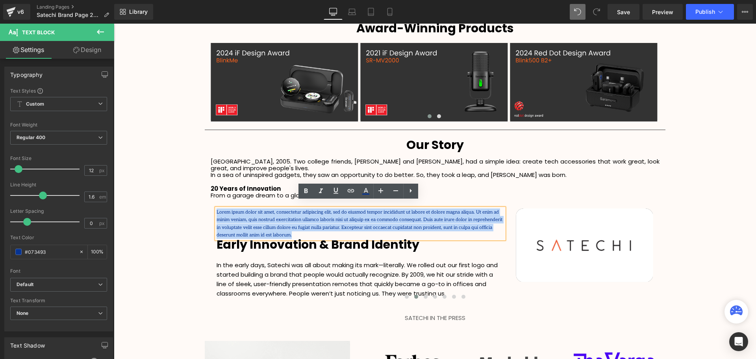
drag, startPoint x: 490, startPoint y: 220, endPoint x: 215, endPoint y: 207, distance: 274.4
click at [217, 208] on p "Lorem ipsum dolor sit amet, consectetur adipiscing elit, sed do eiusmod tempor …" at bounding box center [360, 223] width 287 height 30
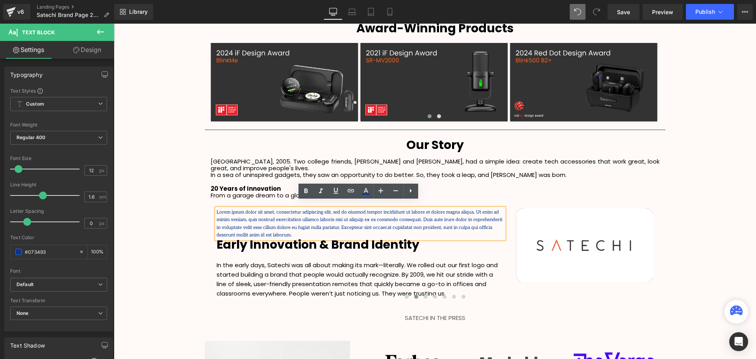
scroll to position [2069, 638]
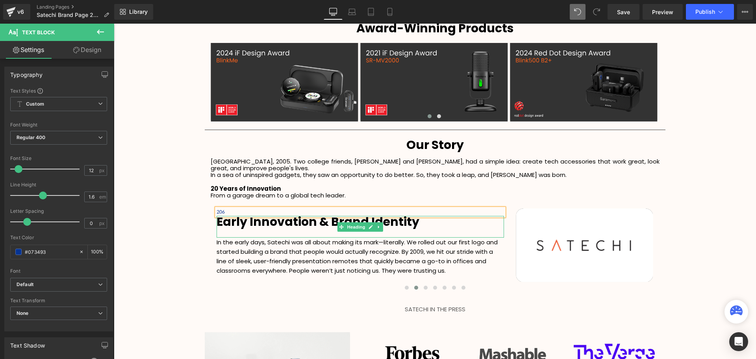
click at [218, 213] on strong "Early Innovation & Brand Identity" at bounding box center [318, 221] width 203 height 17
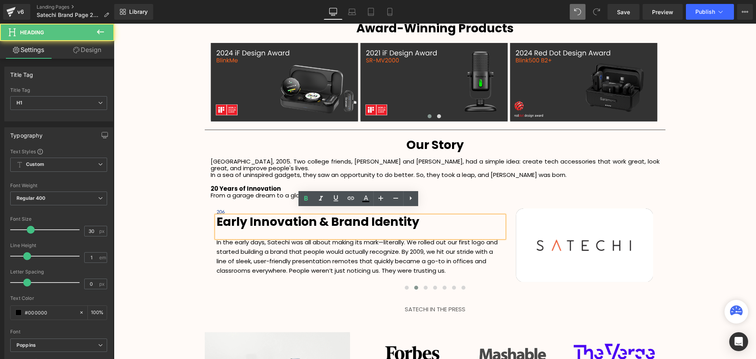
click at [222, 208] on p "206" at bounding box center [360, 211] width 287 height 7
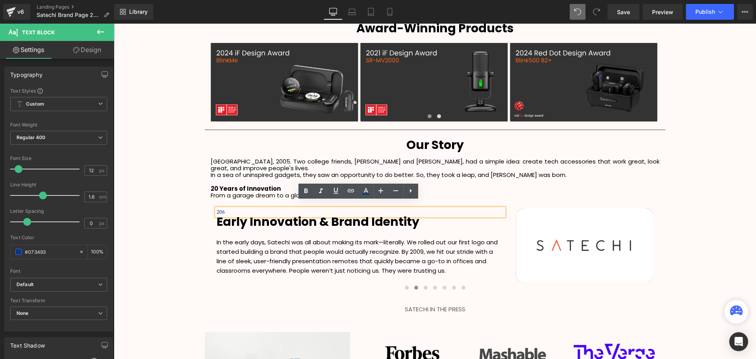
click at [217, 208] on p "206" at bounding box center [360, 211] width 287 height 7
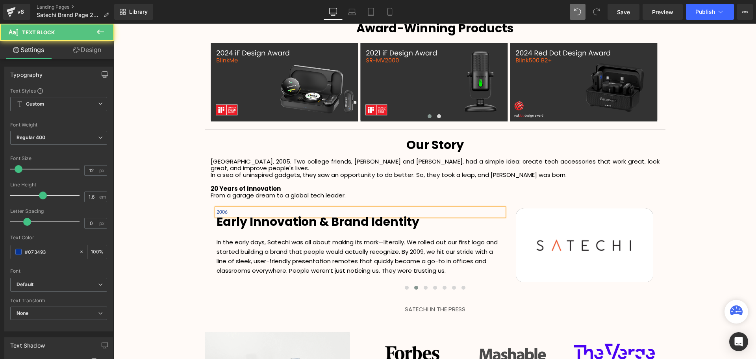
click at [249, 208] on p "2006" at bounding box center [360, 211] width 287 height 7
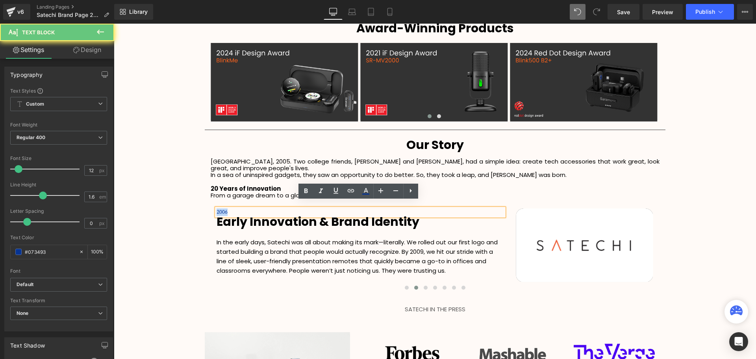
drag, startPoint x: 249, startPoint y: 202, endPoint x: 189, endPoint y: 202, distance: 59.9
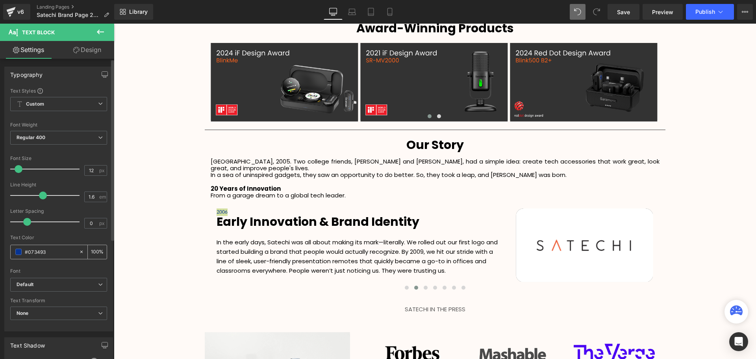
click at [41, 245] on div "#073493" at bounding box center [45, 252] width 68 height 14
click at [18, 252] on span at bounding box center [18, 252] width 6 height 6
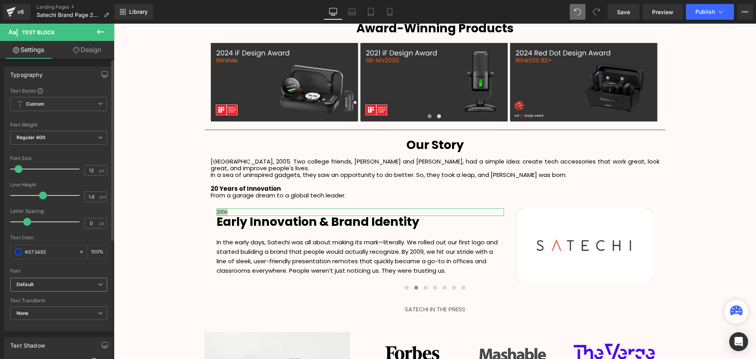
click at [49, 286] on b "Default" at bounding box center [58, 284] width 82 height 7
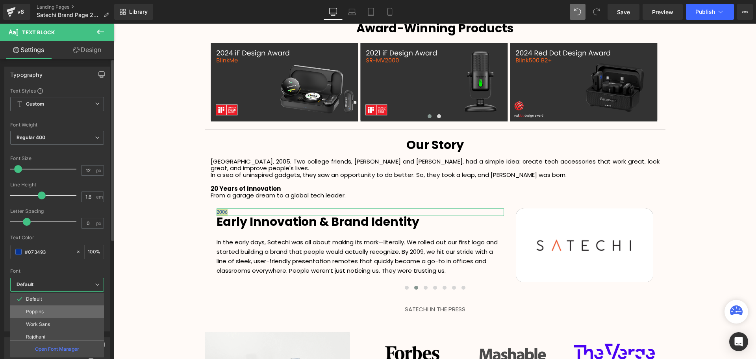
click at [50, 308] on li "Poppins" at bounding box center [58, 311] width 97 height 13
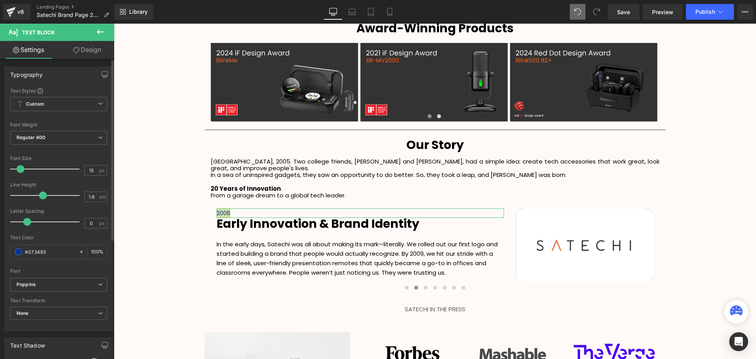
type input "16"
click at [21, 168] on span at bounding box center [21, 169] width 8 height 8
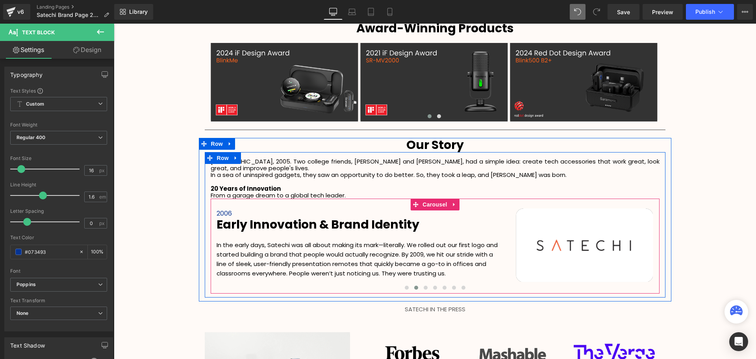
click at [405, 286] on span at bounding box center [407, 288] width 4 height 4
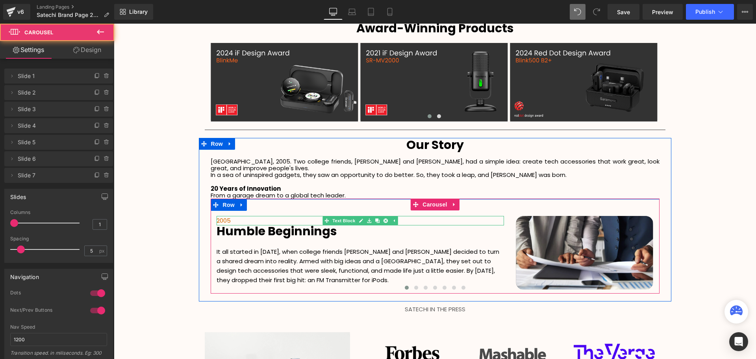
click at [226, 216] on p "2005" at bounding box center [360, 220] width 287 height 9
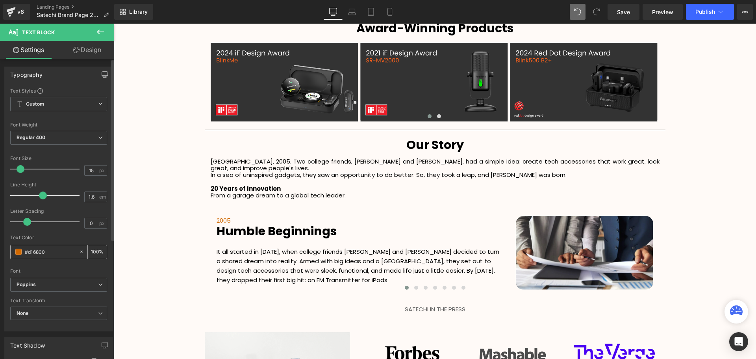
click at [20, 252] on span at bounding box center [18, 252] width 6 height 6
drag, startPoint x: 52, startPoint y: 251, endPoint x: 20, endPoint y: 252, distance: 31.9
click at [20, 252] on div "#d16800" at bounding box center [45, 252] width 68 height 14
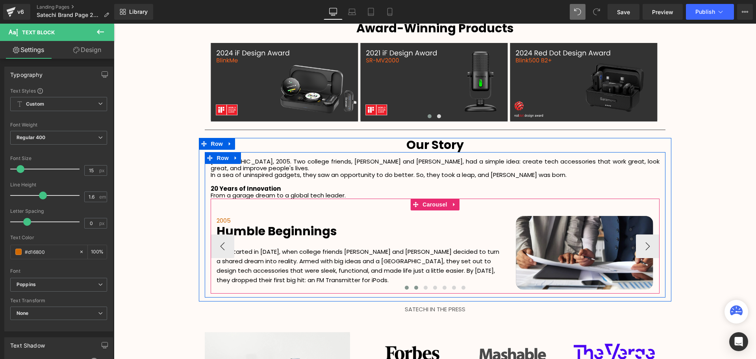
click at [414, 286] on span at bounding box center [416, 288] width 4 height 4
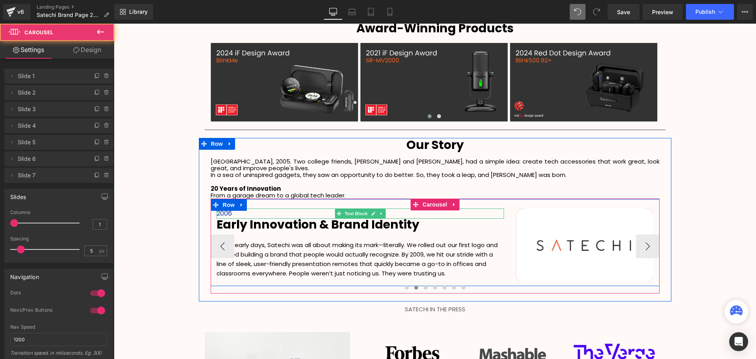
click at [239, 208] on p "2006" at bounding box center [360, 213] width 287 height 10
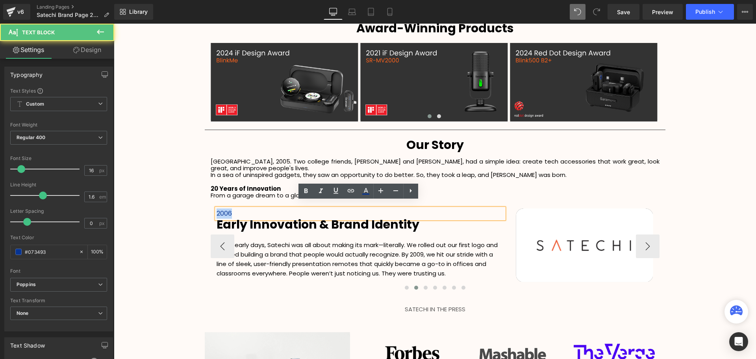
drag, startPoint x: 238, startPoint y: 207, endPoint x: 210, endPoint y: 206, distance: 27.6
click at [211, 208] on div "2006 Text Block Early Innovation & Brand Identity Heading In the early days, Sa…" at bounding box center [360, 243] width 299 height 70
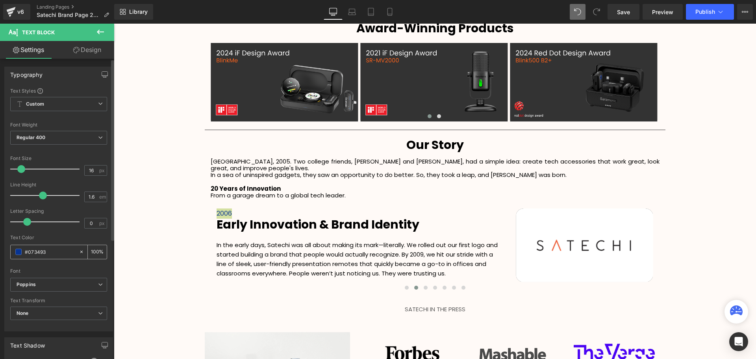
click at [30, 252] on input "#073493" at bounding box center [50, 251] width 50 height 9
drag, startPoint x: 43, startPoint y: 252, endPoint x: 19, endPoint y: 253, distance: 24.8
click at [19, 252] on div "#073493" at bounding box center [45, 252] width 68 height 14
paste input "d16800"
type input "#d16800"
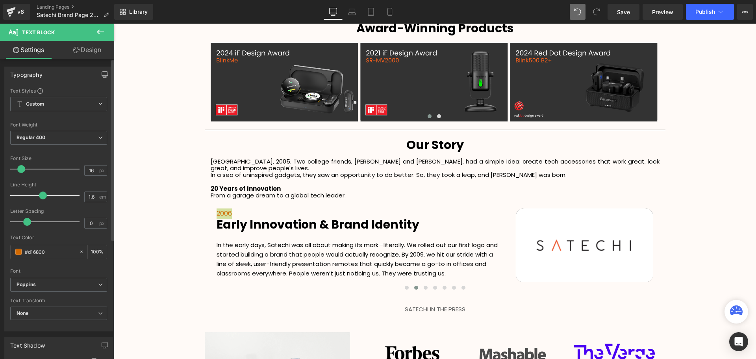
click at [67, 234] on div at bounding box center [58, 232] width 97 height 5
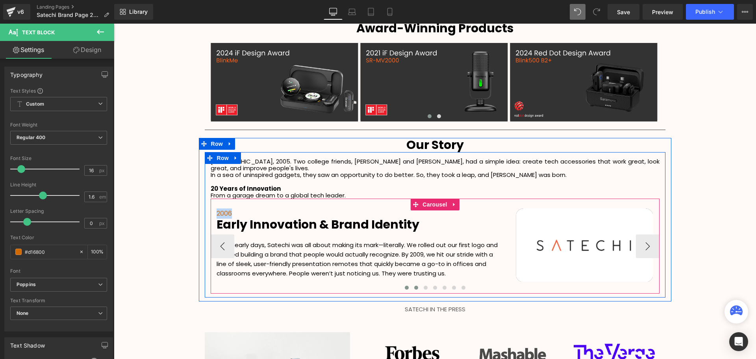
click at [408, 284] on button at bounding box center [406, 288] width 9 height 8
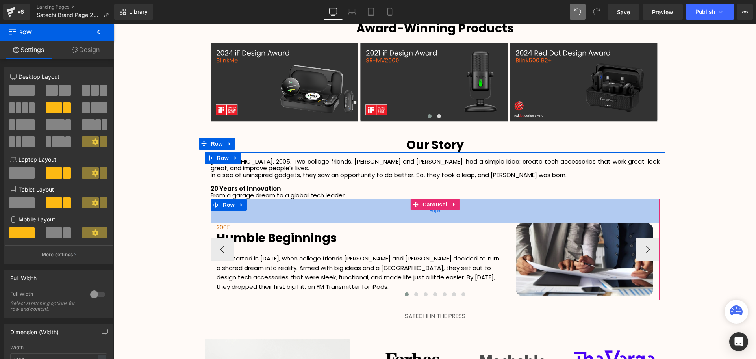
scroll to position [2075, 638]
drag, startPoint x: 252, startPoint y: 208, endPoint x: 263, endPoint y: 215, distance: 13.6
click at [263, 215] on div "60px" at bounding box center [435, 211] width 449 height 24
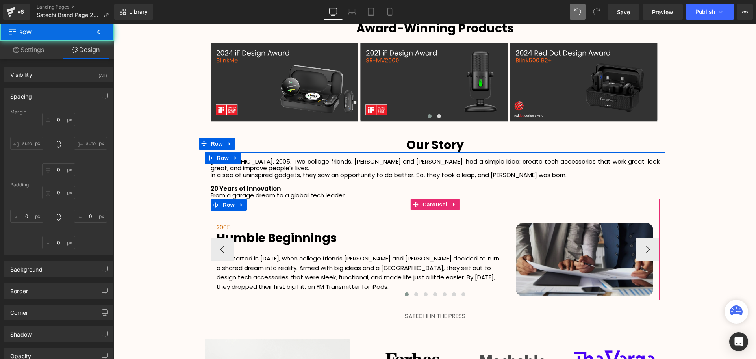
type input "0"
type input "60"
type input "0"
type input "10"
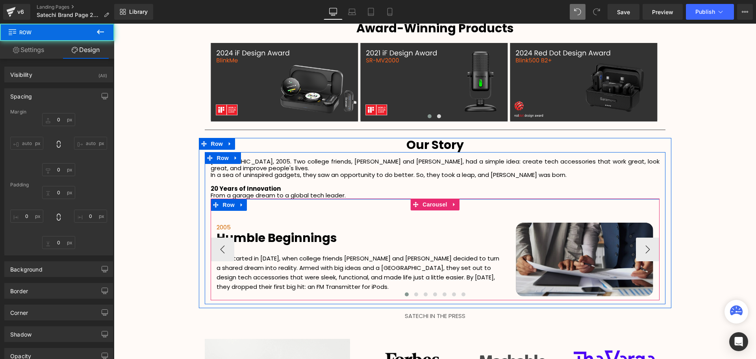
type input "0"
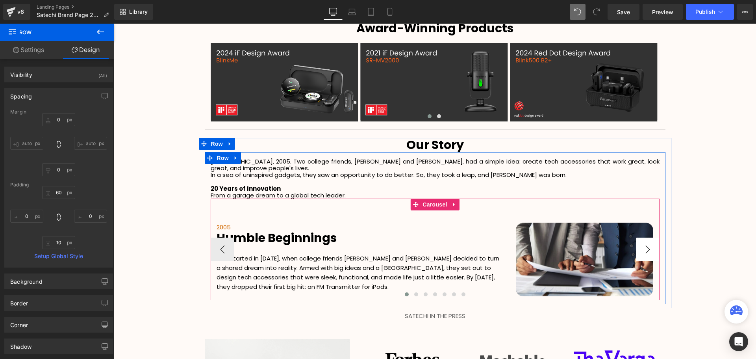
click at [648, 250] on button "›" at bounding box center [648, 249] width 24 height 24
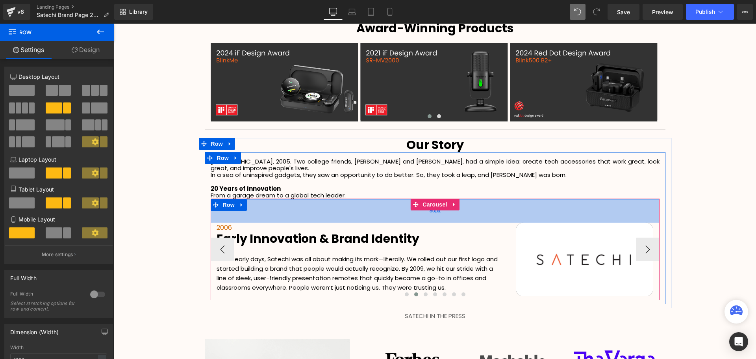
drag, startPoint x: 379, startPoint y: 193, endPoint x: 380, endPoint y: 207, distance: 14.2
click at [380, 207] on div "60px" at bounding box center [435, 211] width 449 height 24
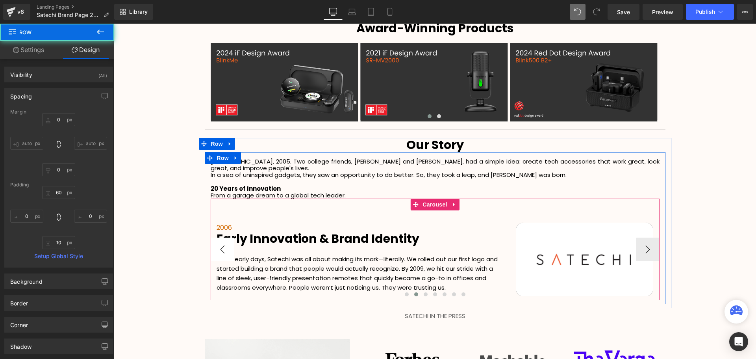
click at [223, 245] on button "‹" at bounding box center [223, 249] width 24 height 24
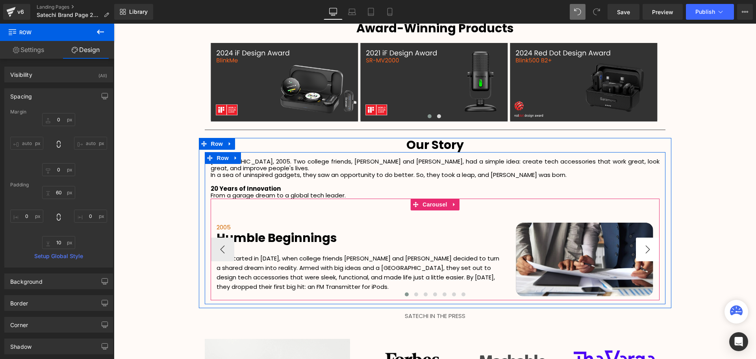
click at [647, 241] on button "›" at bounding box center [648, 249] width 24 height 24
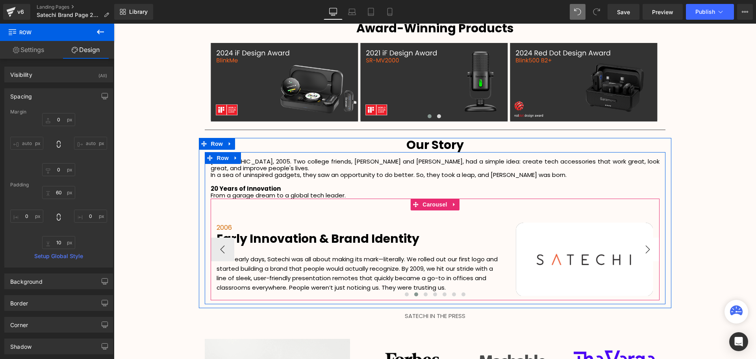
click at [647, 241] on button "›" at bounding box center [648, 249] width 24 height 24
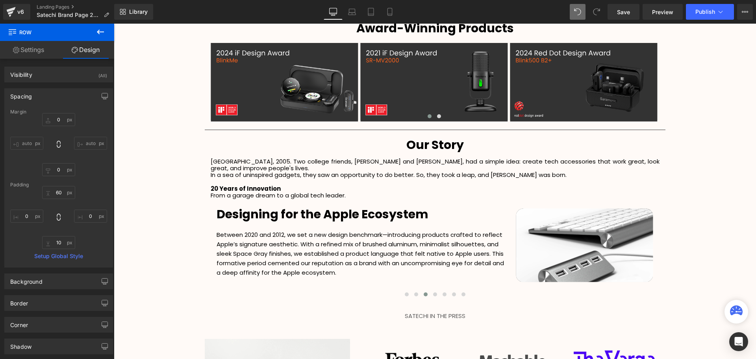
click at [102, 33] on icon at bounding box center [100, 31] width 9 height 9
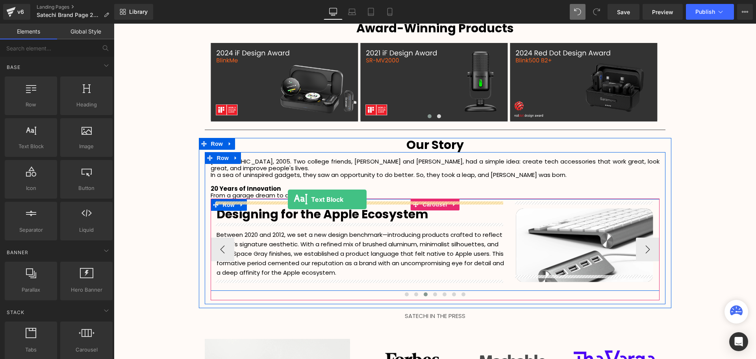
drag, startPoint x: 140, startPoint y: 171, endPoint x: 288, endPoint y: 199, distance: 150.7
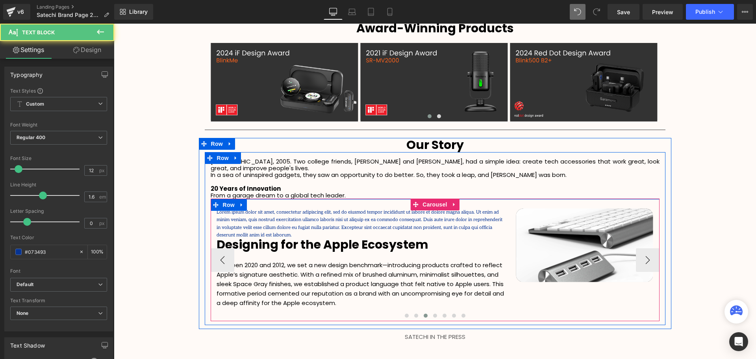
scroll to position [2089, 638]
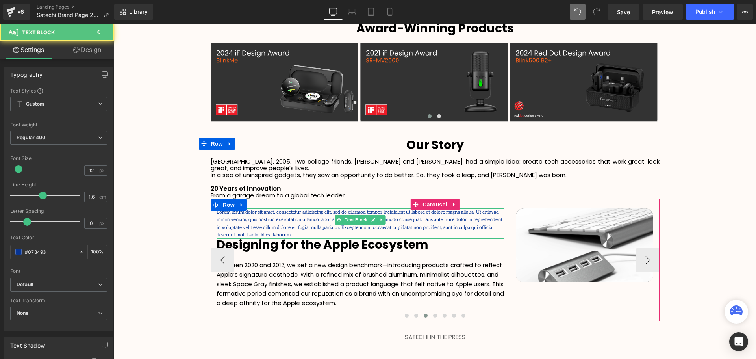
click at [489, 221] on p "Lorem ipsum dolor sit amet, consectetur adipiscing elit, sed do eiusmod tempor …" at bounding box center [360, 223] width 287 height 30
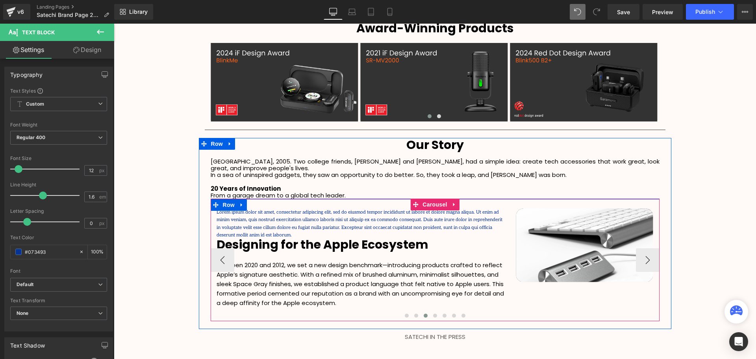
drag, startPoint x: 478, startPoint y: 223, endPoint x: 485, endPoint y: 223, distance: 7.1
click at [478, 223] on div "Lorem ipsum dolor sit amet, consectetur adipiscing elit, sed do eiusmod tempor …" at bounding box center [360, 223] width 287 height 30
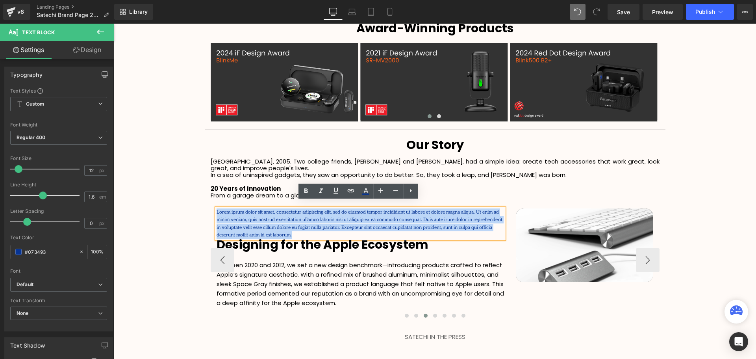
click at [217, 208] on p "Lorem ipsum dolor sit amet, consectetur adipiscing elit, sed do eiusmod tempor …" at bounding box center [360, 223] width 287 height 30
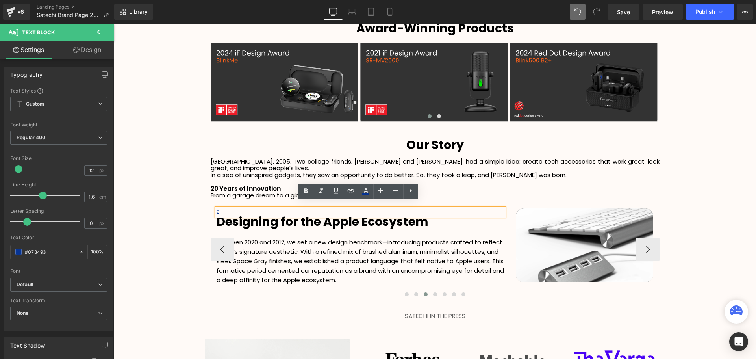
scroll to position [2075, 638]
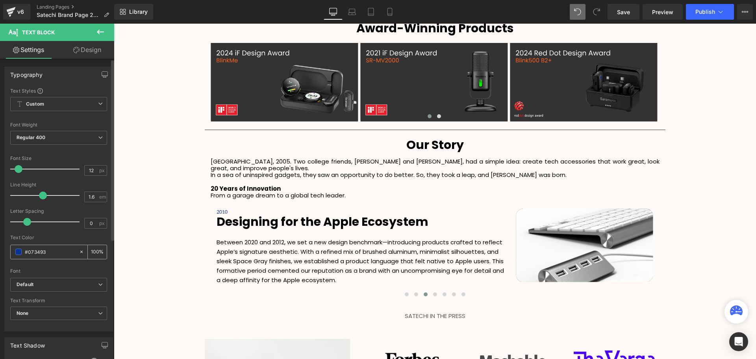
click at [46, 252] on input "#073493" at bounding box center [50, 251] width 50 height 9
drag, startPoint x: 63, startPoint y: 252, endPoint x: 15, endPoint y: 251, distance: 48.1
click at [15, 251] on div "#073493" at bounding box center [45, 252] width 68 height 14
type input "#d16800"
click at [26, 291] on span "Default" at bounding box center [58, 285] width 97 height 14
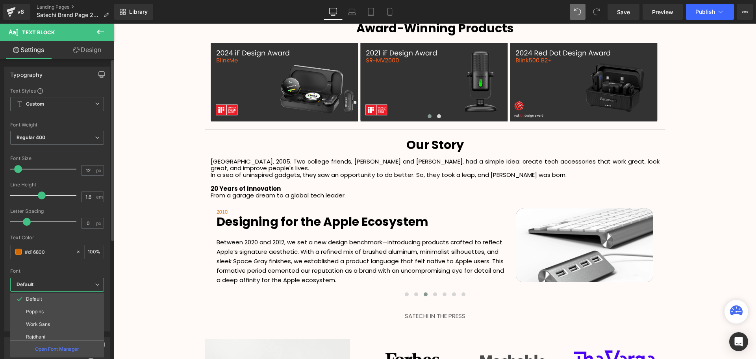
click at [35, 312] on p "Poppins" at bounding box center [35, 312] width 18 height 6
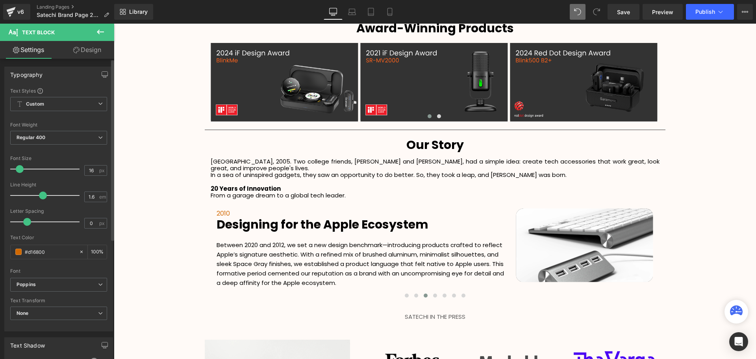
scroll to position [4, 4]
type input "15"
click at [20, 170] on span at bounding box center [21, 169] width 8 height 8
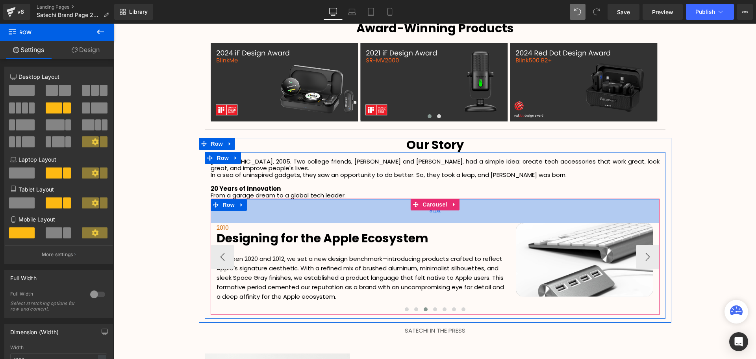
scroll to position [2090, 638]
drag, startPoint x: 383, startPoint y: 194, endPoint x: 383, endPoint y: 208, distance: 14.2
click at [383, 208] on div "60px" at bounding box center [435, 211] width 449 height 24
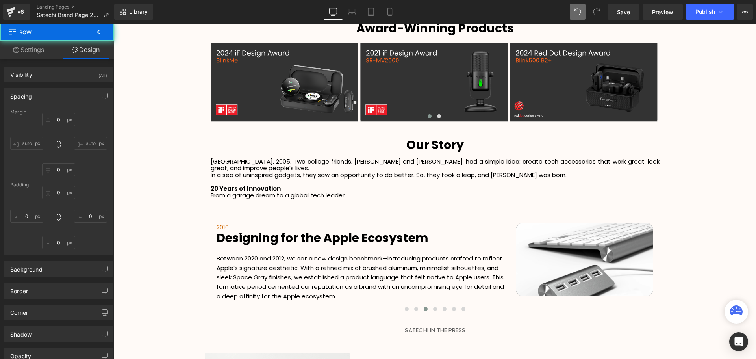
type input "0"
type input "60"
type input "0"
type input "10"
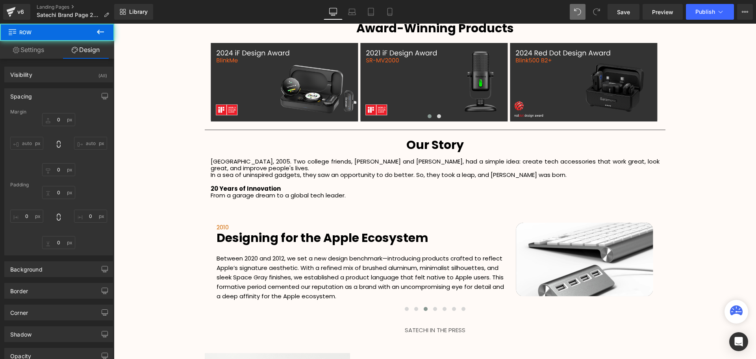
type input "0"
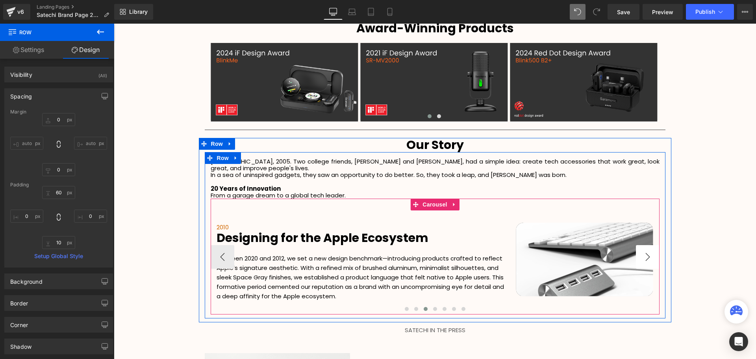
click at [652, 252] on button "›" at bounding box center [648, 257] width 24 height 24
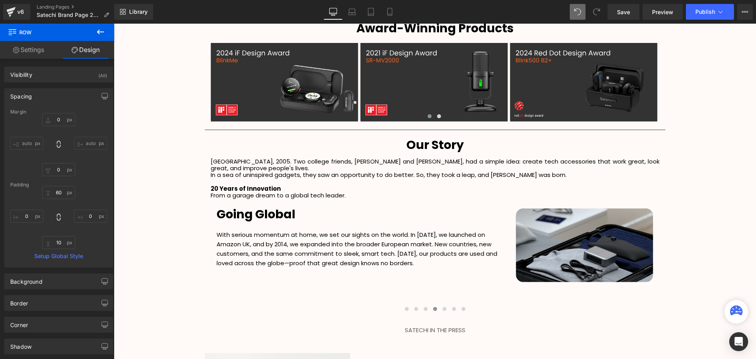
click at [103, 35] on icon at bounding box center [100, 31] width 9 height 9
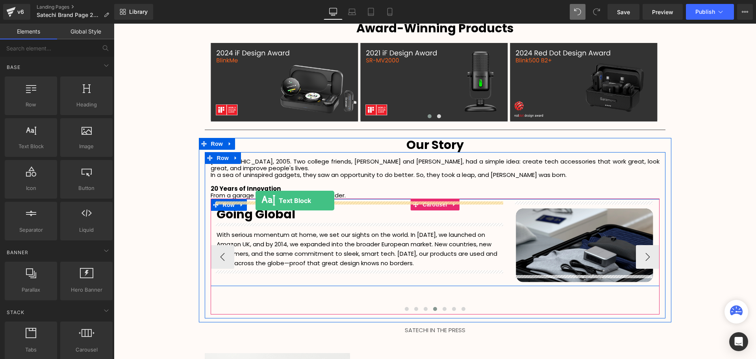
drag, startPoint x: 152, startPoint y: 163, endPoint x: 256, endPoint y: 200, distance: 110.3
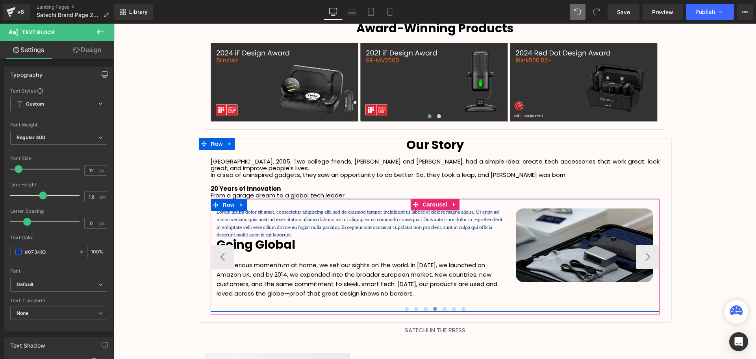
click at [474, 219] on p "Lorem ipsum dolor sit amet, consectetur adipiscing elit, sed do eiusmod tempor …" at bounding box center [360, 223] width 287 height 30
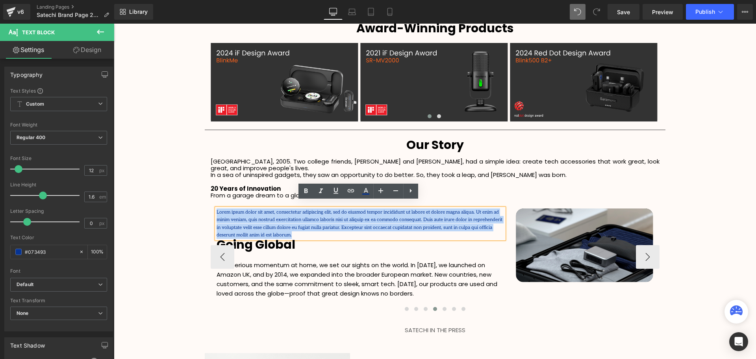
drag, startPoint x: 488, startPoint y: 221, endPoint x: 215, endPoint y: 204, distance: 274.2
click at [217, 208] on p "Lorem ipsum dolor sit amet, consectetur adipiscing elit, sed do eiusmod tempor …" at bounding box center [360, 223] width 287 height 30
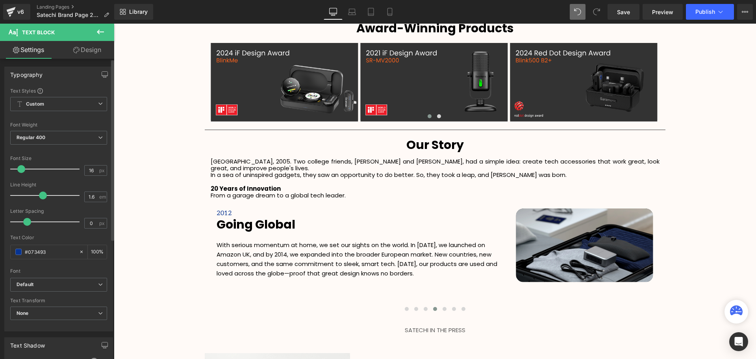
type input "15"
click at [19, 171] on span at bounding box center [21, 169] width 8 height 8
click at [57, 250] on input "#073493" at bounding box center [50, 251] width 50 height 9
drag, startPoint x: 57, startPoint y: 252, endPoint x: 21, endPoint y: 253, distance: 35.8
click at [21, 253] on div "#073493 100 %" at bounding box center [58, 252] width 97 height 15
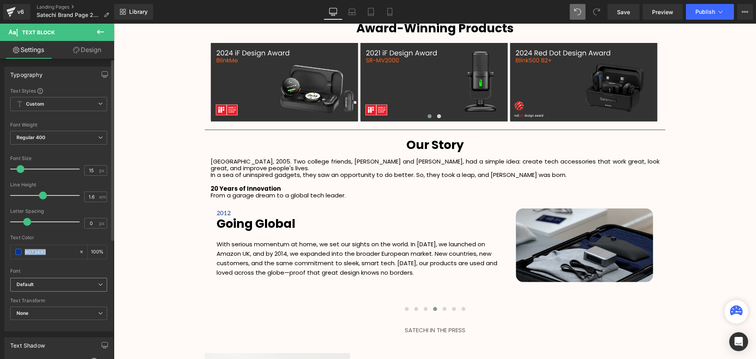
click at [53, 285] on b "Default" at bounding box center [58, 284] width 82 height 7
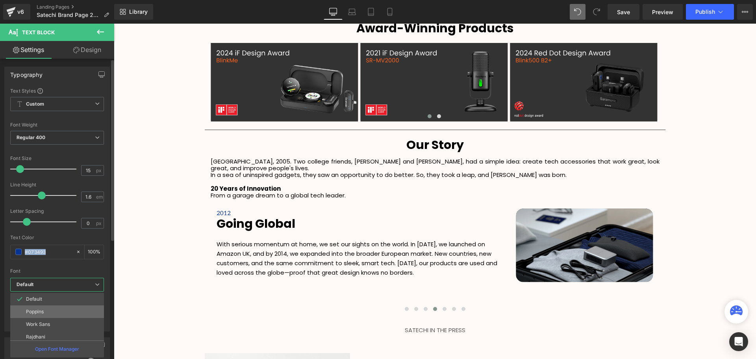
click at [43, 308] on li "Poppins" at bounding box center [58, 311] width 97 height 13
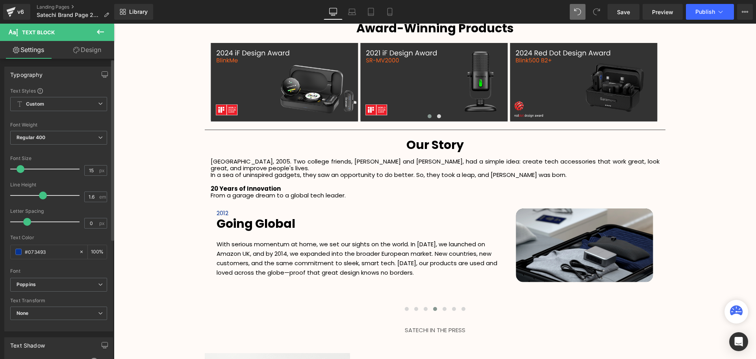
click at [57, 267] on div at bounding box center [58, 265] width 97 height 5
click at [55, 251] on input "#073493" at bounding box center [50, 251] width 50 height 9
drag, startPoint x: 57, startPoint y: 251, endPoint x: 18, endPoint y: 252, distance: 39.8
click at [18, 252] on div "#073493" at bounding box center [45, 252] width 68 height 14
paste input "d16800"
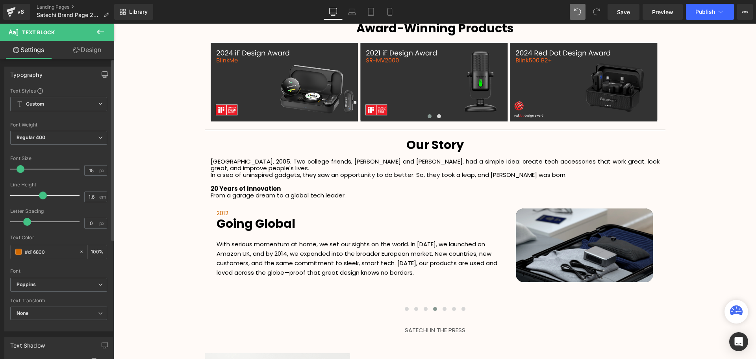
type input "#d16800"
click at [55, 265] on div at bounding box center [58, 265] width 97 height 5
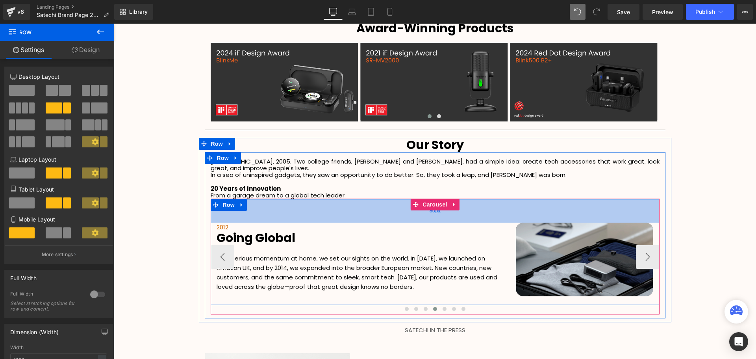
drag, startPoint x: 316, startPoint y: 193, endPoint x: 316, endPoint y: 207, distance: 14.2
click at [316, 207] on div "60px" at bounding box center [435, 211] width 449 height 24
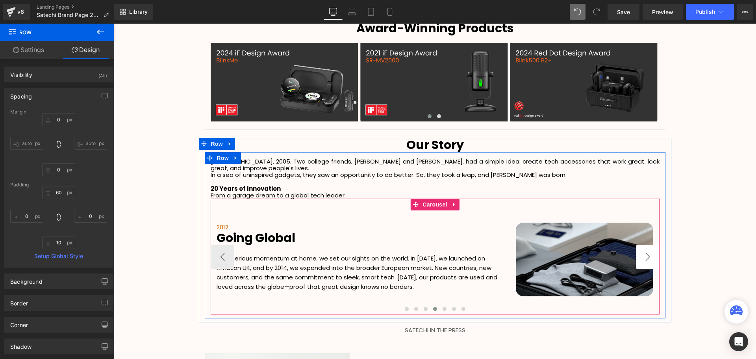
click at [644, 251] on button "›" at bounding box center [648, 257] width 24 height 24
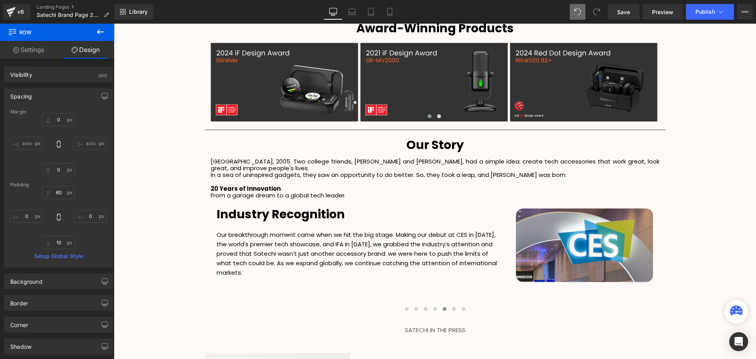
click at [107, 32] on button at bounding box center [101, 32] width 28 height 17
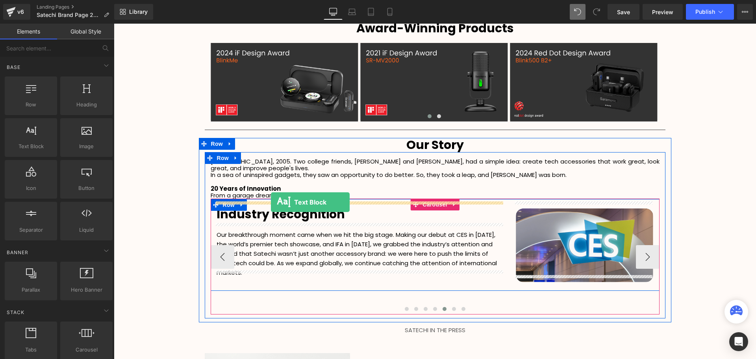
drag, startPoint x: 143, startPoint y: 168, endPoint x: 271, endPoint y: 202, distance: 132.0
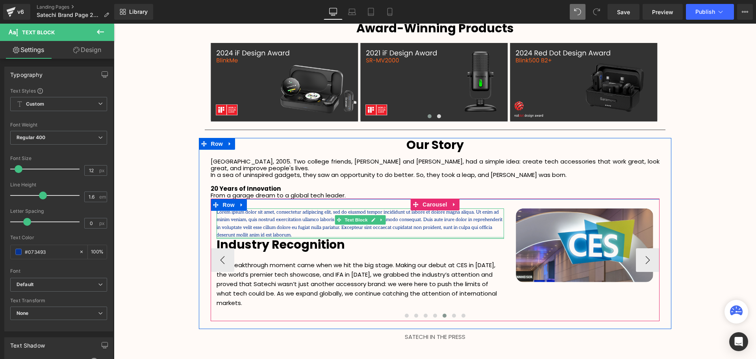
drag, startPoint x: 481, startPoint y: 224, endPoint x: 492, endPoint y: 221, distance: 12.0
click at [114, 24] on div at bounding box center [114, 24] width 0 height 0
click at [486, 221] on p "Lorem ipsum dolor sit amet, consectetur adipiscing elit, sed do eiusmod tempor …" at bounding box center [360, 223] width 287 height 30
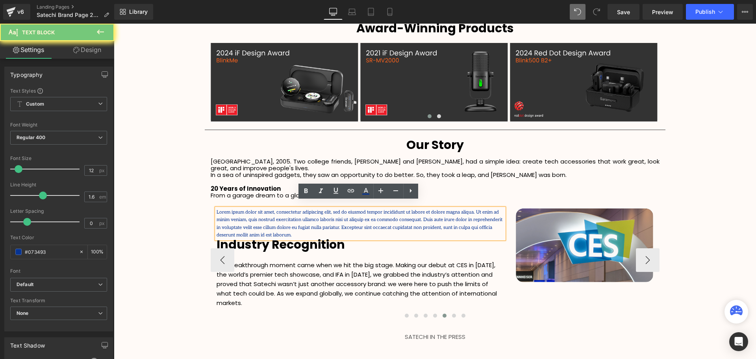
click at [492, 220] on p "Lorem ipsum dolor sit amet, consectetur adipiscing elit, sed do eiusmod tempor …" at bounding box center [360, 223] width 287 height 30
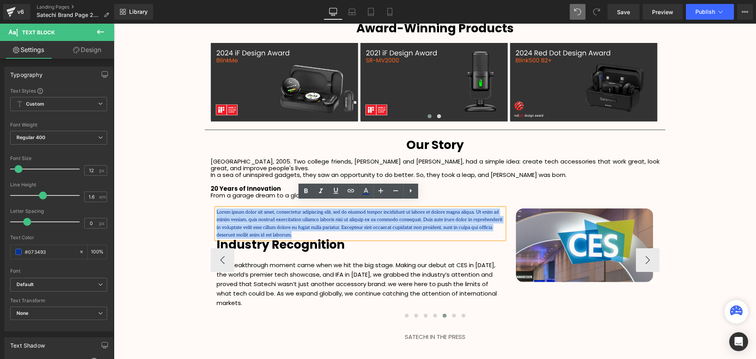
drag, startPoint x: 494, startPoint y: 219, endPoint x: 214, endPoint y: 208, distance: 279.9
click at [217, 208] on p "Lorem ipsum dolor sit amet, consectetur adipiscing elit, sed do eiusmod tempor …" at bounding box center [360, 223] width 287 height 30
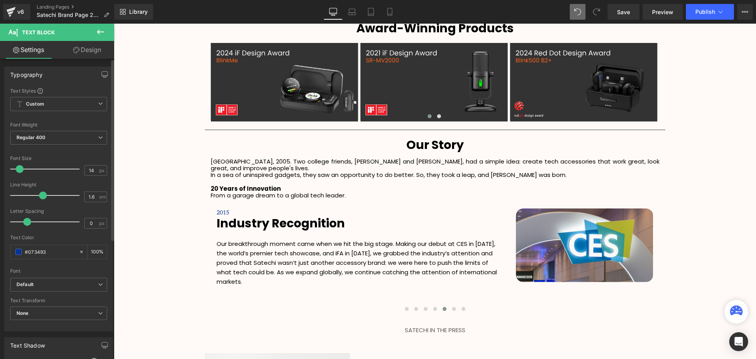
type input "15"
click at [20, 171] on span at bounding box center [21, 169] width 8 height 8
click at [56, 253] on input "#073493" at bounding box center [50, 251] width 50 height 9
drag, startPoint x: 64, startPoint y: 252, endPoint x: 16, endPoint y: 252, distance: 48.4
click at [16, 252] on div "#073493" at bounding box center [45, 252] width 68 height 14
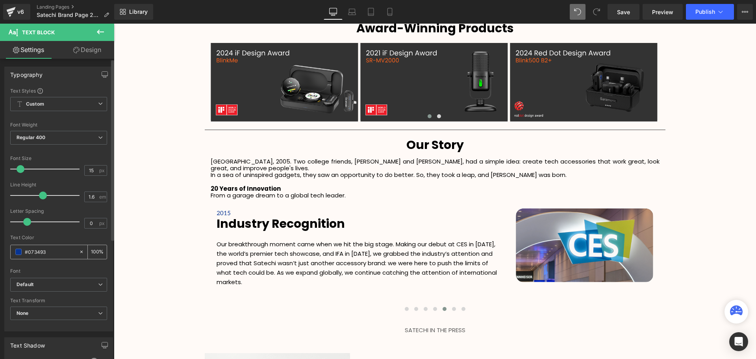
paste input "d16800"
type input "#d16800"
click at [60, 239] on div "Text Color" at bounding box center [58, 238] width 97 height 6
click at [40, 279] on span "Default" at bounding box center [58, 285] width 97 height 14
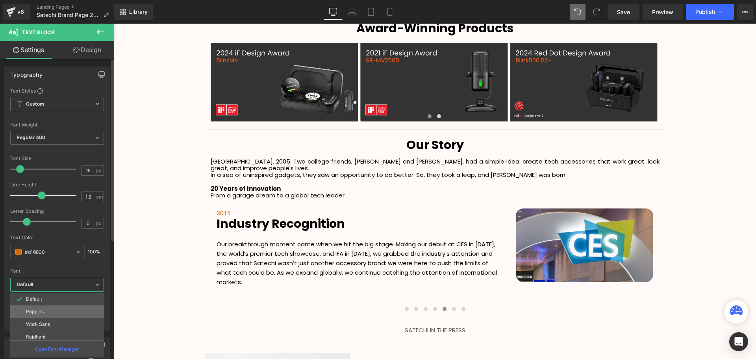
click at [42, 307] on li "Poppins" at bounding box center [58, 311] width 97 height 13
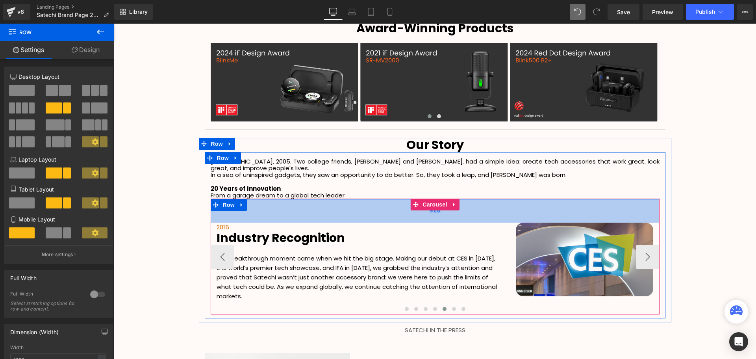
drag, startPoint x: 272, startPoint y: 193, endPoint x: 277, endPoint y: 207, distance: 15.1
click at [277, 207] on div "60px" at bounding box center [435, 211] width 449 height 24
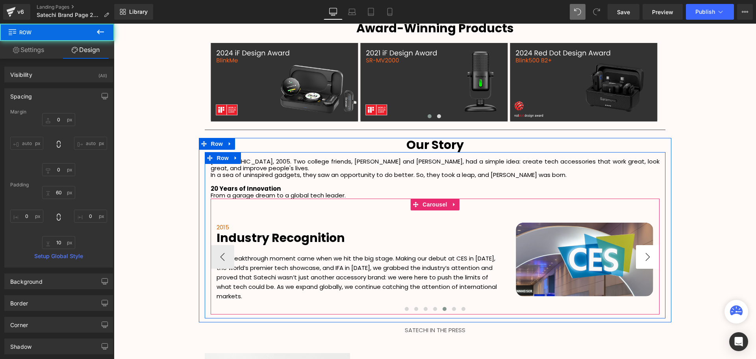
click at [649, 252] on button "›" at bounding box center [648, 257] width 24 height 24
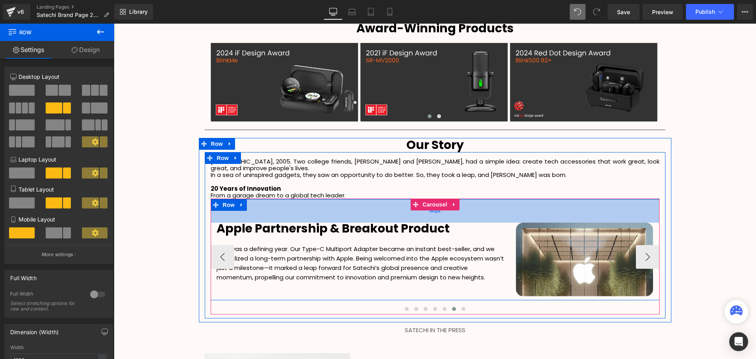
drag, startPoint x: 306, startPoint y: 193, endPoint x: 304, endPoint y: 208, distance: 14.3
click at [304, 208] on div "60px" at bounding box center [435, 211] width 449 height 24
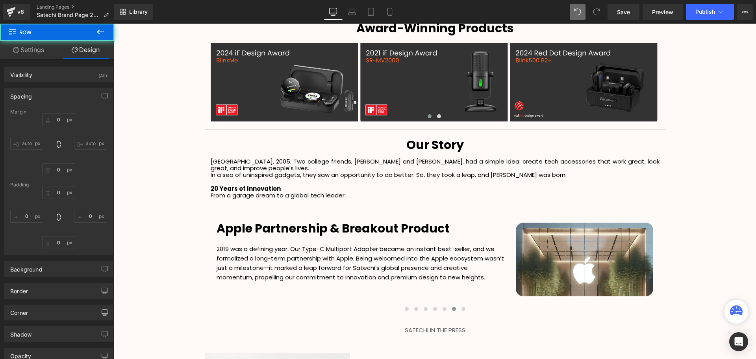
type input "0"
type input "60"
type input "0"
type input "10"
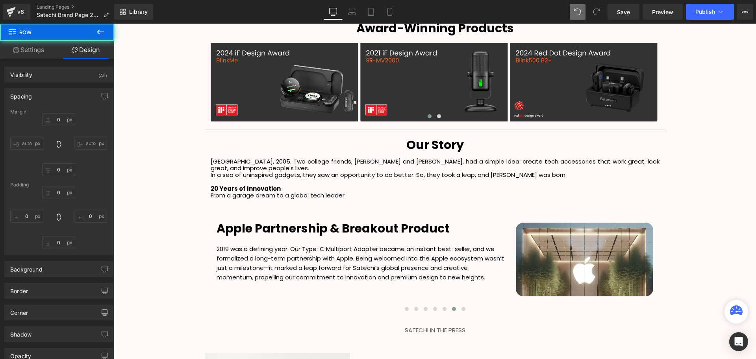
type input "0"
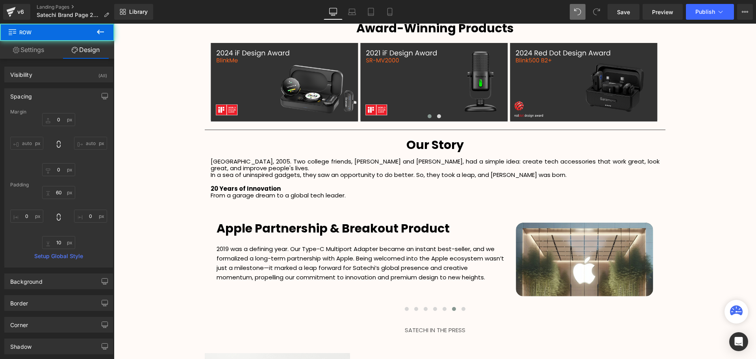
click at [99, 33] on icon at bounding box center [100, 31] width 9 height 9
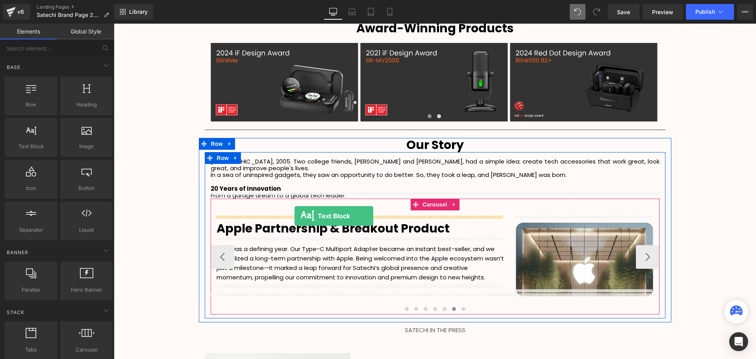
drag, startPoint x: 146, startPoint y: 161, endPoint x: 291, endPoint y: 215, distance: 154.6
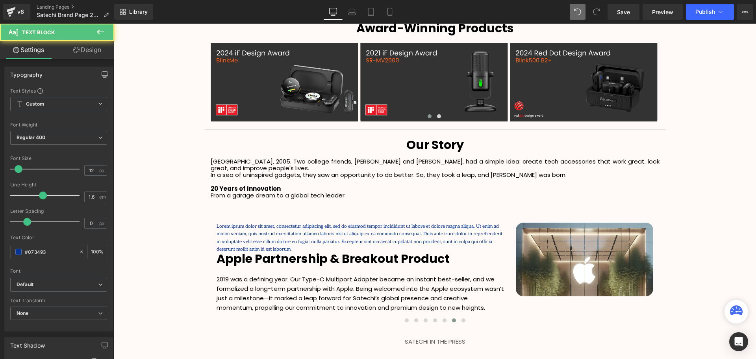
scroll to position [2094, 638]
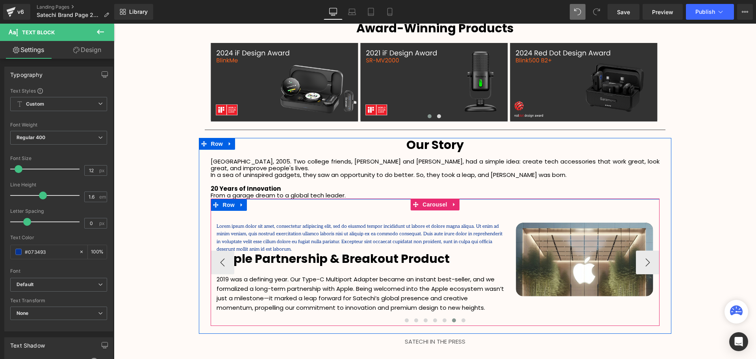
click at [489, 232] on p "Lorem ipsum dolor sit amet, consectetur adipiscing elit, sed do eiusmod tempor …" at bounding box center [360, 238] width 287 height 30
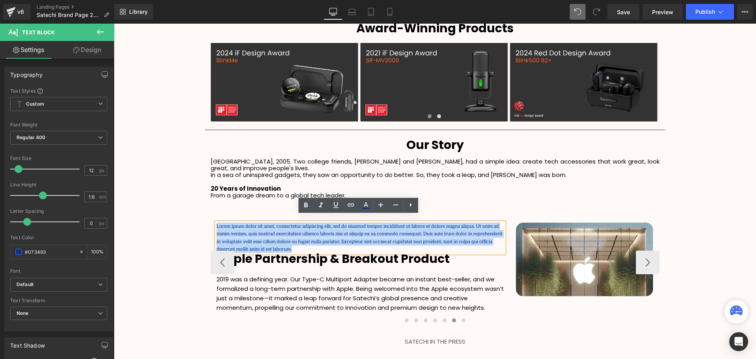
drag, startPoint x: 498, startPoint y: 234, endPoint x: 215, endPoint y: 219, distance: 283.6
click at [217, 223] on p "Lorem ipsum dolor sit amet, consectetur adipiscing elit, sed do eiusmod tempor …" at bounding box center [360, 238] width 287 height 30
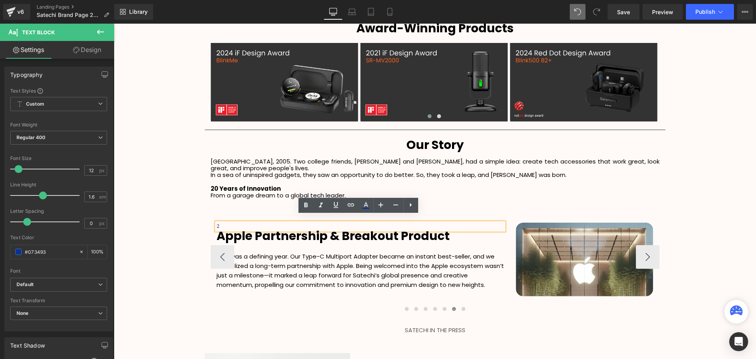
scroll to position [2090, 638]
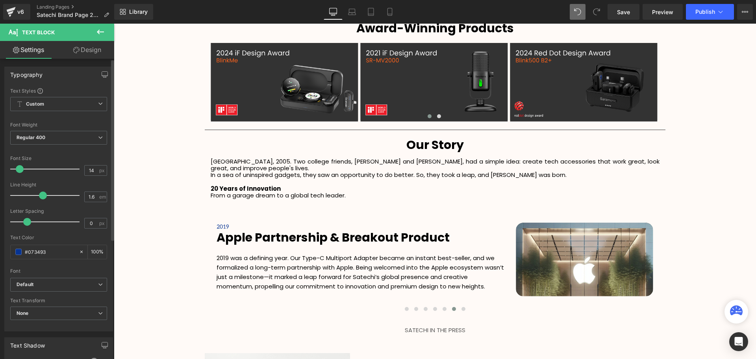
type input "15"
click at [19, 171] on span at bounding box center [21, 169] width 8 height 8
click at [46, 252] on input "#073493" at bounding box center [50, 251] width 50 height 9
drag, startPoint x: 58, startPoint y: 252, endPoint x: 20, endPoint y: 250, distance: 37.9
click at [20, 250] on div "#073493" at bounding box center [45, 252] width 68 height 14
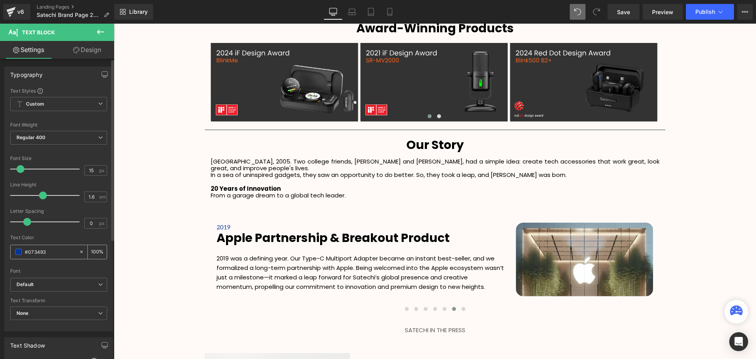
paste input "d16800"
type input "#d16800"
click at [43, 286] on b "Default" at bounding box center [58, 284] width 82 height 7
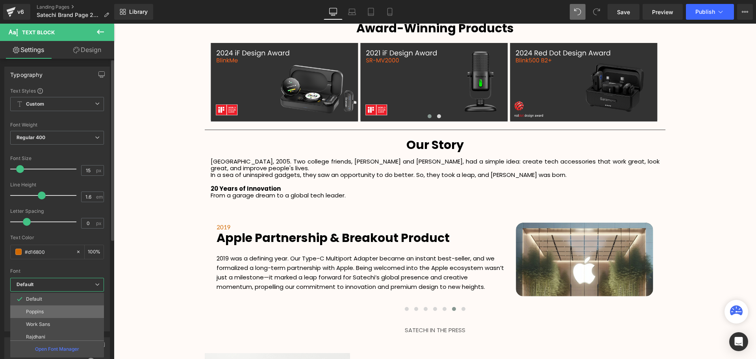
click at [40, 309] on p "Poppins" at bounding box center [35, 312] width 18 height 6
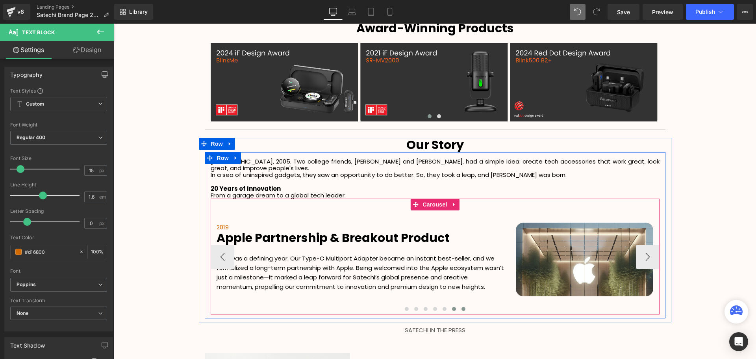
click at [464, 305] on button at bounding box center [463, 309] width 9 height 8
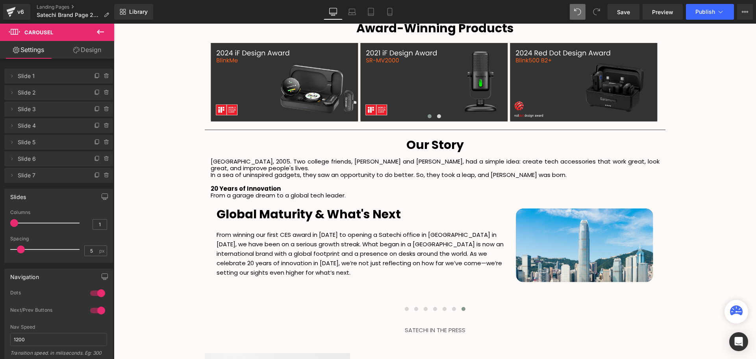
click at [102, 33] on icon at bounding box center [100, 31] width 9 height 9
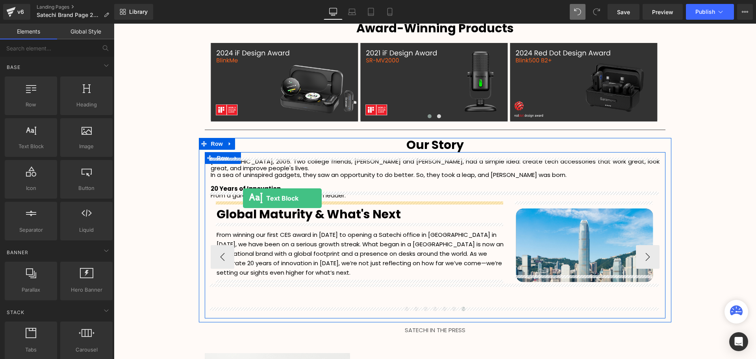
drag, startPoint x: 151, startPoint y: 162, endPoint x: 243, endPoint y: 198, distance: 98.9
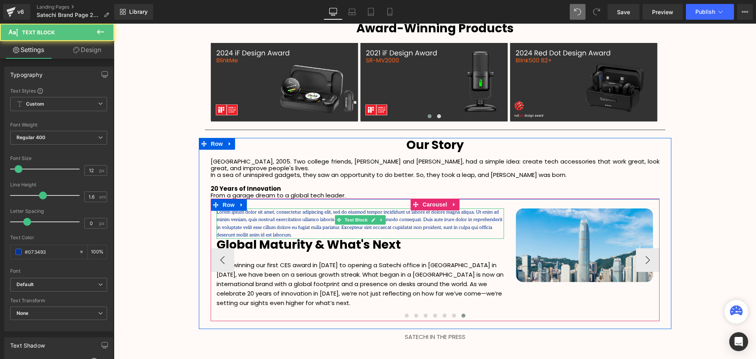
click at [477, 219] on p "Lorem ipsum dolor sit amet, consectetur adipiscing elit, sed do eiusmod tempor …" at bounding box center [360, 223] width 287 height 30
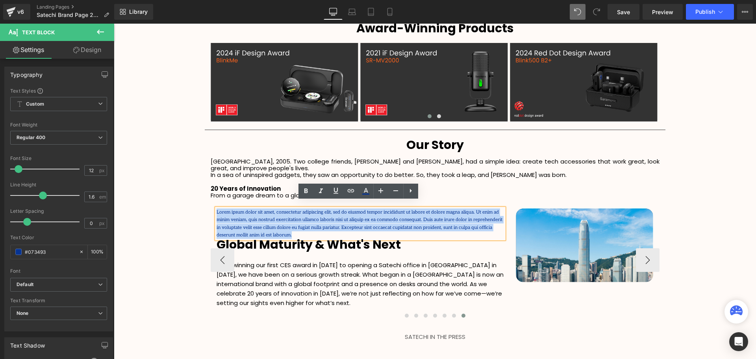
drag, startPoint x: 488, startPoint y: 220, endPoint x: 209, endPoint y: 204, distance: 280.1
click at [211, 208] on div "Lorem ipsum dolor sit amet, consectetur adipiscing elit, sed do eiusmod tempor …" at bounding box center [360, 262] width 299 height 109
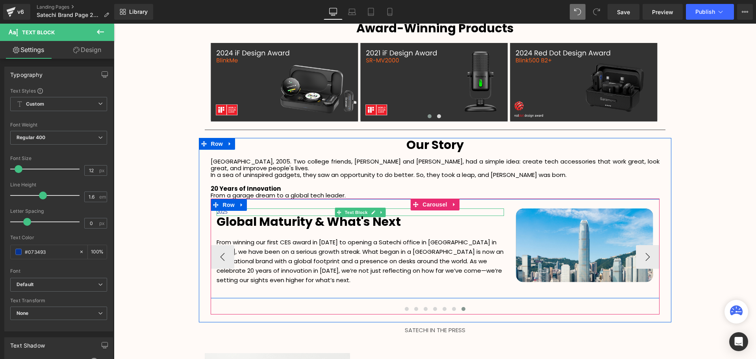
click at [254, 208] on p "2025" at bounding box center [360, 211] width 287 height 7
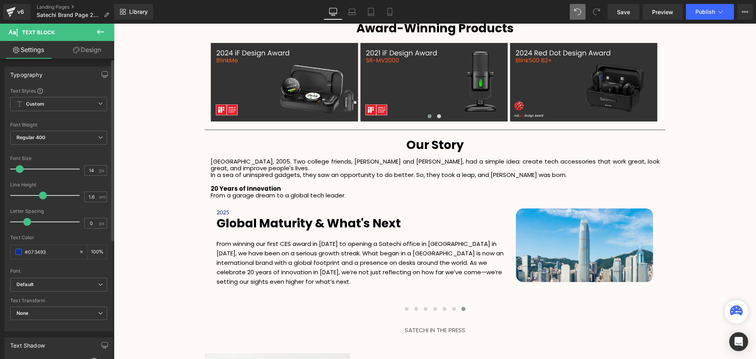
type input "15"
drag, startPoint x: 16, startPoint y: 165, endPoint x: 20, endPoint y: 167, distance: 4.8
click at [20, 167] on div at bounding box center [46, 169] width 65 height 16
click at [58, 253] on input "#073493" at bounding box center [50, 251] width 50 height 9
drag, startPoint x: 66, startPoint y: 251, endPoint x: 9, endPoint y: 251, distance: 56.7
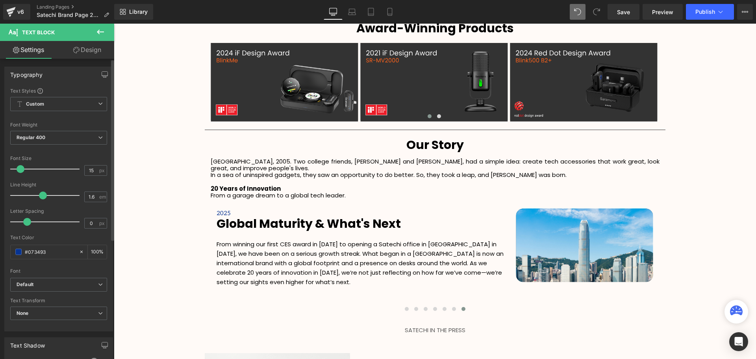
click at [9, 250] on div "Text Styles Custom Custom Setup Global Style Custom Setup Global Style Thin 100…" at bounding box center [59, 208] width 108 height 243
paste input "d16800"
type input "#d16800"
click at [43, 283] on b "Default" at bounding box center [58, 284] width 82 height 7
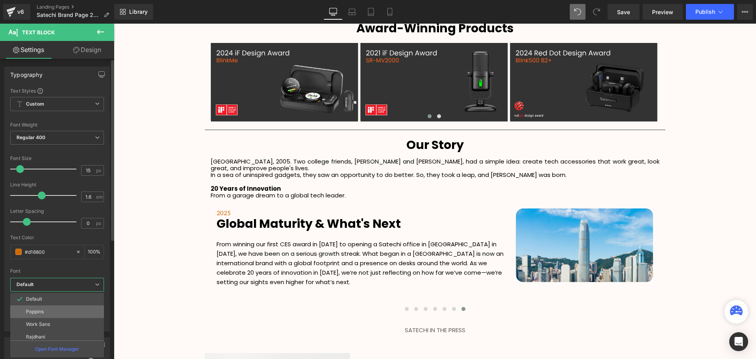
click at [40, 308] on li "Poppins" at bounding box center [58, 311] width 97 height 13
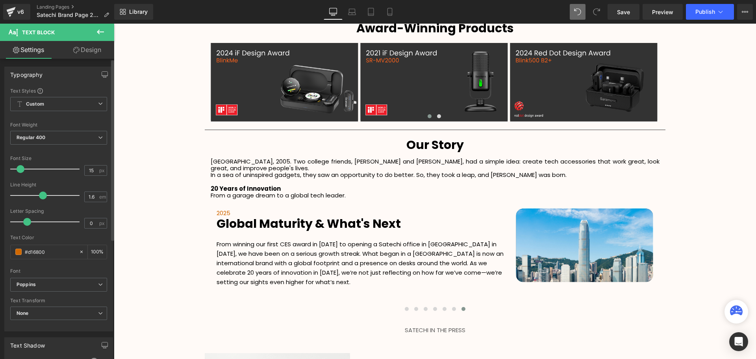
click at [63, 240] on div "Text Color #d16800 100 %" at bounding box center [58, 251] width 97 height 33
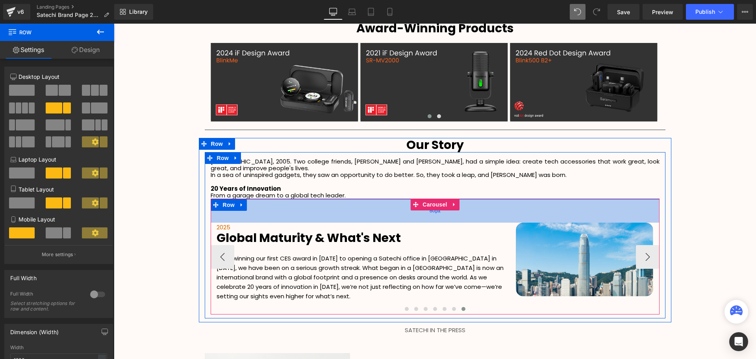
drag, startPoint x: 356, startPoint y: 195, endPoint x: 355, endPoint y: 209, distance: 14.2
click at [355, 209] on div "60px" at bounding box center [435, 211] width 449 height 24
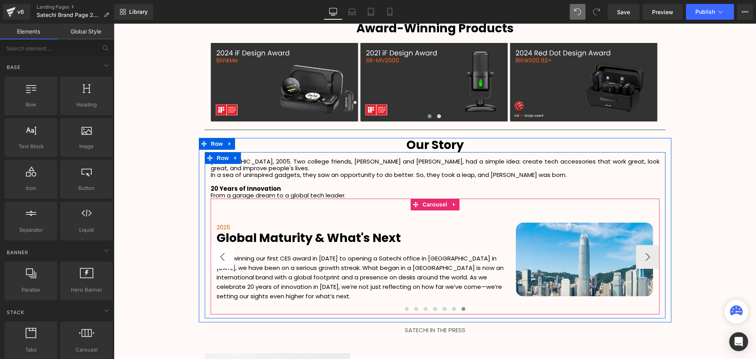
click at [224, 254] on button "‹" at bounding box center [223, 257] width 24 height 24
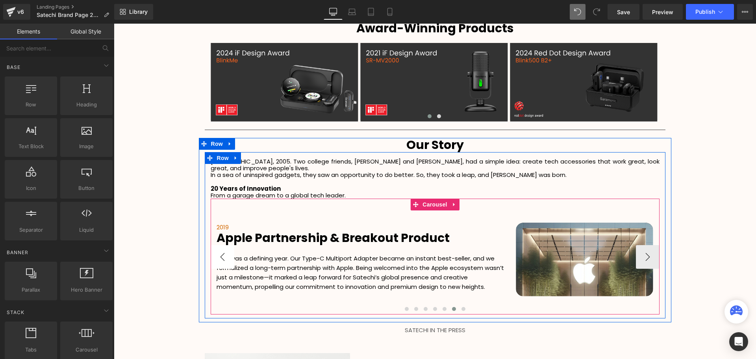
click at [224, 254] on button "‹" at bounding box center [223, 257] width 24 height 24
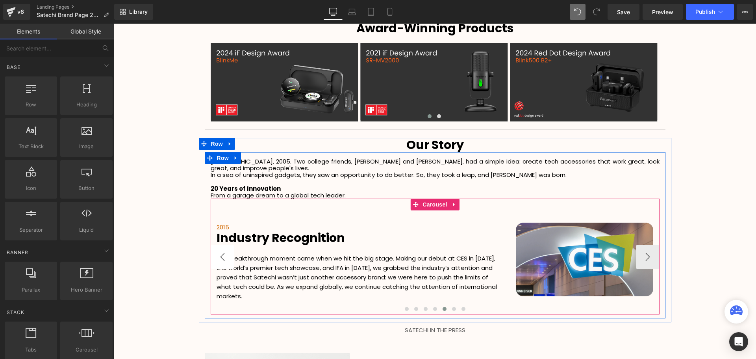
click at [224, 254] on button "‹" at bounding box center [223, 257] width 24 height 24
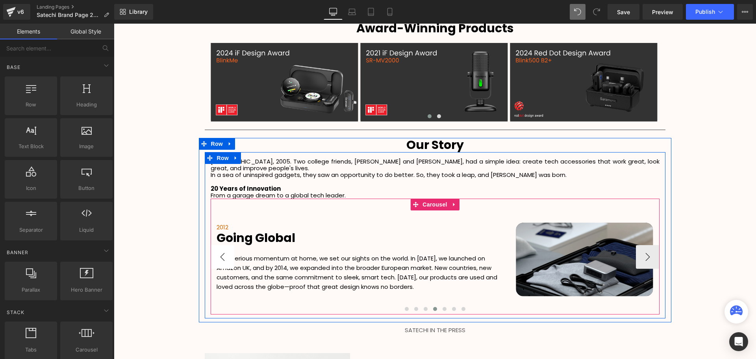
click at [224, 254] on button "‹" at bounding box center [223, 257] width 24 height 24
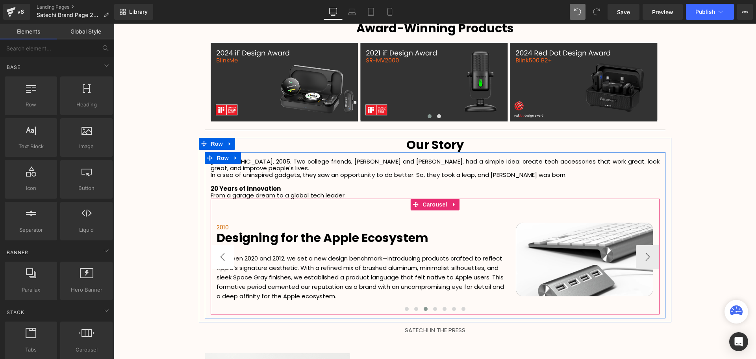
click at [224, 254] on button "‹" at bounding box center [223, 257] width 24 height 24
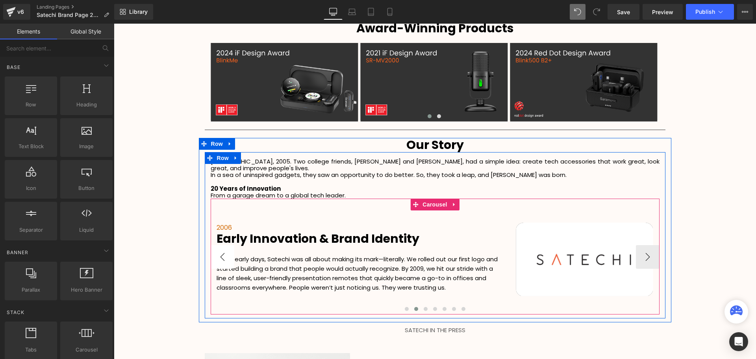
click at [227, 254] on button "‹" at bounding box center [223, 257] width 24 height 24
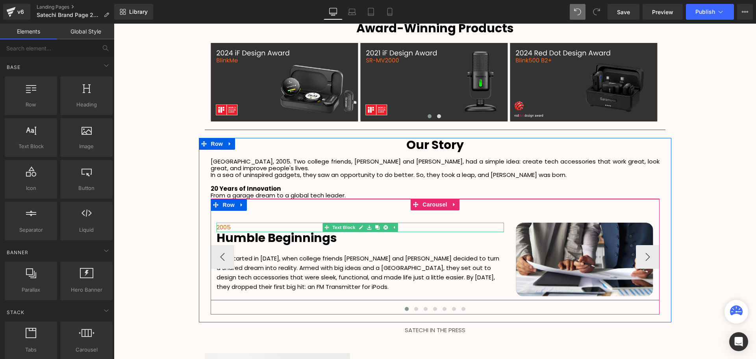
click at [226, 223] on p "2005" at bounding box center [360, 227] width 287 height 9
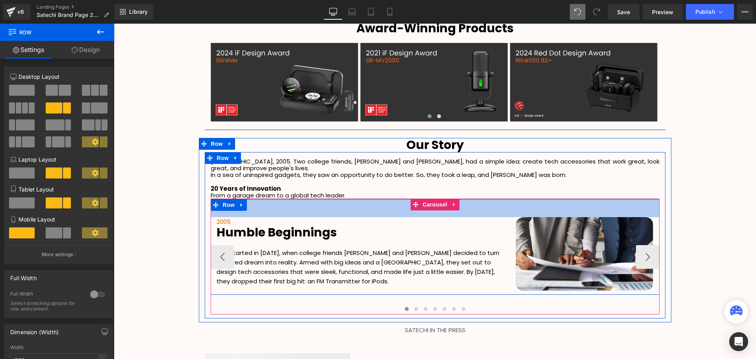
drag, startPoint x: 307, startPoint y: 205, endPoint x: 307, endPoint y: 199, distance: 5.5
click at [307, 199] on div "46px" at bounding box center [435, 208] width 449 height 18
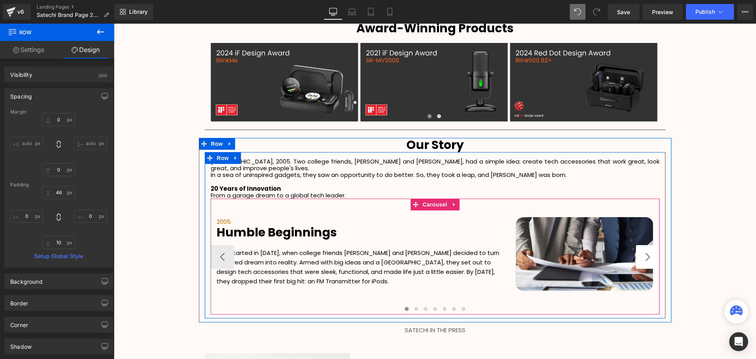
click at [648, 249] on button "›" at bounding box center [648, 257] width 24 height 24
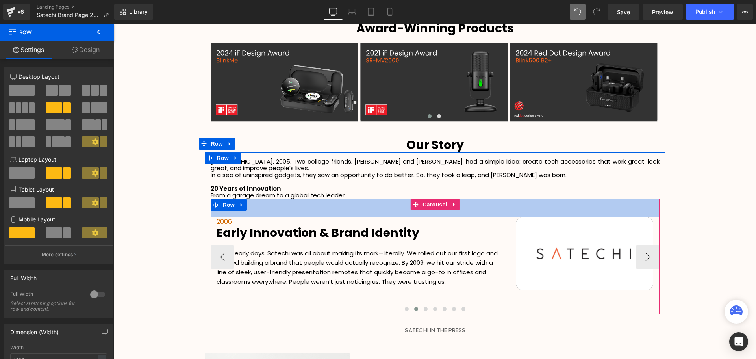
drag, startPoint x: 372, startPoint y: 209, endPoint x: 371, endPoint y: 203, distance: 6.0
click at [371, 203] on div "45px" at bounding box center [435, 208] width 449 height 18
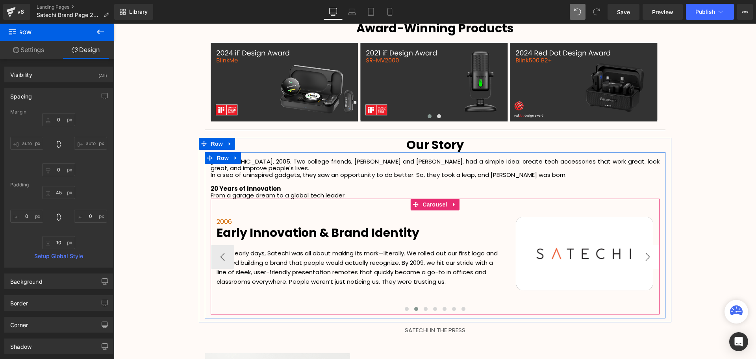
click at [649, 251] on button "›" at bounding box center [648, 257] width 24 height 24
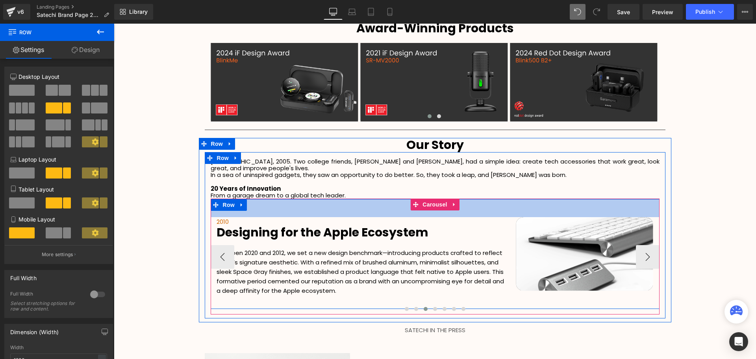
drag, startPoint x: 373, startPoint y: 208, endPoint x: 372, endPoint y: 202, distance: 5.6
click at [372, 202] on div "46px" at bounding box center [435, 208] width 449 height 18
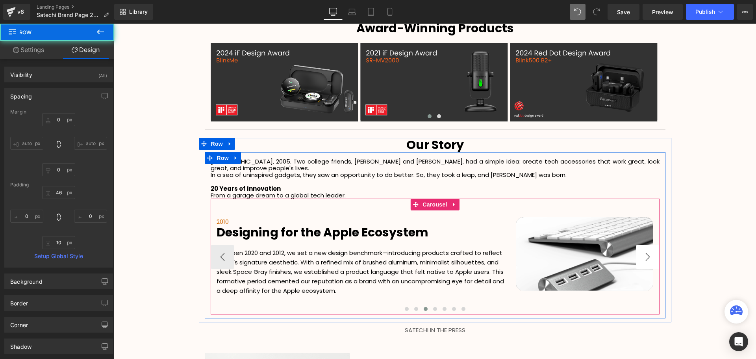
click at [642, 250] on button "›" at bounding box center [648, 257] width 24 height 24
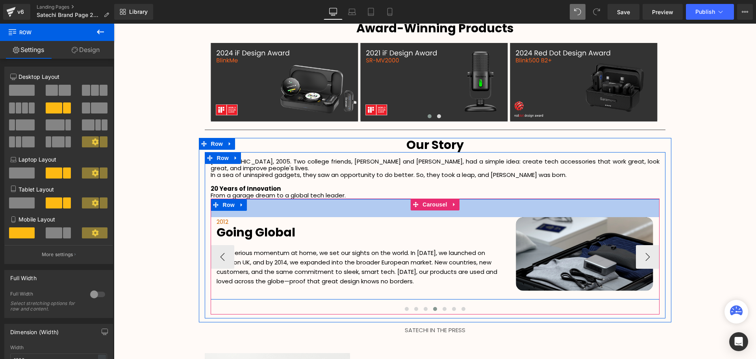
drag, startPoint x: 389, startPoint y: 208, endPoint x: 386, endPoint y: 202, distance: 6.4
click at [386, 202] on div "46px" at bounding box center [435, 208] width 449 height 18
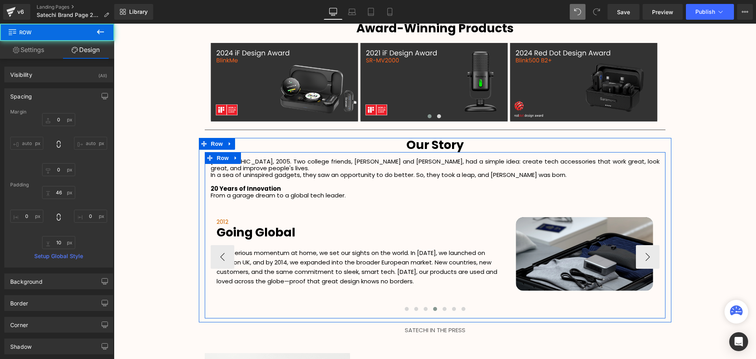
click at [114, 24] on div at bounding box center [114, 24] width 0 height 0
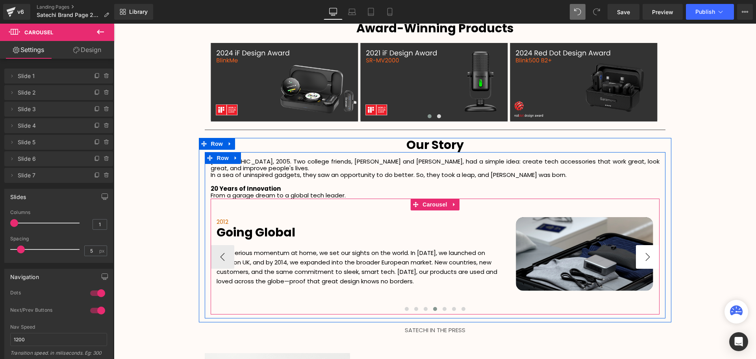
click at [649, 250] on button "›" at bounding box center [648, 257] width 24 height 24
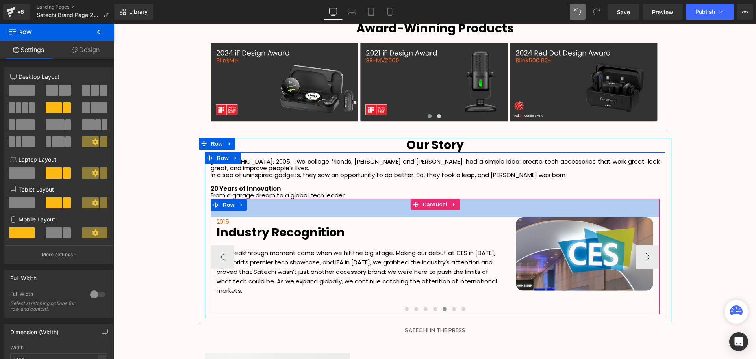
drag, startPoint x: 369, startPoint y: 209, endPoint x: 370, endPoint y: 203, distance: 5.5
click at [370, 203] on div "46px" at bounding box center [435, 208] width 449 height 18
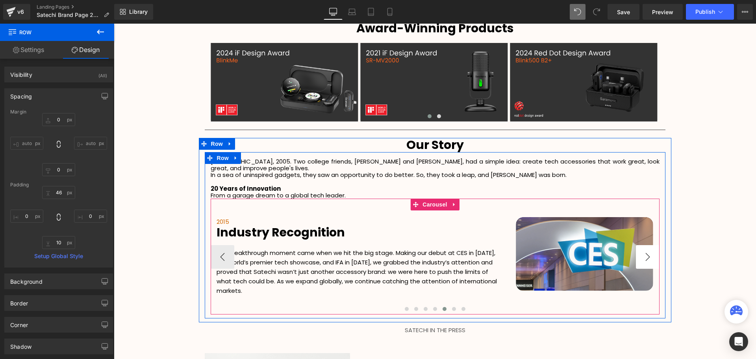
click at [649, 251] on button "›" at bounding box center [648, 257] width 24 height 24
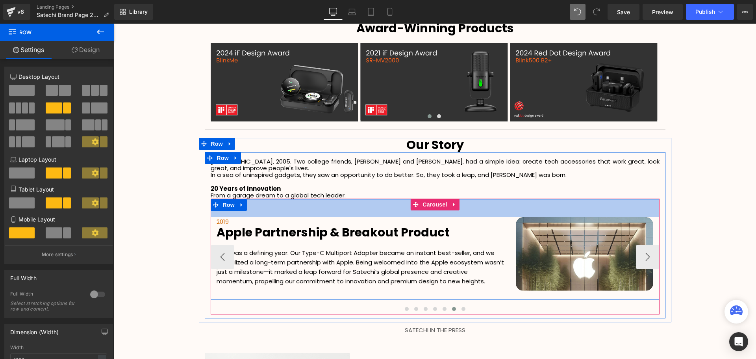
drag, startPoint x: 373, startPoint y: 208, endPoint x: 373, endPoint y: 203, distance: 5.6
click at [373, 203] on div "46px" at bounding box center [435, 208] width 449 height 18
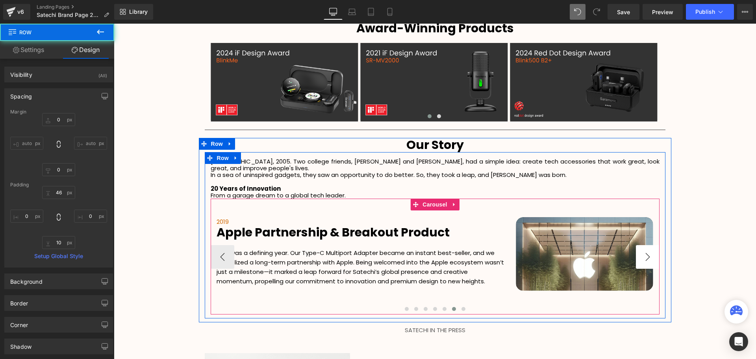
click at [649, 245] on button "›" at bounding box center [648, 257] width 24 height 24
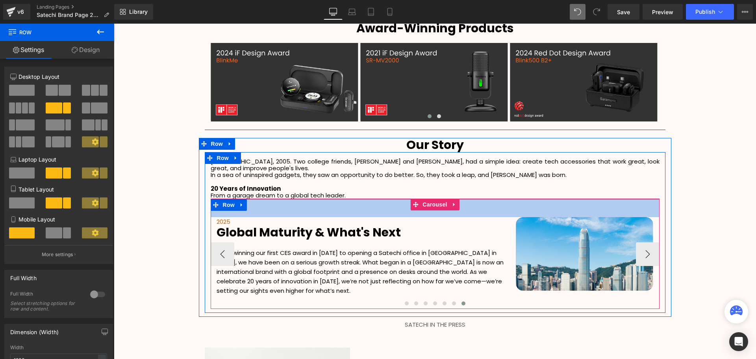
scroll to position [2085, 638]
drag, startPoint x: 380, startPoint y: 208, endPoint x: 379, endPoint y: 202, distance: 5.6
click at [379, 202] on div "46px" at bounding box center [435, 208] width 449 height 18
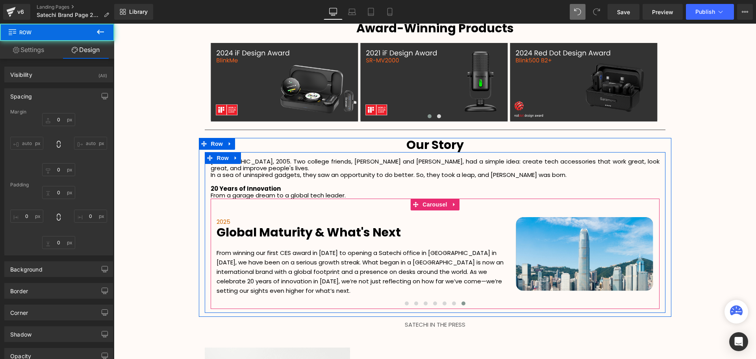
type input "0"
type input "46"
type input "0"
type input "10"
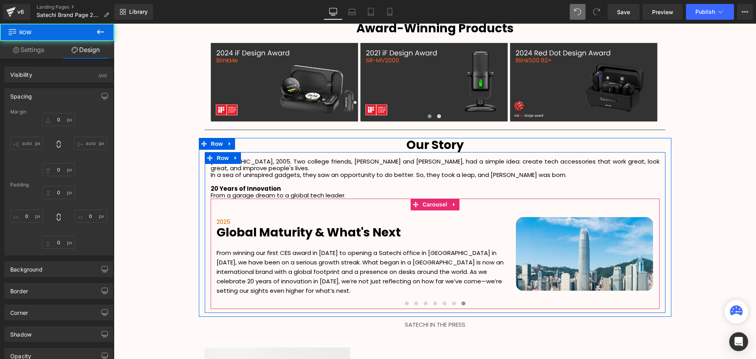
type input "0"
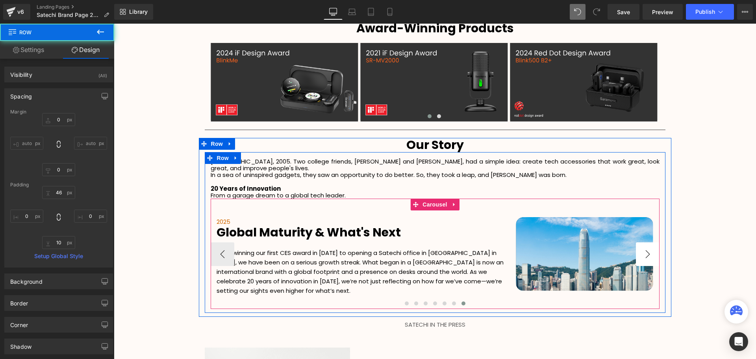
click at [651, 246] on button "›" at bounding box center [648, 254] width 24 height 24
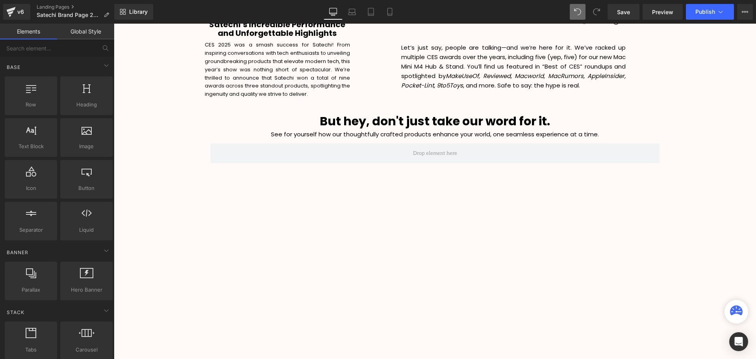
scroll to position [1470, 0]
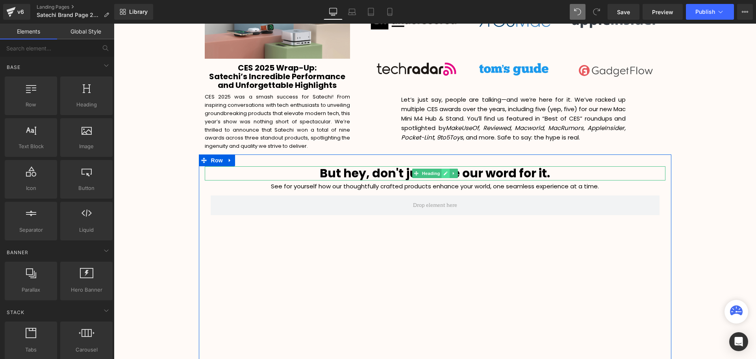
click at [443, 171] on icon at bounding box center [445, 173] width 4 height 5
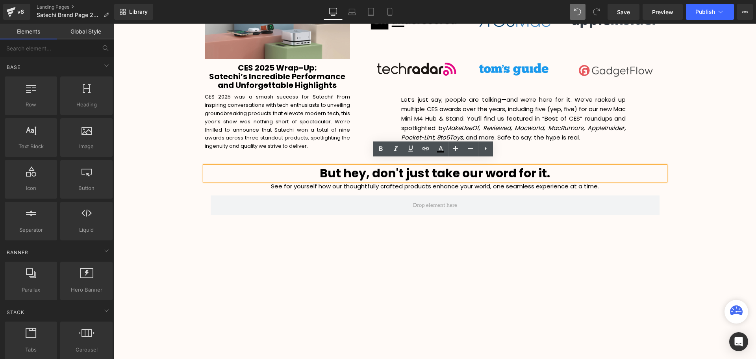
click at [414, 169] on b "But hey, don't just take our word for it." at bounding box center [435, 173] width 230 height 17
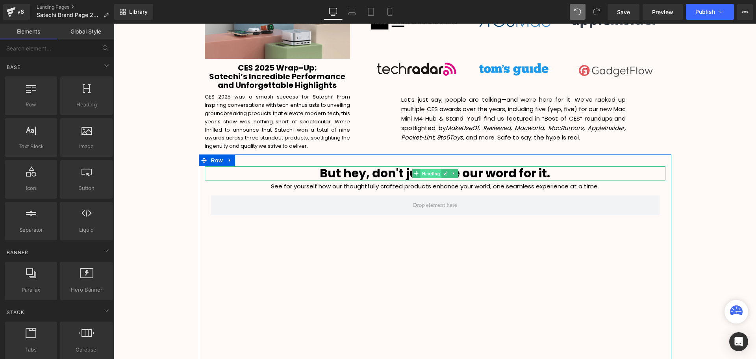
click at [421, 169] on span "Heading" at bounding box center [430, 173] width 21 height 9
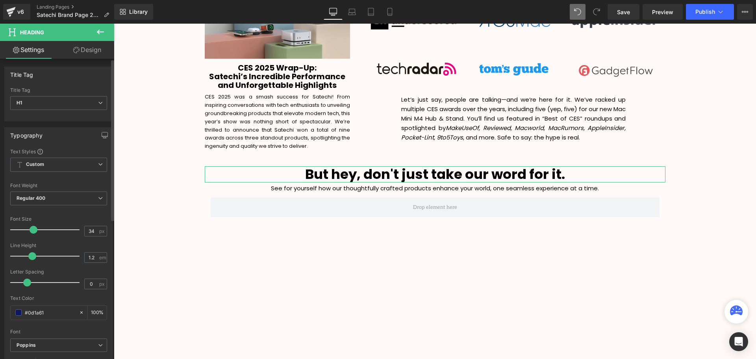
scroll to position [2087, 638]
type input "35"
click at [33, 229] on span at bounding box center [34, 230] width 8 height 8
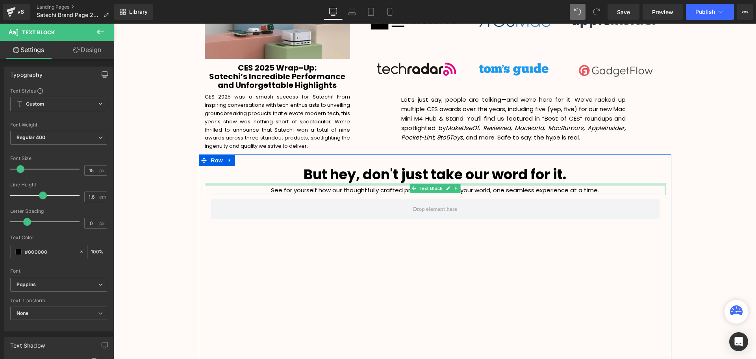
scroll to position [2090, 638]
click at [383, 183] on div at bounding box center [435, 185] width 461 height 4
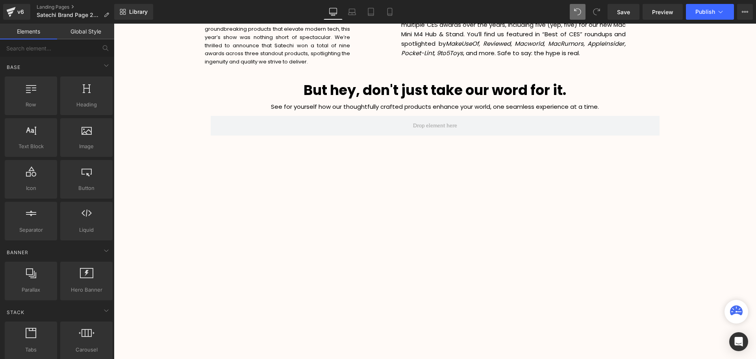
scroll to position [1478, 0]
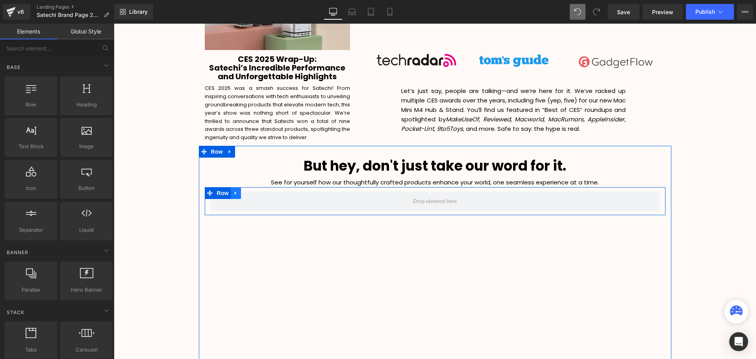
click at [235, 191] on icon at bounding box center [236, 193] width 2 height 4
click at [254, 190] on icon at bounding box center [257, 193] width 6 height 6
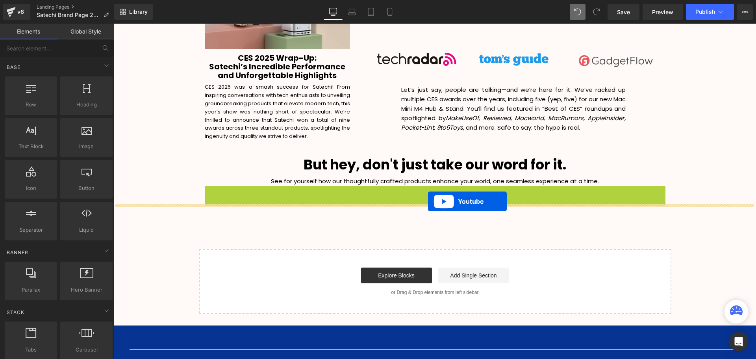
scroll to position [1487, 0]
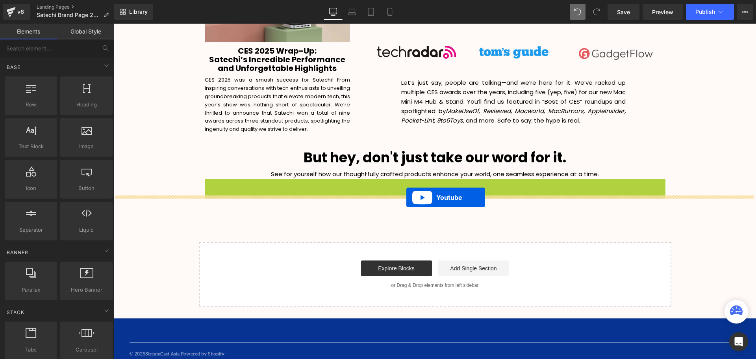
drag, startPoint x: 413, startPoint y: 187, endPoint x: 407, endPoint y: 197, distance: 11.5
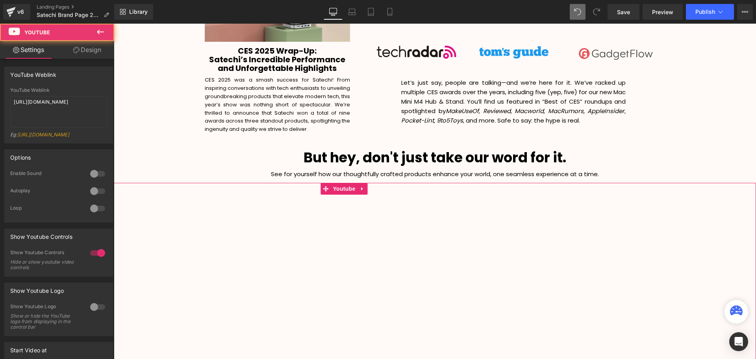
scroll to position [2161, 638]
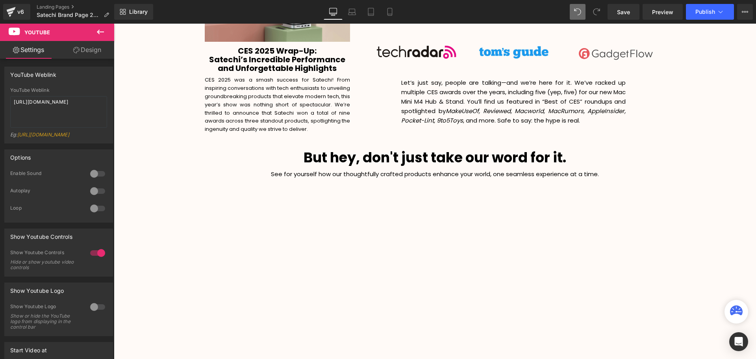
click at [568, 13] on div "Library Desktop Desktop Laptop Tablet Mobile Save Preview Publish Scheduled Vie…" at bounding box center [435, 12] width 642 height 16
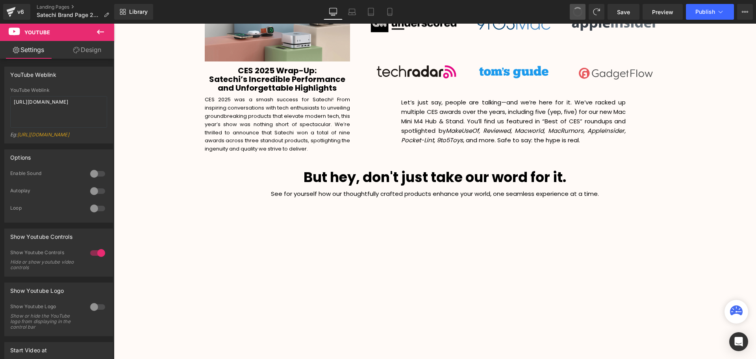
scroll to position [2062, 638]
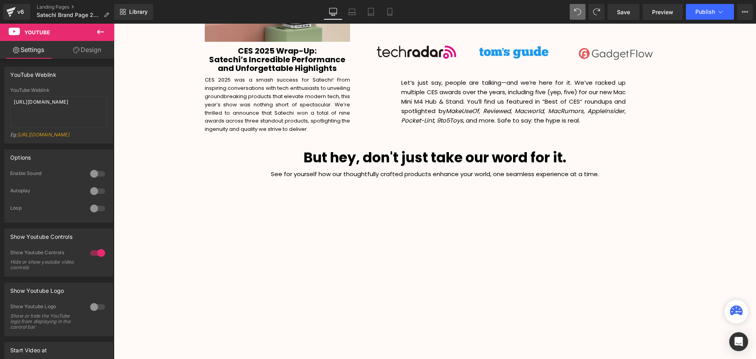
click at [100, 31] on icon at bounding box center [100, 31] width 9 height 9
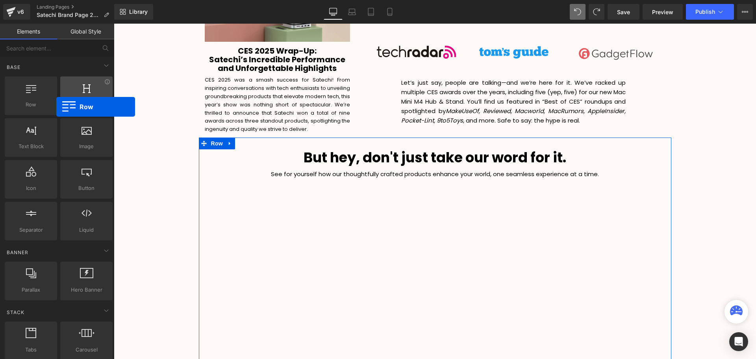
drag, startPoint x: 41, startPoint y: 108, endPoint x: 81, endPoint y: 107, distance: 40.2
click at [46, 104] on span "Row" at bounding box center [31, 104] width 48 height 8
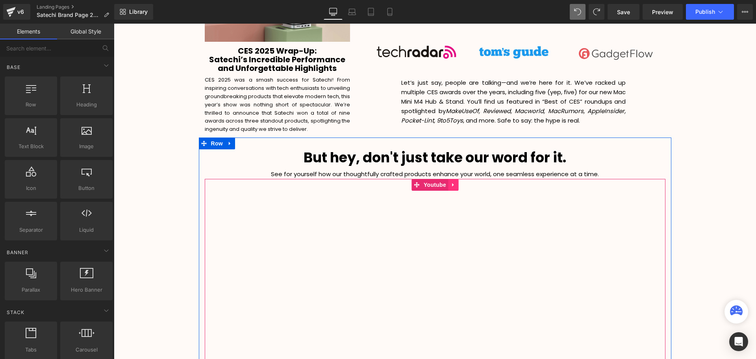
click at [448, 179] on link at bounding box center [453, 185] width 10 height 12
click at [458, 182] on icon at bounding box center [459, 185] width 6 height 6
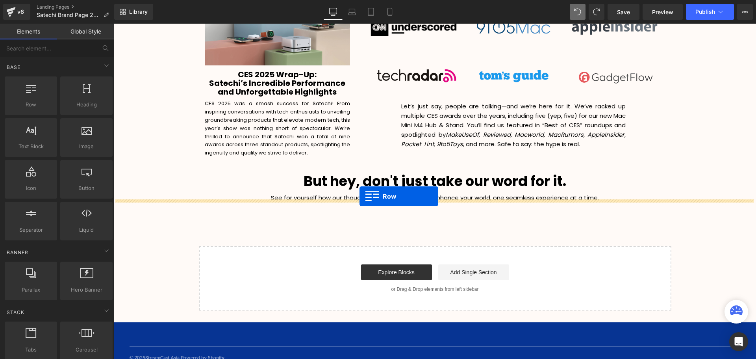
drag, startPoint x: 144, startPoint y: 123, endPoint x: 360, endPoint y: 196, distance: 227.9
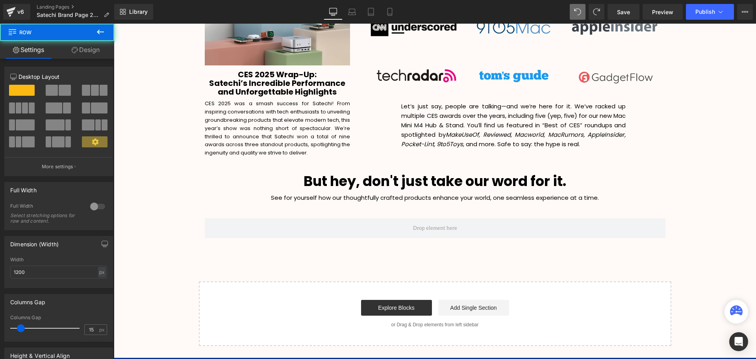
scroll to position [0, 0]
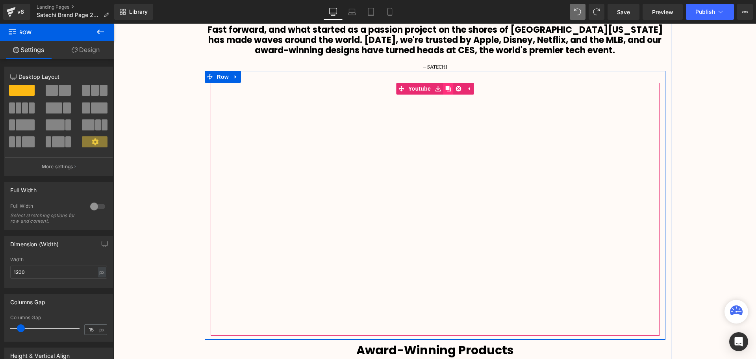
click at [448, 89] on icon at bounding box center [448, 89] width 6 height 6
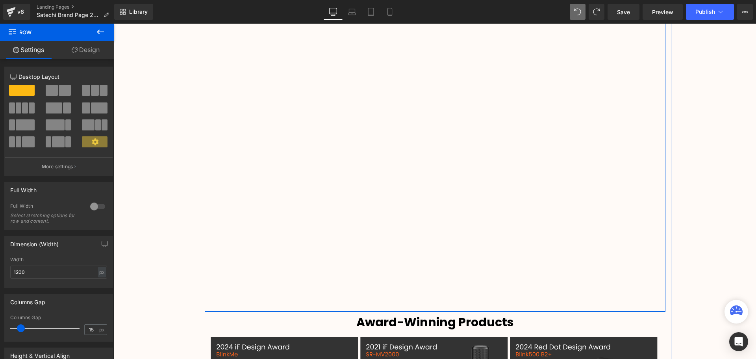
click at [740, 137] on div "Row Video Bg Row Welcome to Button Row Image 380px 380px Row Life Made Easy Sin…" at bounding box center [435, 39] width 642 height 1976
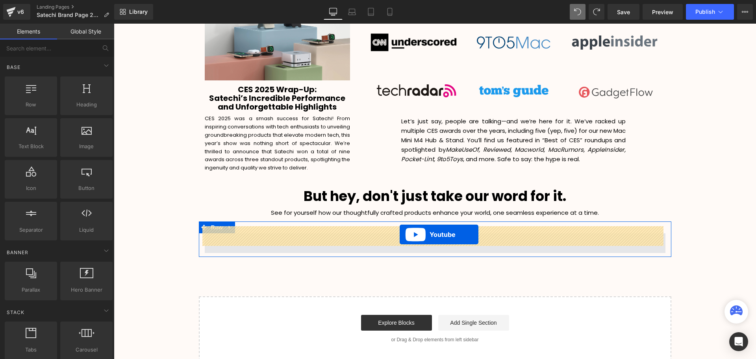
drag, startPoint x: 415, startPoint y: 61, endPoint x: 400, endPoint y: 234, distance: 174.4
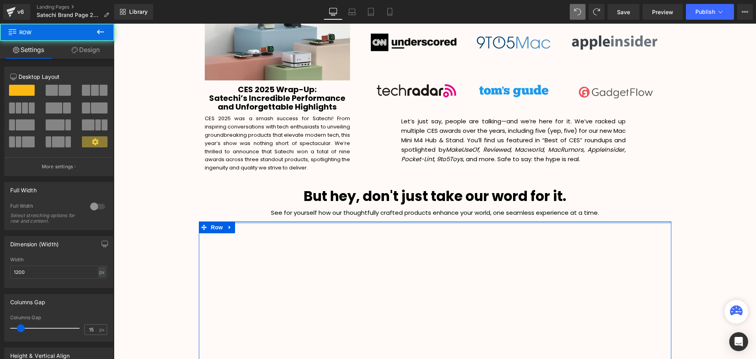
drag, startPoint x: 447, startPoint y: 221, endPoint x: 627, endPoint y: 218, distance: 180.8
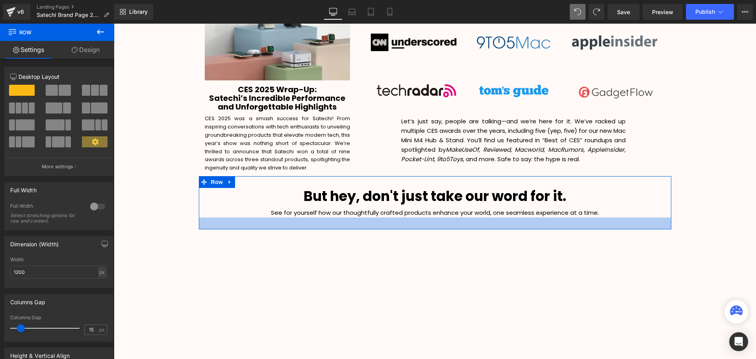
drag, startPoint x: 522, startPoint y: 213, endPoint x: 521, endPoint y: 221, distance: 8.0
click at [521, 221] on div at bounding box center [435, 223] width 473 height 12
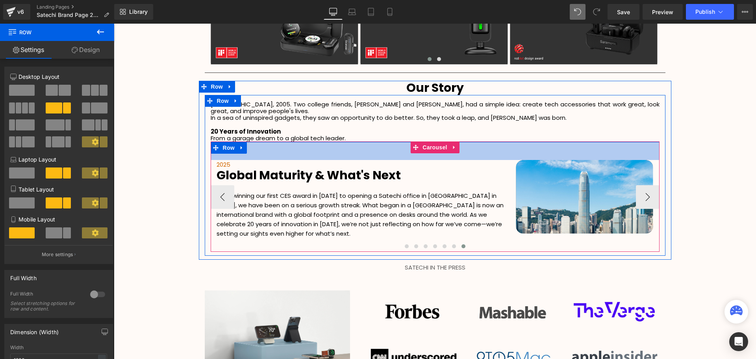
click at [257, 147] on div "46px" at bounding box center [435, 151] width 449 height 18
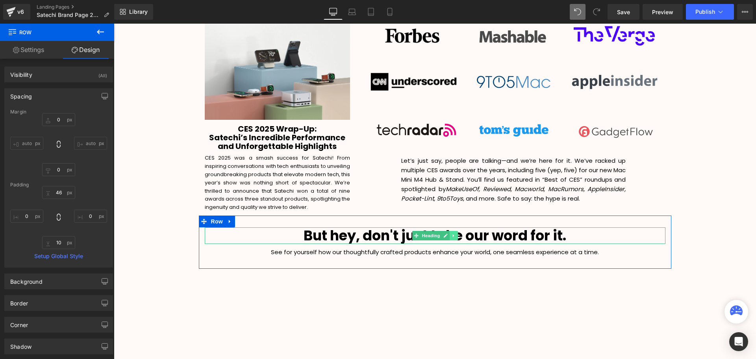
click at [451, 232] on link at bounding box center [454, 235] width 8 height 9
click at [450, 231] on link at bounding box center [449, 235] width 8 height 9
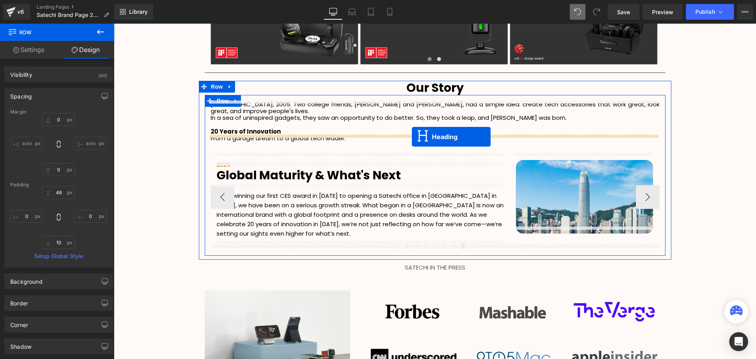
drag, startPoint x: 415, startPoint y: 248, endPoint x: 412, endPoint y: 137, distance: 111.1
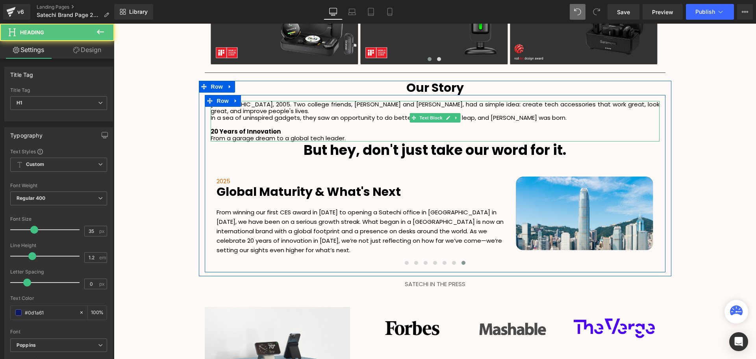
click at [270, 127] on strong "20 Years of Innovation" at bounding box center [246, 131] width 70 height 8
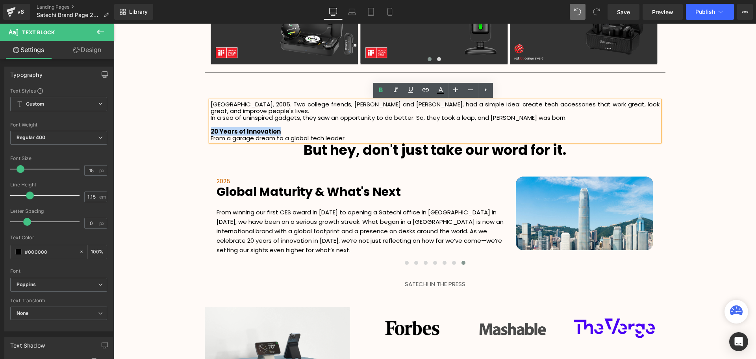
drag, startPoint x: 281, startPoint y: 123, endPoint x: 210, endPoint y: 124, distance: 70.9
click at [211, 128] on p "20 Years of Innovation" at bounding box center [435, 131] width 449 height 7
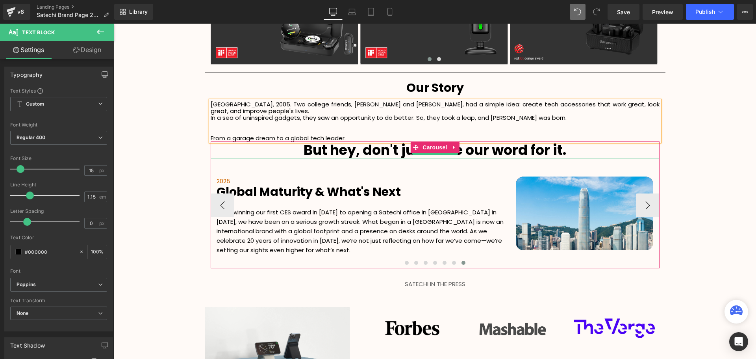
click at [552, 143] on b "But hey, don't just take our word for it." at bounding box center [435, 149] width 263 height 19
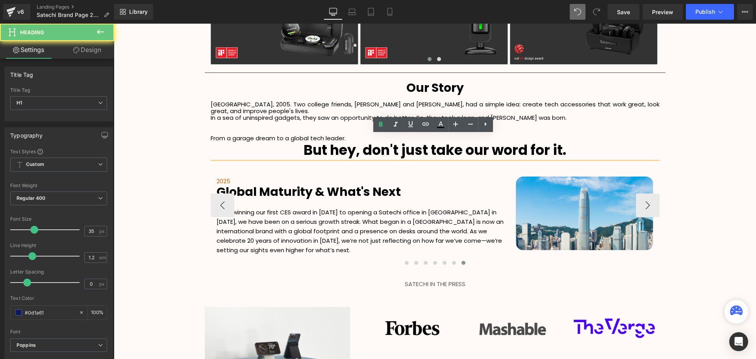
click at [573, 143] on h1 "But hey, don't just take our word for it." at bounding box center [435, 150] width 449 height 17
paste div
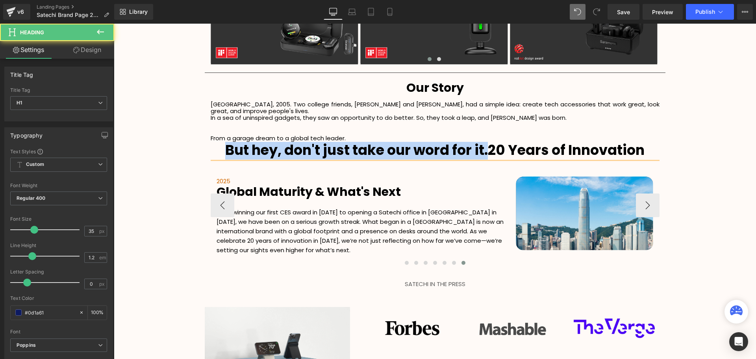
drag, startPoint x: 488, startPoint y: 143, endPoint x: 212, endPoint y: 143, distance: 275.3
click at [212, 143] on h1 "But hey, don't just take our word for it.20 Years of Innovation" at bounding box center [435, 150] width 449 height 17
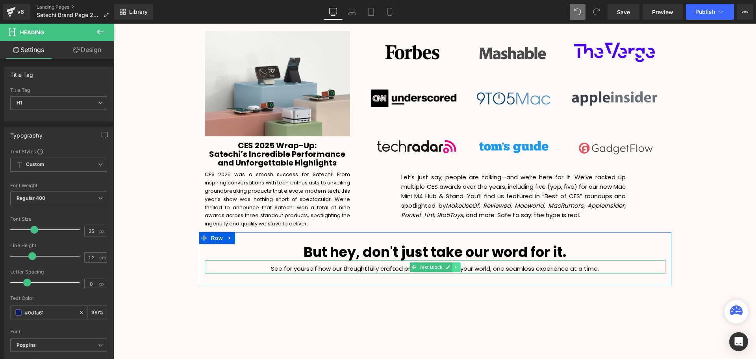
click at [452, 262] on link at bounding box center [456, 266] width 8 height 9
click at [450, 265] on icon at bounding box center [452, 267] width 4 height 4
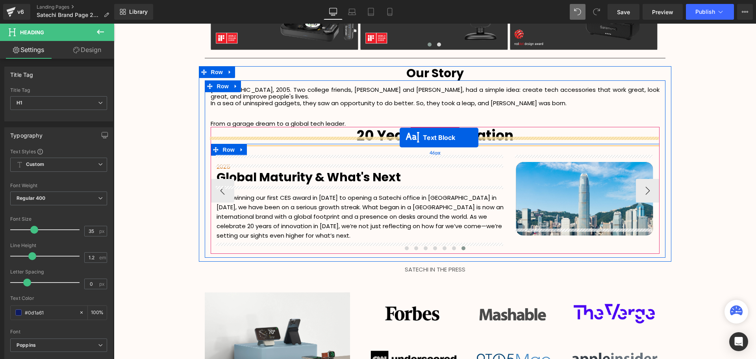
drag, startPoint x: 413, startPoint y: 181, endPoint x: 400, endPoint y: 137, distance: 45.6
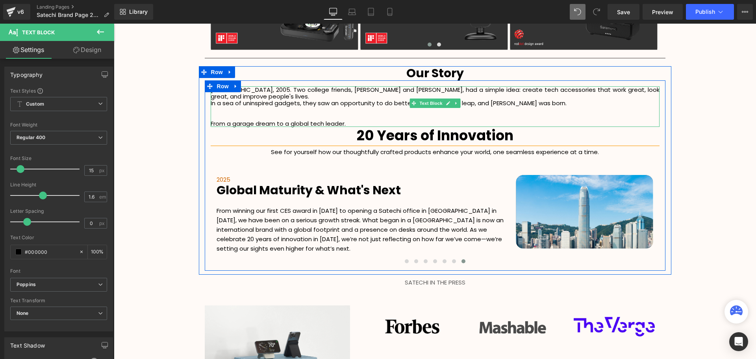
click at [339, 120] on p "From a garage dream to a global tech leader." at bounding box center [435, 123] width 449 height 7
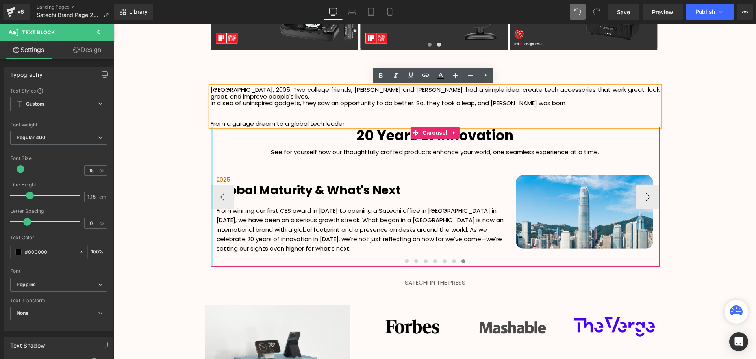
drag, startPoint x: 351, startPoint y: 116, endPoint x: 210, endPoint y: 120, distance: 141.8
click at [210, 120] on div "[GEOGRAPHIC_DATA], 2005. Two college friends, [PERSON_NAME] and [PERSON_NAME], …" at bounding box center [435, 176] width 461 height 181
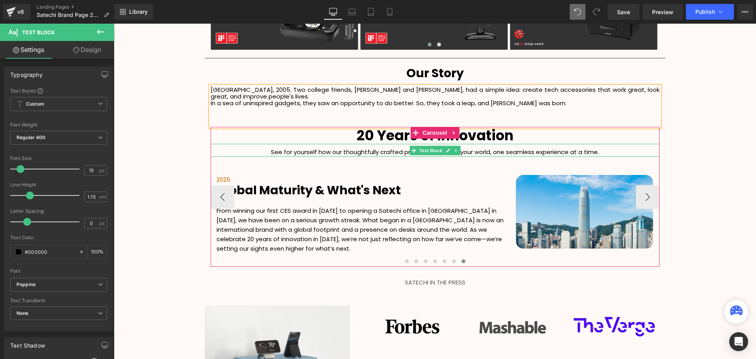
click at [590, 147] on p "See for yourself how our thoughtfully crafted products enhance your world, one …" at bounding box center [435, 151] width 449 height 9
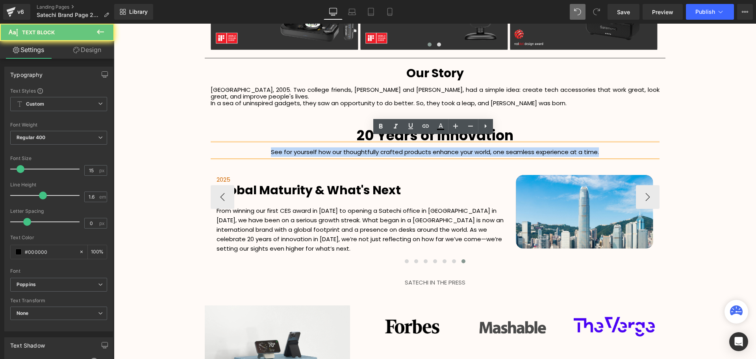
drag, startPoint x: 602, startPoint y: 143, endPoint x: 239, endPoint y: 144, distance: 362.7
click at [237, 147] on p "See for yourself how our thoughtfully crafted products enhance your world, one …" at bounding box center [435, 151] width 449 height 9
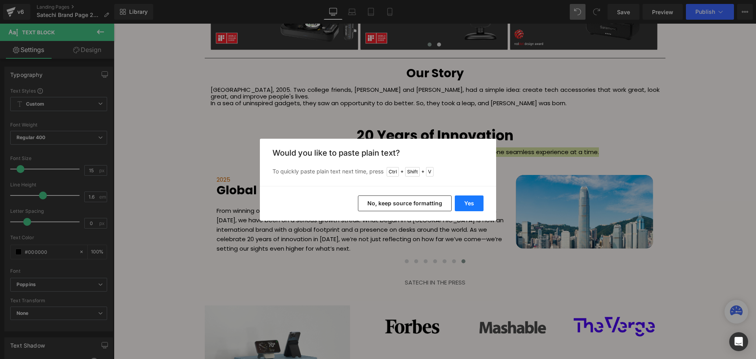
click at [466, 201] on button "Yes" at bounding box center [469, 203] width 29 height 16
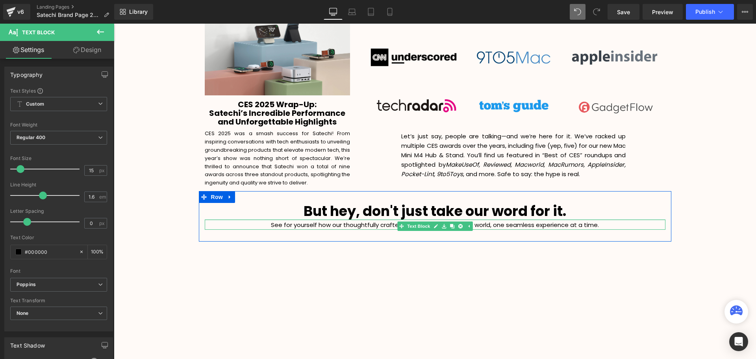
scroll to position [2100, 638]
drag, startPoint x: 465, startPoint y: 212, endPoint x: 675, endPoint y: 218, distance: 209.6
click at [462, 207] on div "But hey, don't just take our word for it. Heading See for yourself how our thou…" at bounding box center [435, 216] width 473 height 26
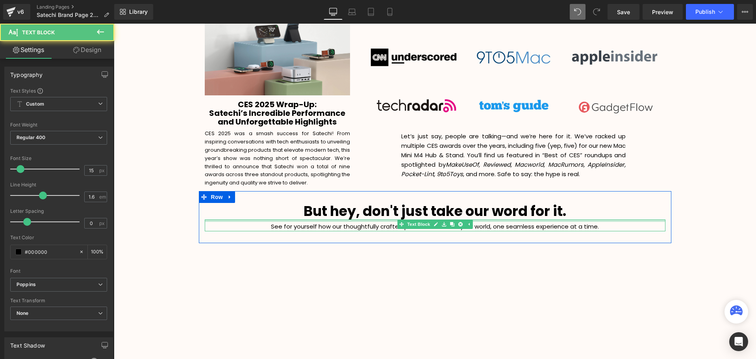
scroll to position [4, 4]
click at [473, 219] on div "See for yourself how our thoughtfully crafted products enhance your world, one …" at bounding box center [435, 225] width 461 height 12
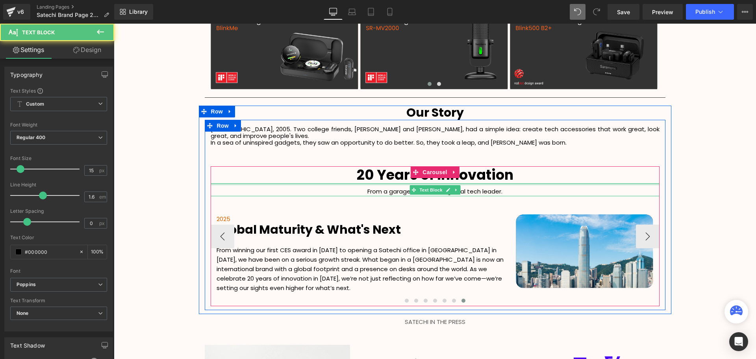
click at [460, 183] on div "From a garage dream to a global tech leader. Text Block" at bounding box center [435, 189] width 449 height 13
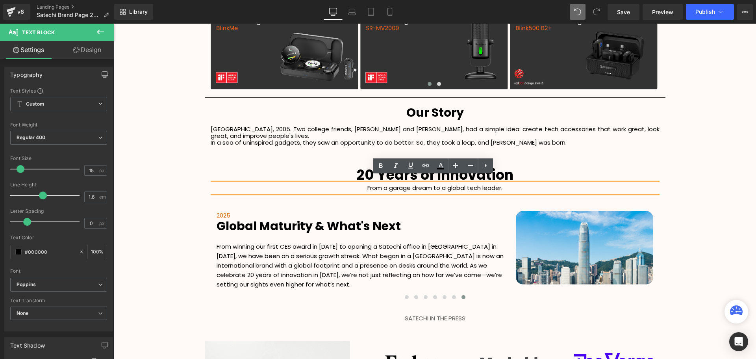
drag, startPoint x: 465, startPoint y: 177, endPoint x: 714, endPoint y: 198, distance: 250.2
click at [464, 170] on div "20 Years of Innovation Heading From a garage dream to a global tech leader. Tex…" at bounding box center [435, 235] width 449 height 136
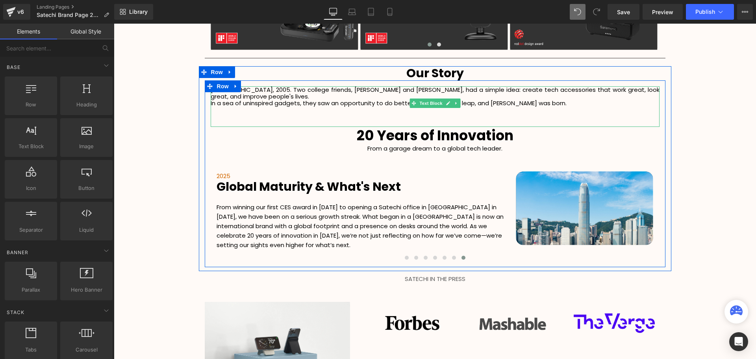
click at [401, 120] on p at bounding box center [435, 123] width 449 height 7
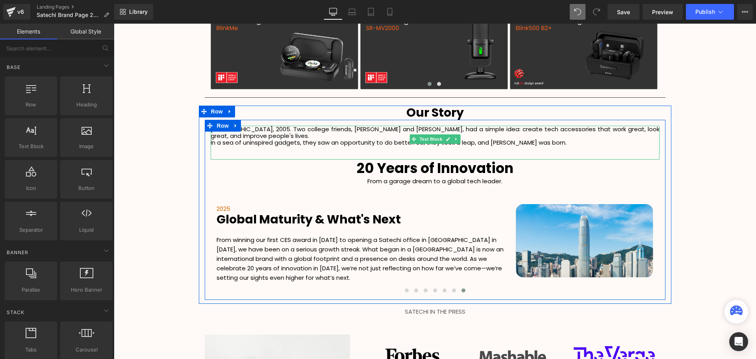
click at [568, 146] on p at bounding box center [435, 149] width 449 height 7
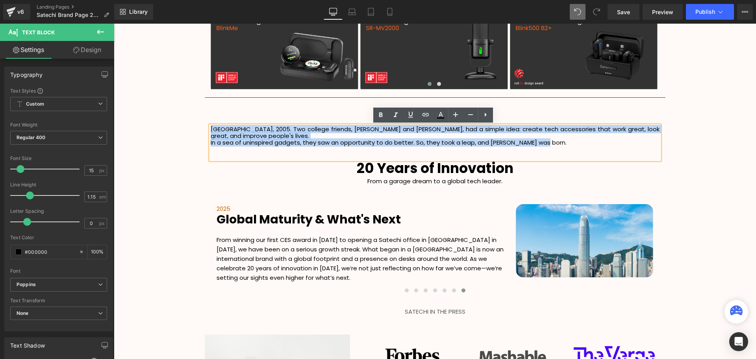
drag, startPoint x: 574, startPoint y: 137, endPoint x: 174, endPoint y: 120, distance: 399.7
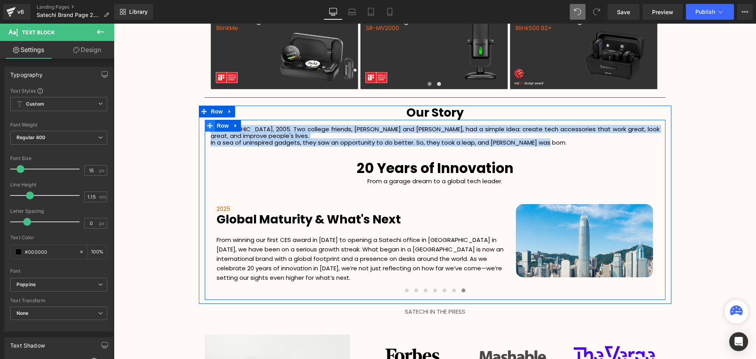
drag, startPoint x: 355, startPoint y: 137, endPoint x: 206, endPoint y: 130, distance: 148.6
click at [206, 130] on div "[GEOGRAPHIC_DATA], 2005. Two college friends, [PERSON_NAME] and [PERSON_NAME], …" at bounding box center [435, 210] width 461 height 180
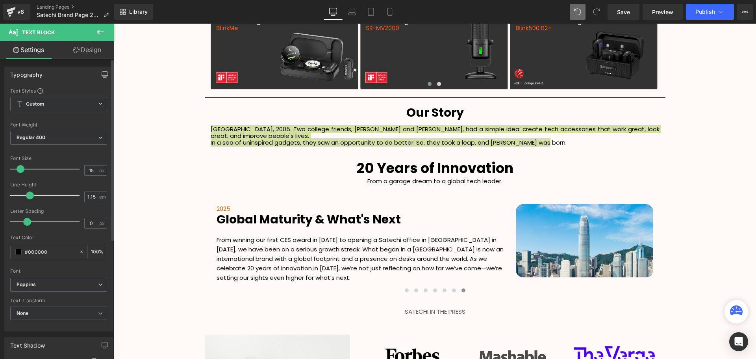
click at [20, 172] on span at bounding box center [21, 169] width 8 height 8
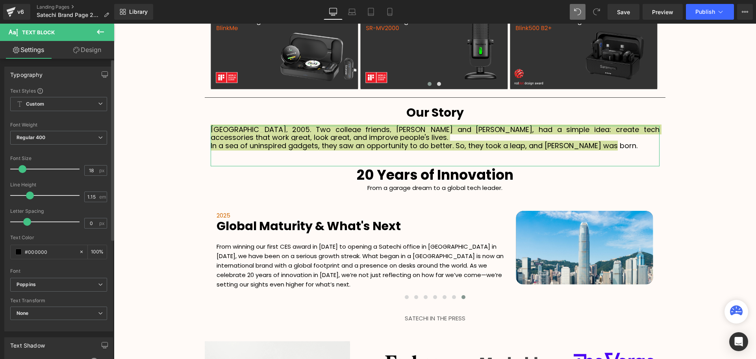
click at [23, 168] on span at bounding box center [23, 169] width 8 height 8
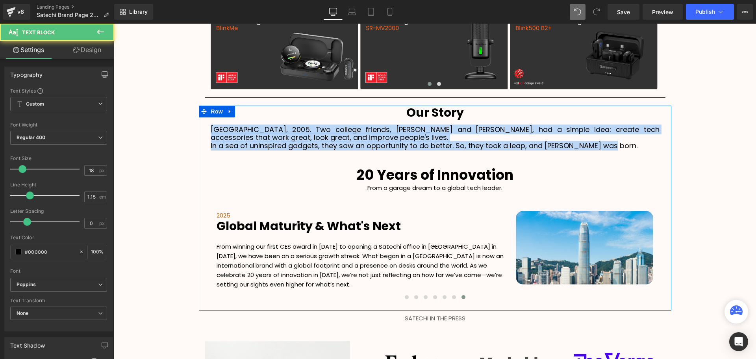
click at [211, 146] on p "In a sea of uninspired gadgets, they saw an opportunity to do better. So, they …" at bounding box center [435, 146] width 449 height 8
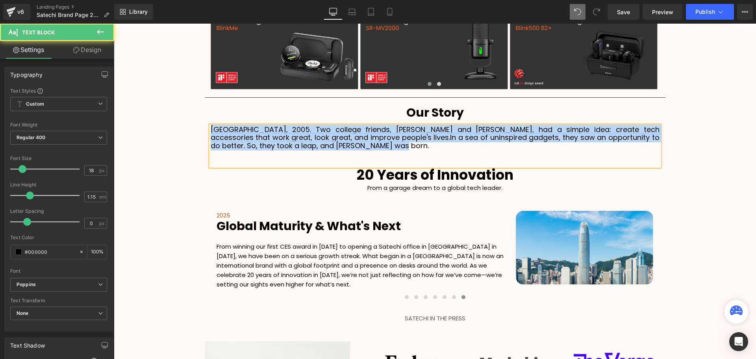
drag, startPoint x: 298, startPoint y: 148, endPoint x: 200, endPoint y: 132, distance: 99.8
click at [200, 132] on div "Our Story Heading [GEOGRAPHIC_DATA], 2005. Two college friends, [PERSON_NAME] a…" at bounding box center [435, 206] width 473 height 201
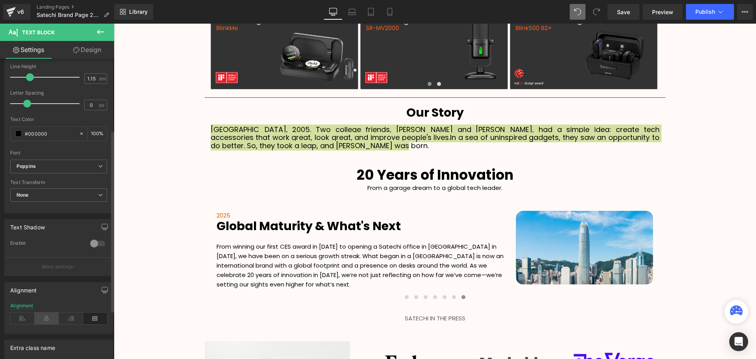
click at [44, 319] on icon at bounding box center [47, 318] width 24 height 12
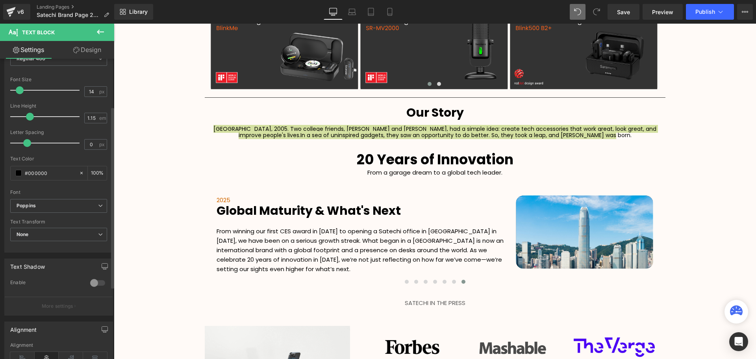
type input "15"
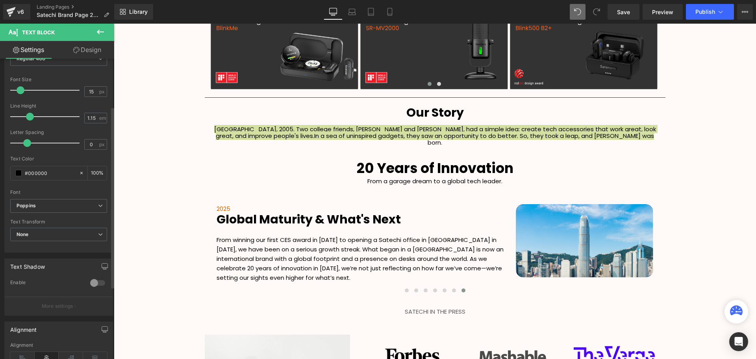
click at [19, 90] on span at bounding box center [21, 90] width 8 height 8
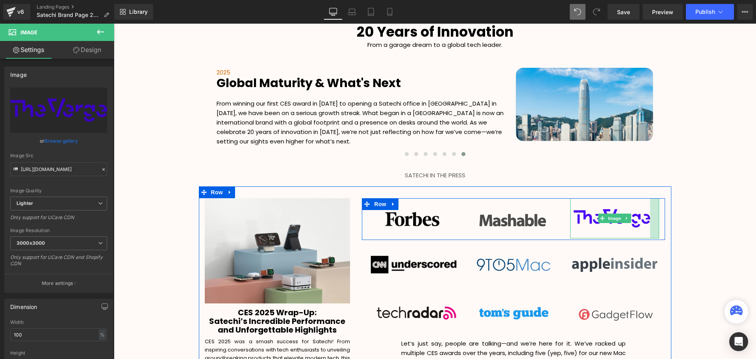
drag, startPoint x: 656, startPoint y: 213, endPoint x: 651, endPoint y: 214, distance: 4.9
click at [651, 214] on div at bounding box center [654, 218] width 9 height 40
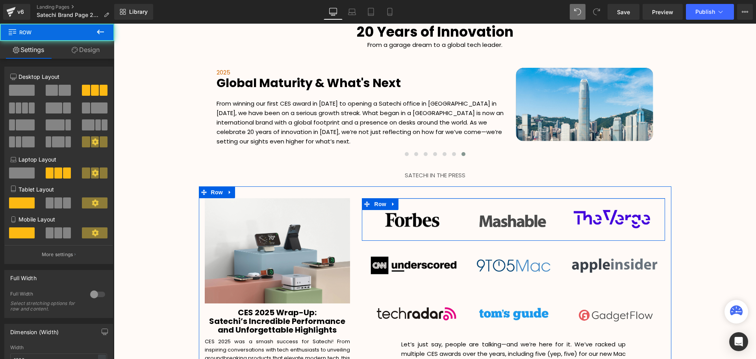
click at [609, 198] on div "Image Image Image Row" at bounding box center [513, 219] width 303 height 43
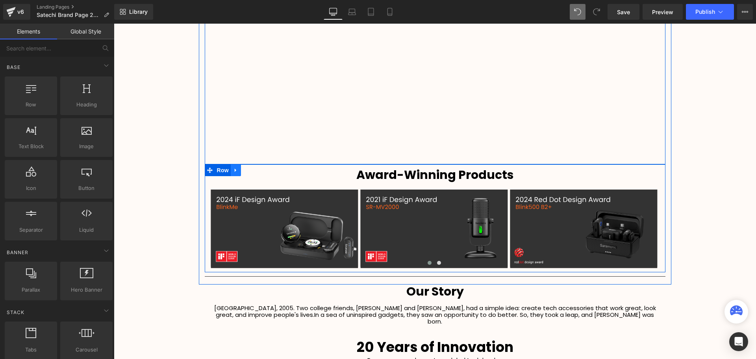
click at [233, 169] on icon at bounding box center [236, 170] width 6 height 6
drag, startPoint x: 256, startPoint y: 170, endPoint x: 260, endPoint y: 170, distance: 4.0
click at [256, 170] on icon at bounding box center [257, 170] width 6 height 6
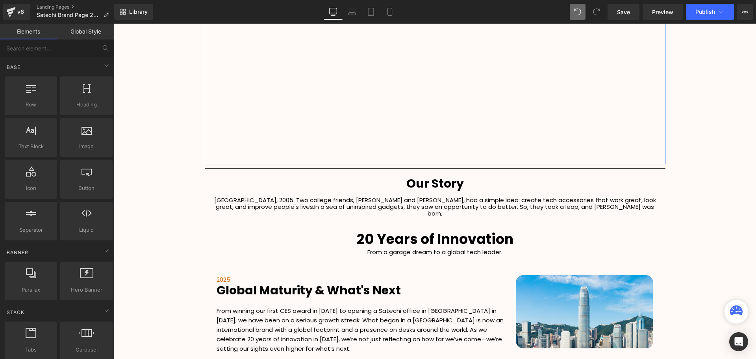
scroll to position [1984, 638]
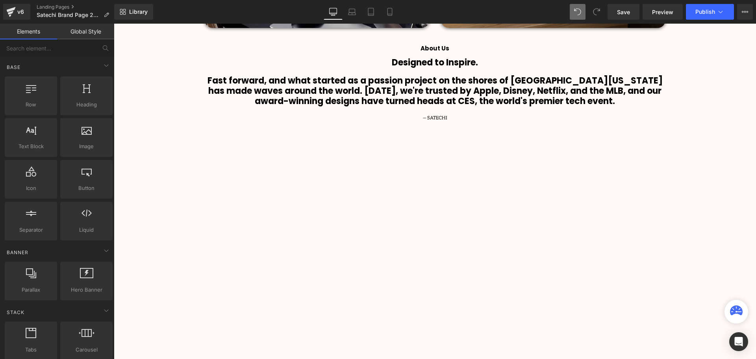
scroll to position [782, 0]
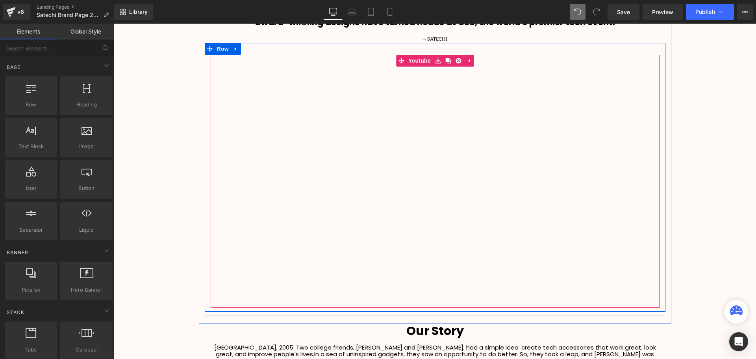
click at [425, 62] on div at bounding box center [435, 181] width 449 height 253
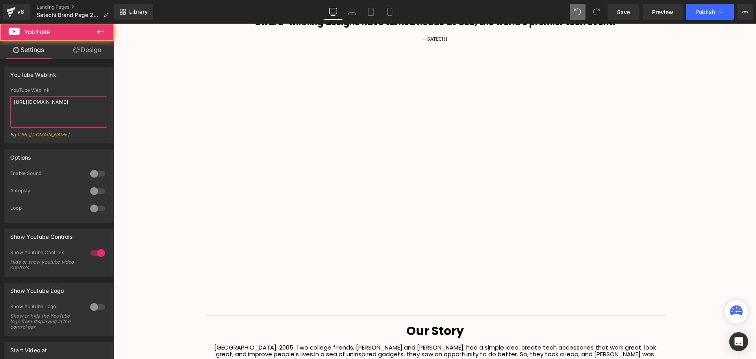
drag, startPoint x: 58, startPoint y: 108, endPoint x: -19, endPoint y: 98, distance: 77.0
click at [0, 98] on html "Text Block You are previewing how the will restyle your page. You can not edit …" at bounding box center [378, 179] width 756 height 359
paste textarea "locTc9OS3Zg"
type textarea "[URL][DOMAIN_NAME]"
click at [102, 82] on div "YouTube Weblink [URL][DOMAIN_NAME] YouTube Weblink [URL][DOMAIN_NAME] Eg: [URL]…" at bounding box center [58, 105] width 109 height 77
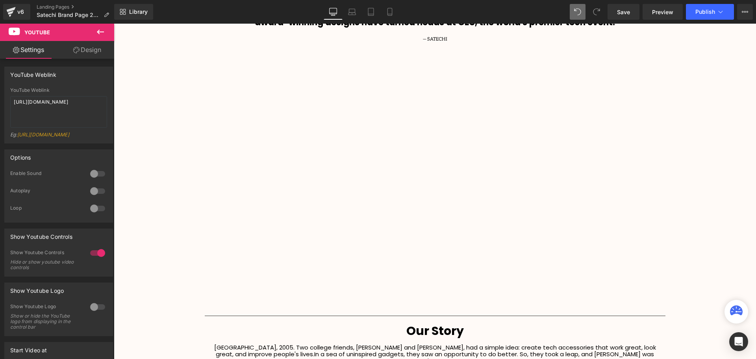
click at [695, 206] on div "Row Video Bg Row Welcome to Button Row Image 380px 380px Row Life Made Easy Sin…" at bounding box center [435, 238] width 642 height 1869
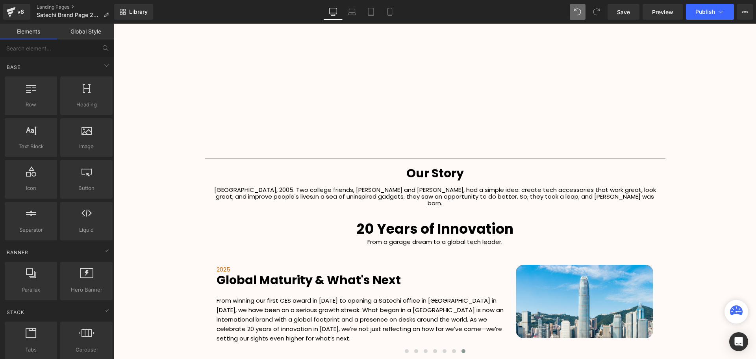
scroll to position [1058, 0]
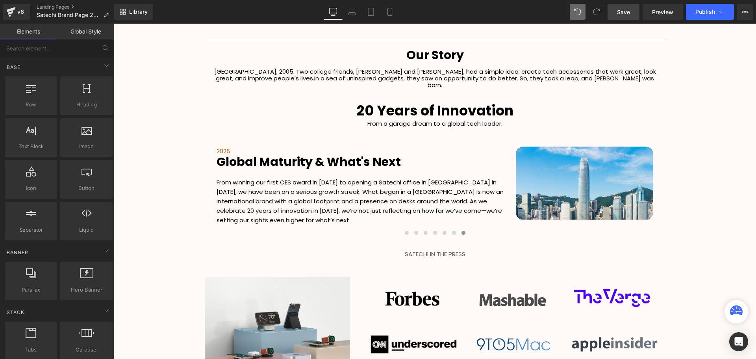
click at [629, 11] on span "Save" at bounding box center [623, 12] width 13 height 8
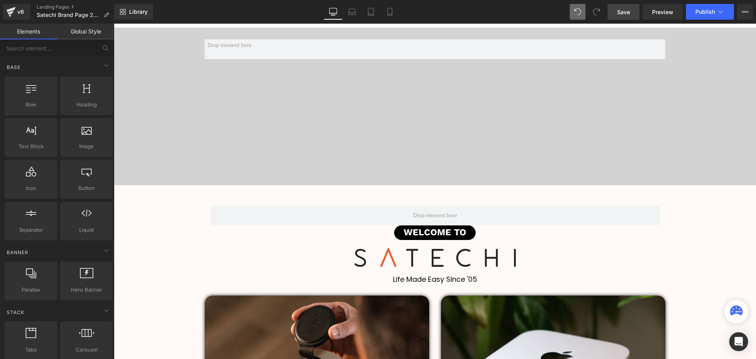
scroll to position [0, 0]
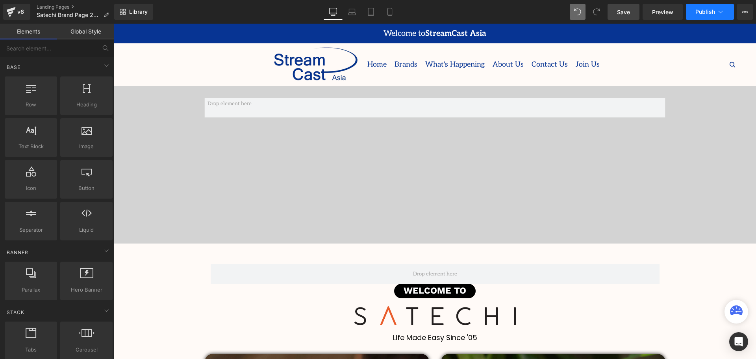
click at [700, 17] on button "Publish" at bounding box center [710, 12] width 48 height 16
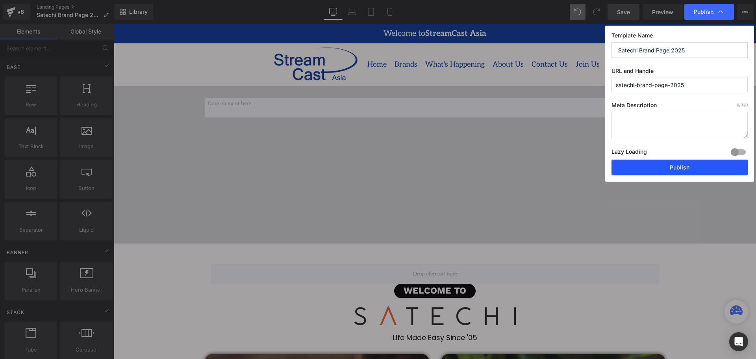
click at [667, 175] on button "Publish" at bounding box center [680, 168] width 136 height 16
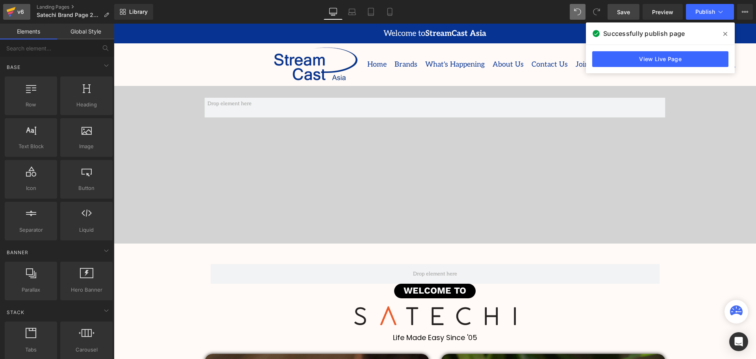
click at [18, 13] on div "v6" at bounding box center [21, 12] width 10 height 10
